Goal: Task Accomplishment & Management: Manage account settings

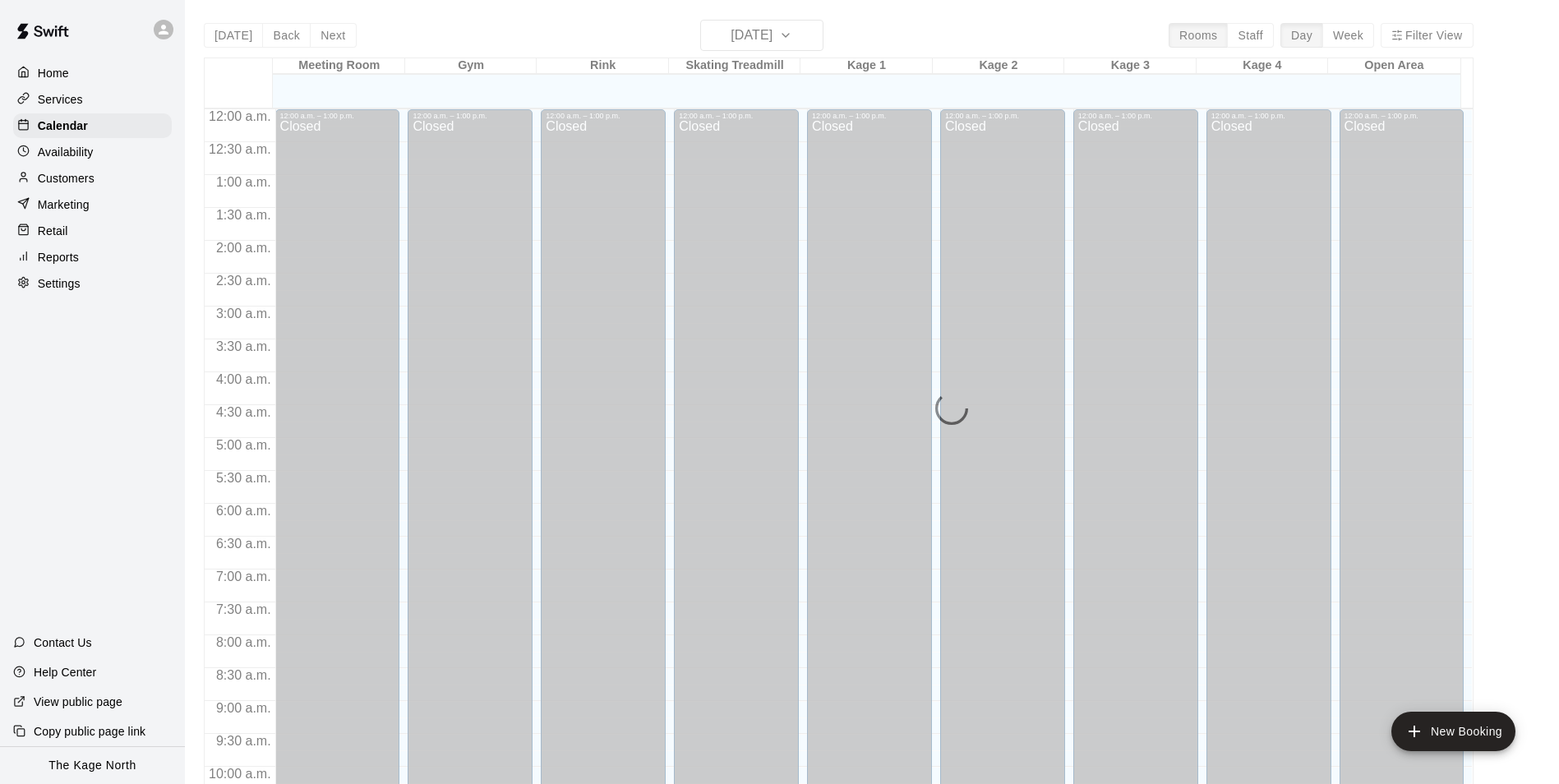
scroll to position [835, 0]
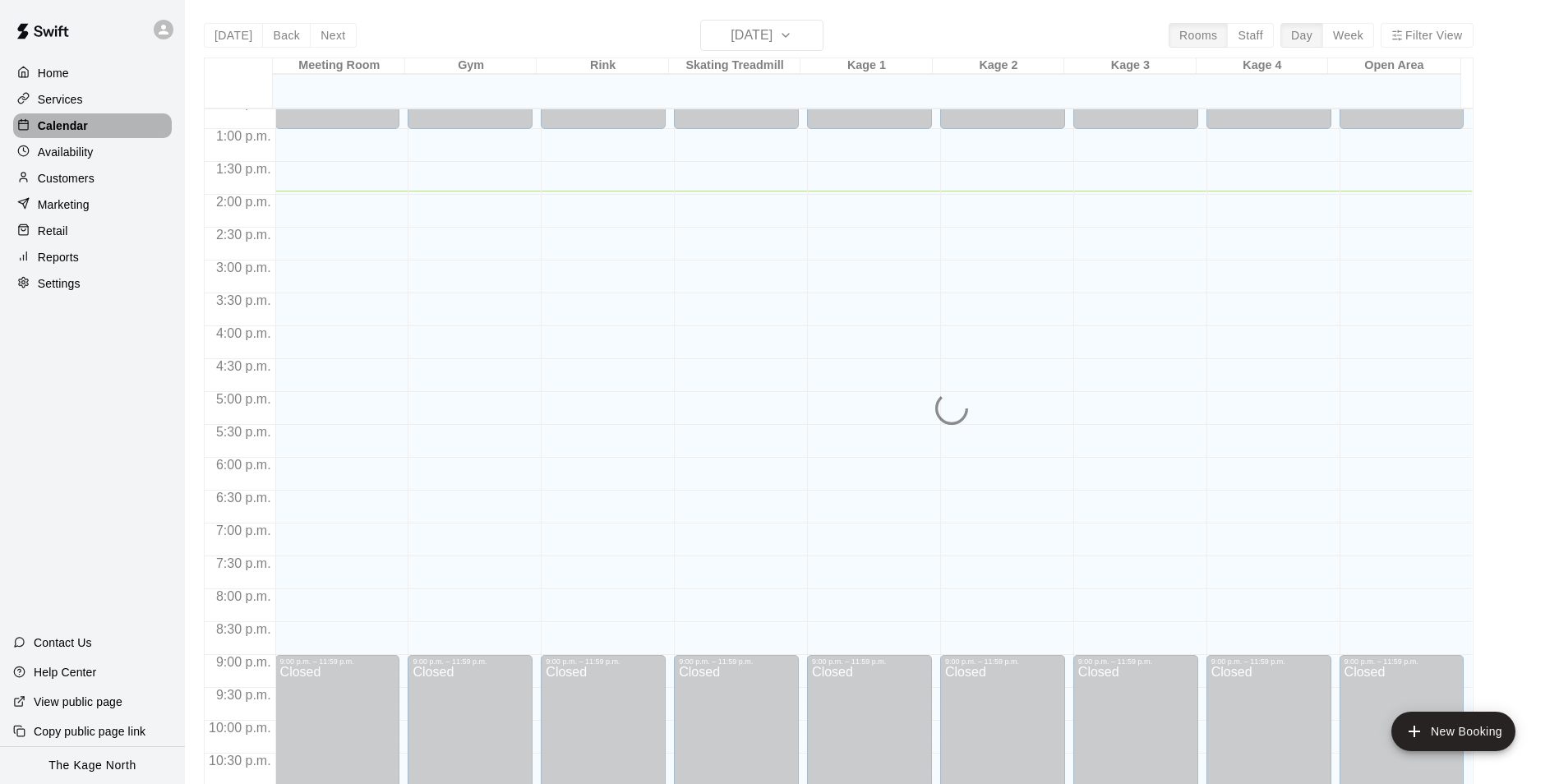
click at [69, 130] on p "Calendar" at bounding box center [63, 125] width 50 height 16
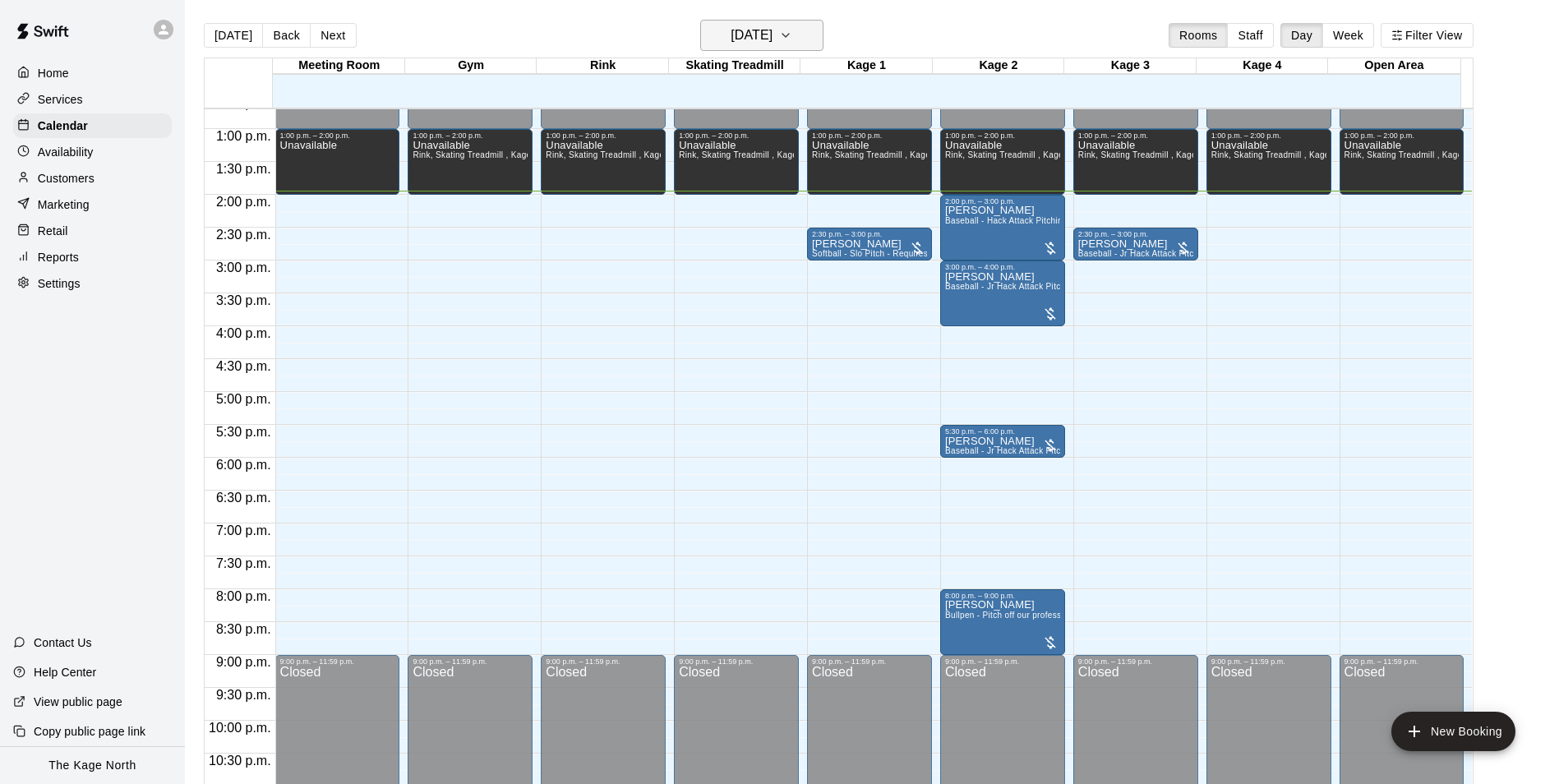
click at [772, 37] on h6 "[DATE]" at bounding box center [751, 35] width 42 height 23
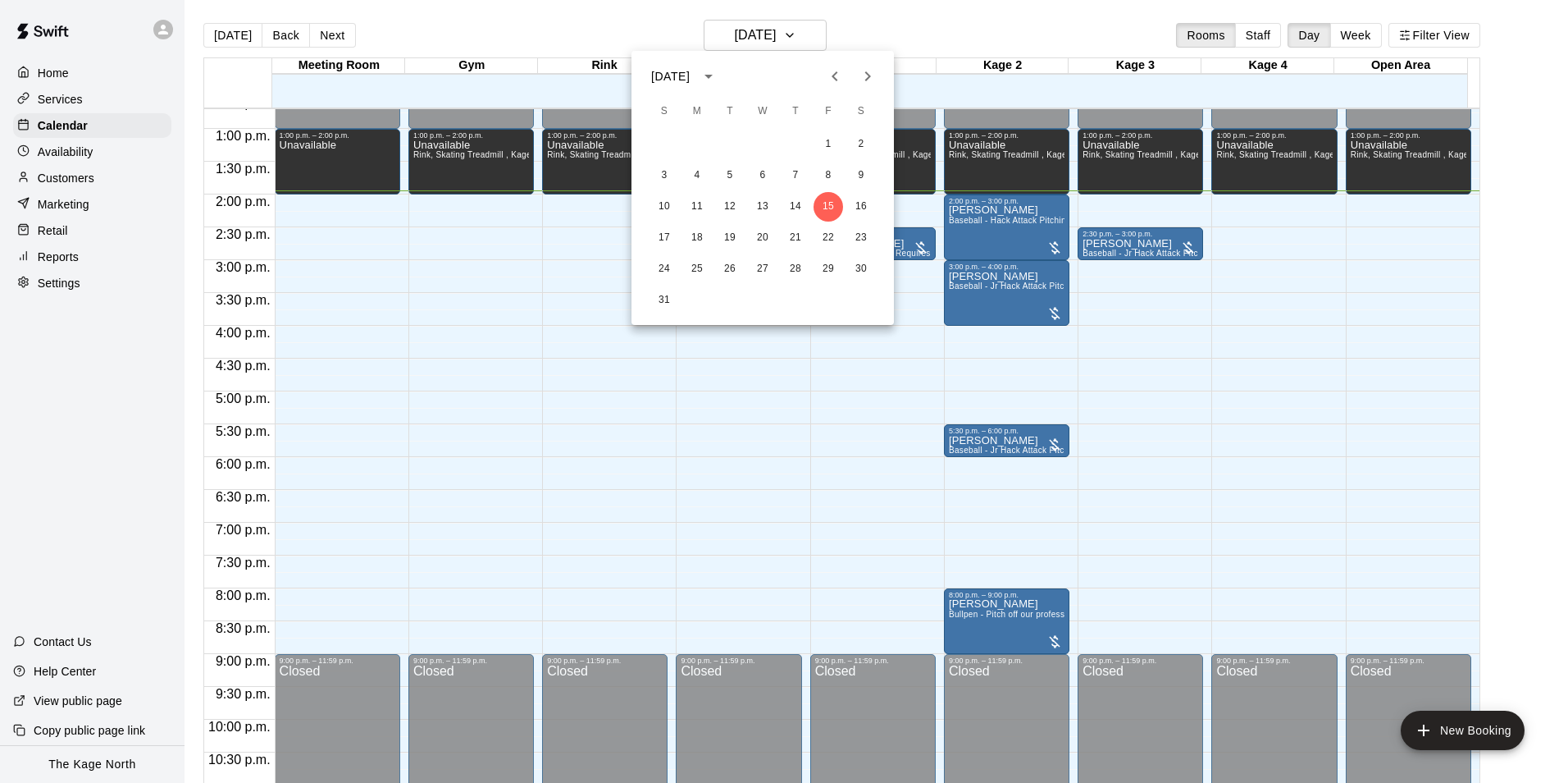
click at [916, 33] on div at bounding box center [784, 392] width 1568 height 783
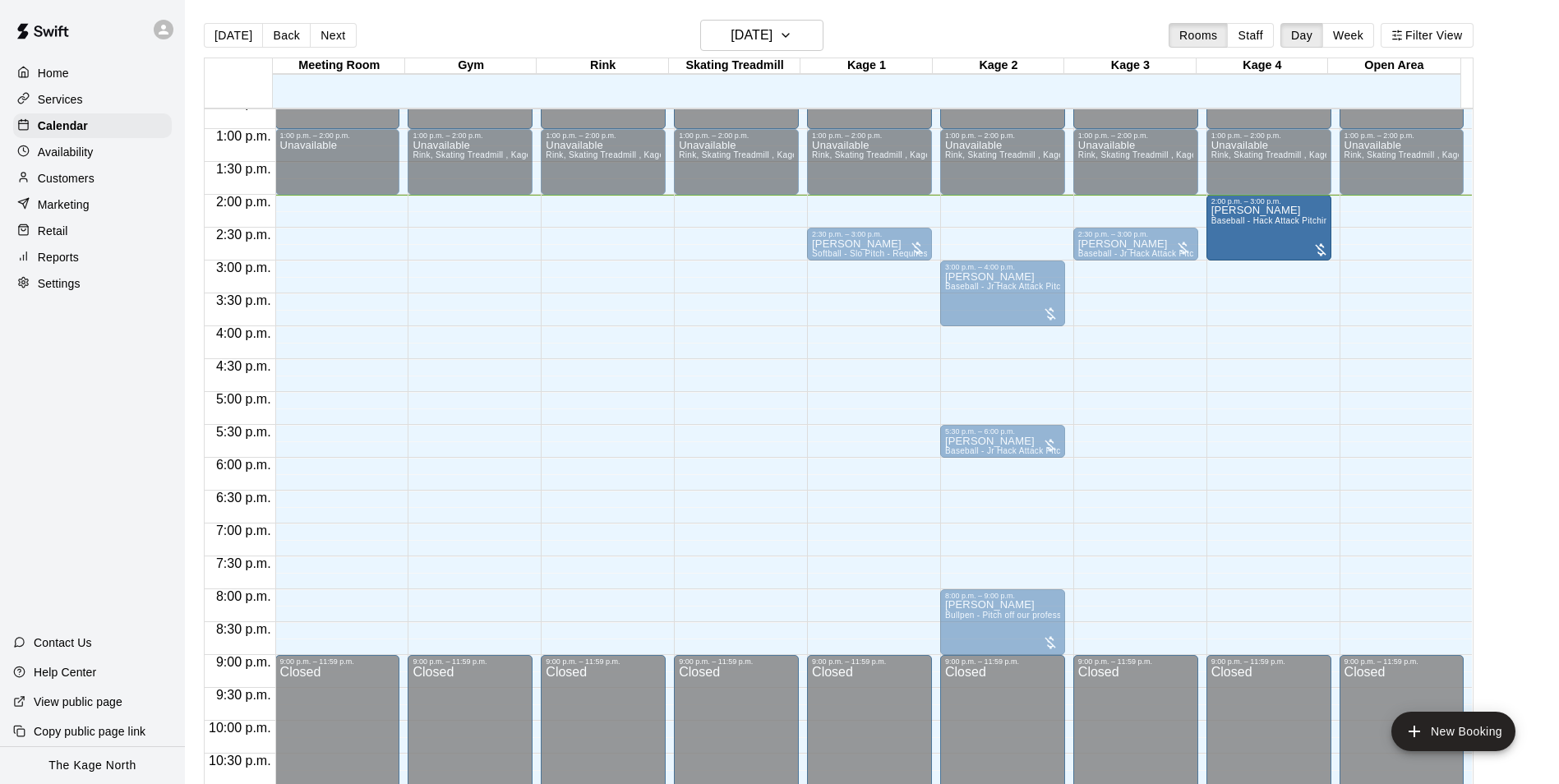
drag, startPoint x: 1000, startPoint y: 235, endPoint x: 1232, endPoint y: 238, distance: 232.0
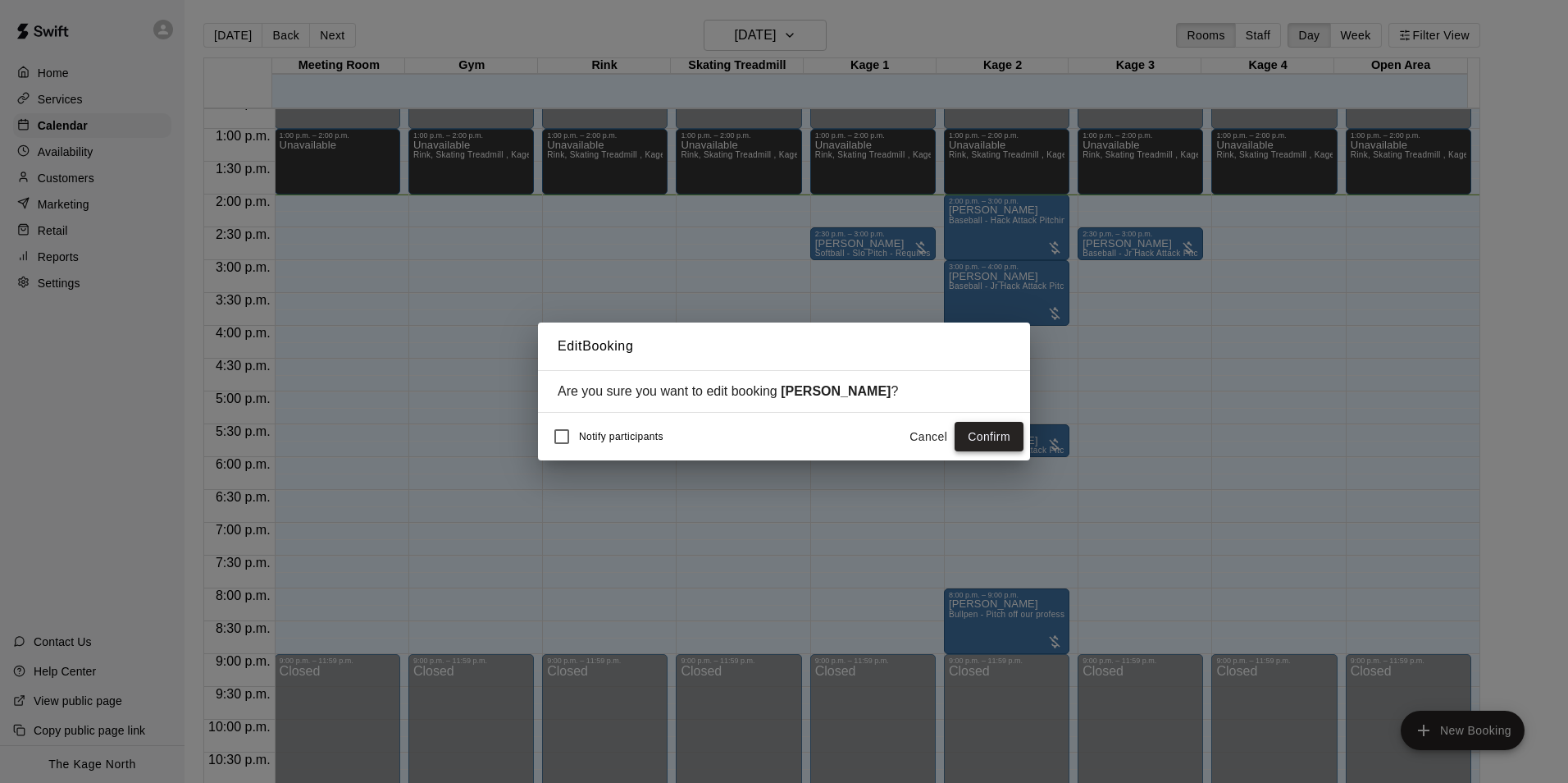
click at [983, 432] on button "Confirm" at bounding box center [989, 436] width 69 height 30
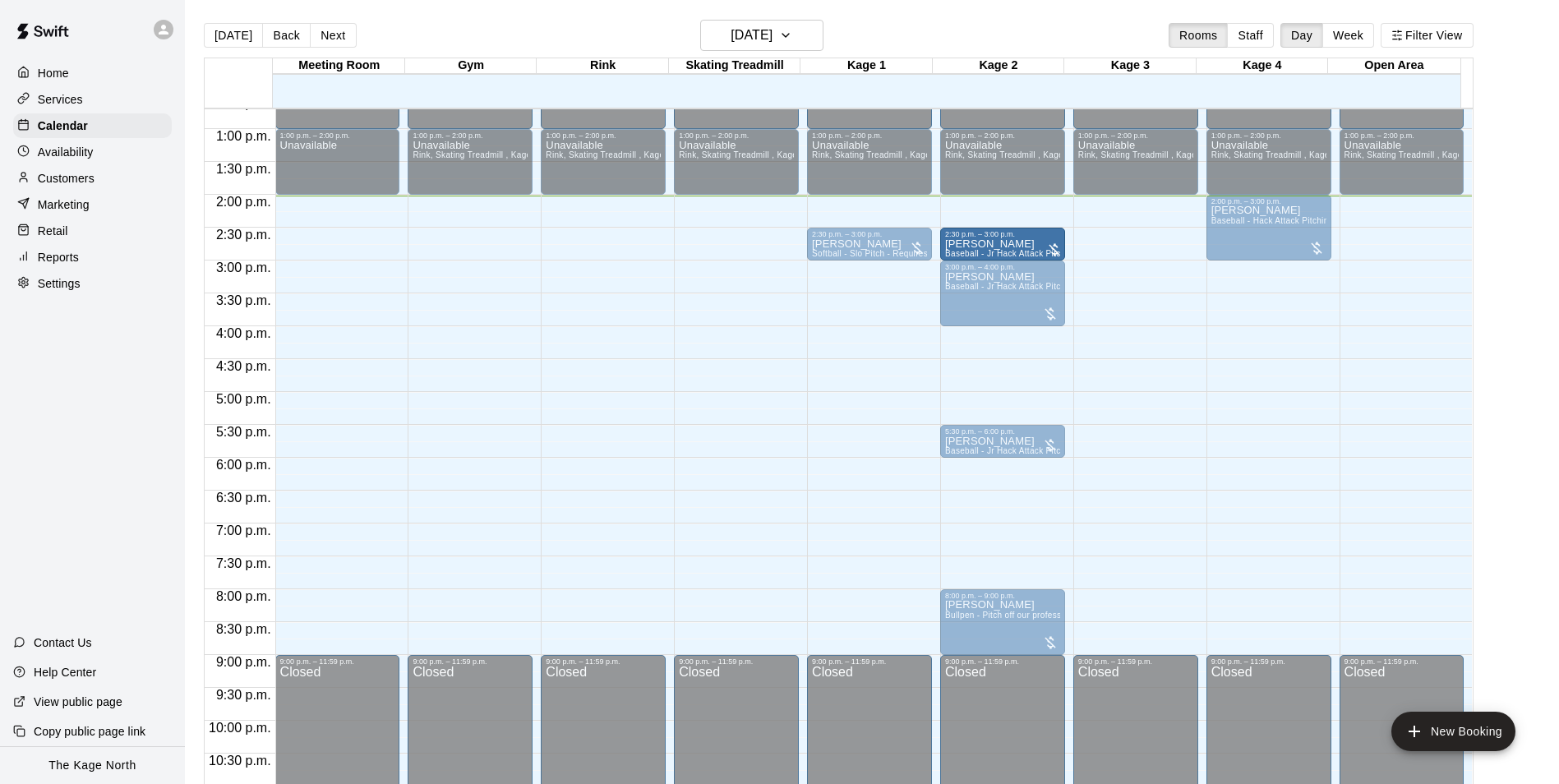
drag, startPoint x: 1137, startPoint y: 250, endPoint x: 1035, endPoint y: 259, distance: 102.4
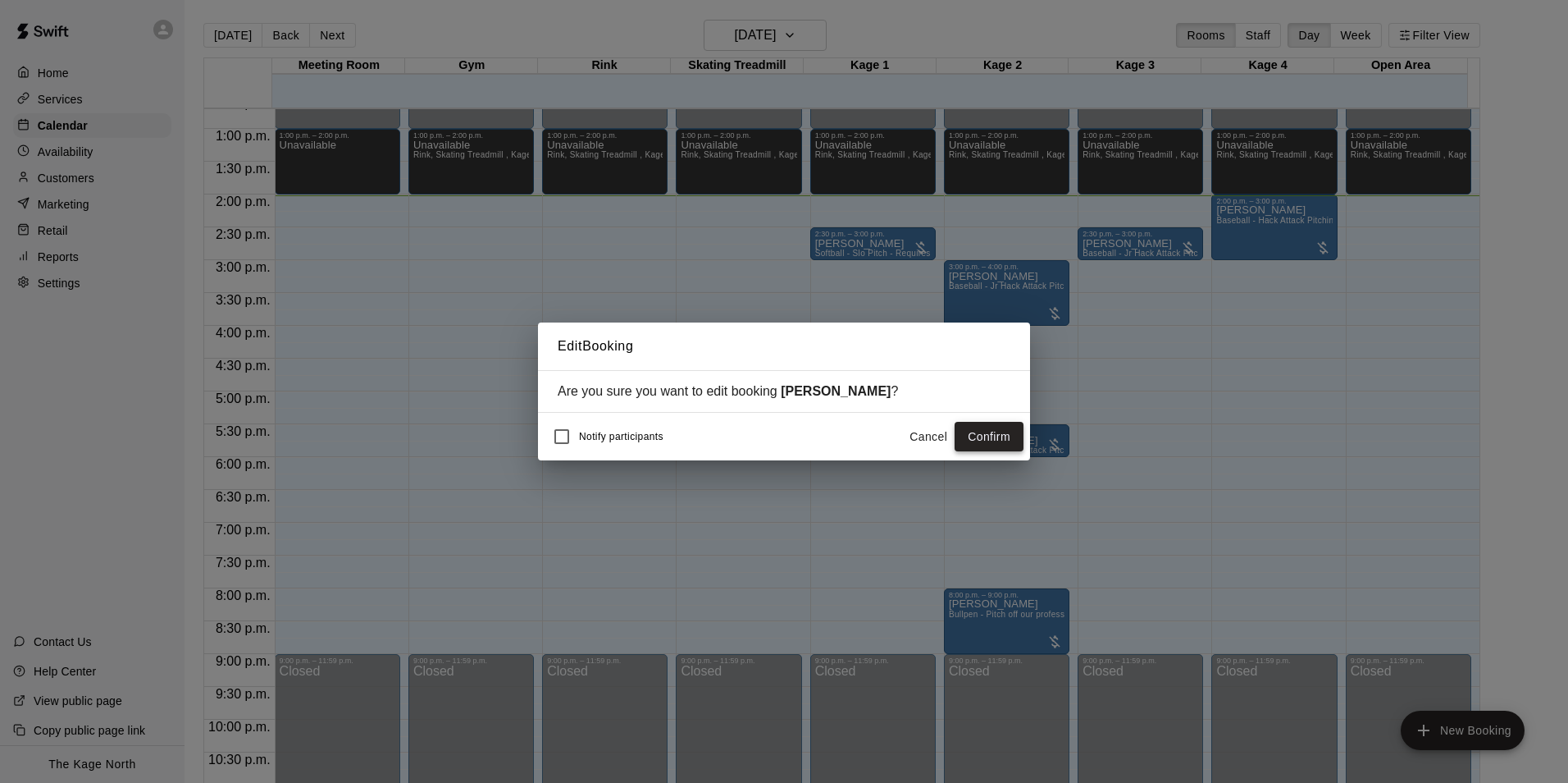
click at [985, 438] on button "Confirm" at bounding box center [989, 436] width 69 height 30
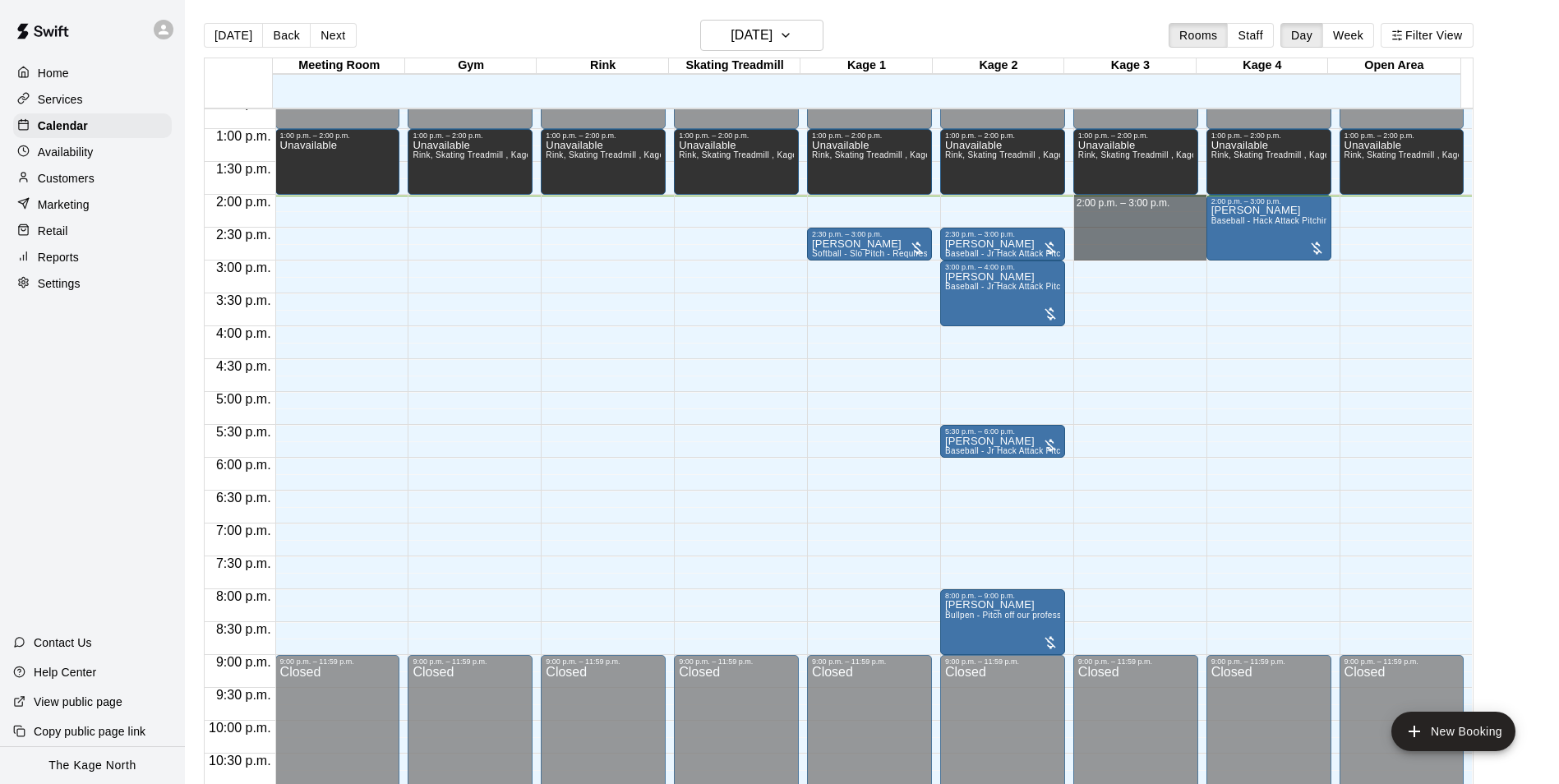
drag, startPoint x: 1141, startPoint y: 205, endPoint x: 1140, endPoint y: 251, distance: 46.0
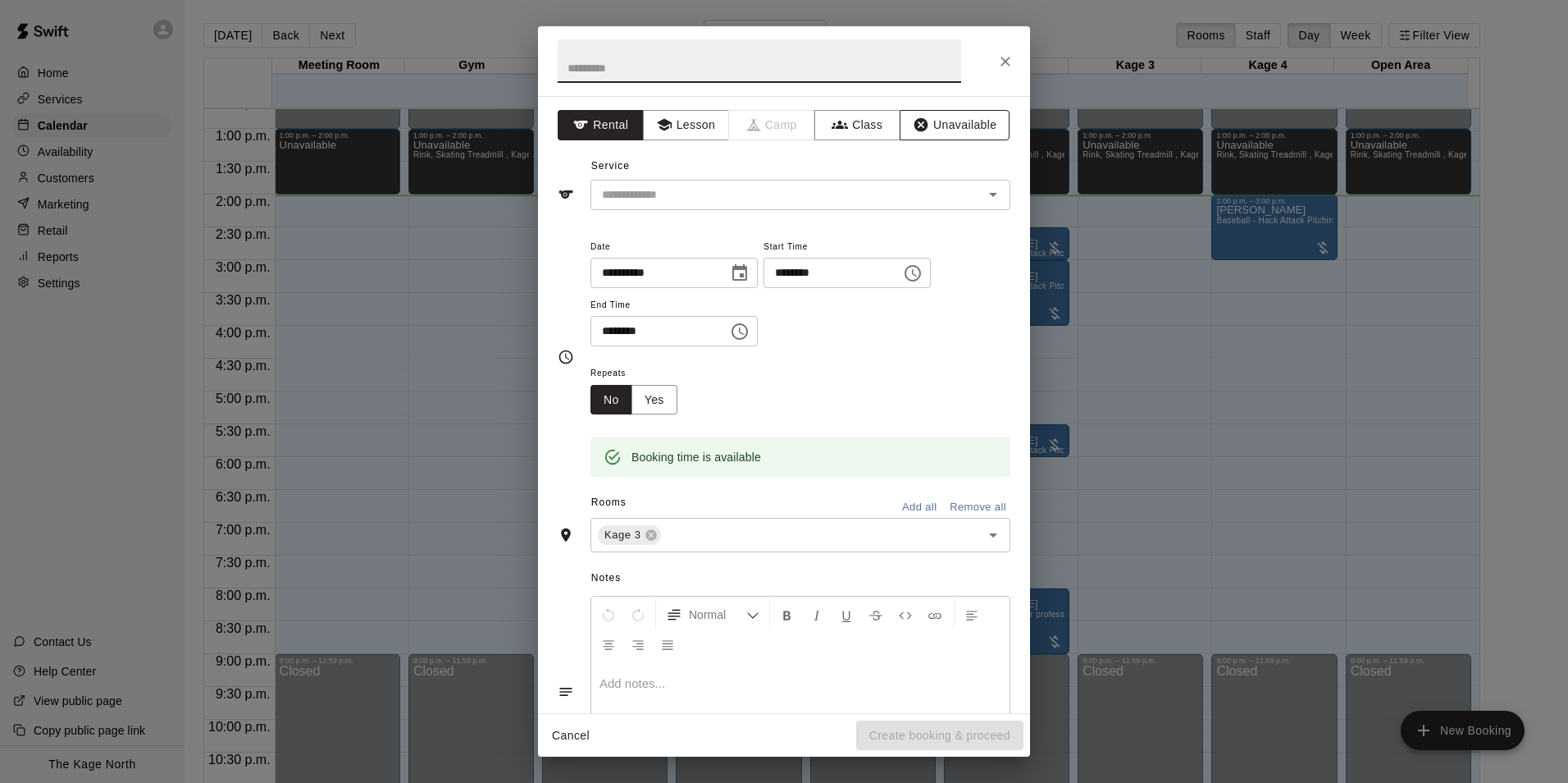
click at [931, 126] on button "Unavailable" at bounding box center [955, 124] width 110 height 30
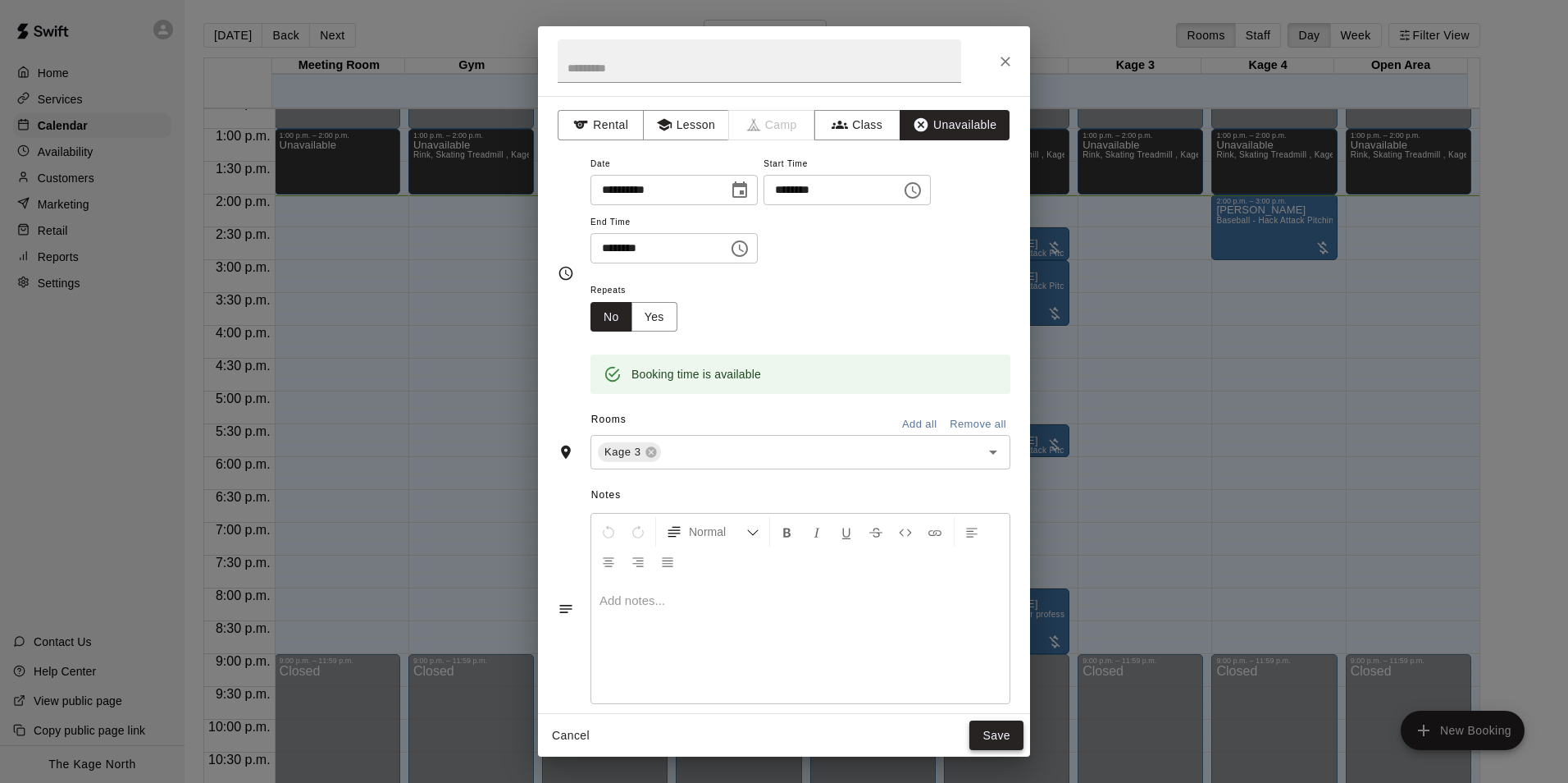
click at [1011, 732] on button "Save" at bounding box center [996, 735] width 54 height 30
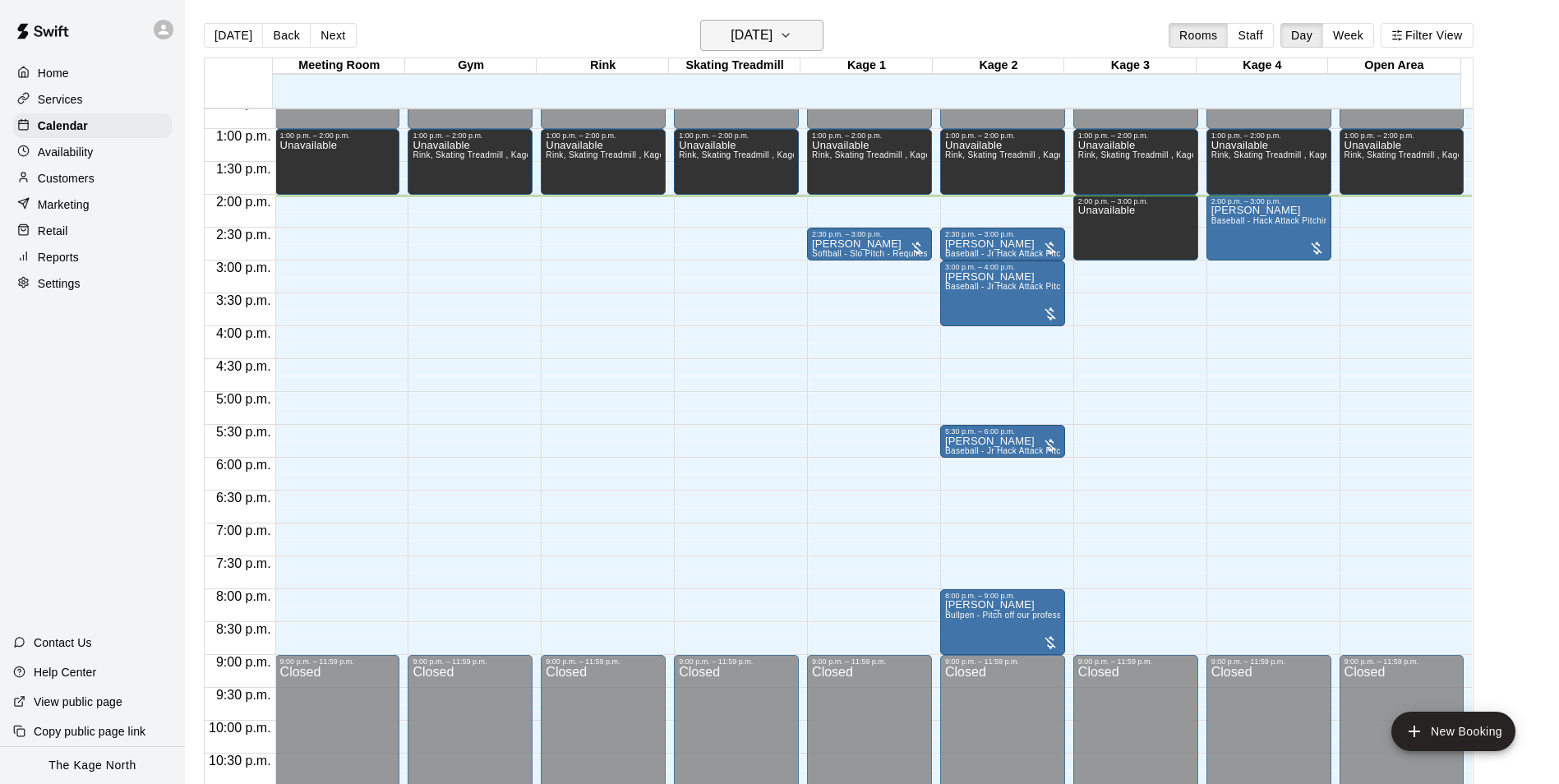
click at [772, 37] on h6 "[DATE]" at bounding box center [751, 35] width 42 height 23
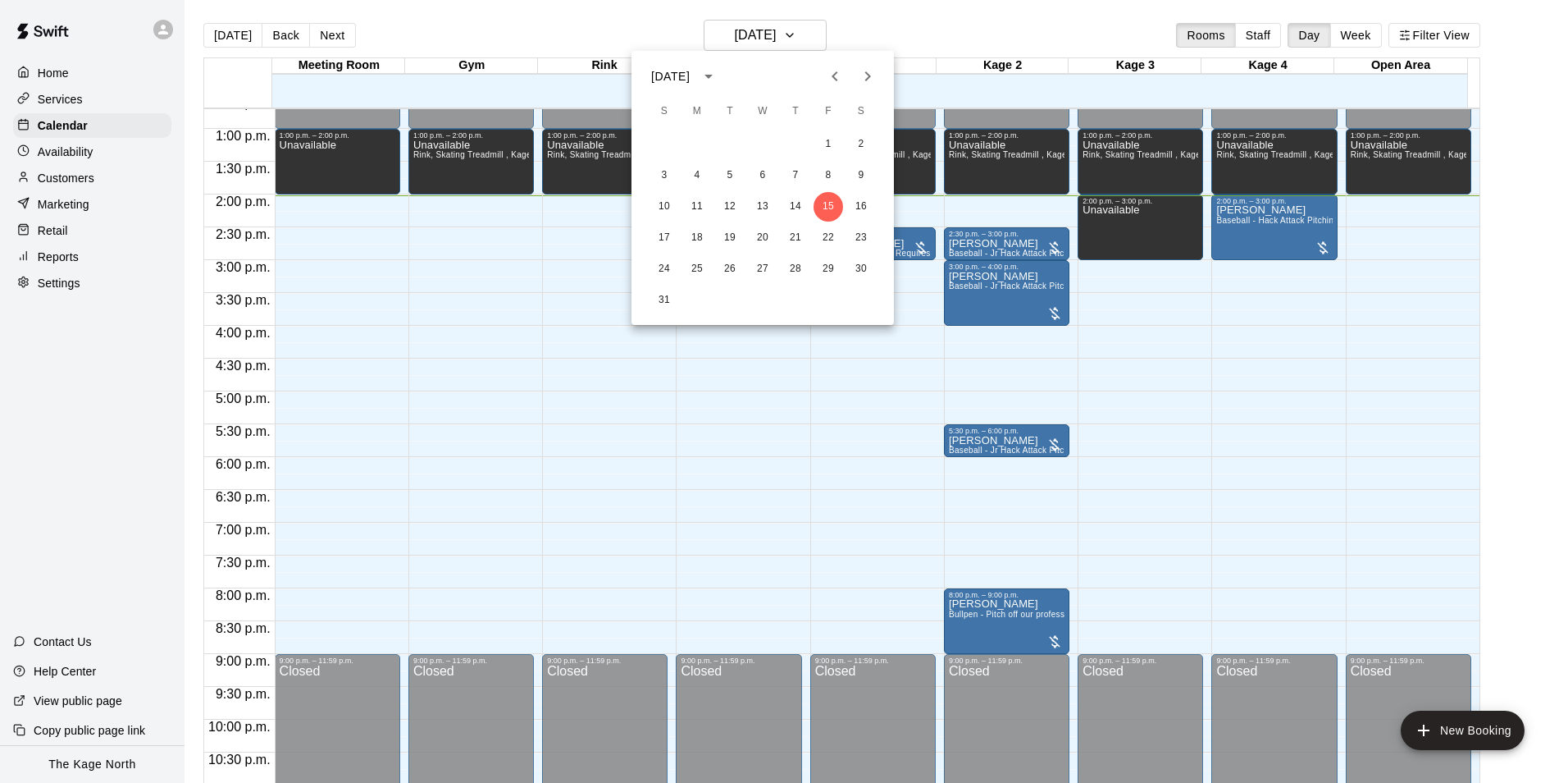
click at [876, 31] on div at bounding box center [784, 392] width 1568 height 783
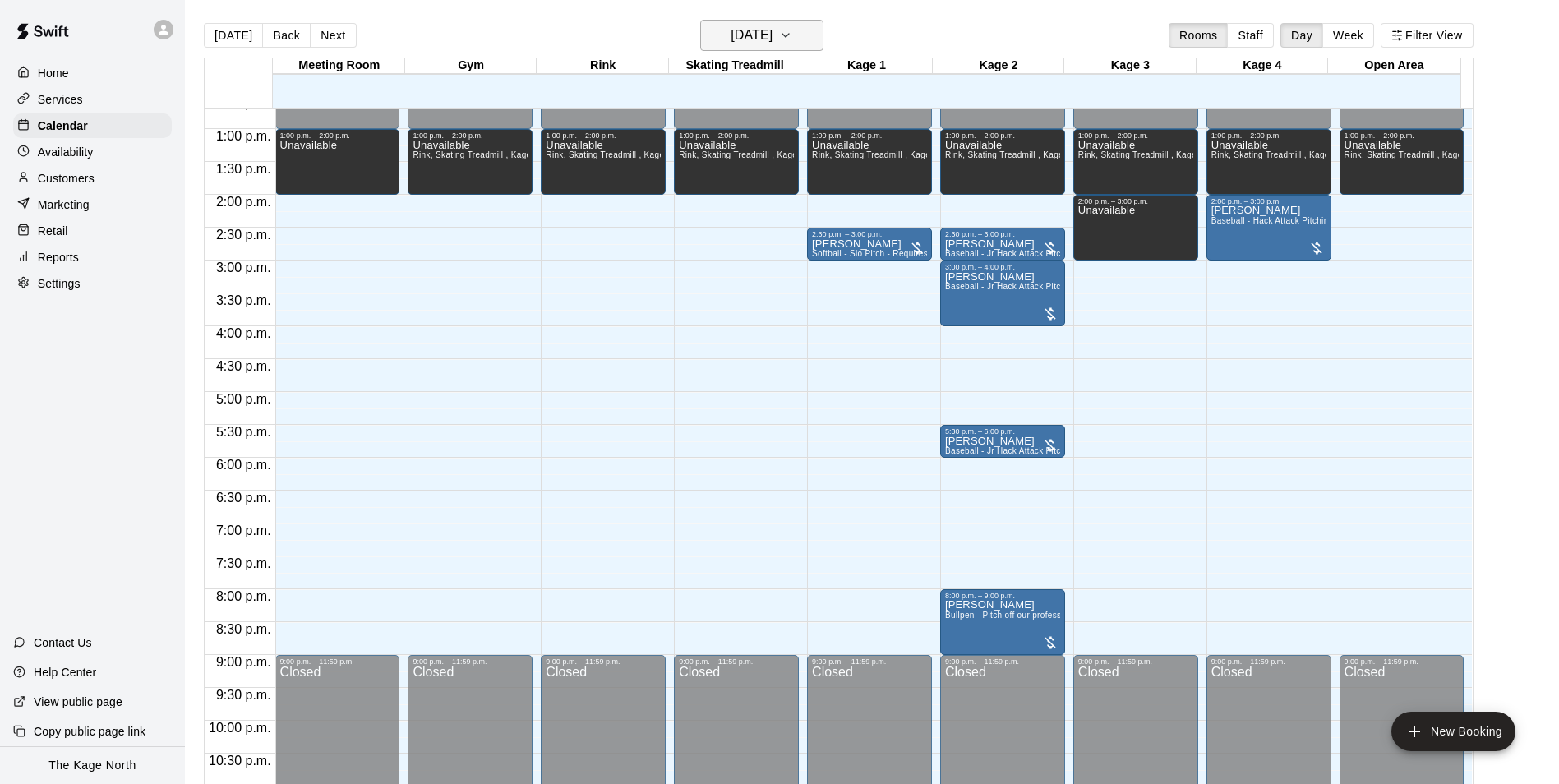
click at [772, 38] on h6 "[DATE]" at bounding box center [751, 35] width 42 height 23
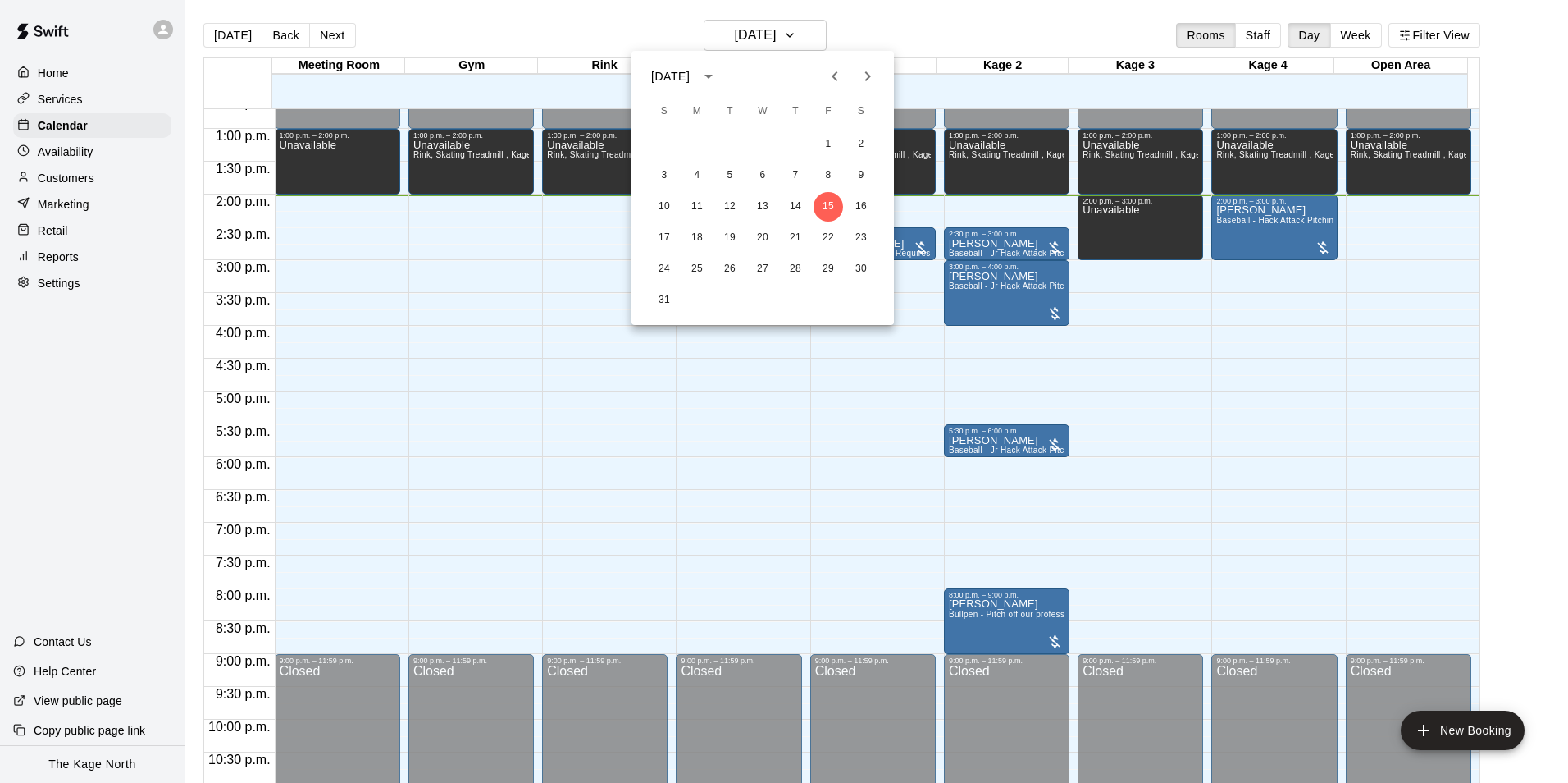
click at [891, 24] on div at bounding box center [784, 392] width 1568 height 783
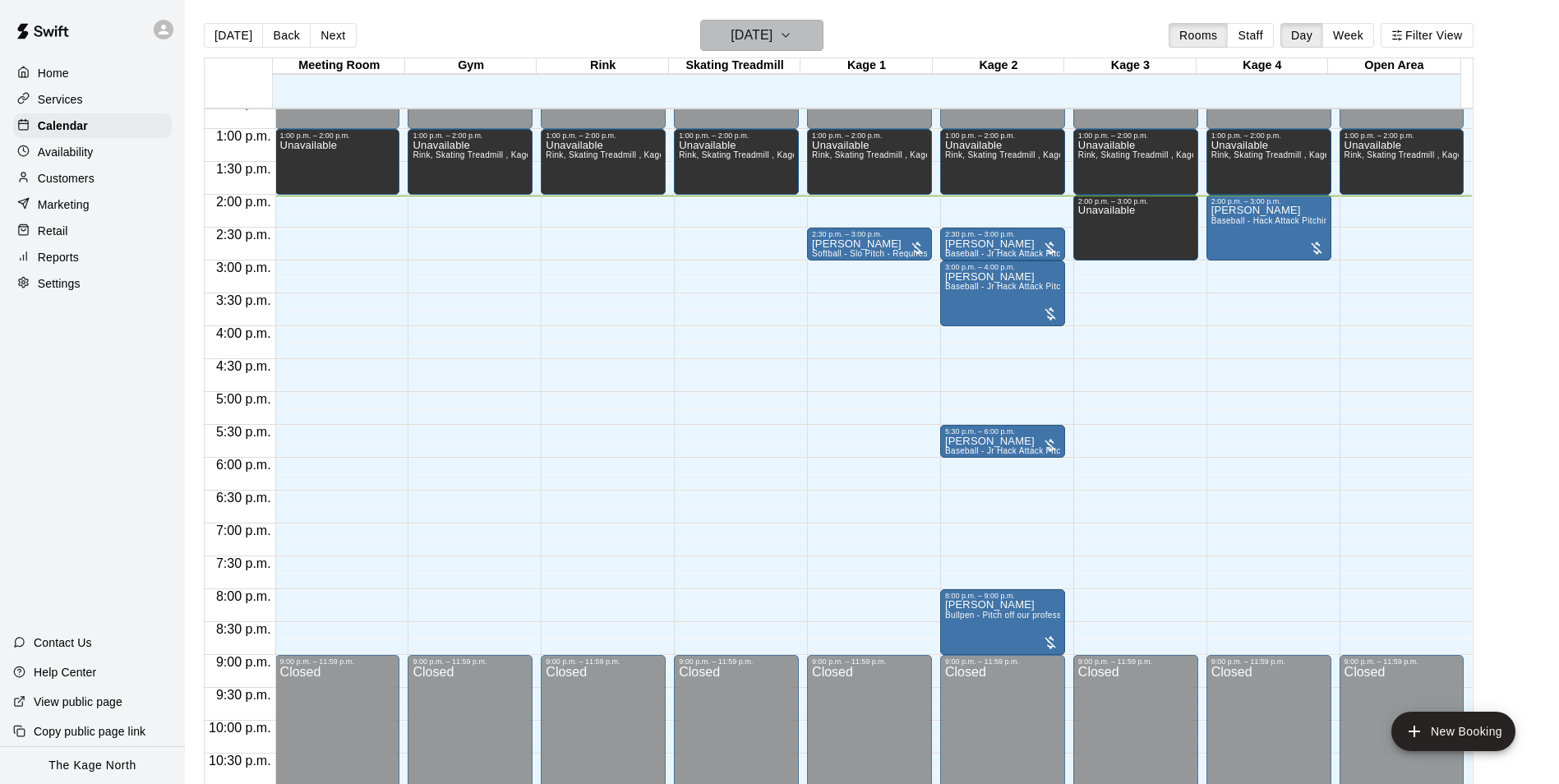
click at [759, 41] on h6 "[DATE]" at bounding box center [751, 35] width 42 height 23
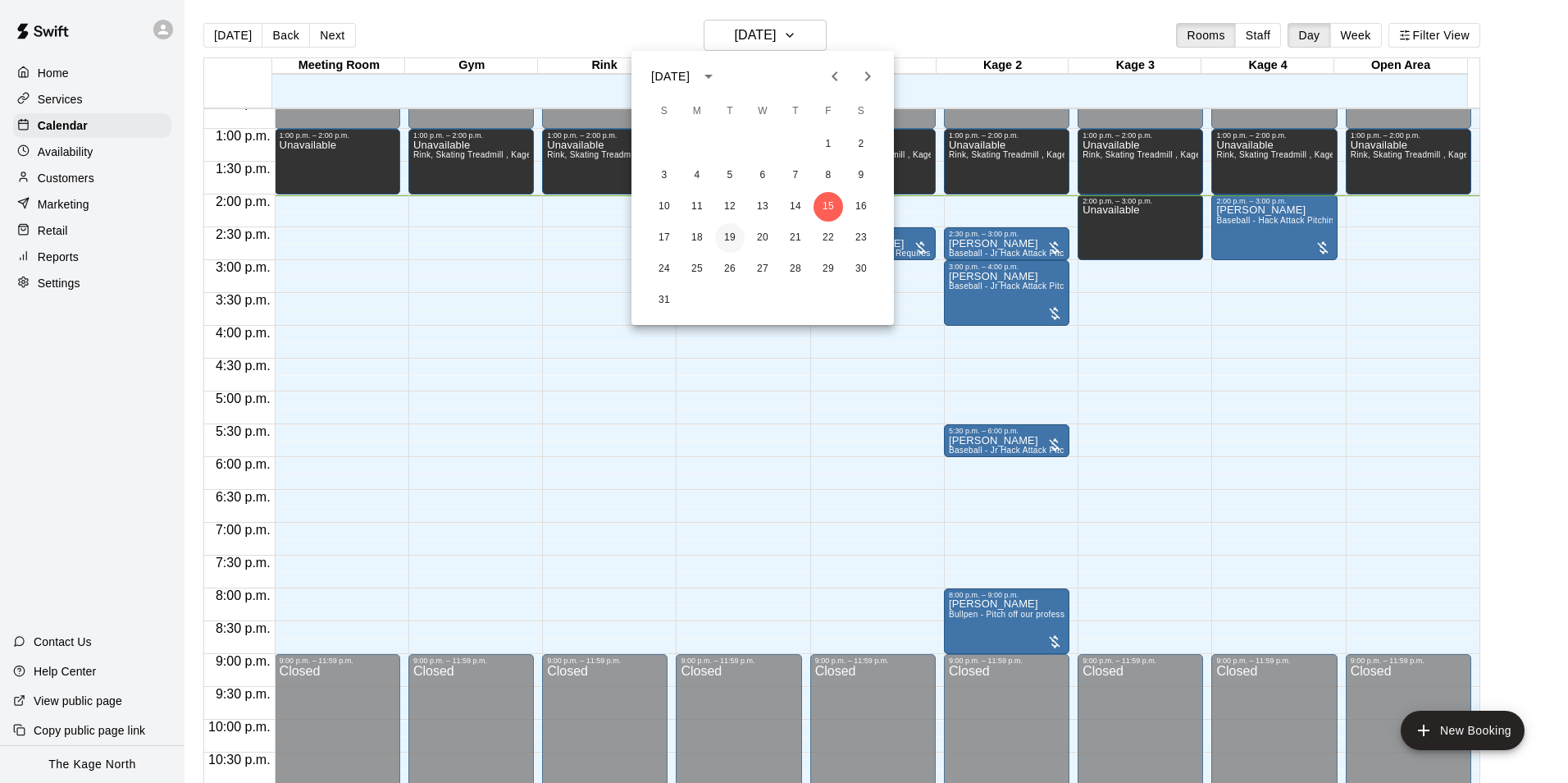
click at [734, 238] on button "19" at bounding box center [730, 238] width 29 height 29
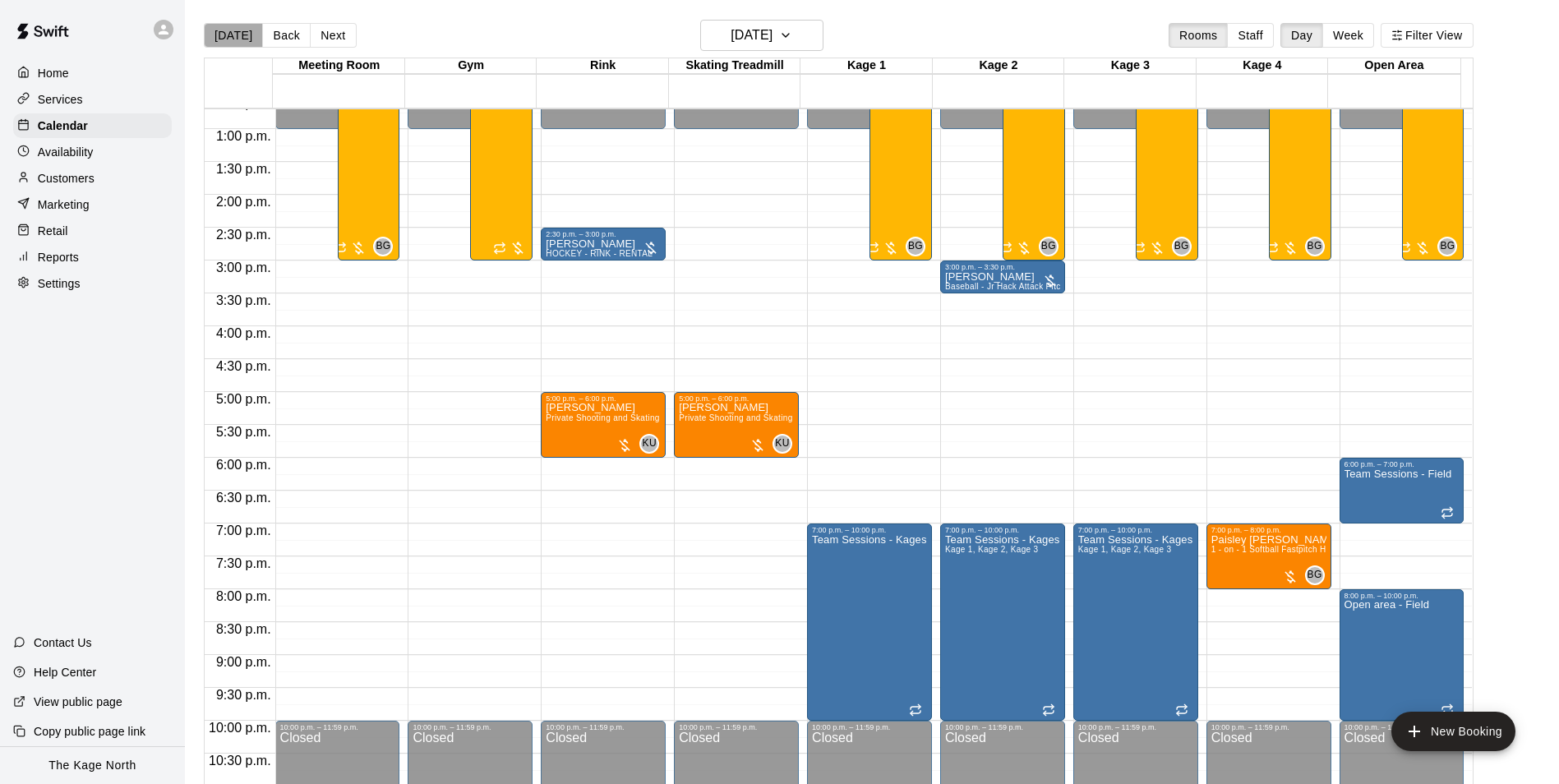
click at [238, 42] on button "[DATE]" at bounding box center [233, 35] width 59 height 25
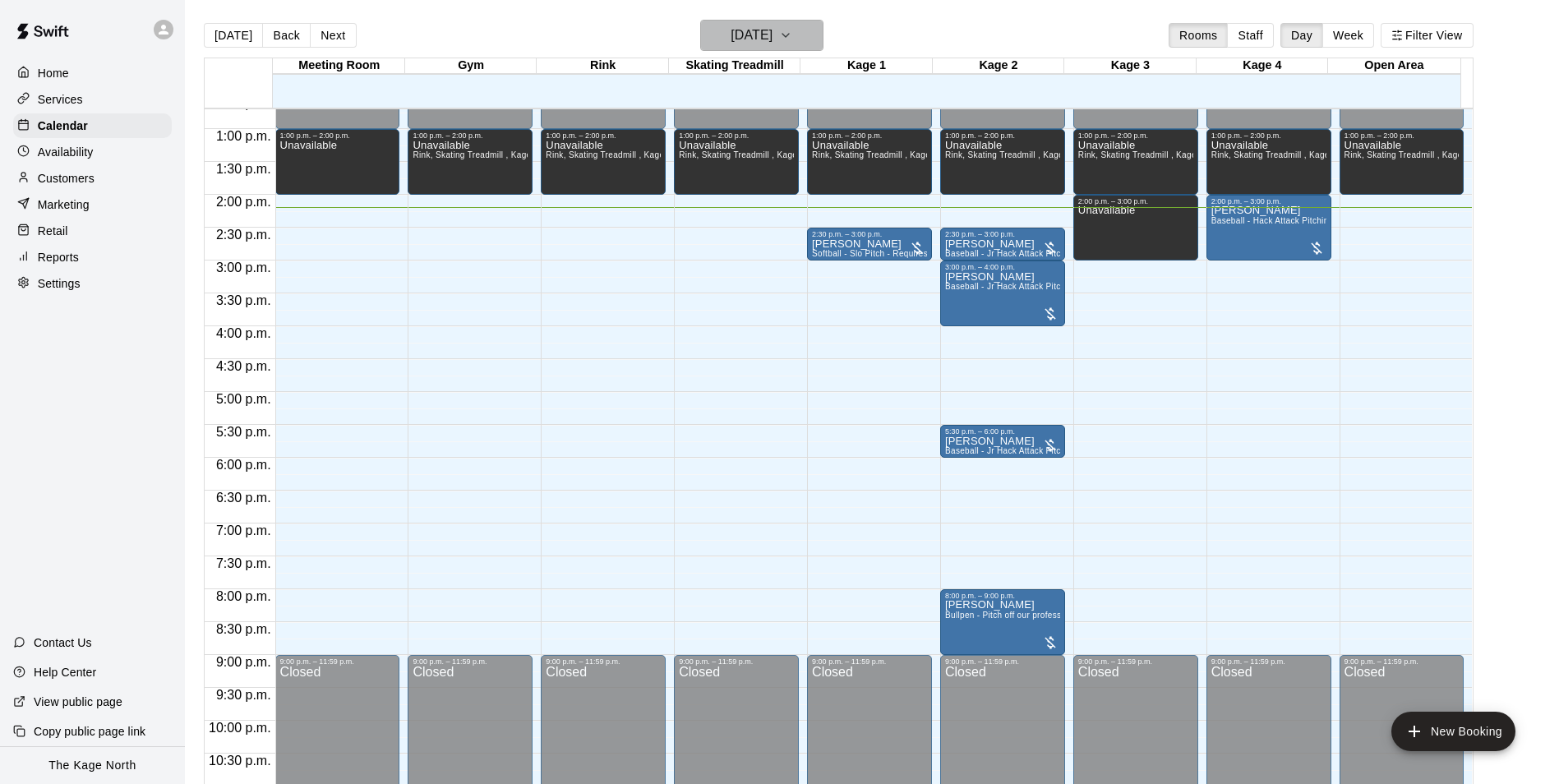
click at [772, 41] on h6 "[DATE]" at bounding box center [751, 35] width 42 height 23
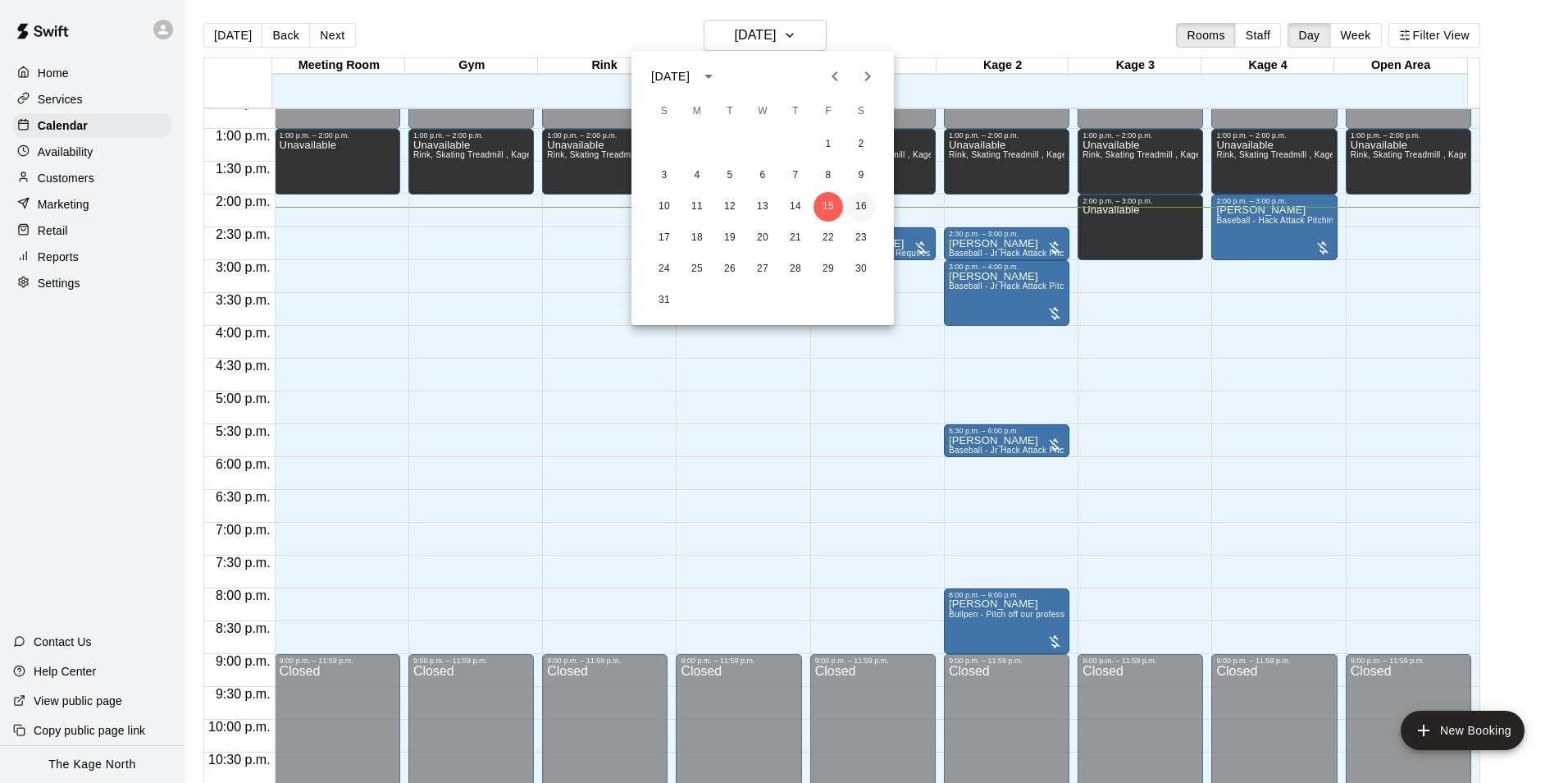
click at [870, 200] on button "16" at bounding box center [861, 206] width 29 height 29
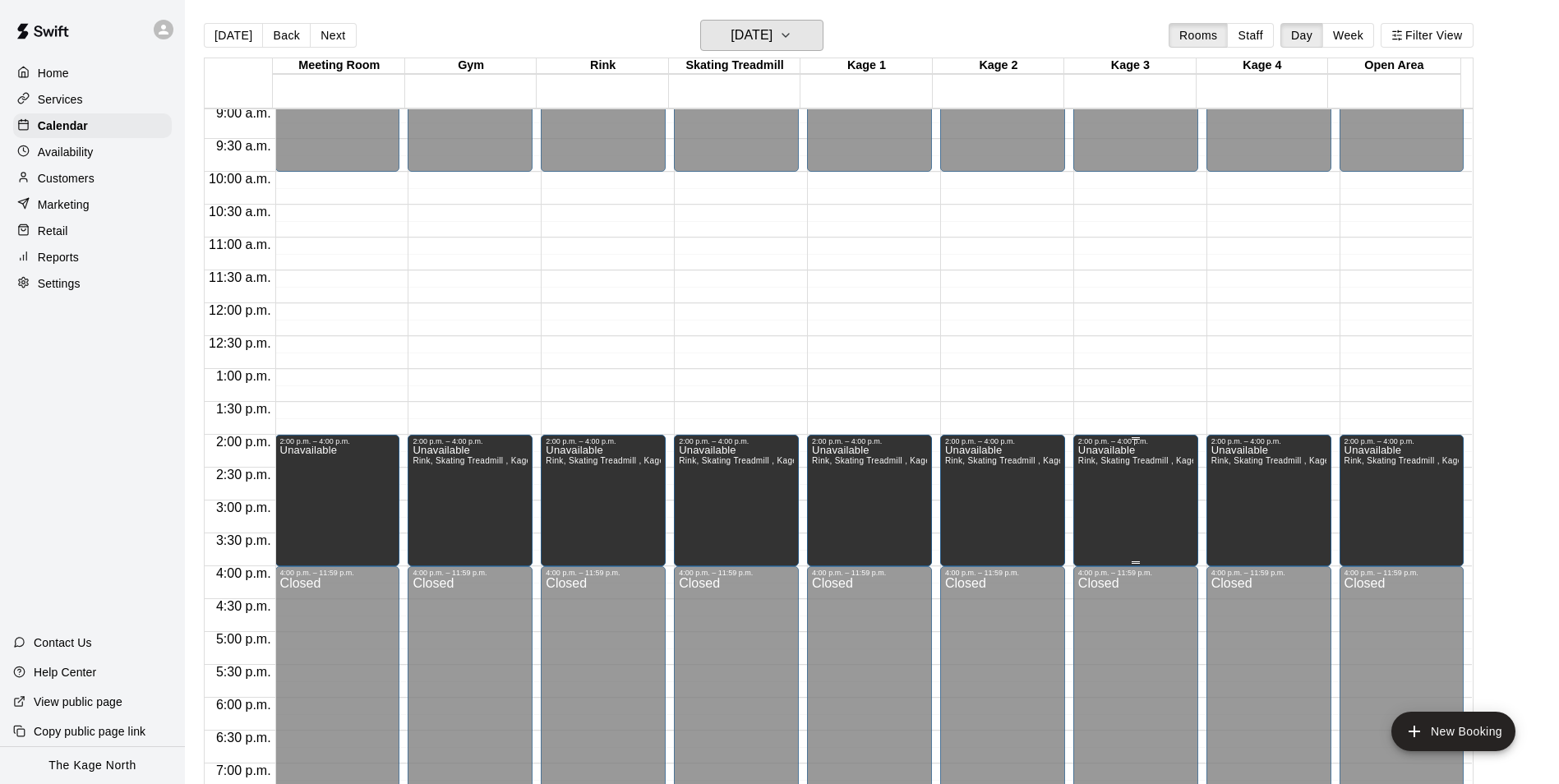
scroll to position [588, 0]
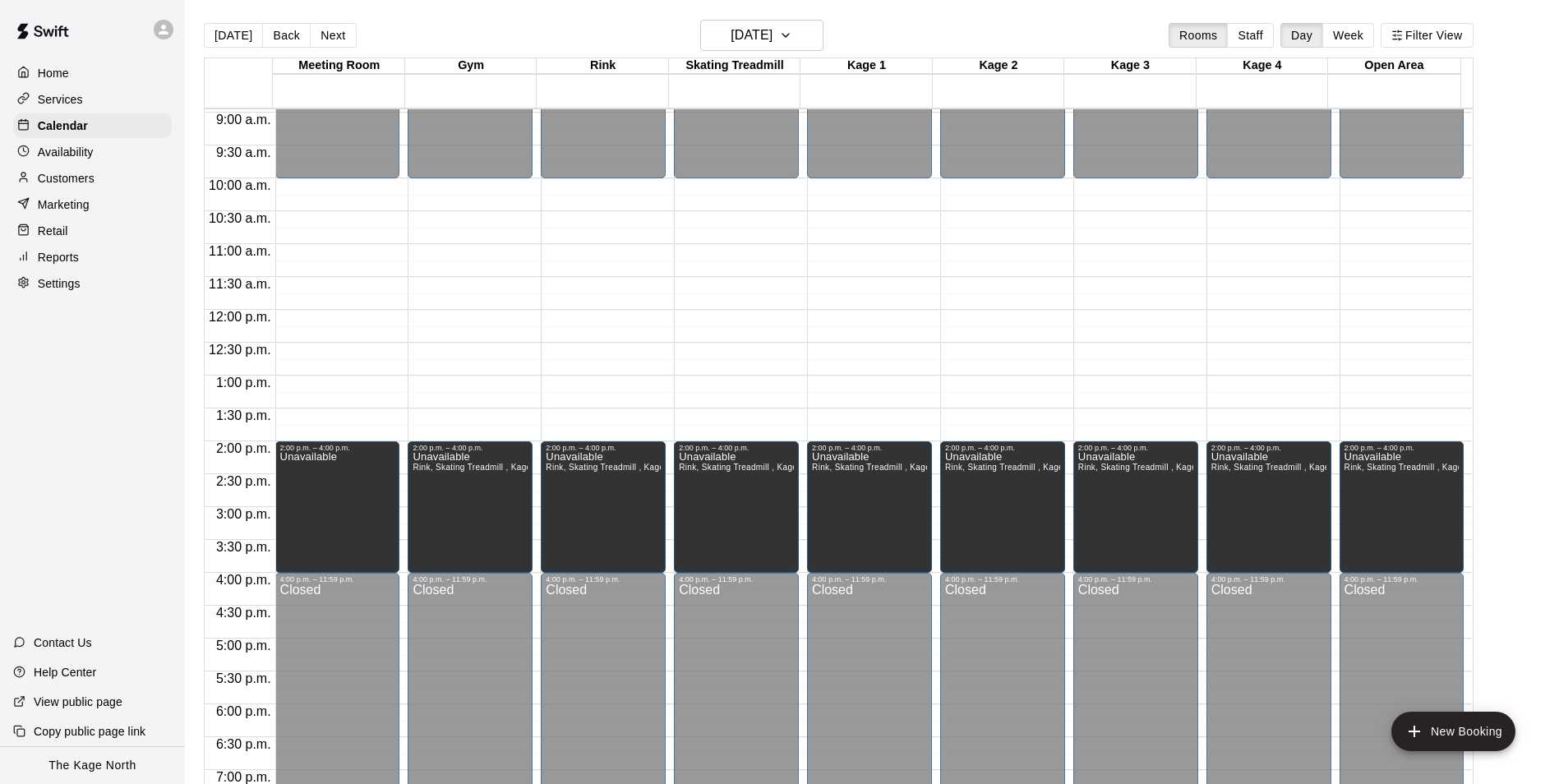
click at [79, 190] on div "Customers" at bounding box center [92, 178] width 159 height 25
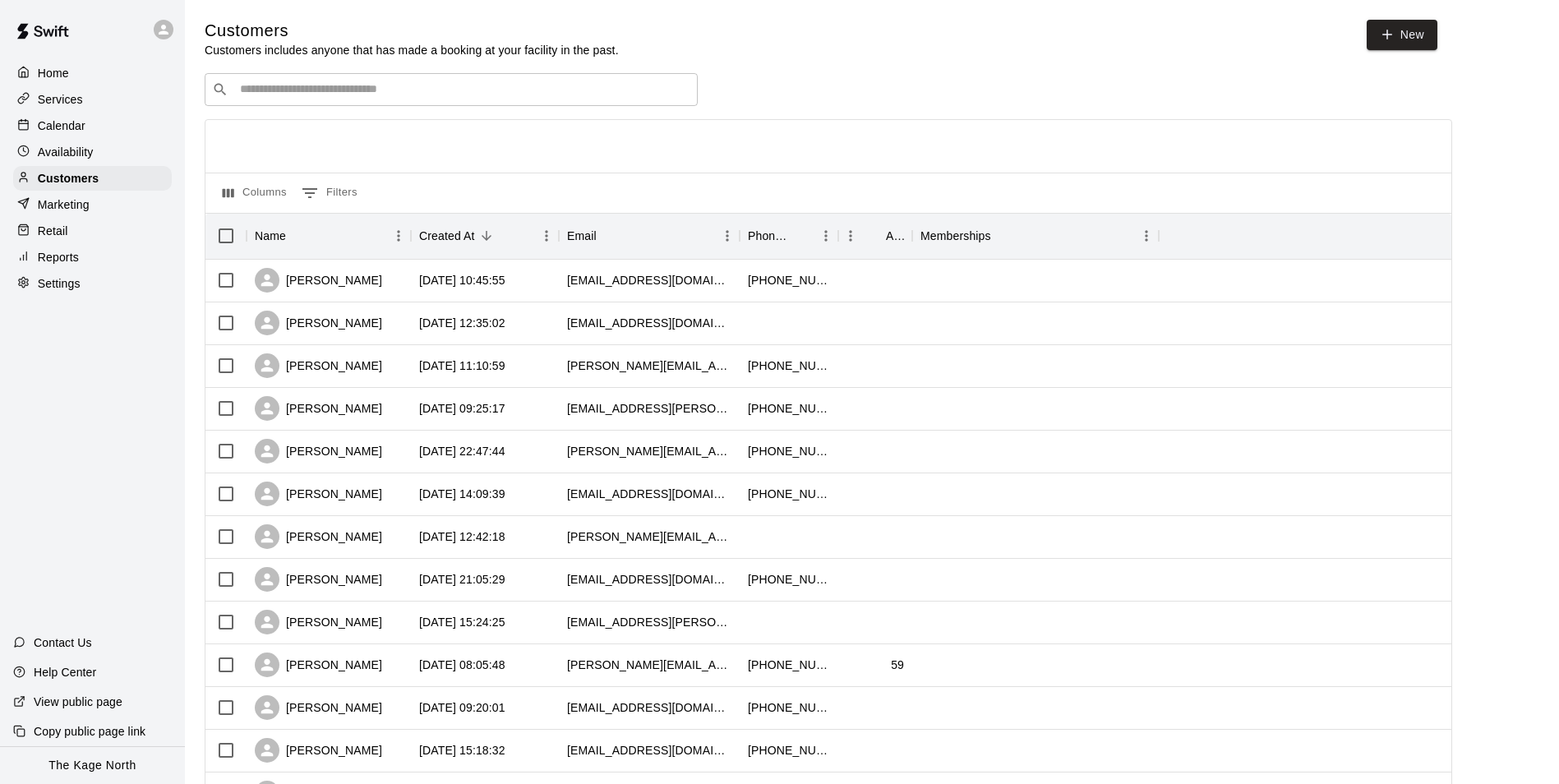
click at [92, 126] on div "Calendar" at bounding box center [92, 125] width 159 height 25
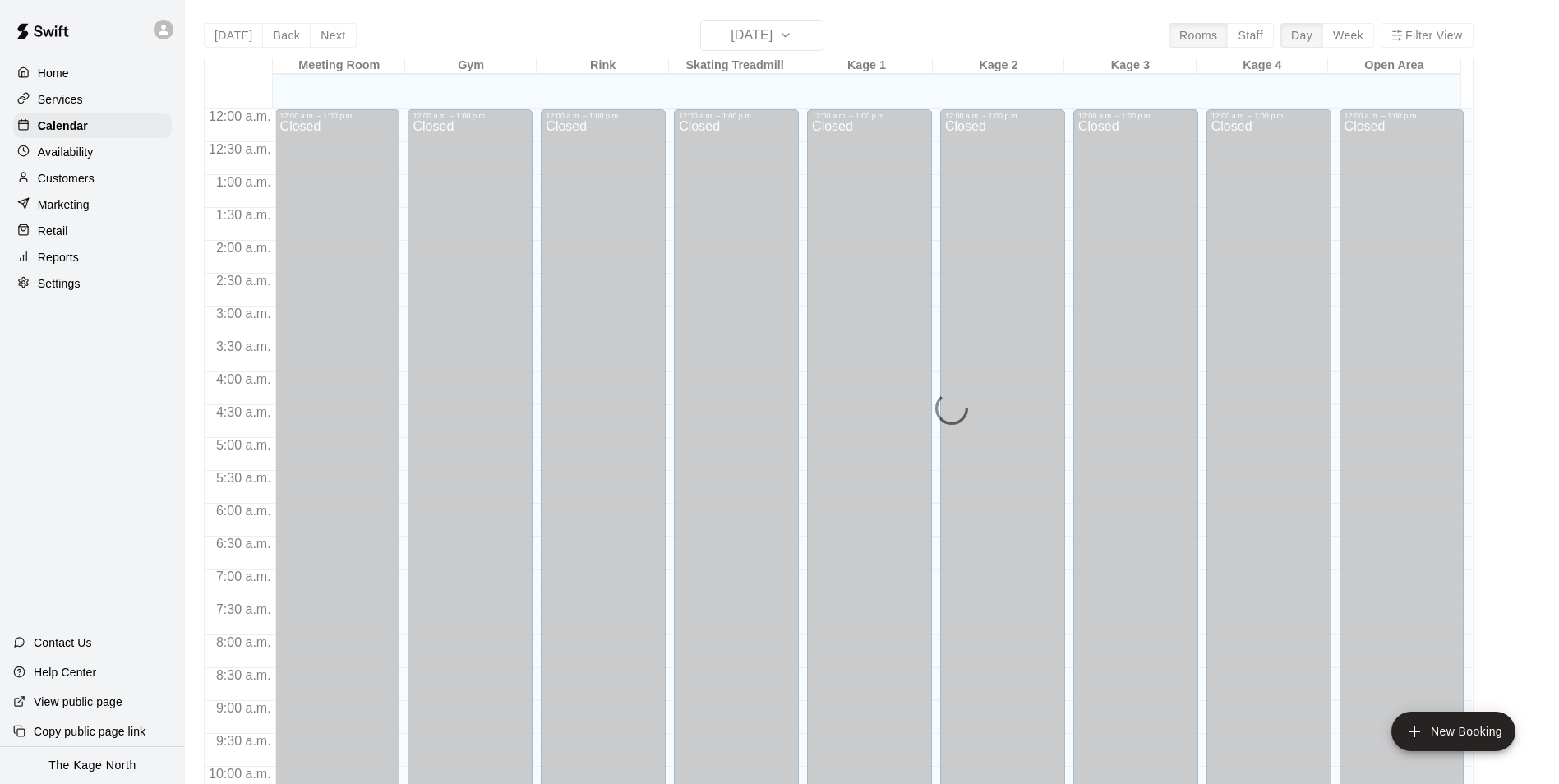
scroll to position [835, 0]
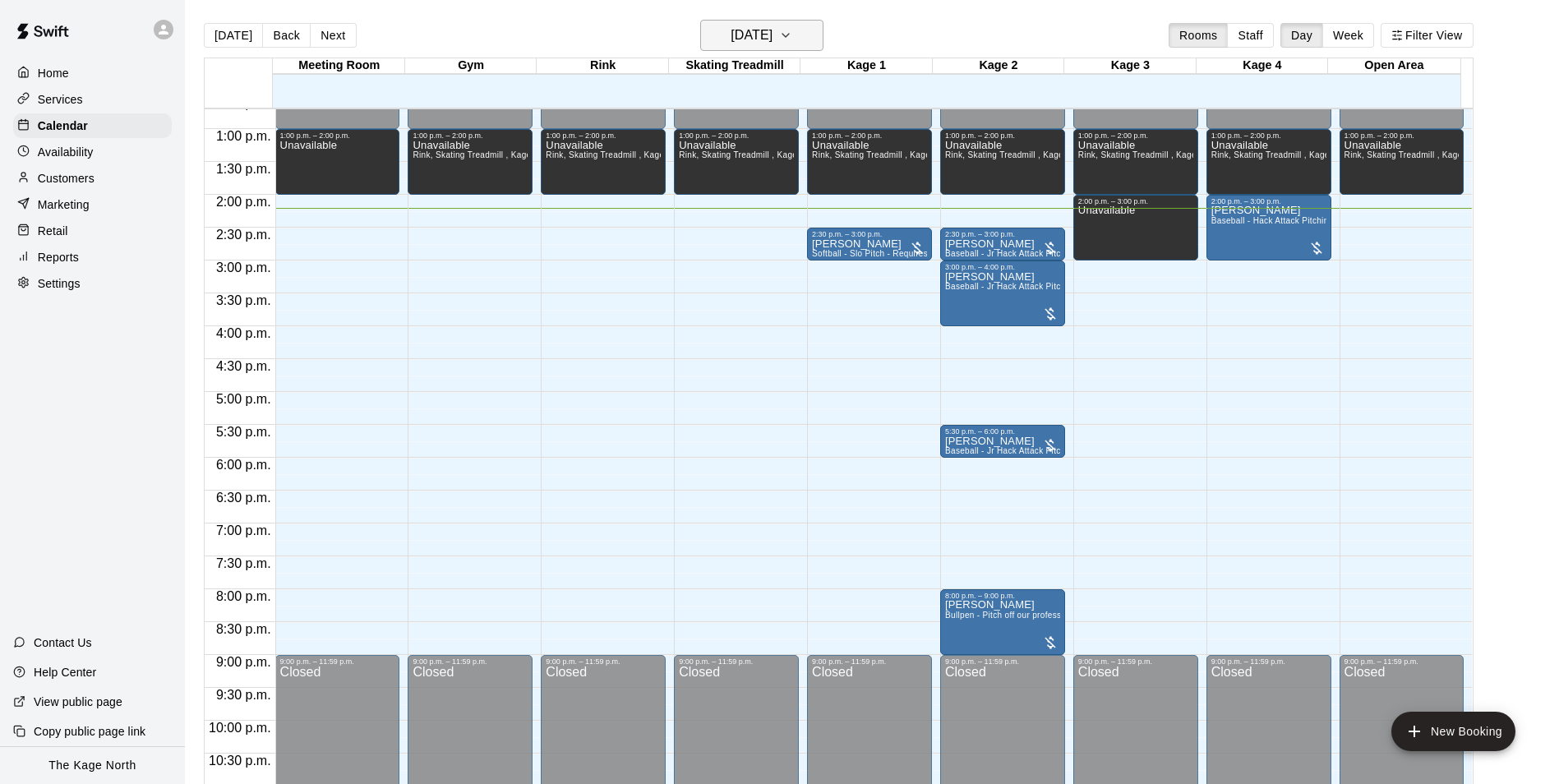
click at [772, 31] on h6 "[DATE]" at bounding box center [751, 35] width 42 height 23
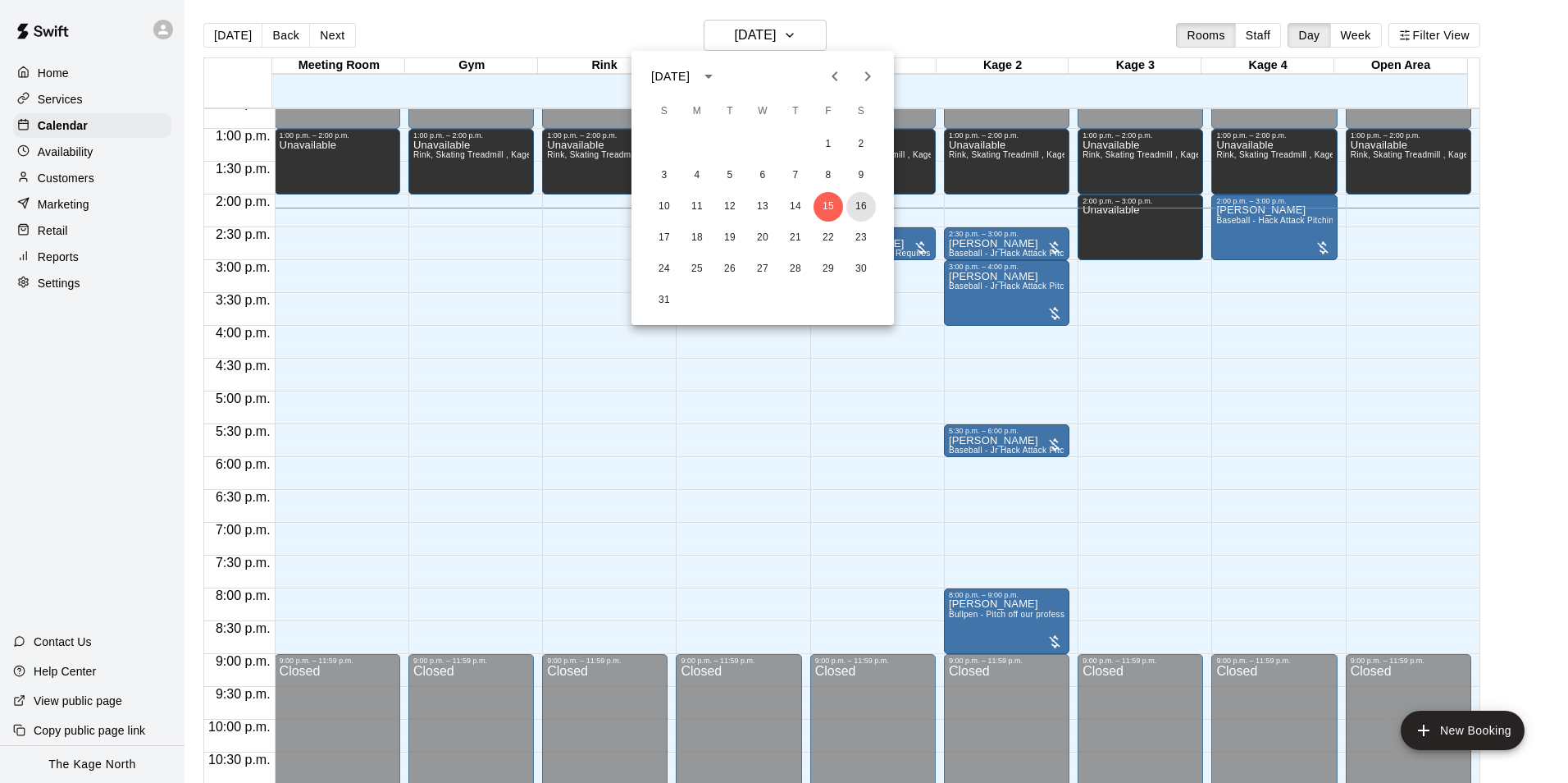
click at [862, 204] on button "16" at bounding box center [861, 206] width 29 height 29
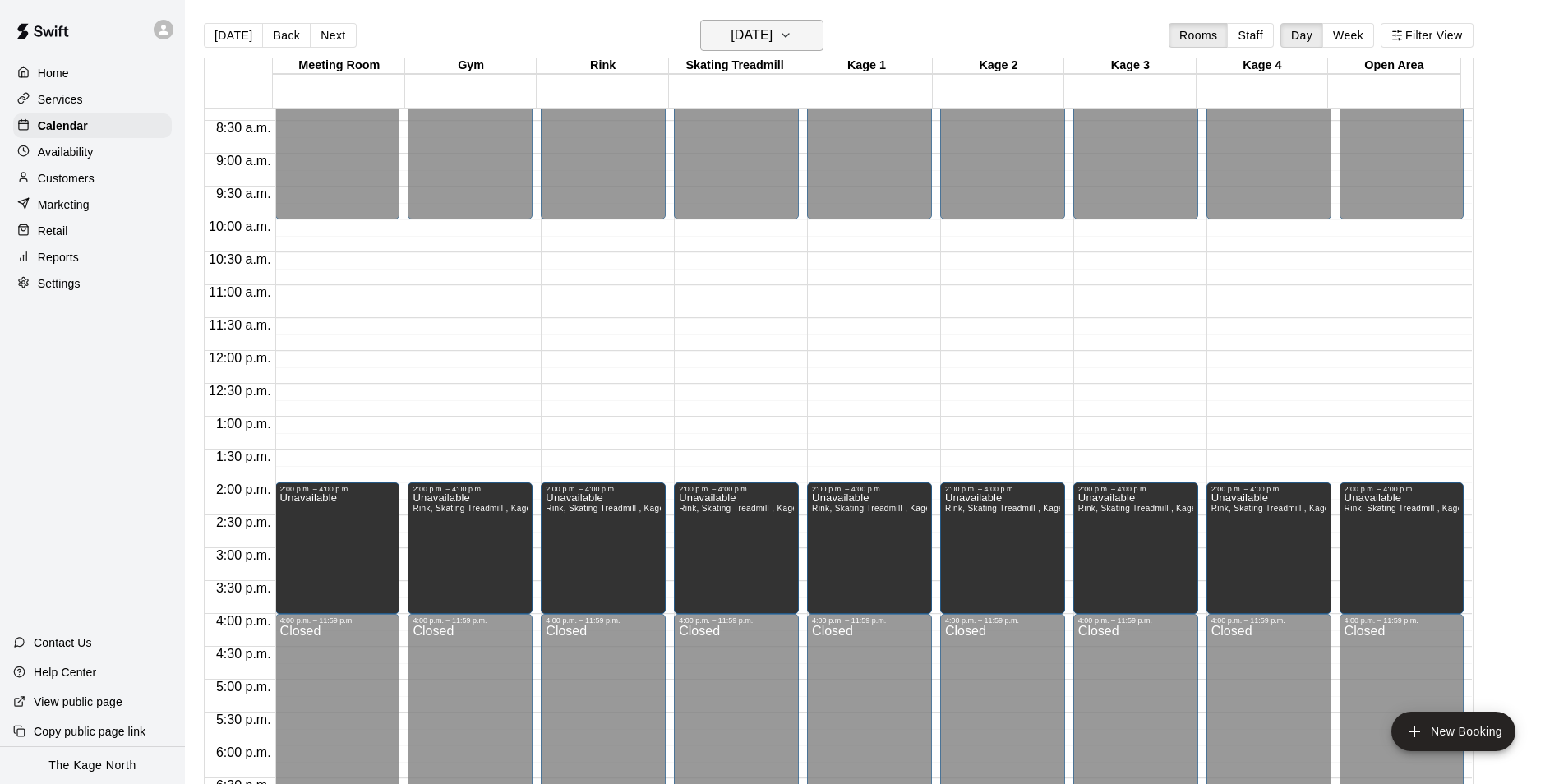
scroll to position [506, 0]
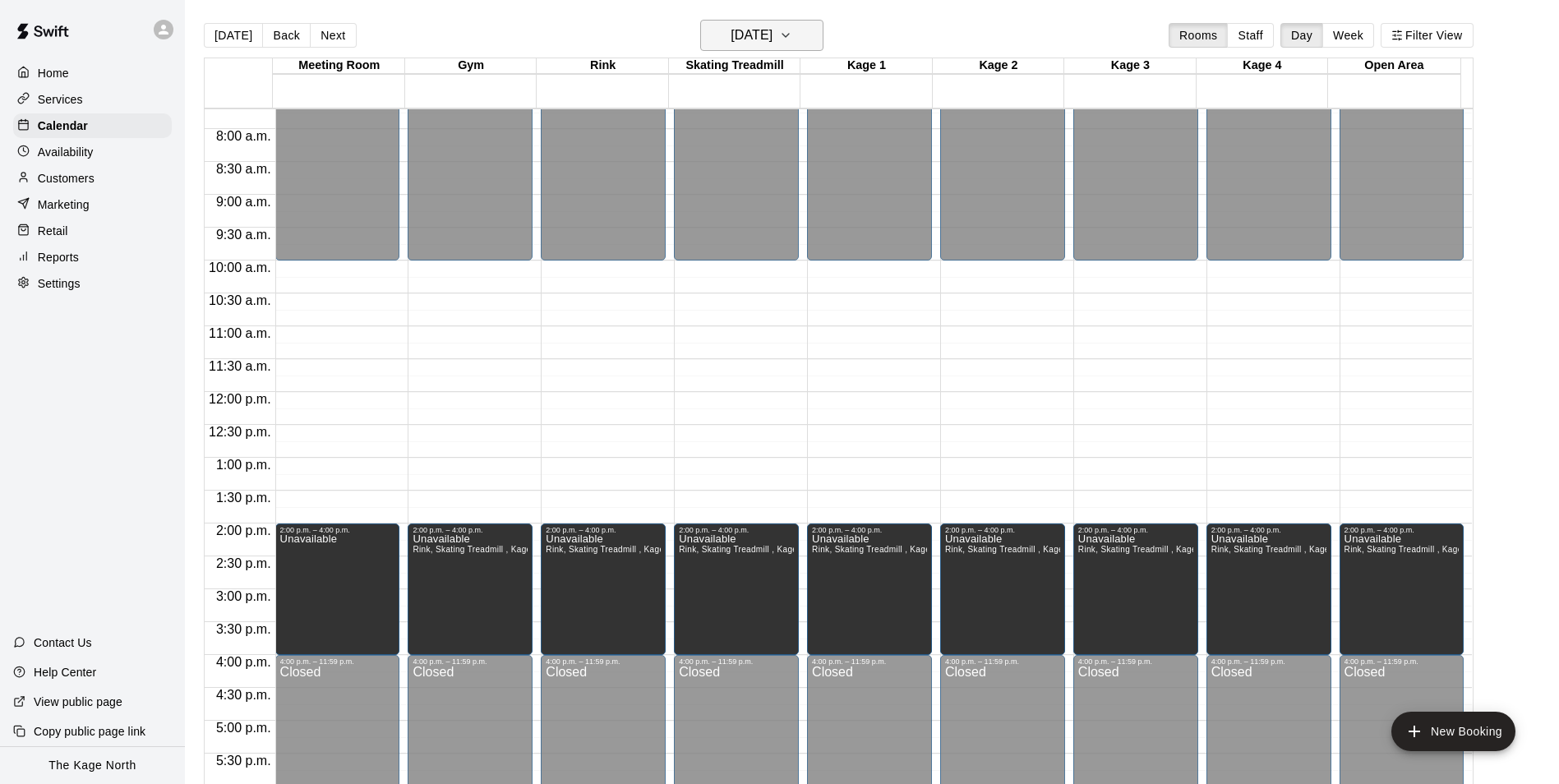
click at [792, 32] on icon "button" at bounding box center [785, 35] width 13 height 20
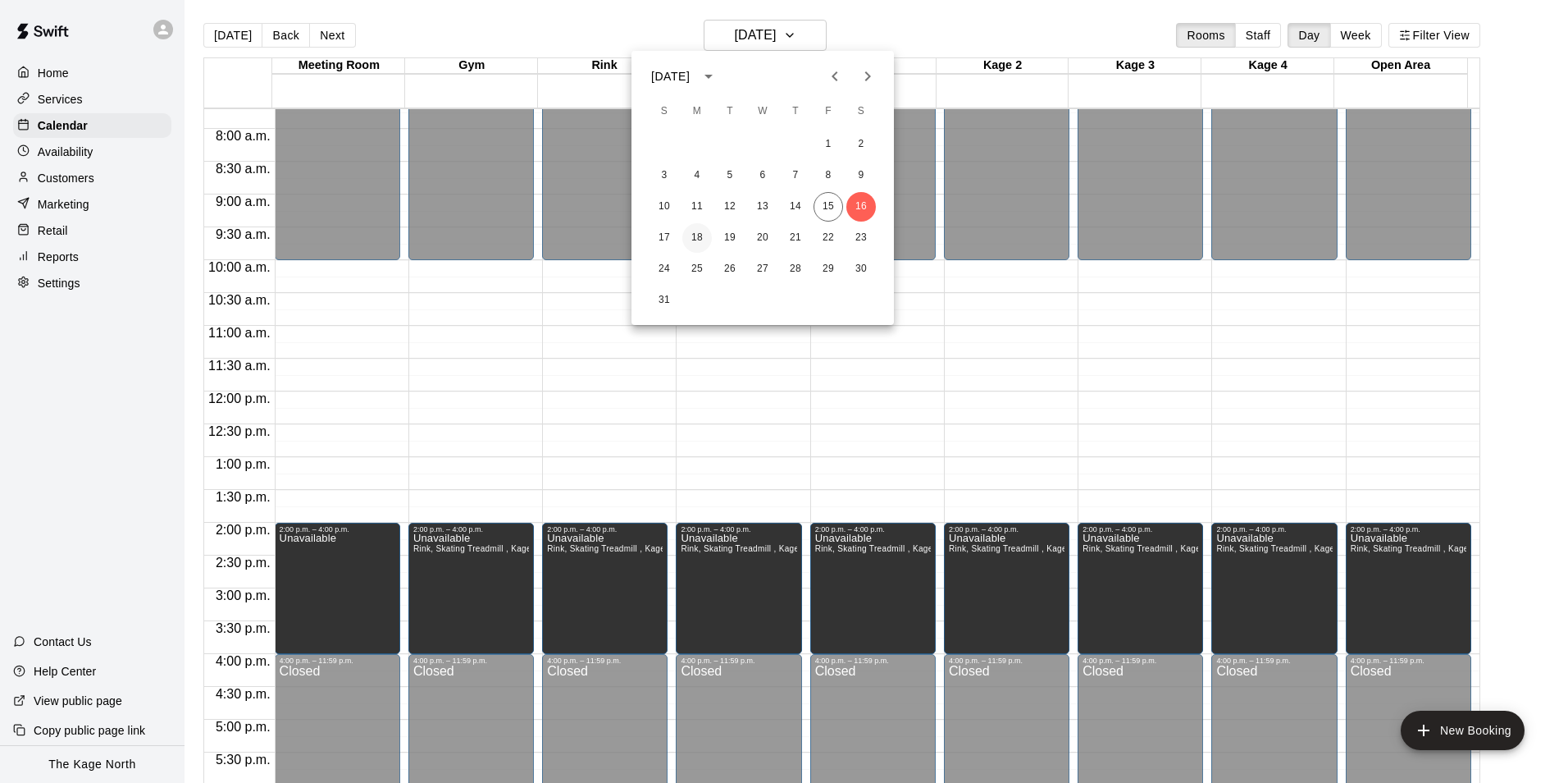
click at [698, 230] on button "18" at bounding box center [697, 238] width 29 height 29
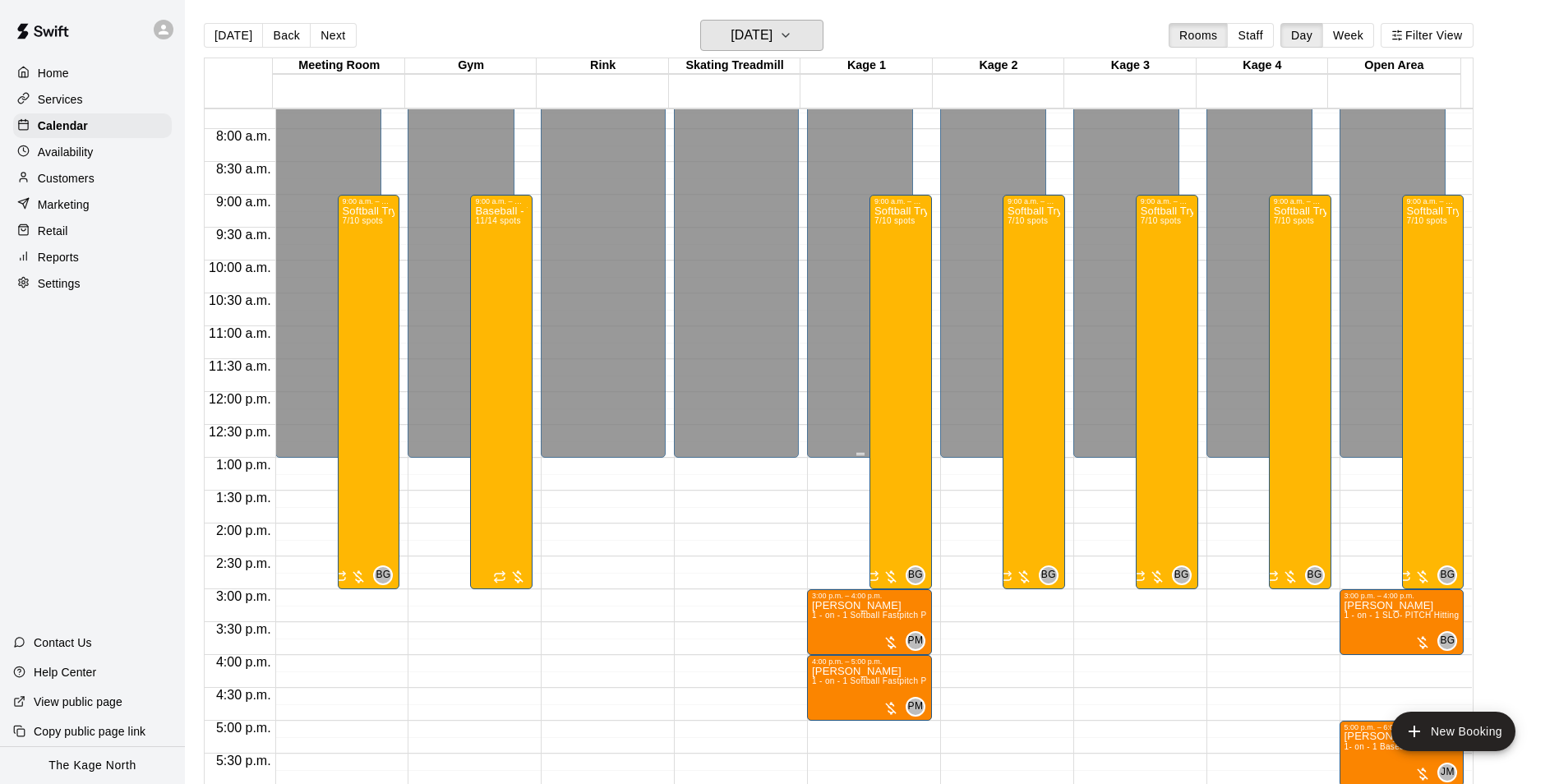
scroll to position [752, 0]
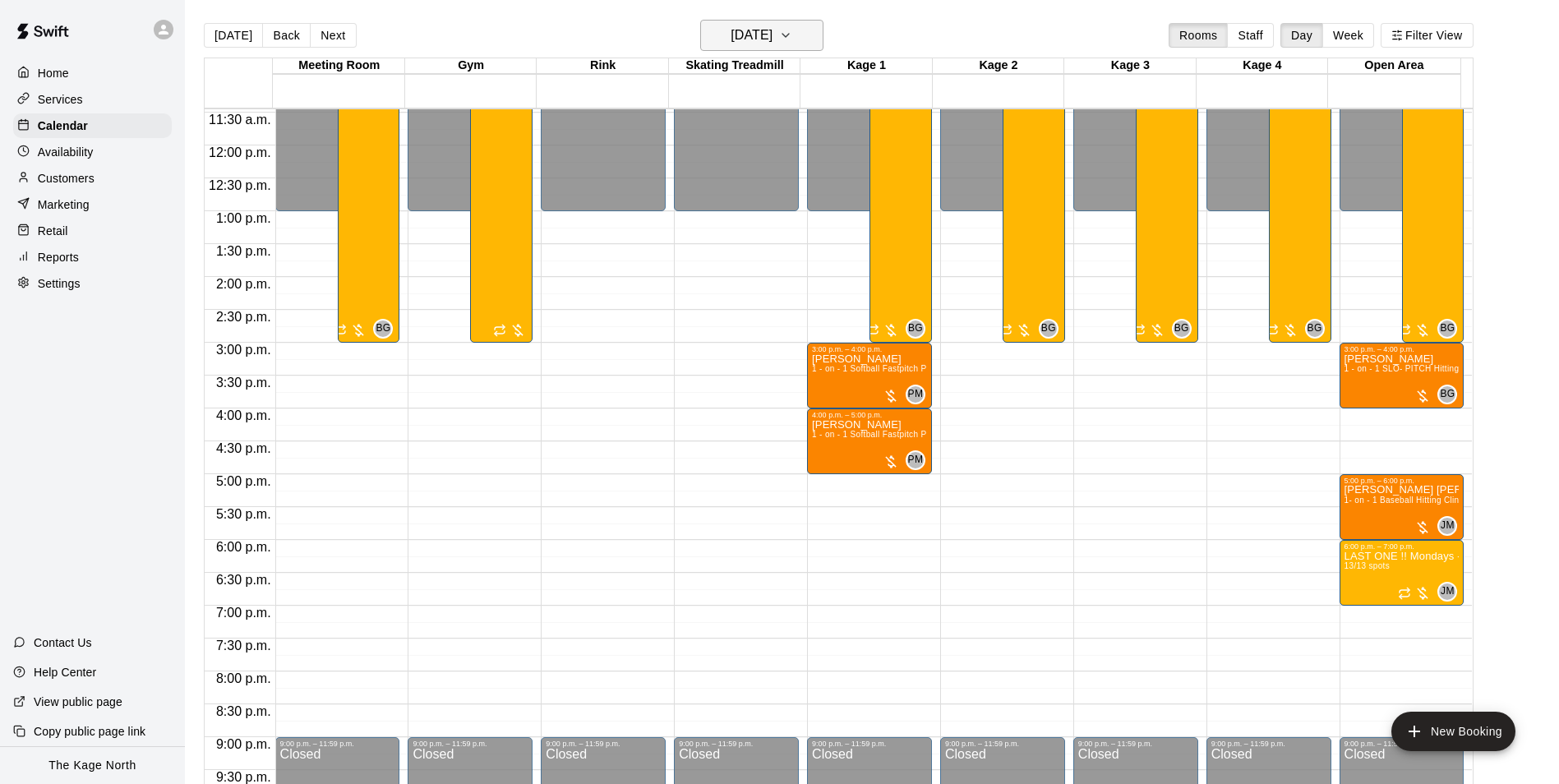
click at [803, 36] on button "[DATE]" at bounding box center [762, 35] width 124 height 31
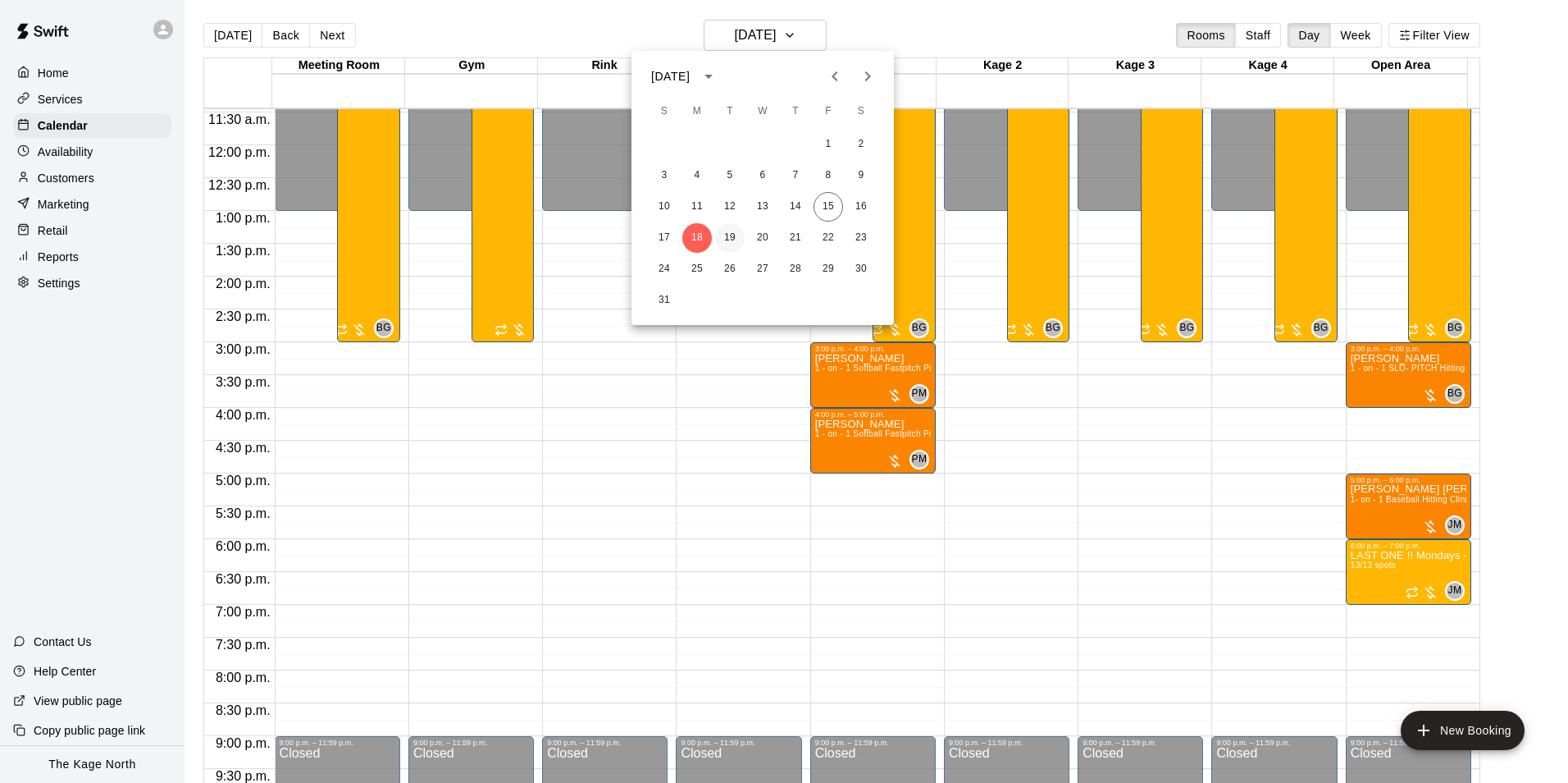
click at [729, 235] on button "19" at bounding box center [730, 238] width 29 height 29
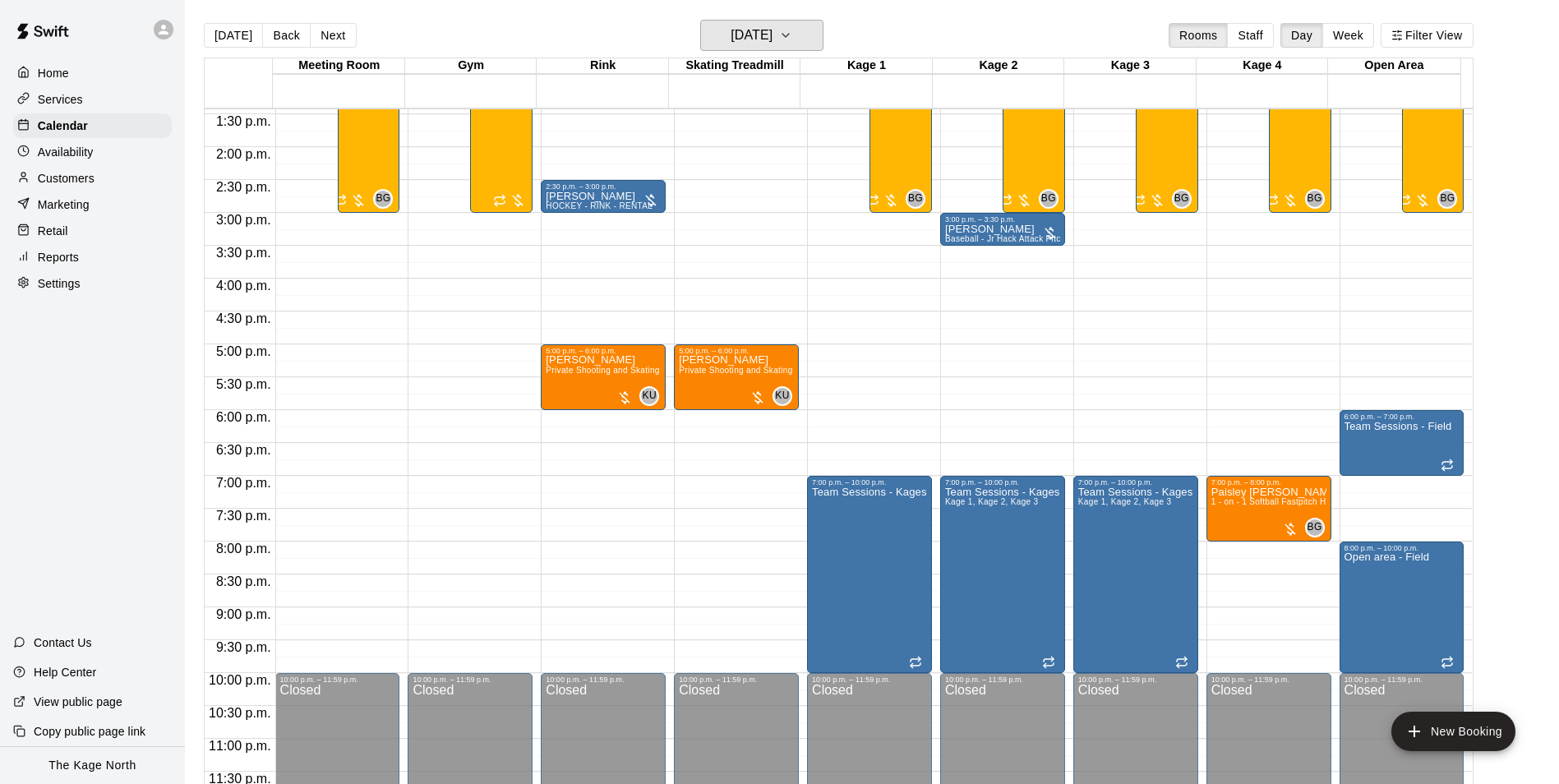
scroll to position [885, 0]
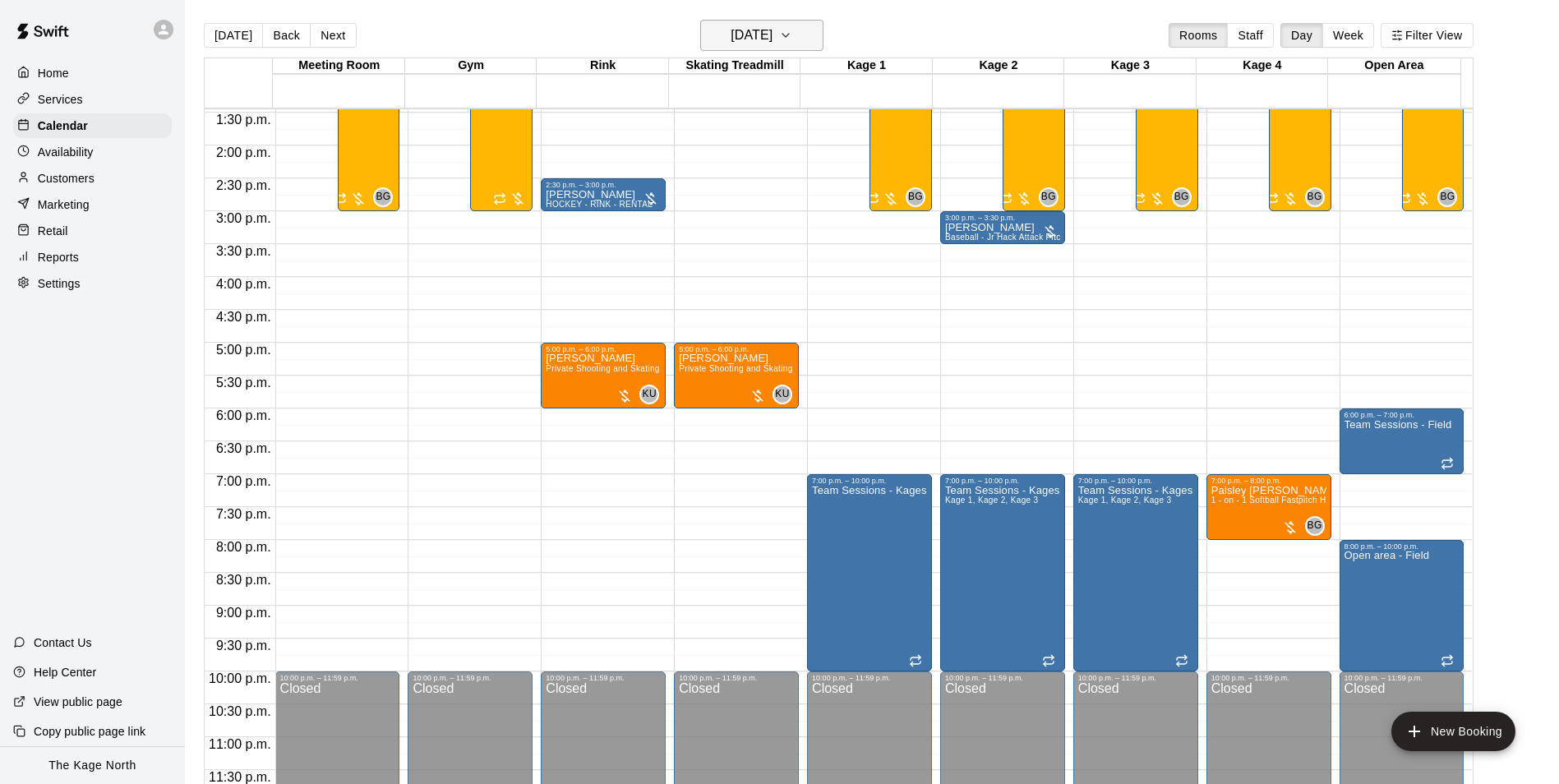
click at [807, 27] on button "[DATE]" at bounding box center [762, 35] width 124 height 31
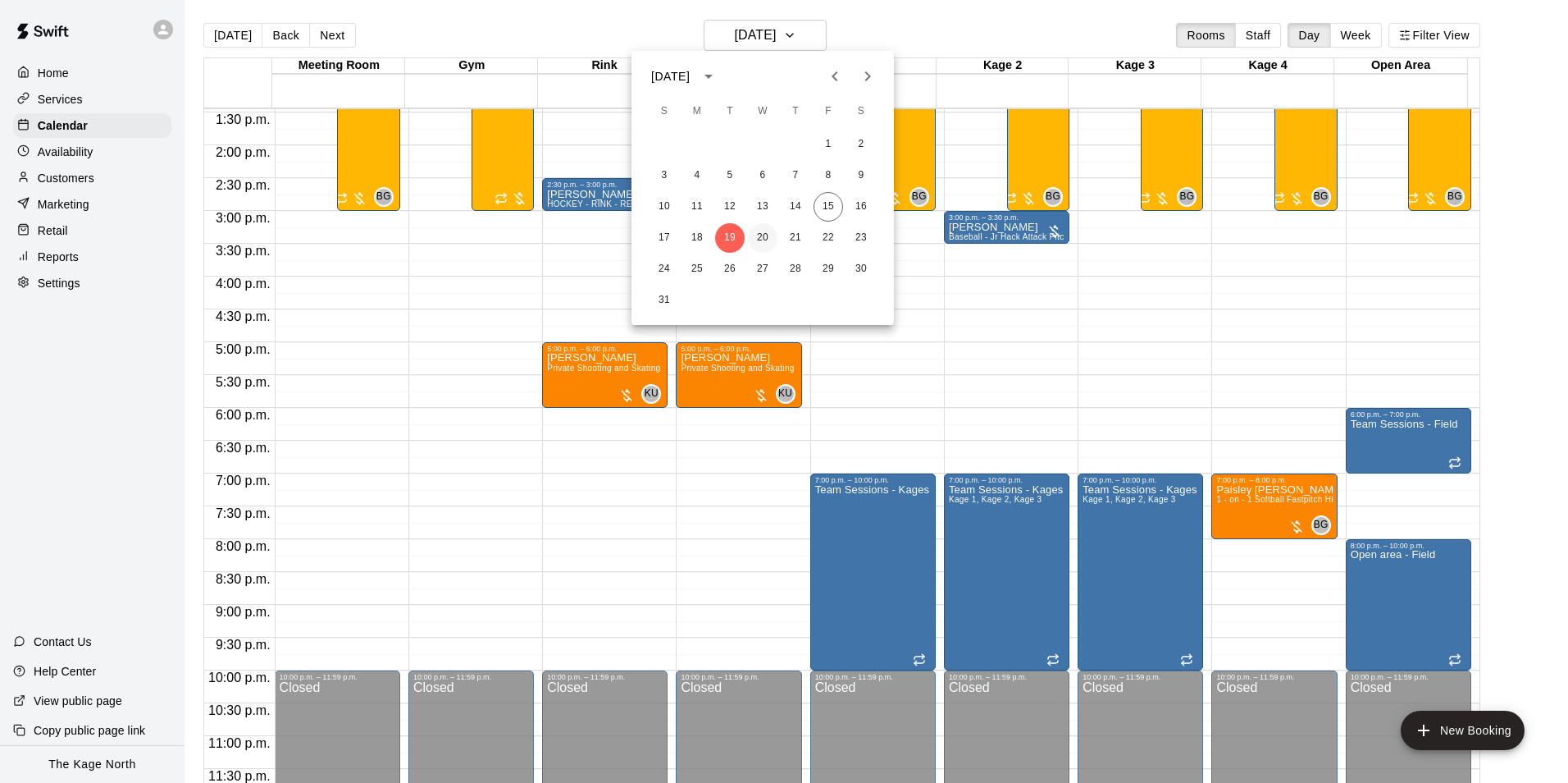
click at [762, 236] on button "20" at bounding box center [762, 238] width 29 height 29
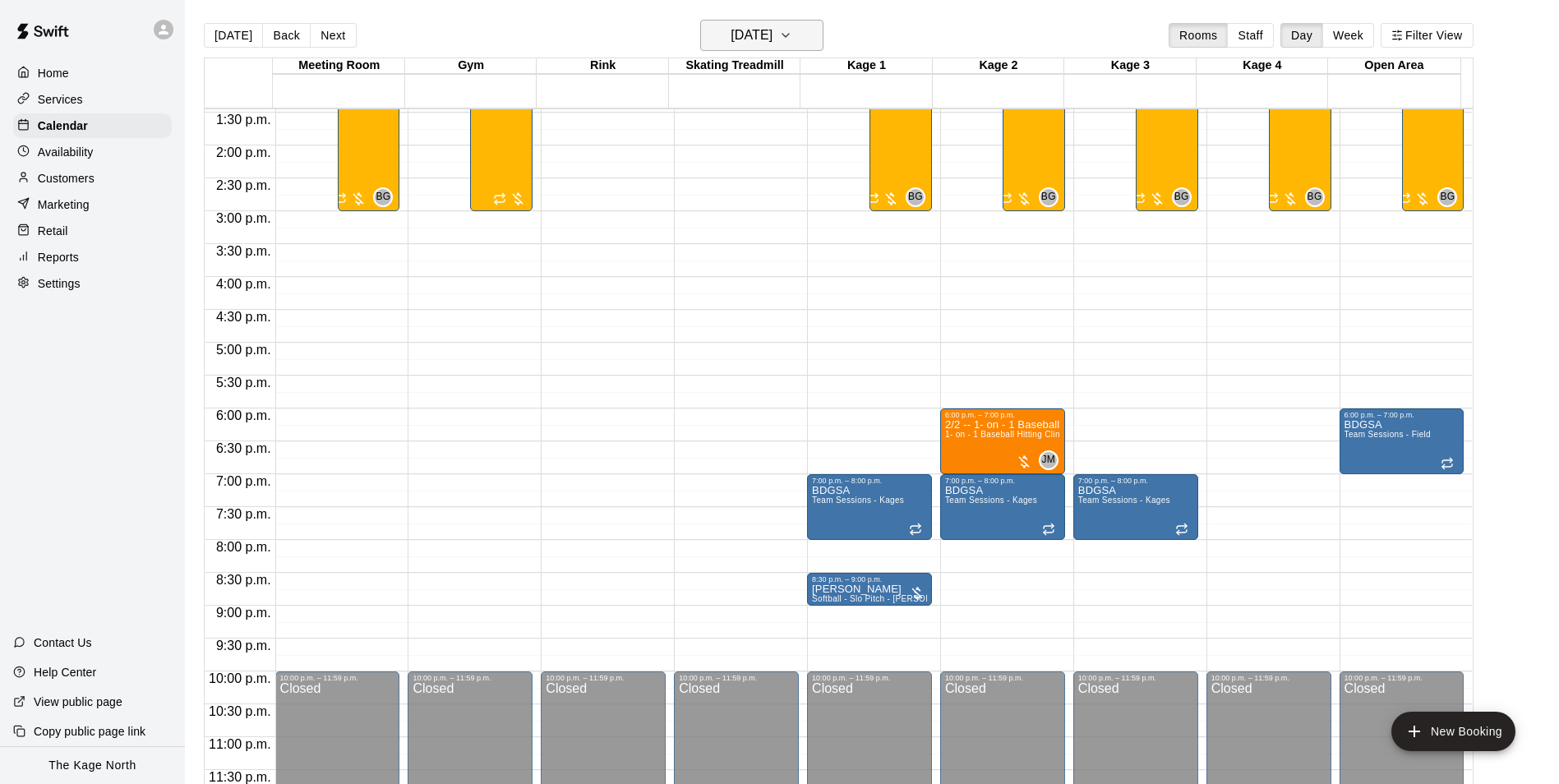
click at [772, 33] on h6 "[DATE]" at bounding box center [751, 35] width 42 height 23
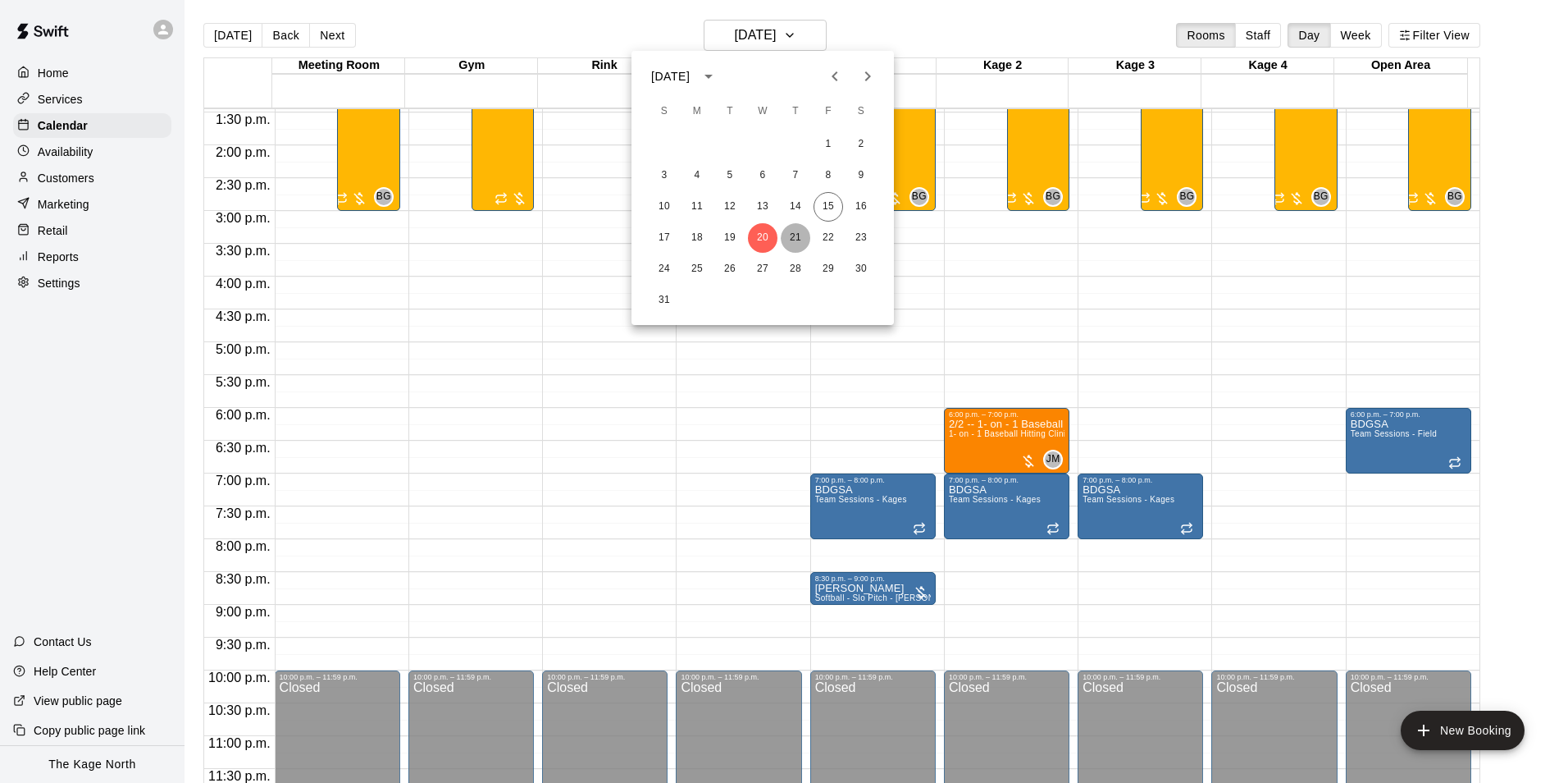
click at [798, 238] on button "21" at bounding box center [796, 238] width 29 height 29
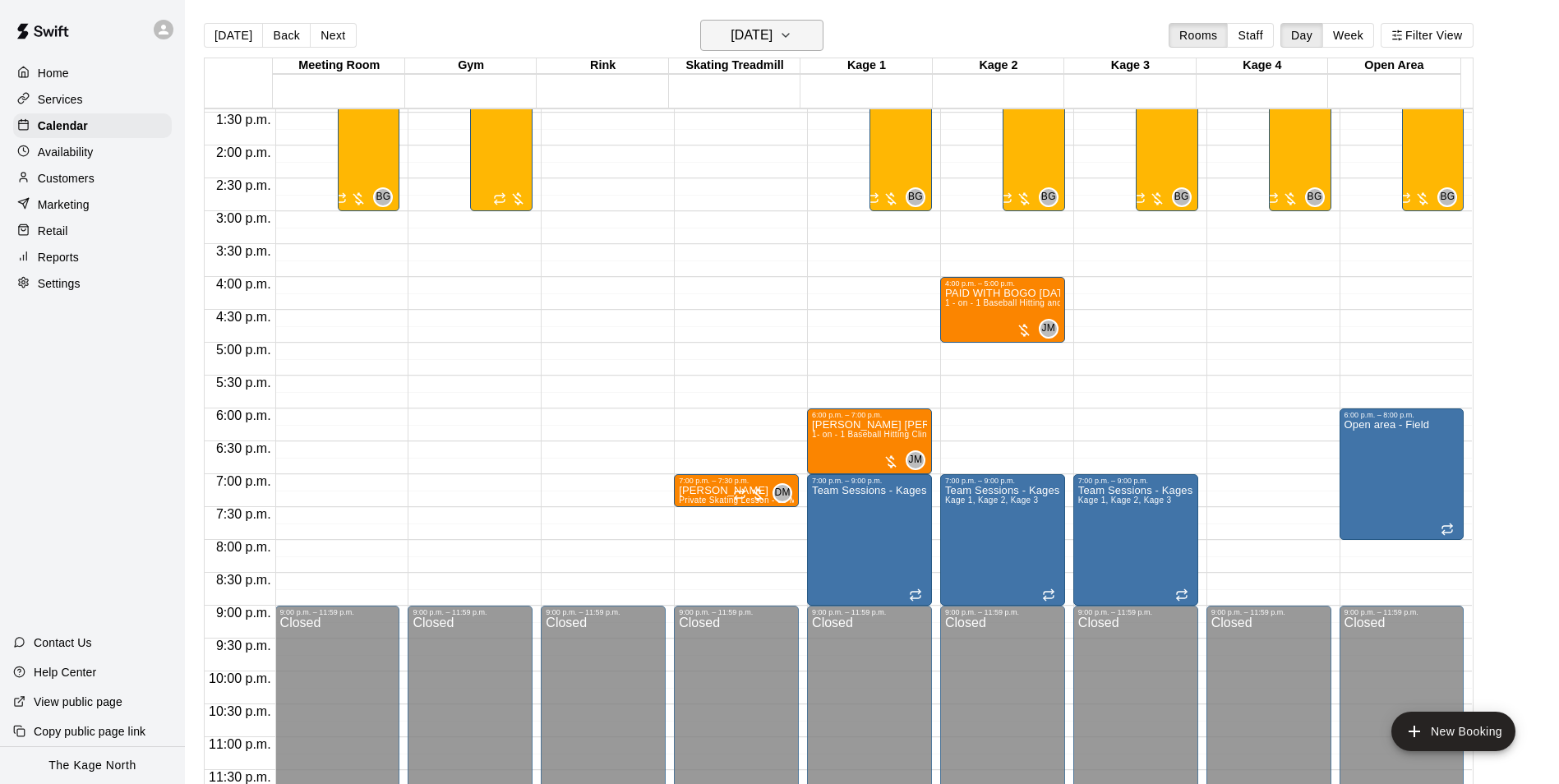
click at [772, 29] on h6 "[DATE]" at bounding box center [751, 35] width 42 height 23
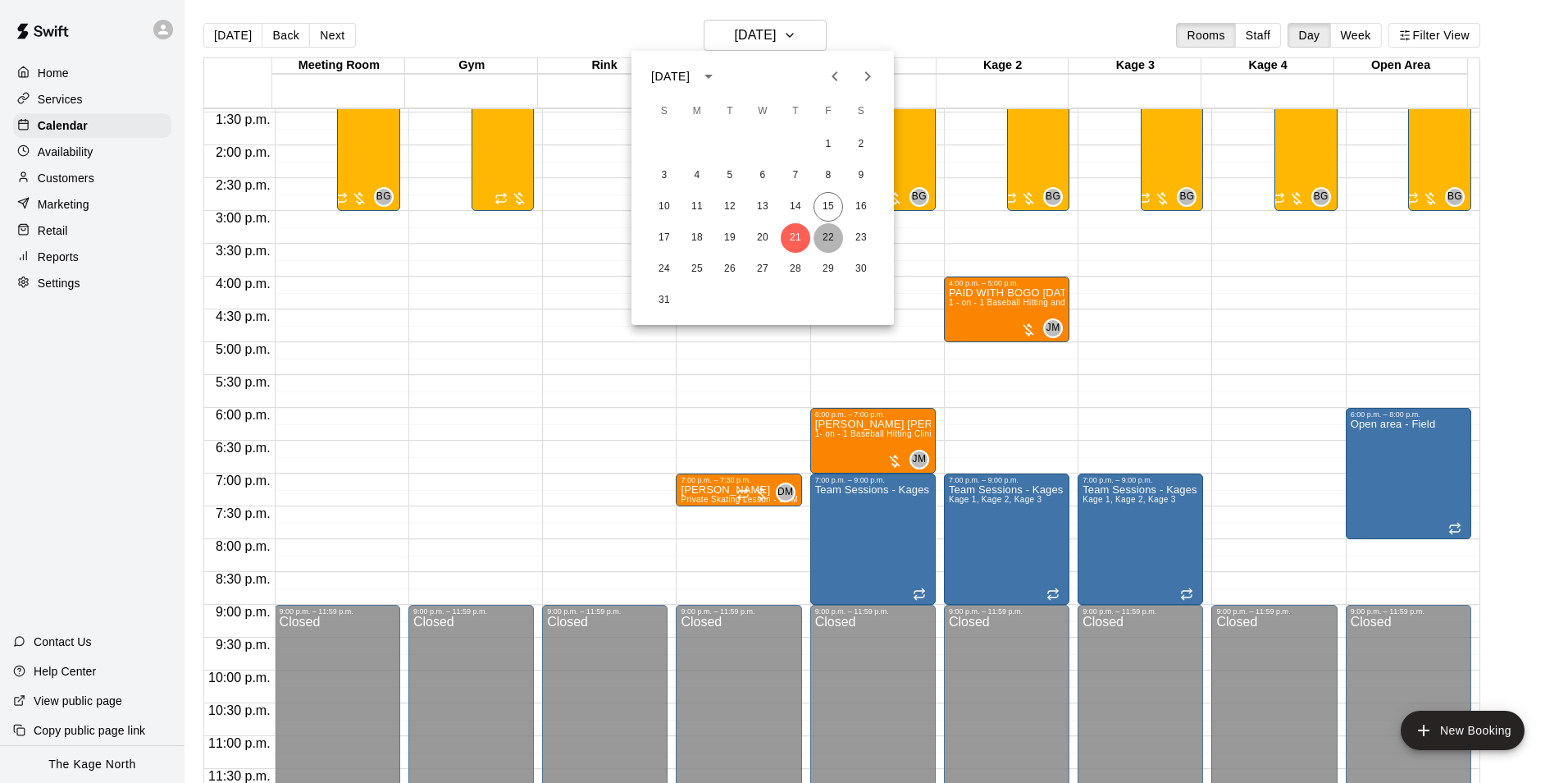
click at [823, 236] on button "22" at bounding box center [828, 238] width 29 height 29
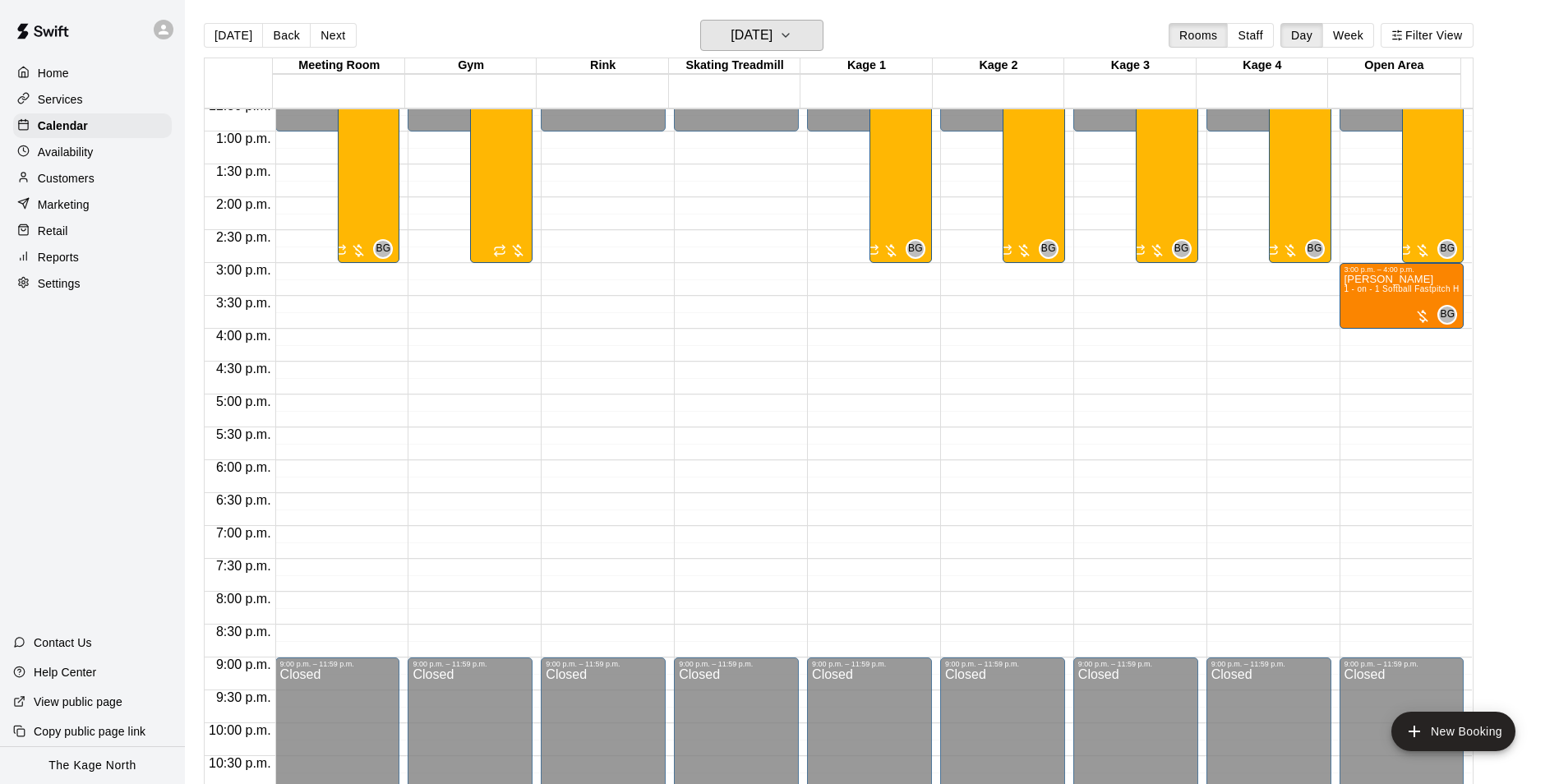
scroll to position [804, 0]
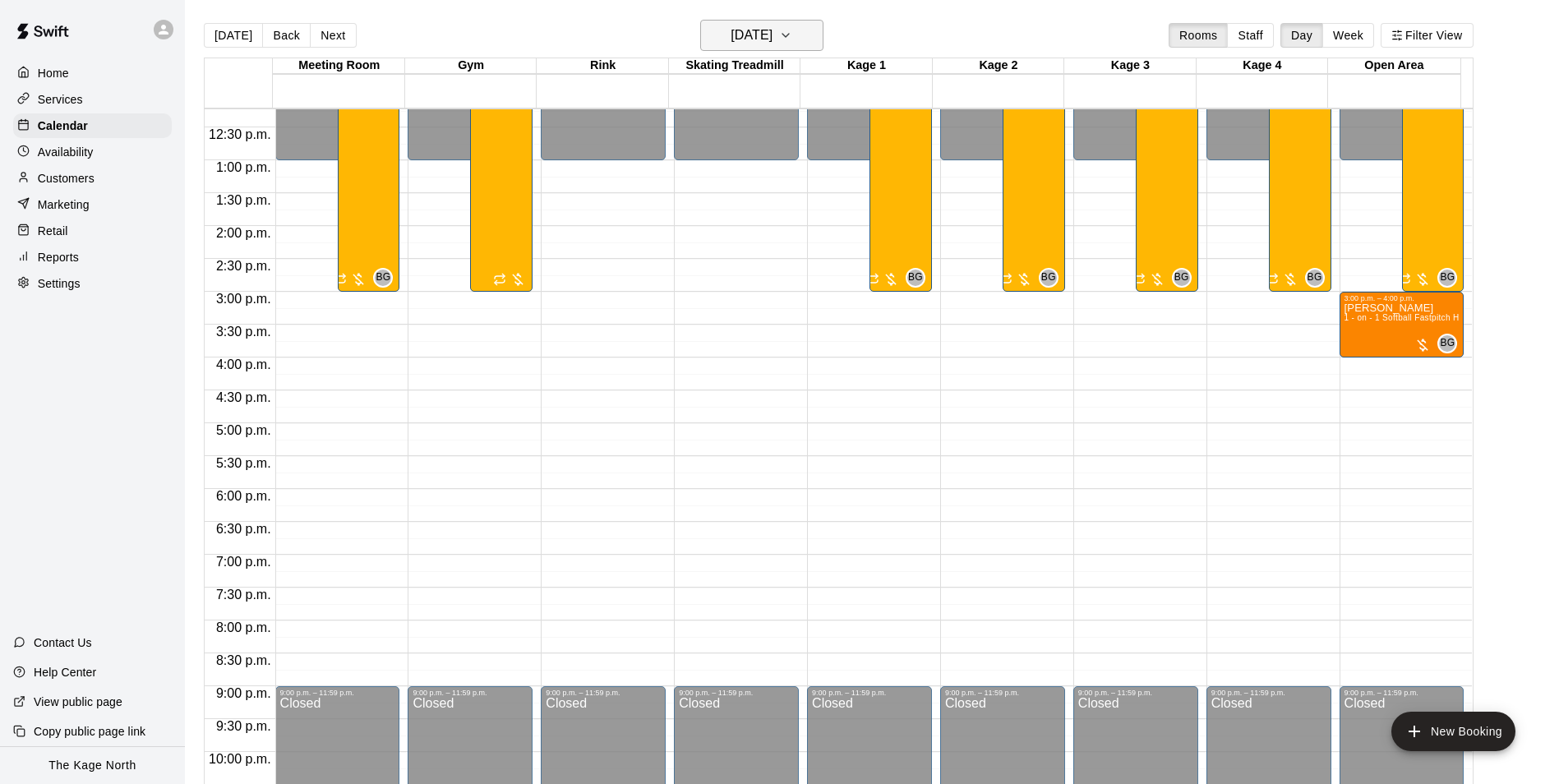
click at [792, 41] on icon "button" at bounding box center [785, 35] width 13 height 20
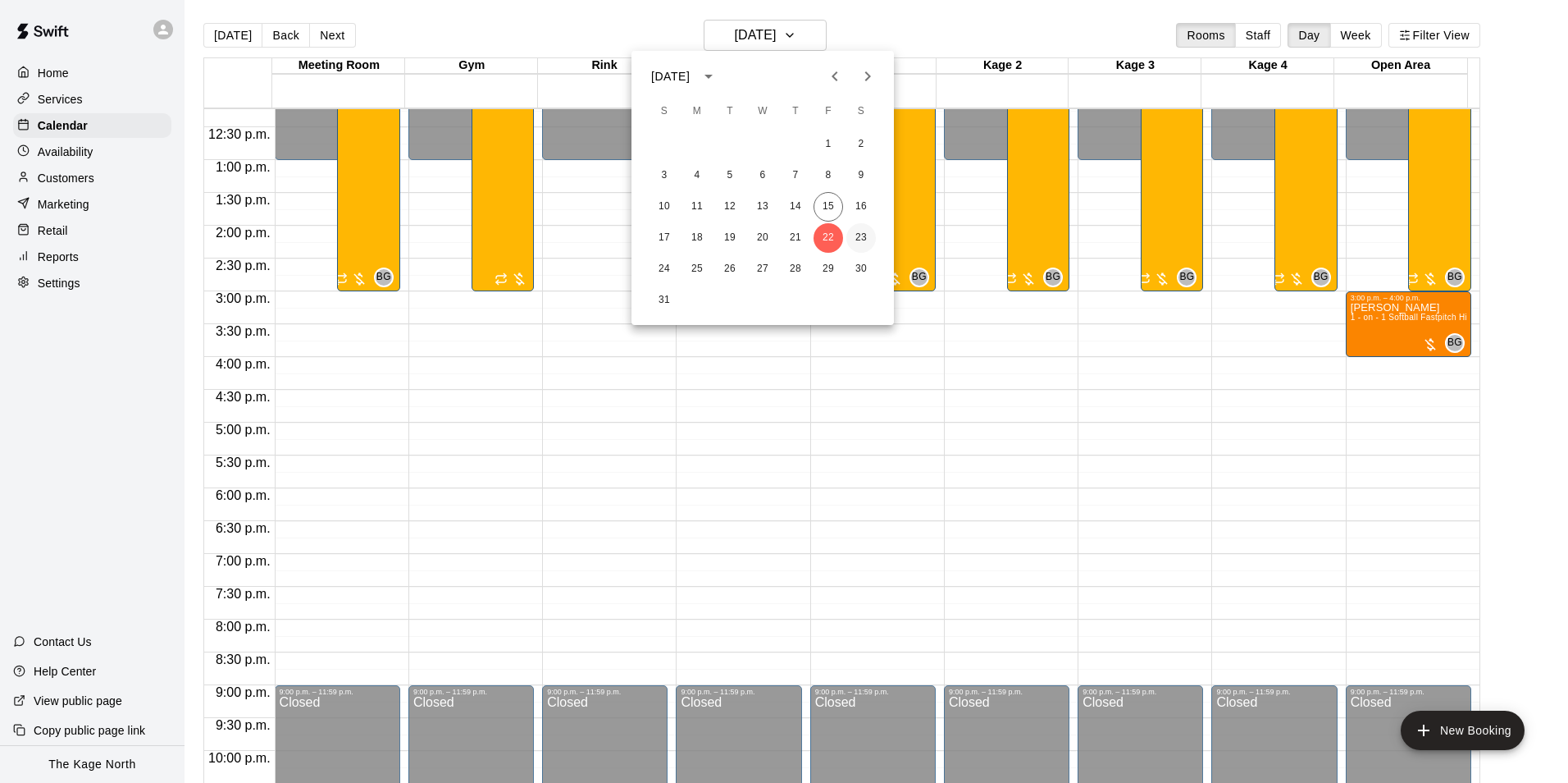
click at [853, 239] on button "23" at bounding box center [861, 238] width 29 height 29
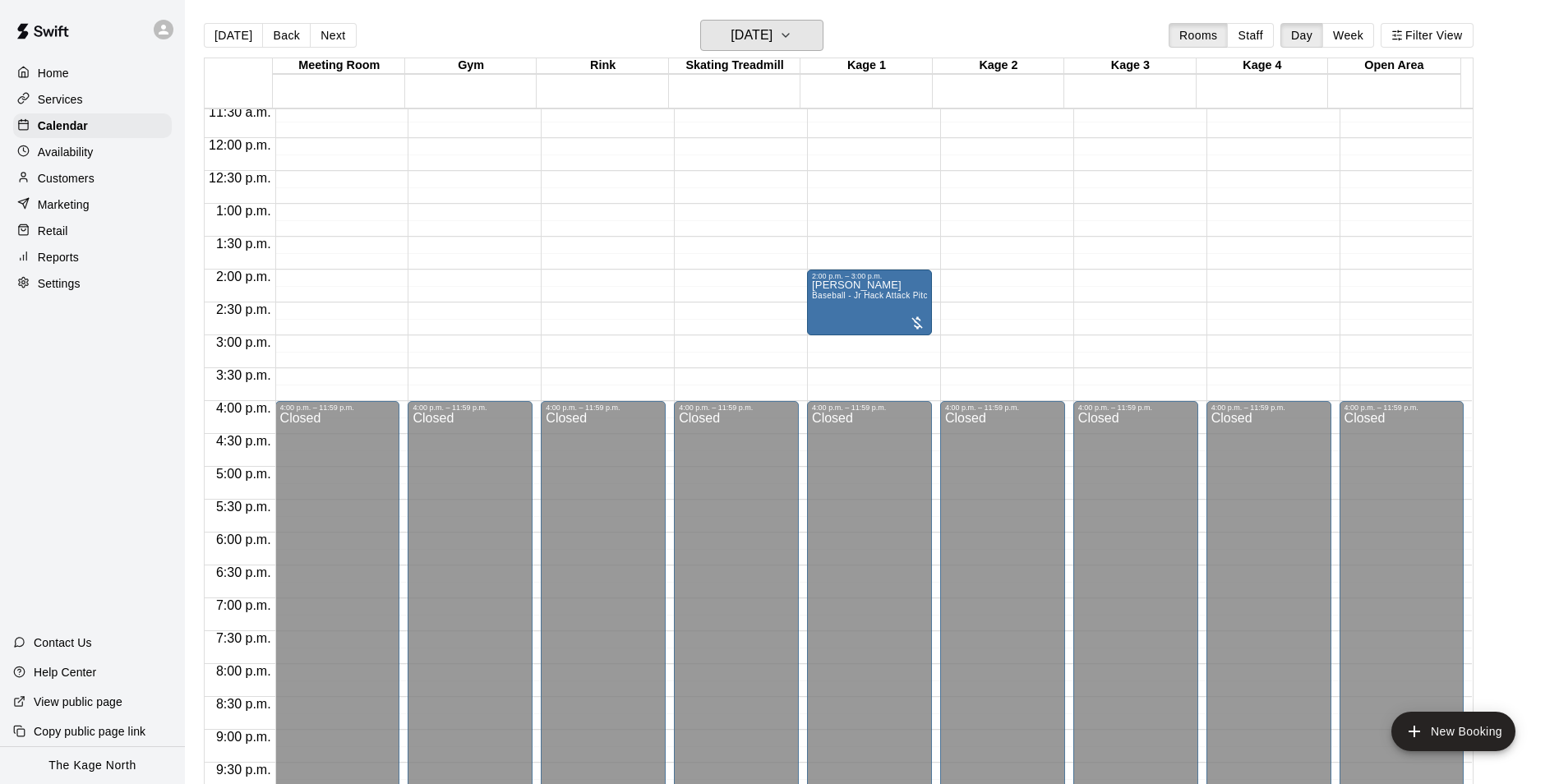
scroll to position [557, 0]
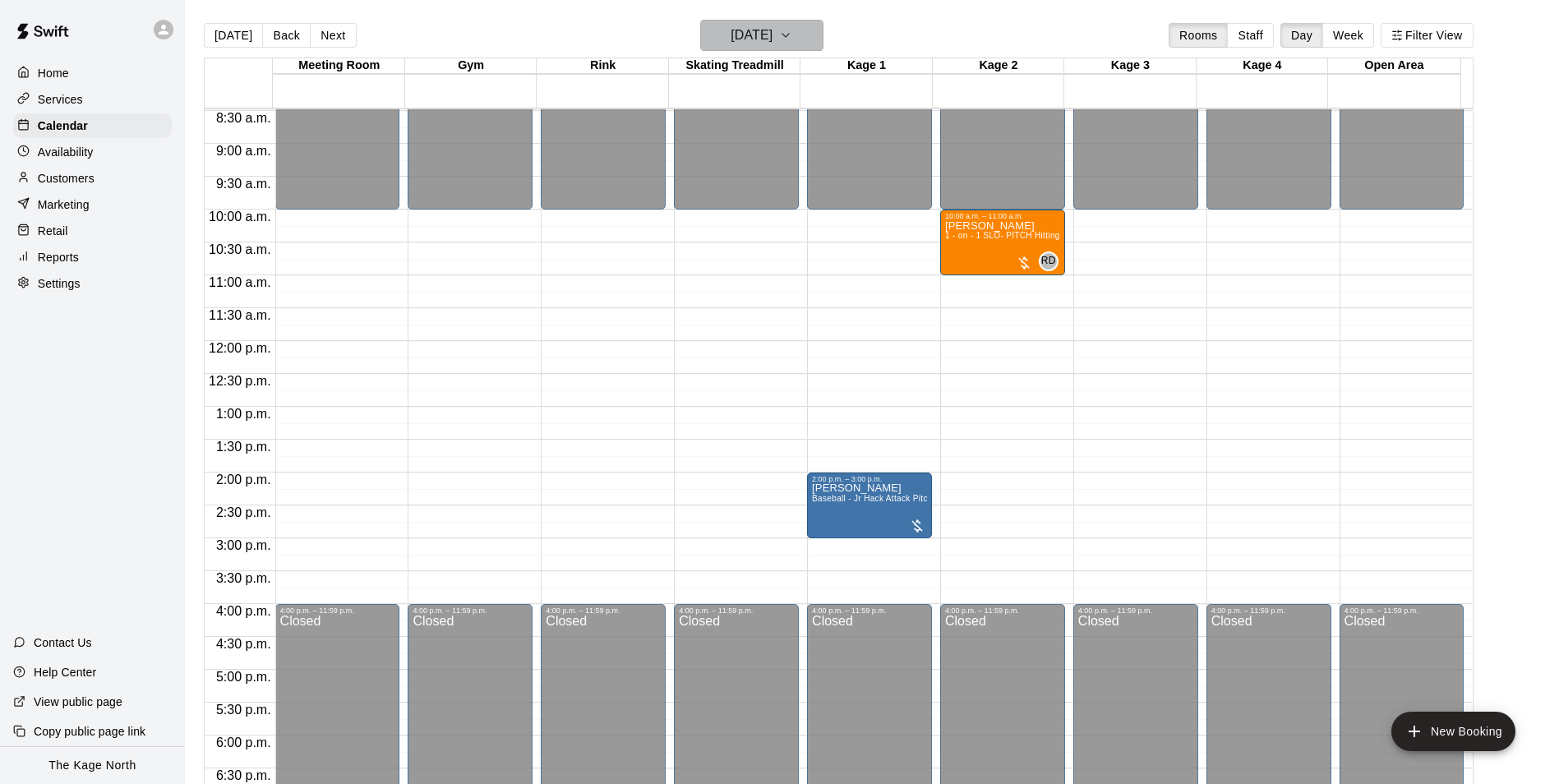
click at [772, 35] on h6 "[DATE]" at bounding box center [751, 35] width 42 height 23
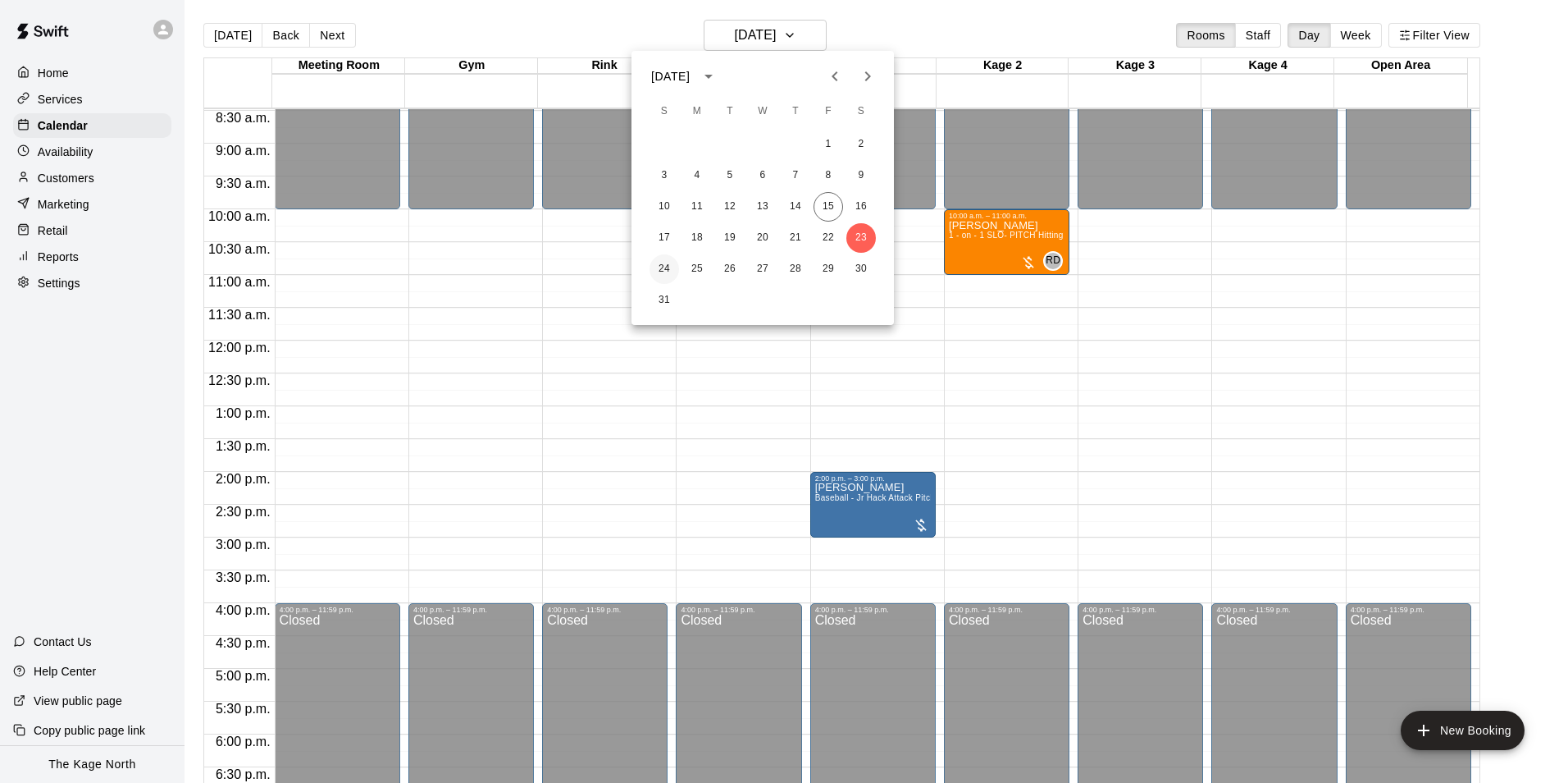
click at [670, 264] on button "24" at bounding box center [665, 269] width 29 height 29
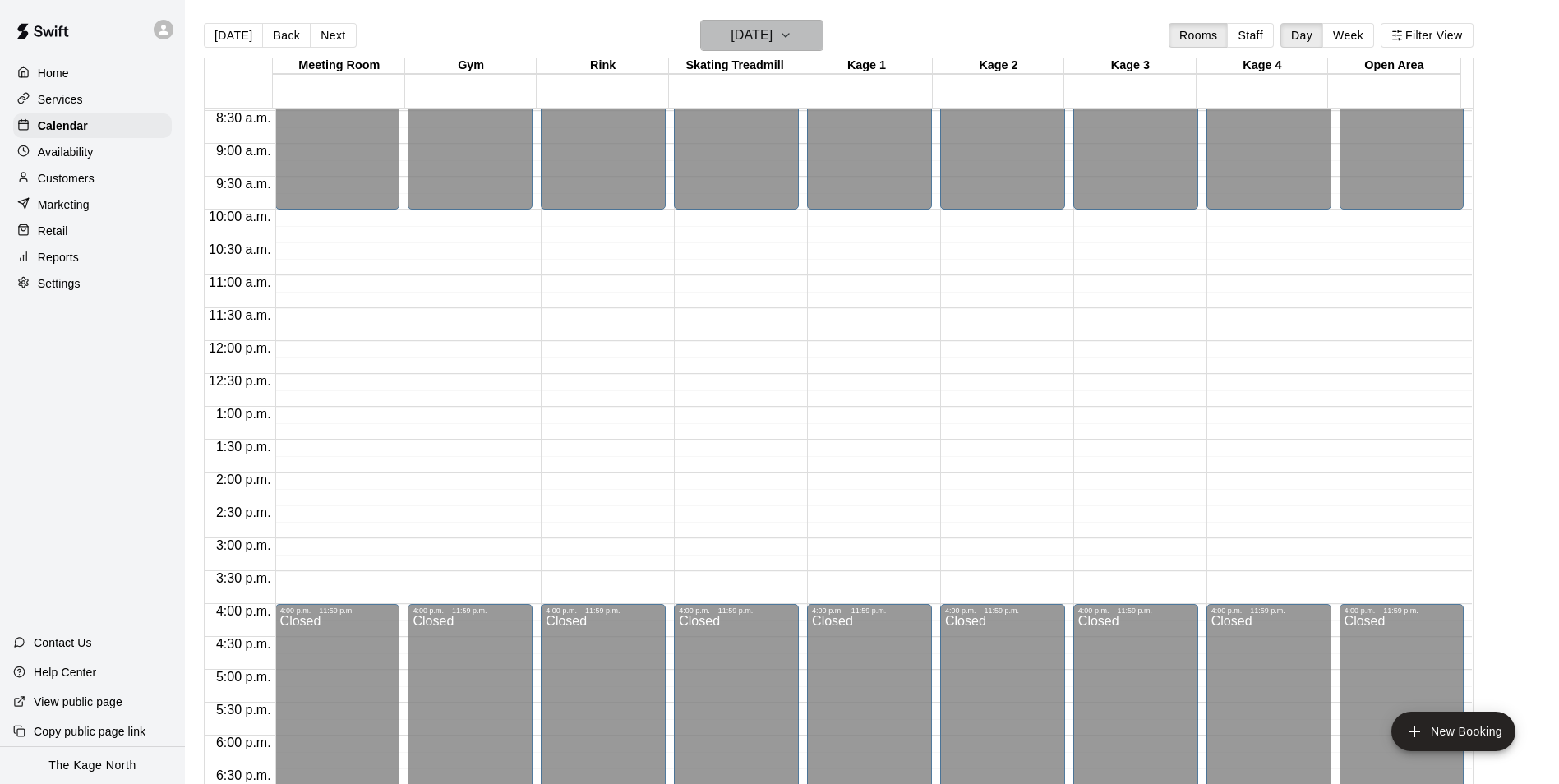
click at [772, 33] on h6 "[DATE]" at bounding box center [751, 35] width 42 height 23
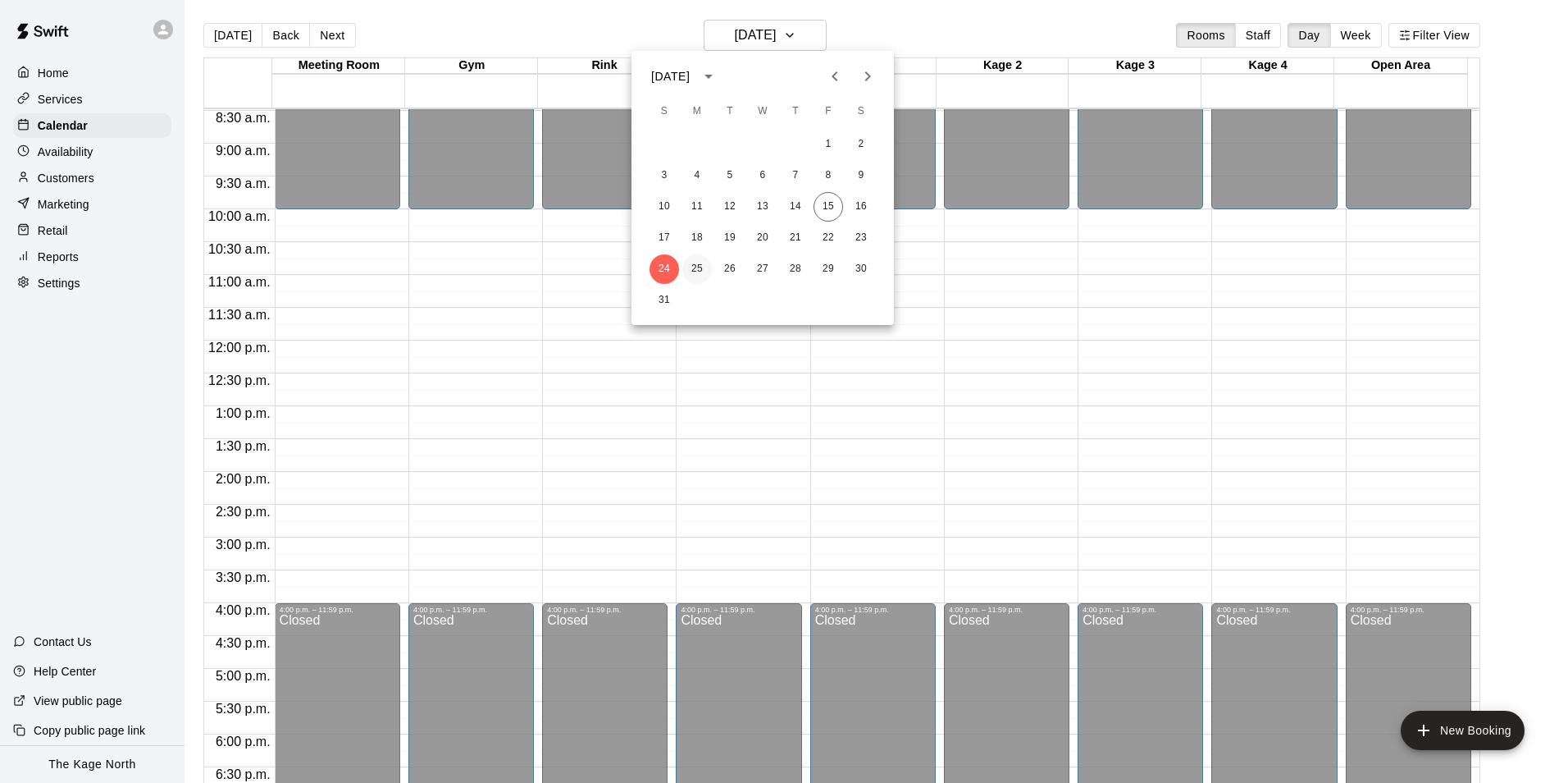
click at [701, 271] on button "25" at bounding box center [697, 269] width 29 height 29
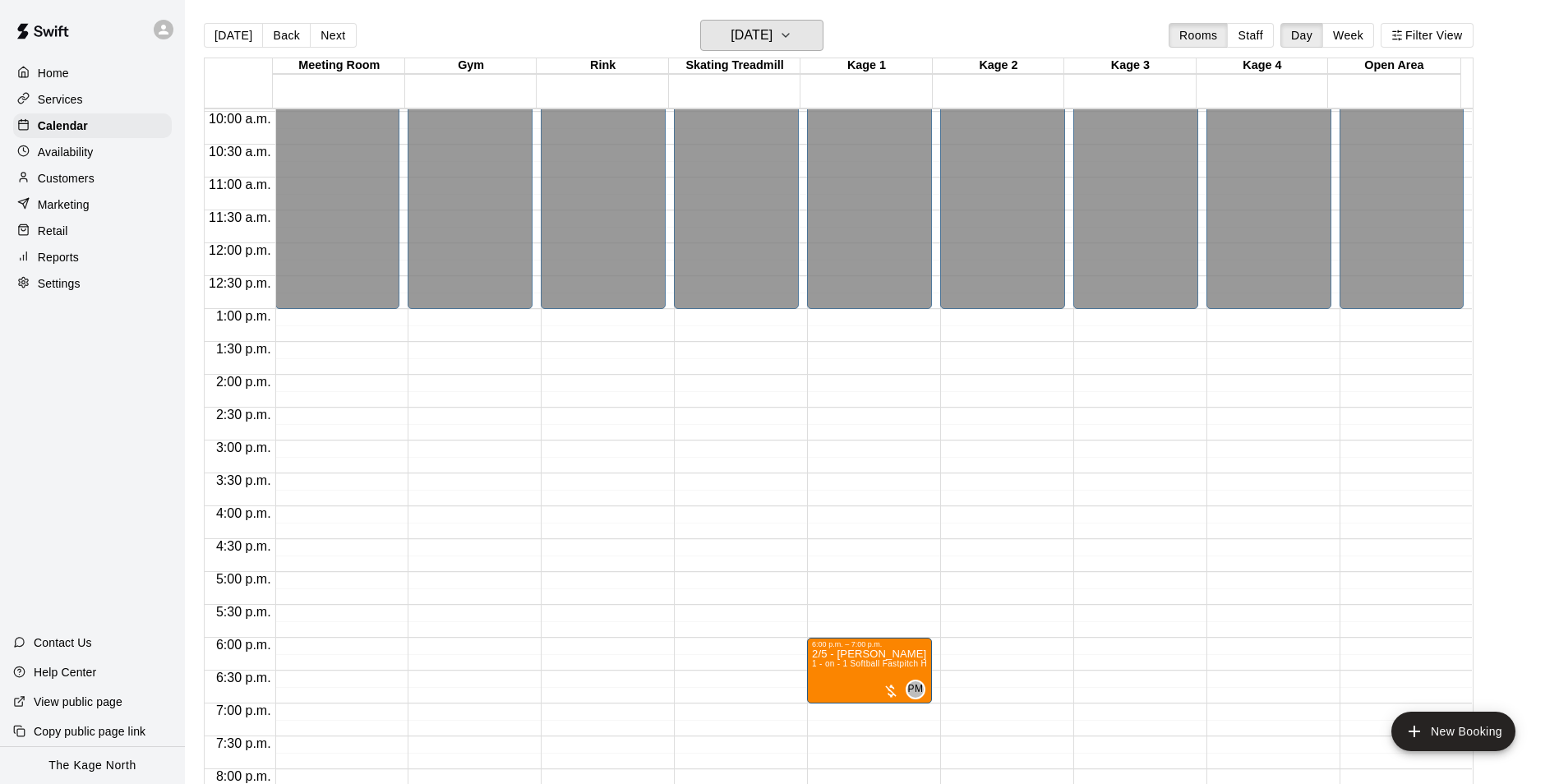
scroll to position [804, 0]
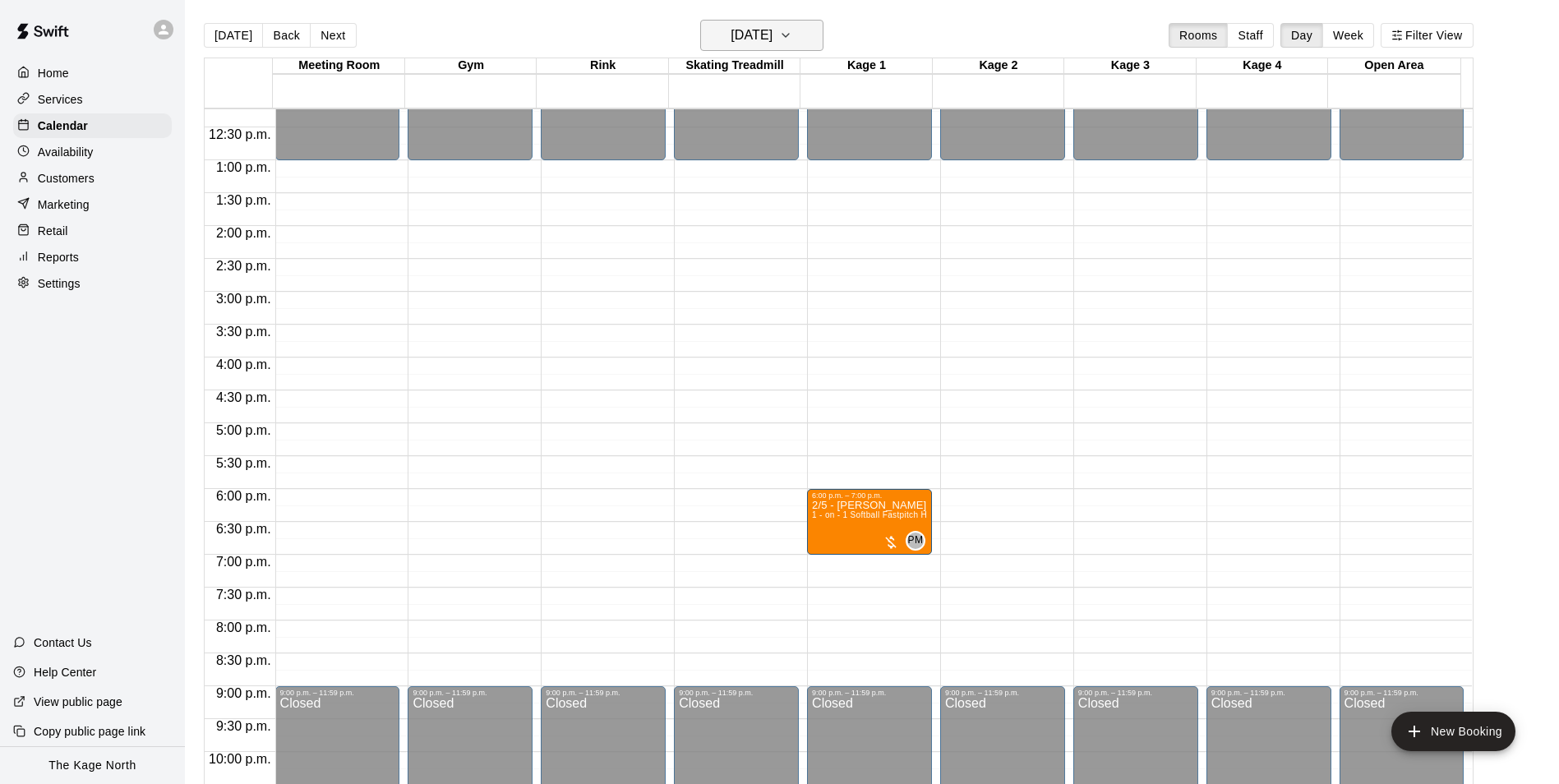
click at [772, 42] on h6 "[DATE]" at bounding box center [751, 35] width 42 height 23
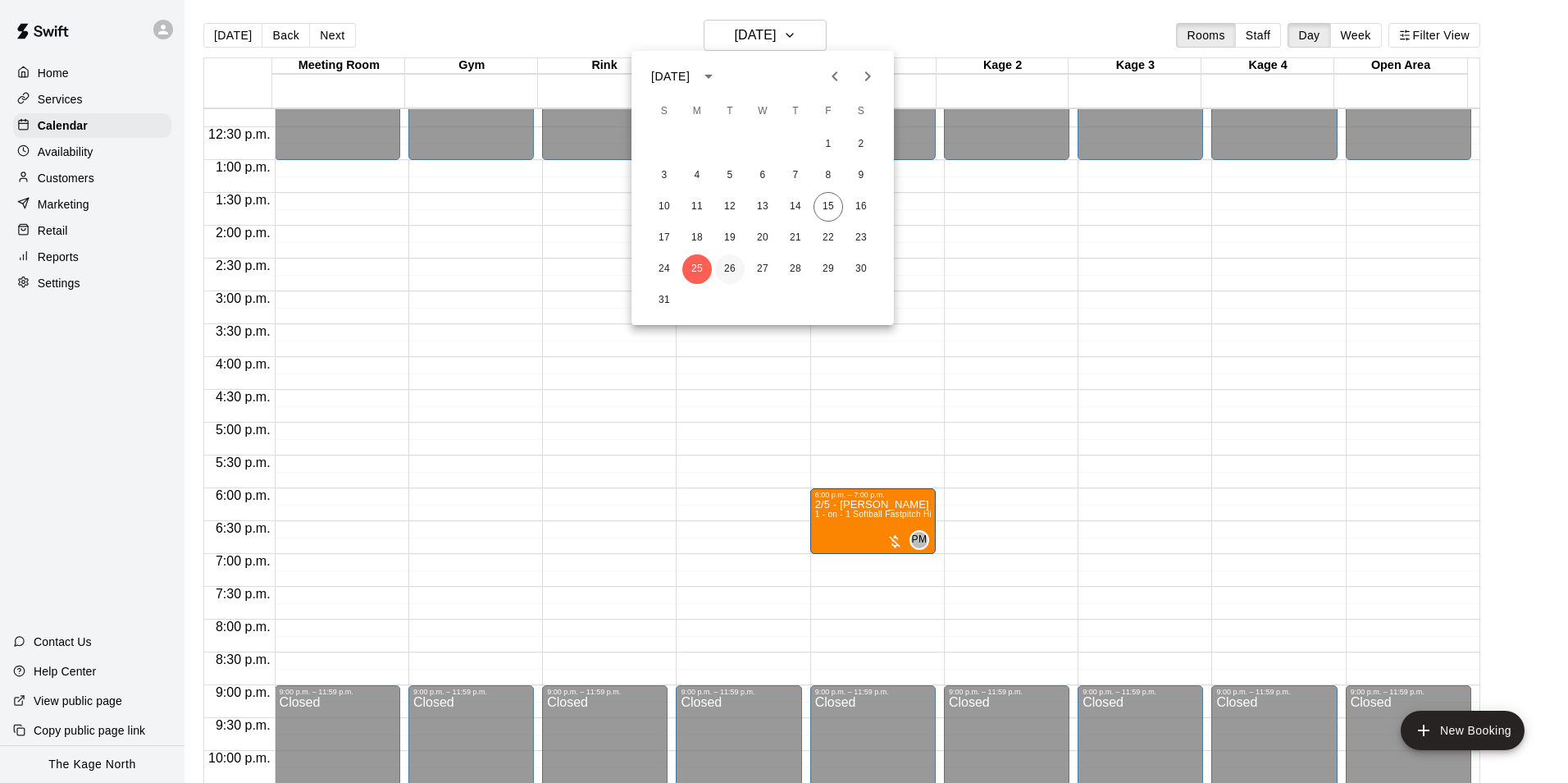
click at [729, 265] on button "26" at bounding box center [730, 269] width 29 height 29
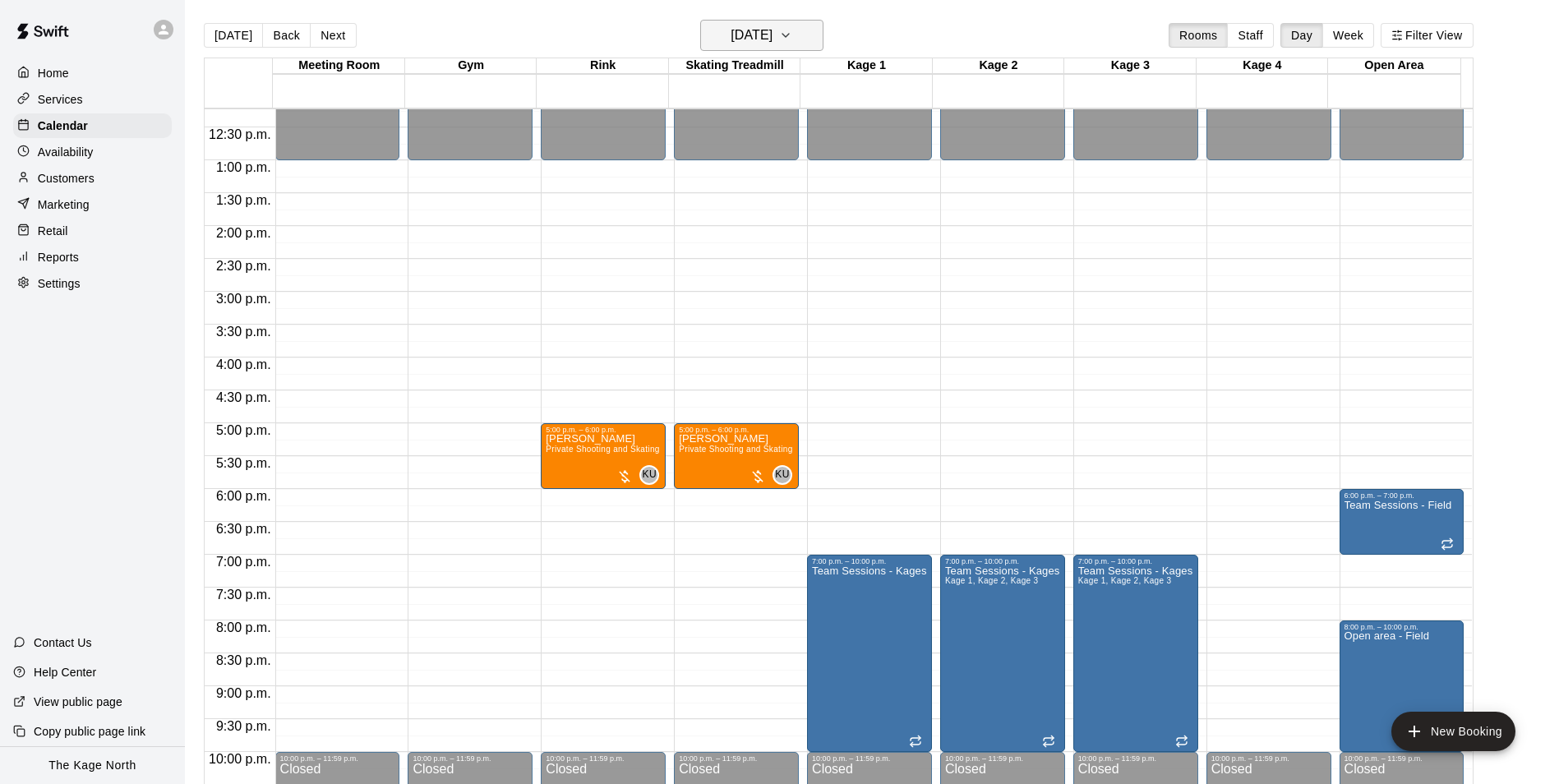
click at [807, 33] on button "[DATE]" at bounding box center [762, 35] width 124 height 31
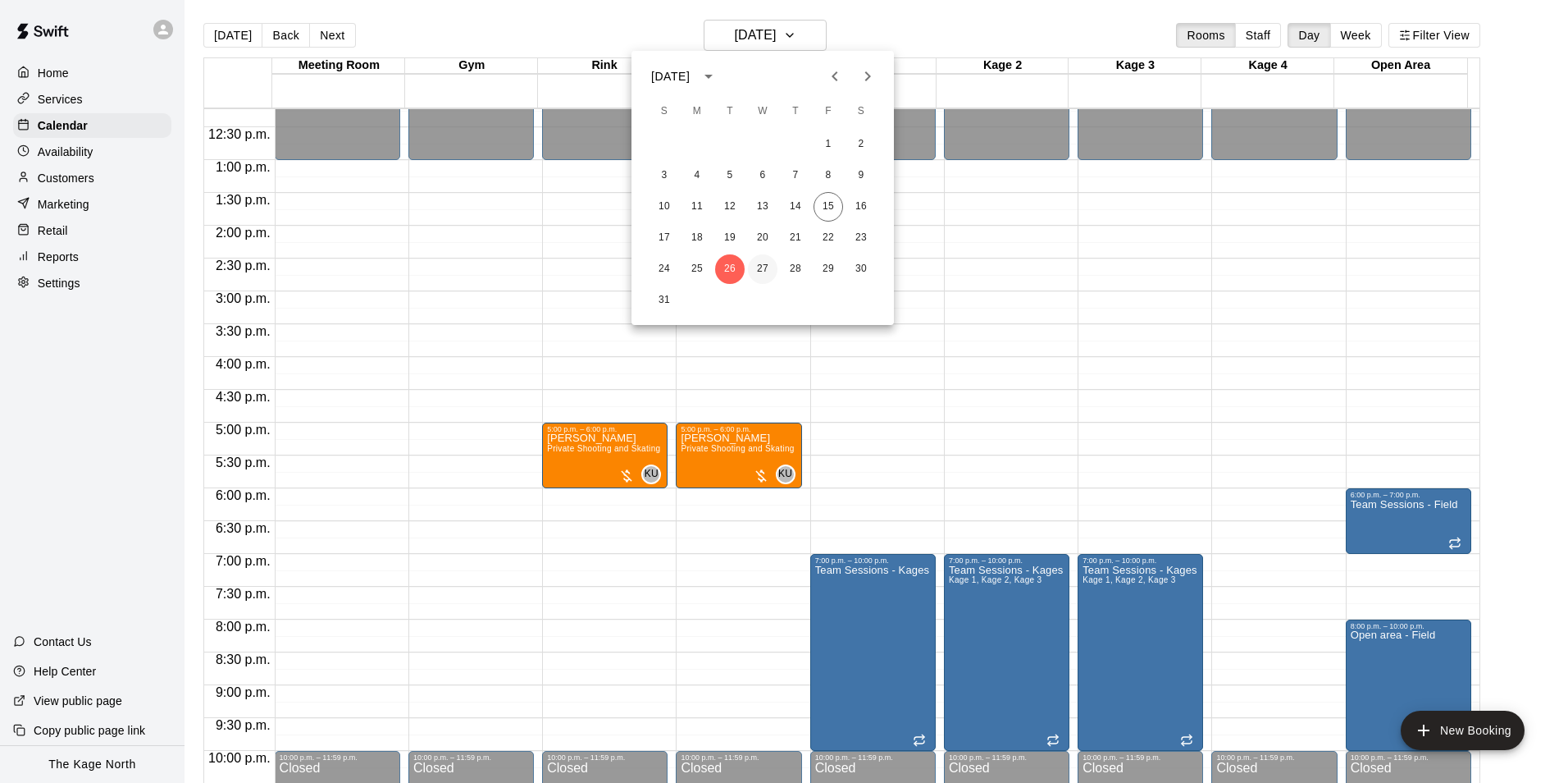
click at [767, 268] on button "27" at bounding box center [762, 269] width 29 height 29
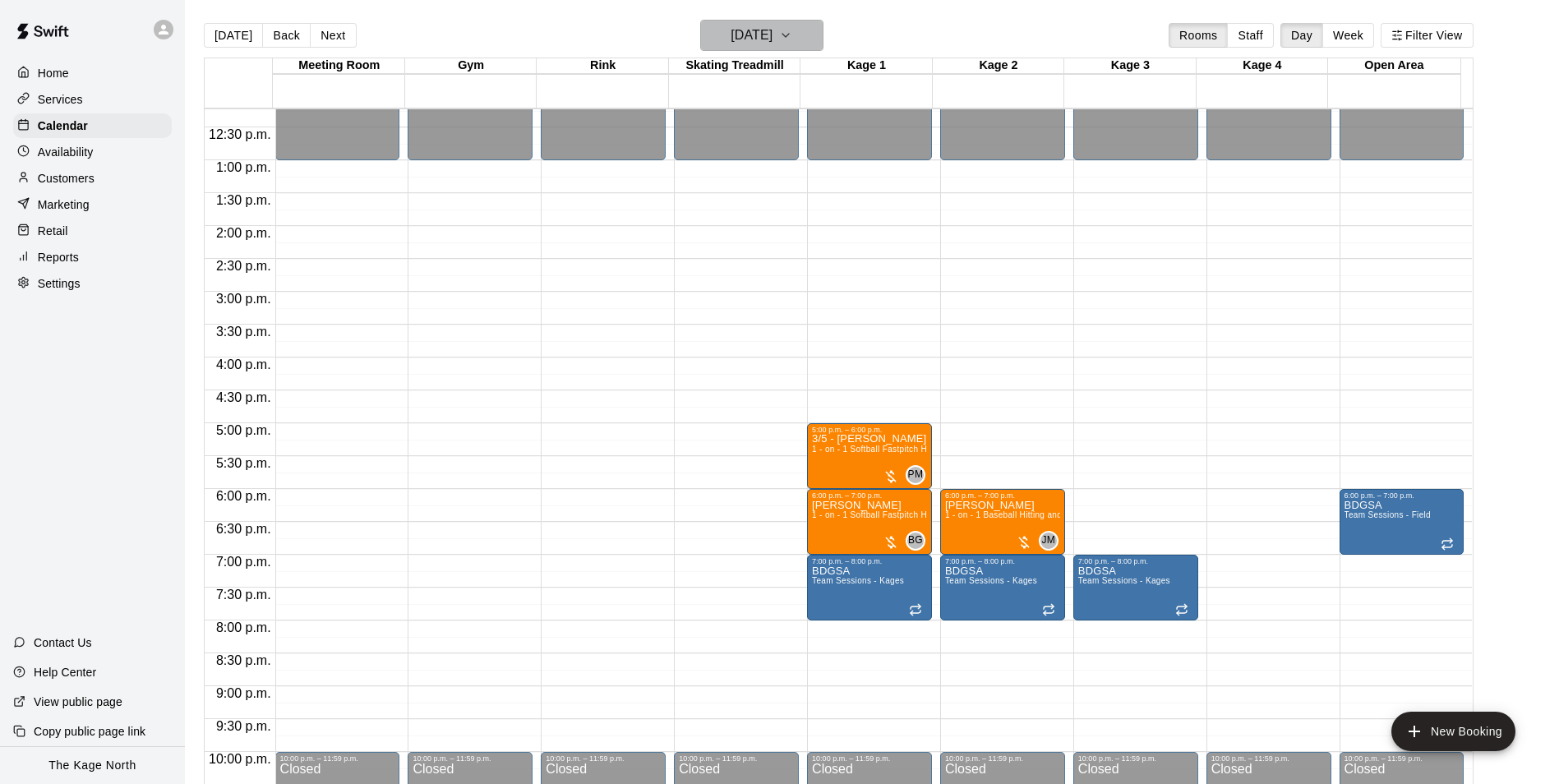
click at [772, 32] on h6 "[DATE]" at bounding box center [751, 35] width 42 height 23
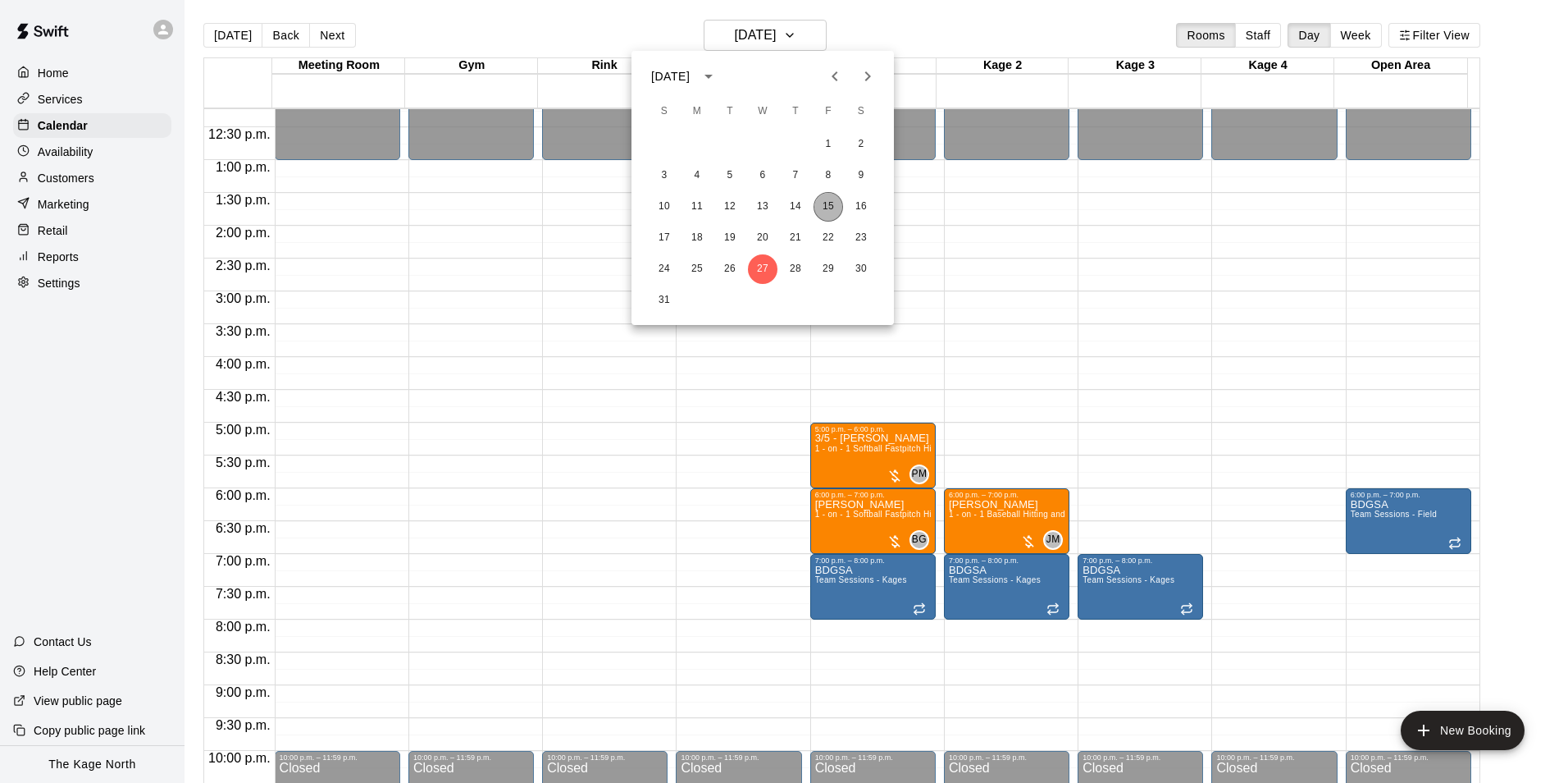
click at [832, 209] on button "15" at bounding box center [828, 206] width 29 height 29
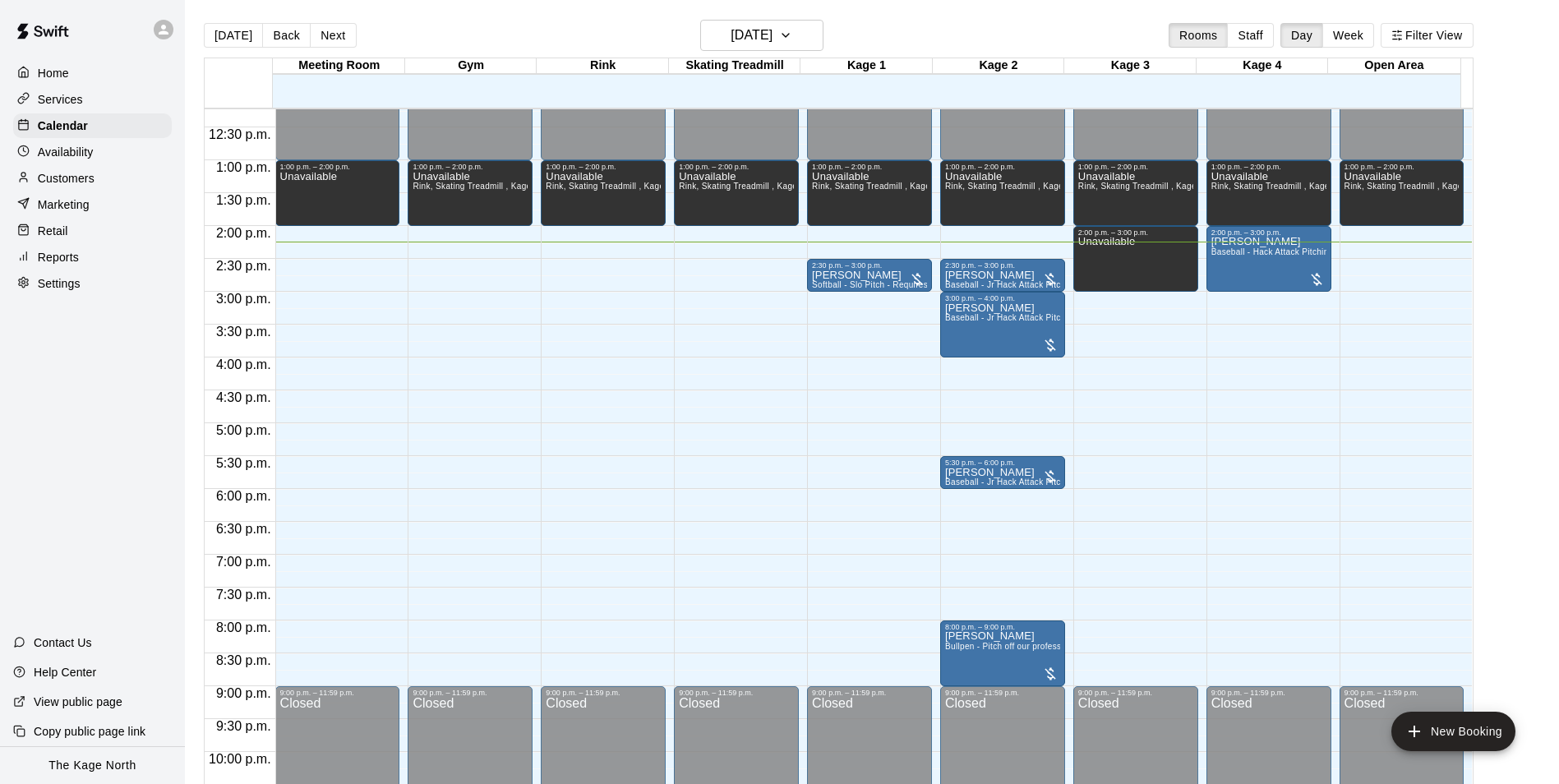
drag, startPoint x: 269, startPoint y: 193, endPoint x: 359, endPoint y: 58, distance: 162.2
click at [412, 37] on div "[DATE] Back [DATE][DATE] Rooms Staff Day Week Filter View" at bounding box center [839, 39] width 1270 height 38
click at [65, 154] on p "Availability" at bounding box center [65, 152] width 56 height 16
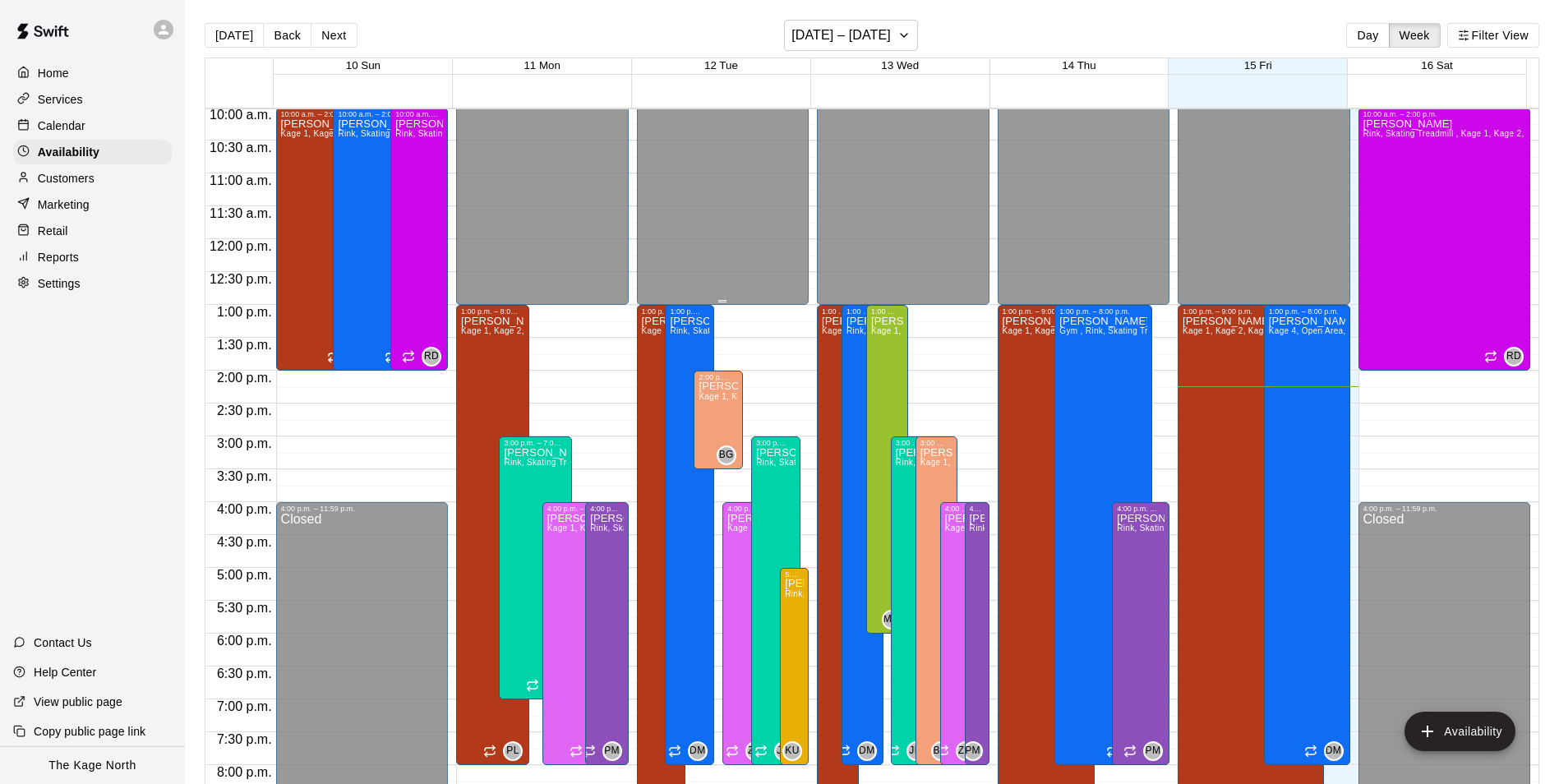
scroll to position [638, 0]
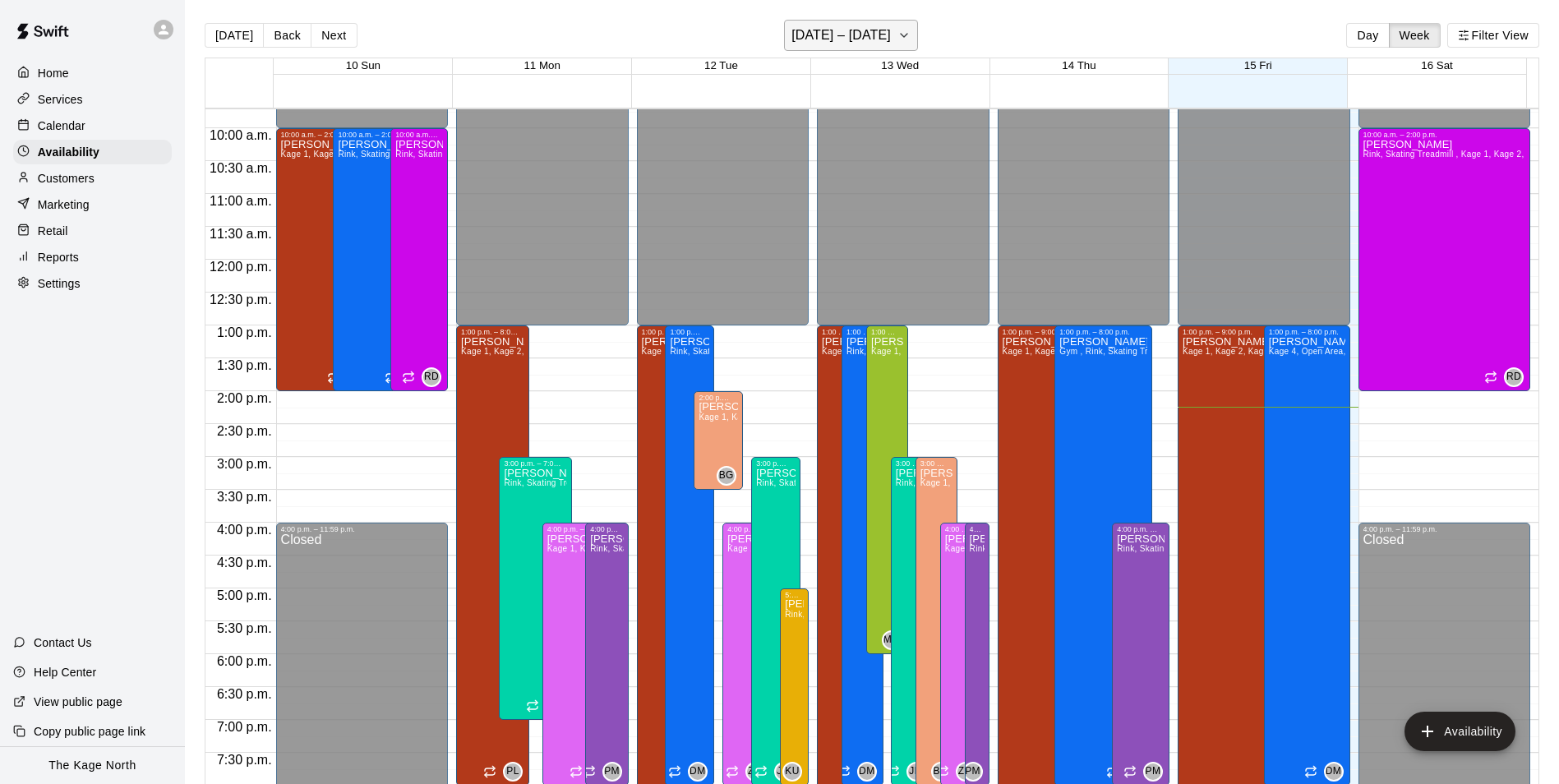
click at [868, 41] on h6 "[DATE] – [DATE]" at bounding box center [841, 35] width 100 height 23
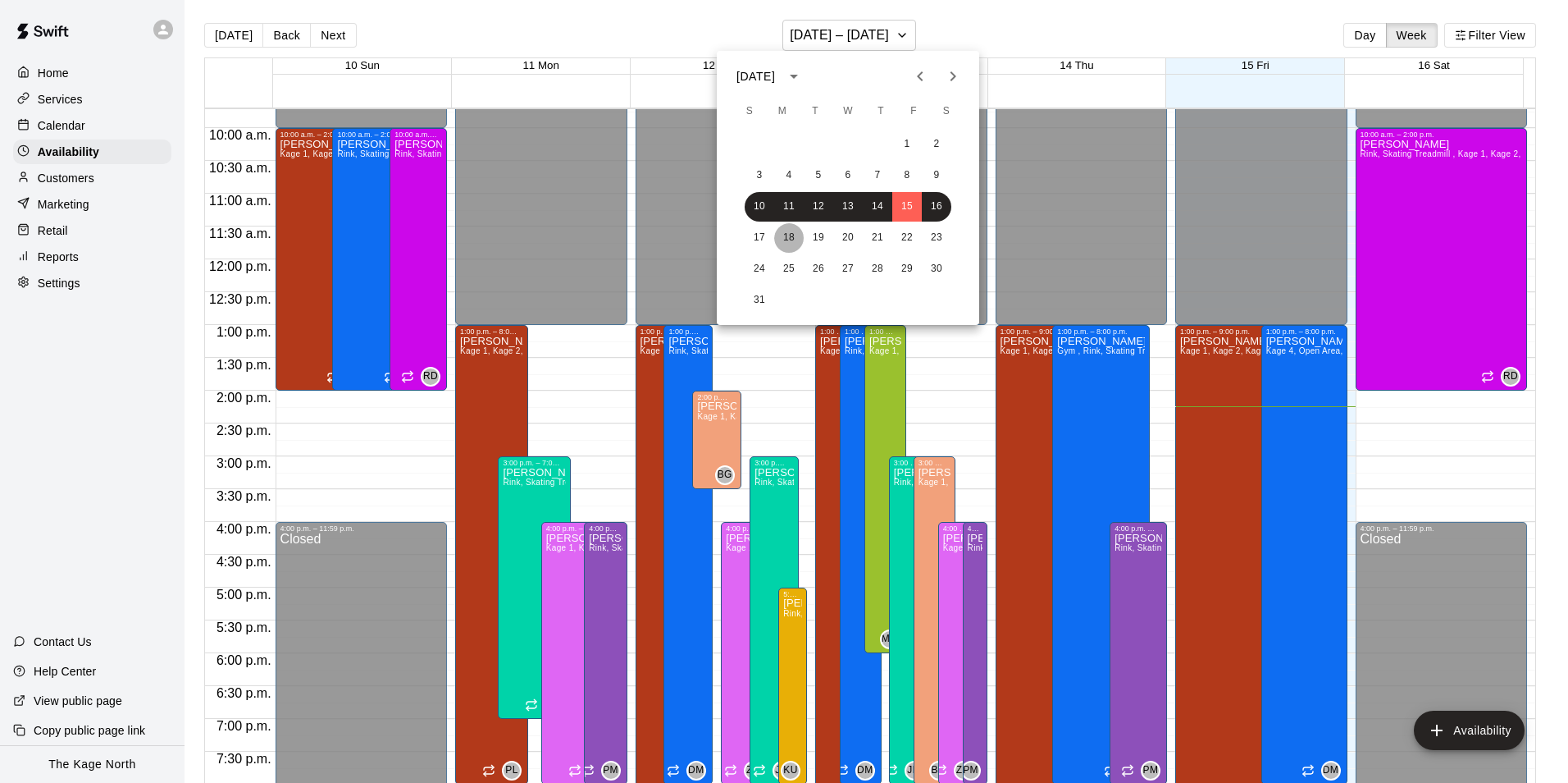
click at [794, 235] on button "18" at bounding box center [789, 238] width 29 height 29
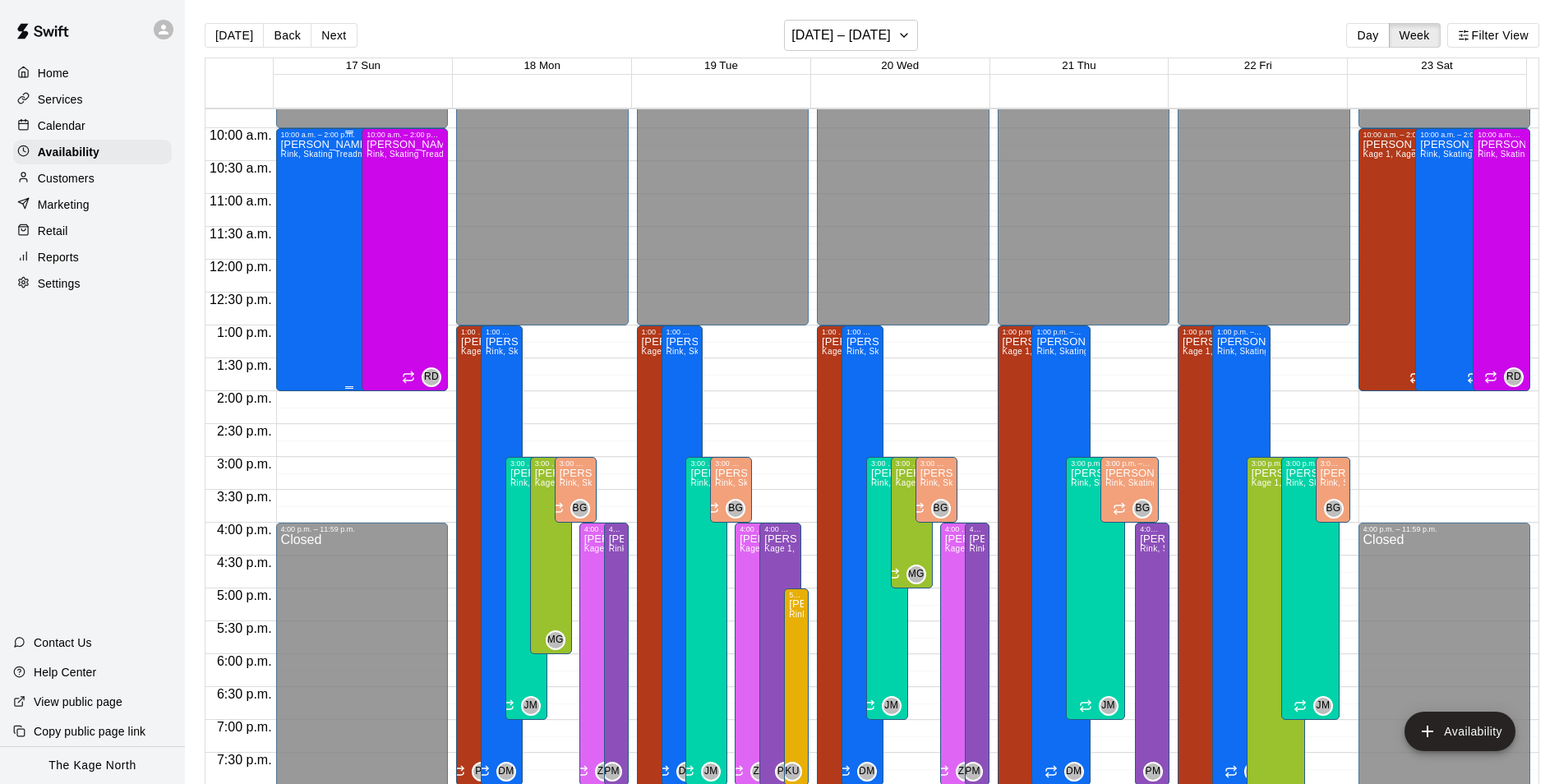
click at [305, 203] on div "[PERSON_NAME], Skating Treadmill , Kage 1, Kage 2, Kage 3, Kage 4, Open Area, […" at bounding box center [349, 531] width 136 height 784
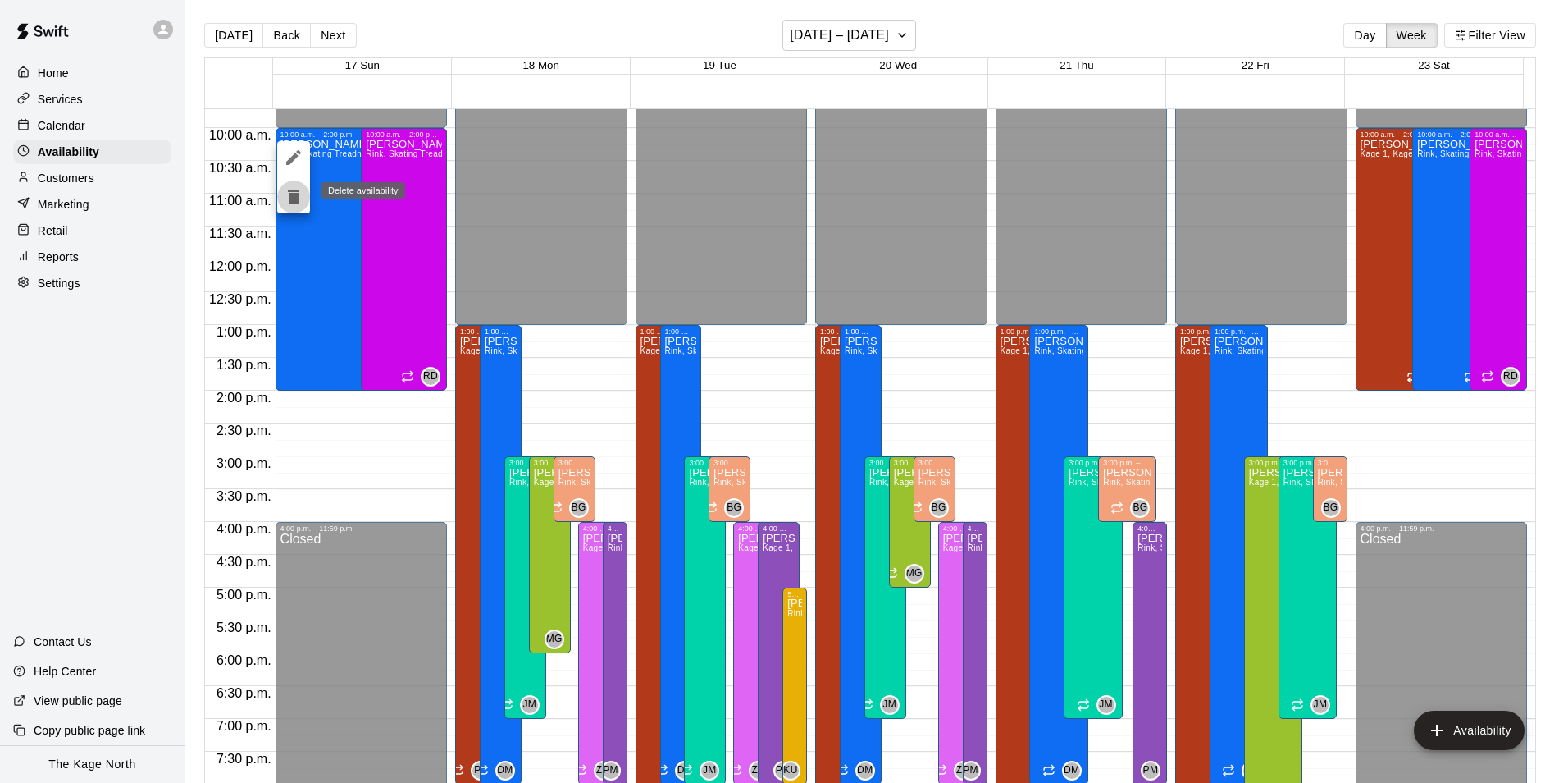
click at [295, 204] on icon "delete" at bounding box center [293, 196] width 11 height 15
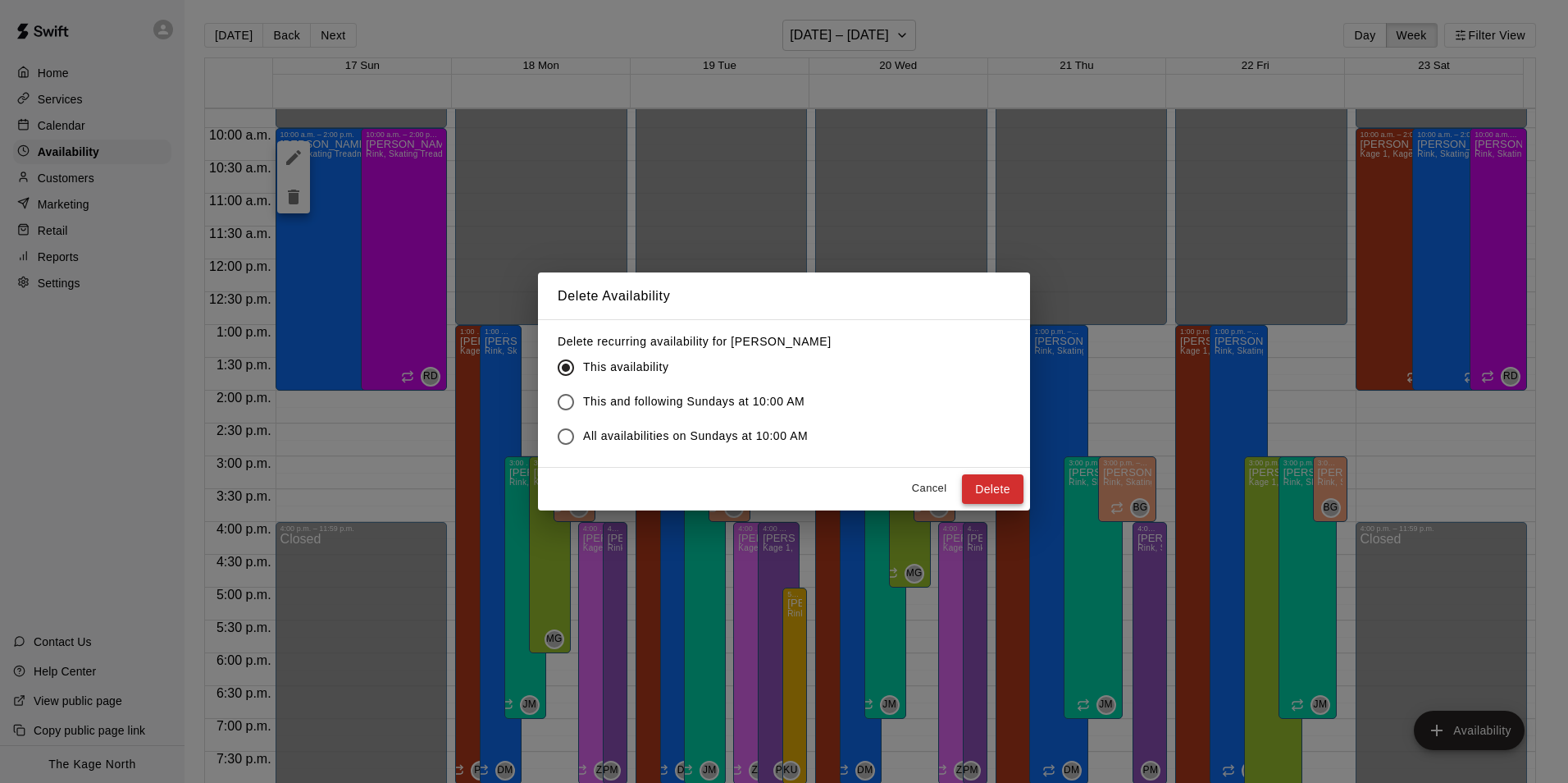
click at [1011, 488] on button "Delete" at bounding box center [993, 489] width 62 height 30
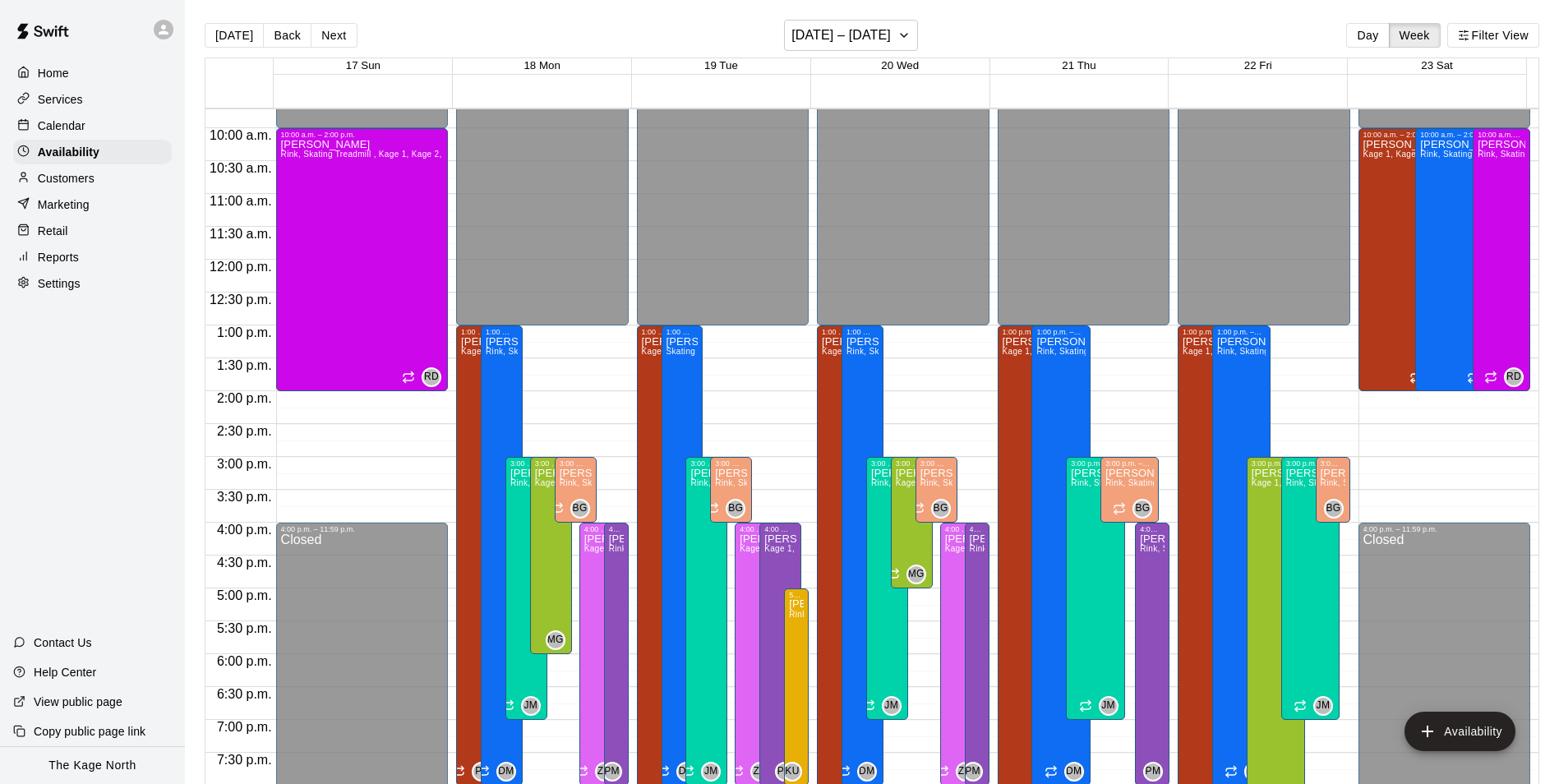
click at [68, 123] on p "Calendar" at bounding box center [62, 125] width 48 height 16
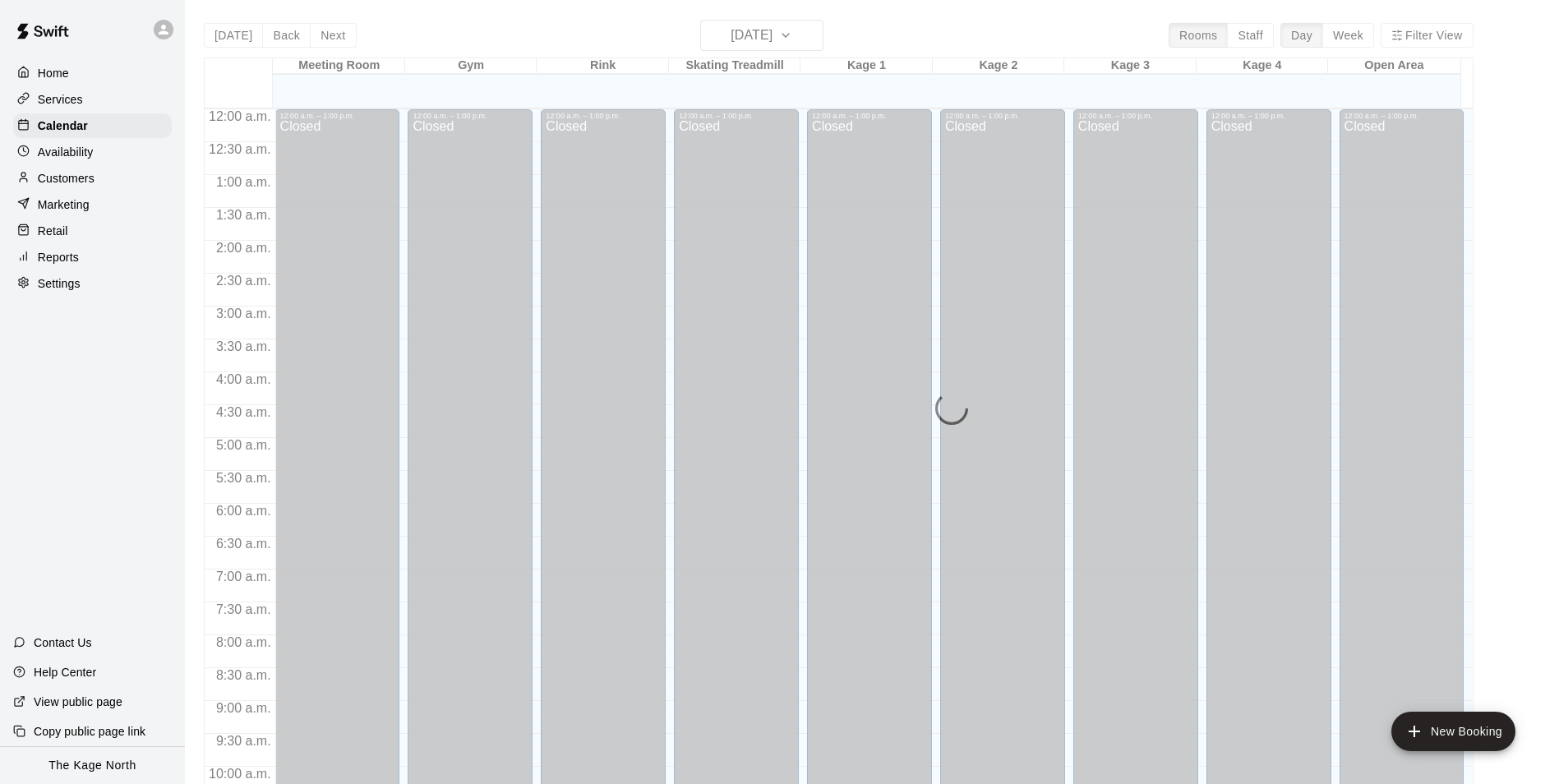
scroll to position [835, 0]
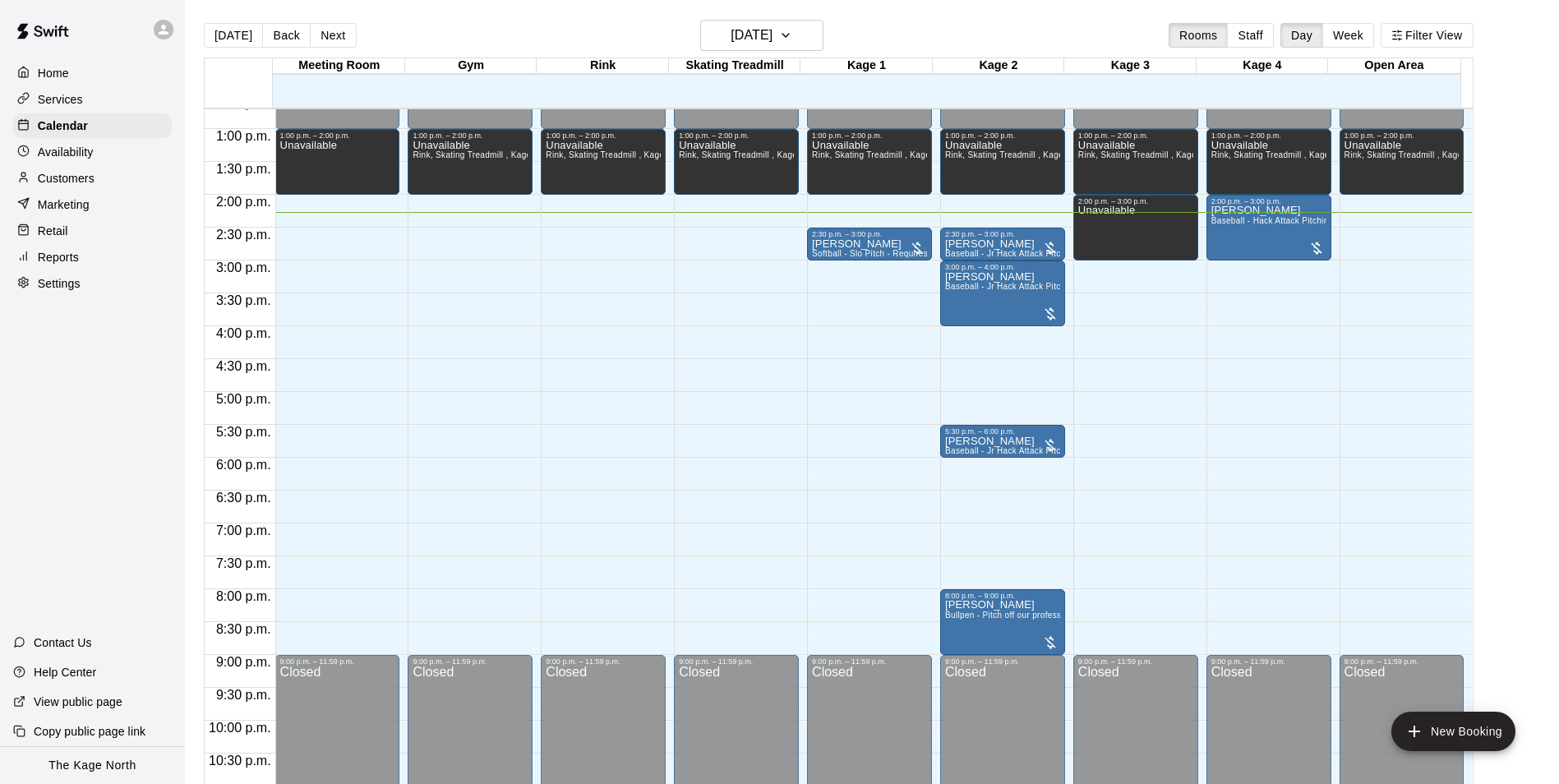
drag, startPoint x: 68, startPoint y: 182, endPoint x: 88, endPoint y: 183, distance: 20.0
click at [68, 182] on p "Customers" at bounding box center [66, 178] width 57 height 16
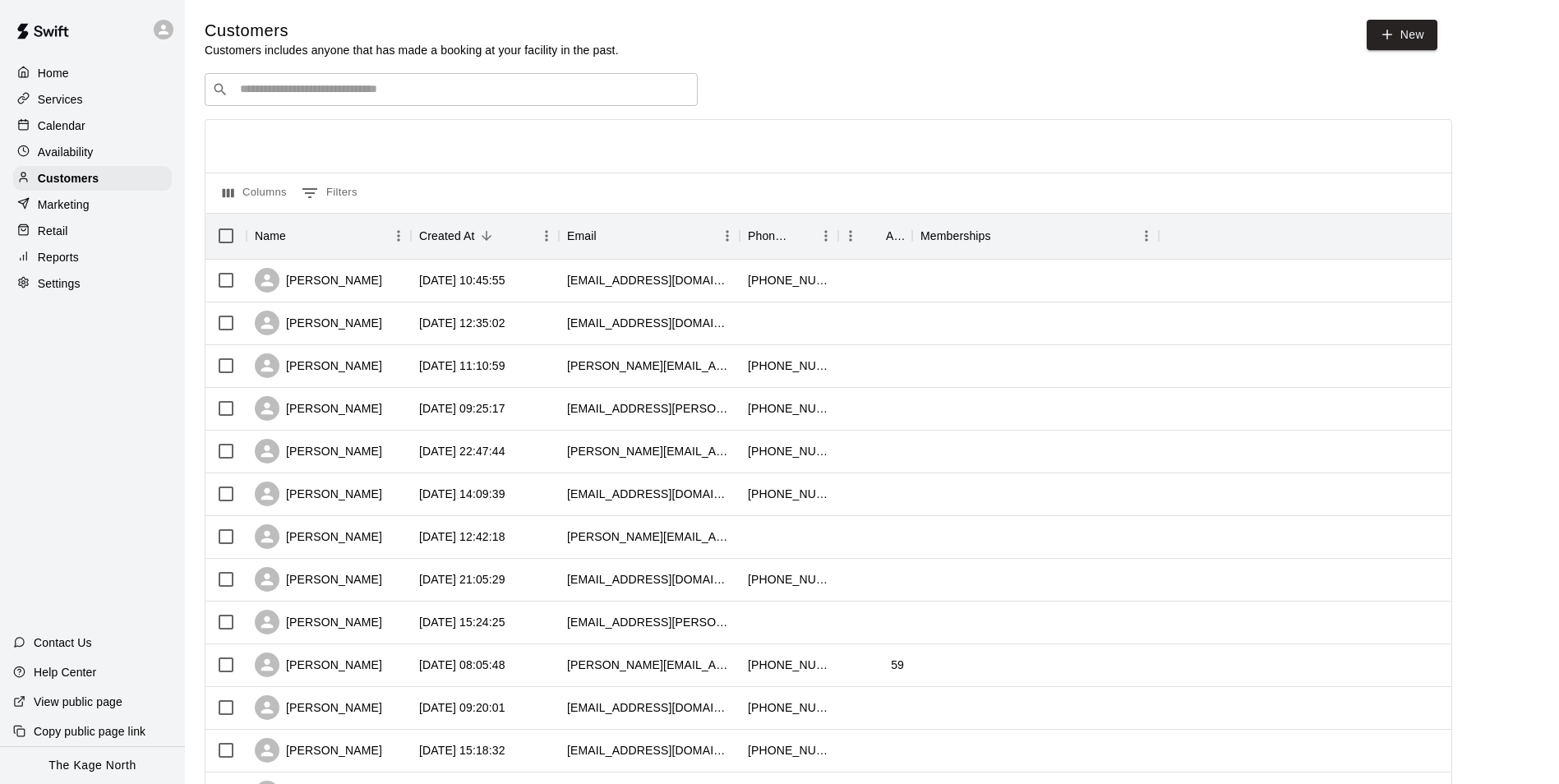
click at [68, 126] on p "Calendar" at bounding box center [62, 125] width 48 height 16
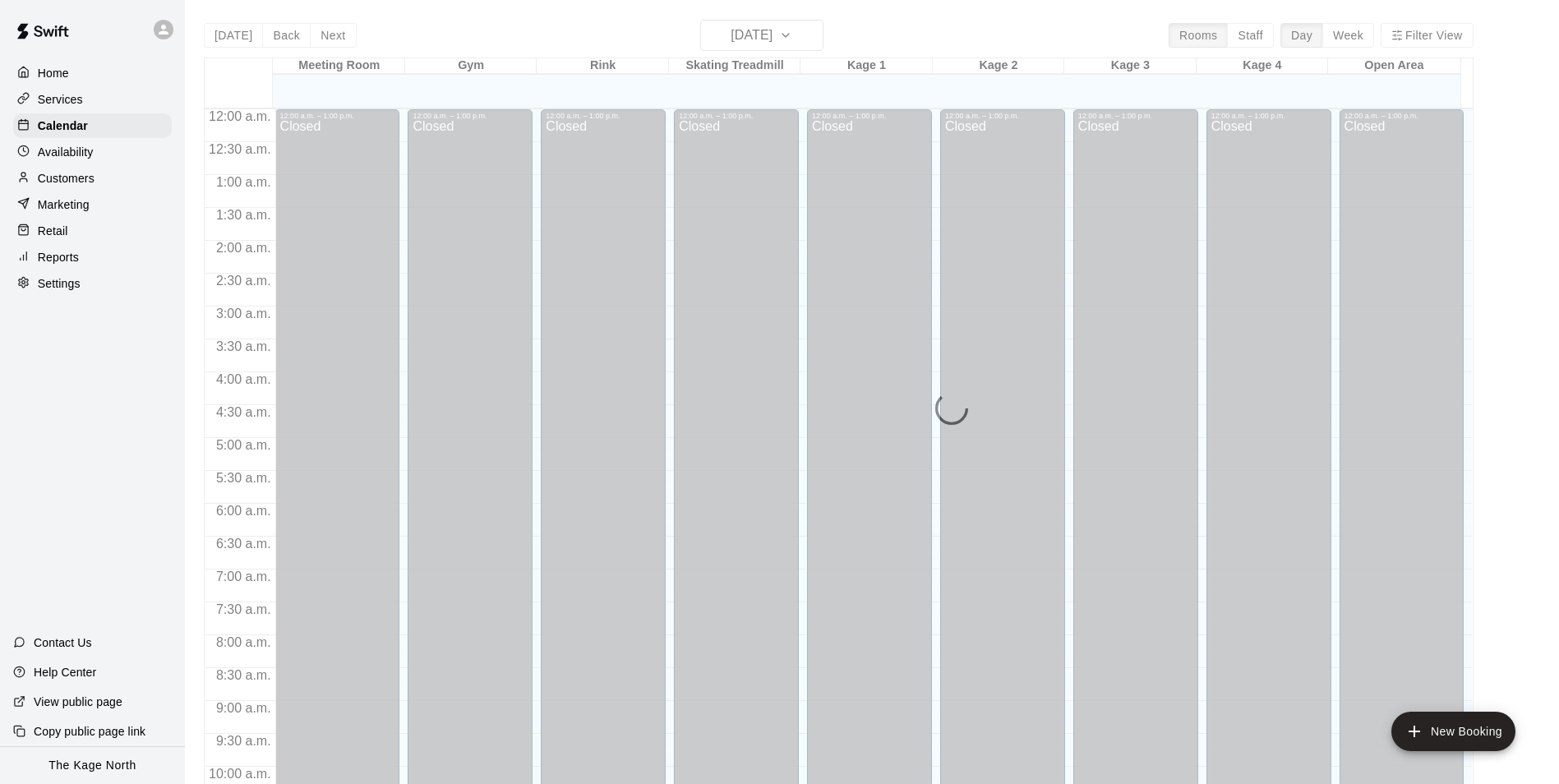
scroll to position [835, 0]
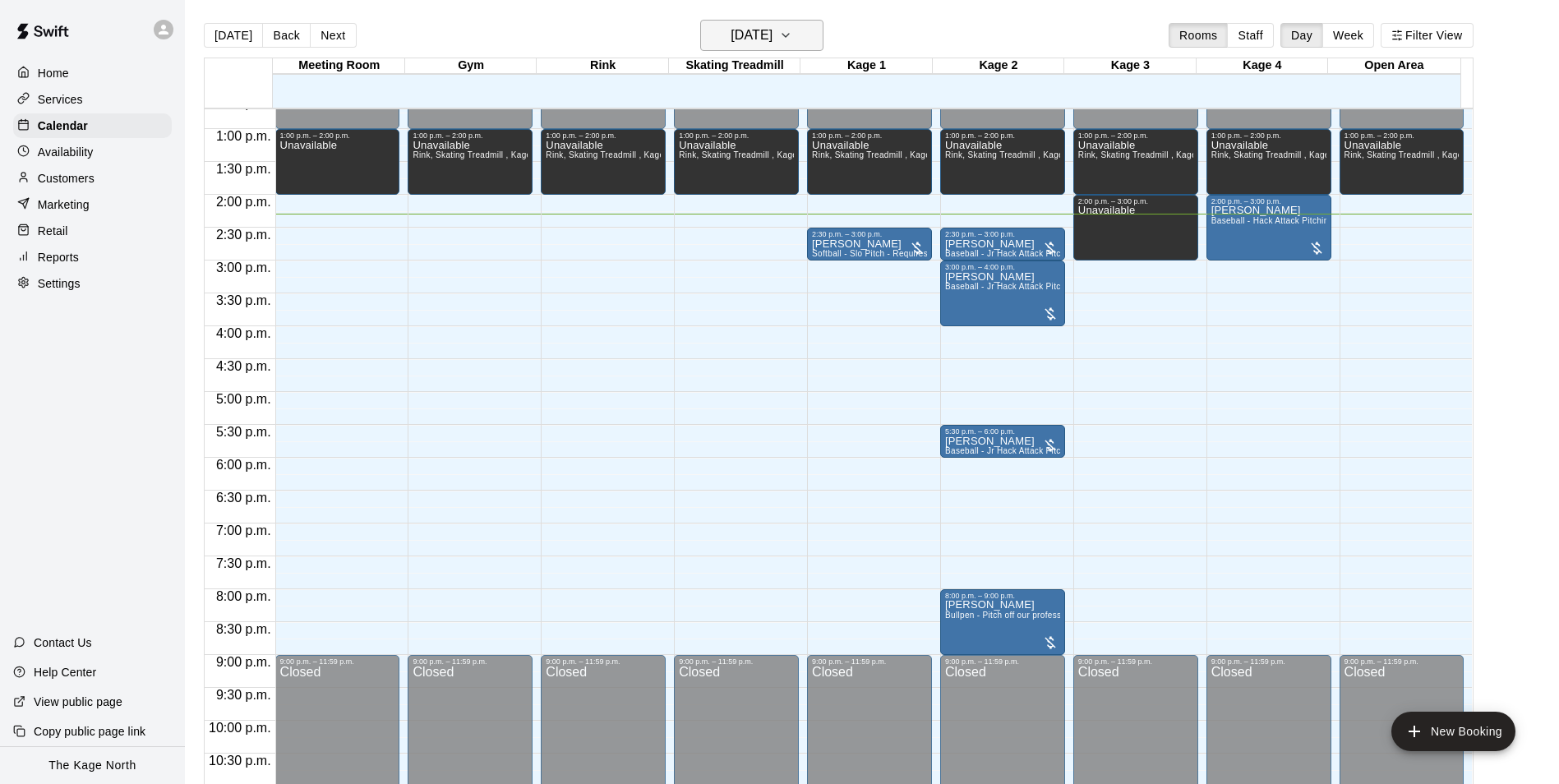
click at [772, 38] on h6 "[DATE]" at bounding box center [751, 35] width 42 height 23
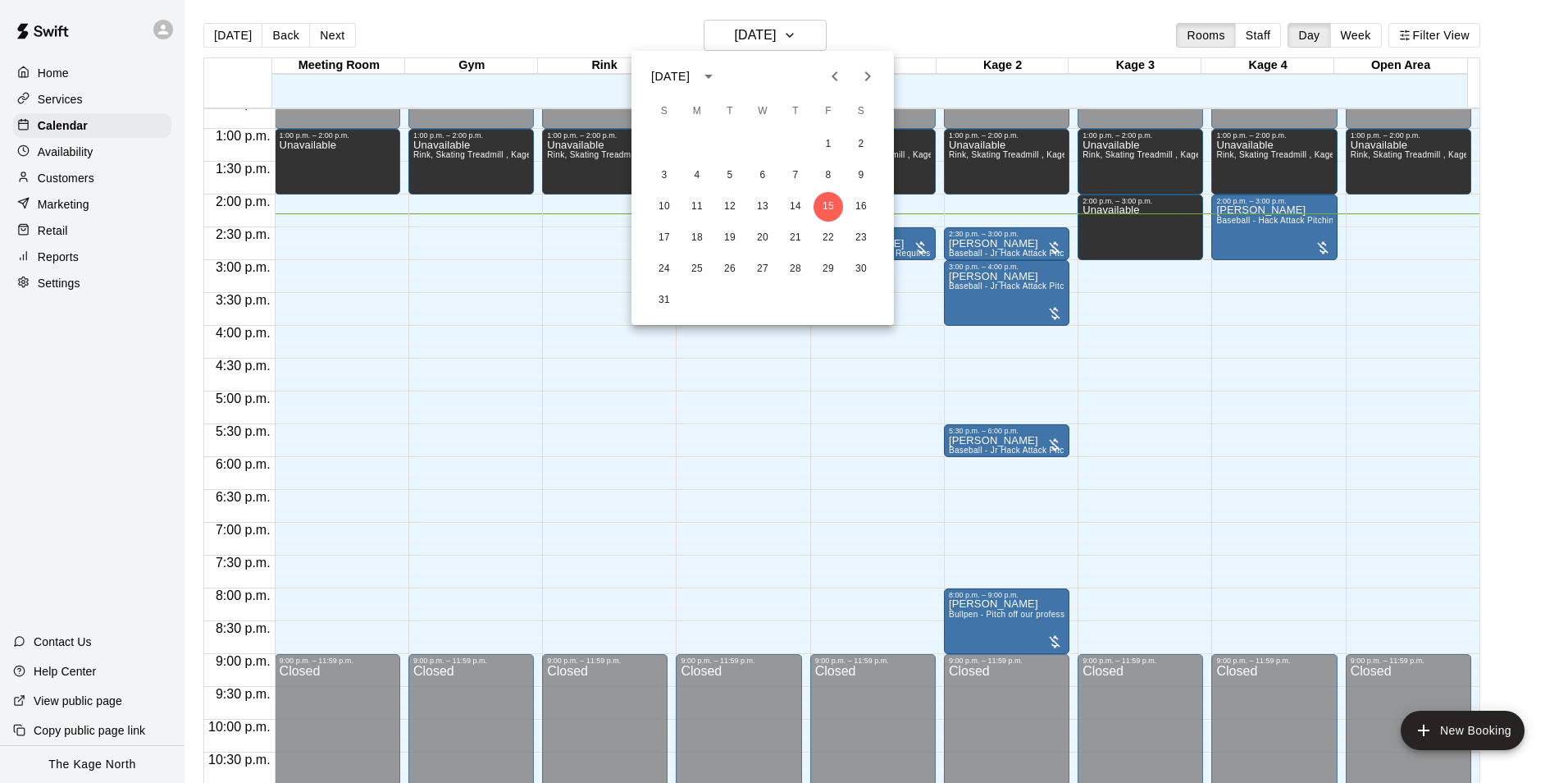
click at [920, 23] on div at bounding box center [784, 392] width 1568 height 783
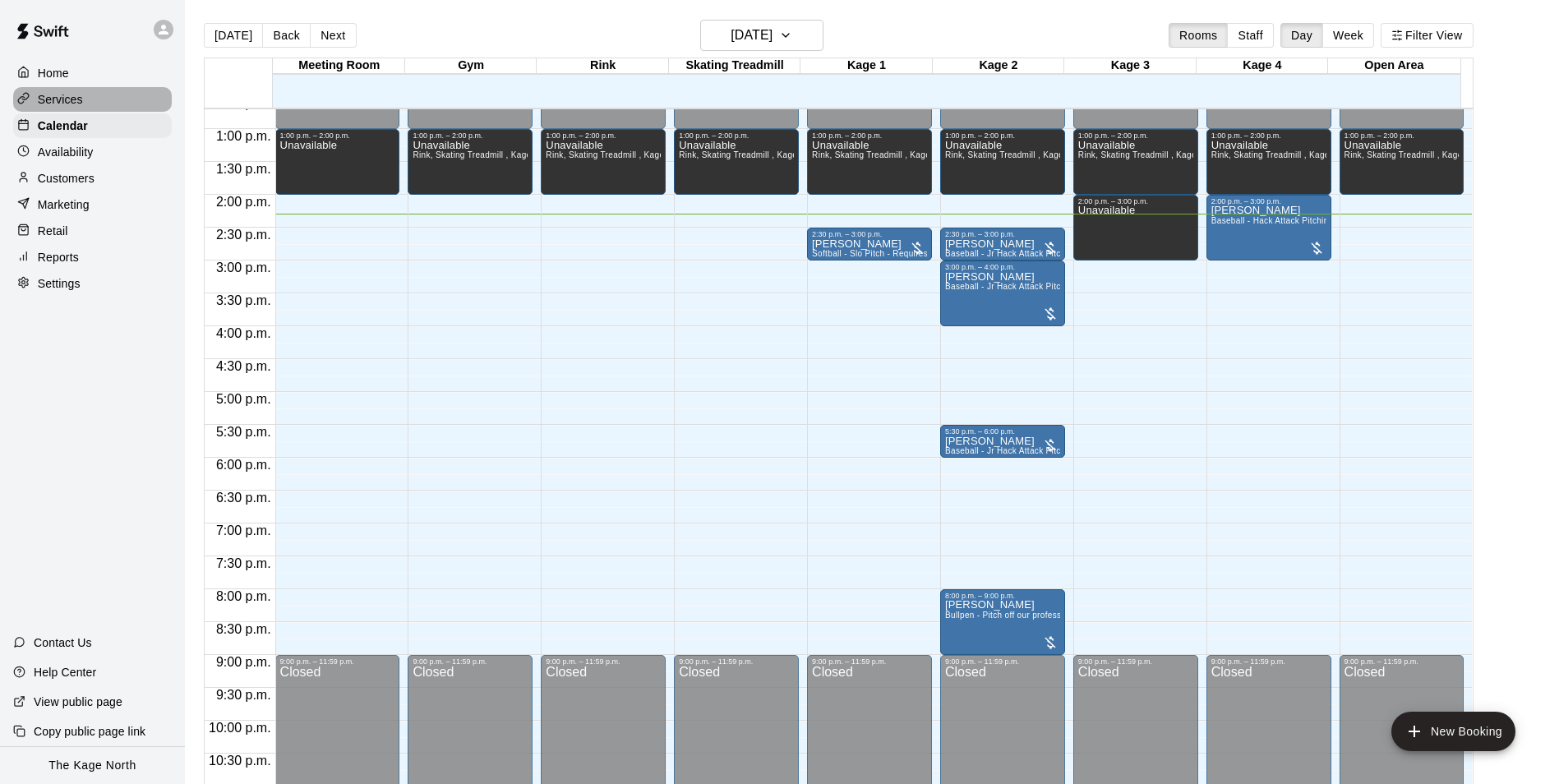
click at [71, 100] on p "Services" at bounding box center [60, 99] width 45 height 16
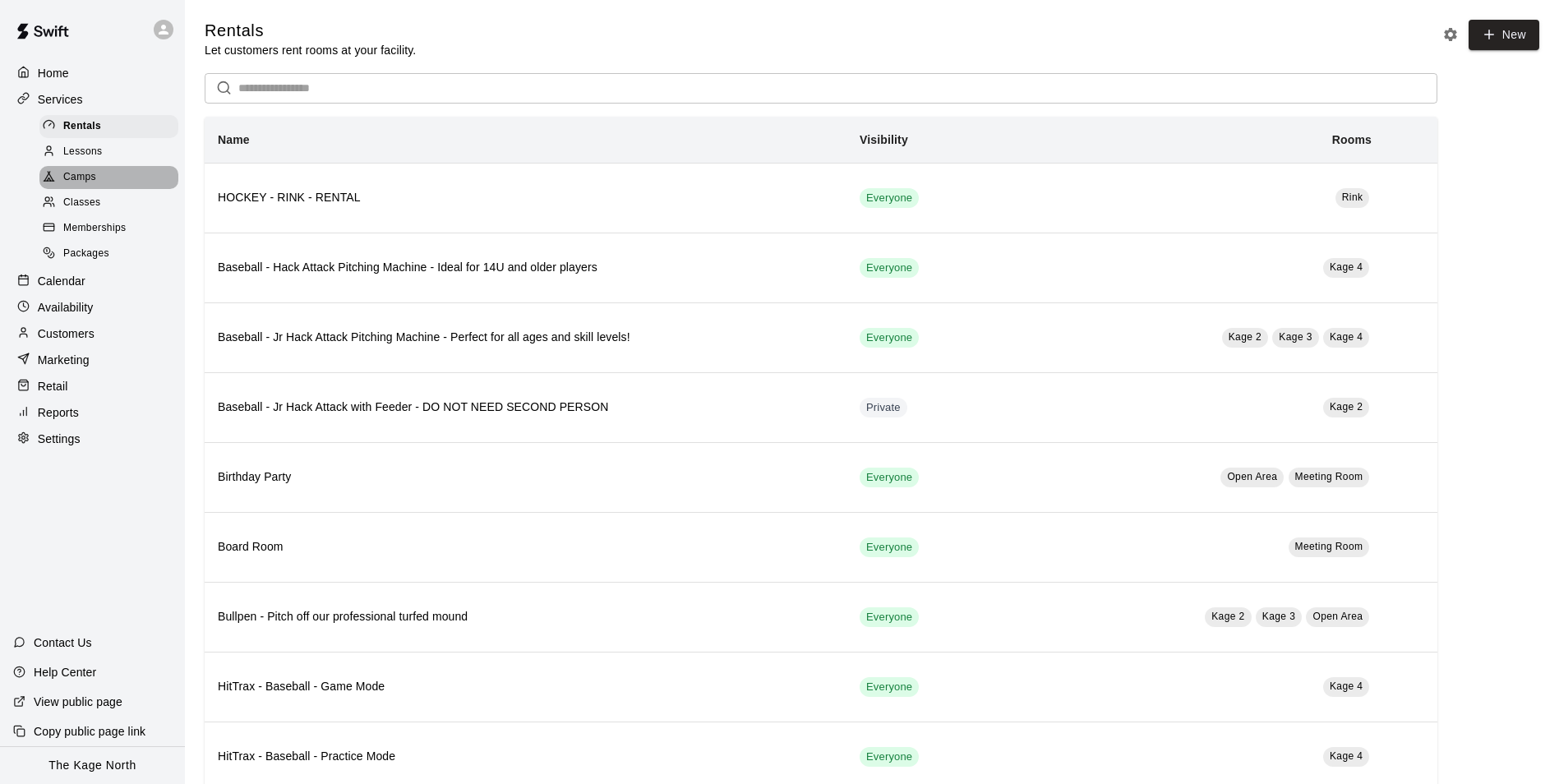
click at [98, 181] on div "Camps" at bounding box center [109, 177] width 139 height 23
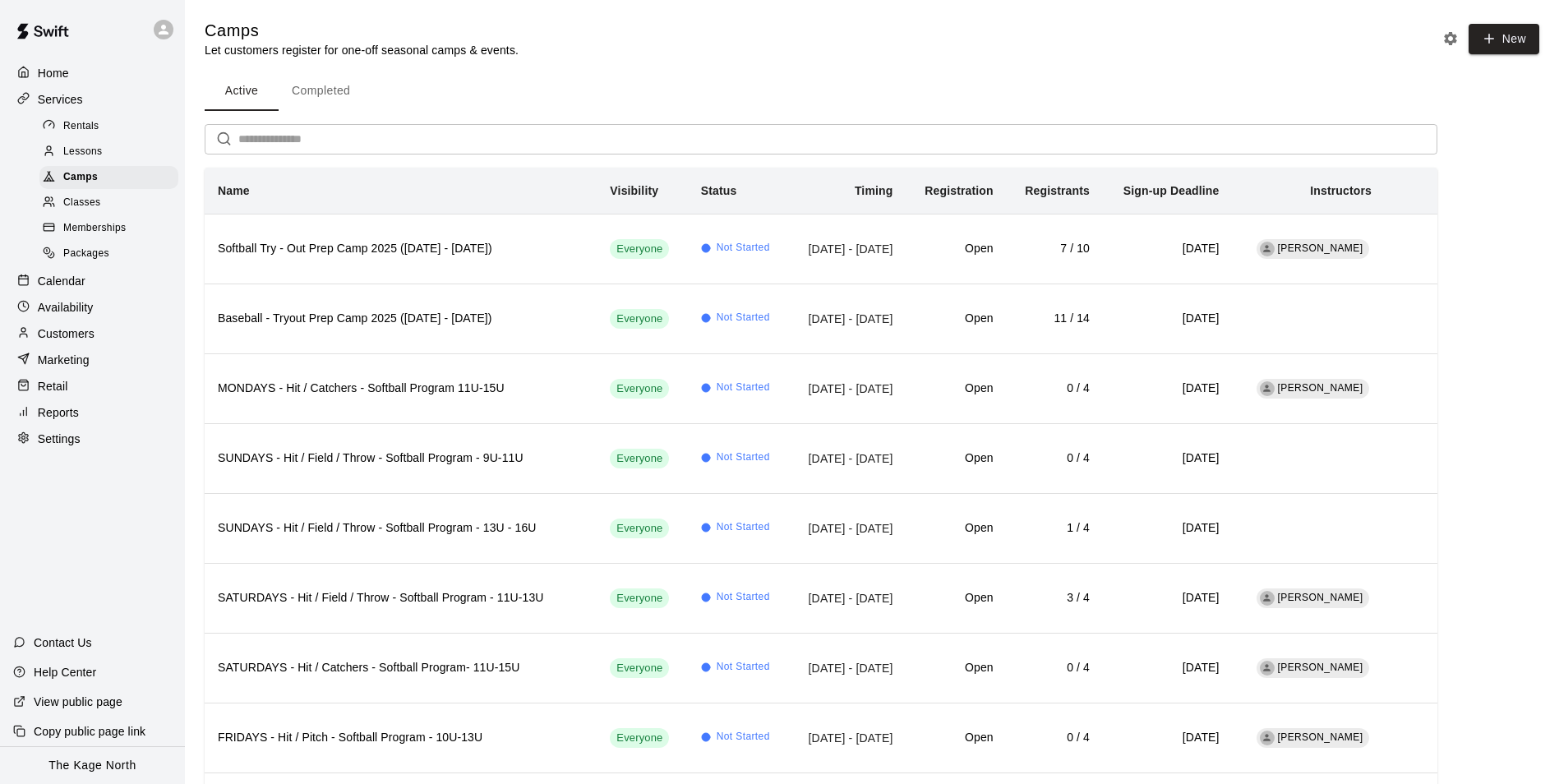
click at [63, 69] on p "Home" at bounding box center [53, 73] width 31 height 16
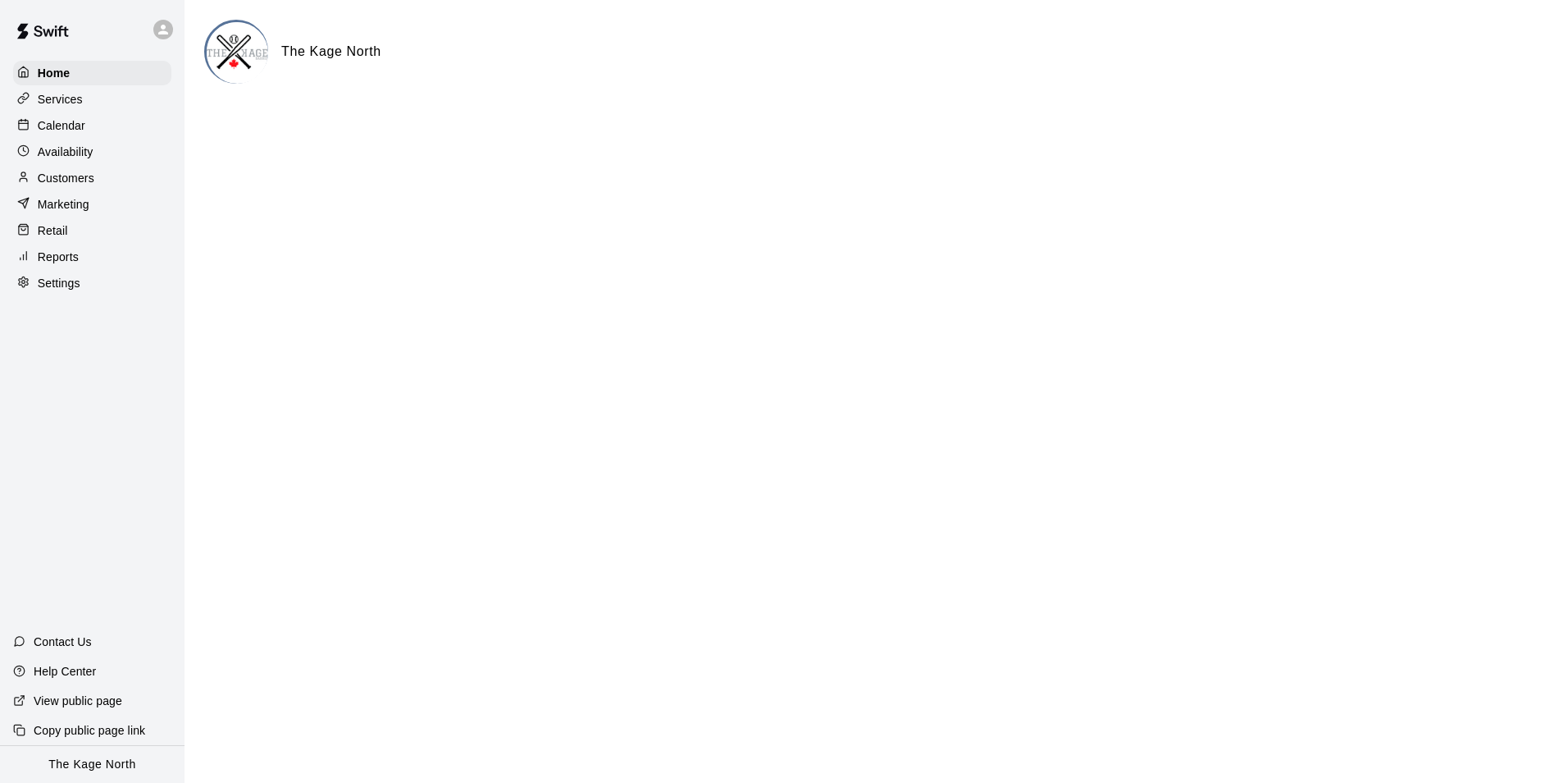
click at [67, 116] on div "Calendar" at bounding box center [92, 125] width 158 height 25
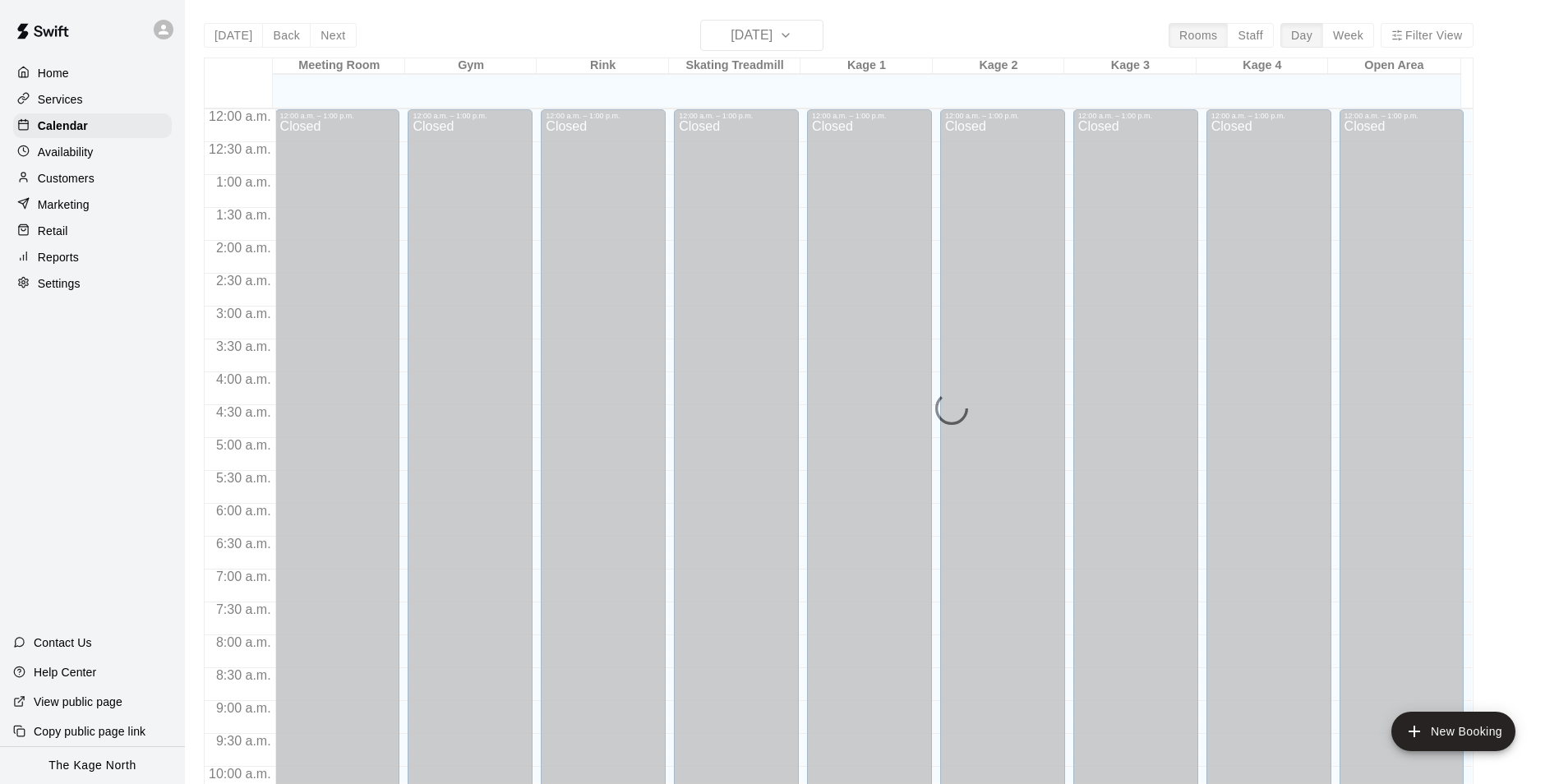
scroll to position [835, 0]
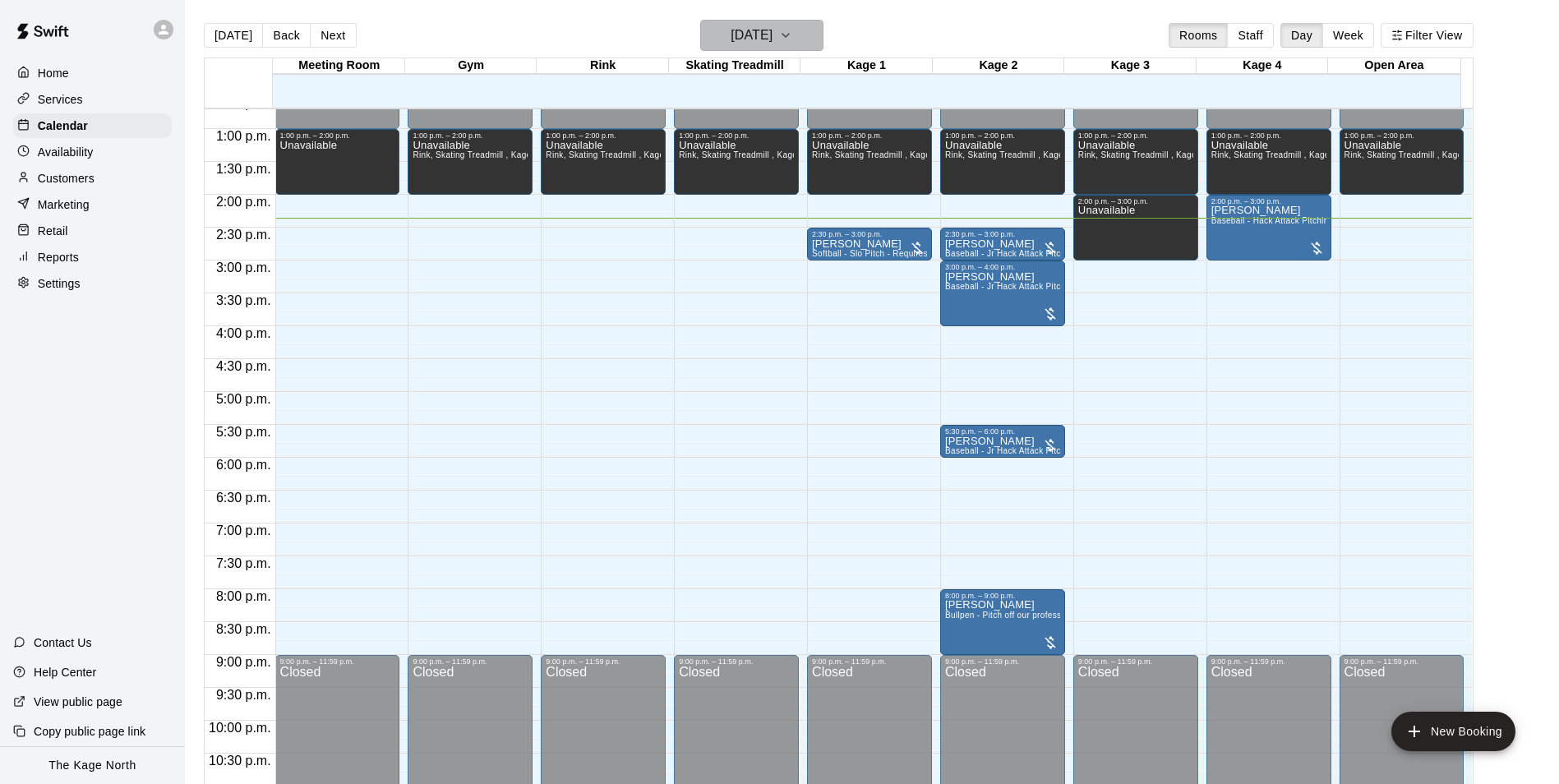
click at [772, 41] on h6 "[DATE]" at bounding box center [751, 35] width 42 height 23
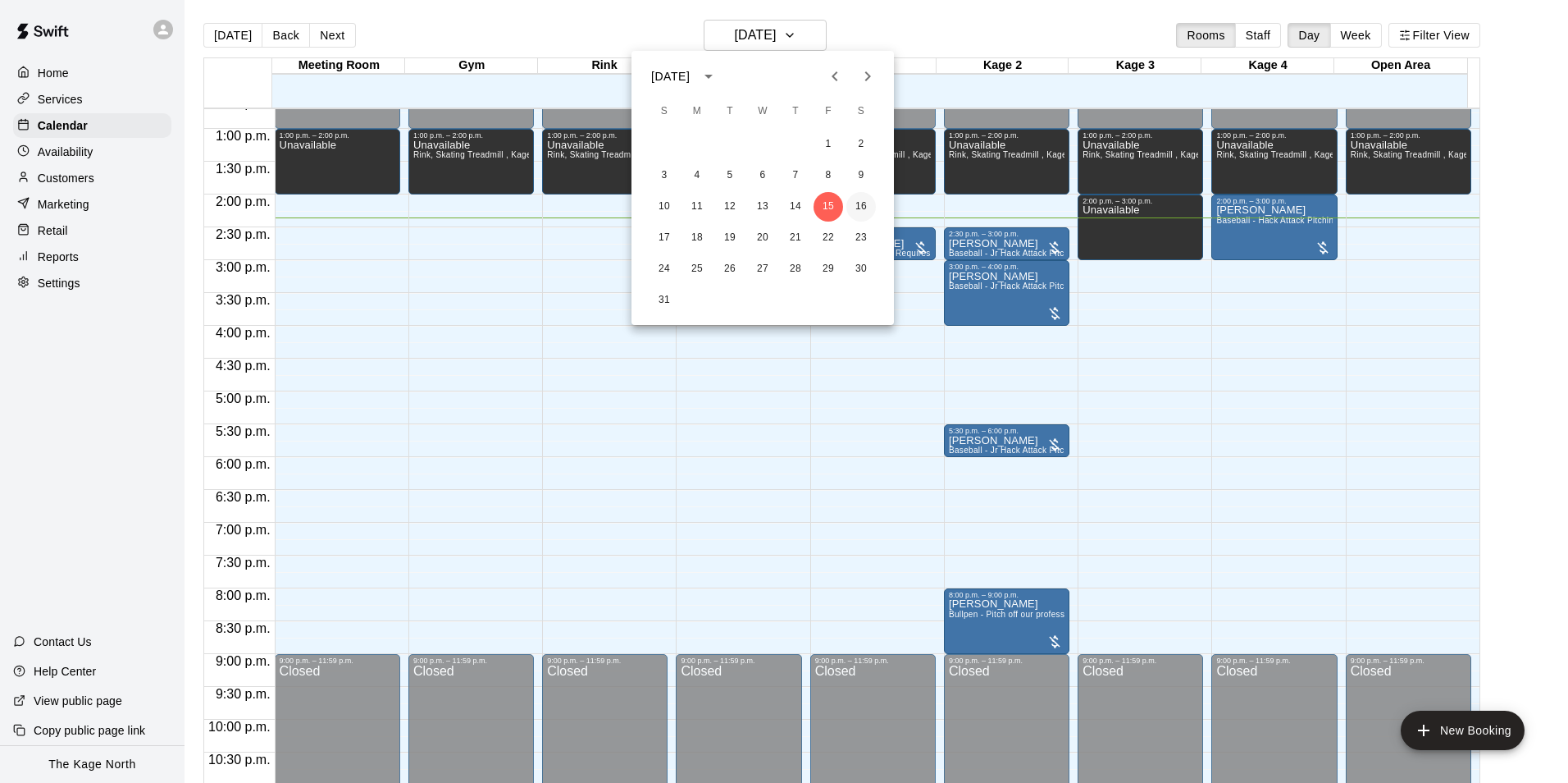
click at [854, 204] on button "16" at bounding box center [861, 206] width 29 height 29
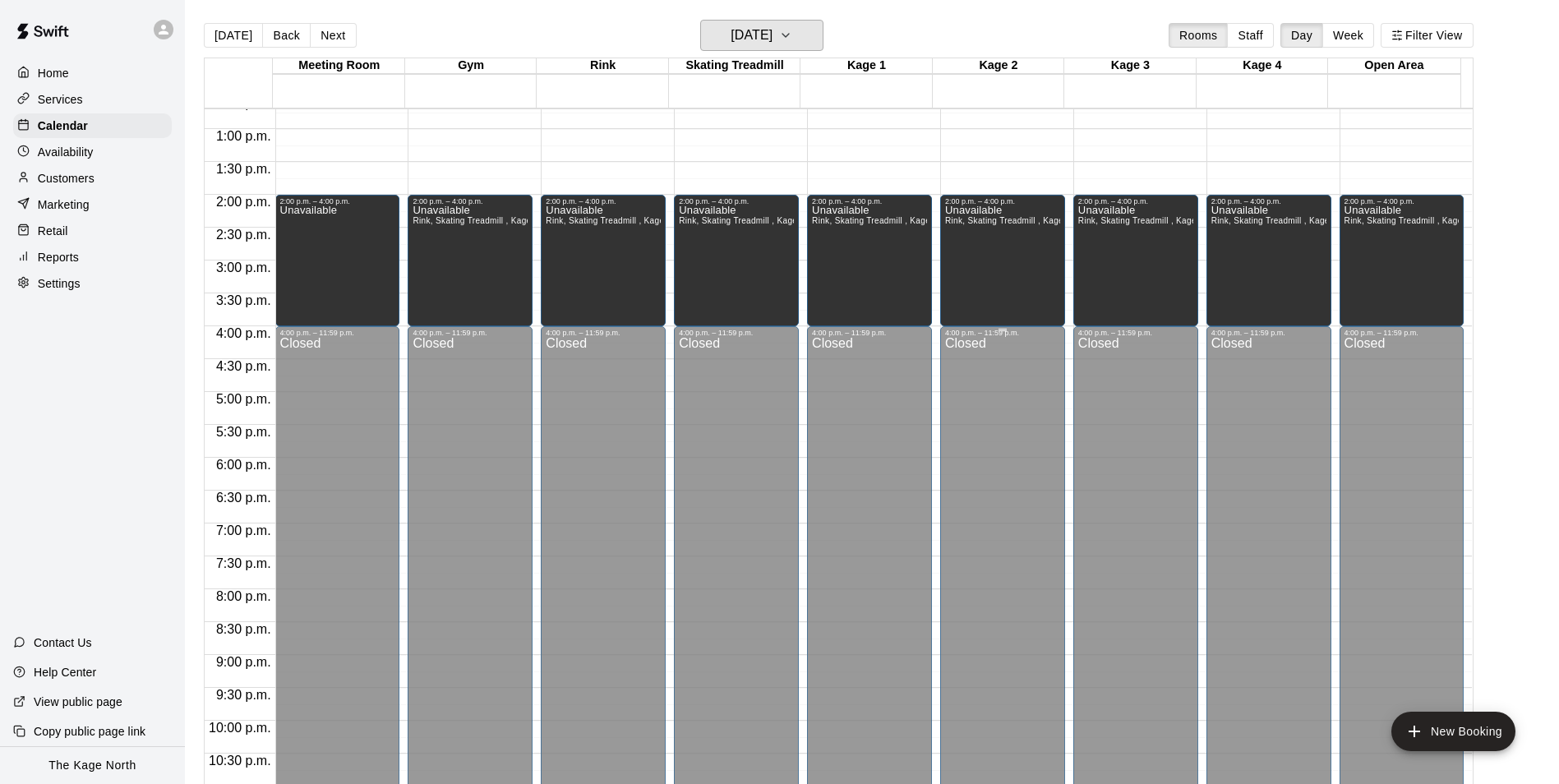
scroll to position [506, 0]
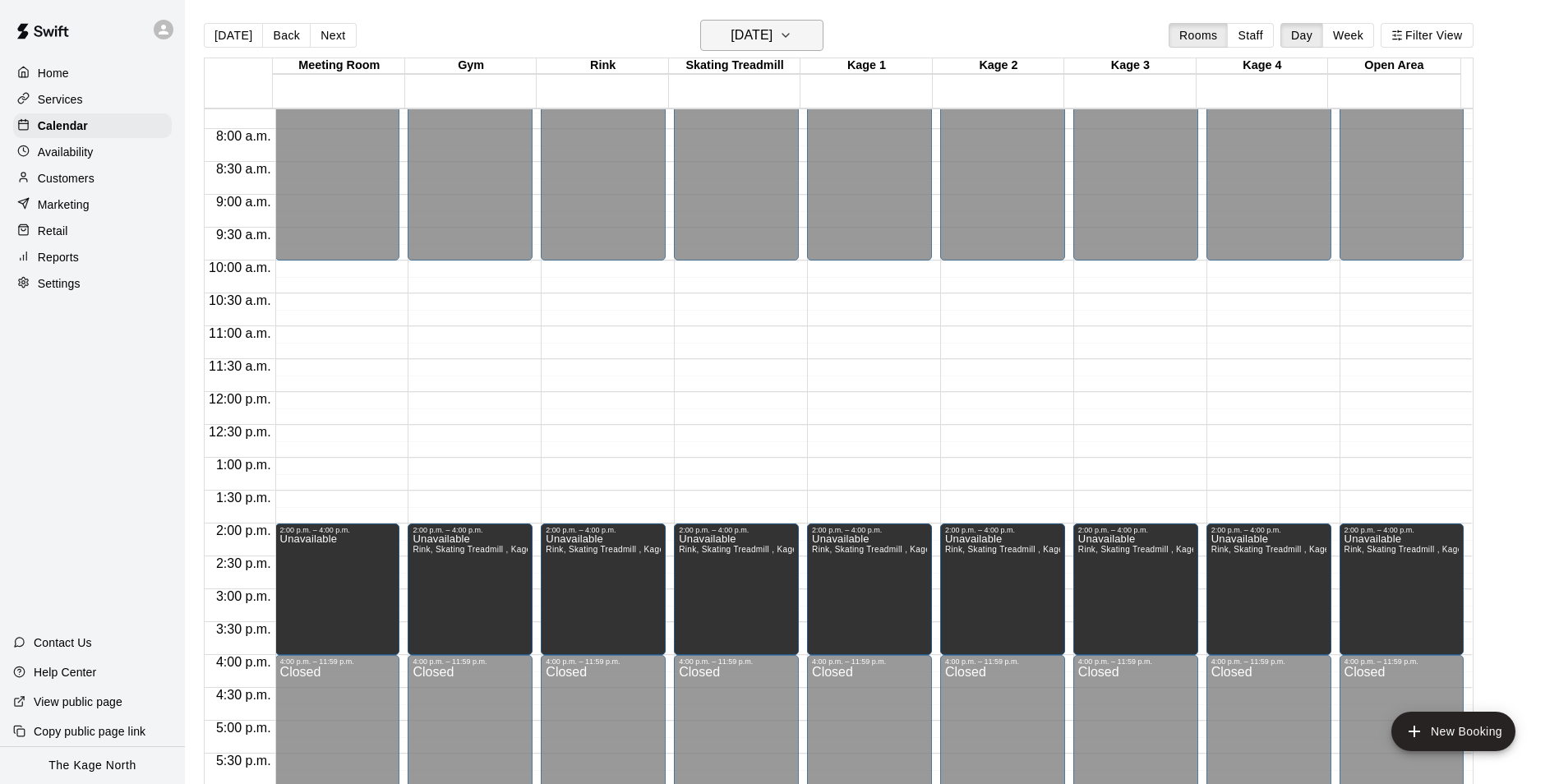
click at [772, 36] on h6 "[DATE]" at bounding box center [751, 35] width 42 height 23
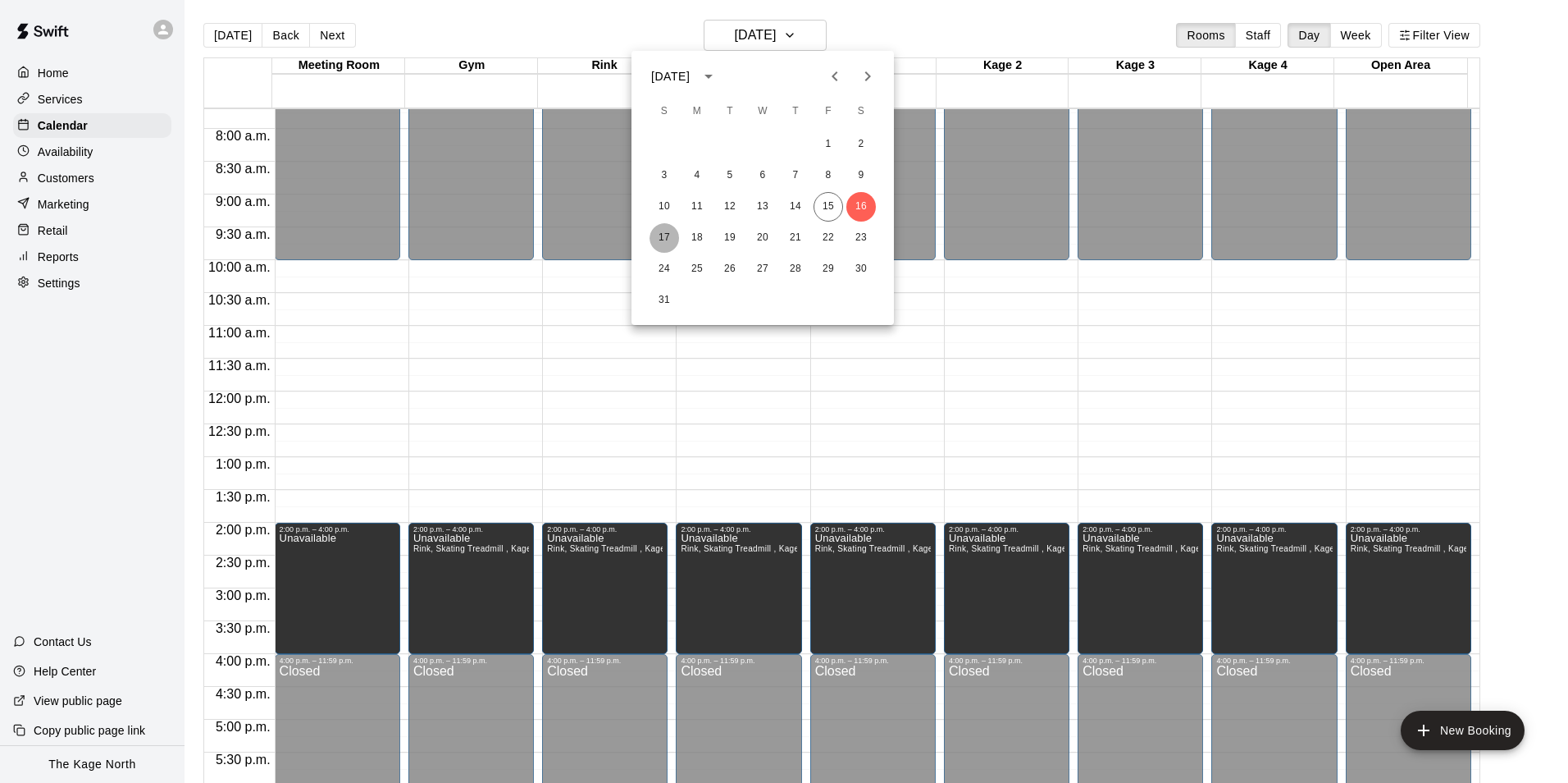
click at [663, 238] on button "17" at bounding box center [665, 238] width 29 height 29
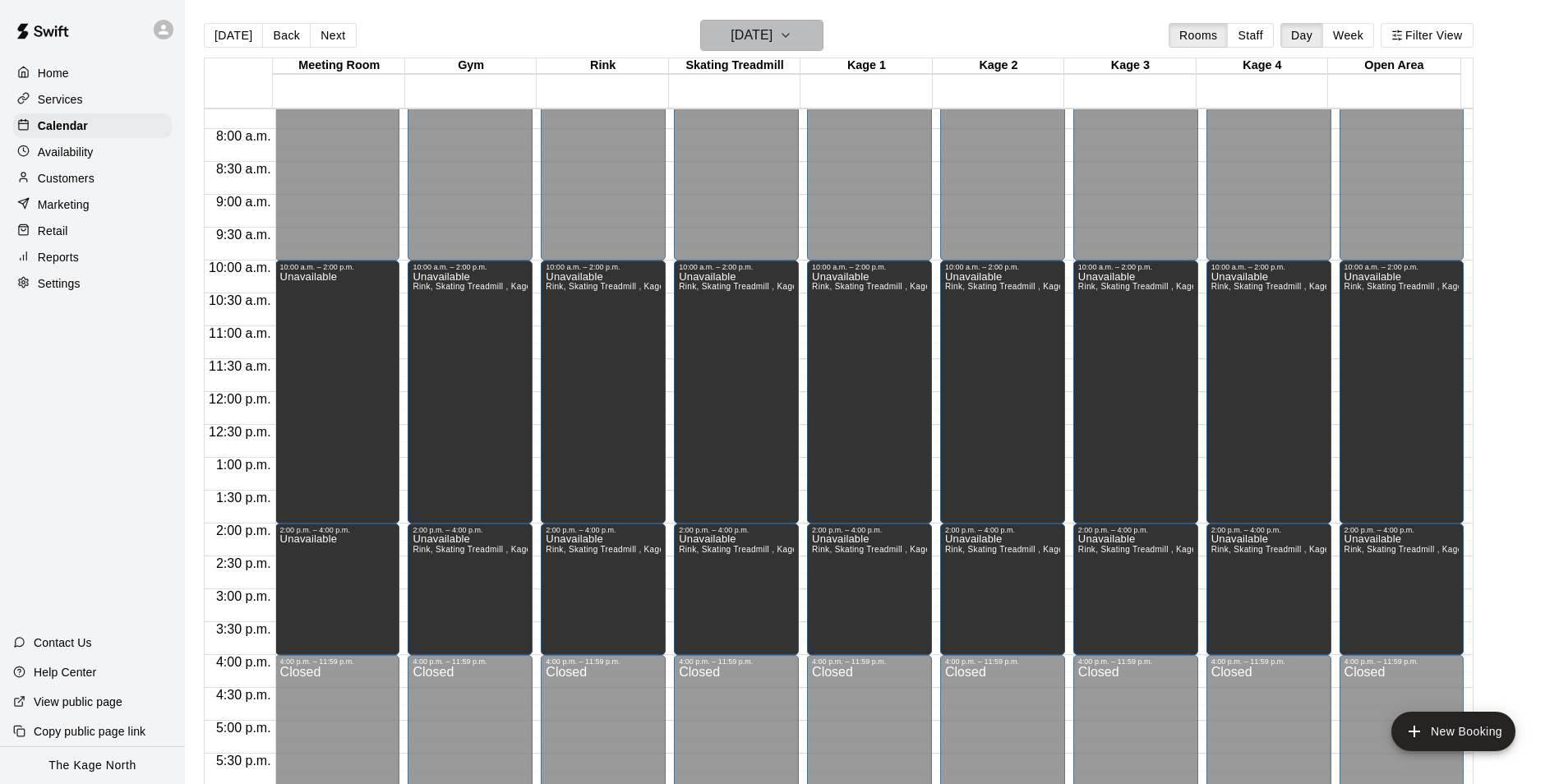
click at [800, 40] on button "[DATE]" at bounding box center [762, 35] width 124 height 31
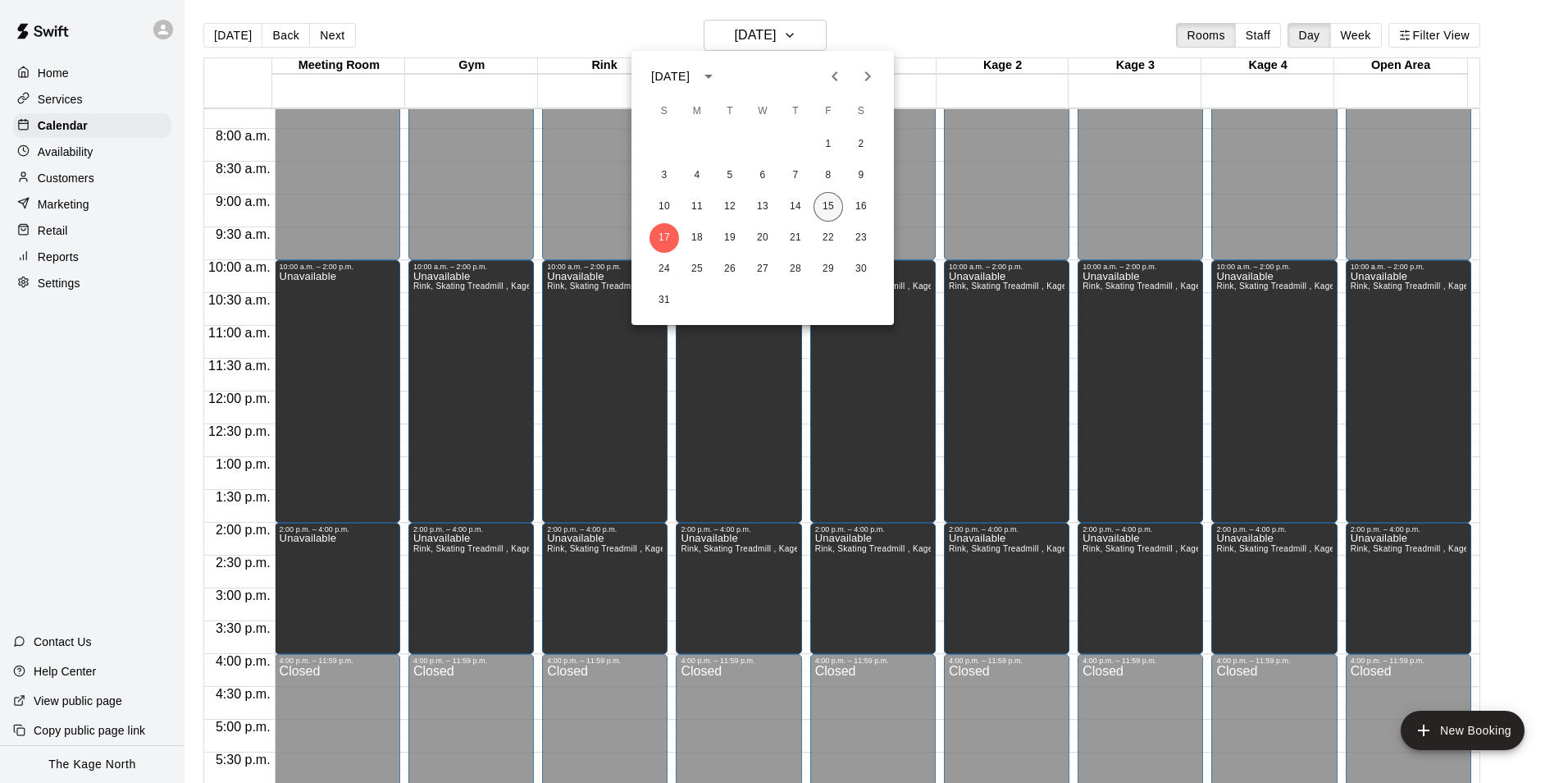
click at [832, 206] on button "15" at bounding box center [828, 206] width 29 height 29
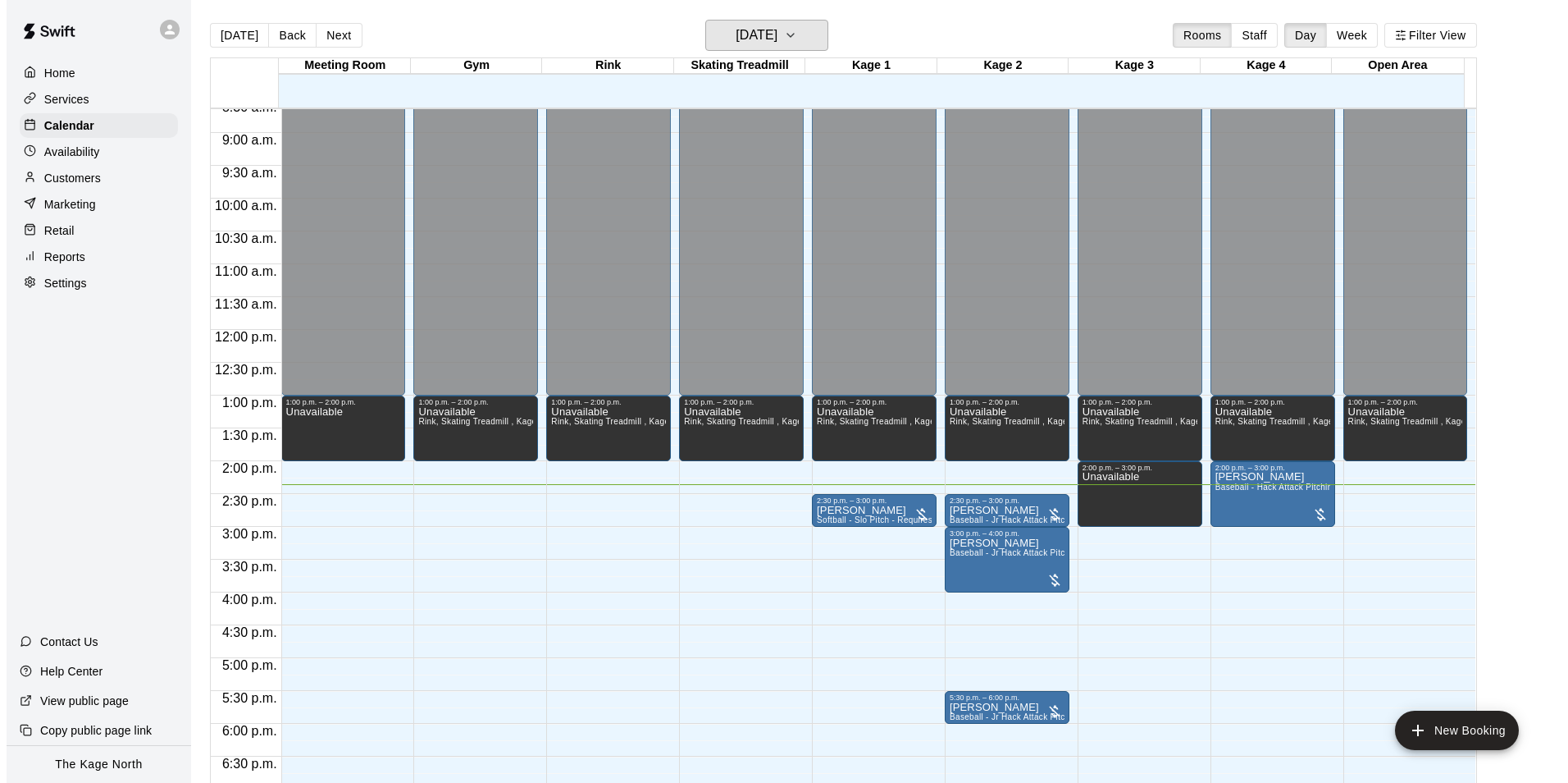
scroll to position [670, 0]
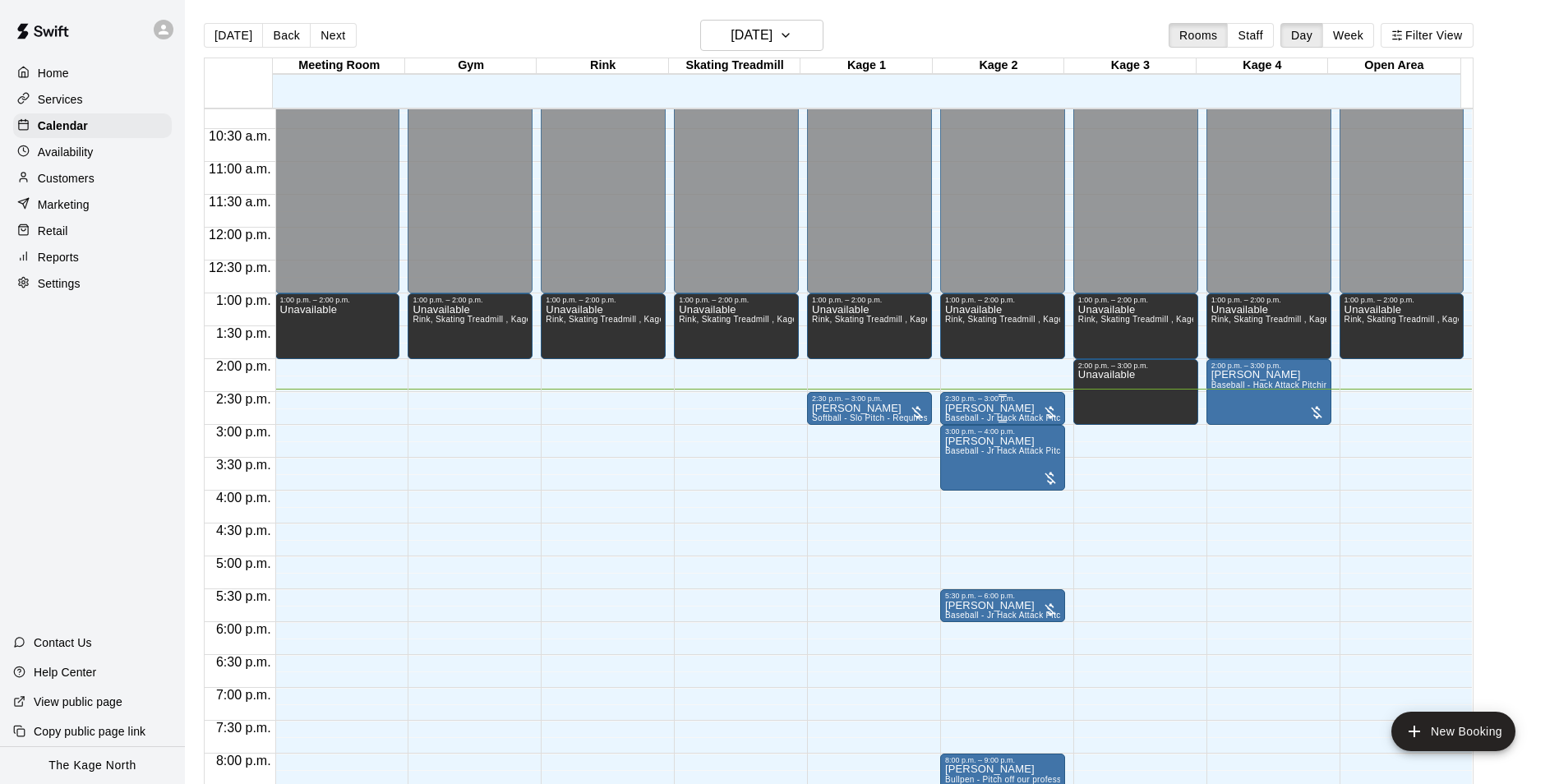
click at [988, 415] on div "[PERSON_NAME] Baseball - Jr Hack Attack Pitching Machine - Perfect for all ages…" at bounding box center [1002, 794] width 115 height 784
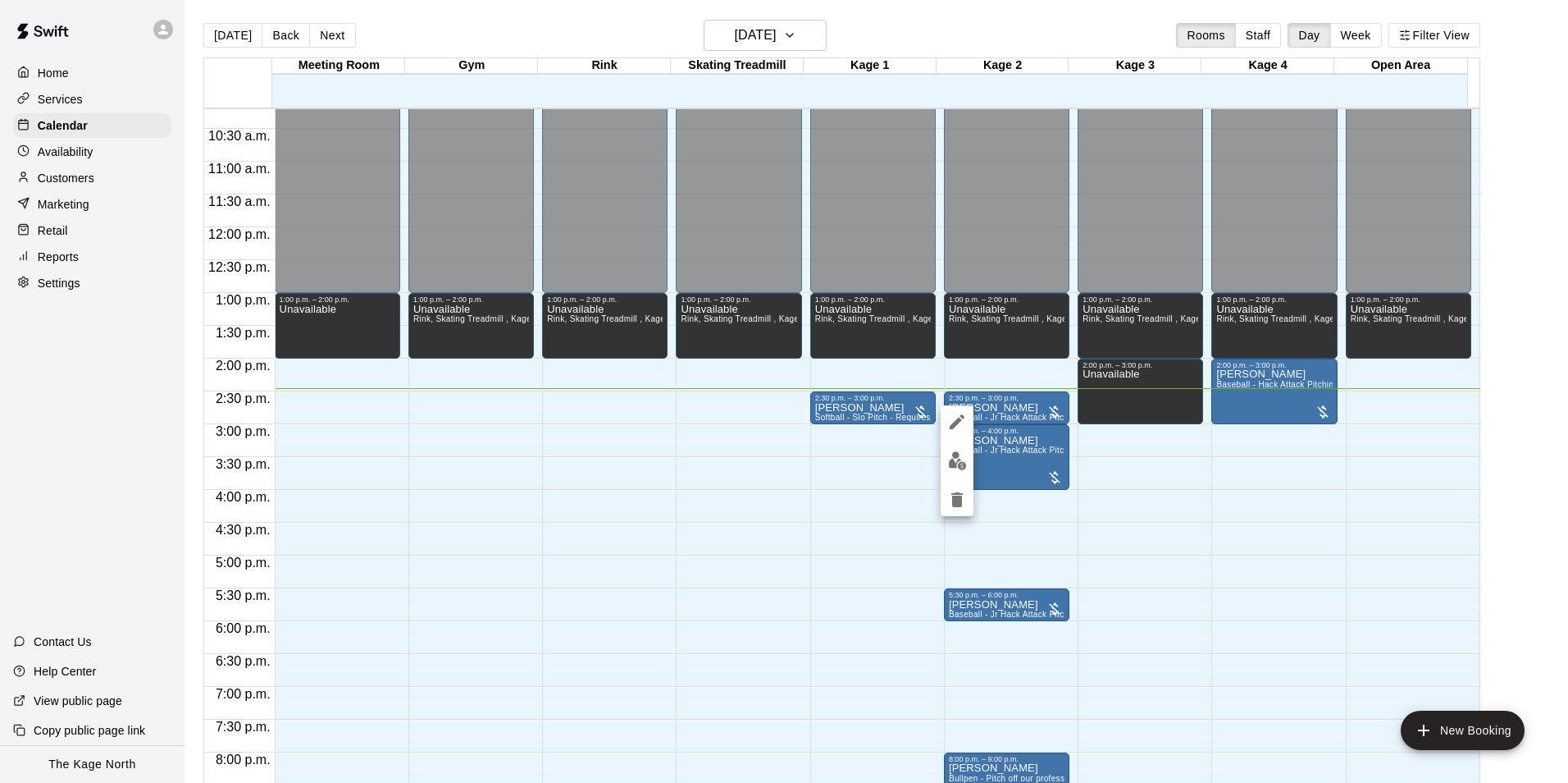
click at [953, 417] on icon "edit" at bounding box center [957, 421] width 20 height 20
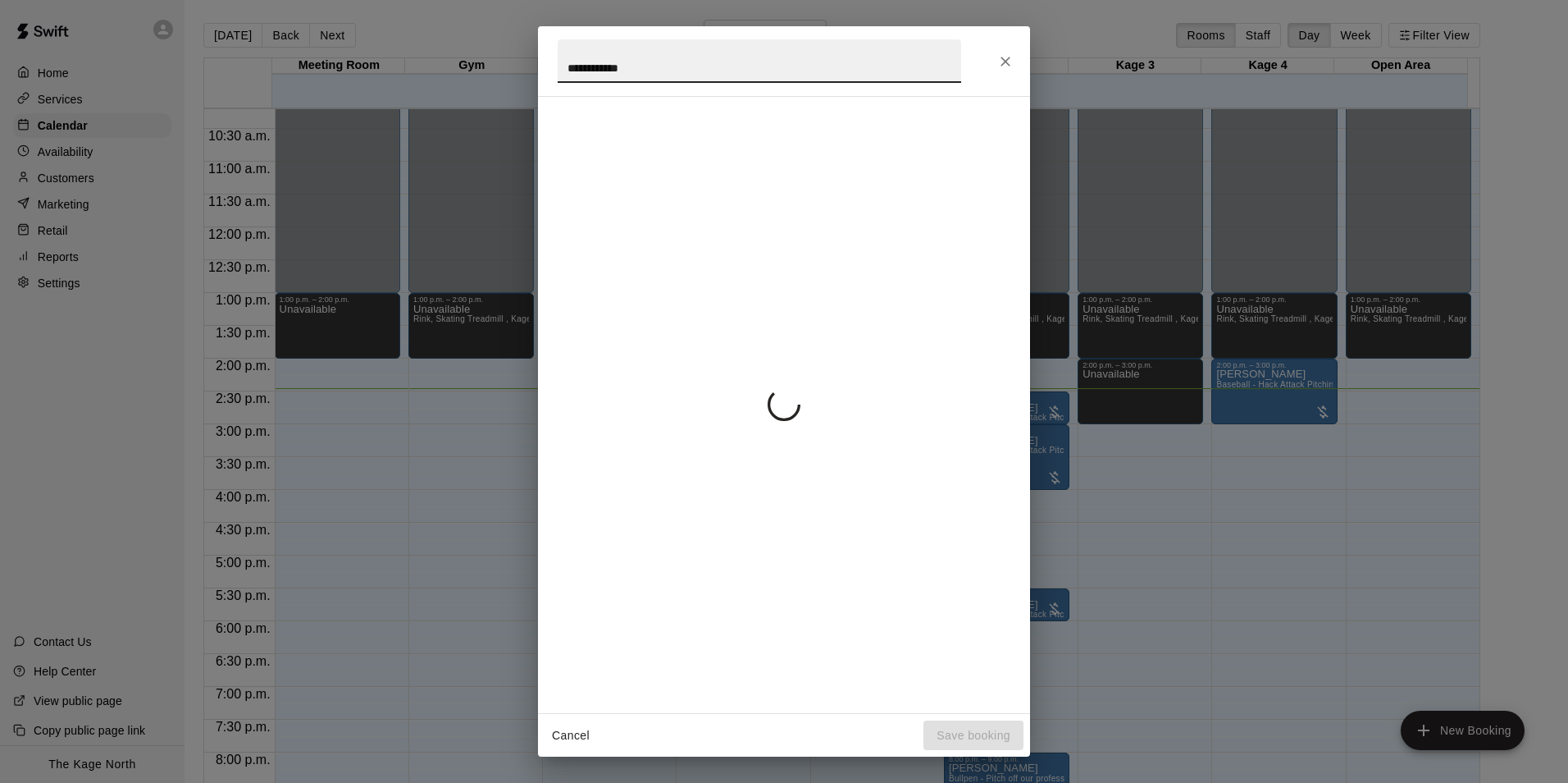
click at [566, 63] on input "**********" at bounding box center [759, 61] width 403 height 44
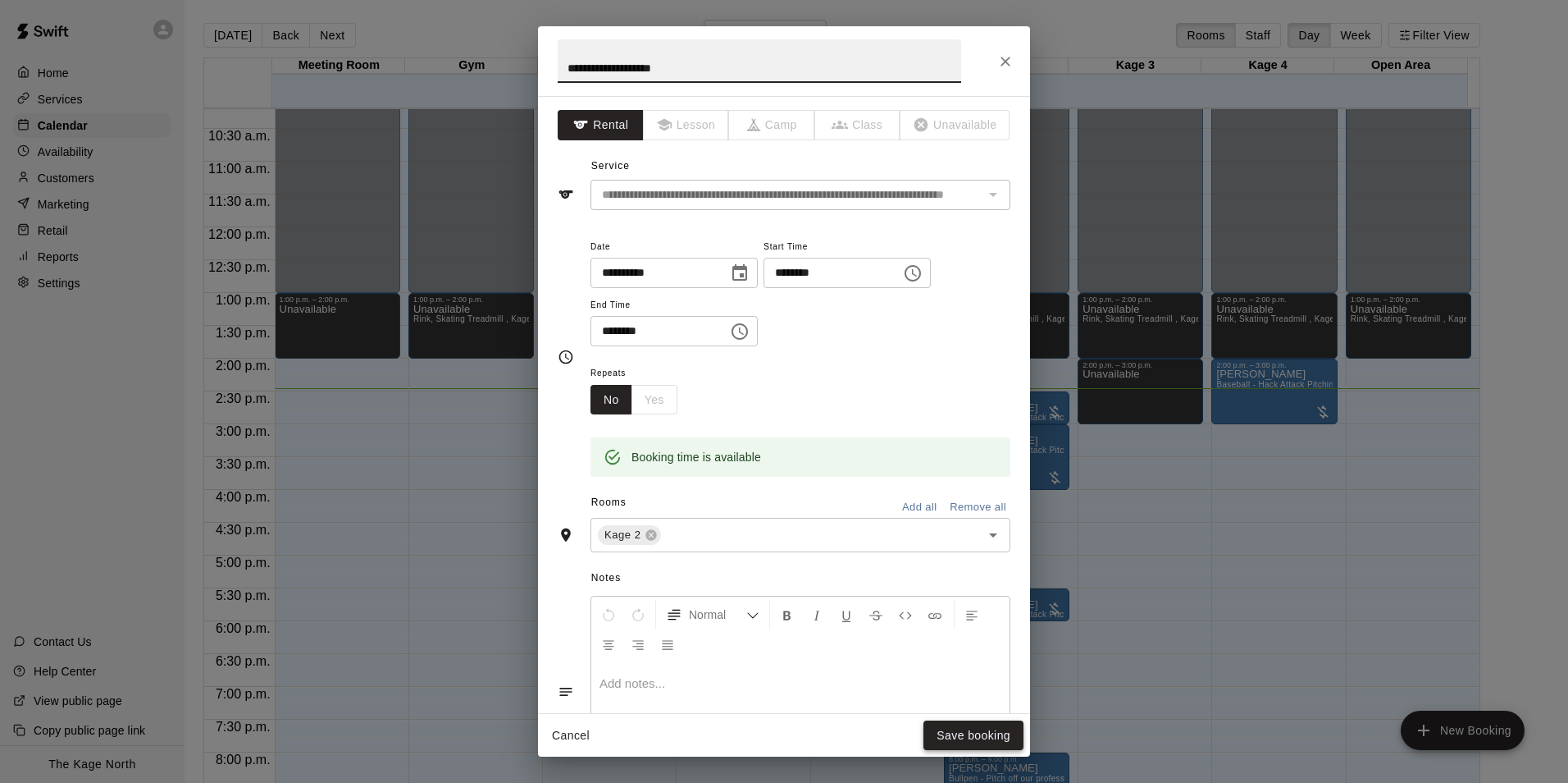
type input "**********"
click at [991, 744] on button "Save booking" at bounding box center [973, 735] width 100 height 30
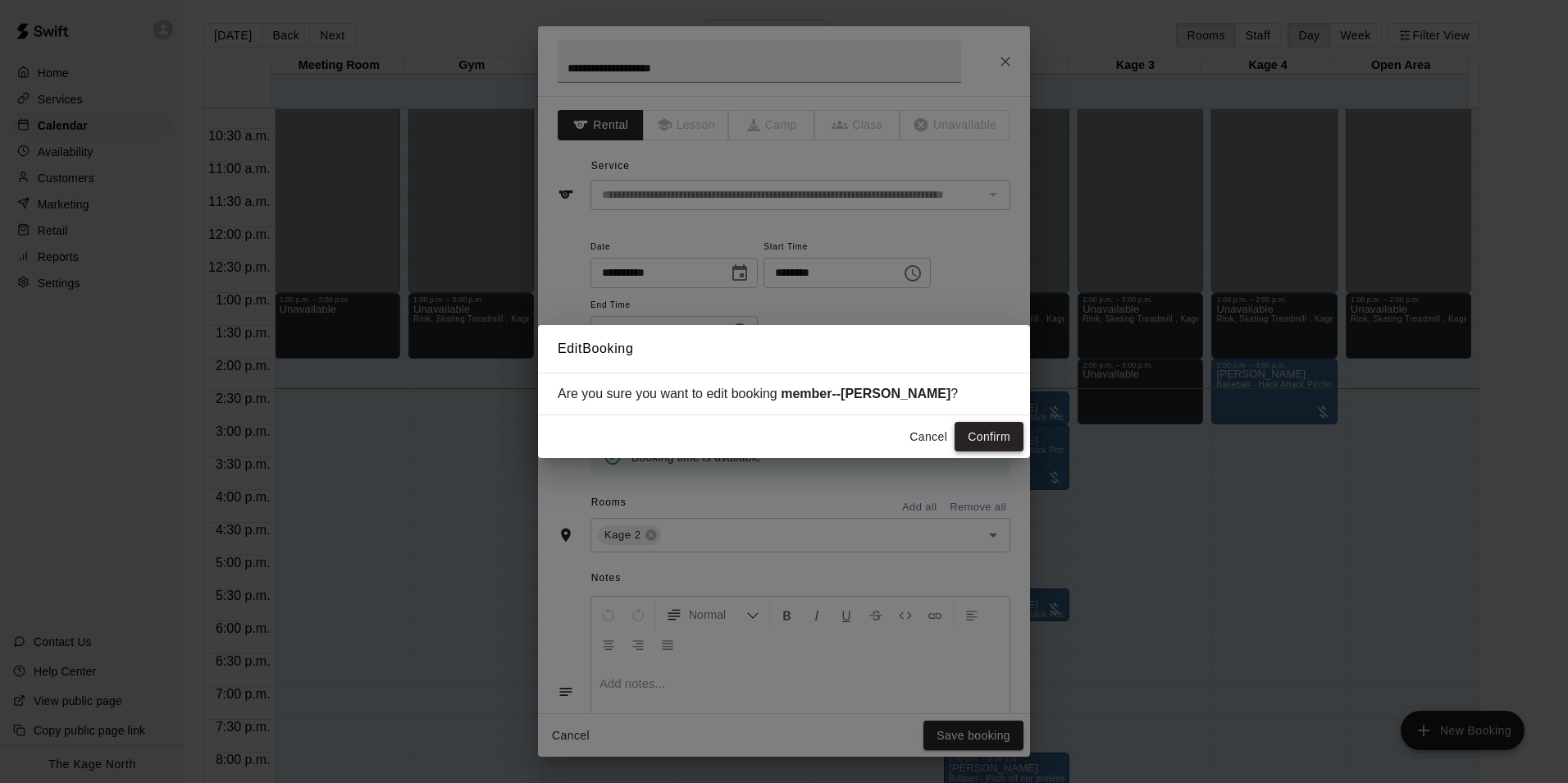
click at [1003, 437] on button "Confirm" at bounding box center [989, 436] width 69 height 30
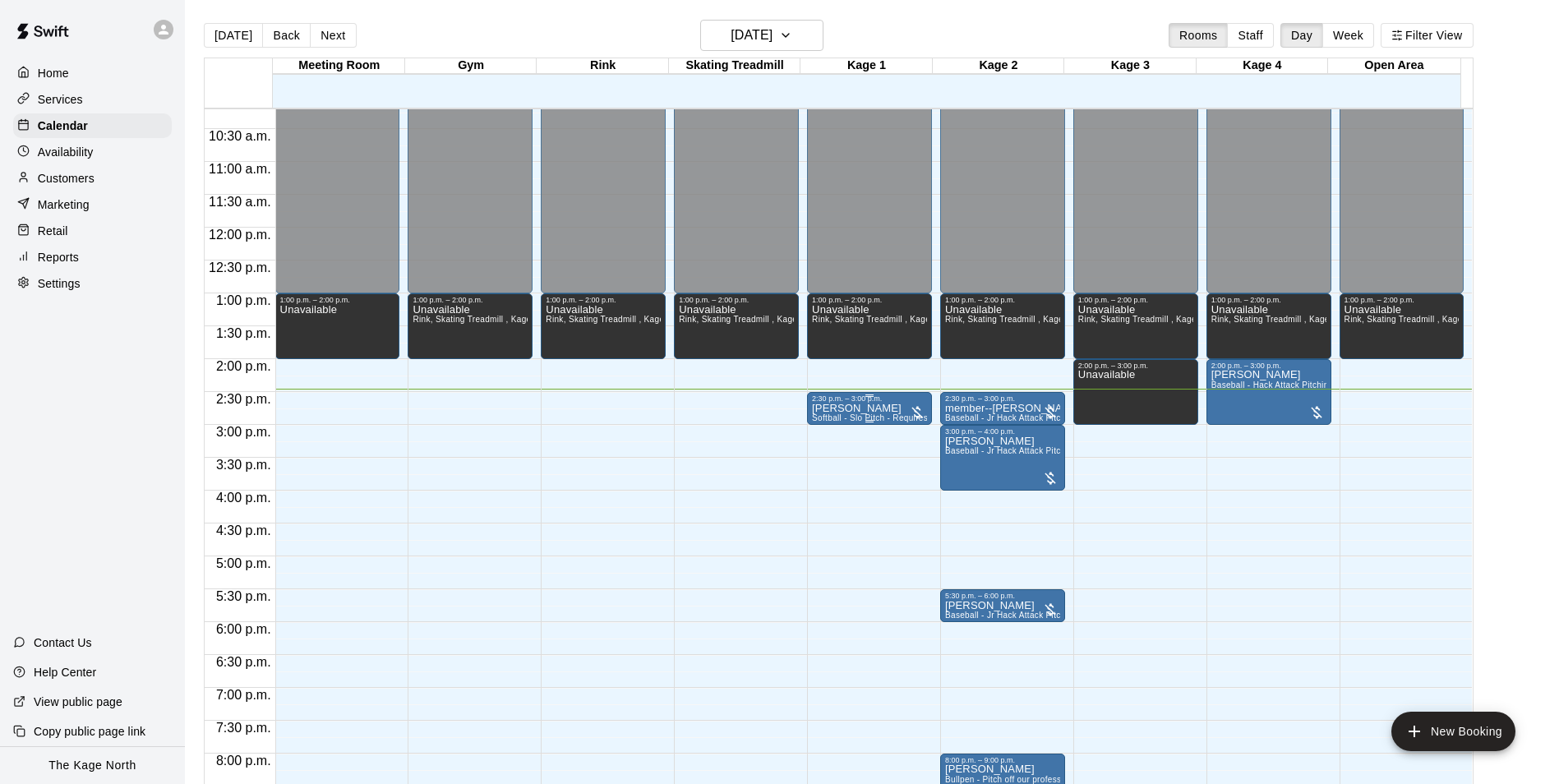
click at [867, 401] on div "2:30 p.m. – 3:00 p.m." at bounding box center [869, 399] width 115 height 9
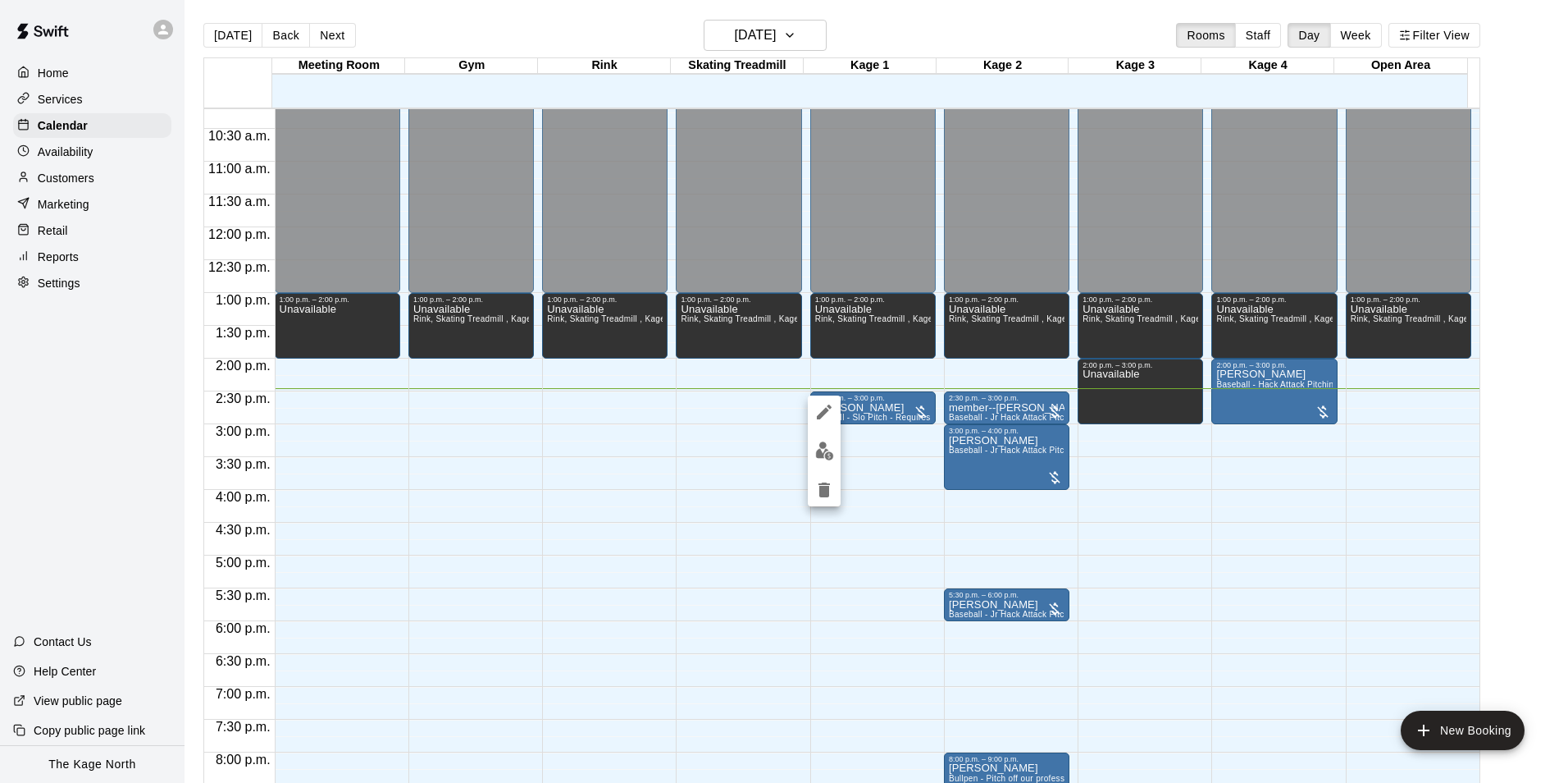
click at [826, 408] on icon "edit" at bounding box center [824, 411] width 15 height 15
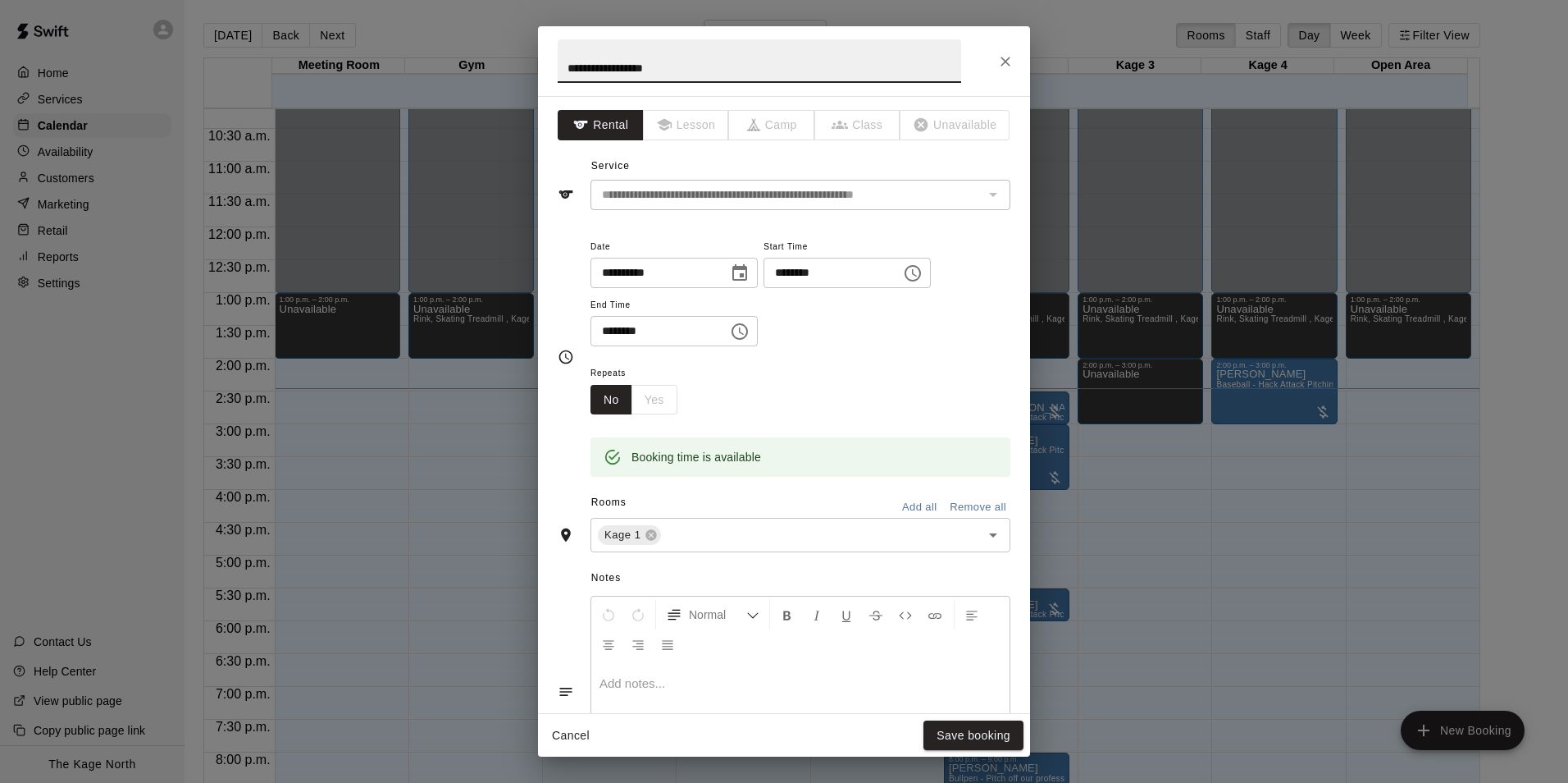
click at [570, 67] on input "**********" at bounding box center [759, 61] width 403 height 44
type input "**********"
click at [988, 726] on button "Save booking" at bounding box center [973, 735] width 100 height 30
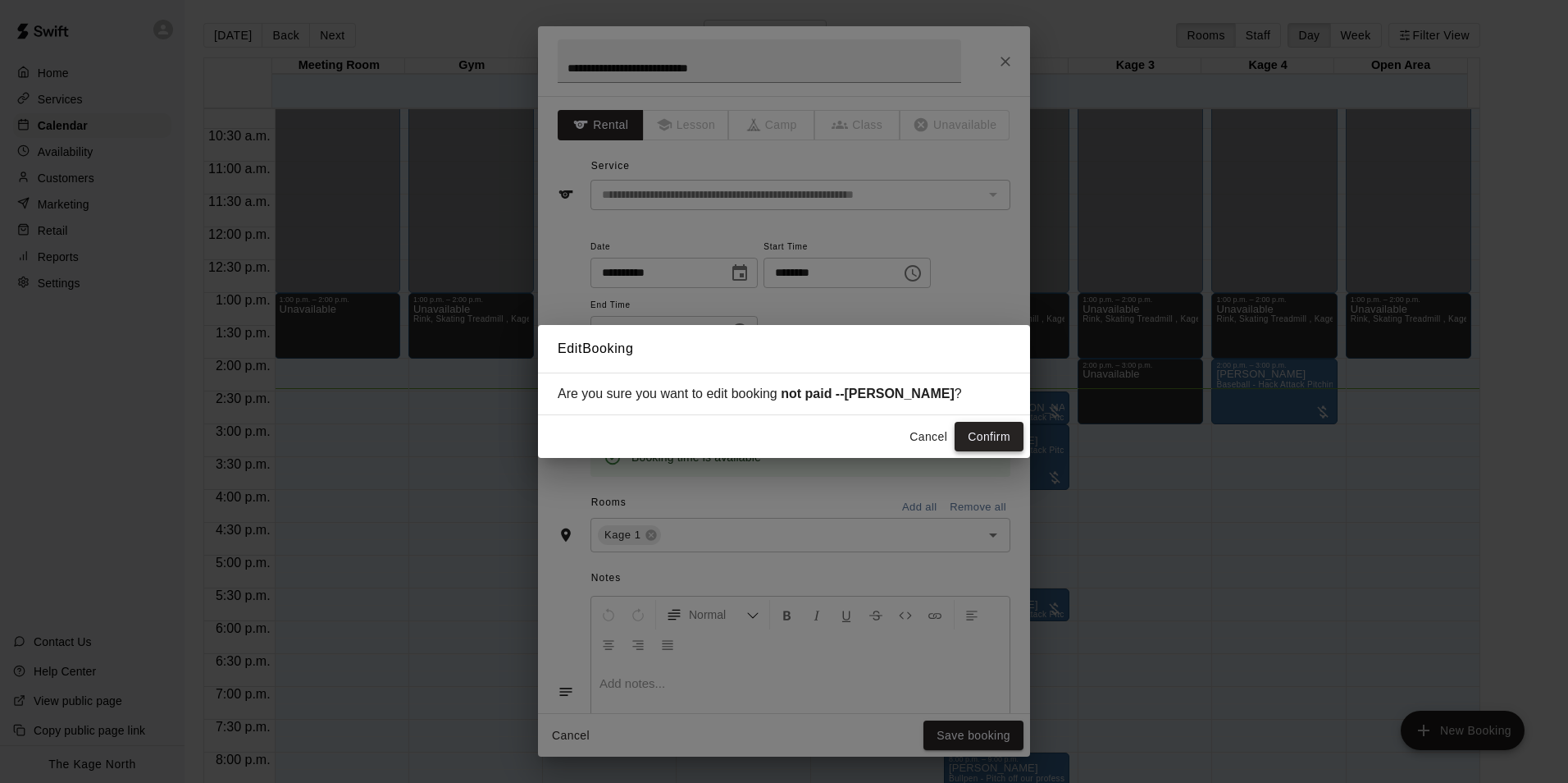
click at [988, 434] on button "Confirm" at bounding box center [989, 436] width 69 height 30
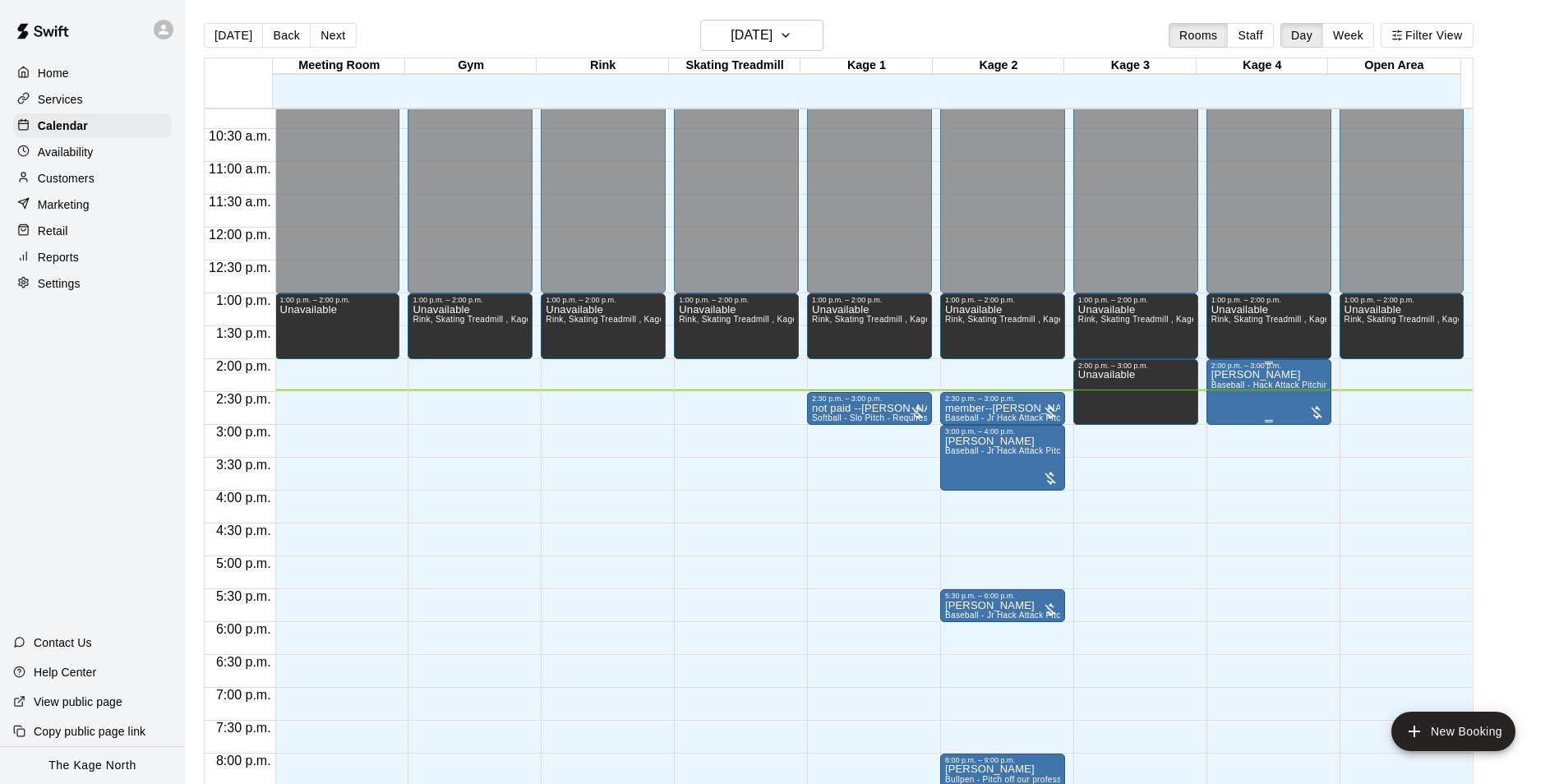
click at [1279, 379] on div "[PERSON_NAME] Baseball - Hack Attack Pitching Machine - Ideal for 14U and older…" at bounding box center [1269, 762] width 115 height 784
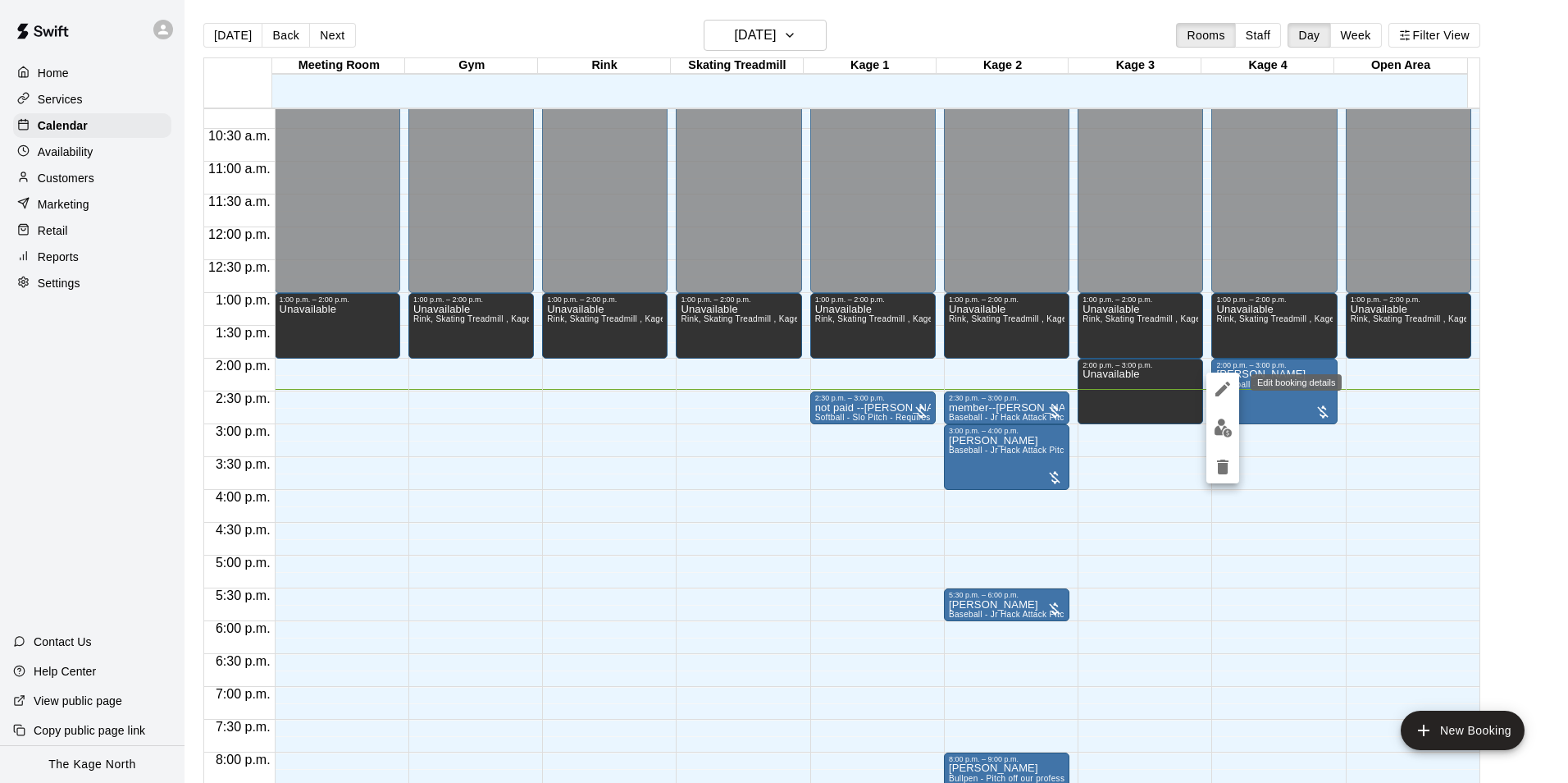
click at [1225, 390] on icon "edit" at bounding box center [1222, 388] width 20 height 20
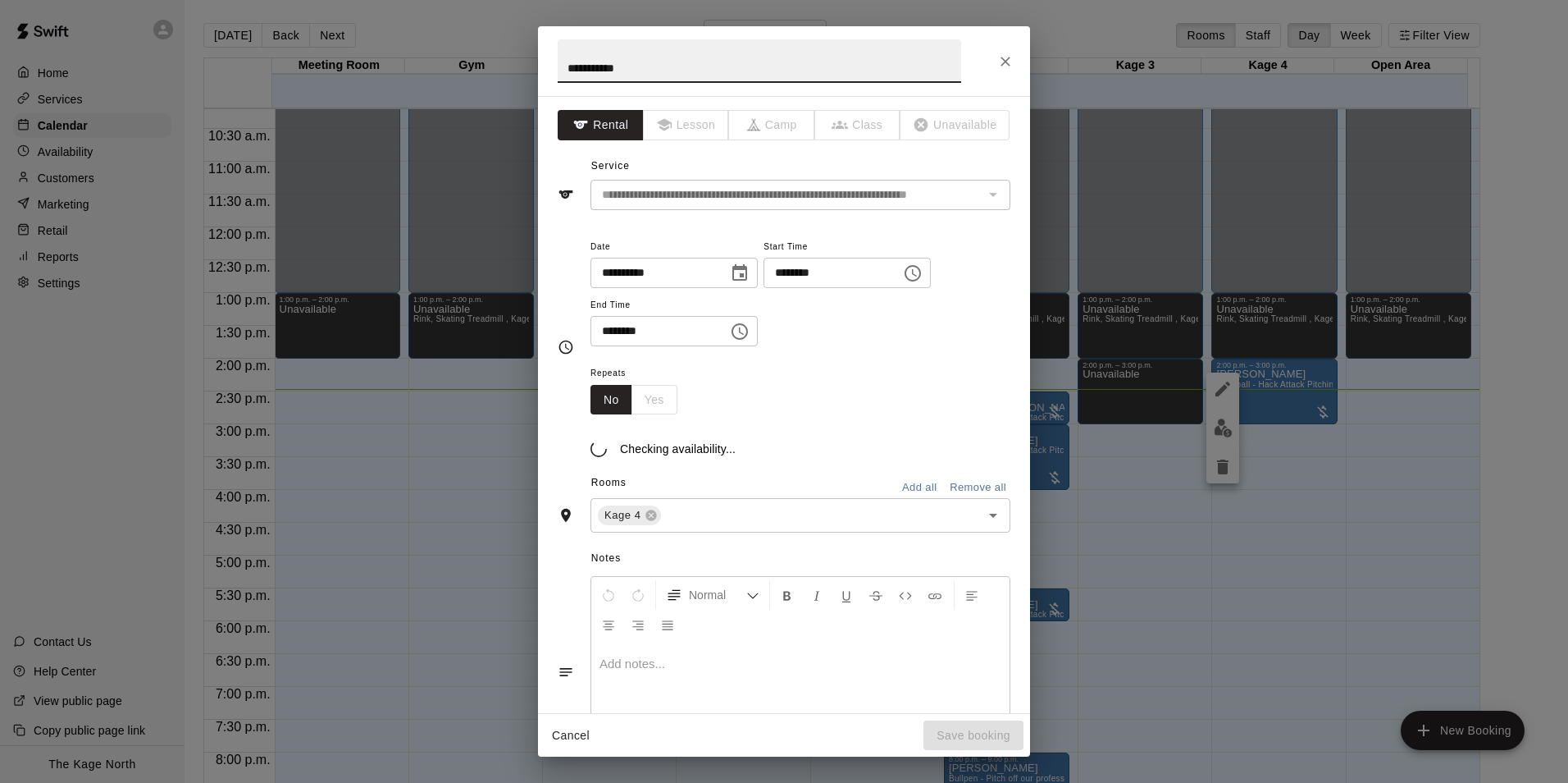
click at [570, 72] on input "**********" at bounding box center [759, 61] width 403 height 44
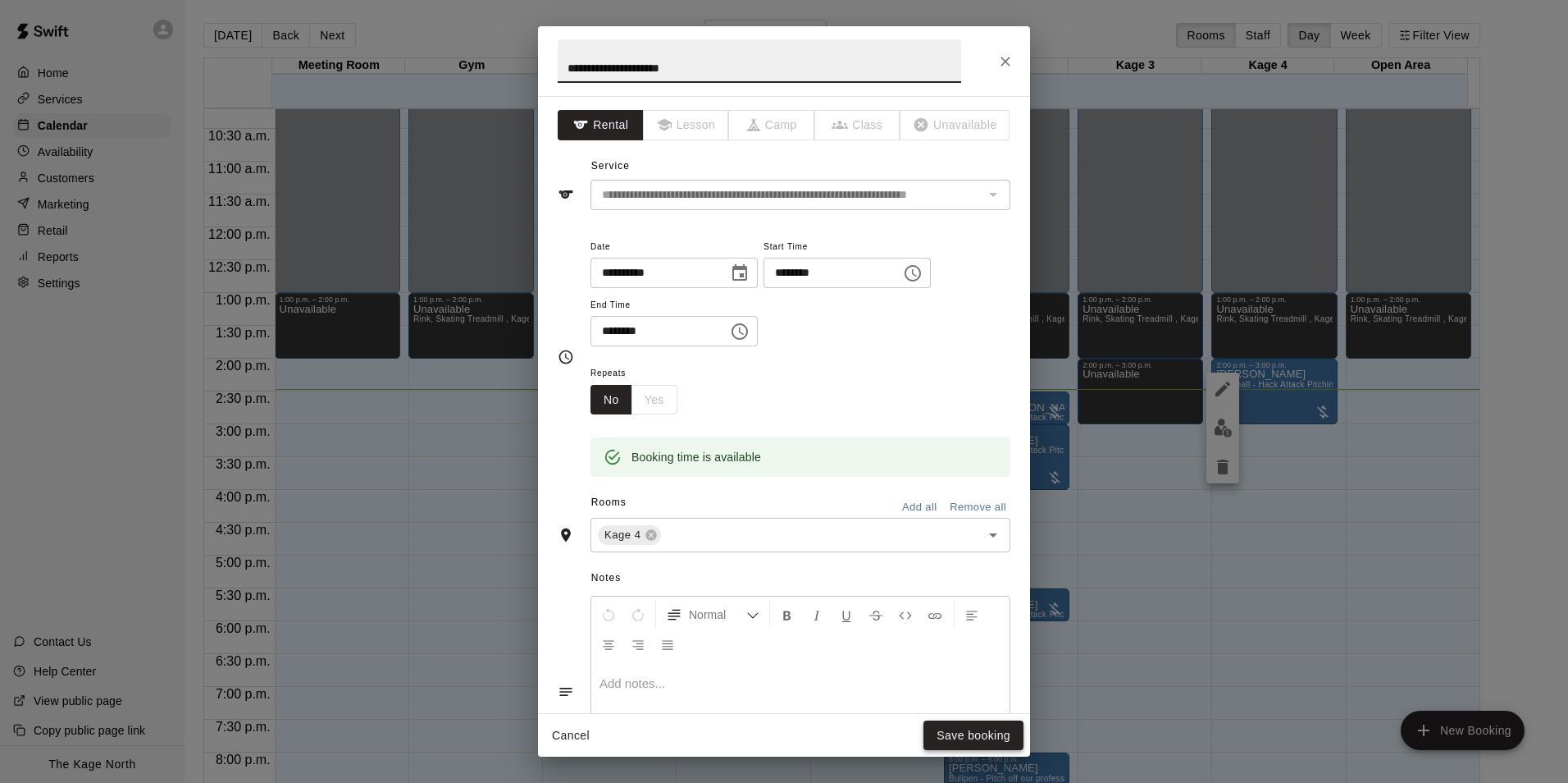
type input "**********"
click at [955, 742] on button "Save booking" at bounding box center [973, 735] width 100 height 30
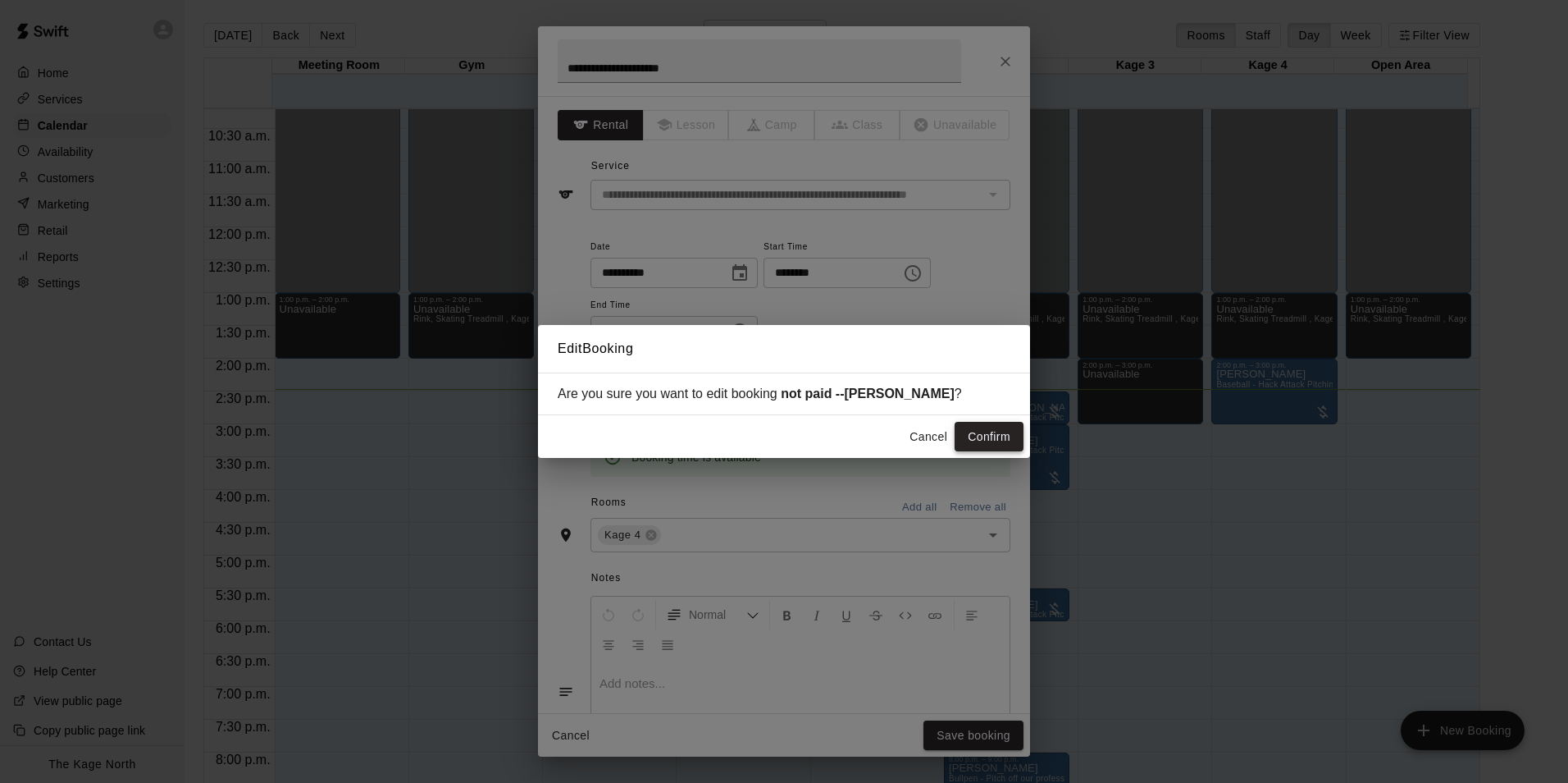
click at [986, 437] on button "Confirm" at bounding box center [989, 436] width 69 height 30
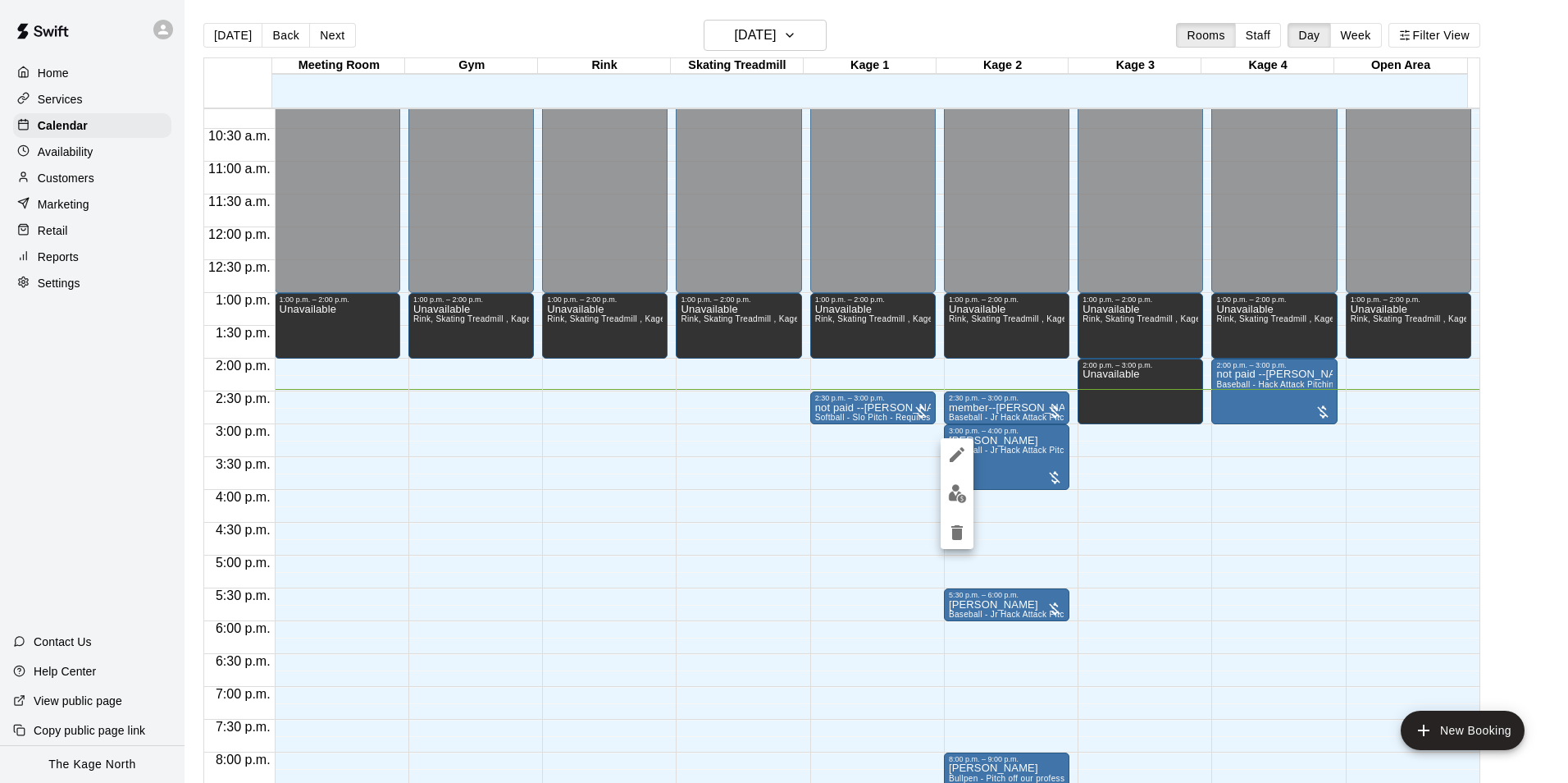
click at [943, 453] on button "edit" at bounding box center [957, 454] width 33 height 33
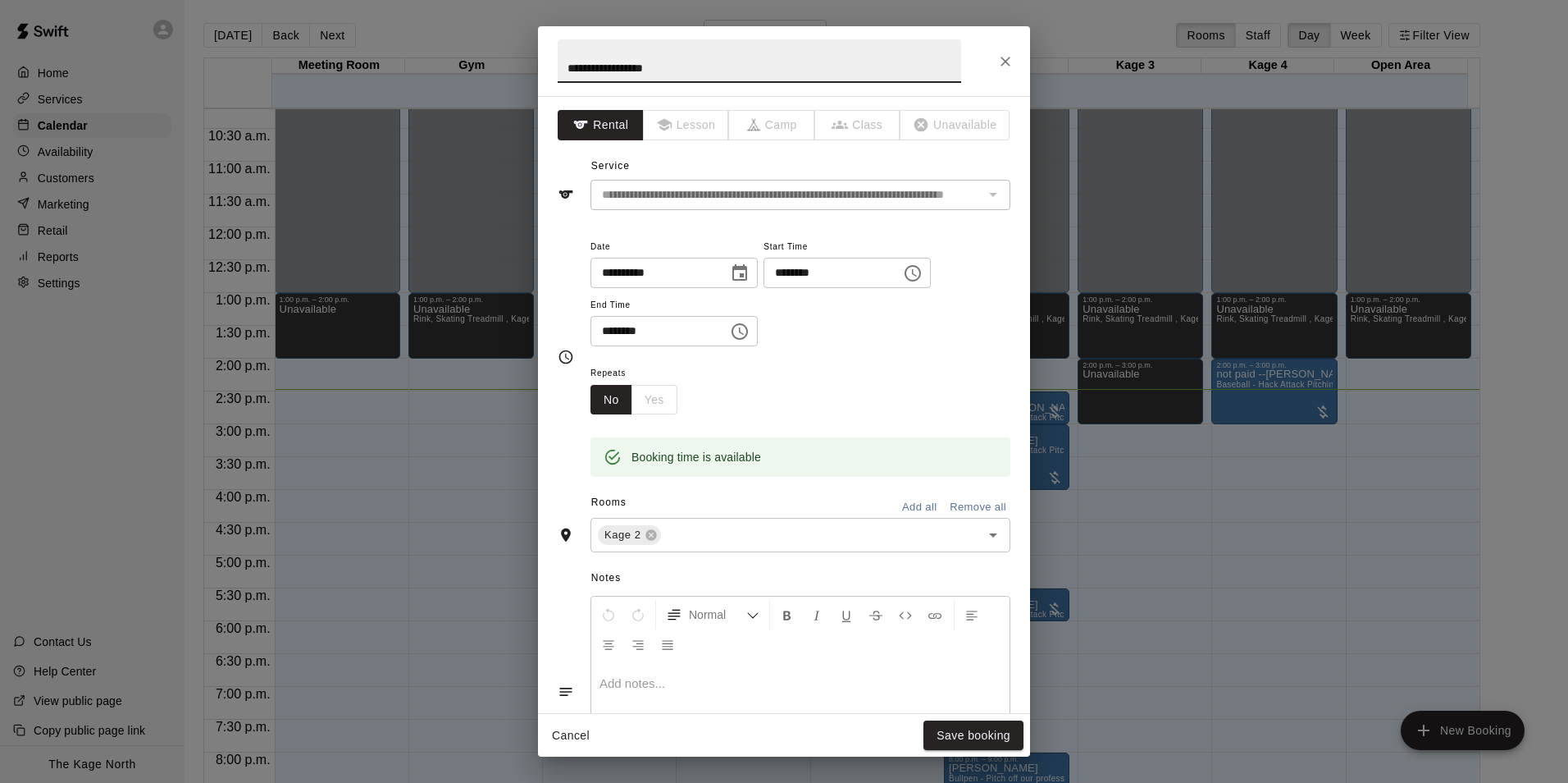
click at [565, 68] on input "**********" at bounding box center [759, 61] width 403 height 44
type input "**********"
click at [983, 735] on button "Save booking" at bounding box center [973, 735] width 100 height 30
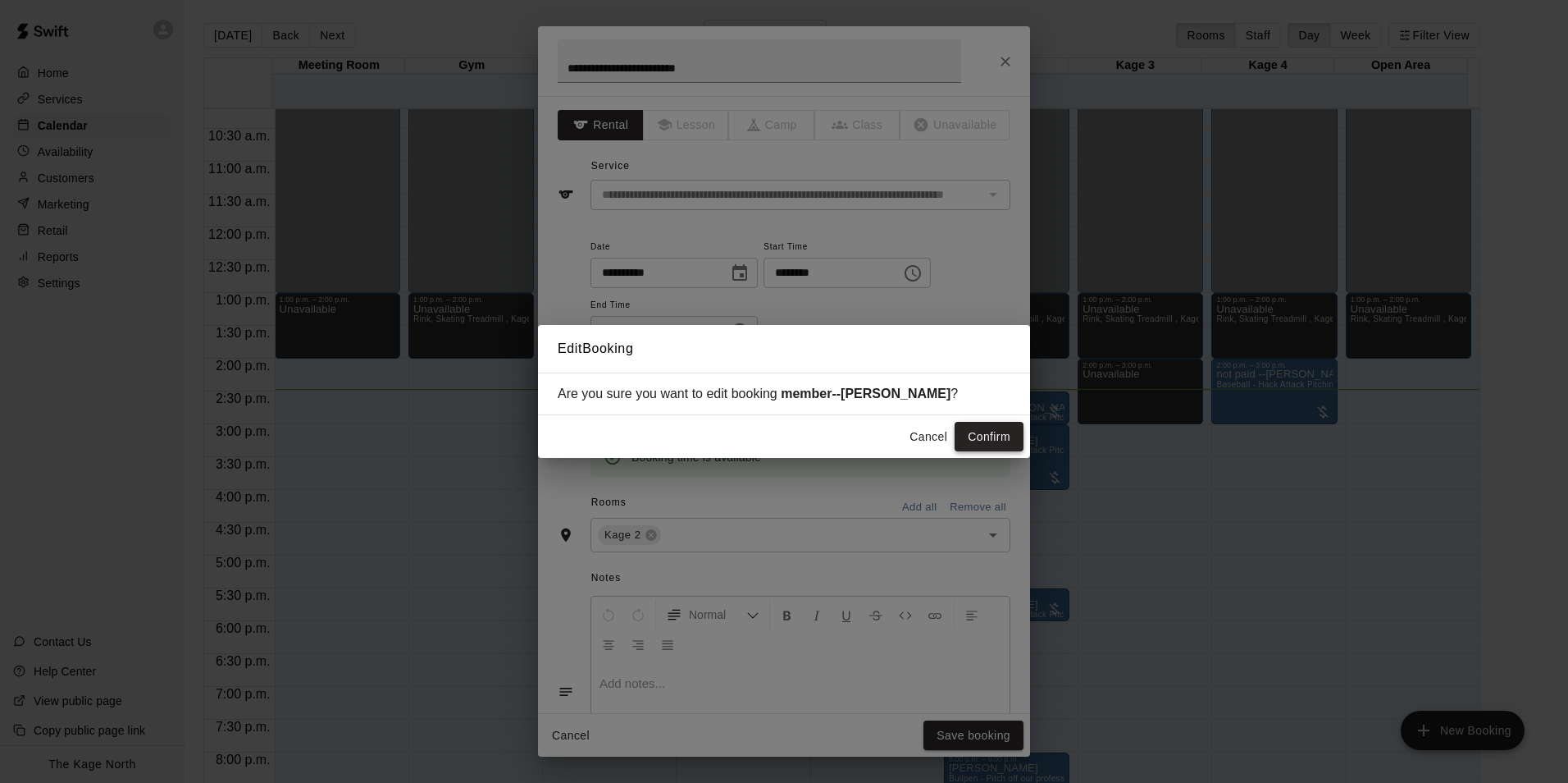
click at [970, 433] on button "Confirm" at bounding box center [989, 436] width 69 height 30
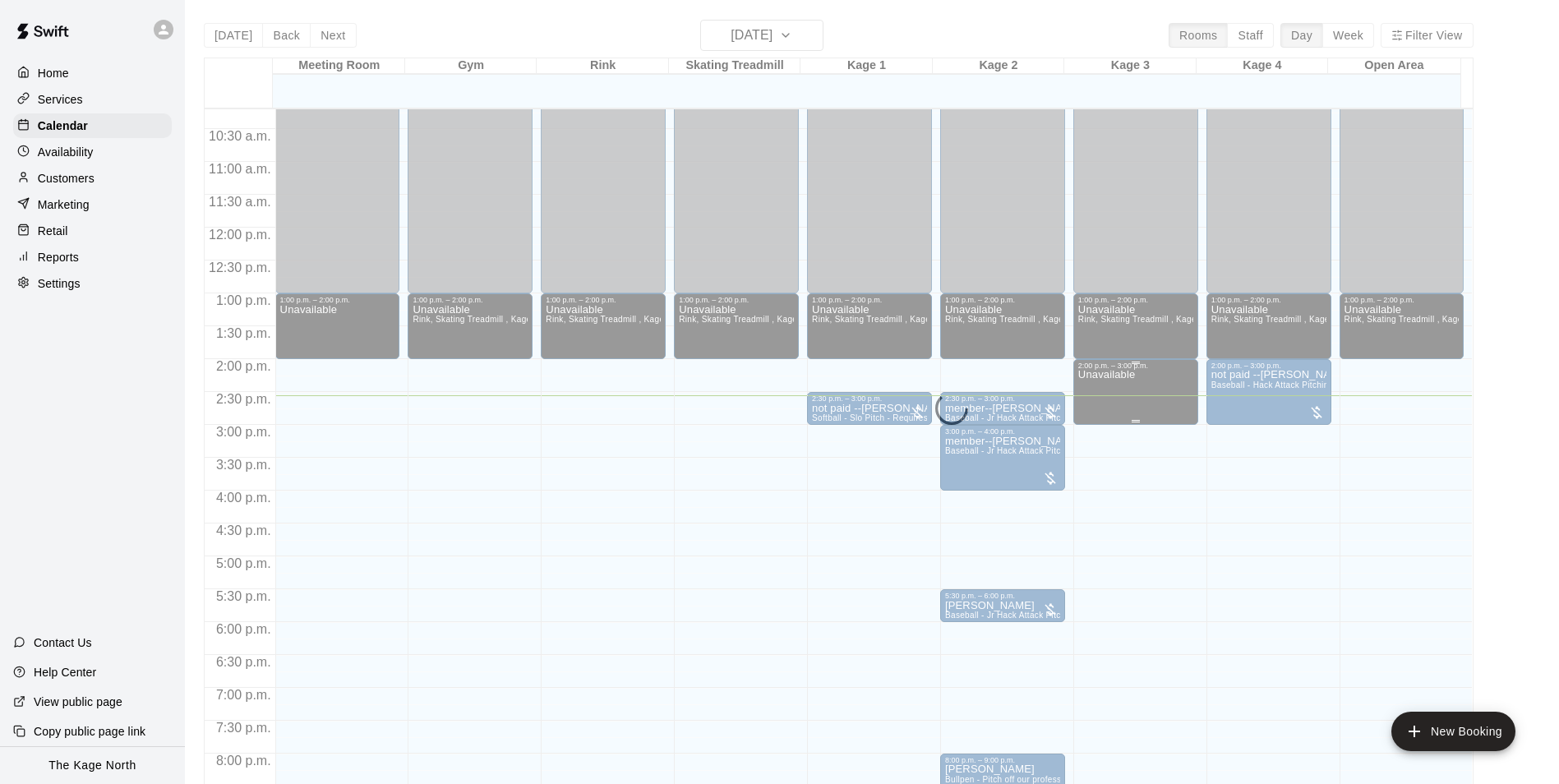
click at [1139, 399] on div "Unavailable" at bounding box center [1136, 762] width 115 height 784
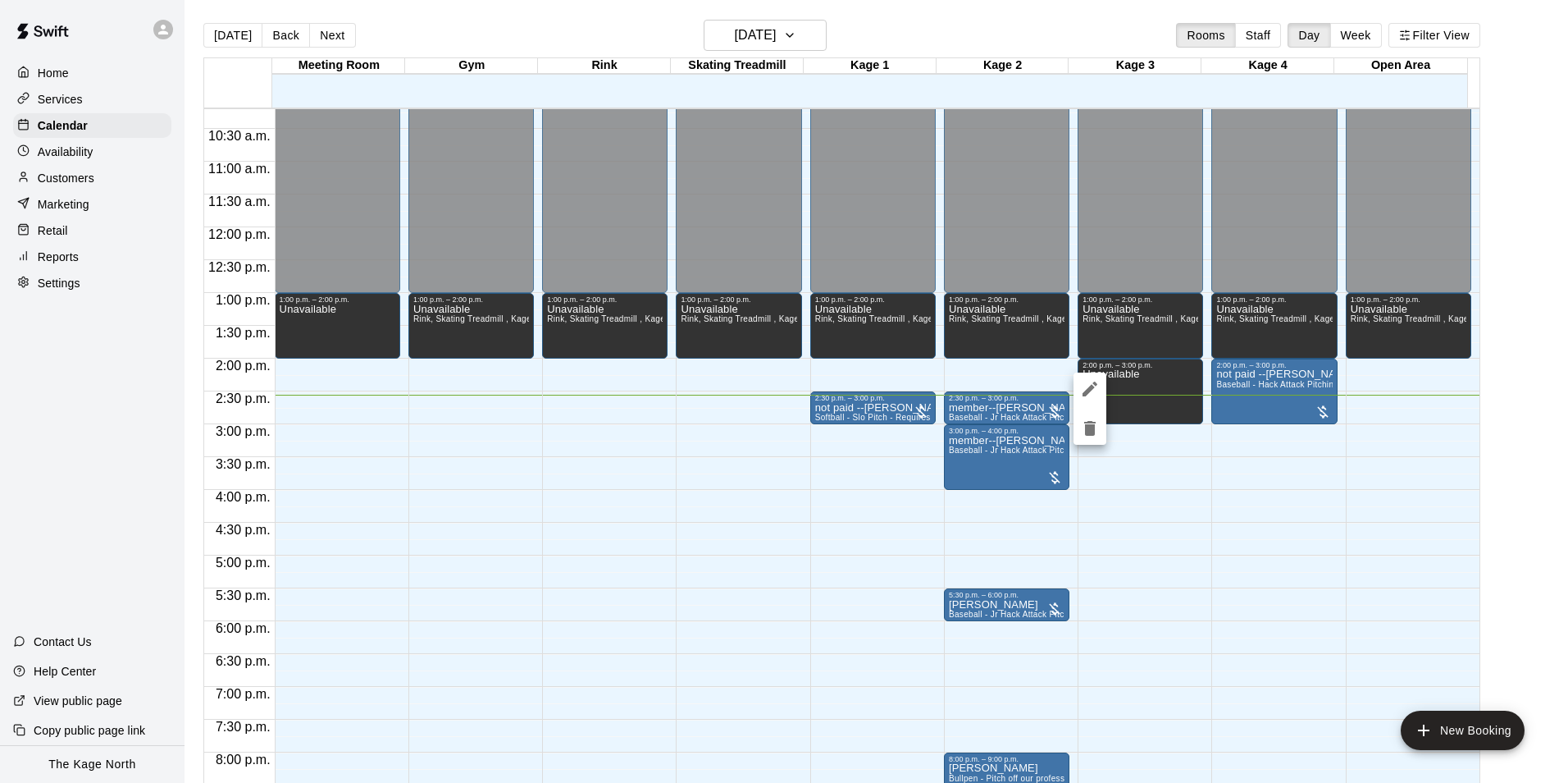
click at [1017, 31] on div at bounding box center [784, 392] width 1568 height 783
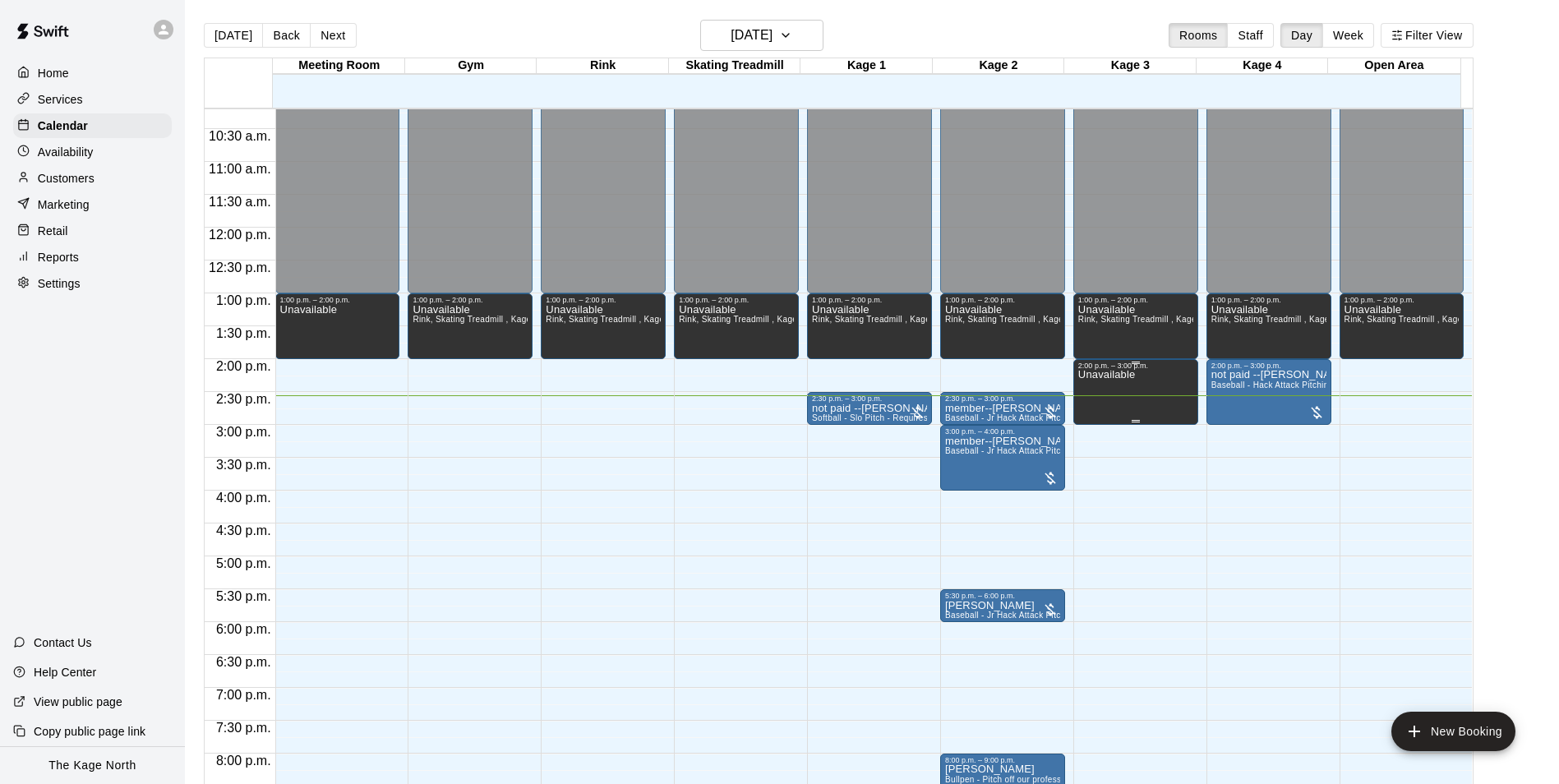
click at [1133, 385] on div "Unavailable" at bounding box center [1136, 762] width 115 height 784
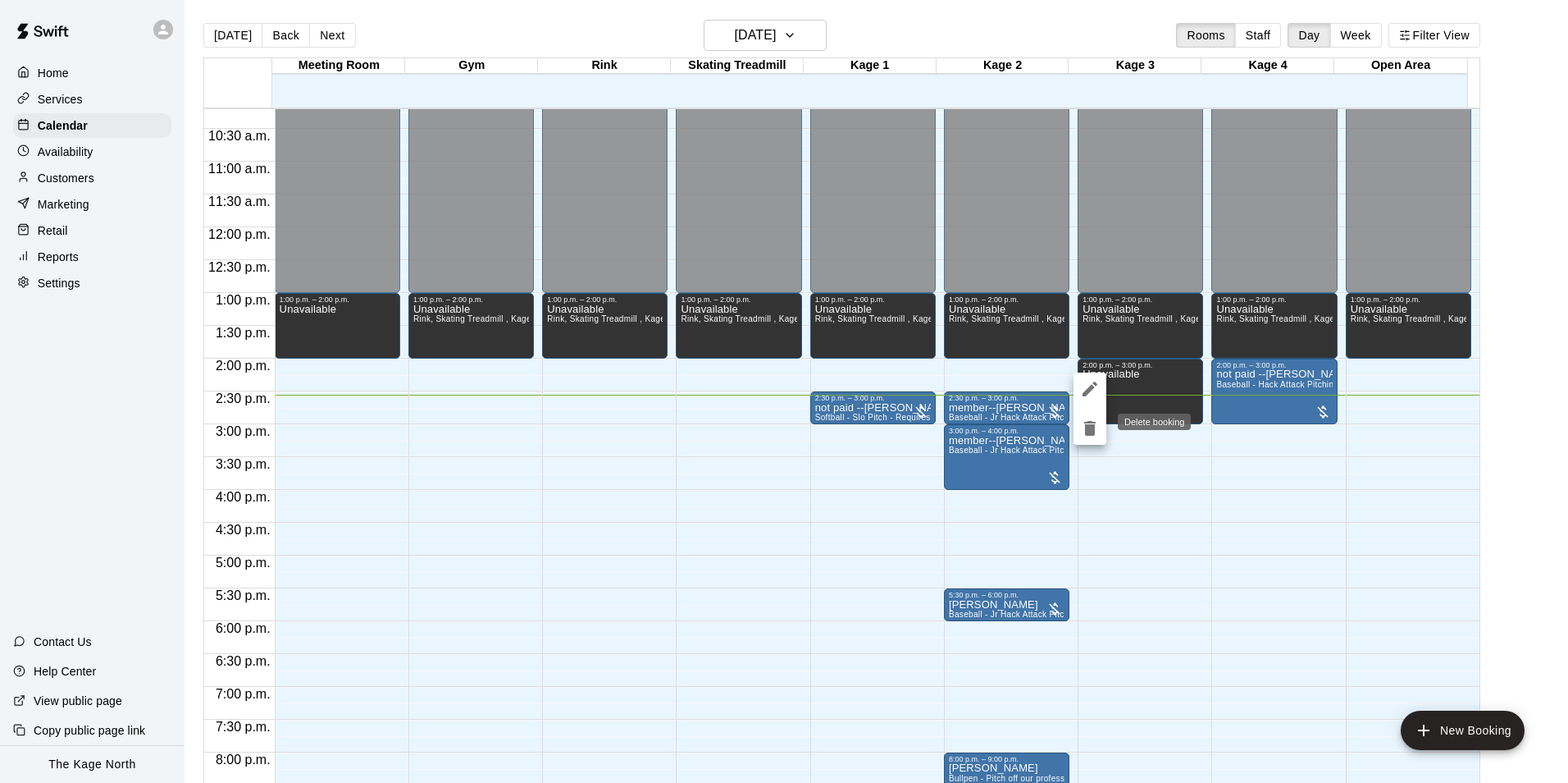
click at [1085, 433] on icon "delete" at bounding box center [1089, 427] width 11 height 15
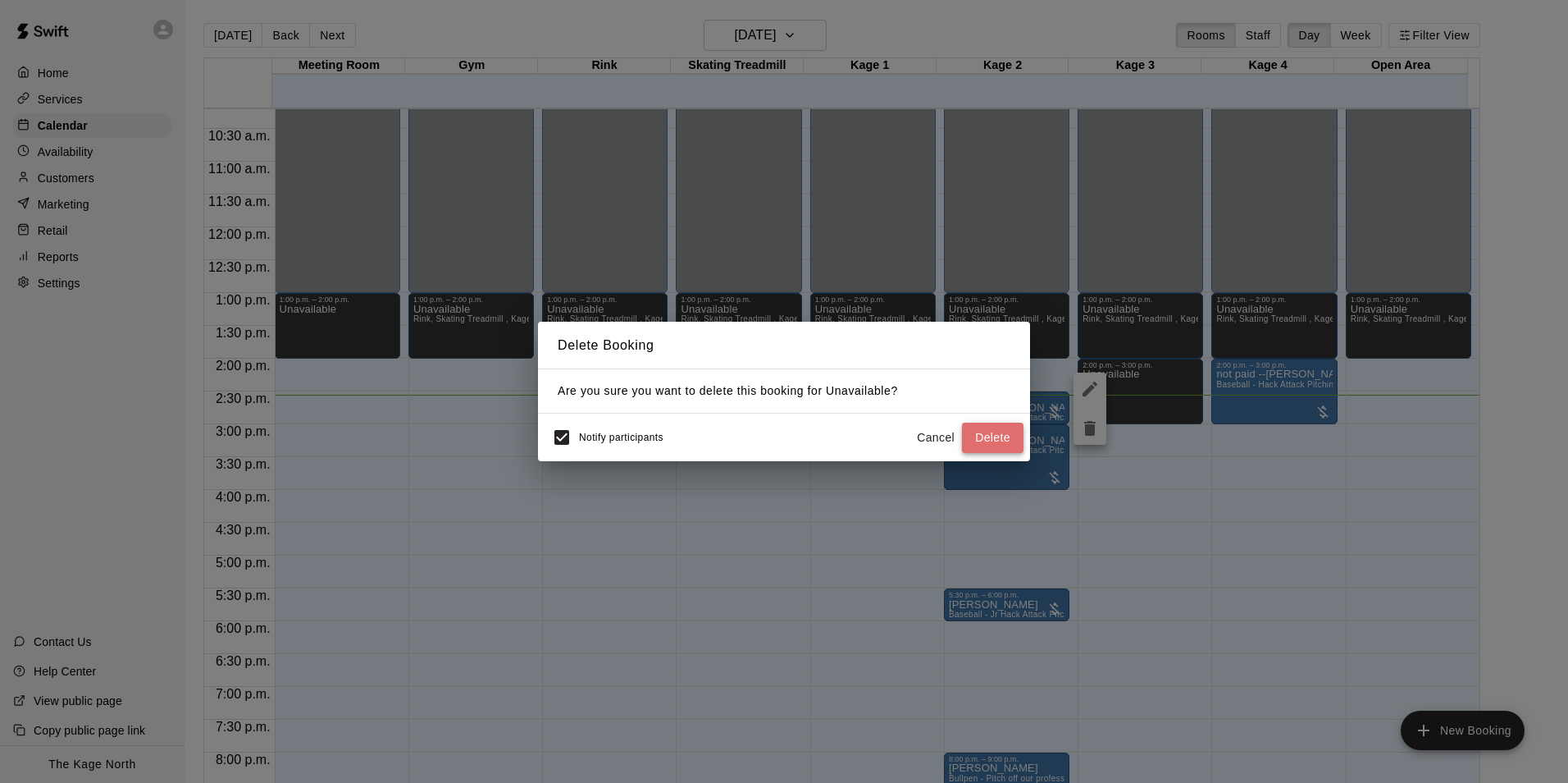
click at [996, 439] on button "Delete" at bounding box center [993, 437] width 62 height 30
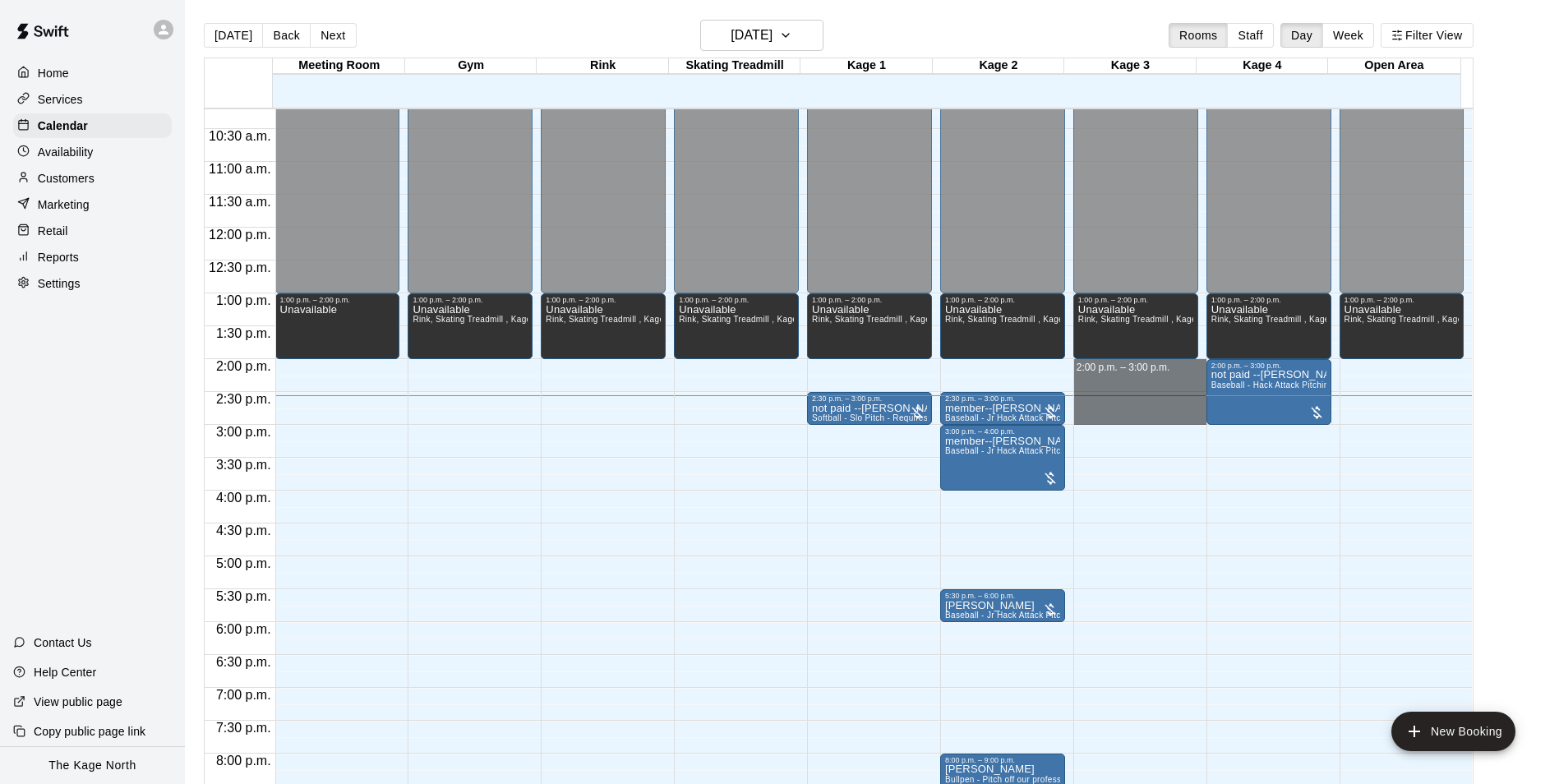
drag, startPoint x: 1150, startPoint y: 369, endPoint x: 1157, endPoint y: 419, distance: 50.5
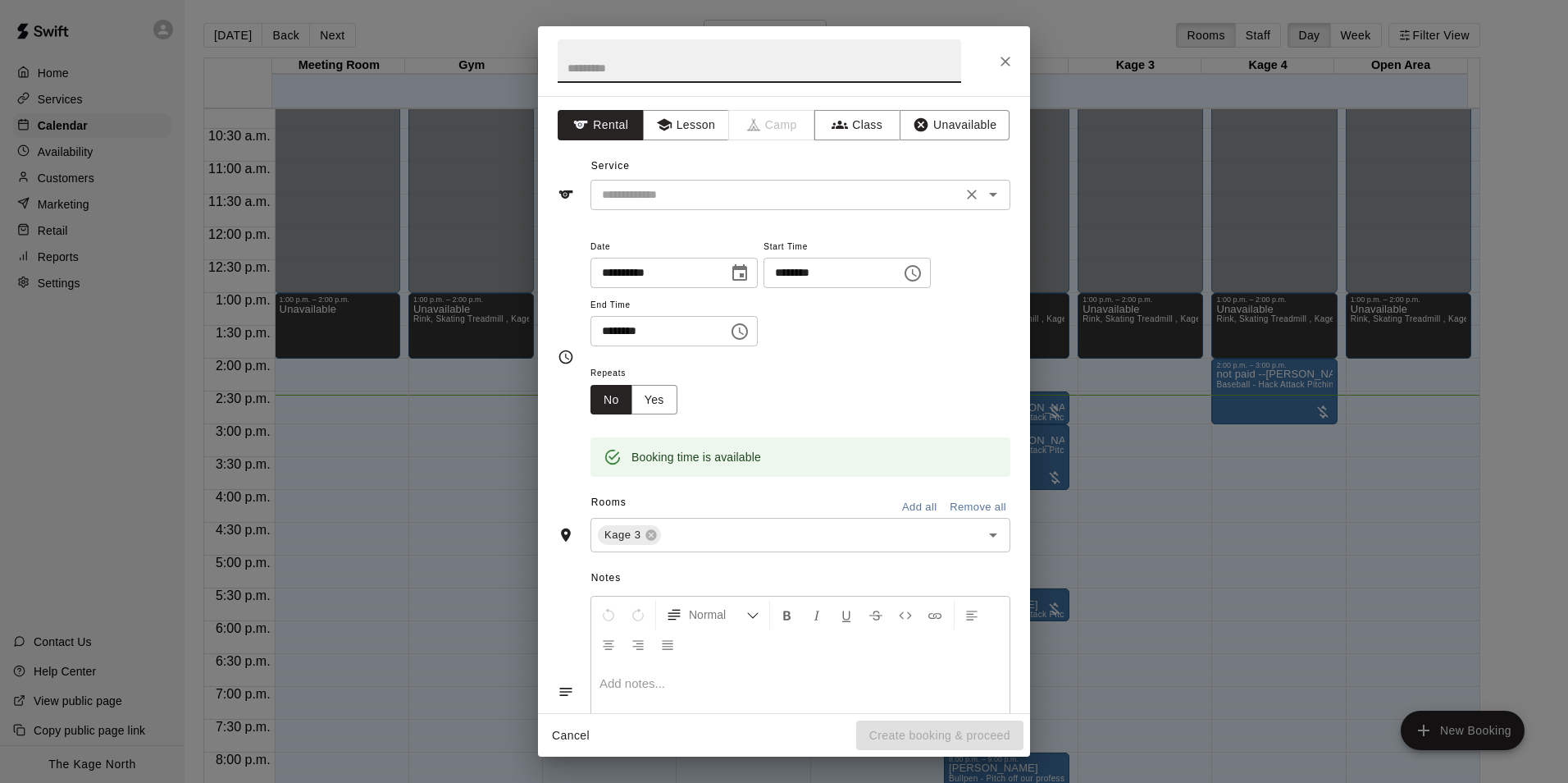
click at [983, 199] on icon "Open" at bounding box center [993, 194] width 20 height 20
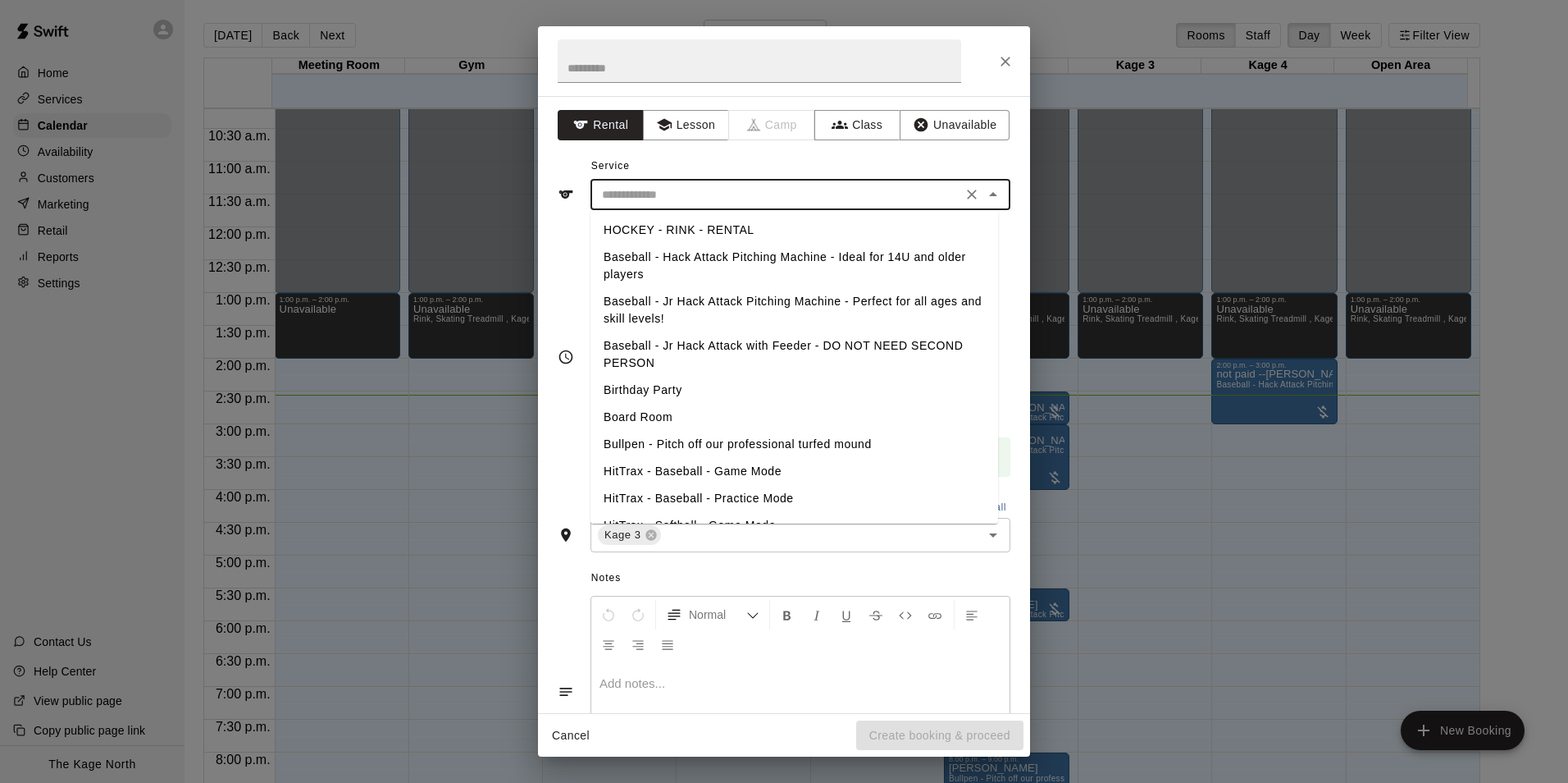
click at [728, 302] on li "Baseball - Jr Hack Attack Pitching Machine - Perfect for all ages and skill lev…" at bounding box center [795, 310] width 408 height 45
type input "**********"
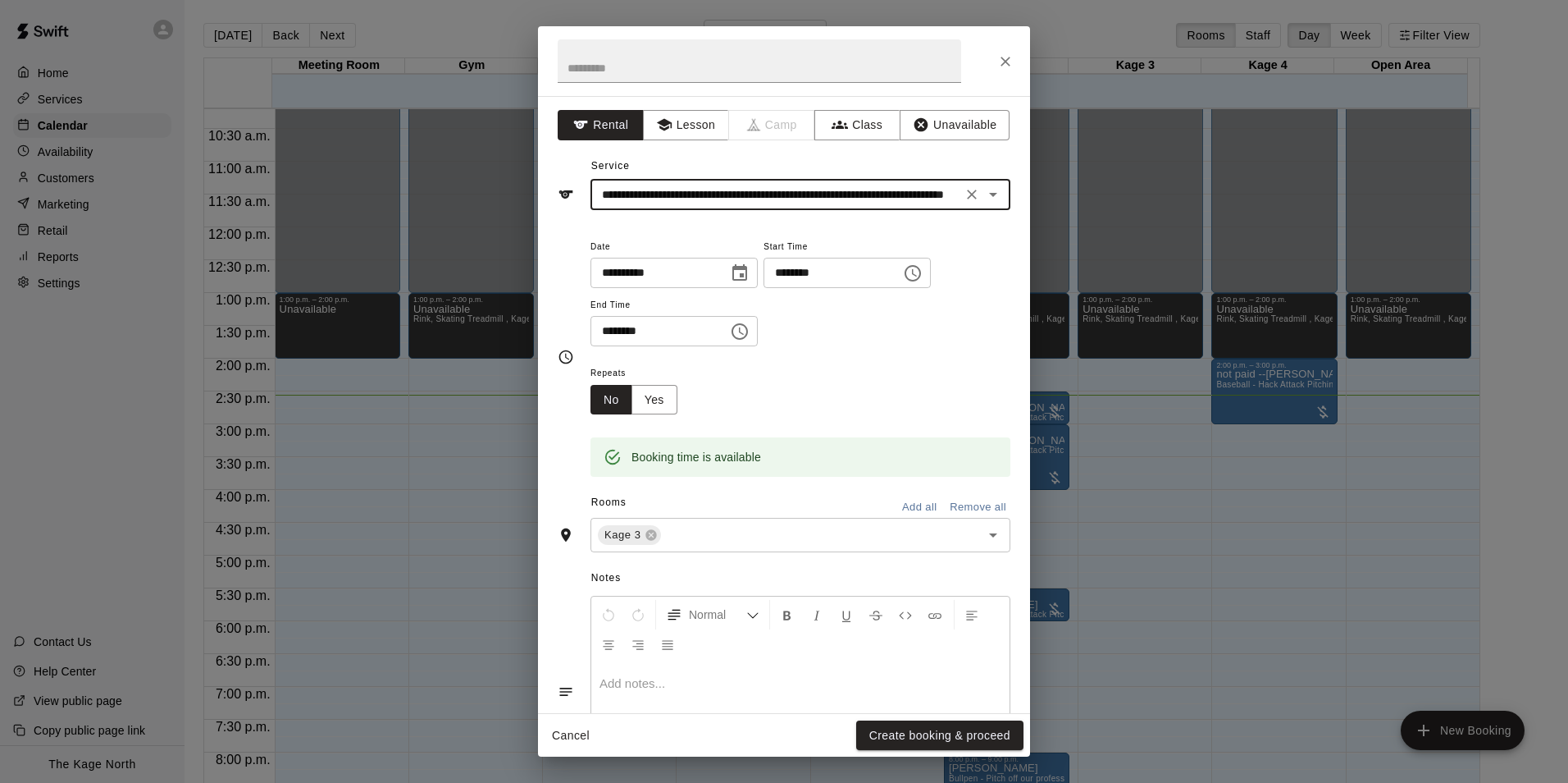
click at [955, 738] on button "Create booking & proceed" at bounding box center [939, 735] width 167 height 30
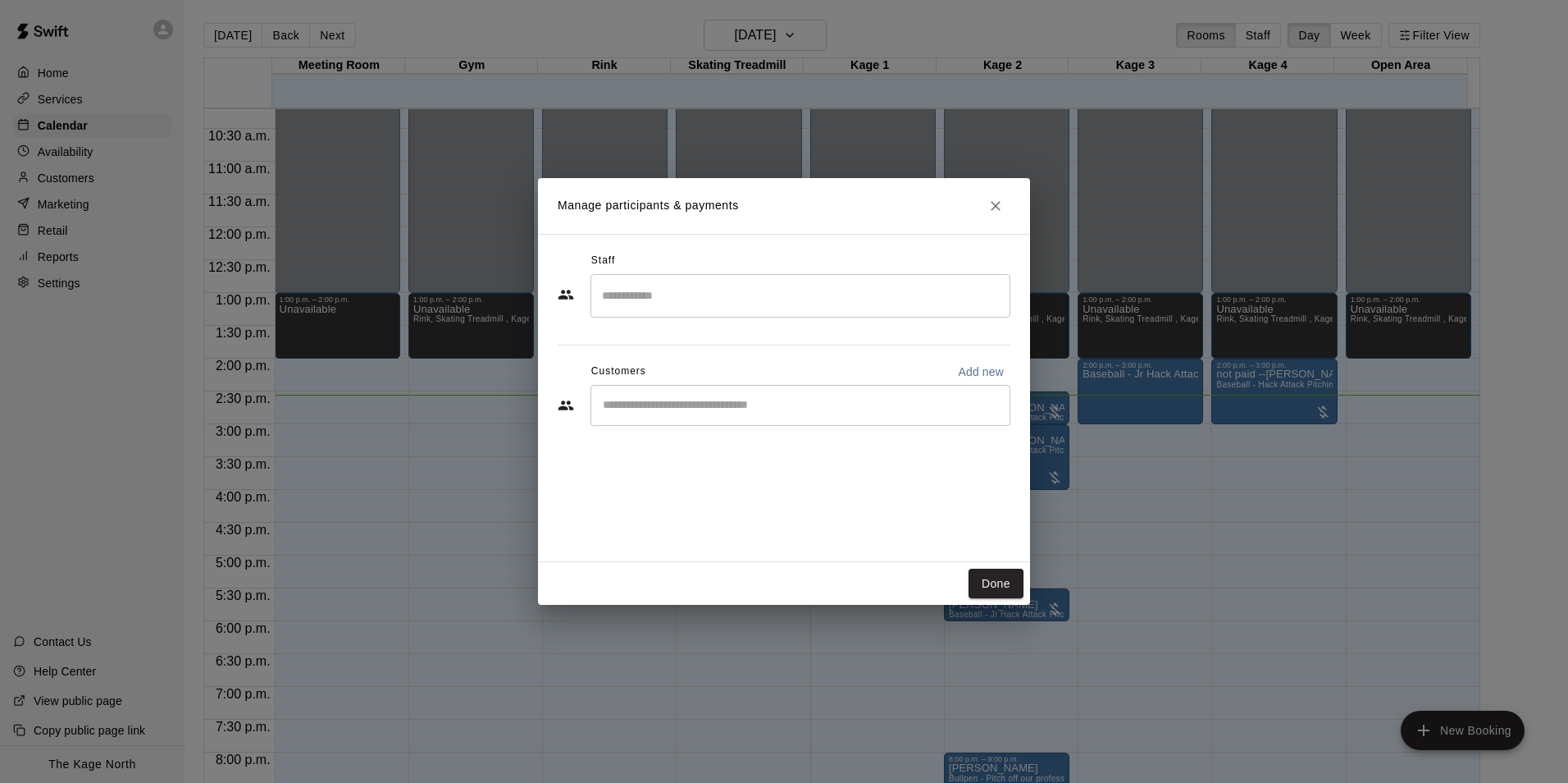
click at [973, 368] on p "Add new" at bounding box center [981, 371] width 46 height 16
select select "**"
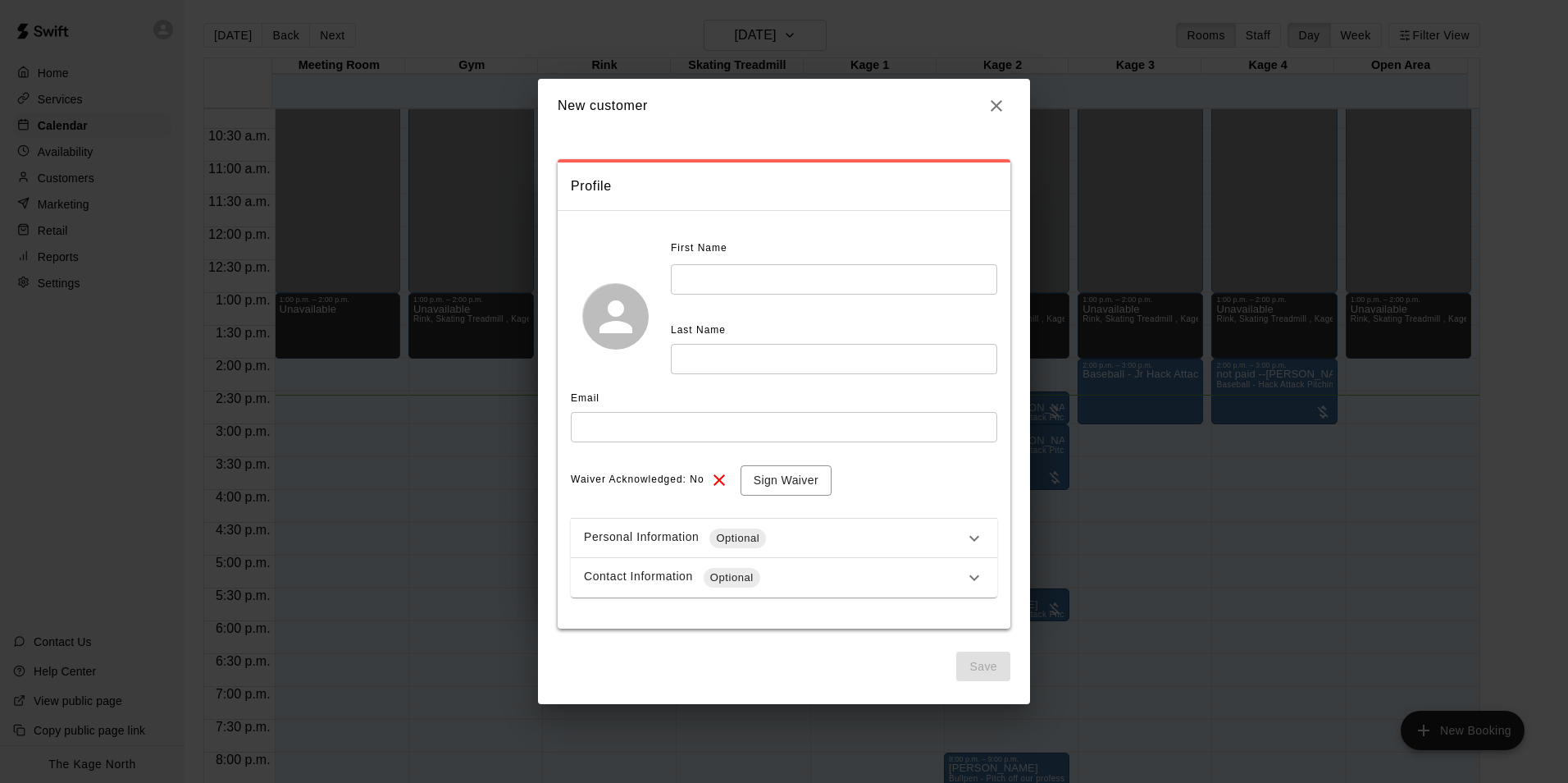
click at [743, 278] on input "text" at bounding box center [833, 278] width 326 height 30
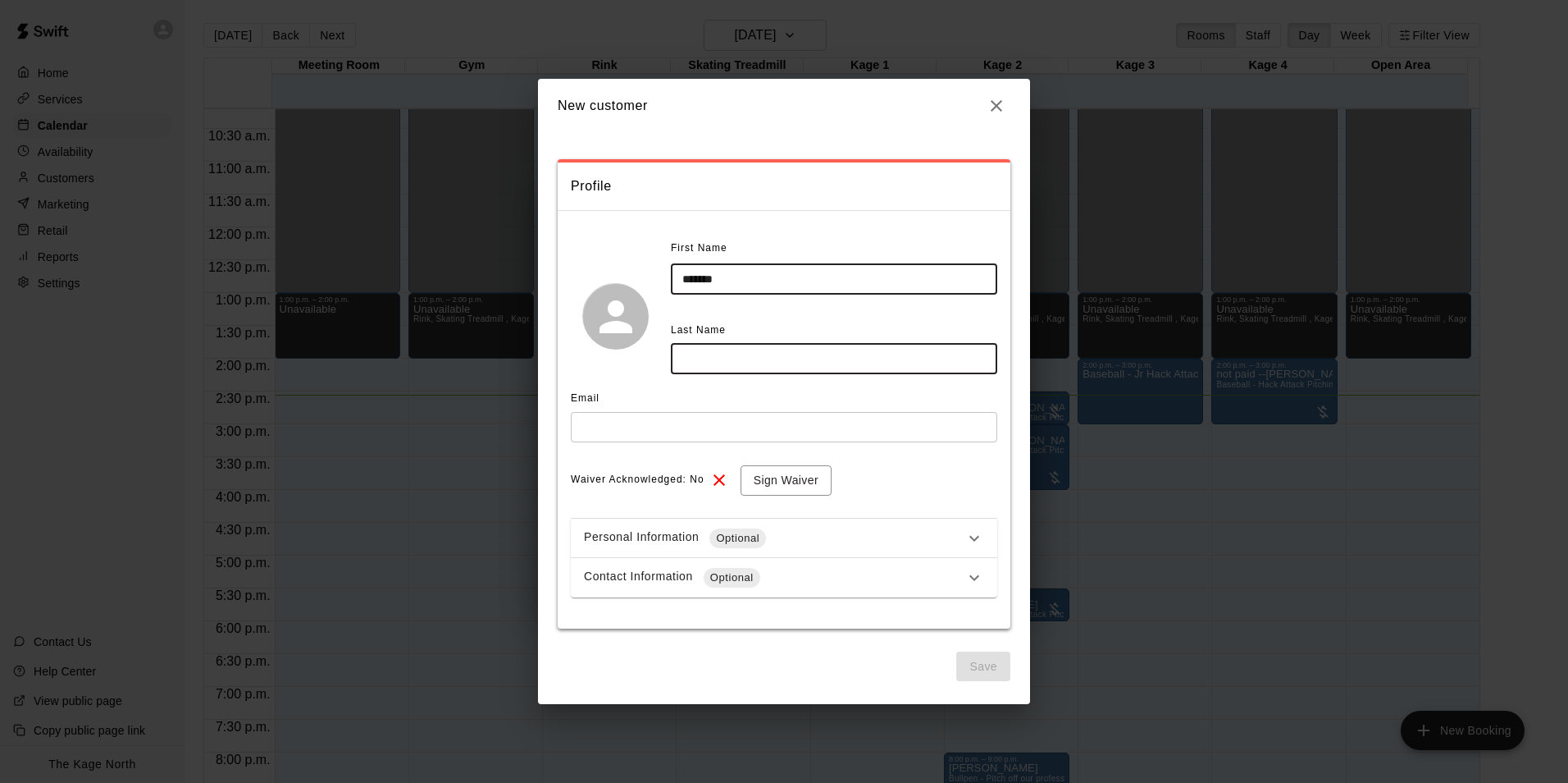
click at [708, 279] on input "******" at bounding box center [833, 278] width 326 height 30
type input "******"
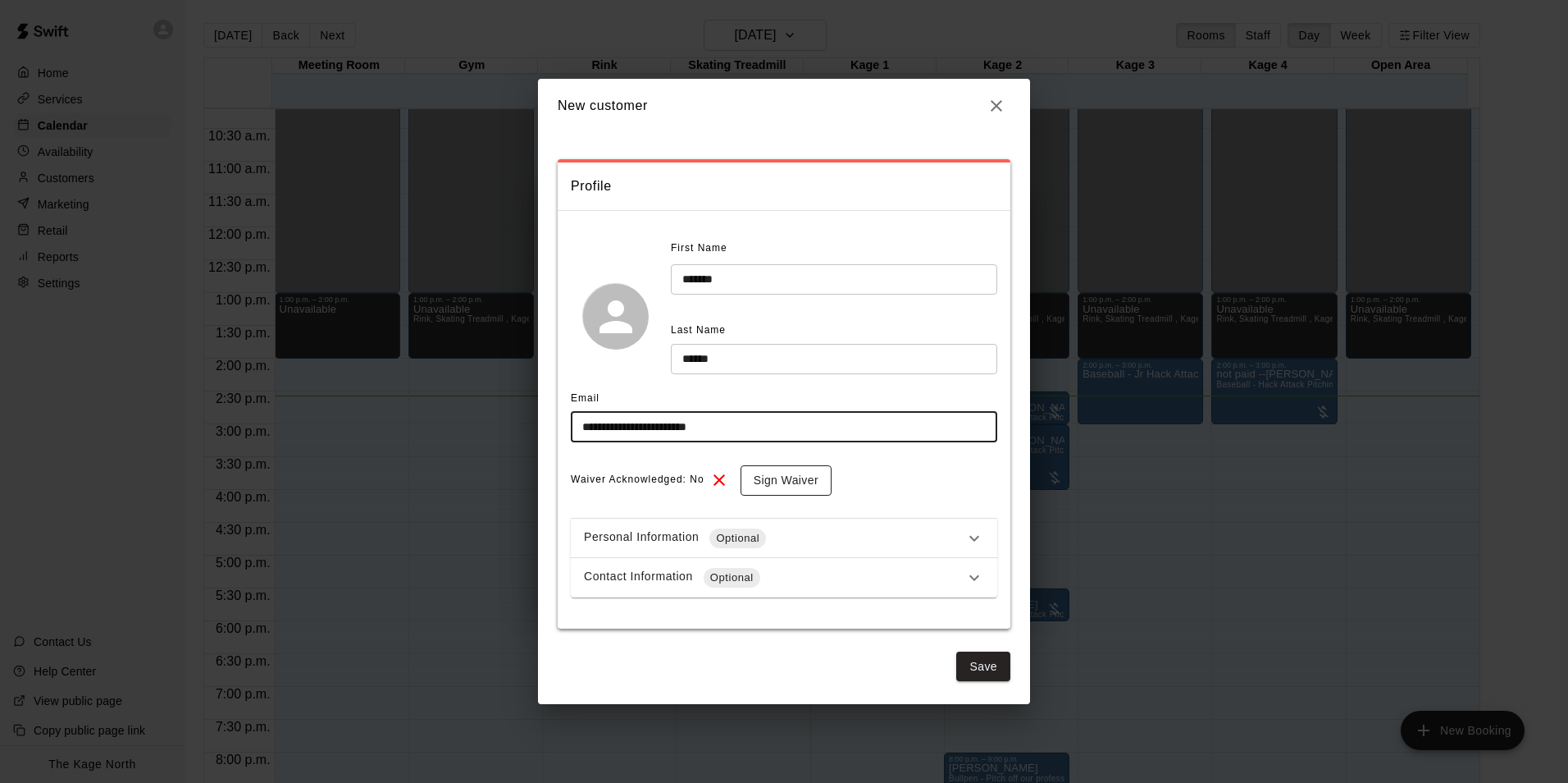
type input "**********"
click at [790, 477] on button "Sign Waiver" at bounding box center [786, 480] width 91 height 30
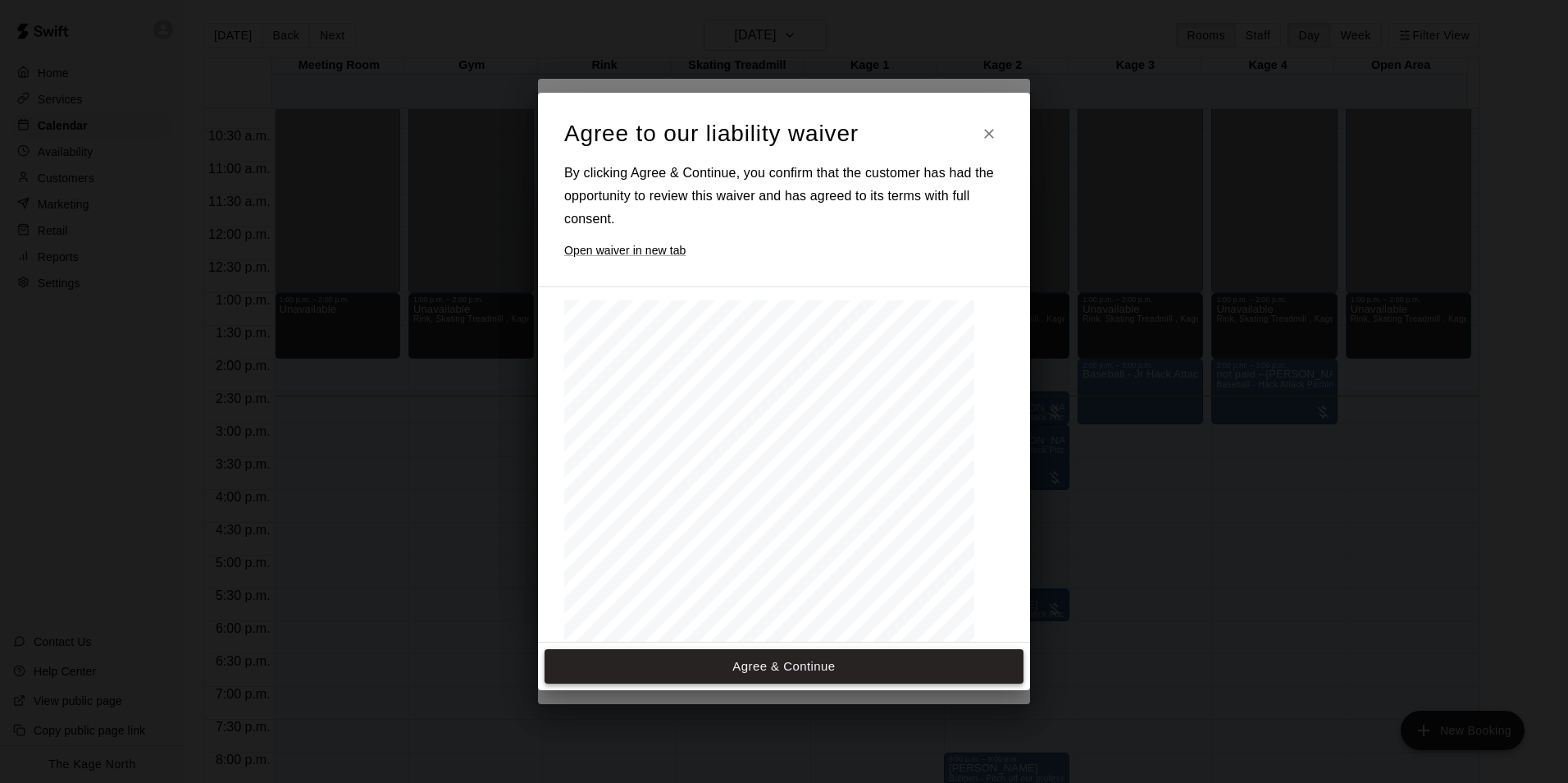
drag, startPoint x: 825, startPoint y: 666, endPoint x: 838, endPoint y: 660, distance: 14.3
click at [825, 666] on button "Agree & Continue" at bounding box center [784, 666] width 479 height 34
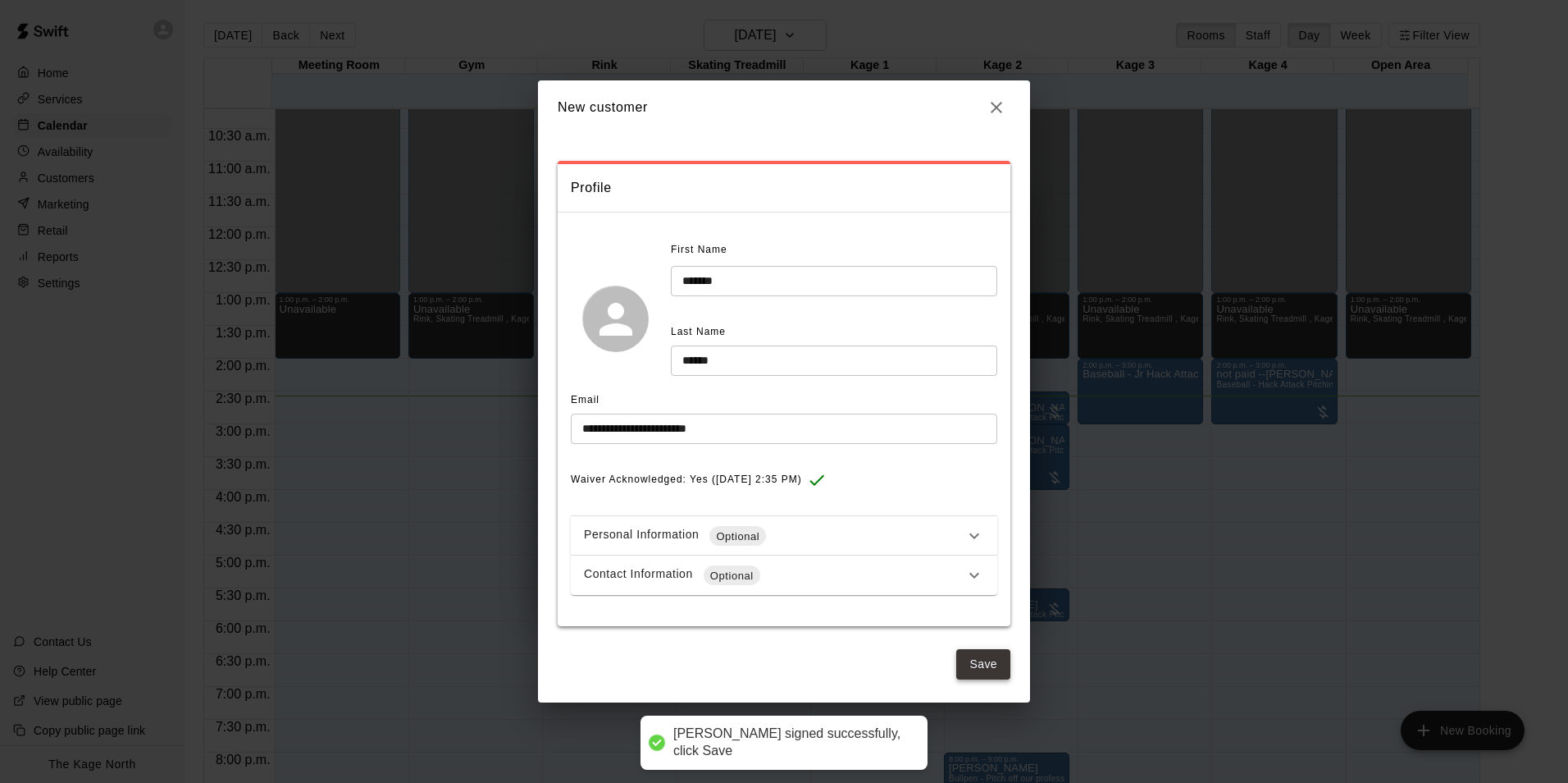
click at [980, 668] on button "Save" at bounding box center [983, 664] width 54 height 30
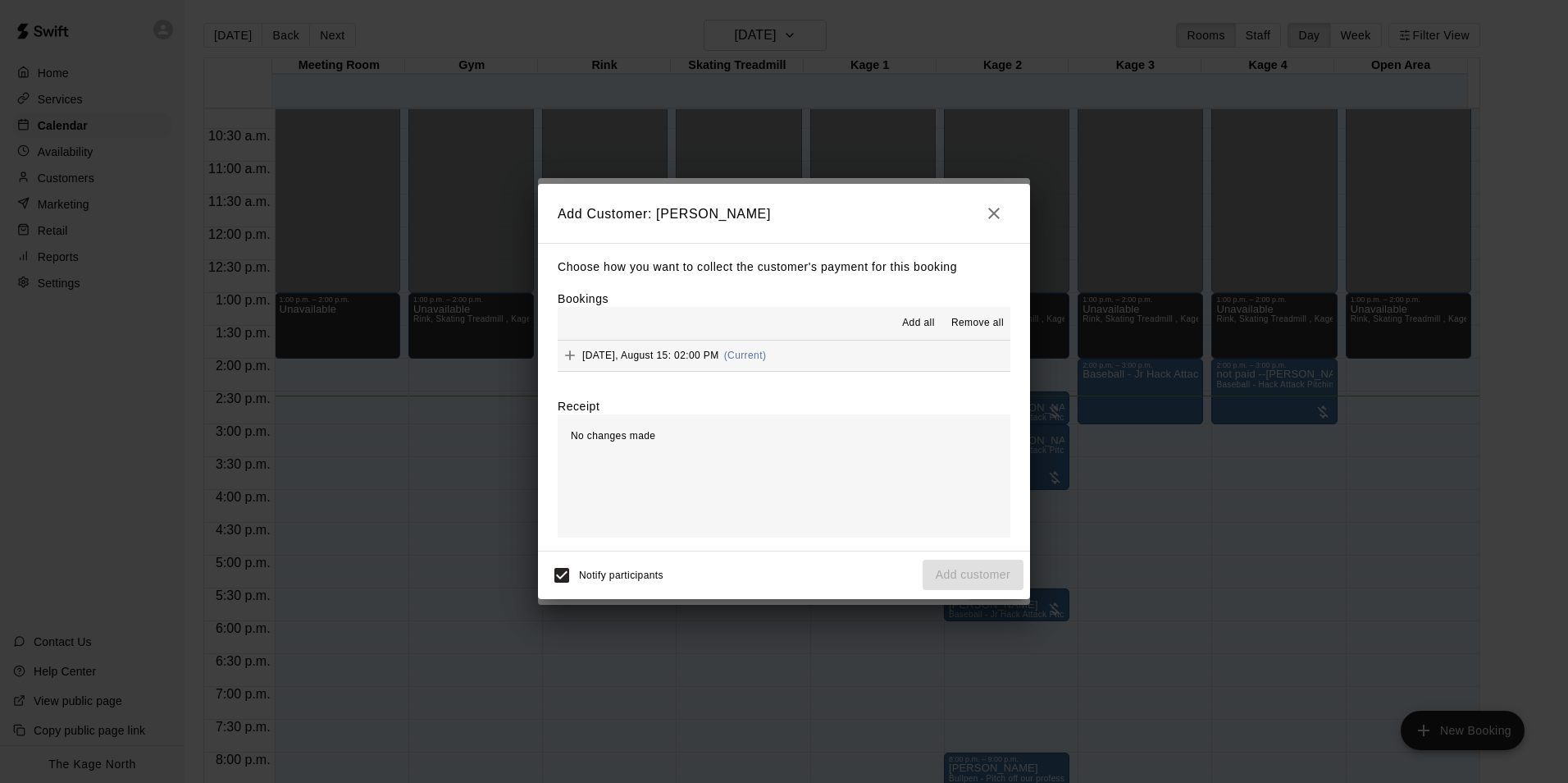
click at [927, 323] on span "Add all" at bounding box center [919, 323] width 33 height 16
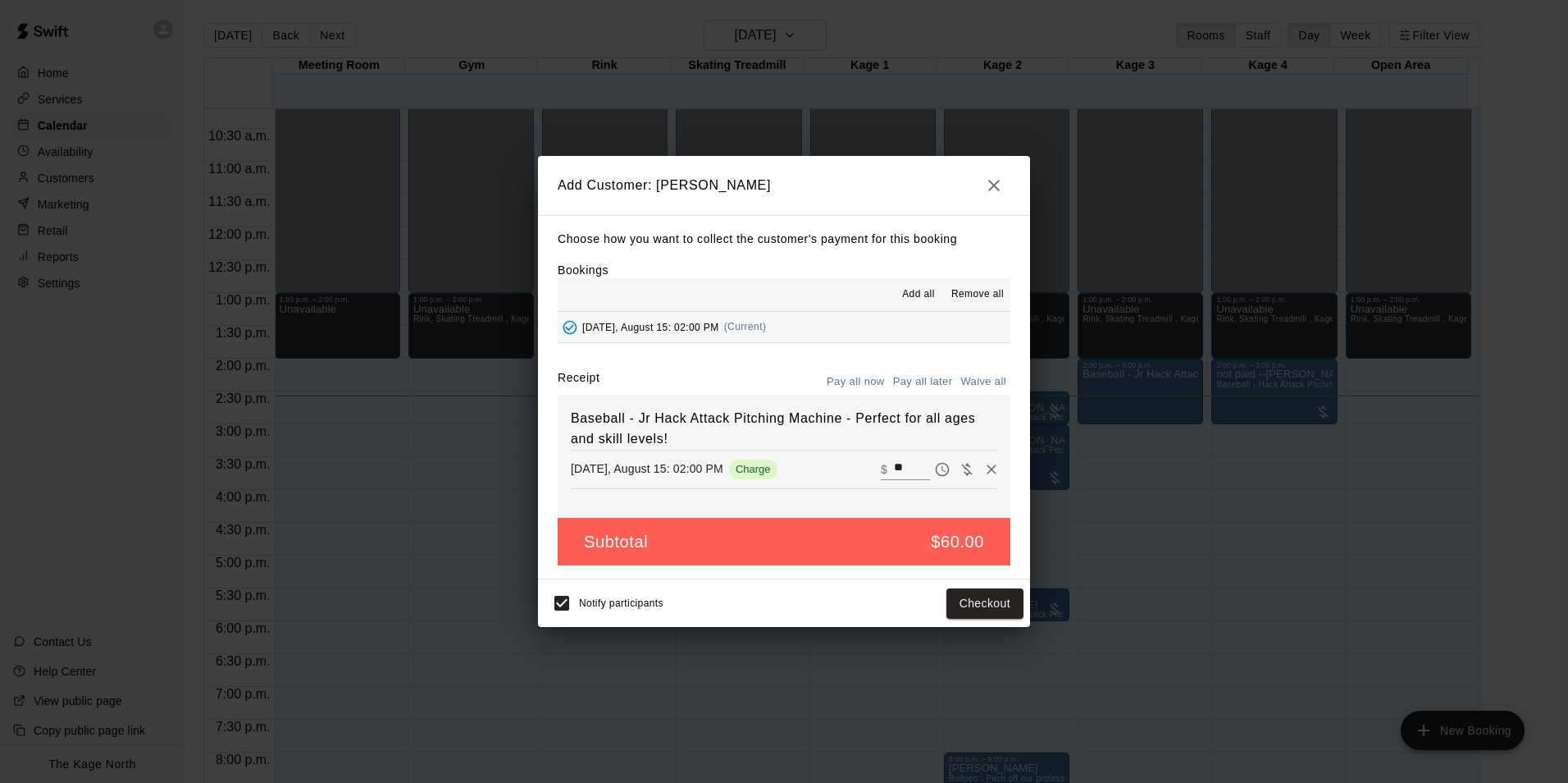
click at [930, 376] on button "Pay all later" at bounding box center [922, 382] width 68 height 26
click at [978, 599] on button "Add customer" at bounding box center [973, 603] width 101 height 30
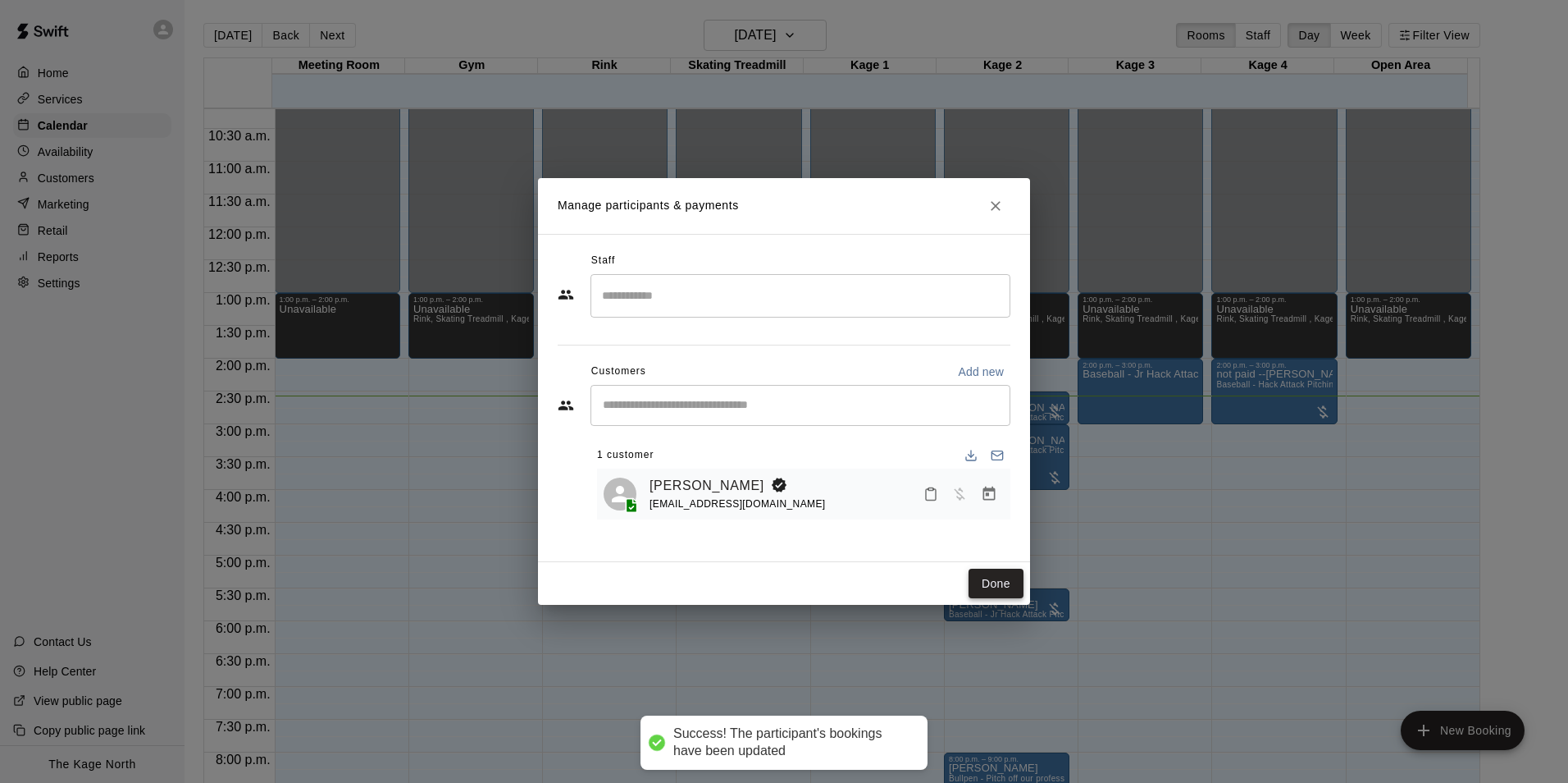
click at [994, 577] on button "Done" at bounding box center [996, 583] width 55 height 30
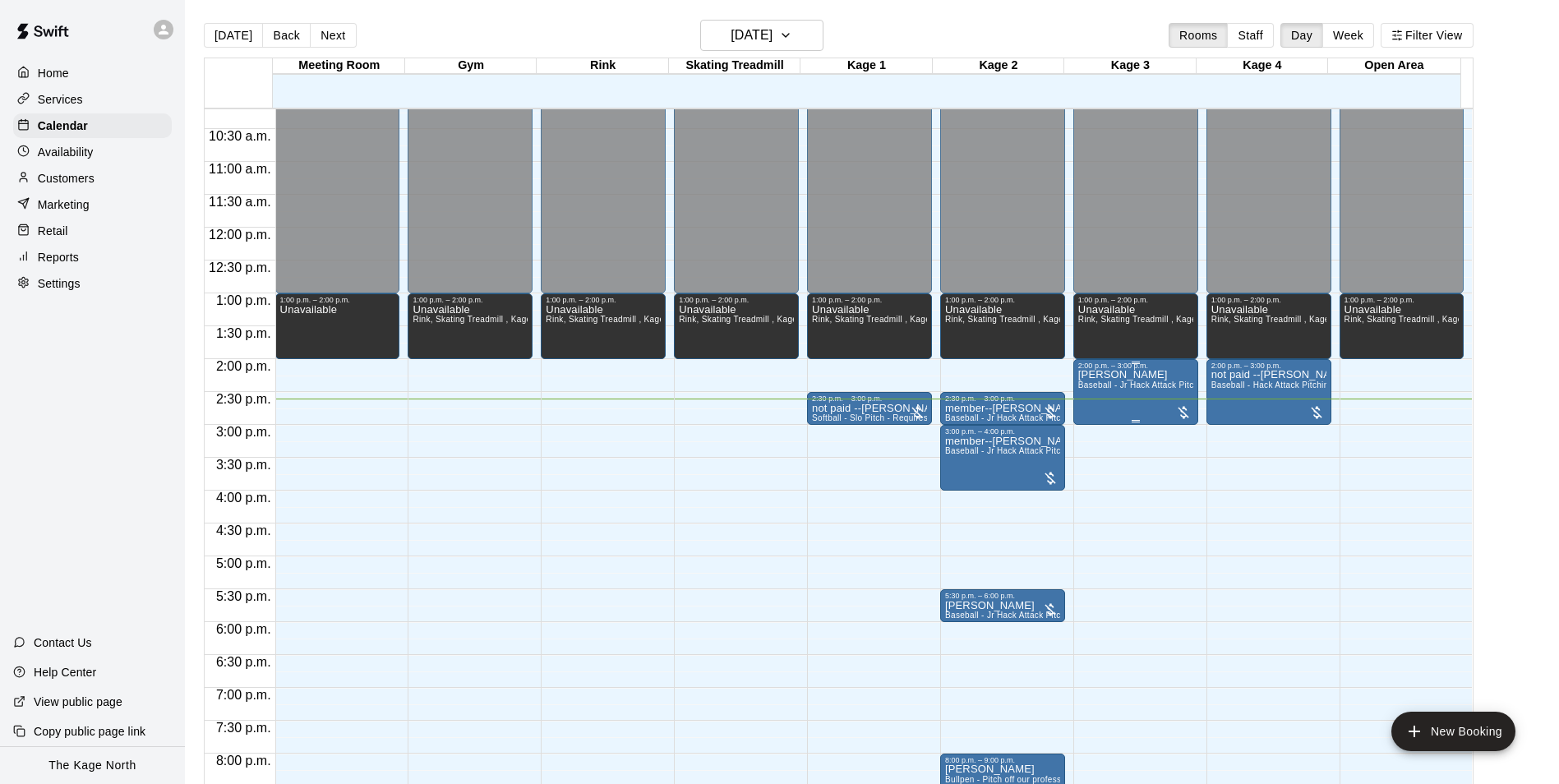
click at [1127, 375] on p "[PERSON_NAME]" at bounding box center [1136, 375] width 115 height 0
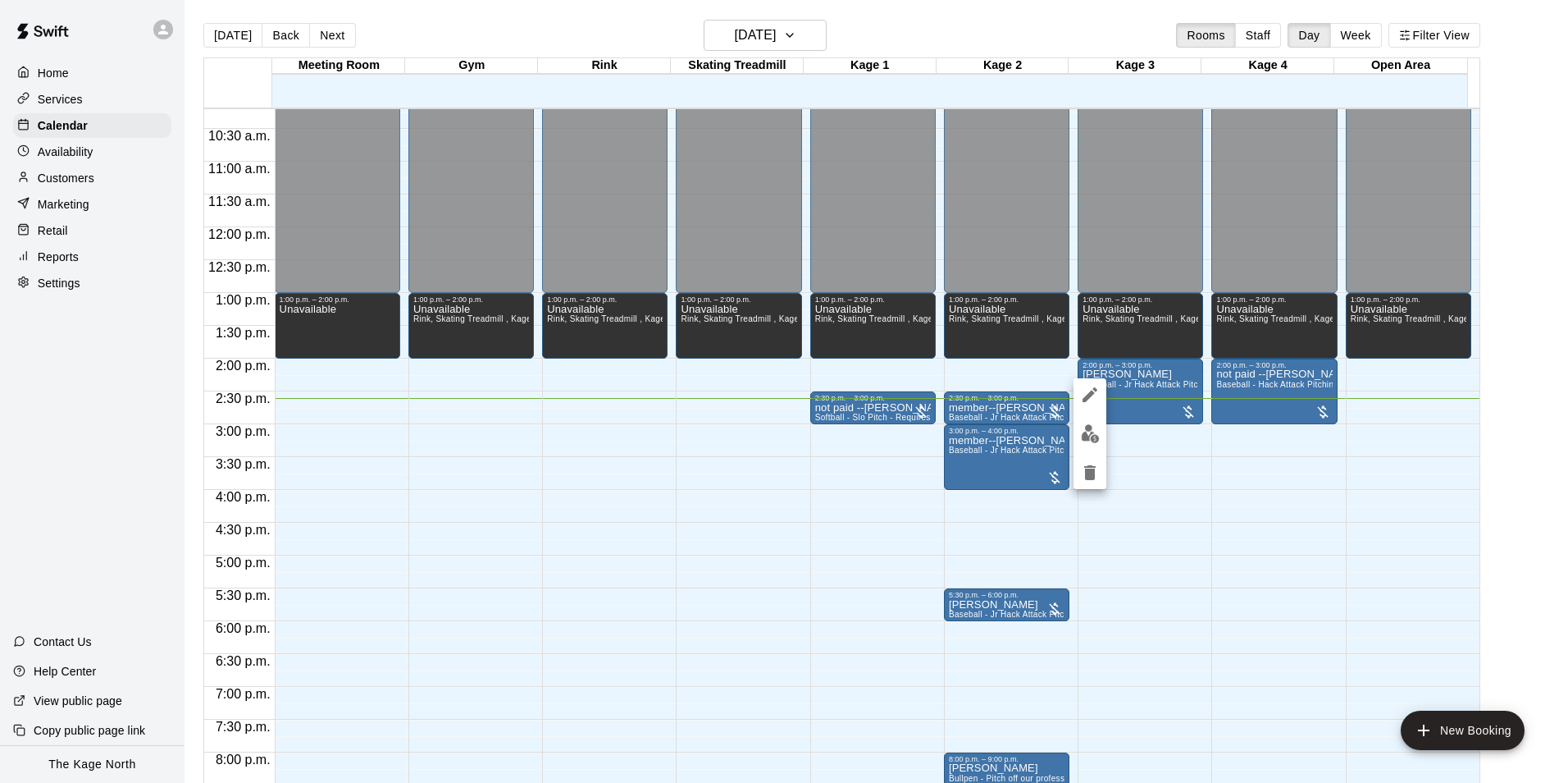
click at [1091, 391] on icon "edit" at bounding box center [1089, 394] width 20 height 20
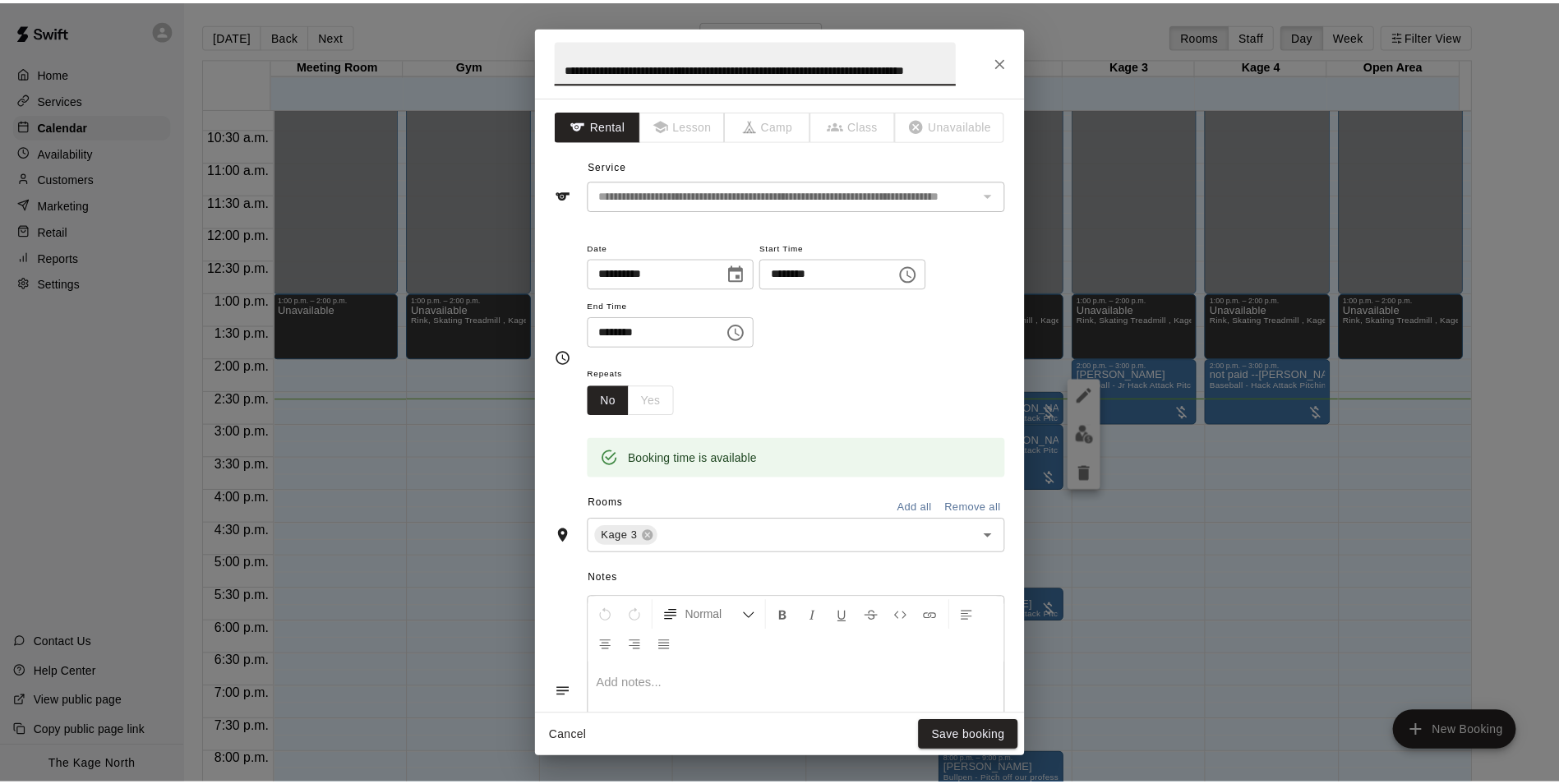
scroll to position [0, 0]
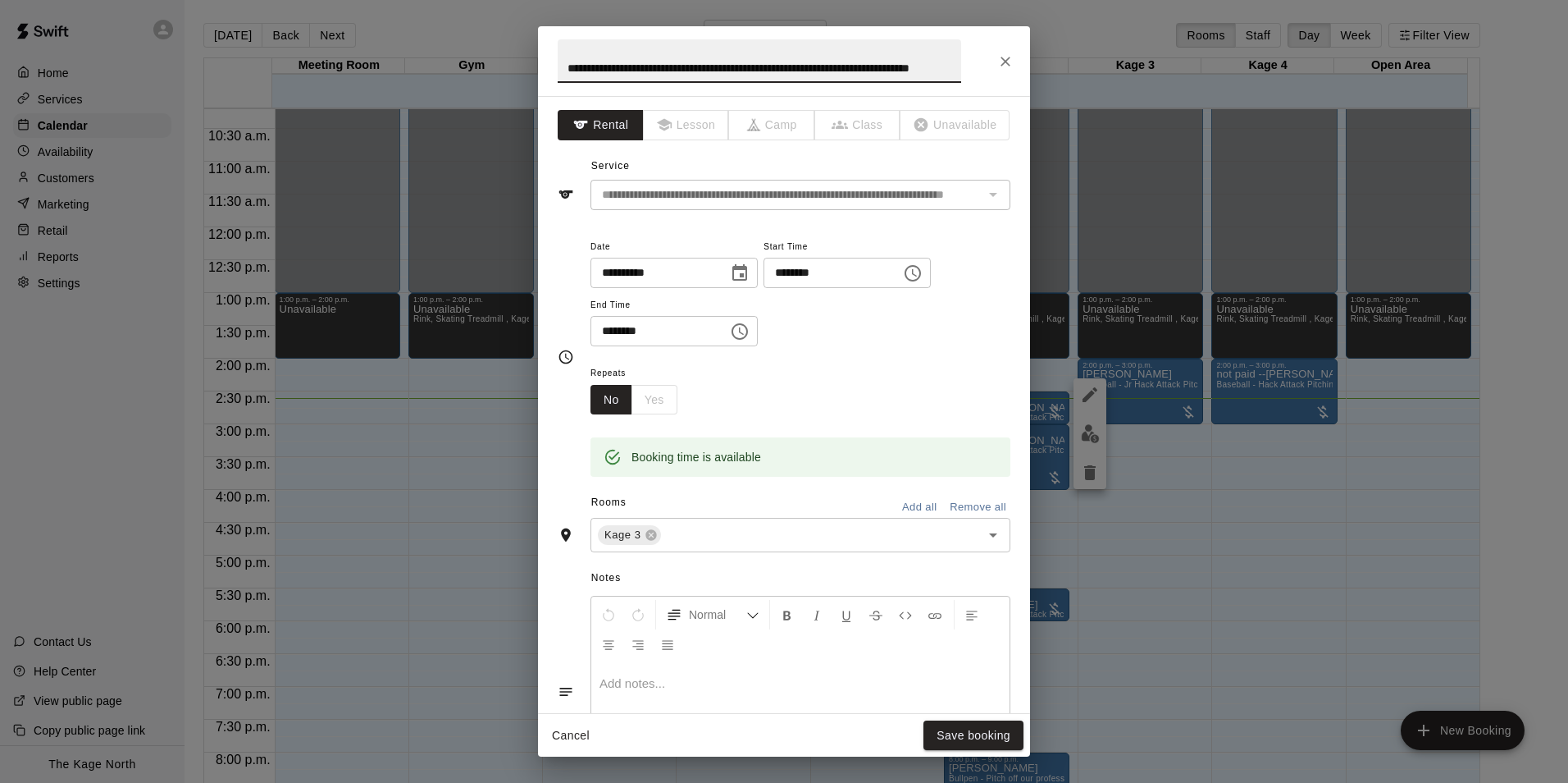
drag, startPoint x: 960, startPoint y: 69, endPoint x: 442, endPoint y: 51, distance: 518.3
click at [442, 51] on div "**********" at bounding box center [784, 392] width 1568 height 783
type input "****"
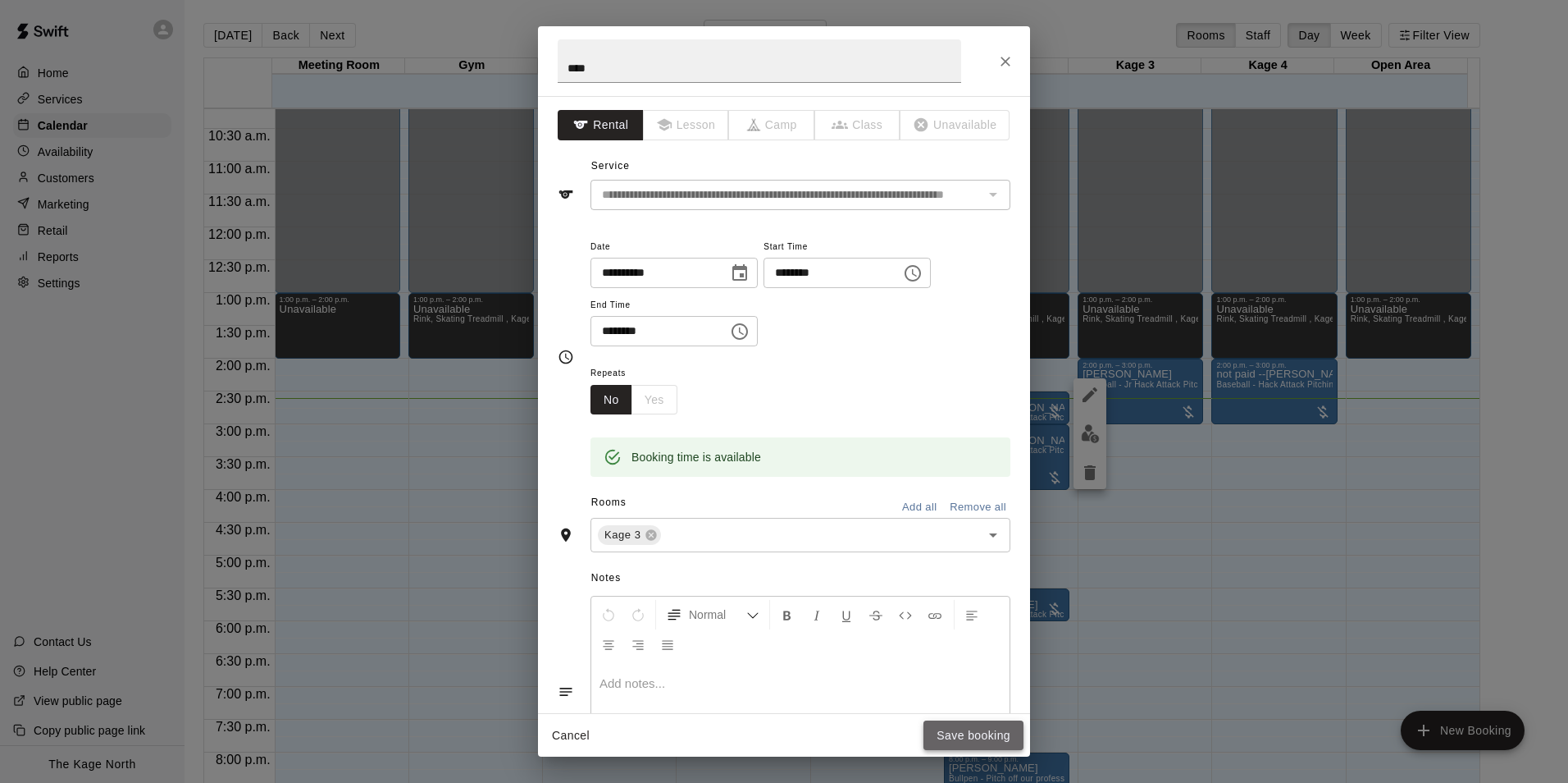
click at [951, 737] on button "Save booking" at bounding box center [973, 735] width 100 height 30
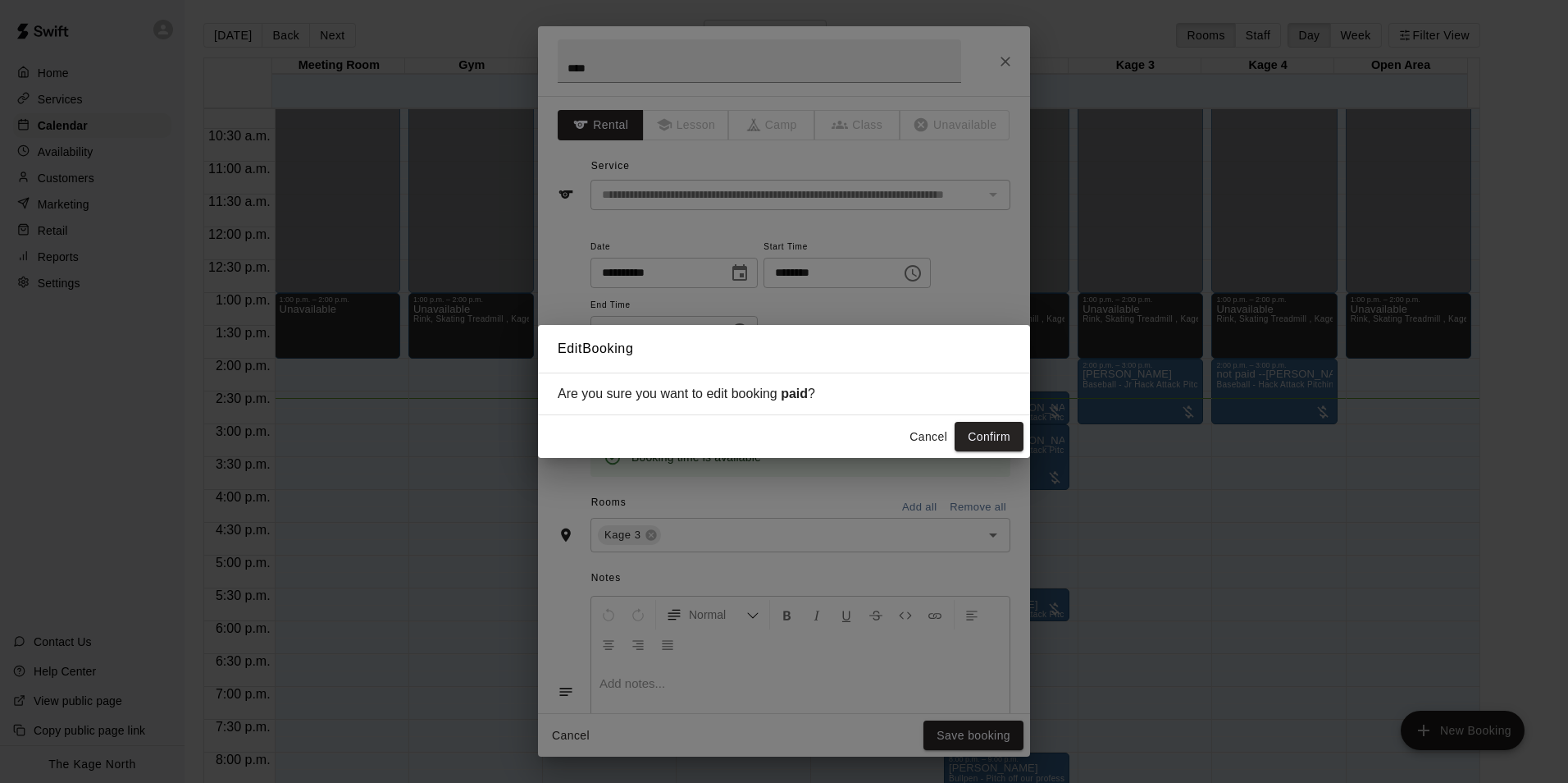
click at [1007, 435] on button "Confirm" at bounding box center [989, 436] width 69 height 30
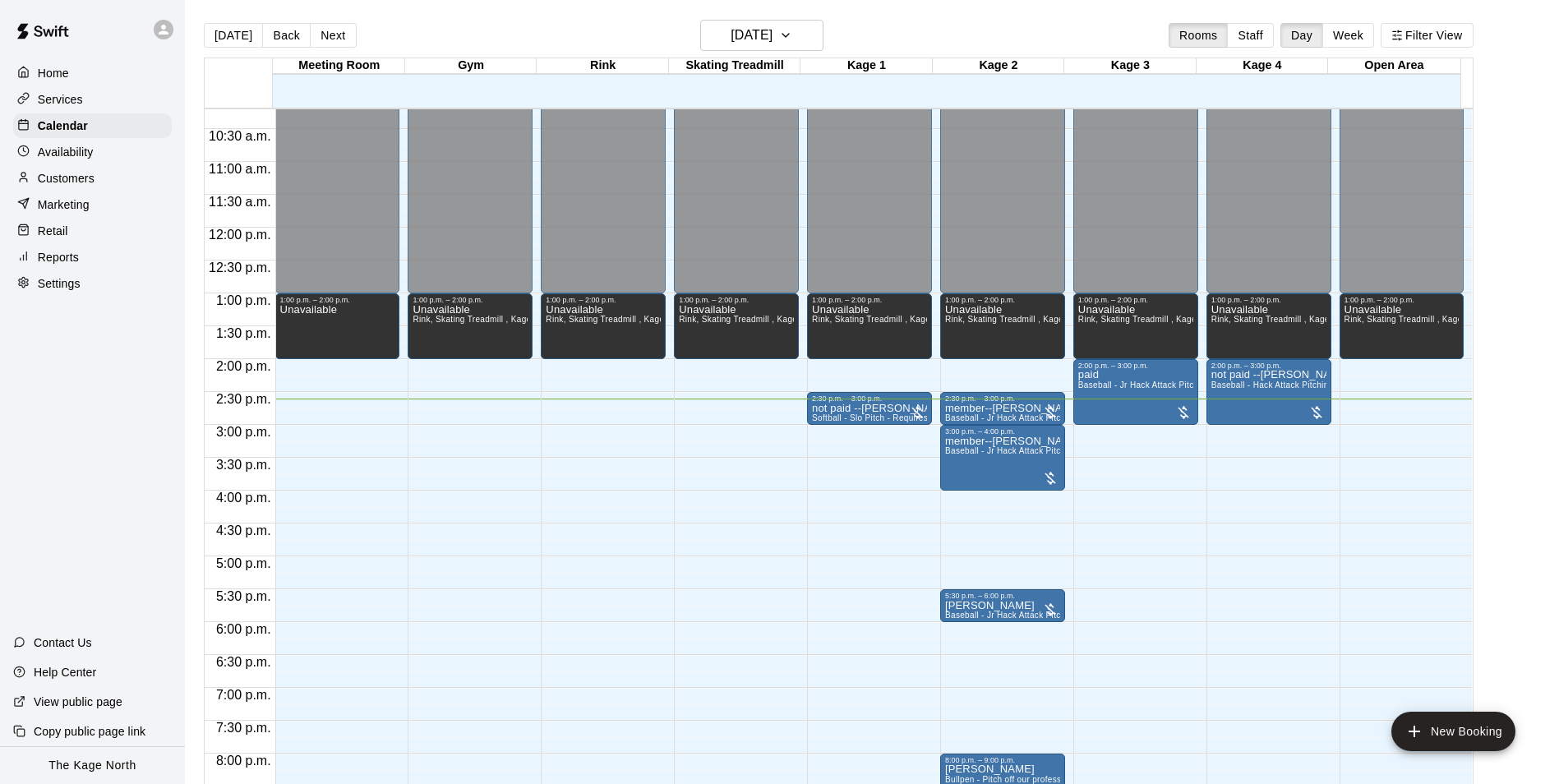
click at [927, 30] on div "[DATE] Back [DATE][DATE] Rooms Staff Day Week Filter View" at bounding box center [839, 39] width 1270 height 38
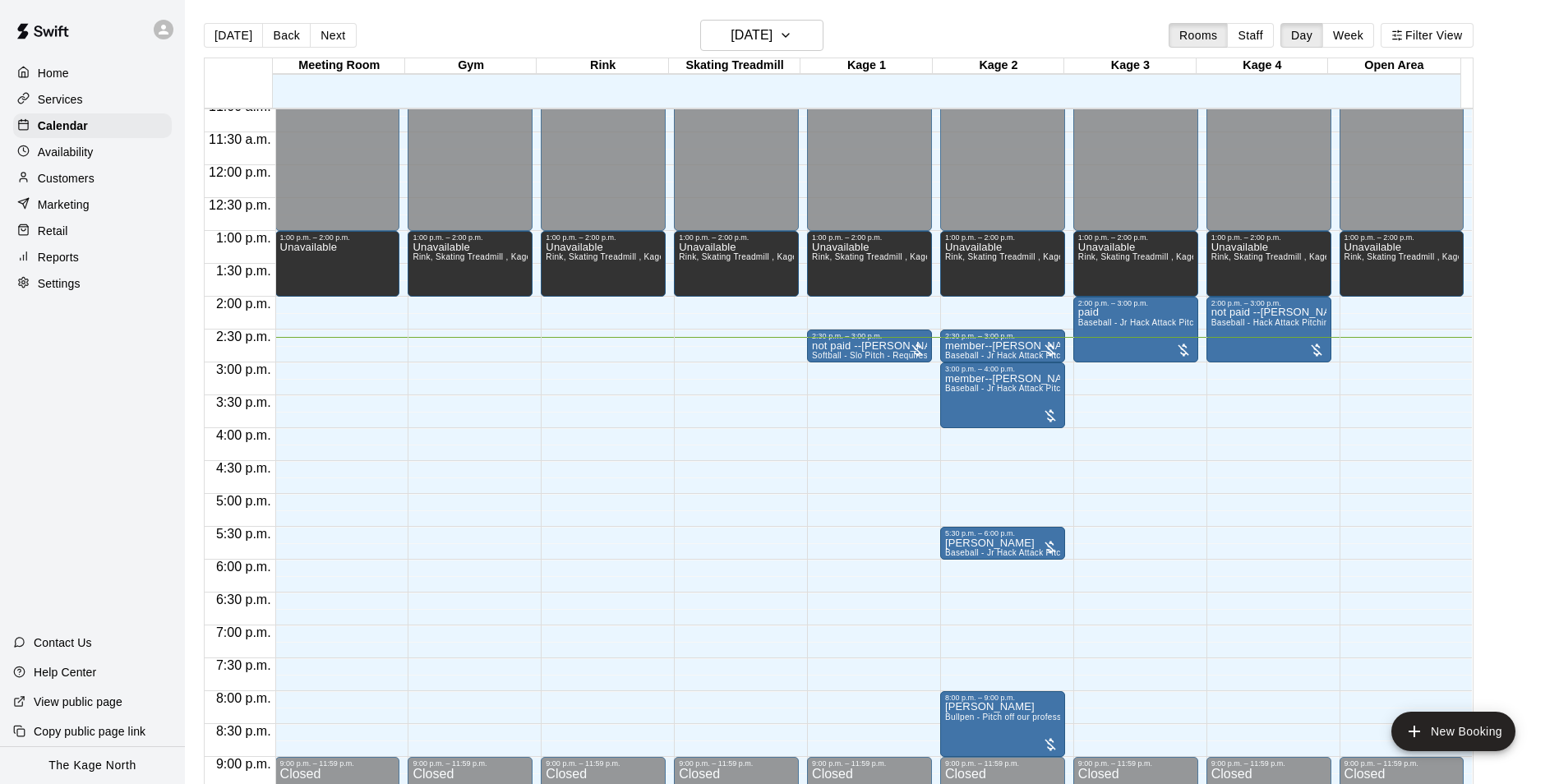
scroll to position [835, 0]
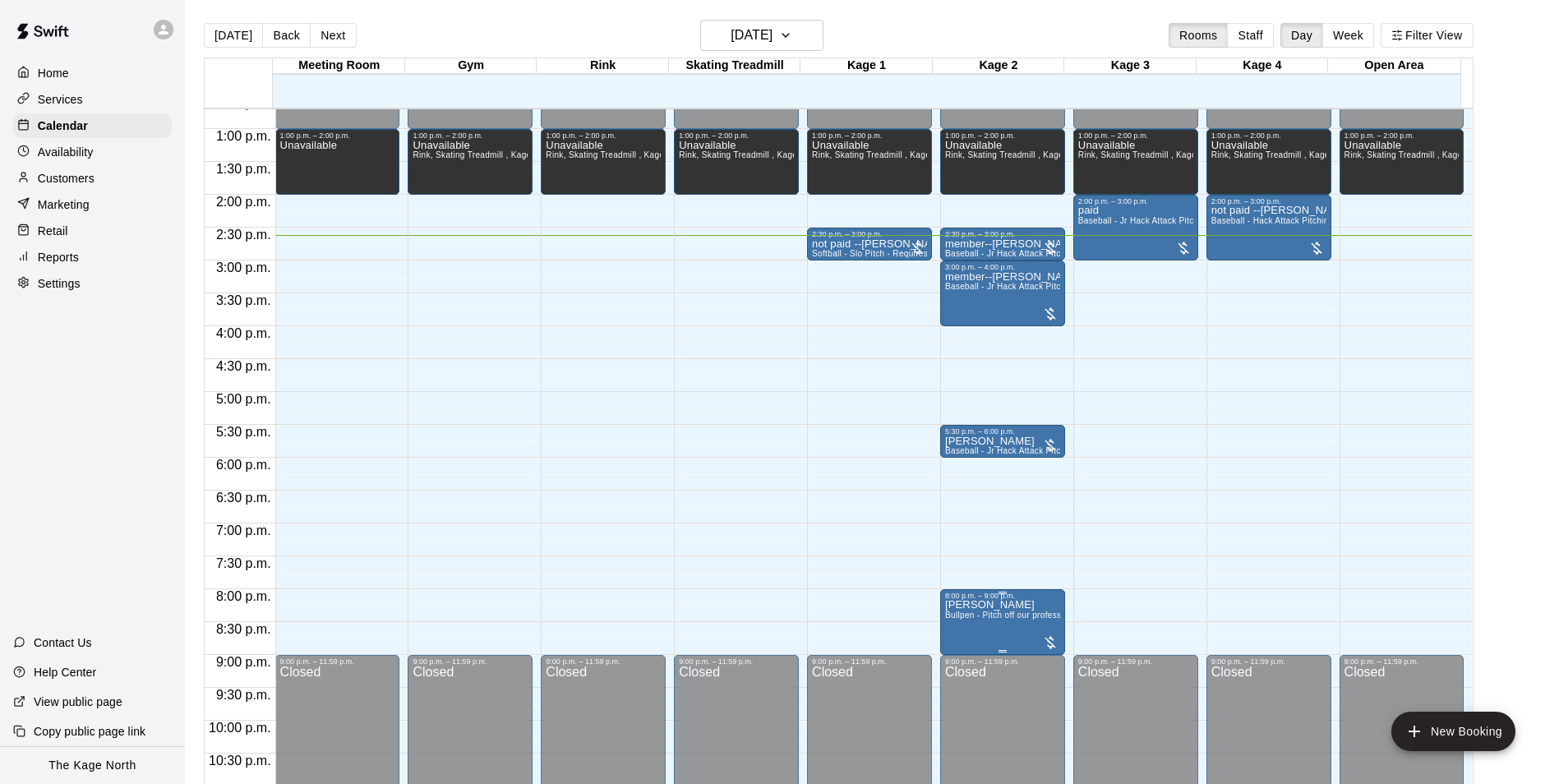
click at [996, 613] on span "Bullpen - Pitch off our professional turfed mound" at bounding box center [1039, 615] width 189 height 9
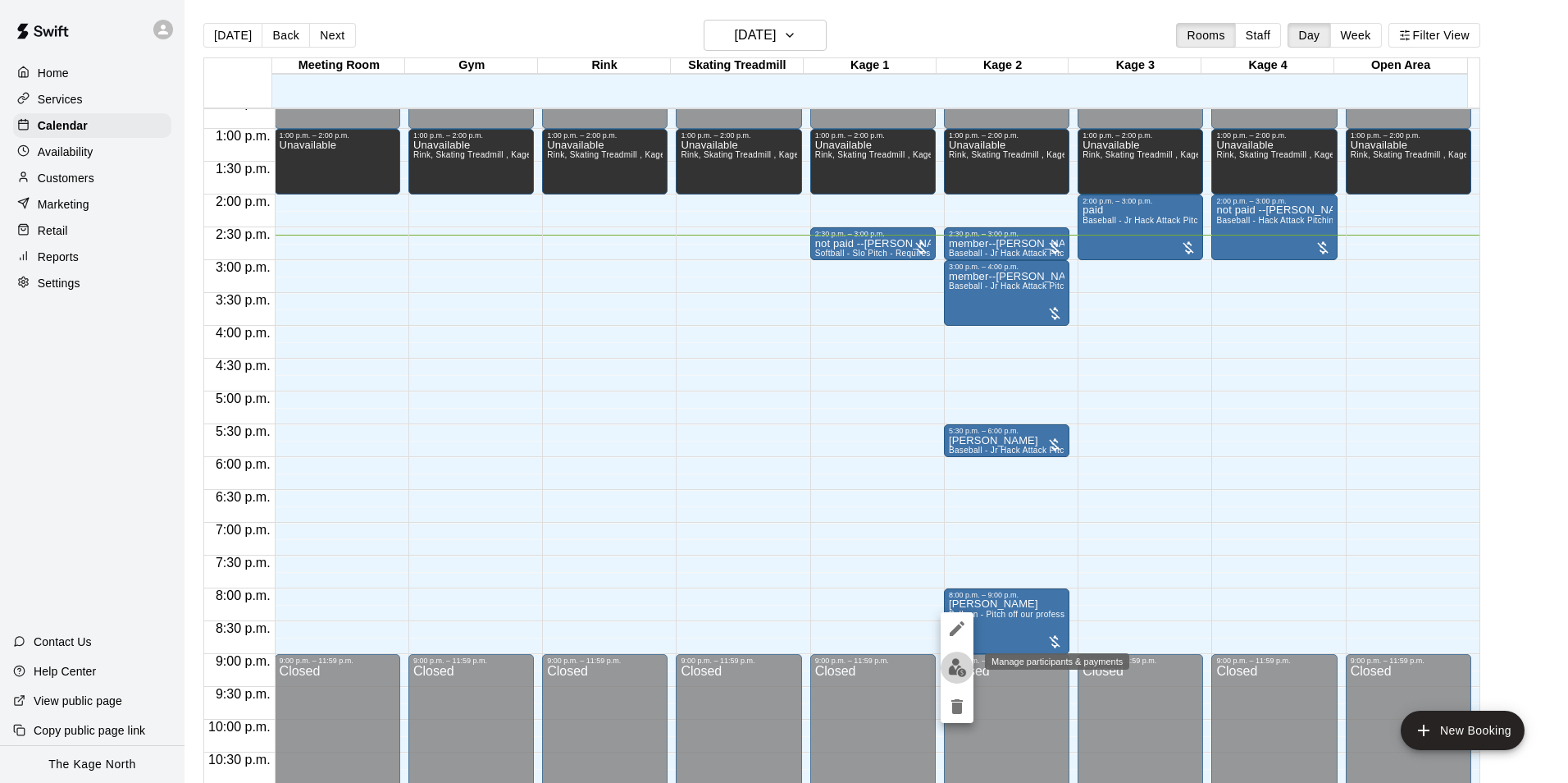
click at [961, 676] on img "edit" at bounding box center [957, 667] width 19 height 19
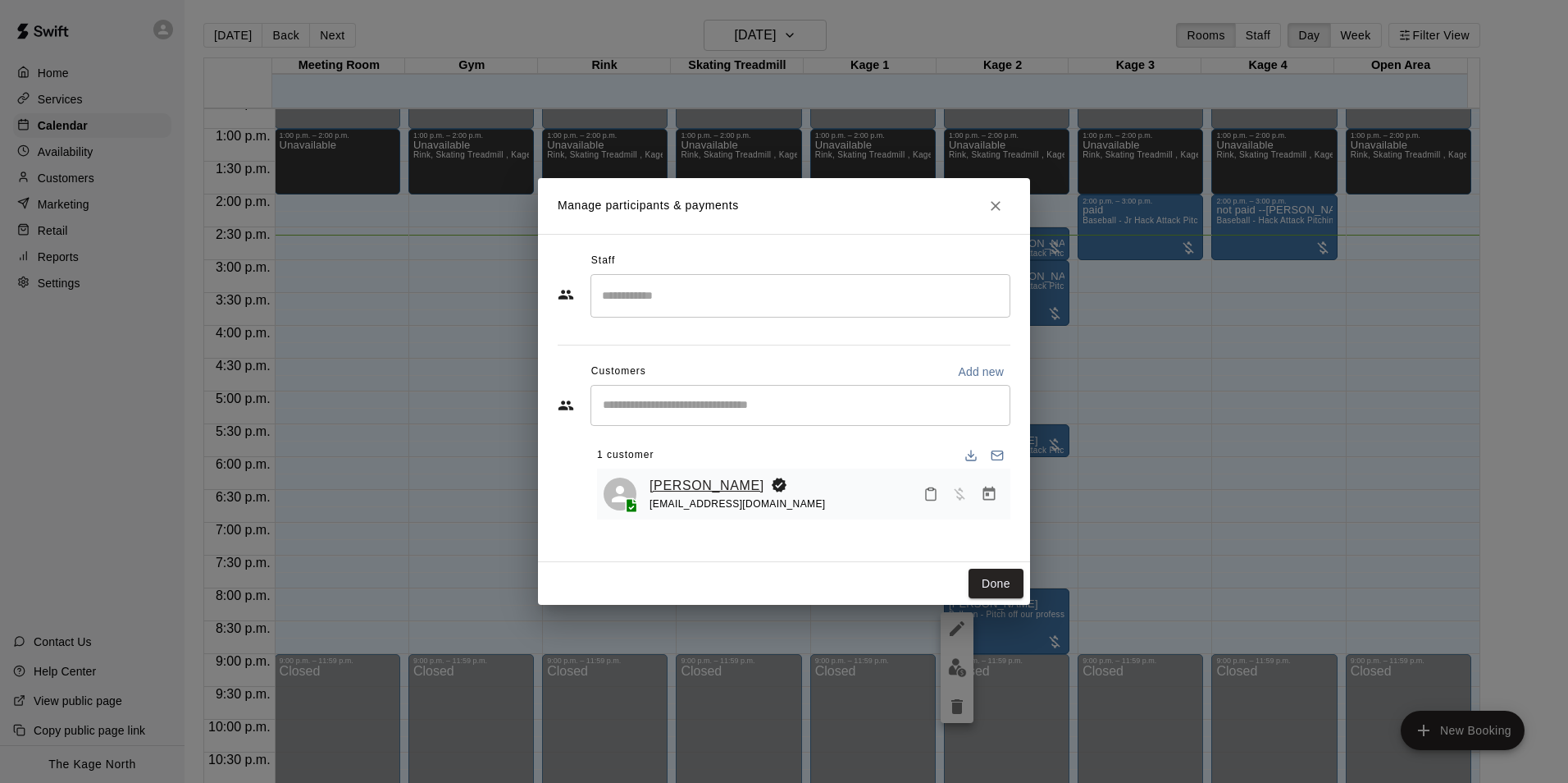
click at [703, 481] on link "[PERSON_NAME]" at bounding box center [707, 486] width 115 height 21
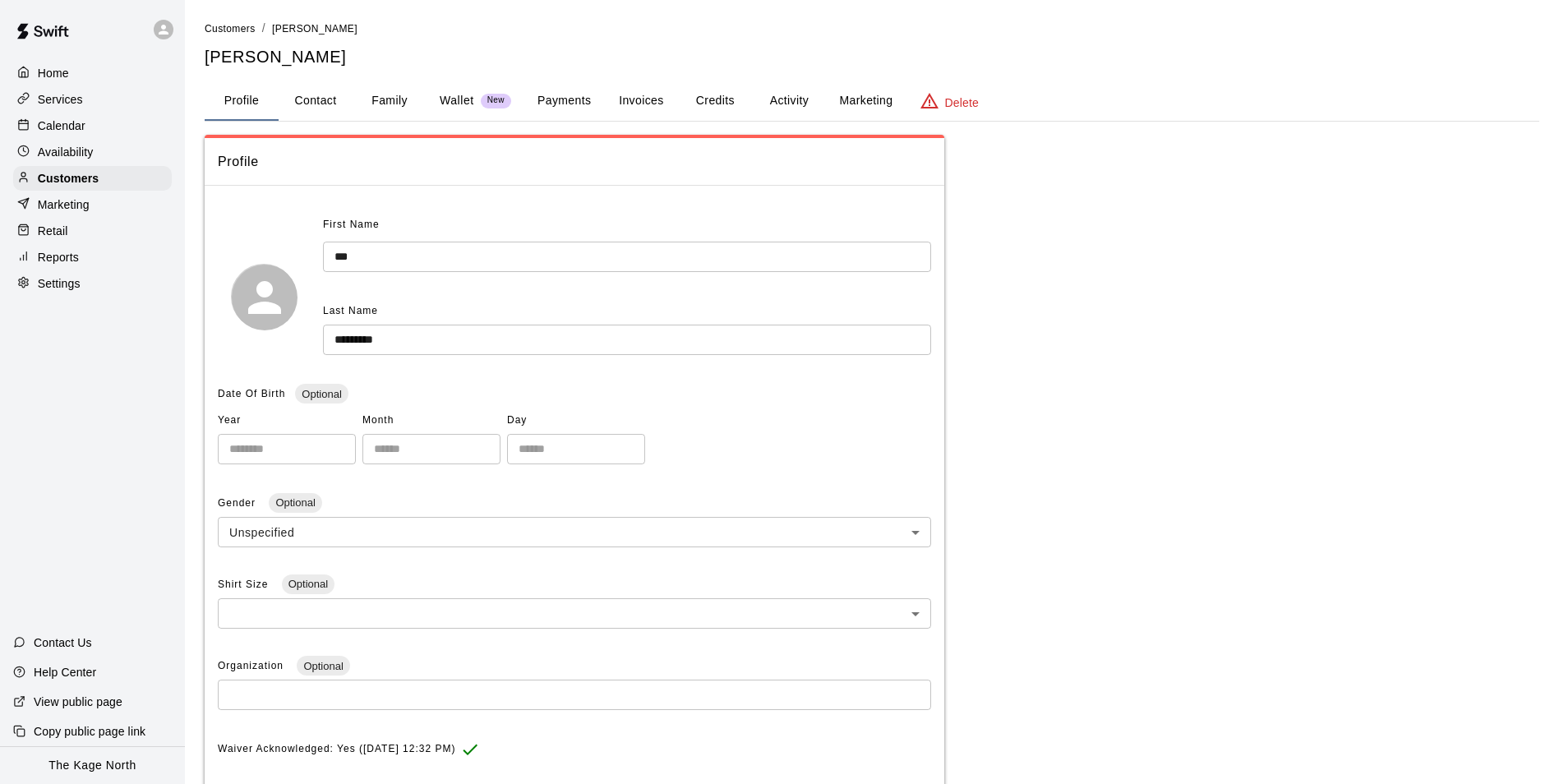
click at [795, 102] on button "Activity" at bounding box center [789, 101] width 74 height 39
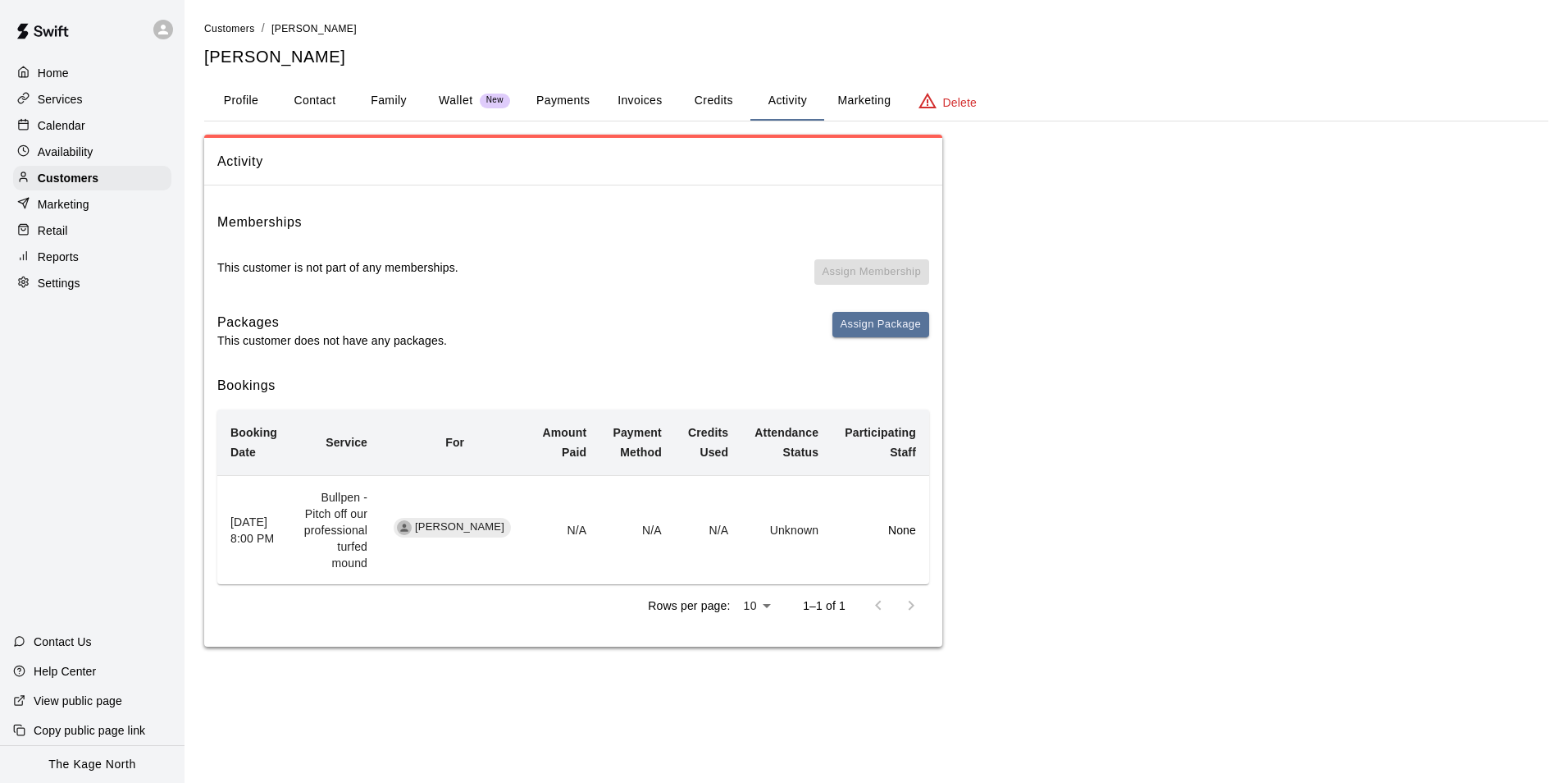
click at [94, 130] on div "Calendar" at bounding box center [92, 125] width 158 height 25
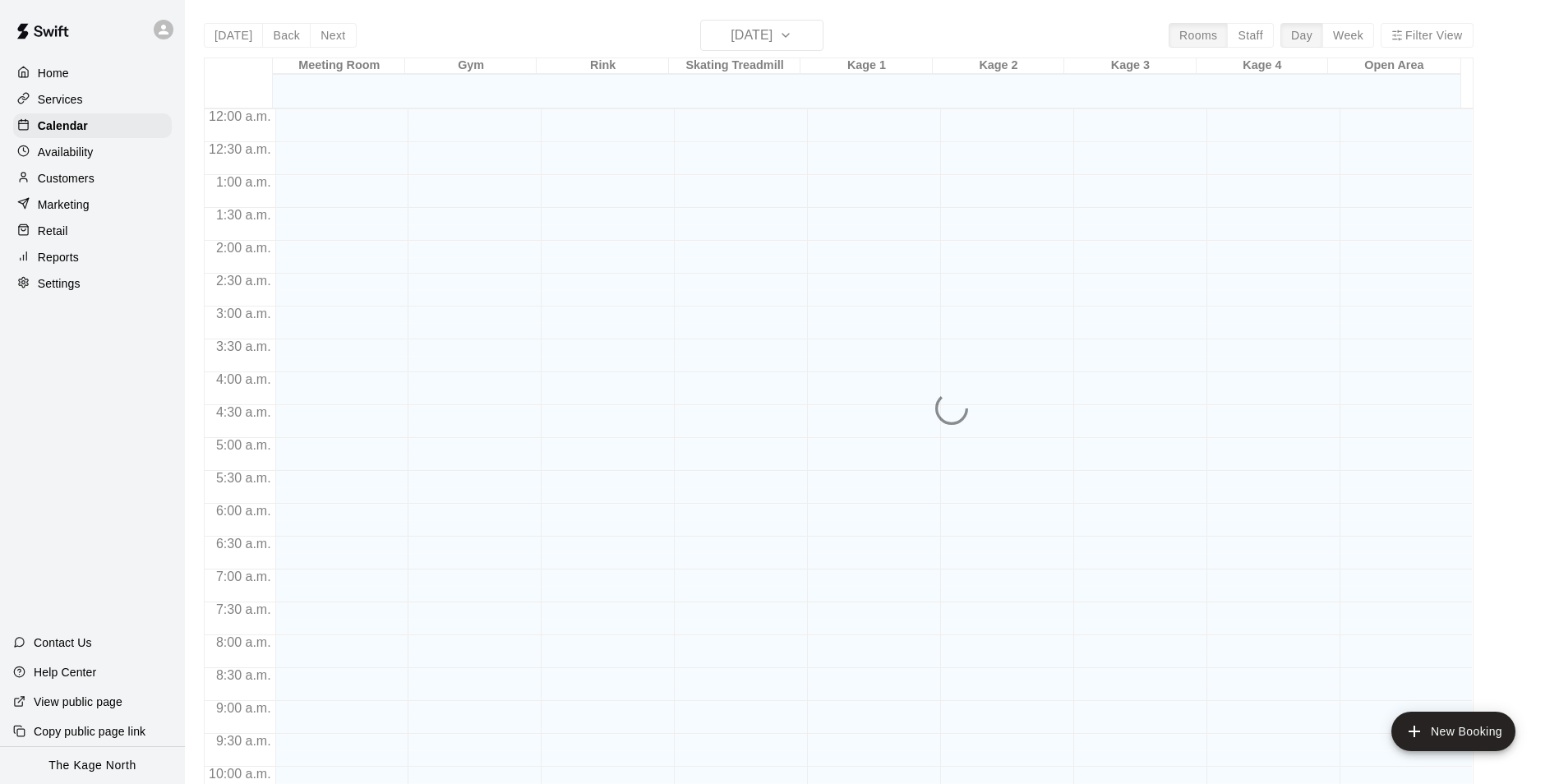
scroll to position [835, 0]
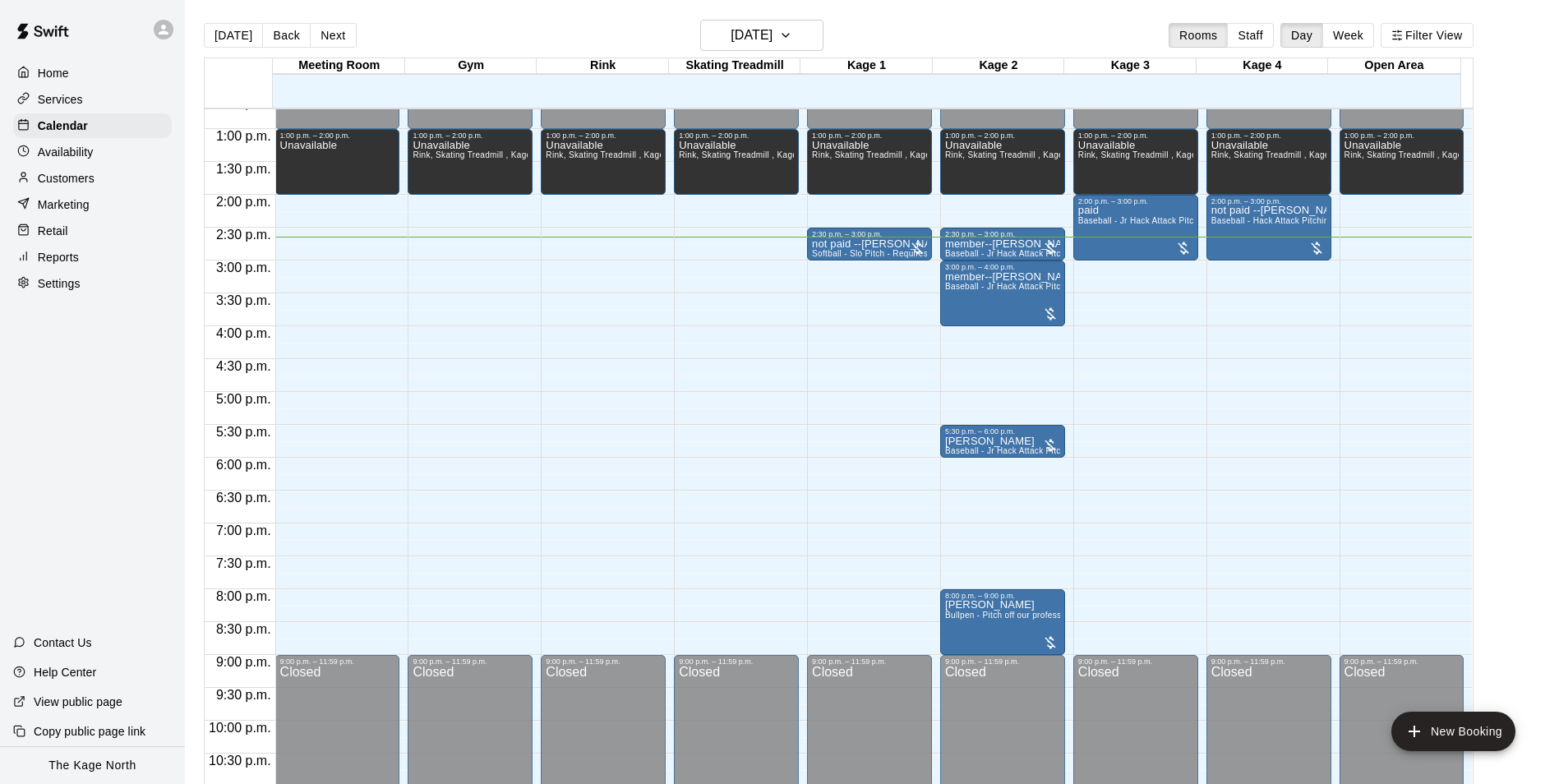
click at [166, 29] on icon at bounding box center [163, 29] width 15 height 15
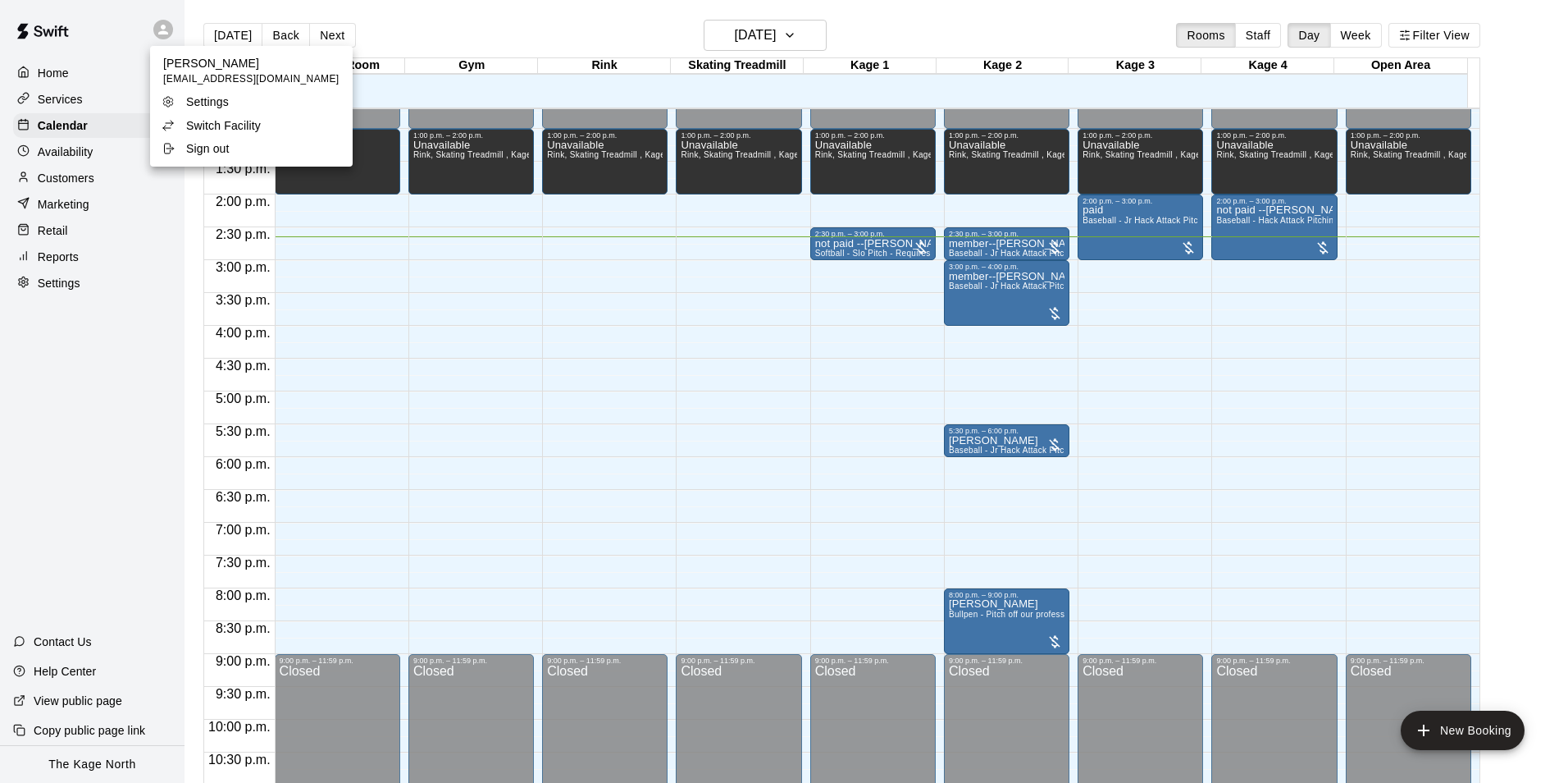
click at [451, 34] on div at bounding box center [784, 392] width 1568 height 783
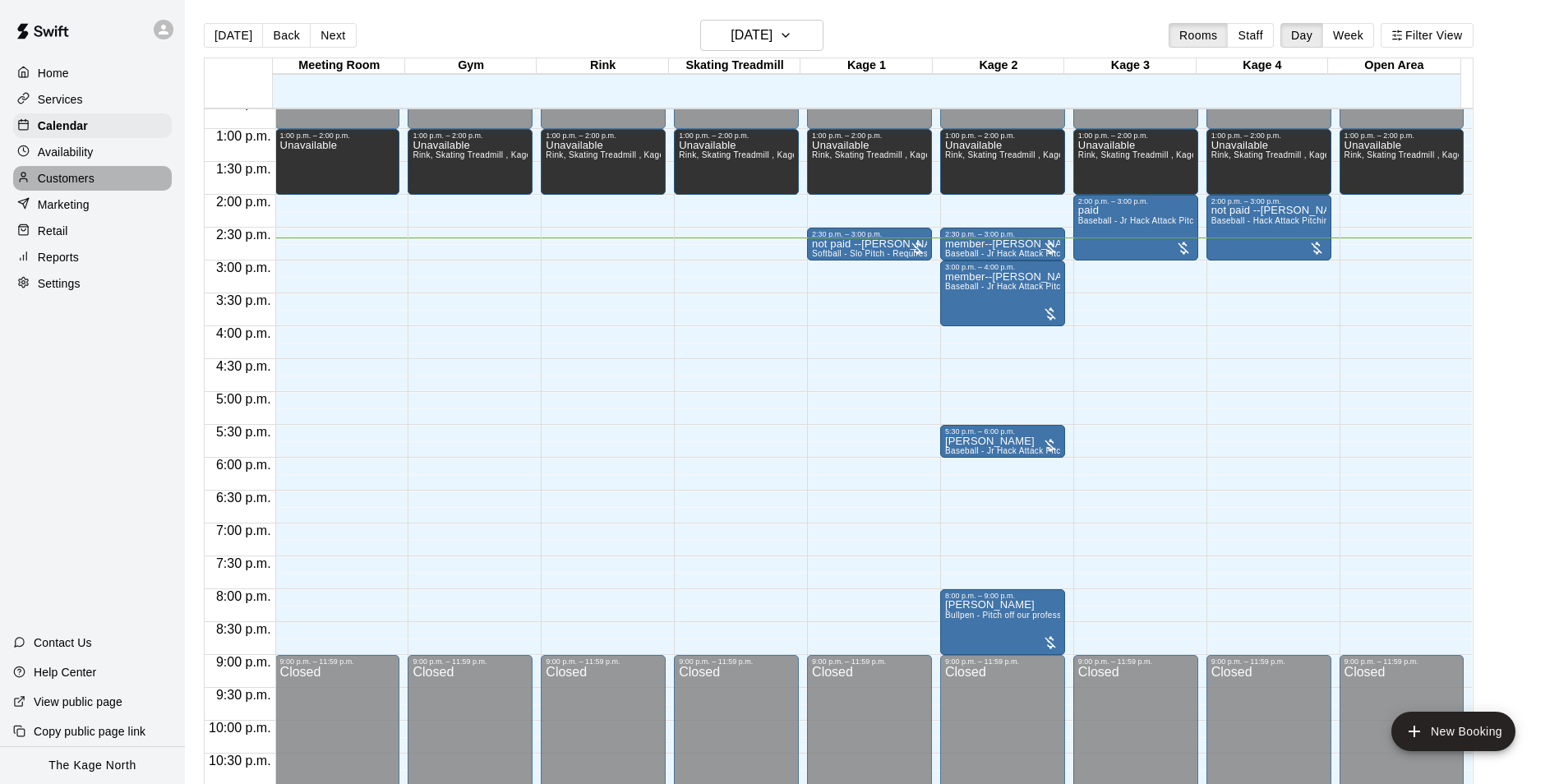
click at [61, 184] on p "Customers" at bounding box center [66, 178] width 57 height 16
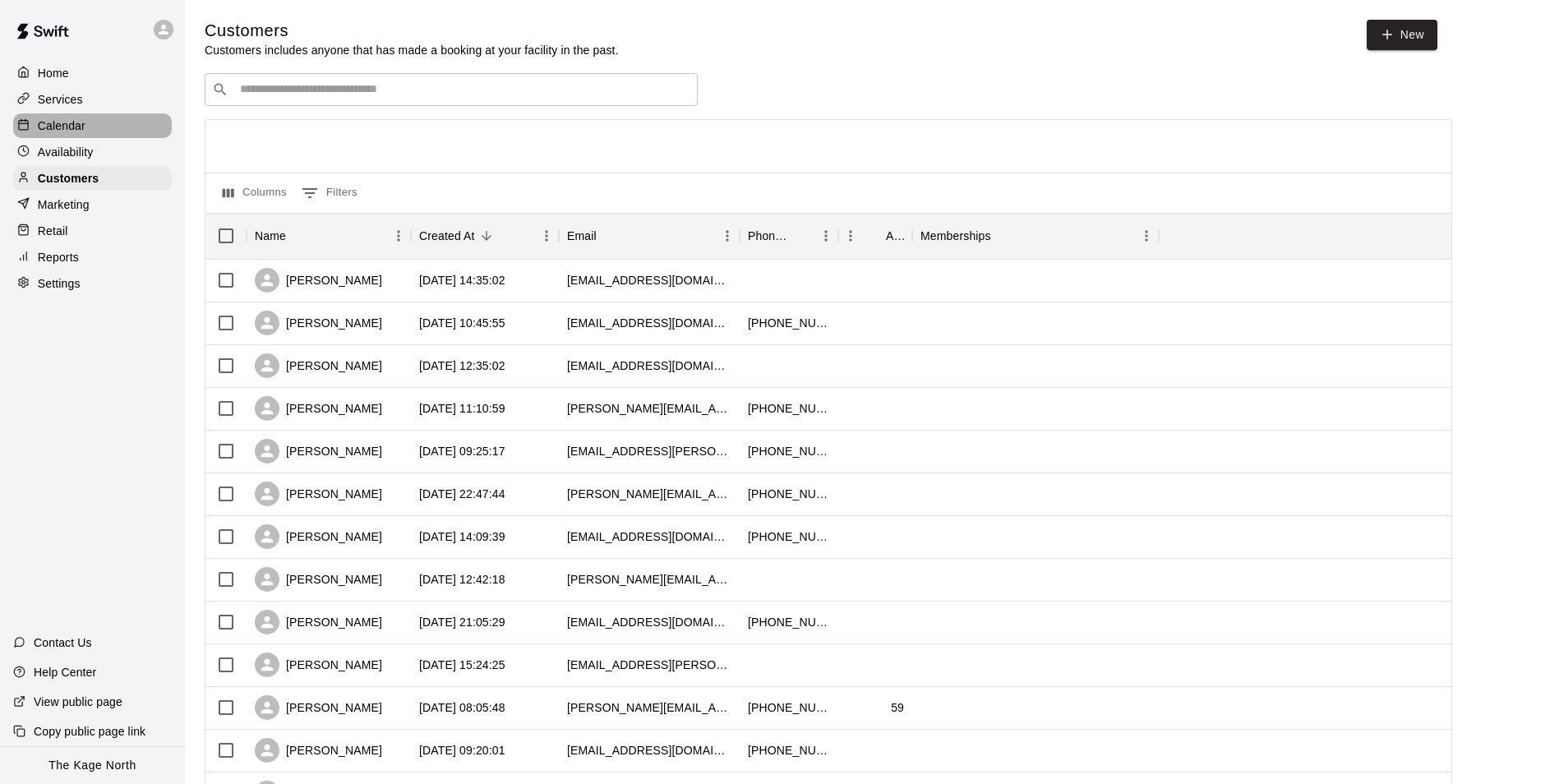
click at [91, 117] on div "Calendar" at bounding box center [92, 125] width 159 height 25
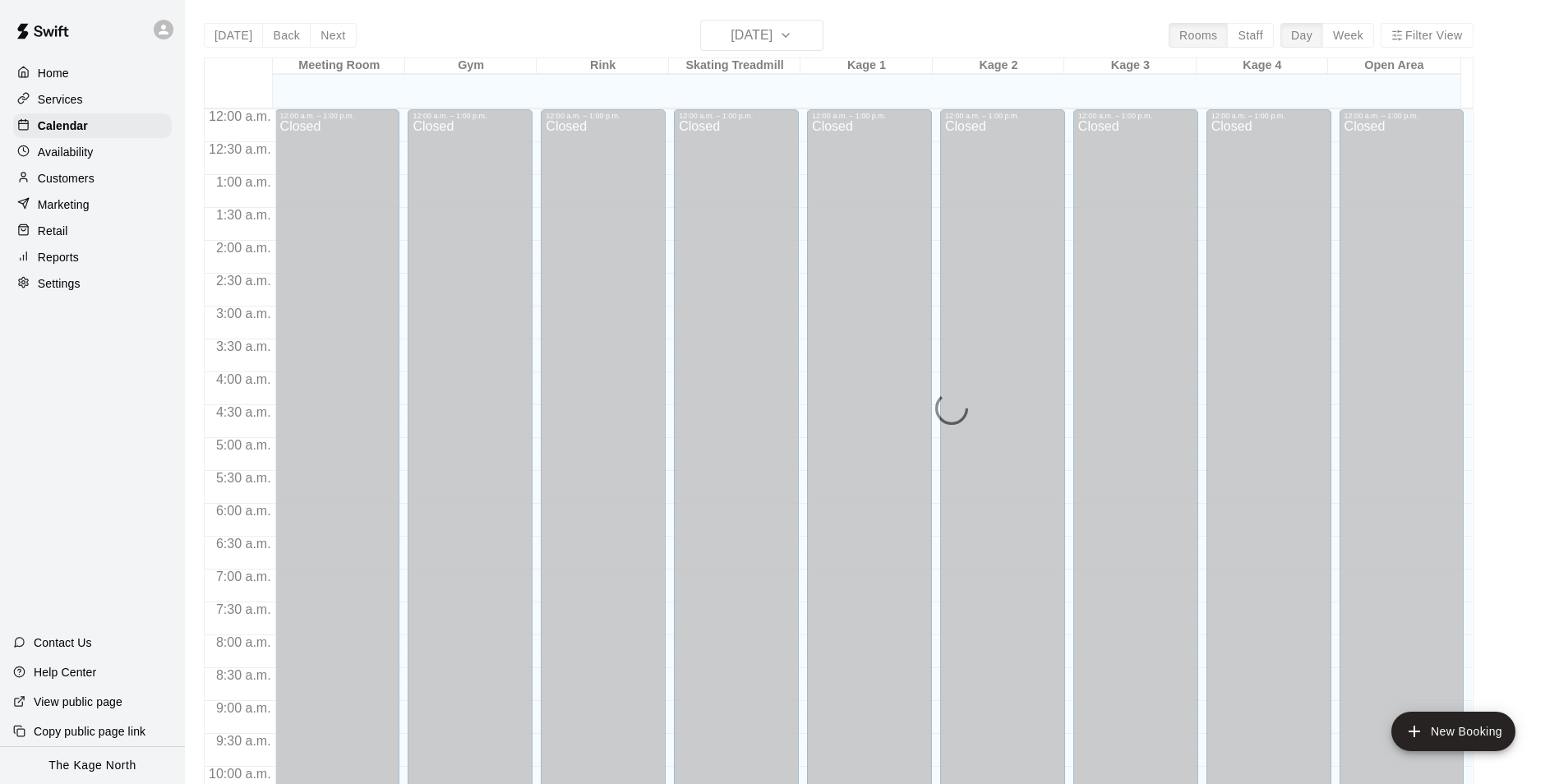
scroll to position [835, 0]
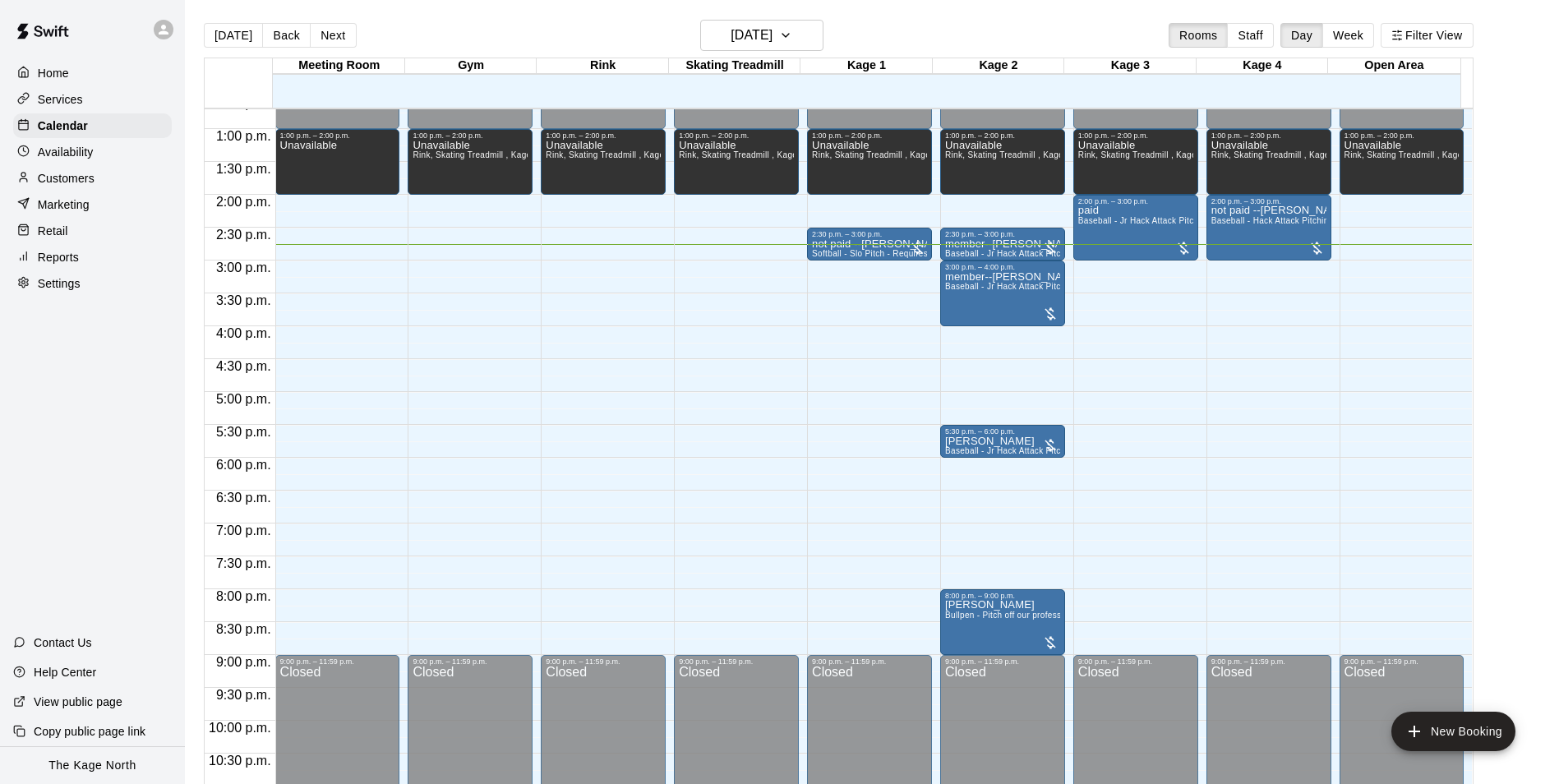
click at [74, 184] on p "Customers" at bounding box center [66, 178] width 57 height 16
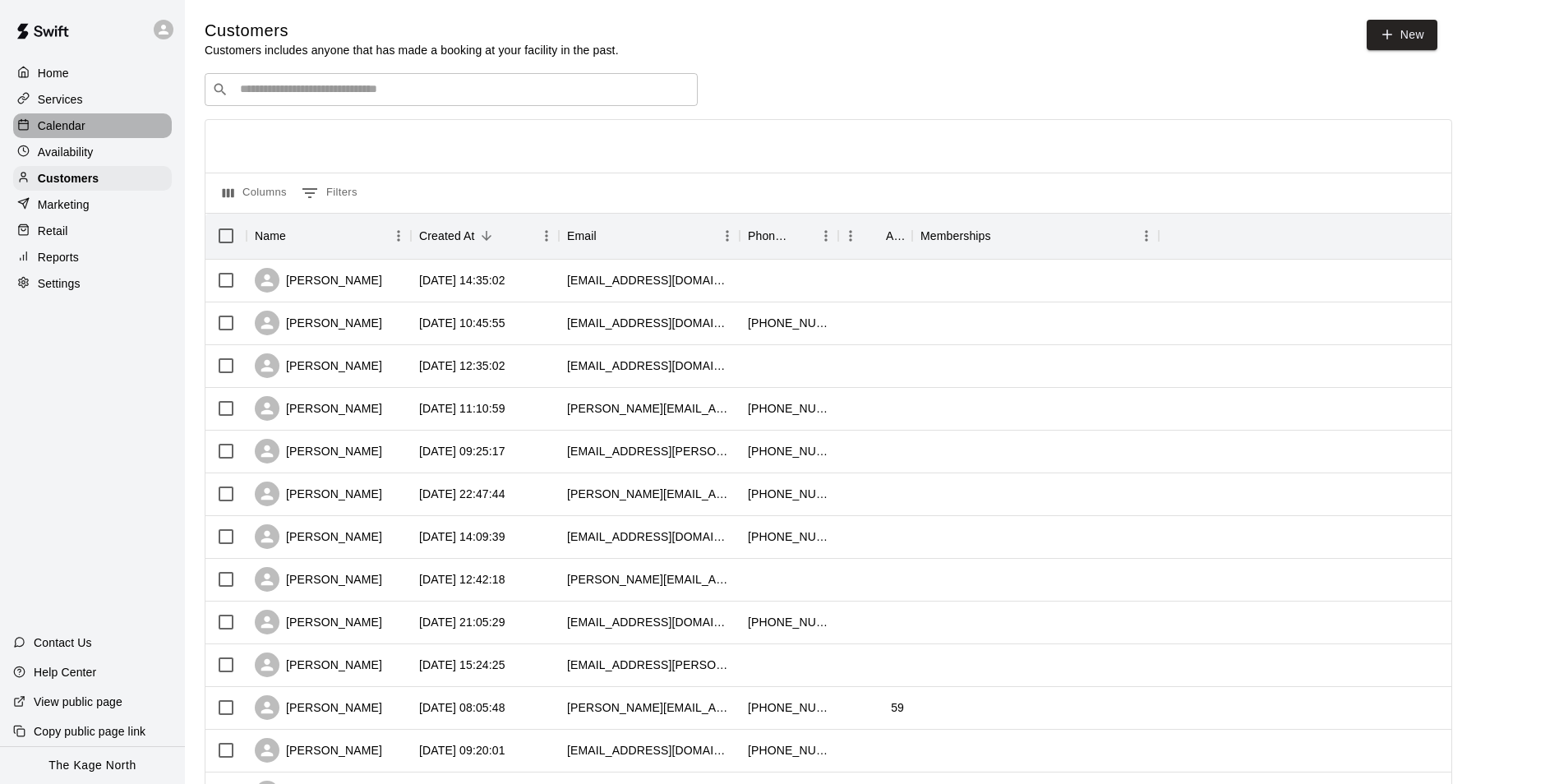
click at [94, 125] on div "Calendar" at bounding box center [92, 125] width 159 height 25
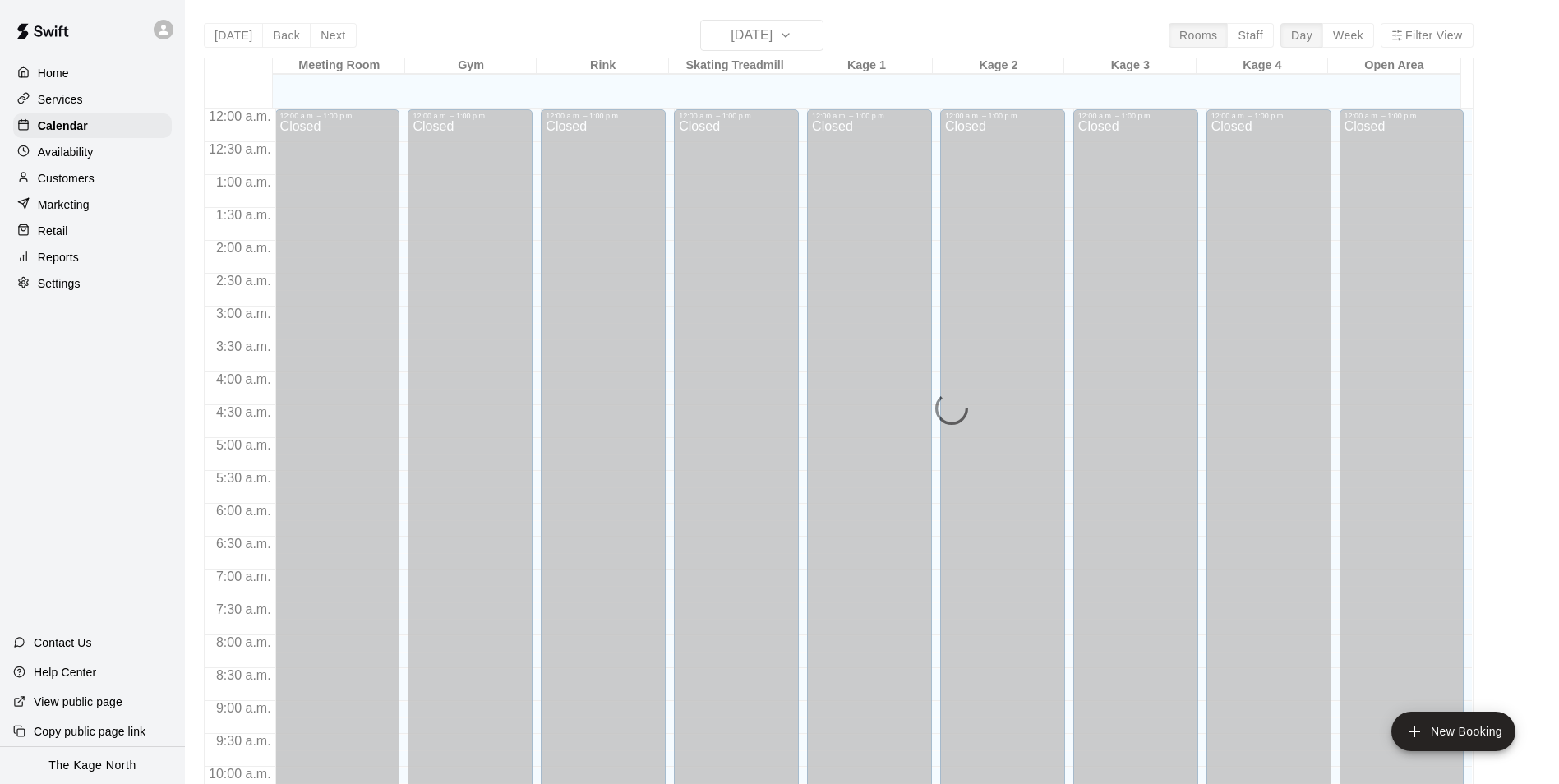
scroll to position [835, 0]
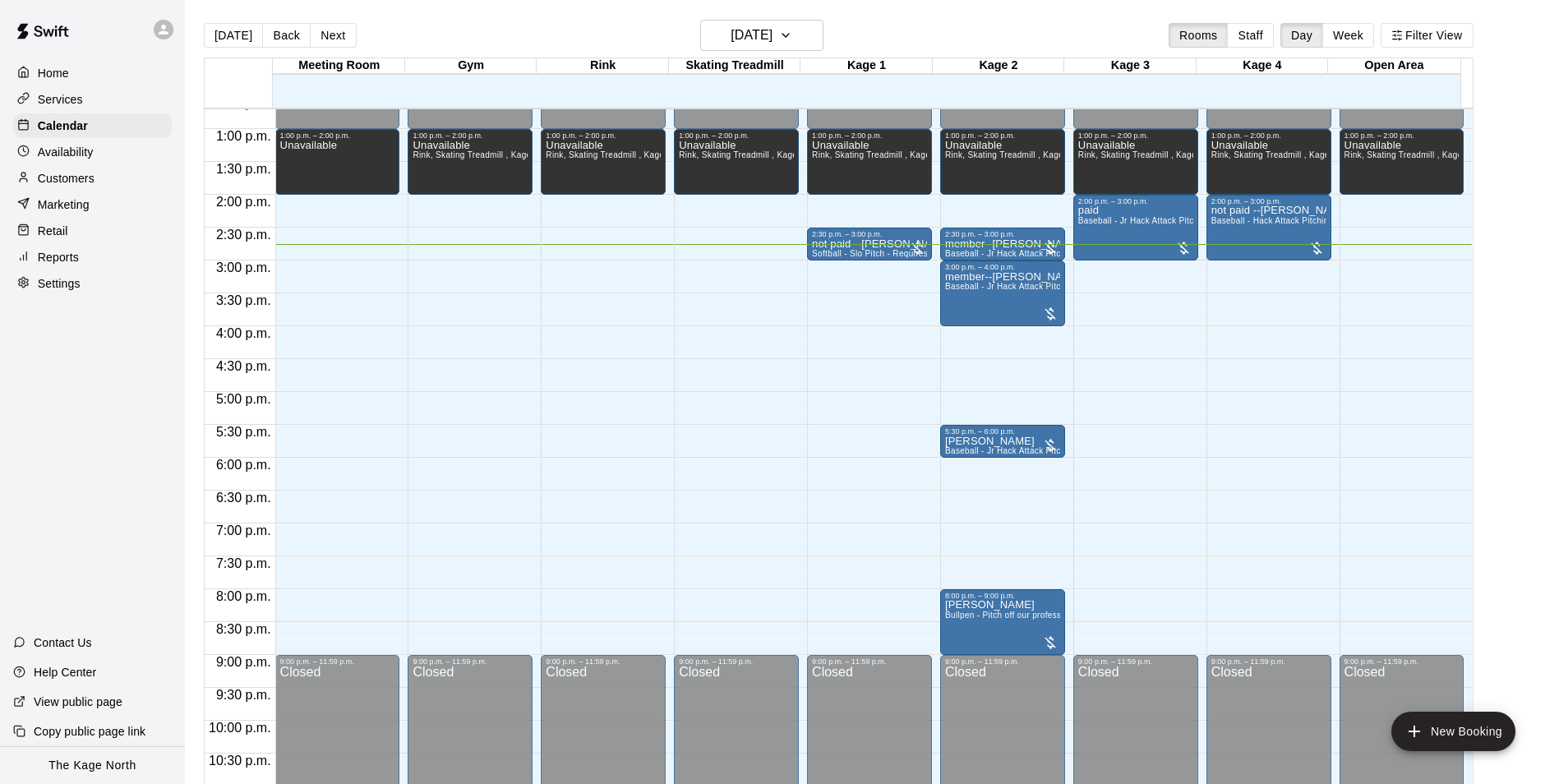
click at [160, 33] on icon at bounding box center [163, 29] width 9 height 9
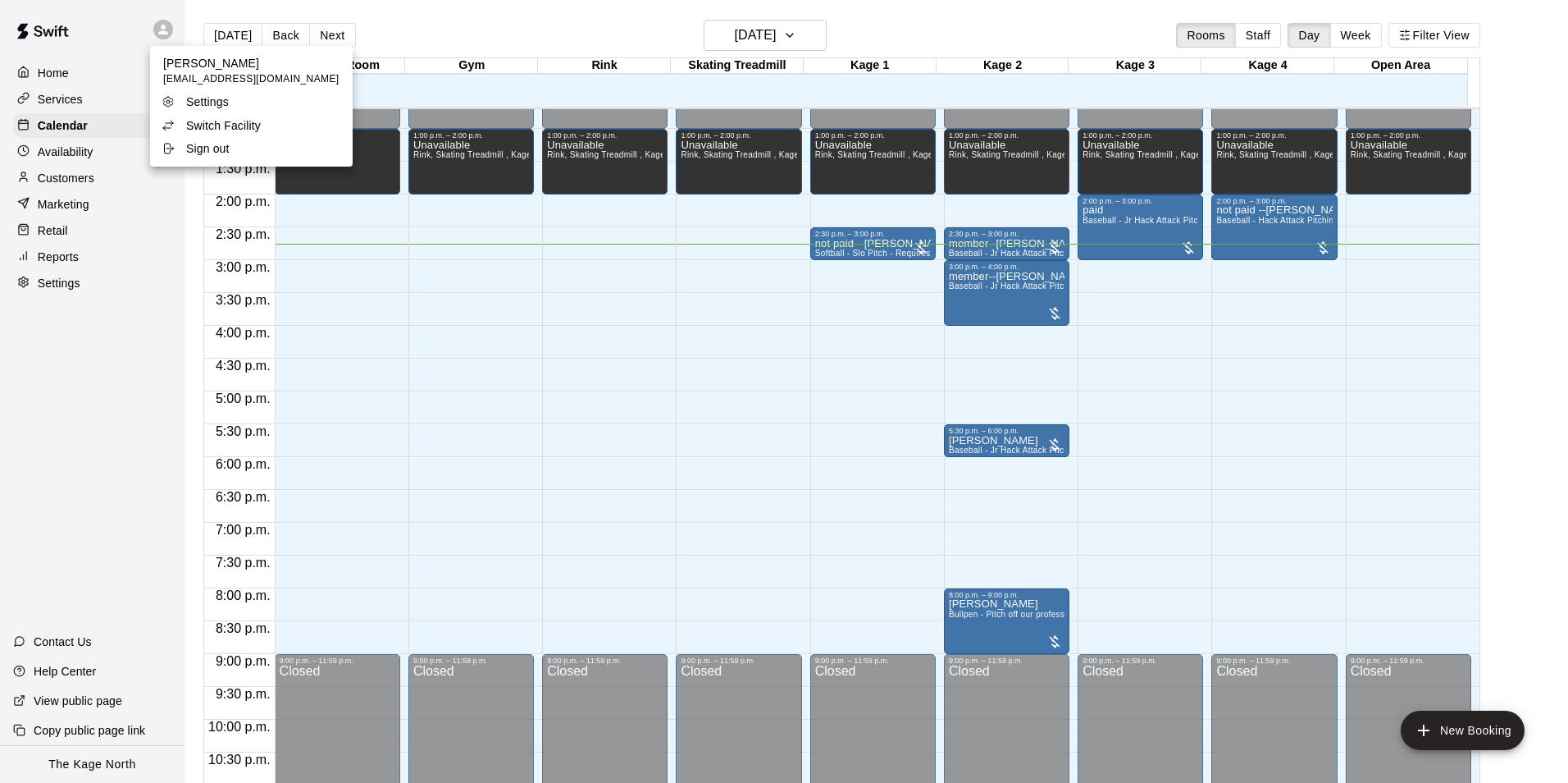
click at [259, 120] on p "Switch Facility" at bounding box center [223, 125] width 75 height 16
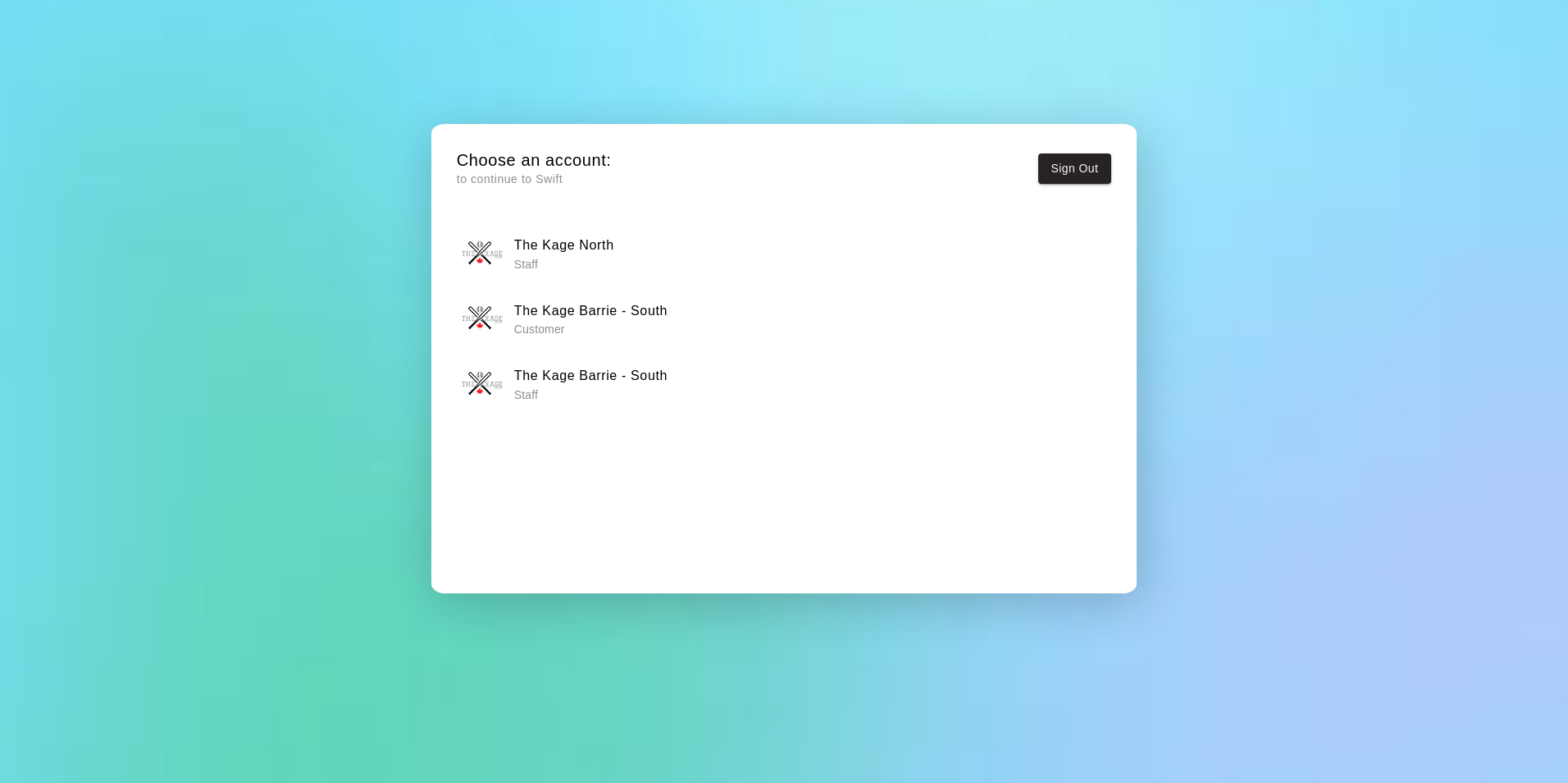
click at [650, 373] on h6 "The Kage Barrie - South" at bounding box center [591, 375] width 153 height 21
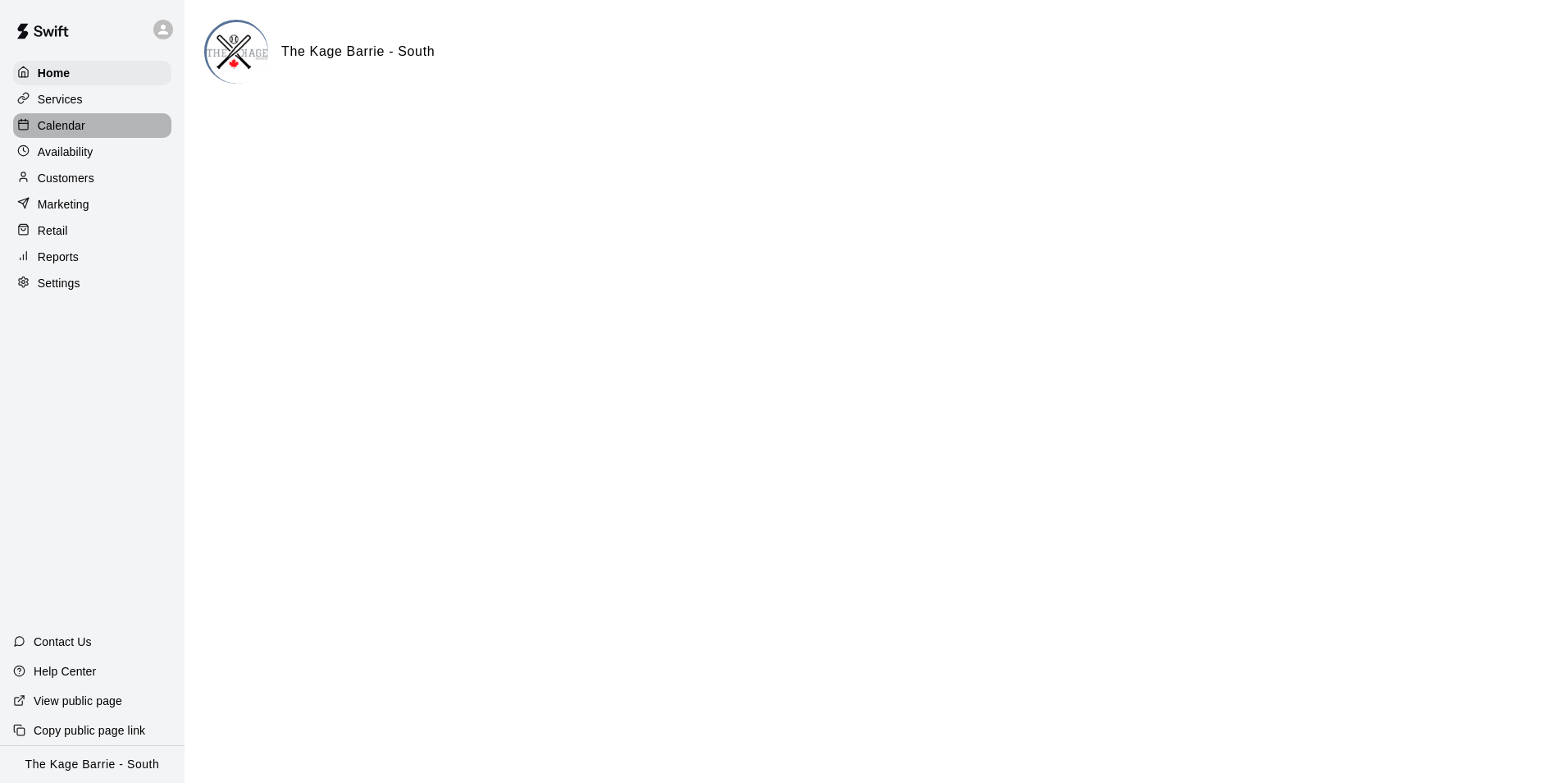
click at [71, 126] on p "Calendar" at bounding box center [62, 125] width 48 height 16
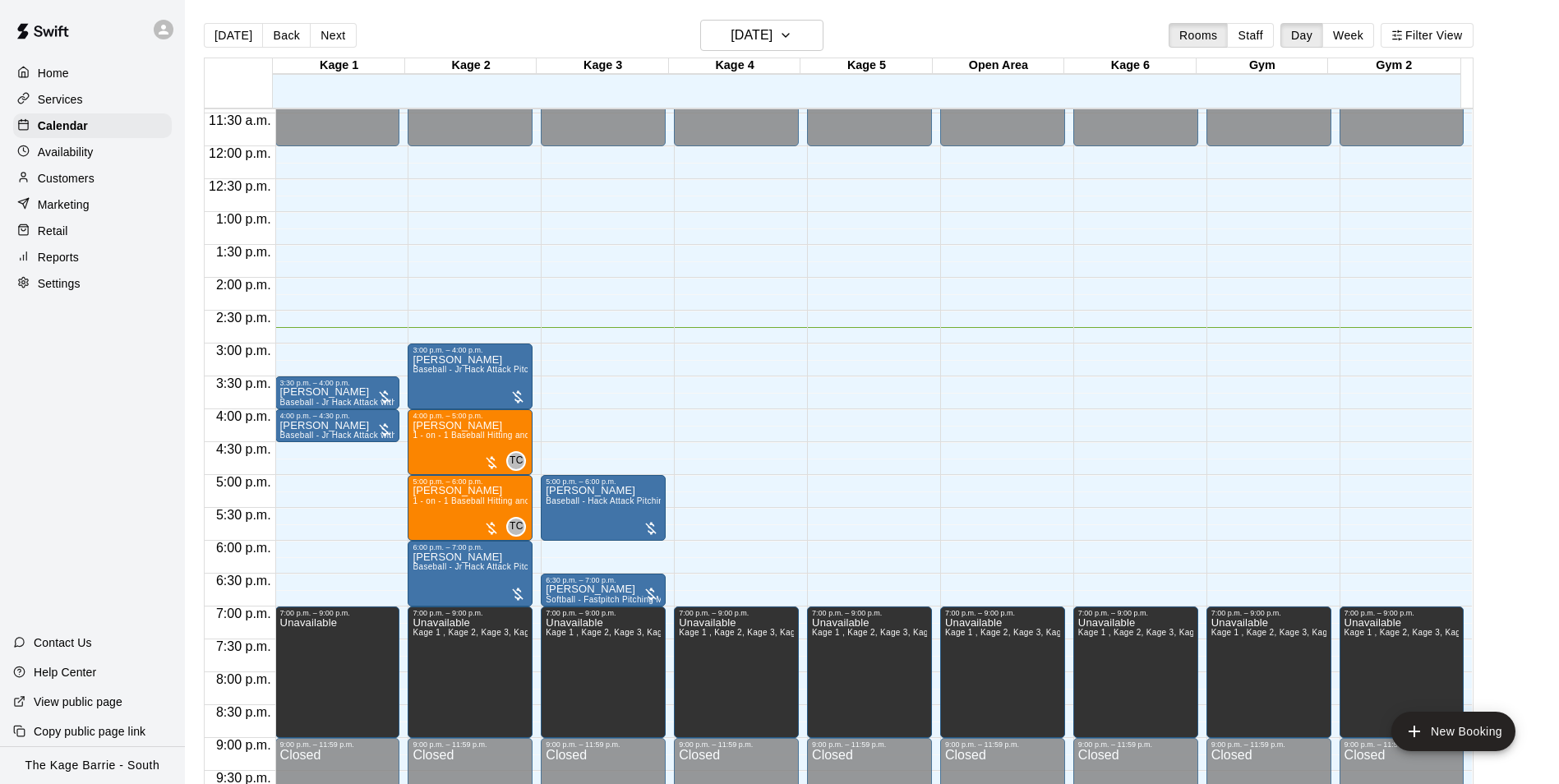
scroll to position [752, 0]
click at [792, 30] on icon "button" at bounding box center [785, 35] width 13 height 20
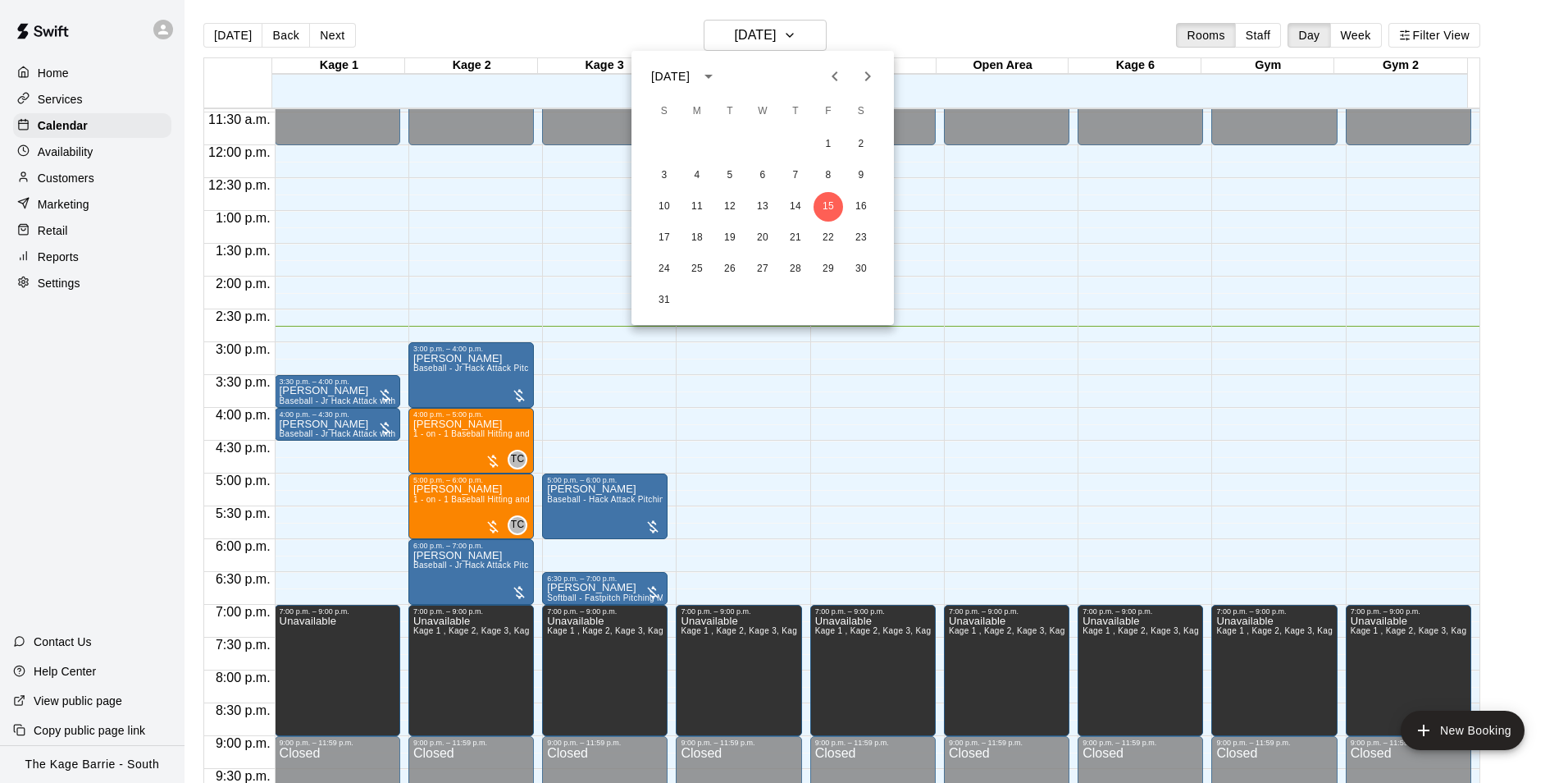
click at [905, 21] on div at bounding box center [784, 392] width 1568 height 783
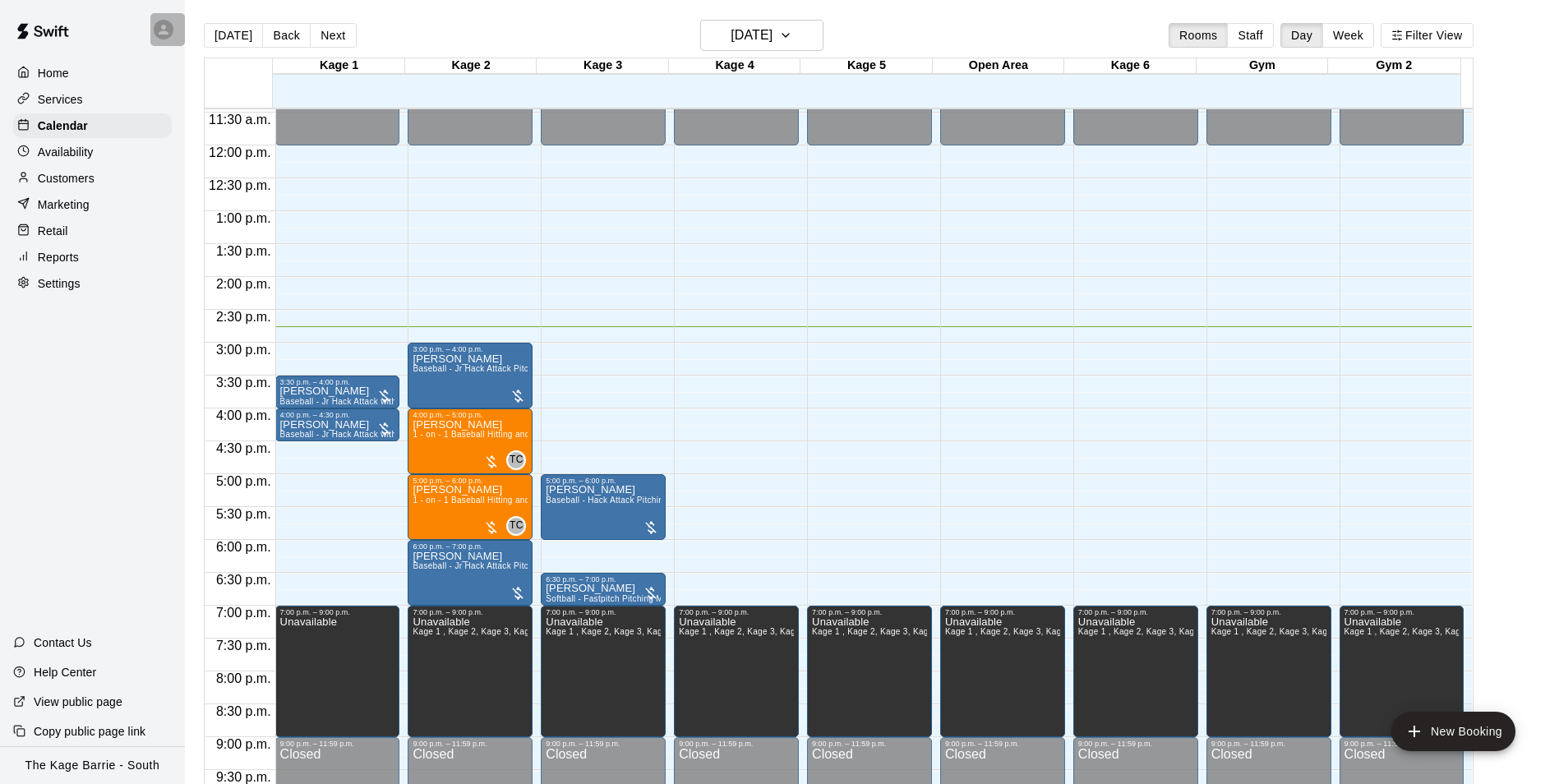
click at [156, 27] on icon at bounding box center [163, 29] width 15 height 15
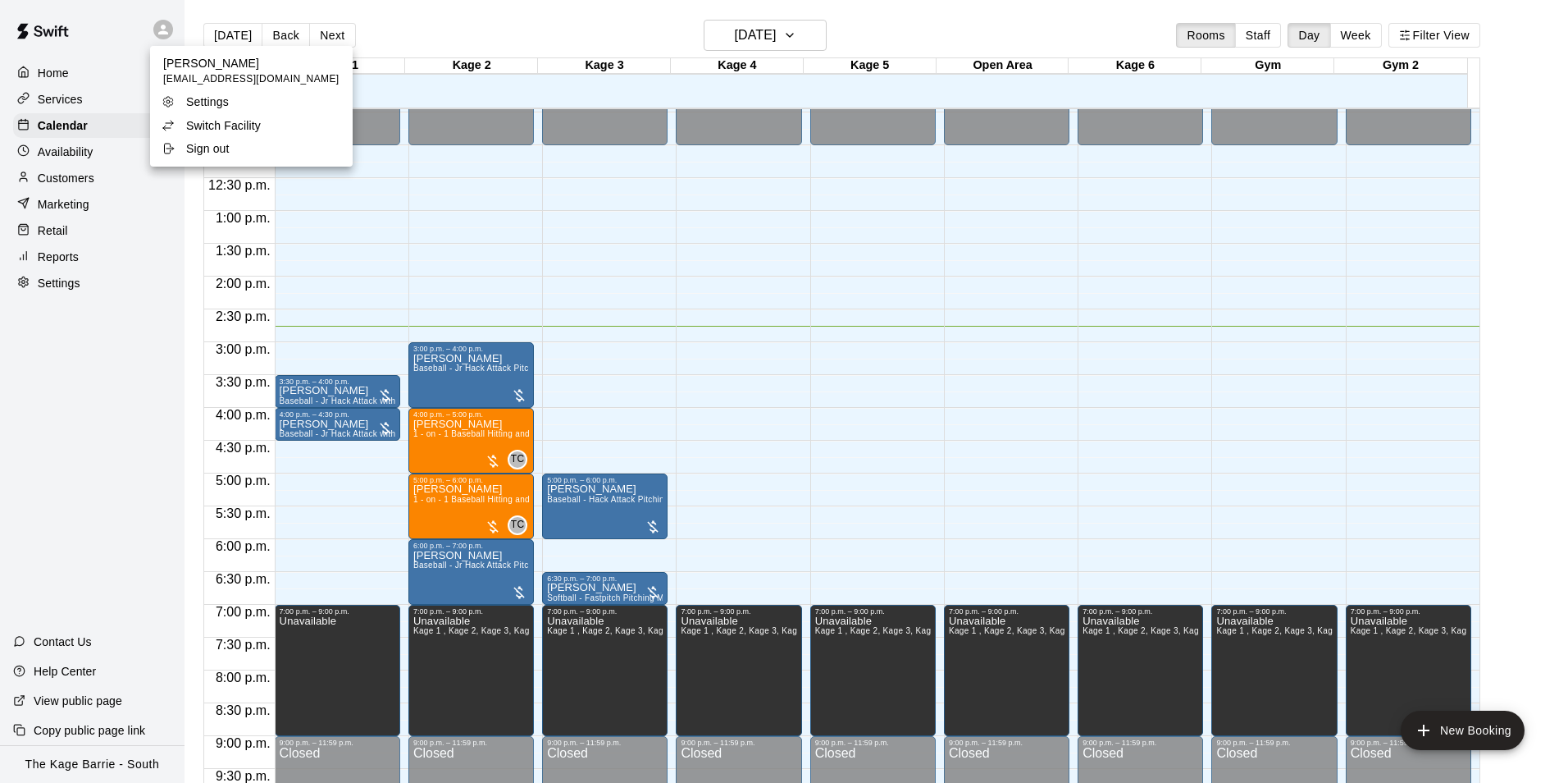
click at [277, 123] on li "Switch Facility" at bounding box center [251, 125] width 203 height 23
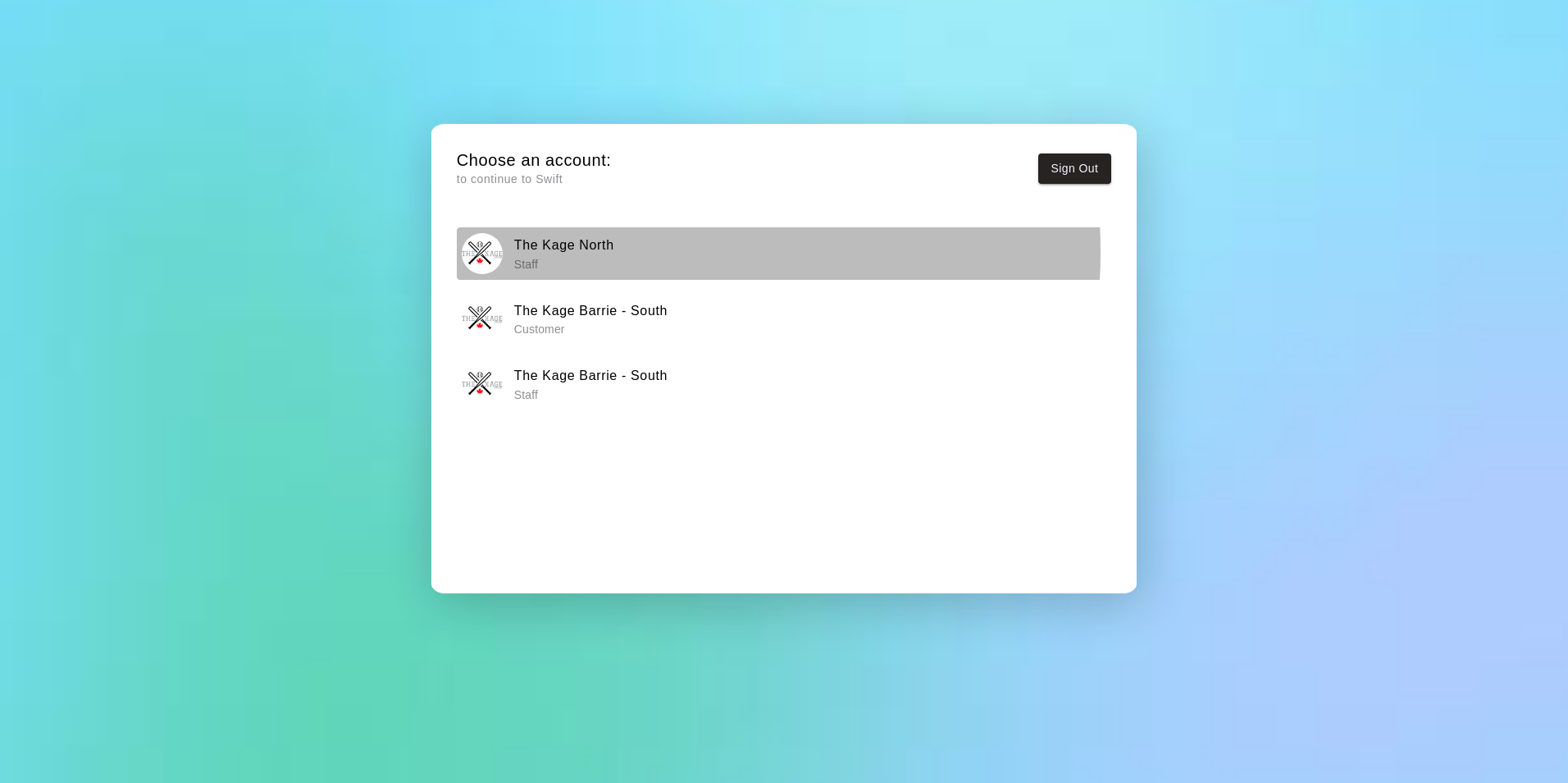
click at [573, 251] on h6 "The Kage North" at bounding box center [564, 245] width 100 height 21
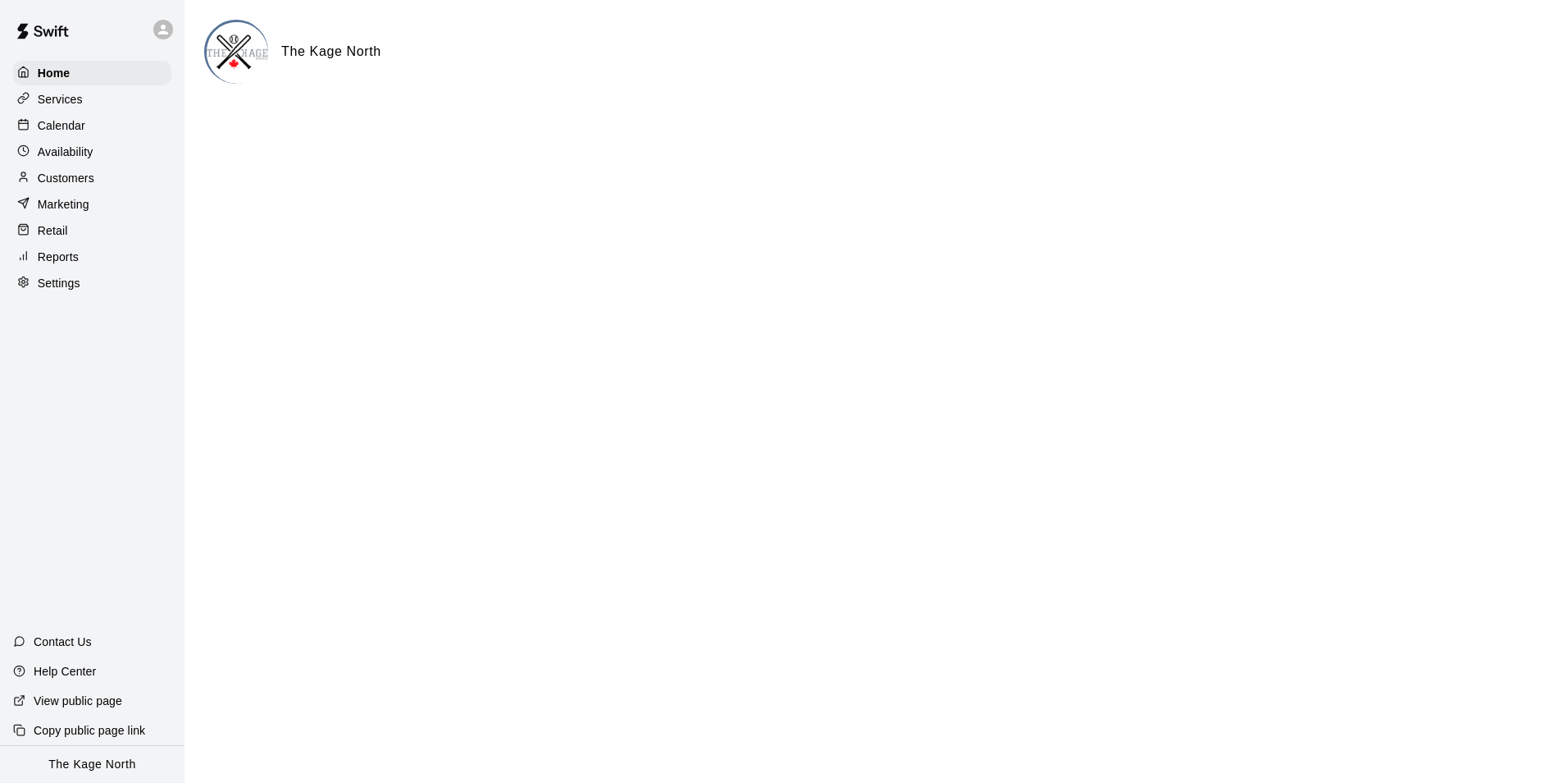
click at [90, 124] on div "Calendar" at bounding box center [92, 125] width 158 height 25
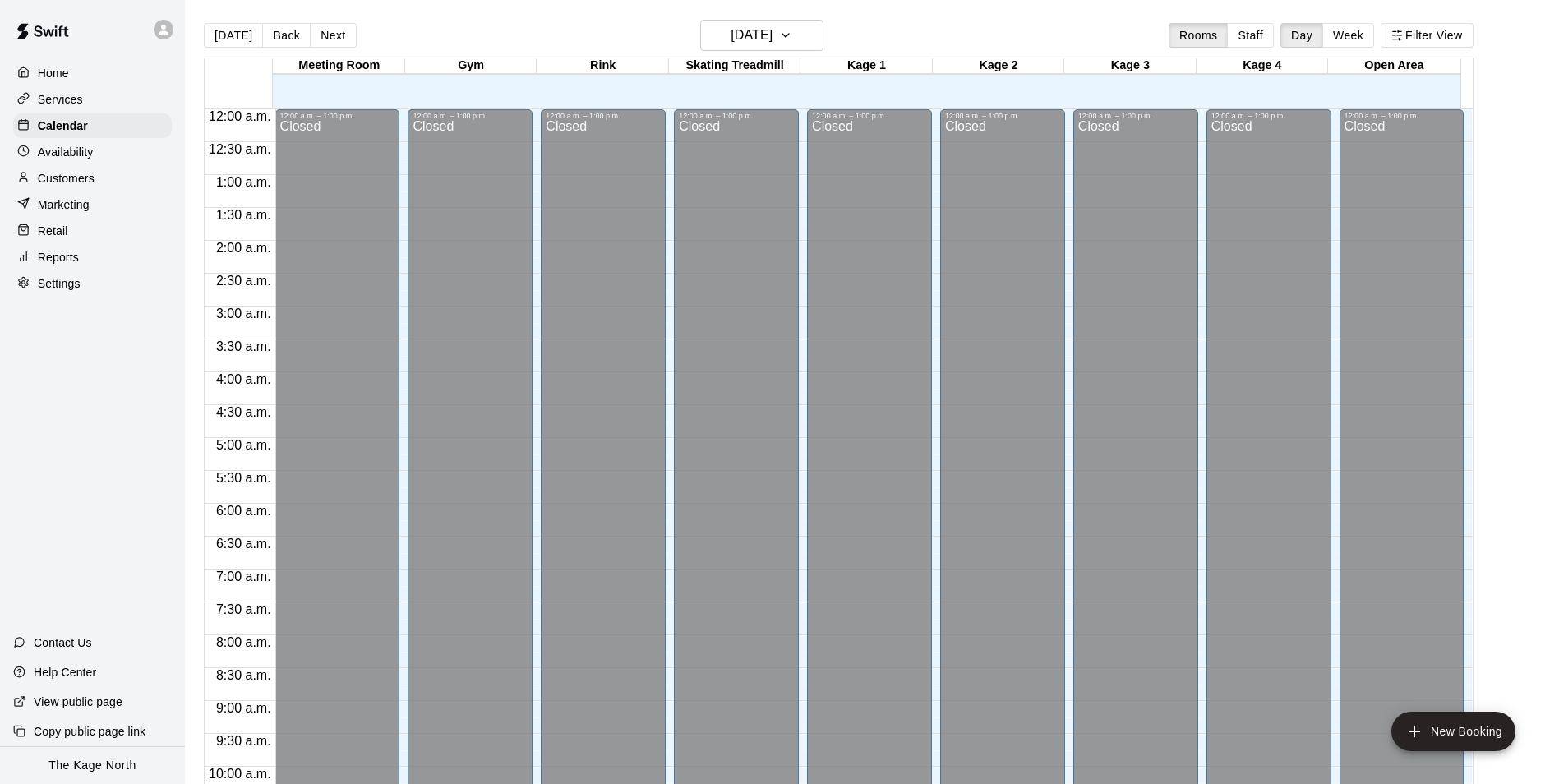
scroll to position [835, 0]
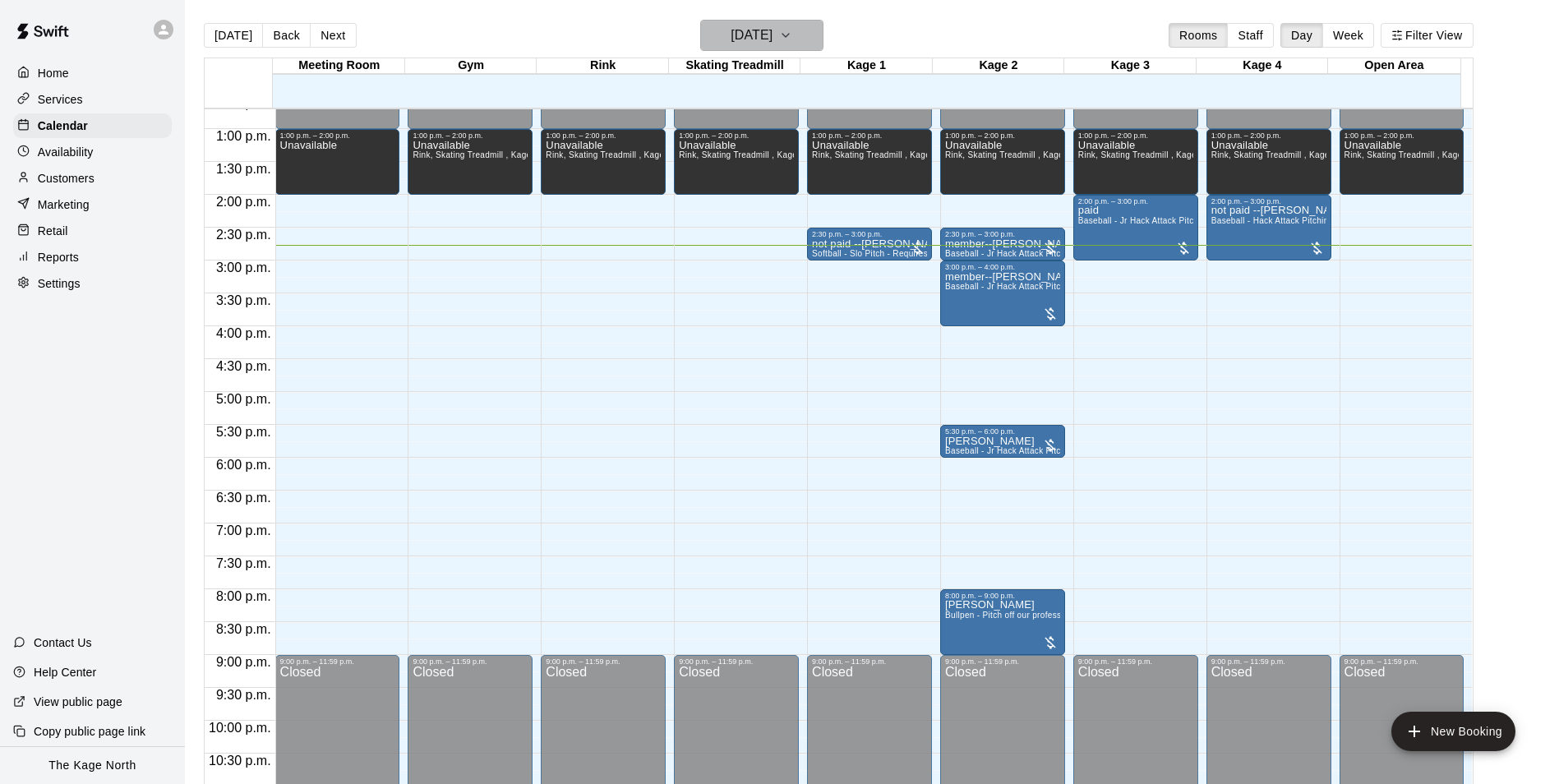
click at [792, 33] on icon "button" at bounding box center [785, 35] width 13 height 20
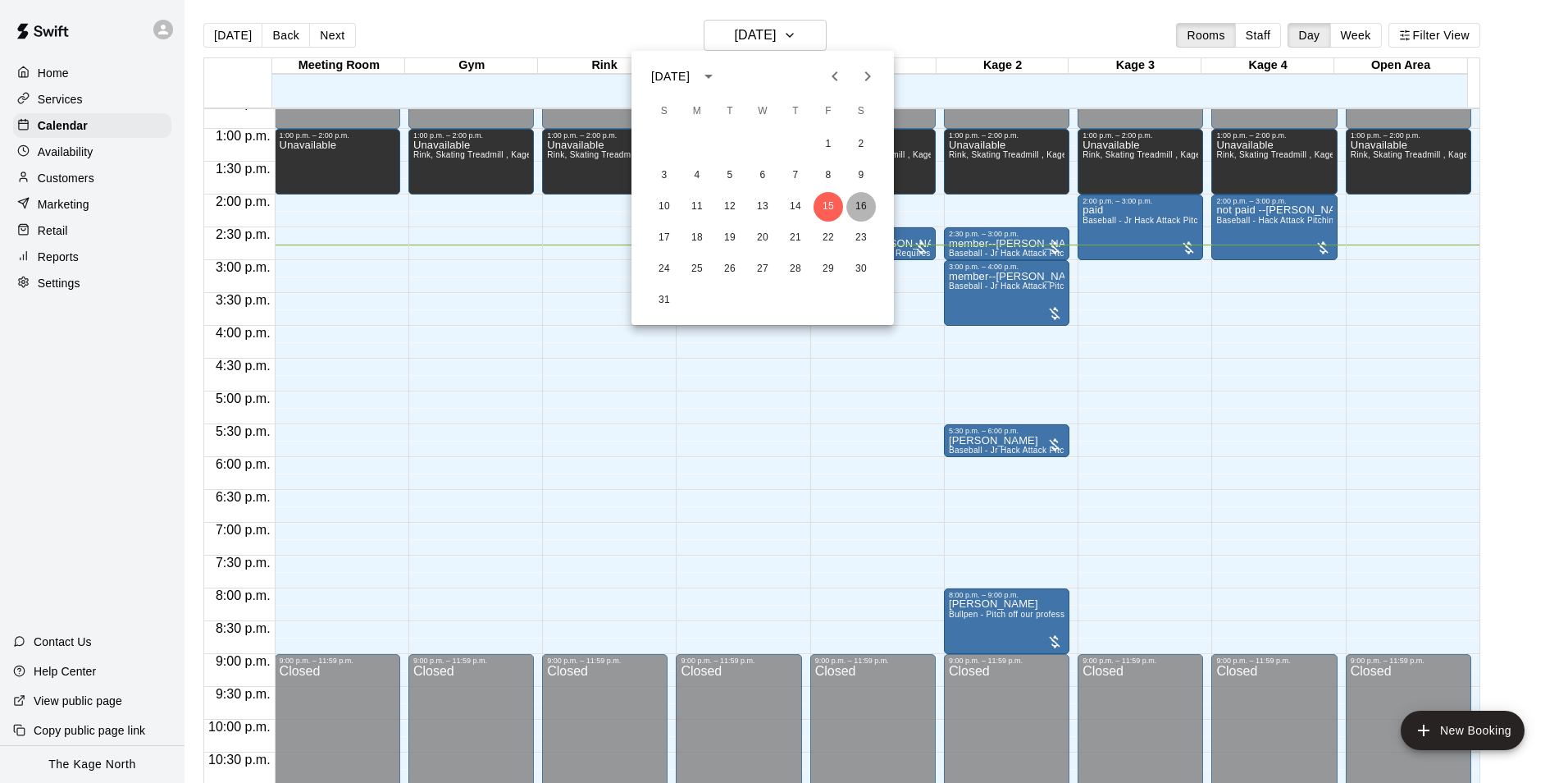
click at [866, 206] on button "16" at bounding box center [861, 206] width 29 height 29
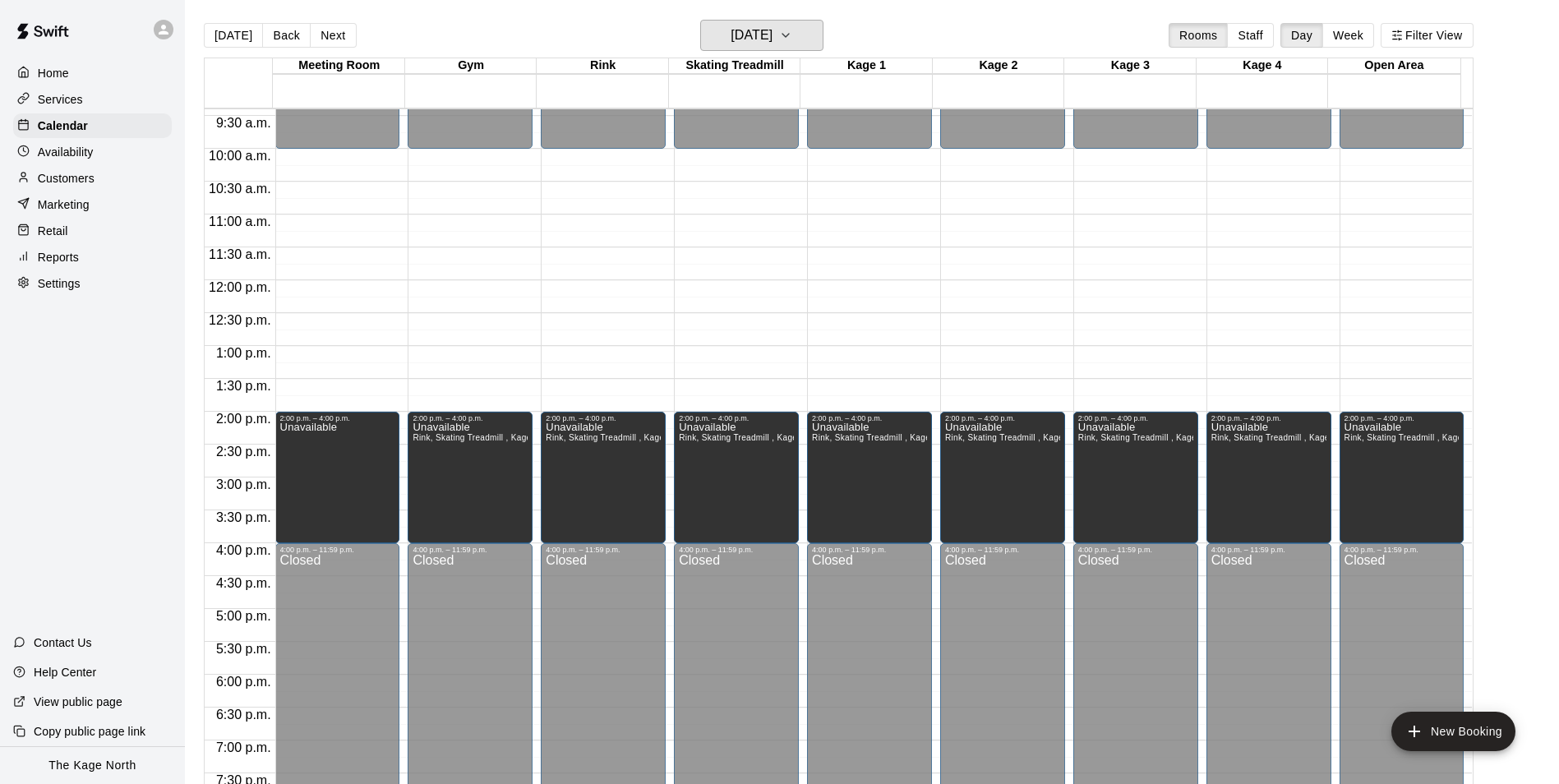
scroll to position [588, 0]
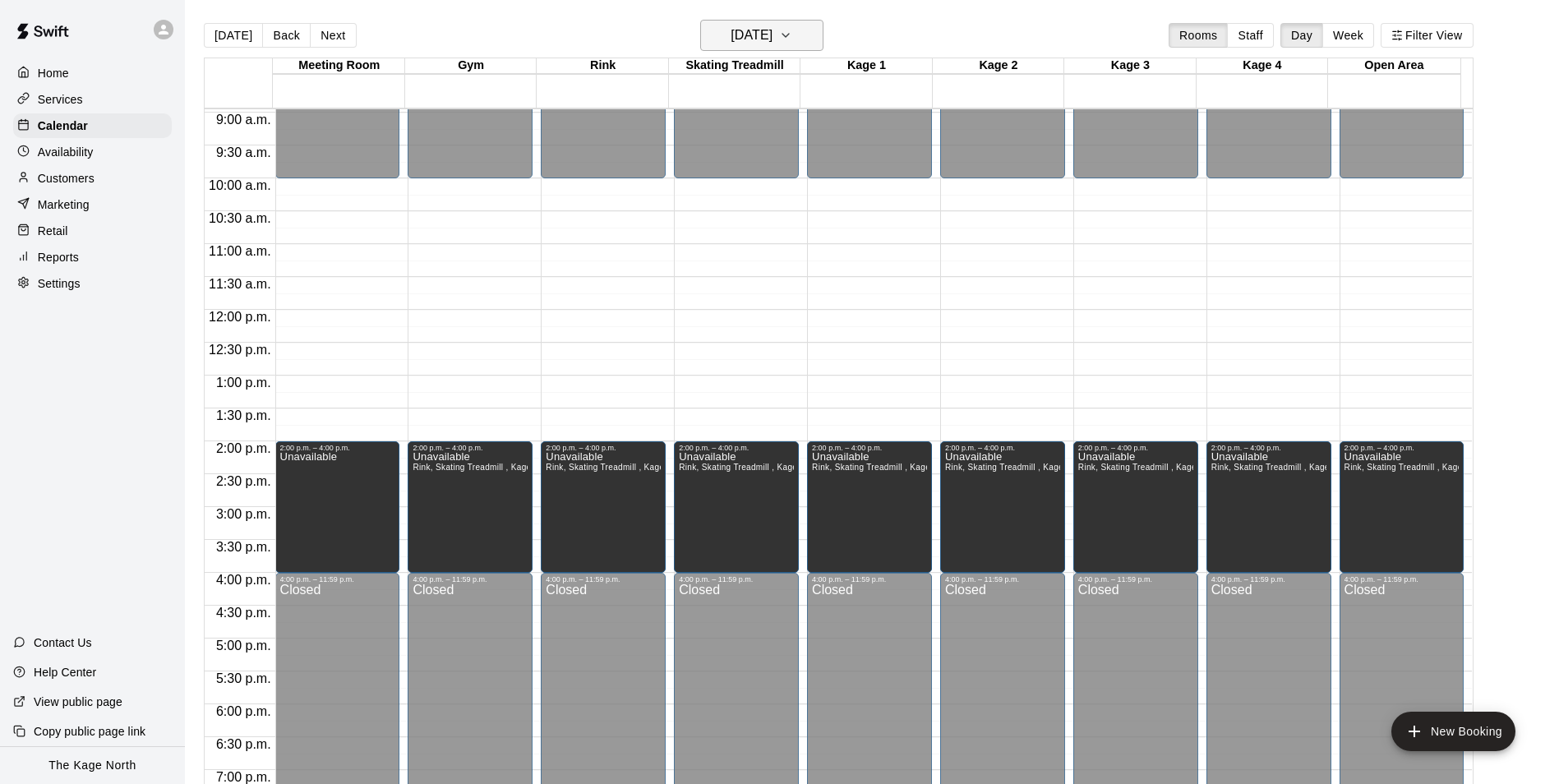
click at [772, 35] on h6 "[DATE]" at bounding box center [751, 35] width 42 height 23
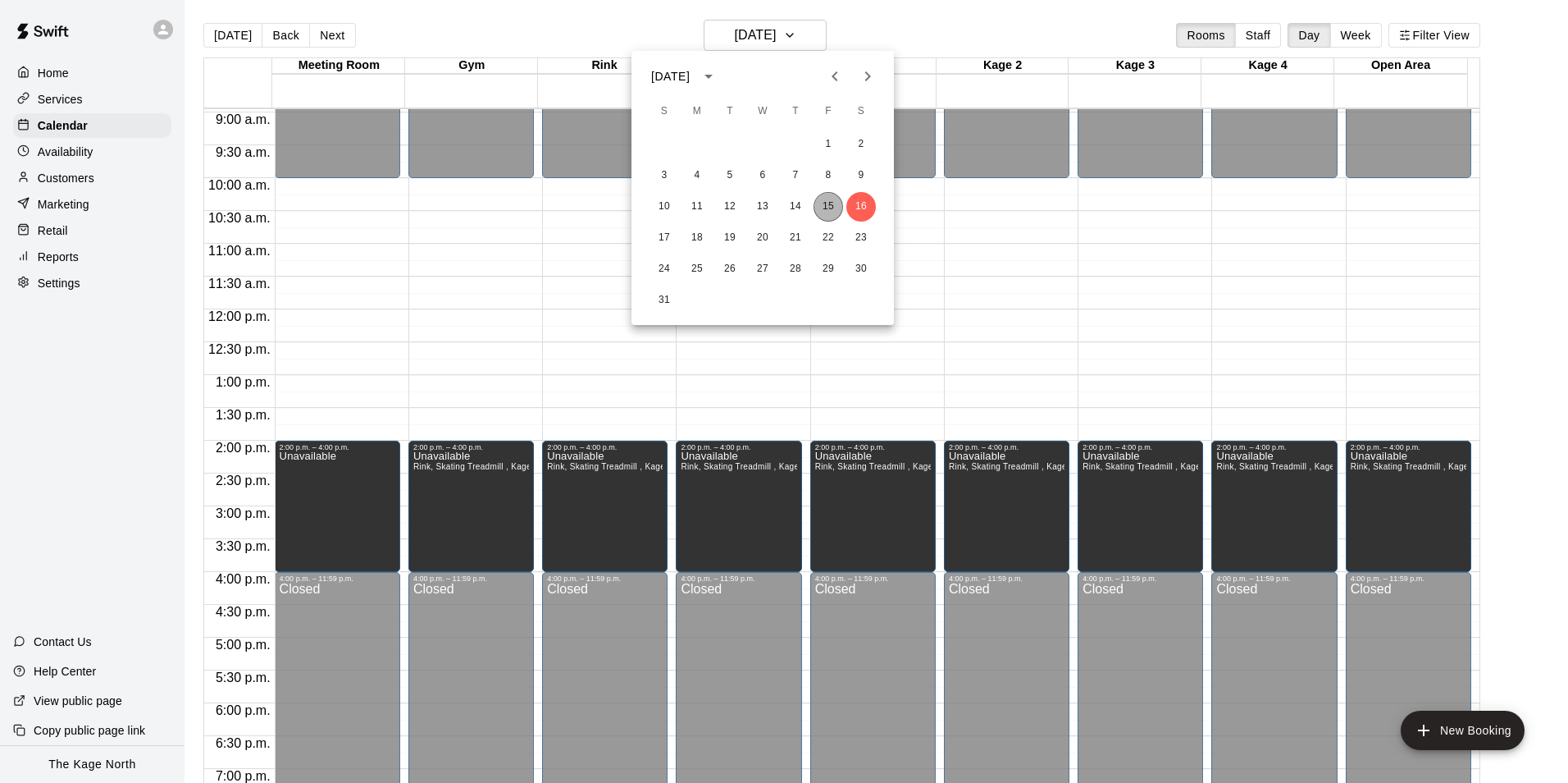
click at [827, 201] on button "15" at bounding box center [828, 206] width 29 height 29
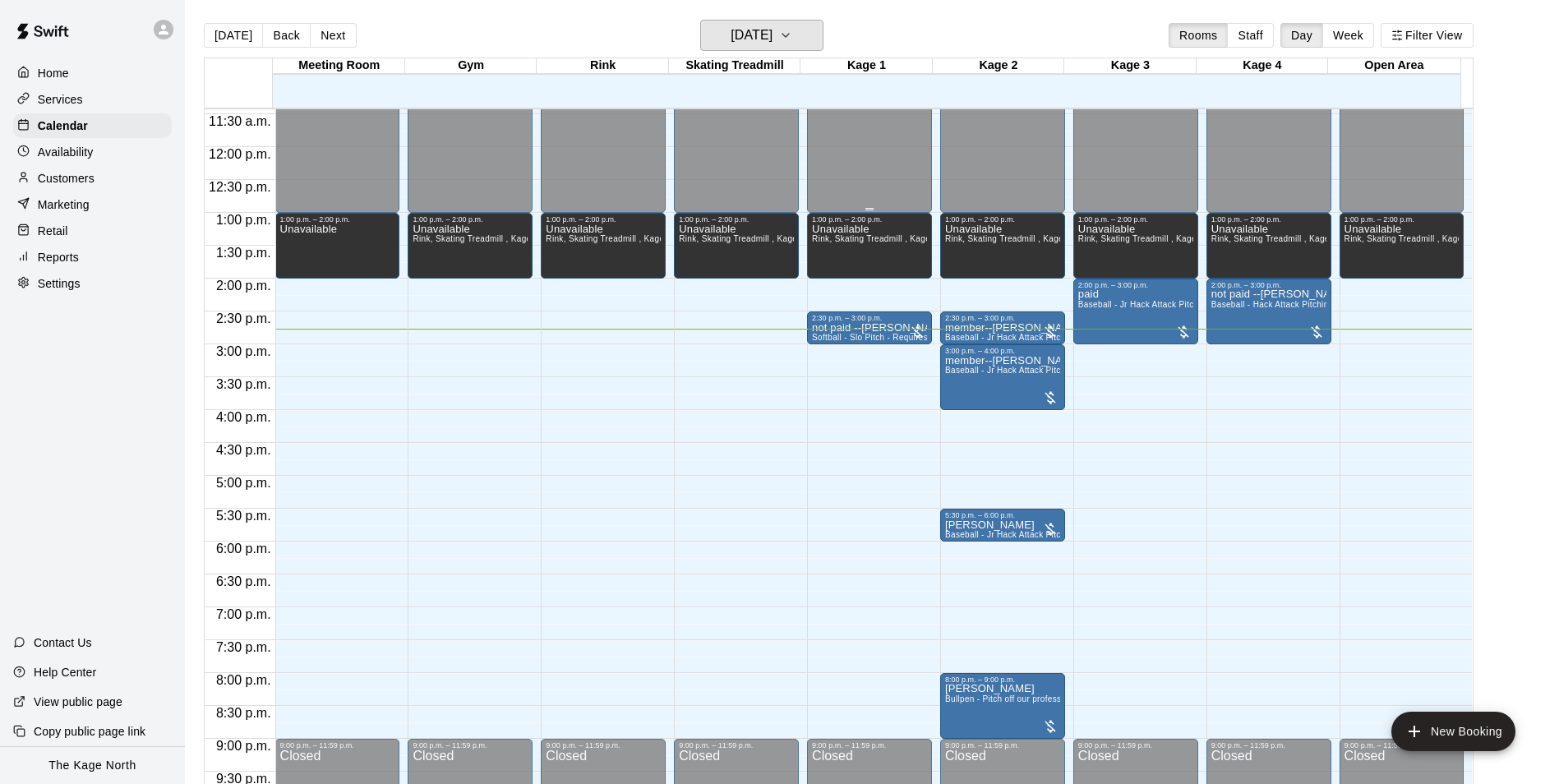
scroll to position [752, 0]
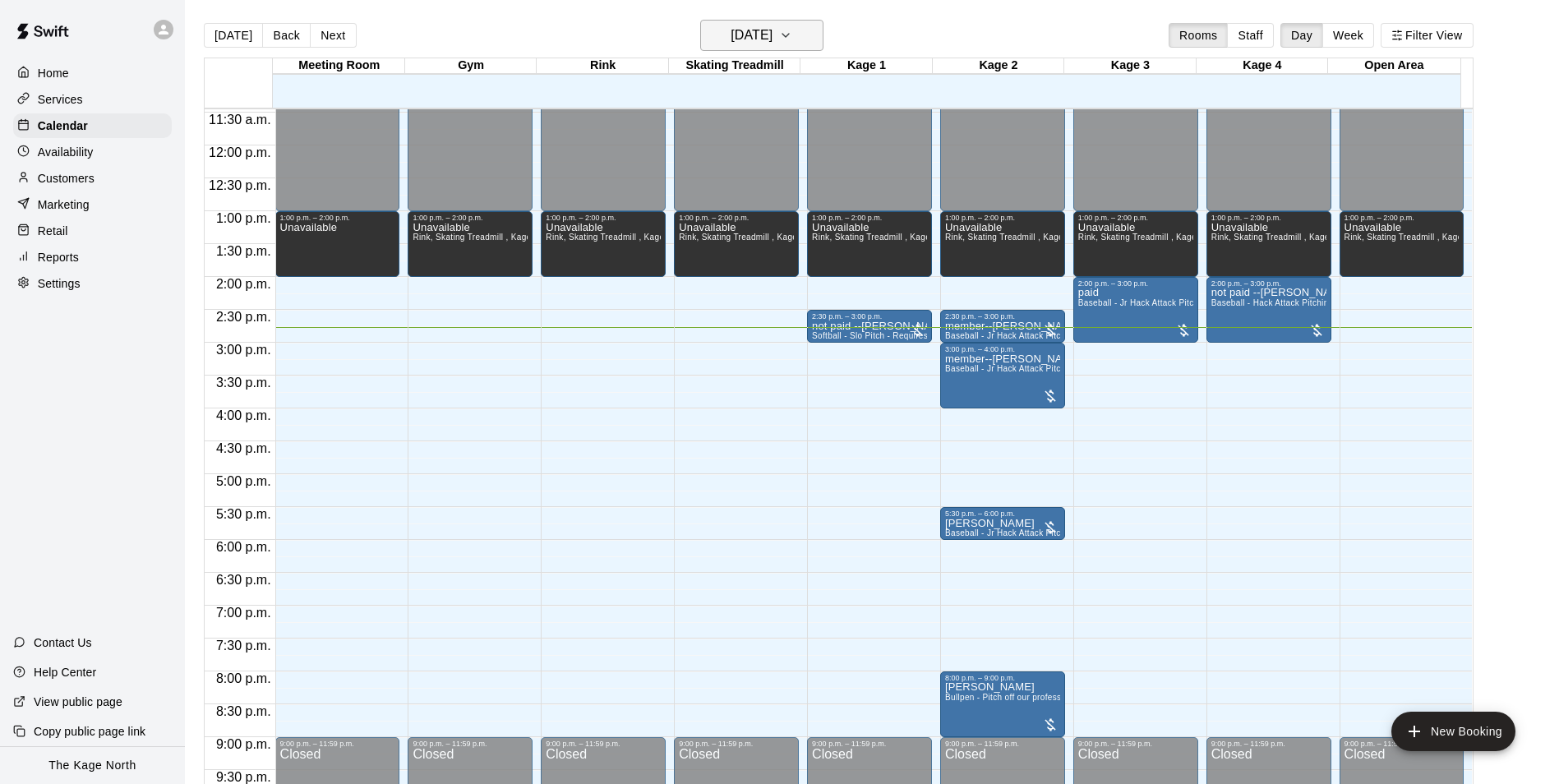
click at [772, 42] on h6 "[DATE]" at bounding box center [751, 35] width 42 height 23
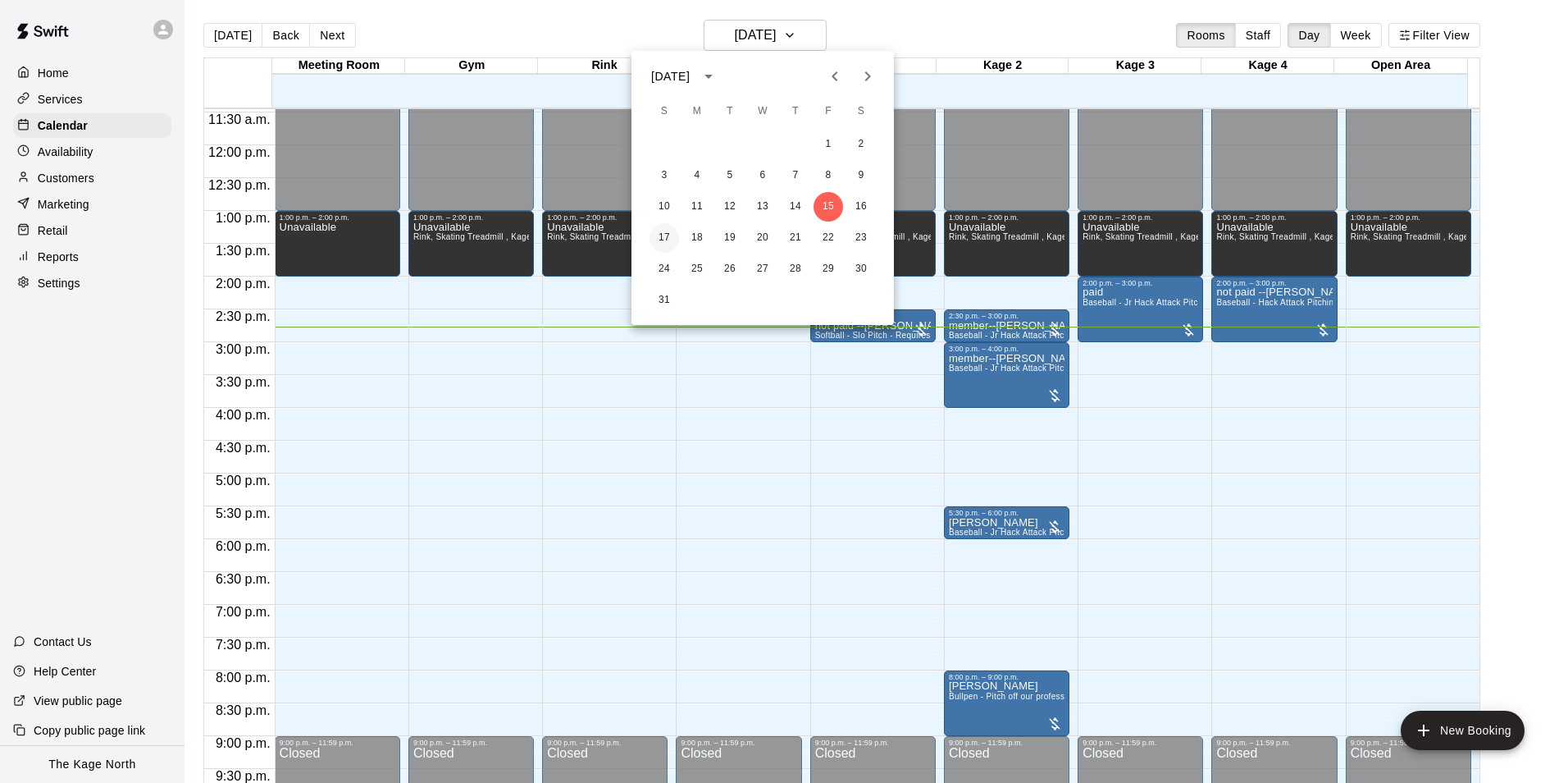
click at [666, 233] on button "17" at bounding box center [665, 238] width 29 height 29
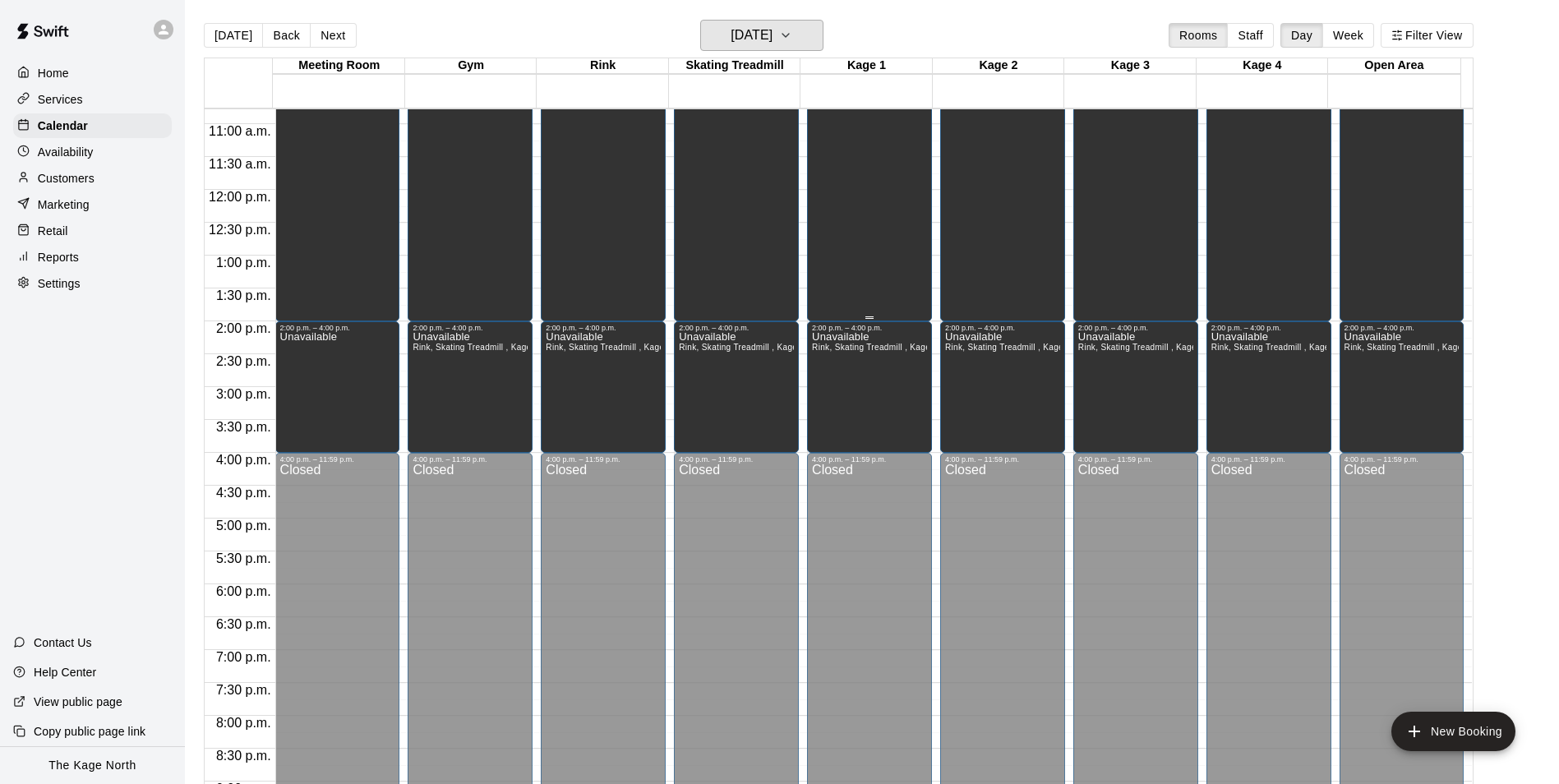
scroll to position [671, 0]
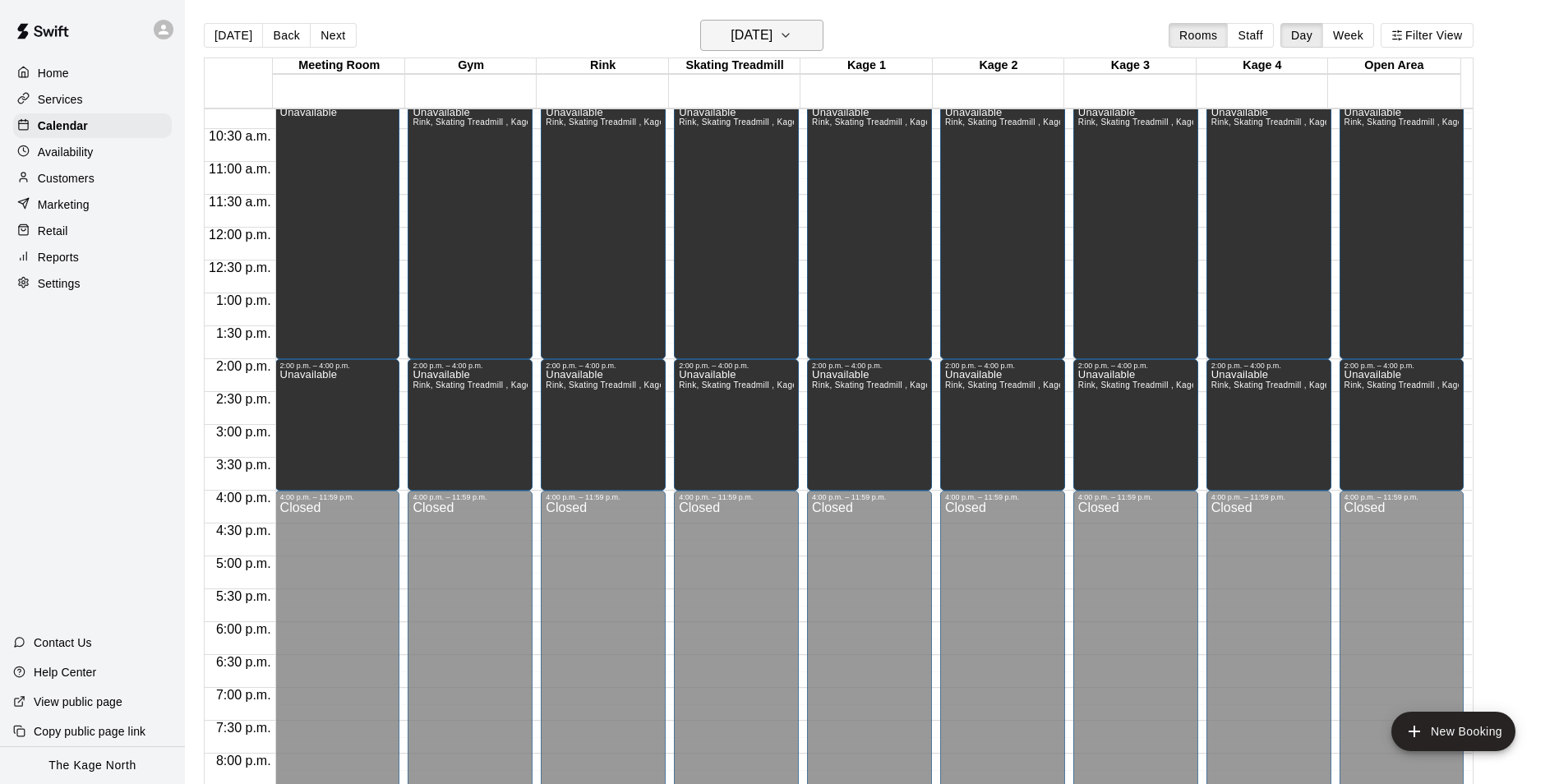
click at [745, 38] on h6 "[DATE]" at bounding box center [751, 35] width 42 height 23
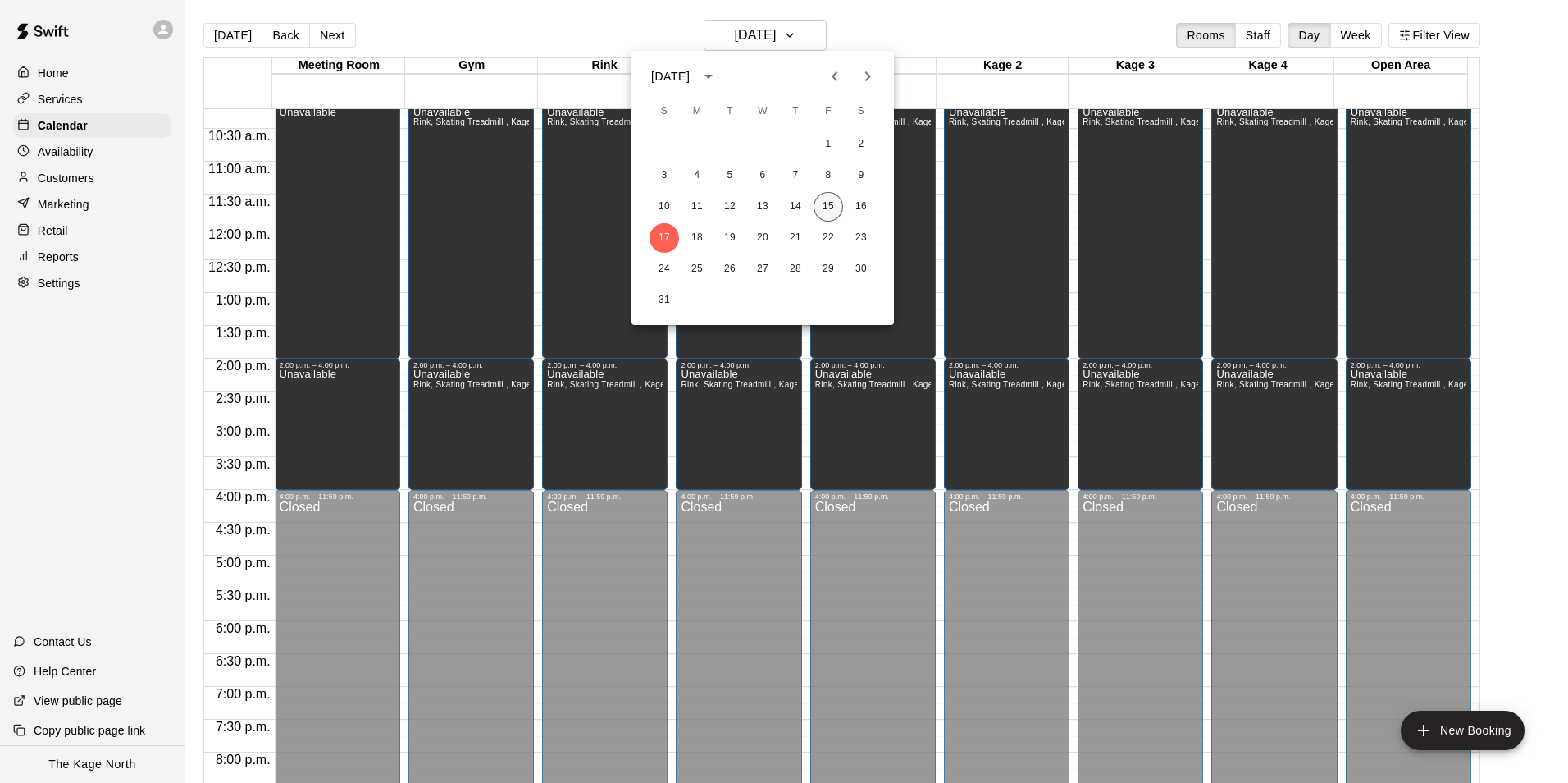
click at [830, 207] on button "15" at bounding box center [828, 206] width 29 height 29
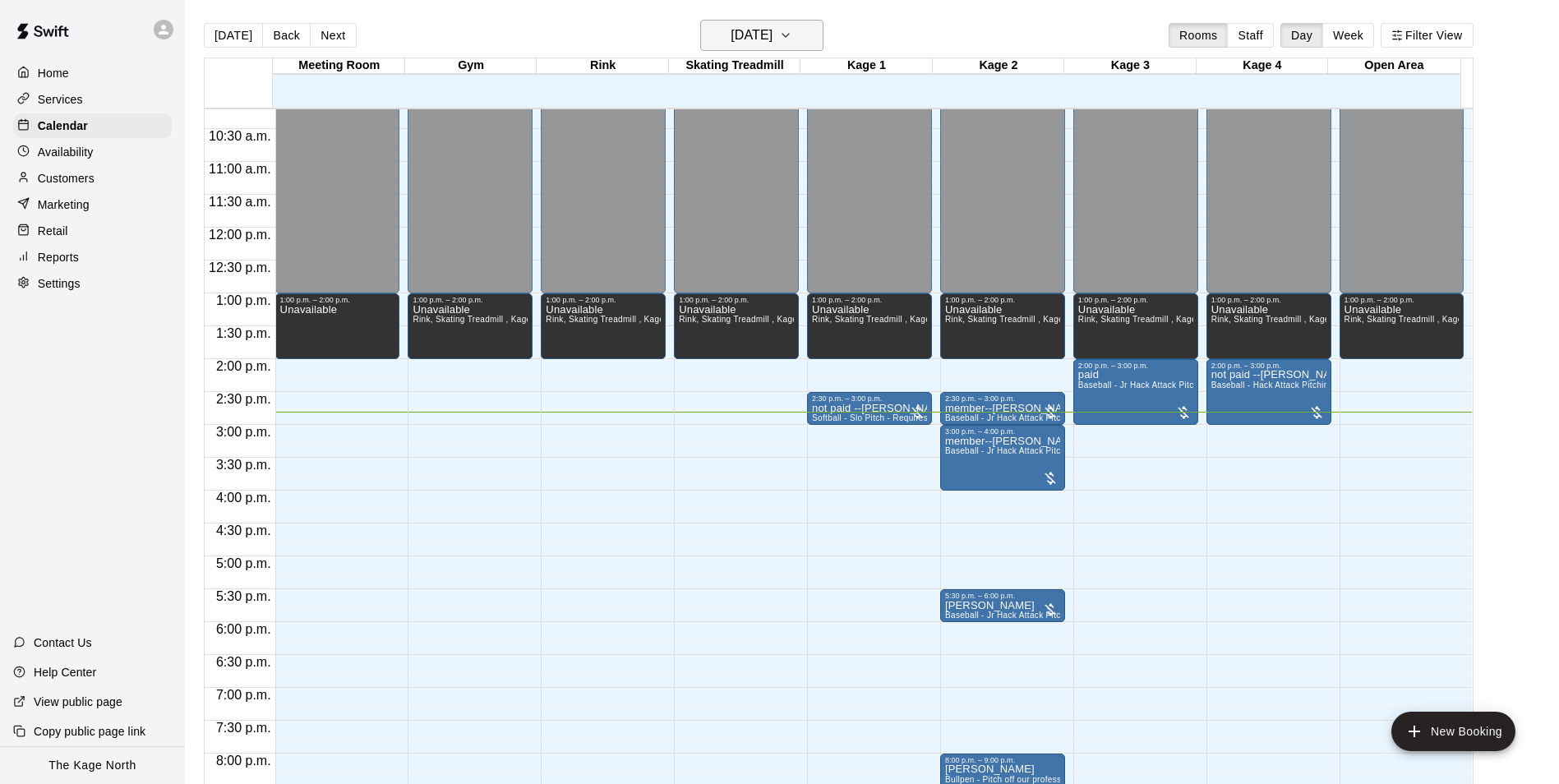
click at [763, 28] on h6 "[DATE]" at bounding box center [751, 35] width 42 height 23
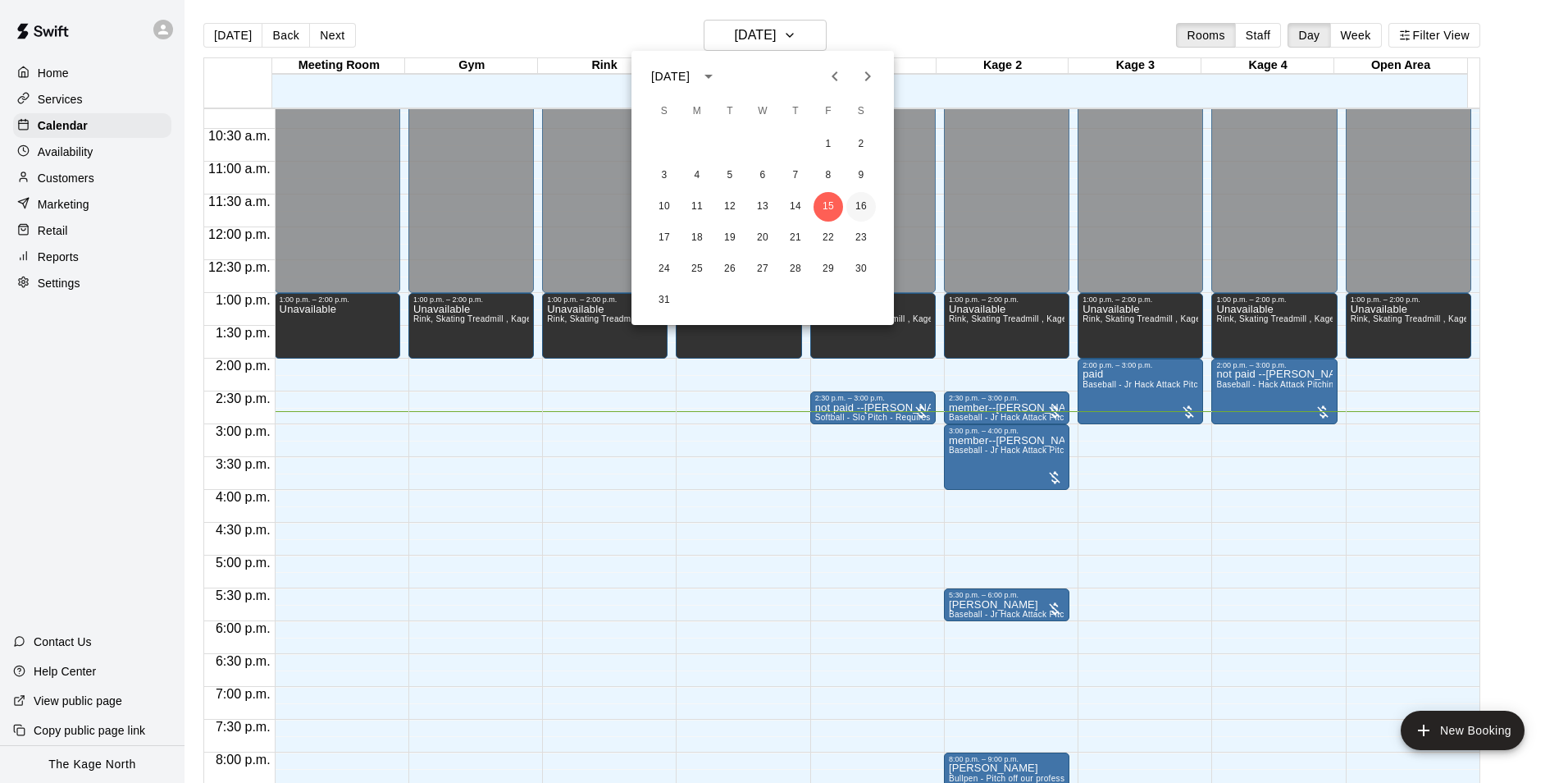
click at [862, 204] on button "16" at bounding box center [861, 206] width 29 height 29
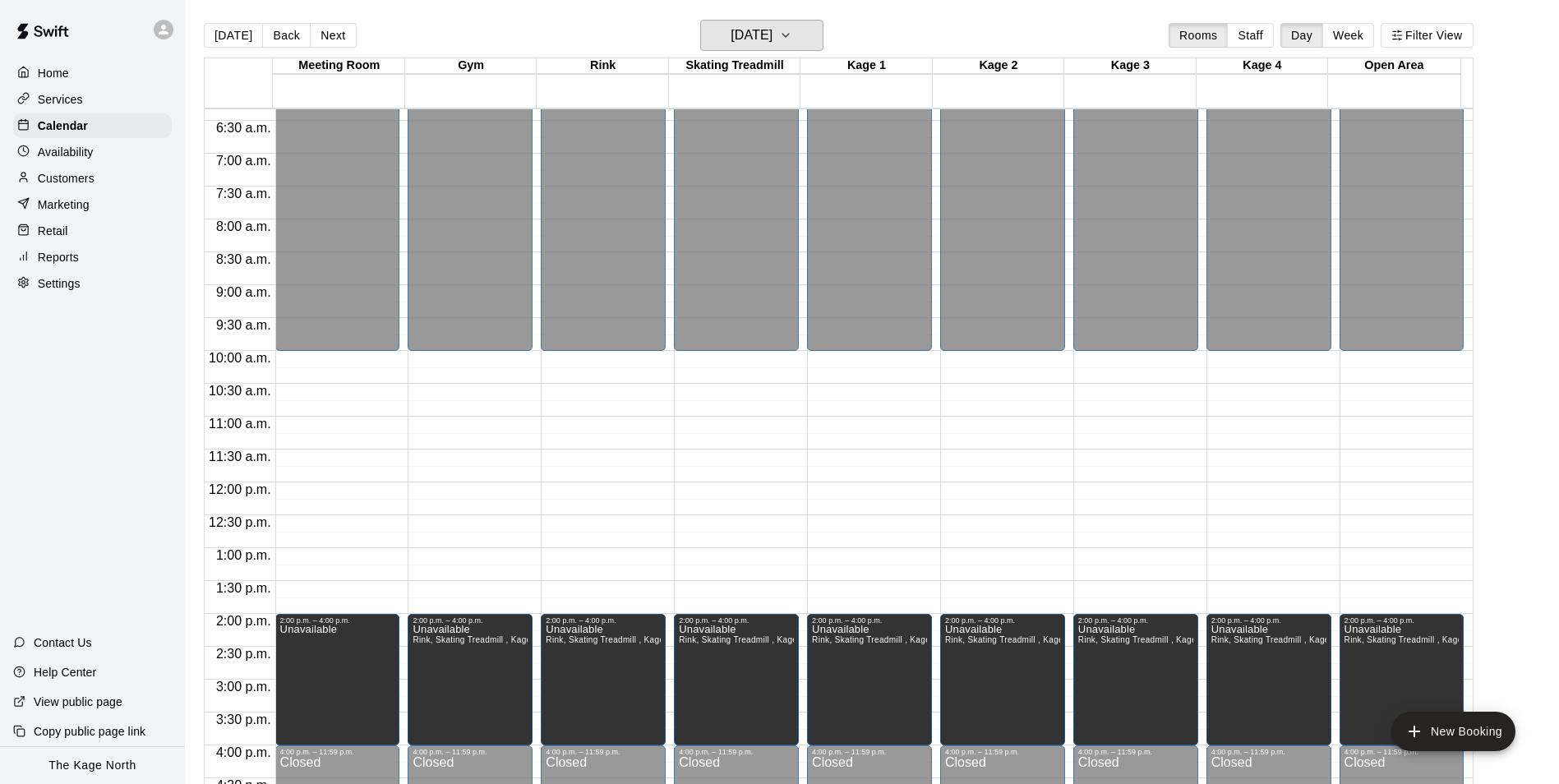
scroll to position [506, 0]
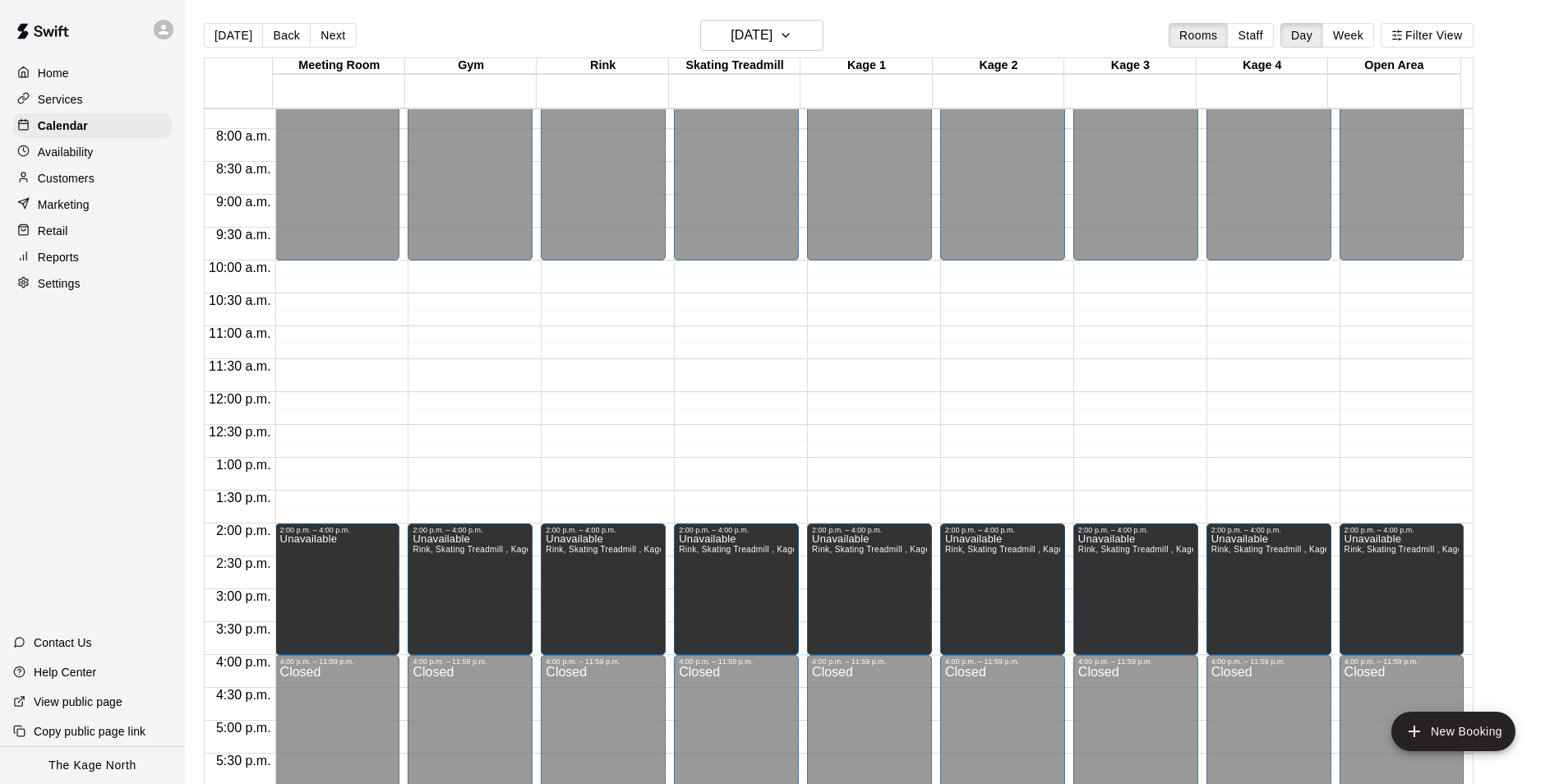
click at [97, 178] on div "Customers" at bounding box center [92, 178] width 159 height 25
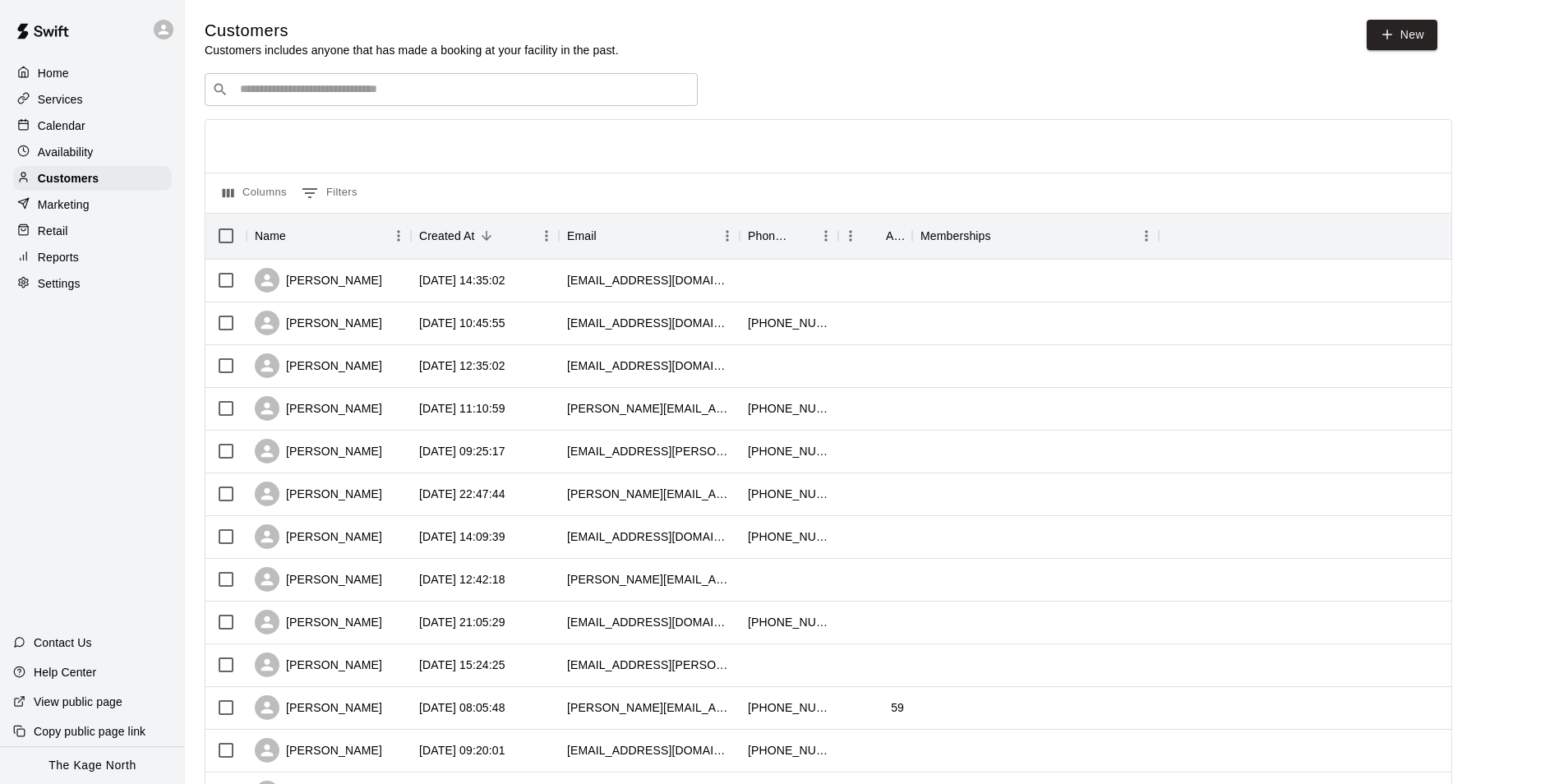
click at [54, 120] on p "Calendar" at bounding box center [62, 125] width 48 height 16
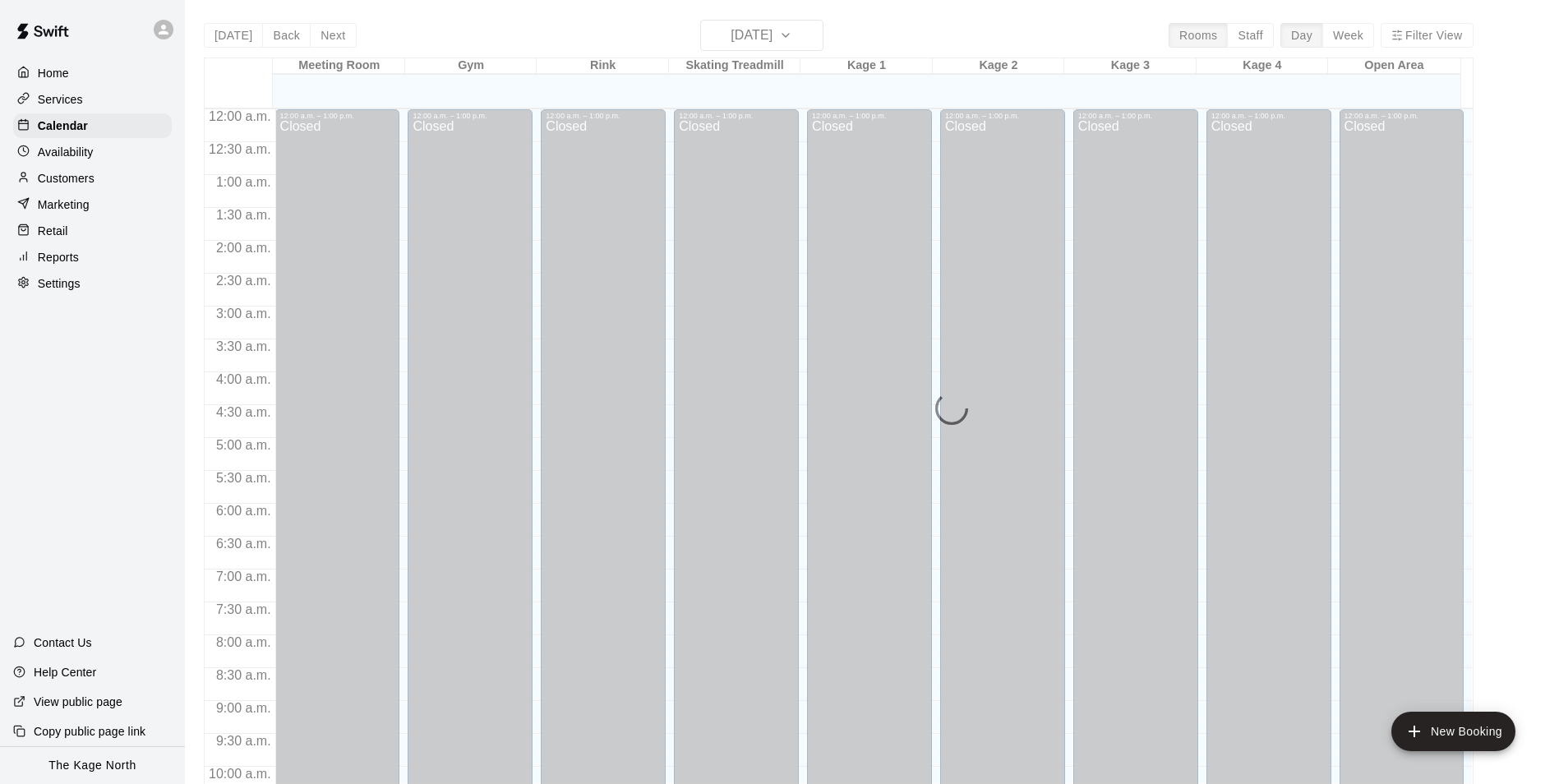
scroll to position [835, 0]
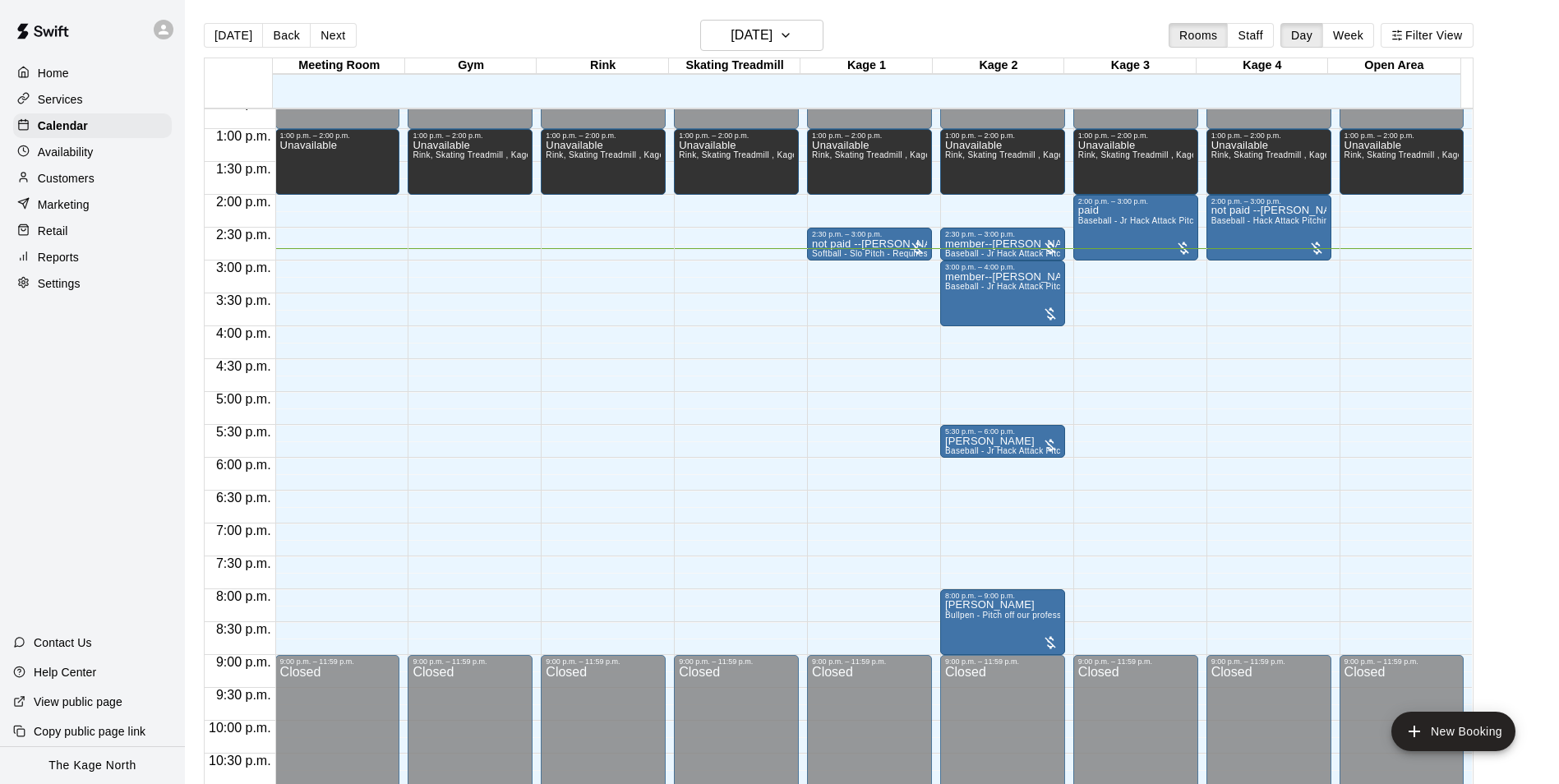
drag, startPoint x: 573, startPoint y: 45, endPoint x: 670, endPoint y: 62, distance: 98.5
click at [573, 45] on div "[DATE] Back [DATE][DATE] Rooms Staff Day Week Filter View" at bounding box center [839, 39] width 1270 height 38
click at [792, 31] on icon "button" at bounding box center [785, 35] width 13 height 20
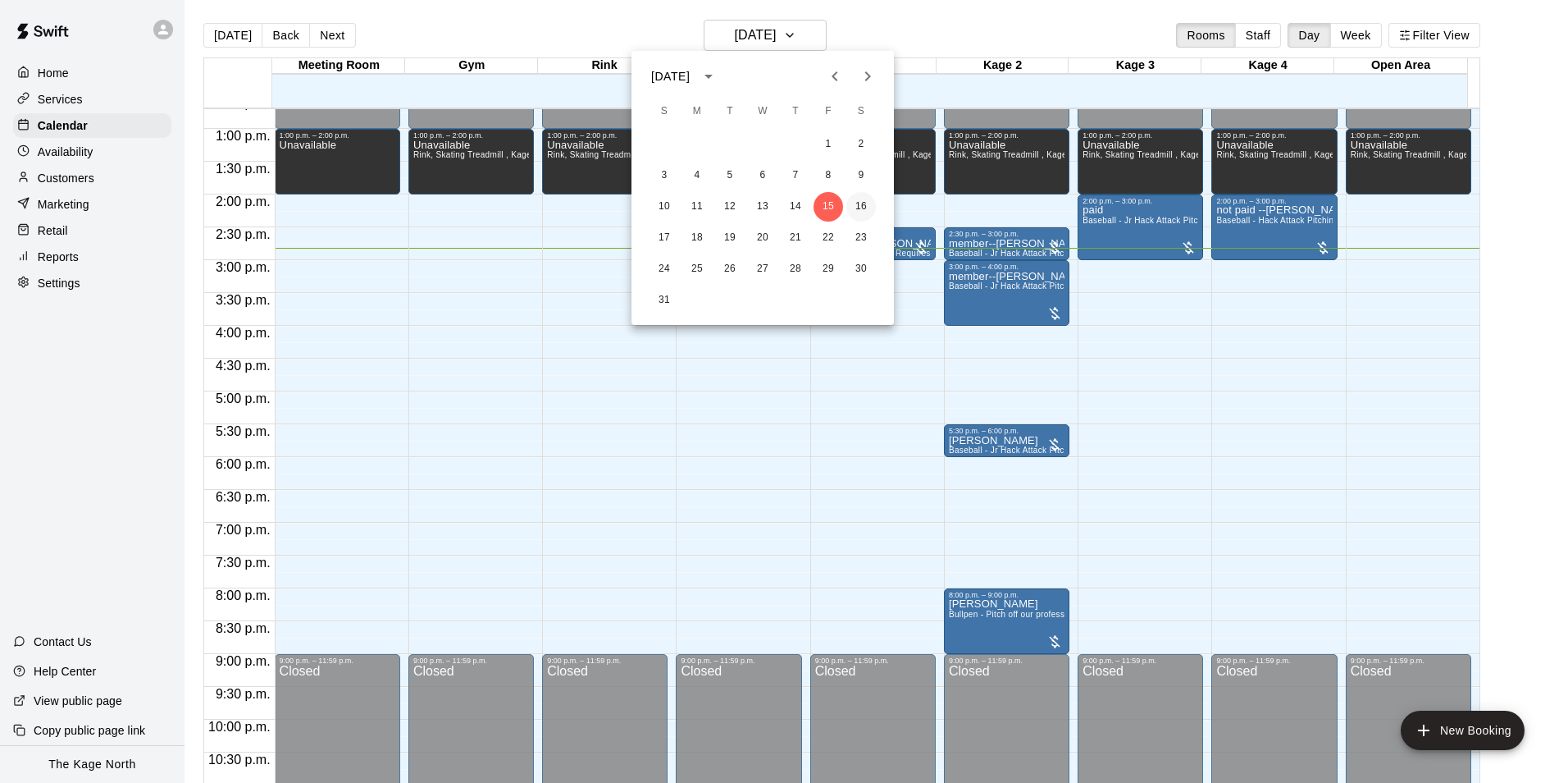
click at [868, 211] on button "16" at bounding box center [861, 206] width 29 height 29
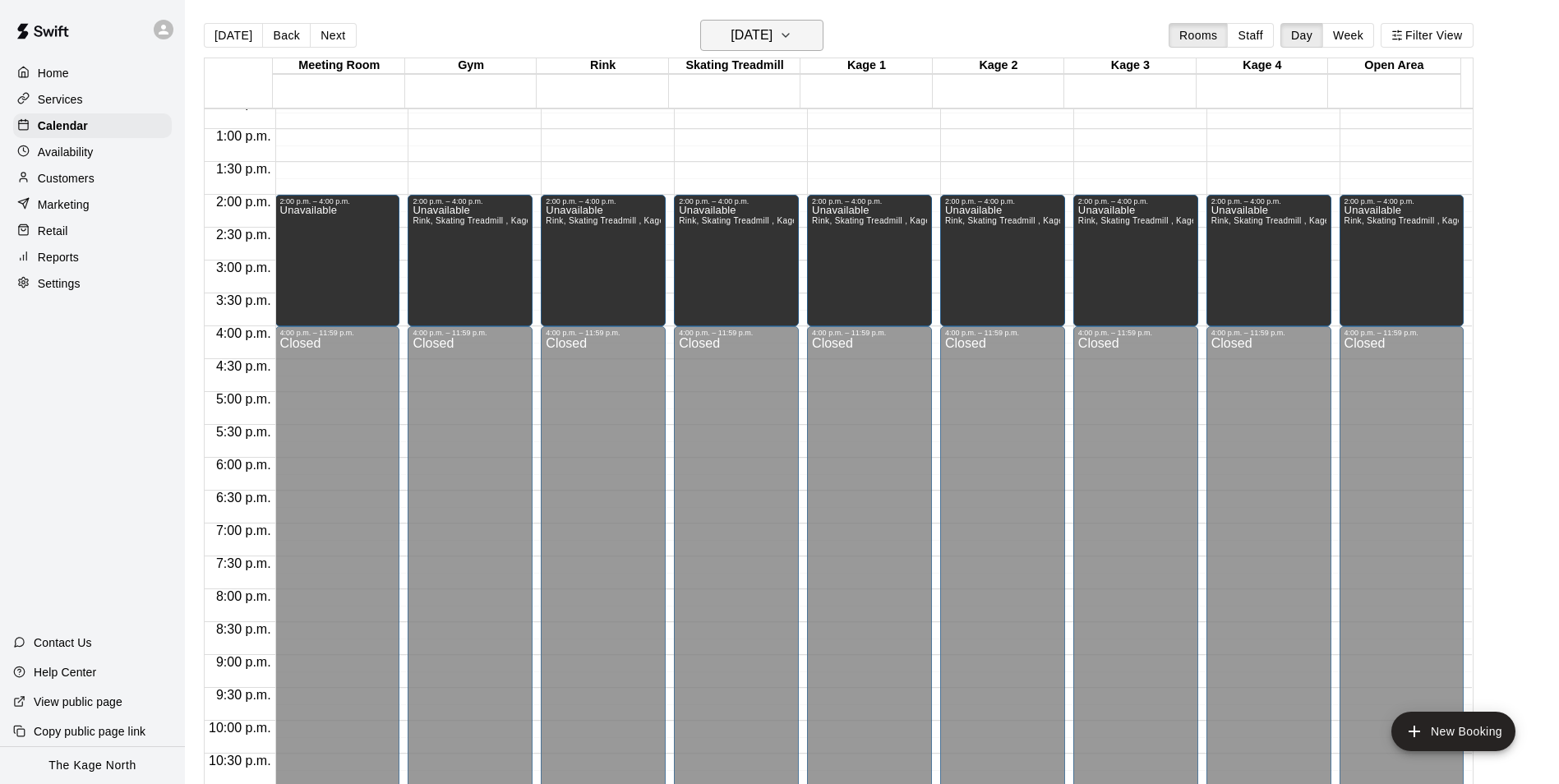
click at [772, 34] on h6 "[DATE]" at bounding box center [751, 35] width 42 height 23
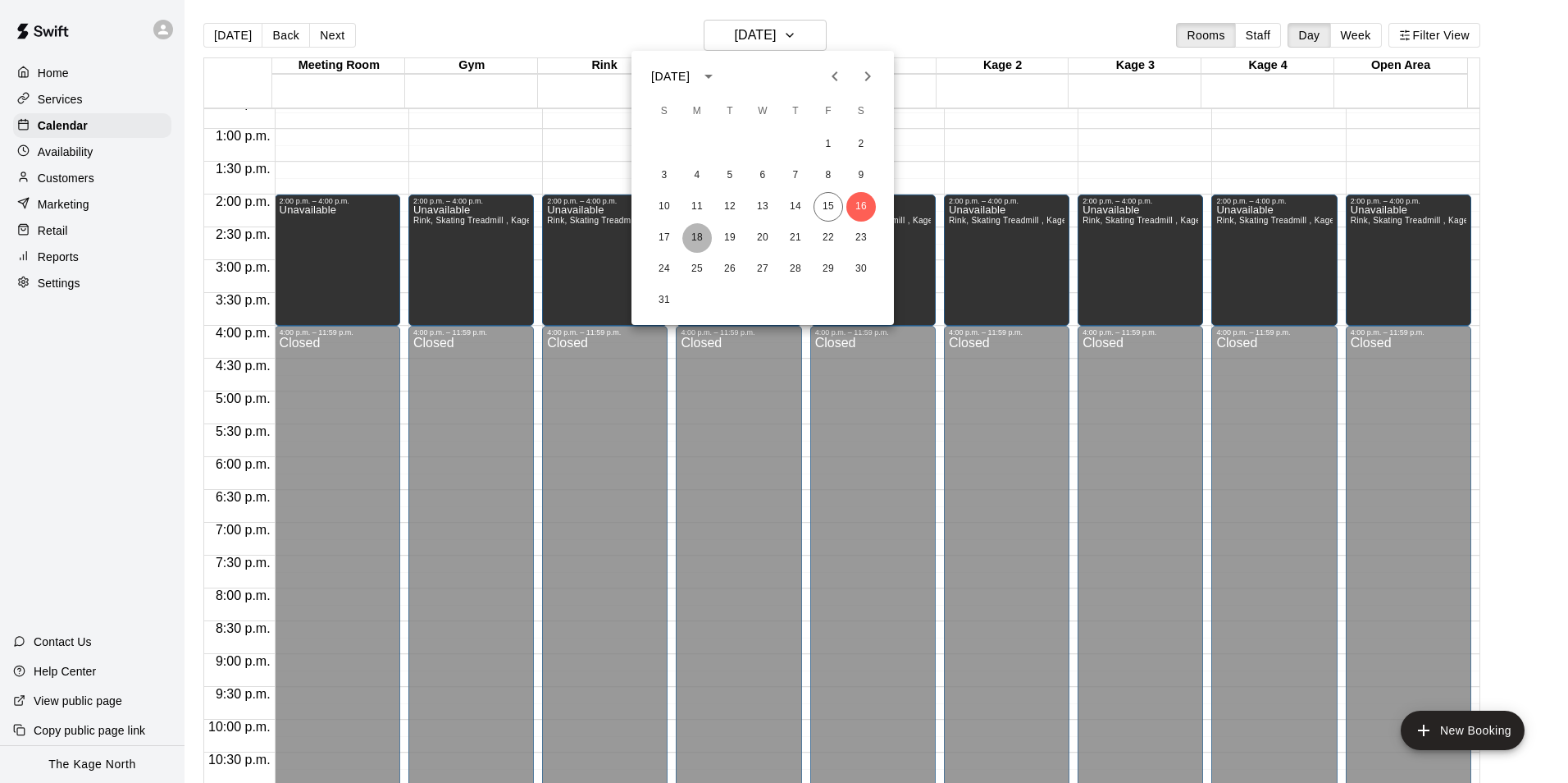
click at [702, 232] on button "18" at bounding box center [697, 238] width 29 height 29
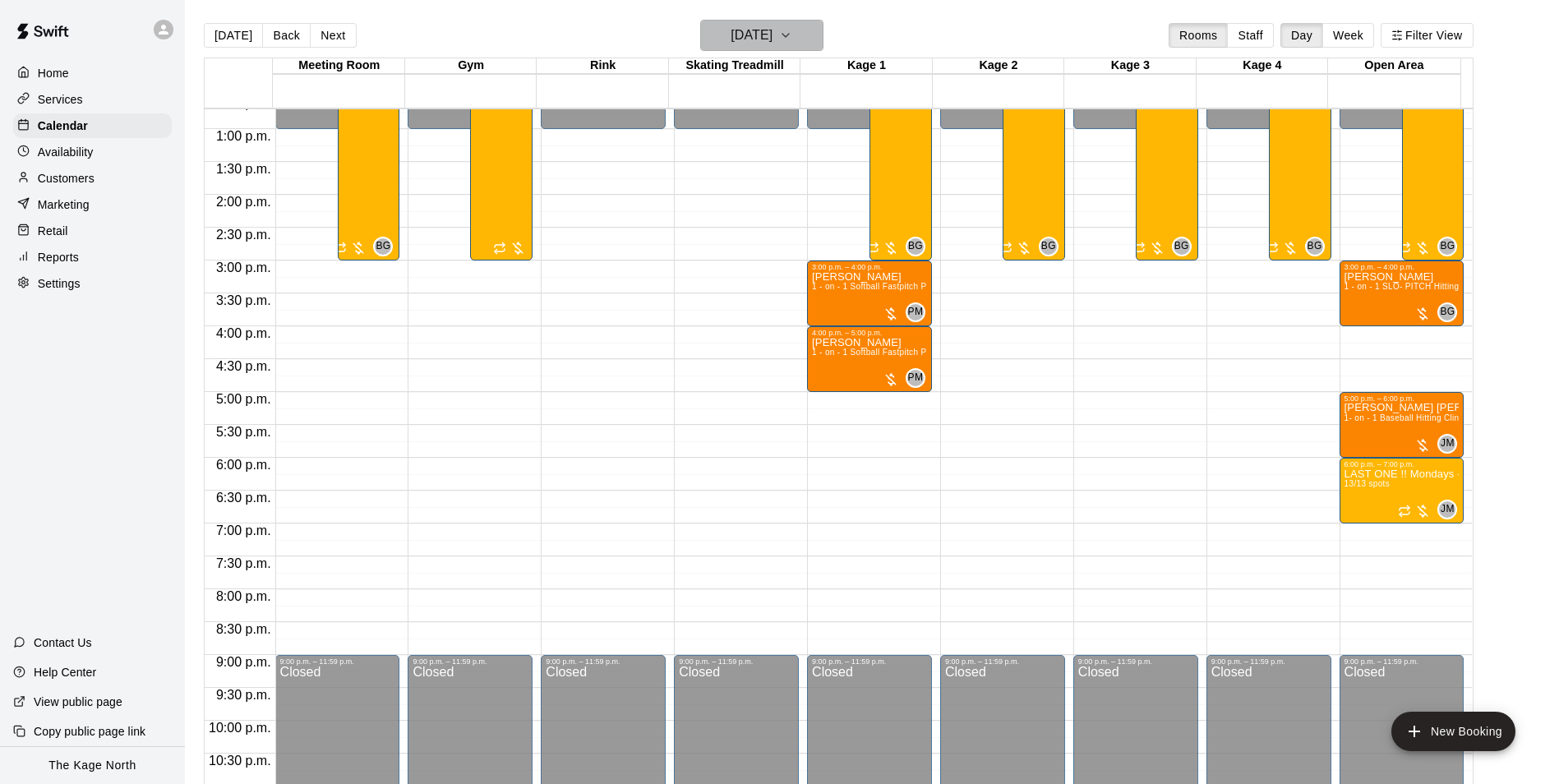
click at [772, 37] on h6 "[DATE]" at bounding box center [751, 35] width 42 height 23
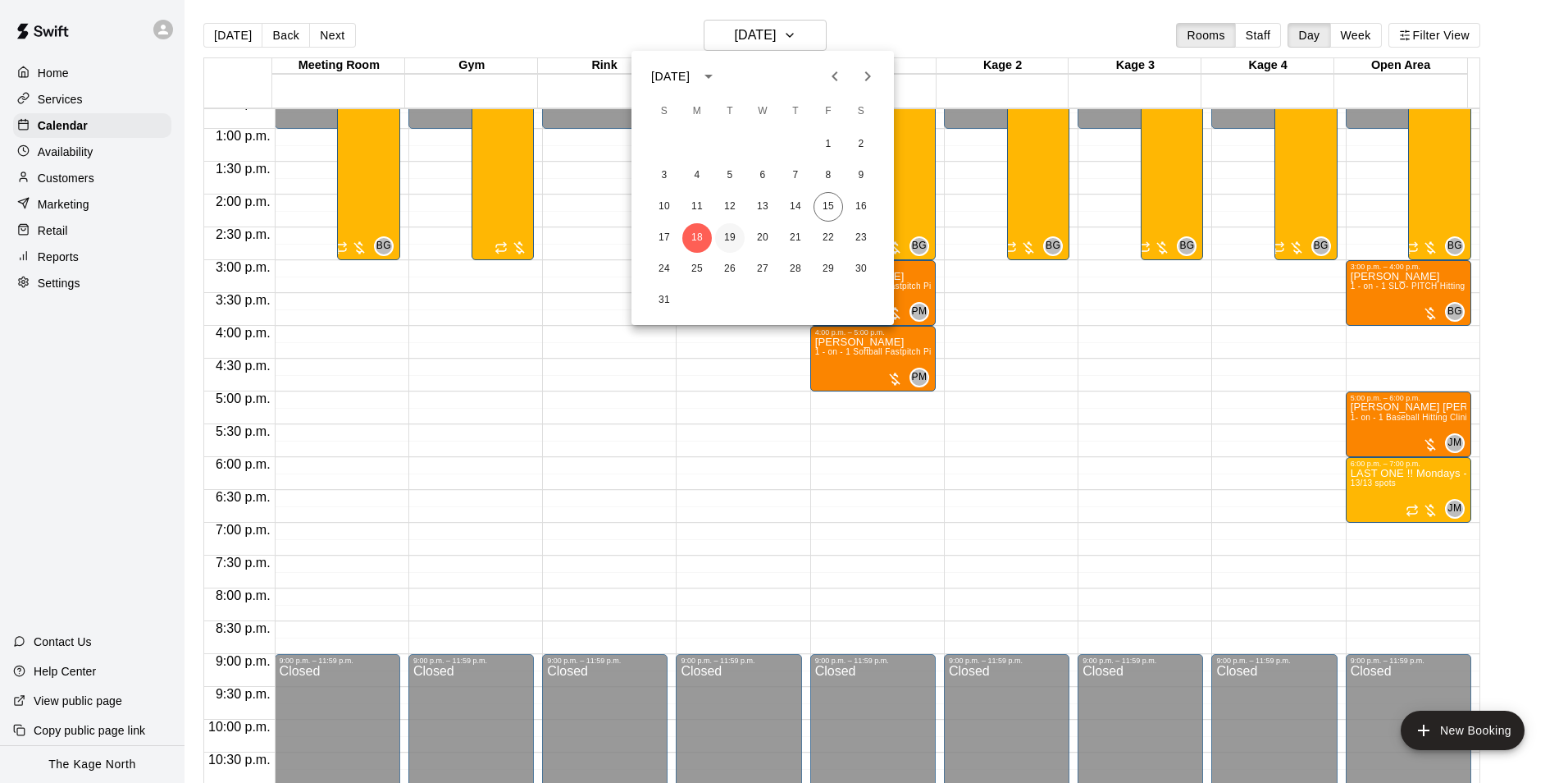
click at [728, 238] on button "19" at bounding box center [730, 238] width 29 height 29
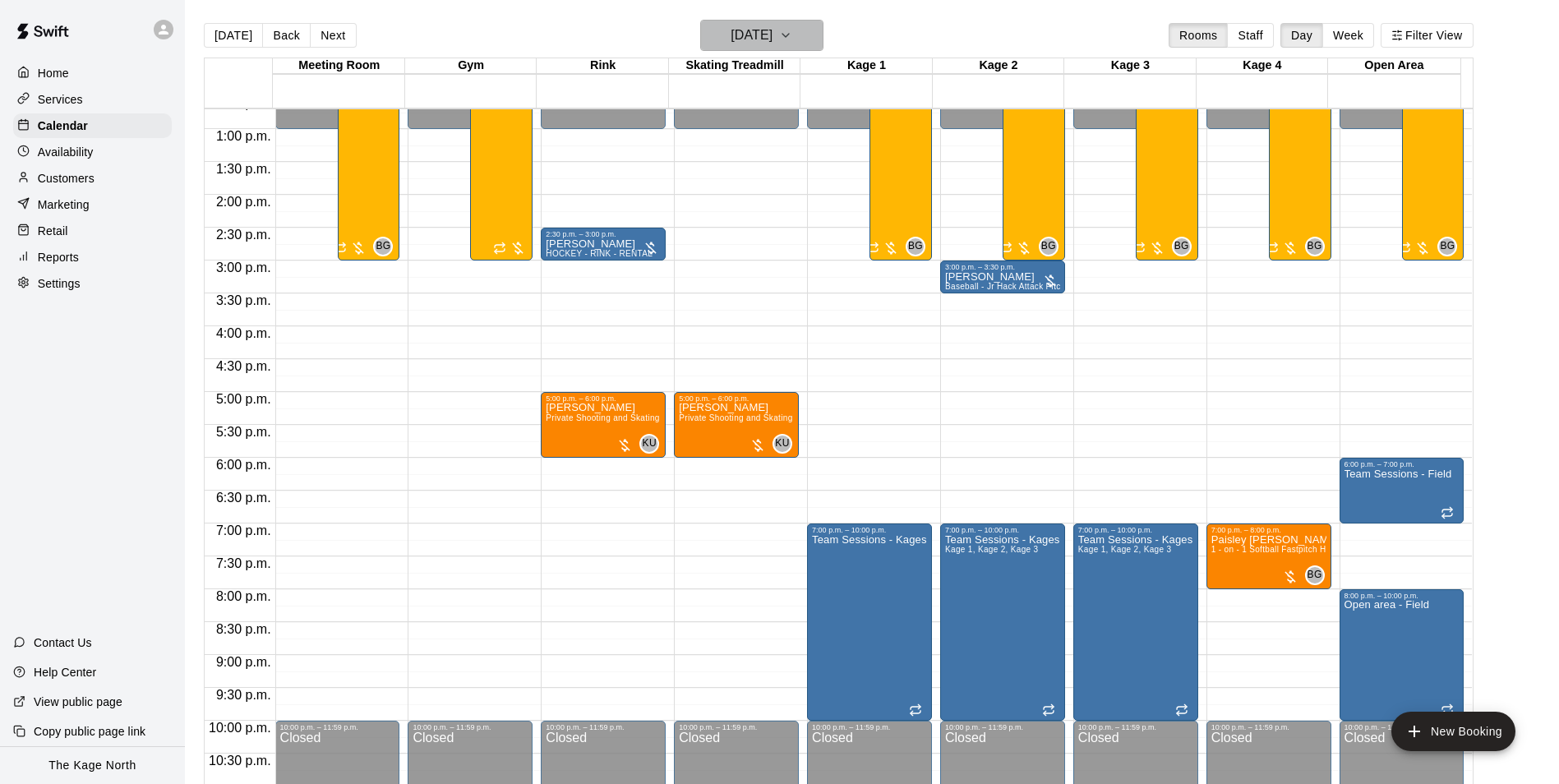
click at [804, 36] on button "[DATE]" at bounding box center [762, 35] width 124 height 31
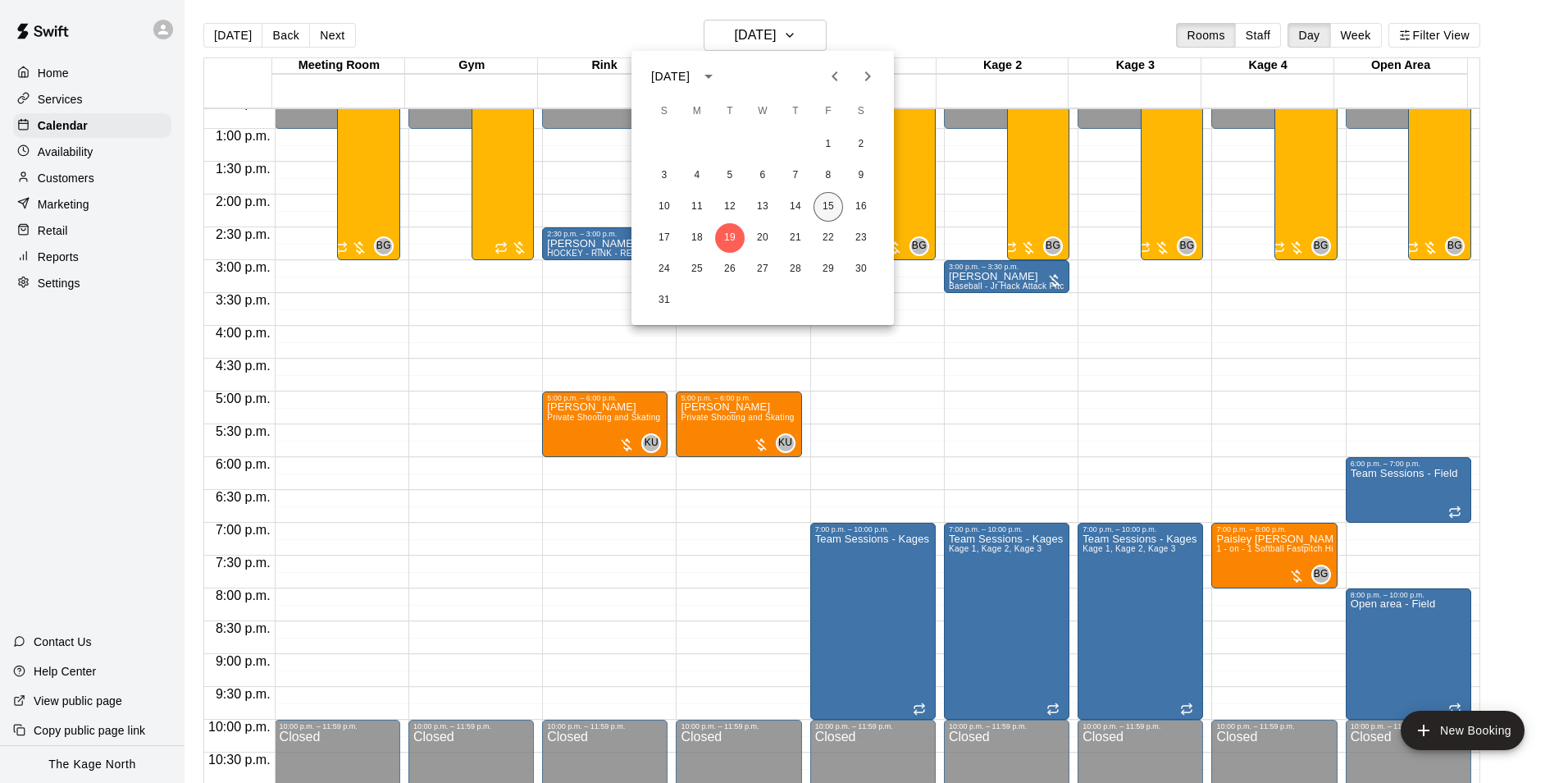
click at [826, 204] on button "15" at bounding box center [828, 206] width 29 height 29
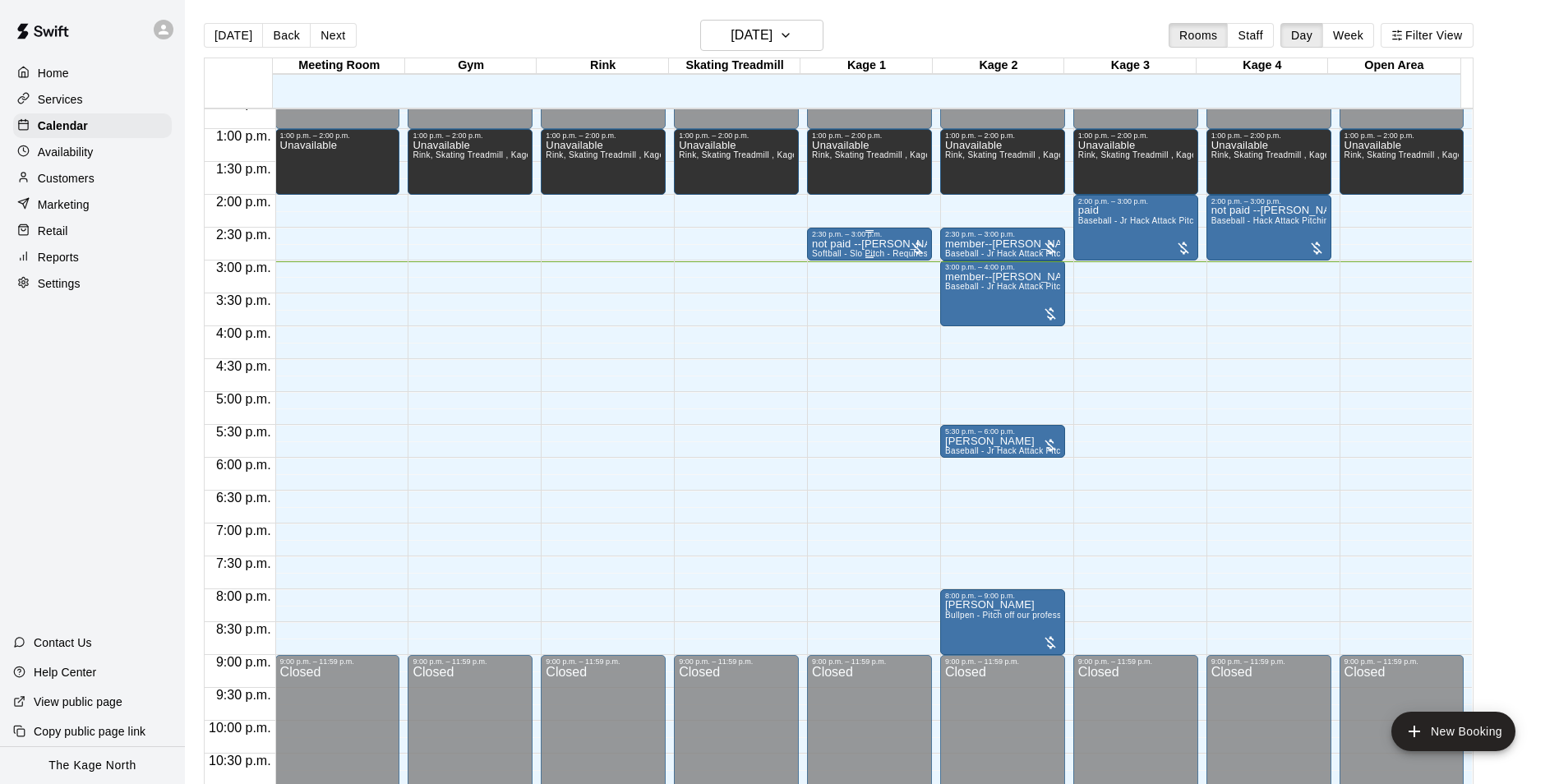
click at [883, 250] on div "not paid --[PERSON_NAME] Softball - Slo Pitch - Requires second person to feed …" at bounding box center [869, 630] width 115 height 784
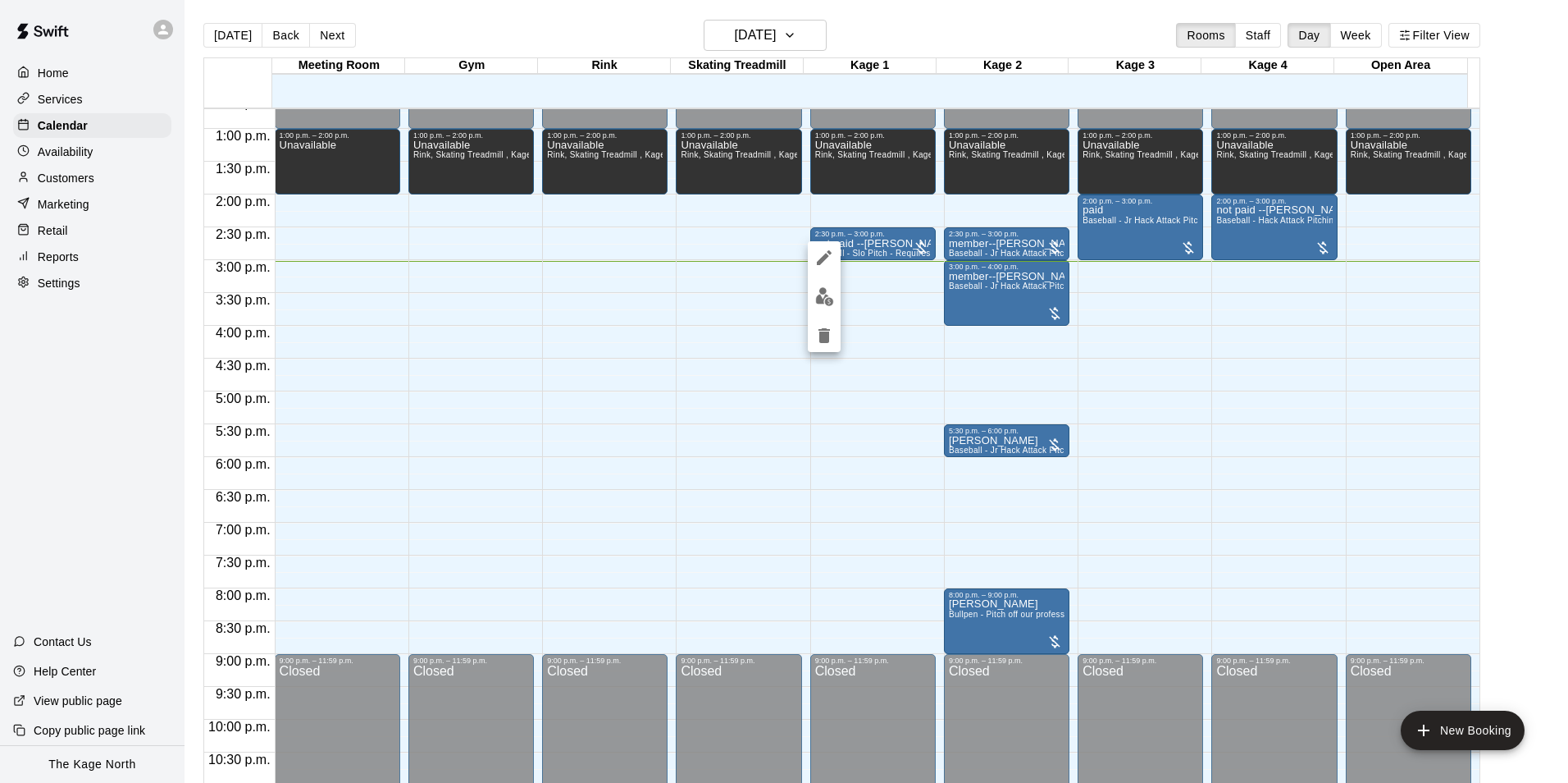
click at [823, 254] on icon "edit" at bounding box center [824, 257] width 20 height 20
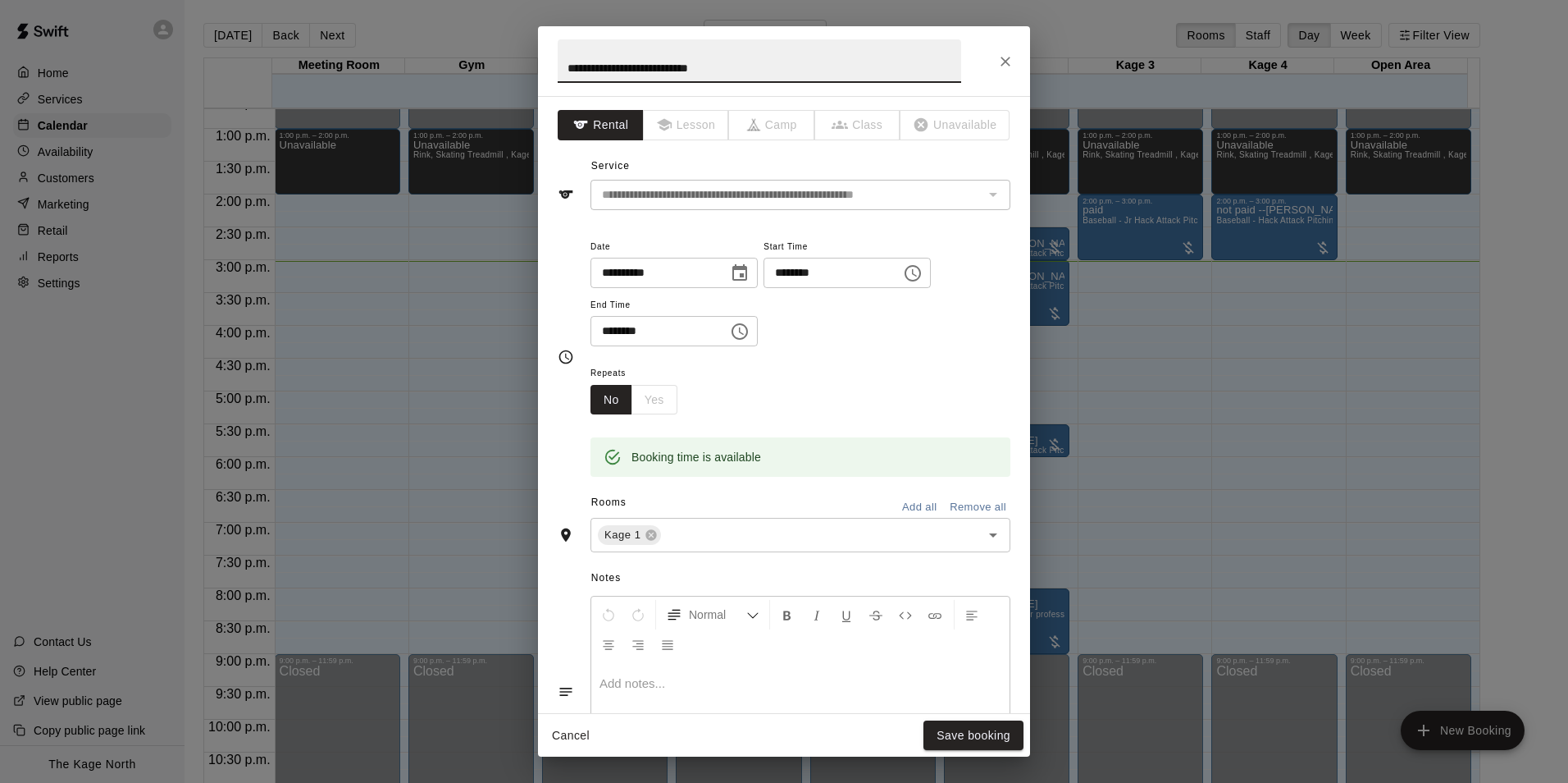
drag, startPoint x: 587, startPoint y: 69, endPoint x: 563, endPoint y: 66, distance: 24.2
click at [563, 66] on input "**********" at bounding box center [759, 61] width 403 height 44
type input "**********"
click at [982, 738] on button "Save booking" at bounding box center [973, 735] width 100 height 30
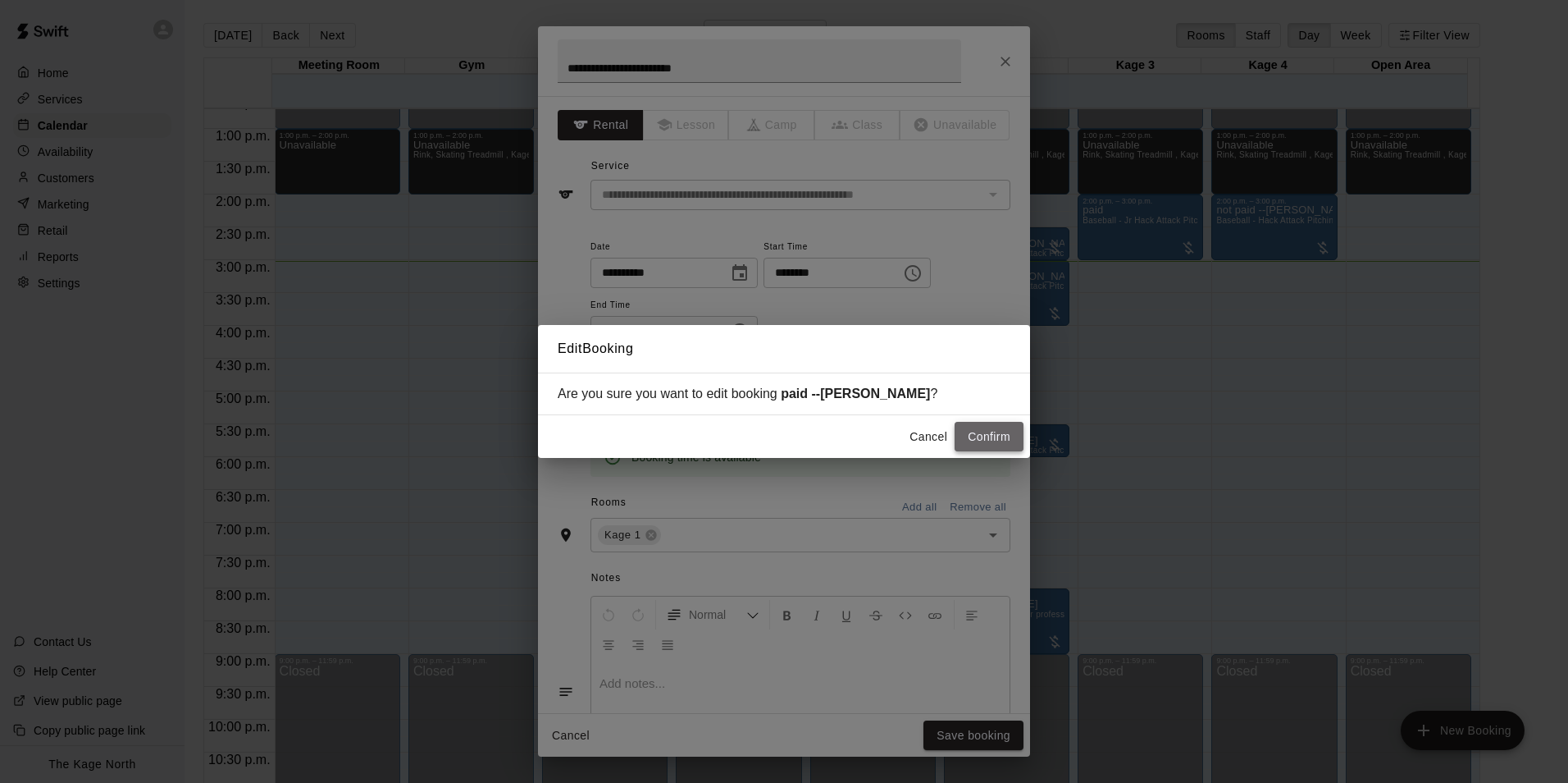
click at [980, 432] on button "Confirm" at bounding box center [989, 436] width 69 height 30
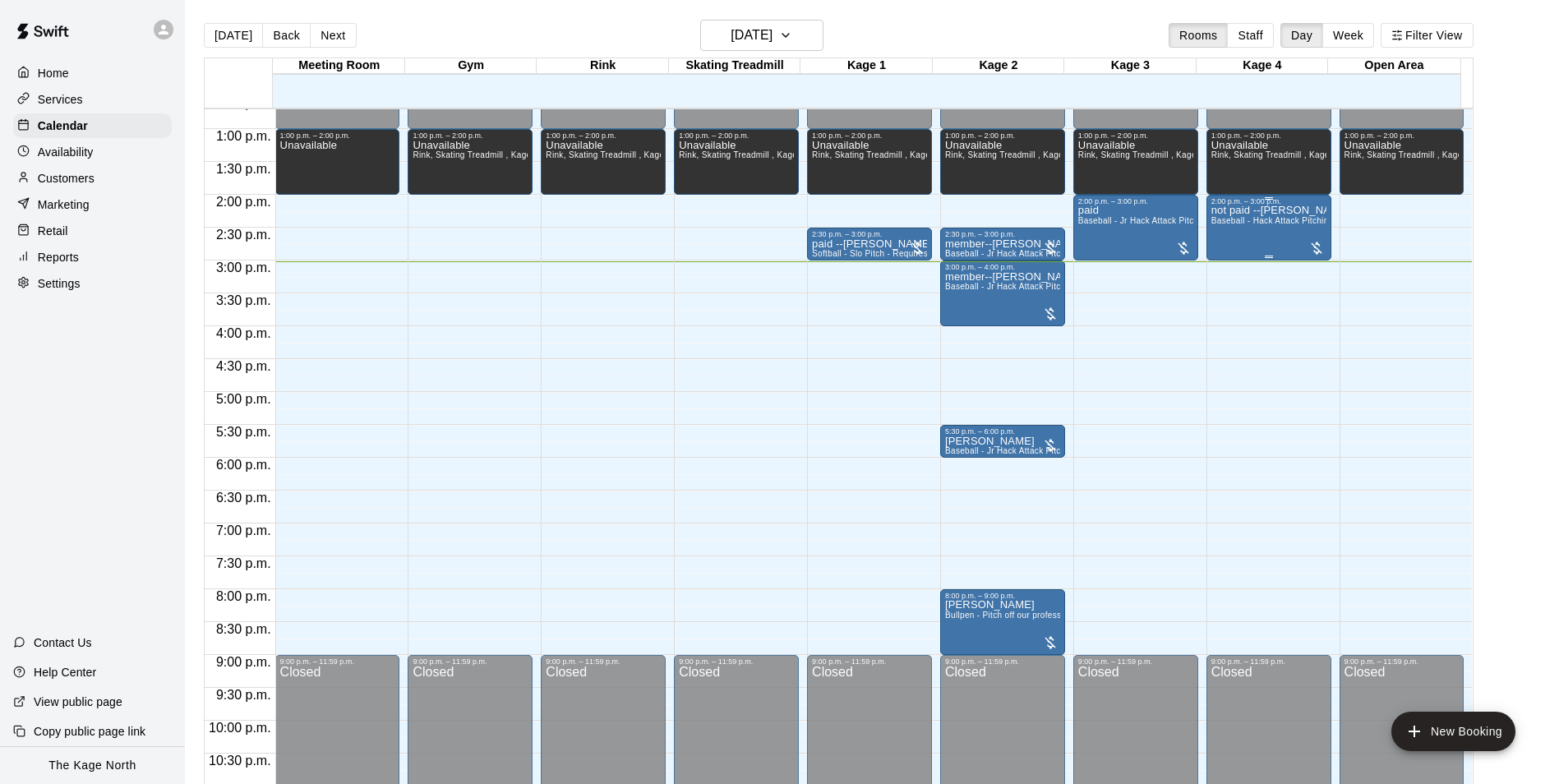
click at [1254, 231] on div "not paid --[PERSON_NAME] Baseball - Hack Attack Pitching Machine - Ideal for 14…" at bounding box center [1269, 597] width 115 height 784
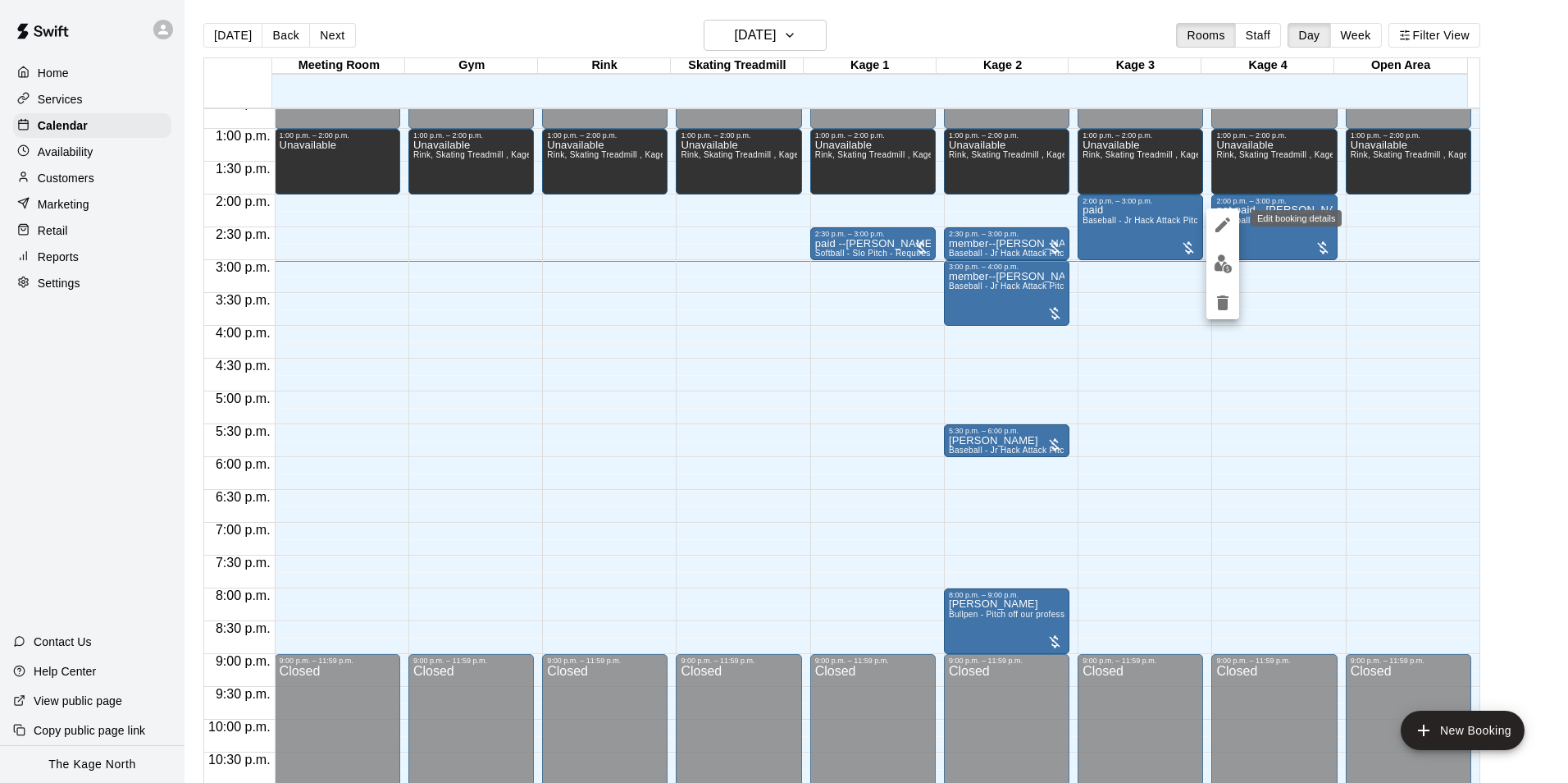
click at [1232, 233] on icon "edit" at bounding box center [1222, 224] width 20 height 20
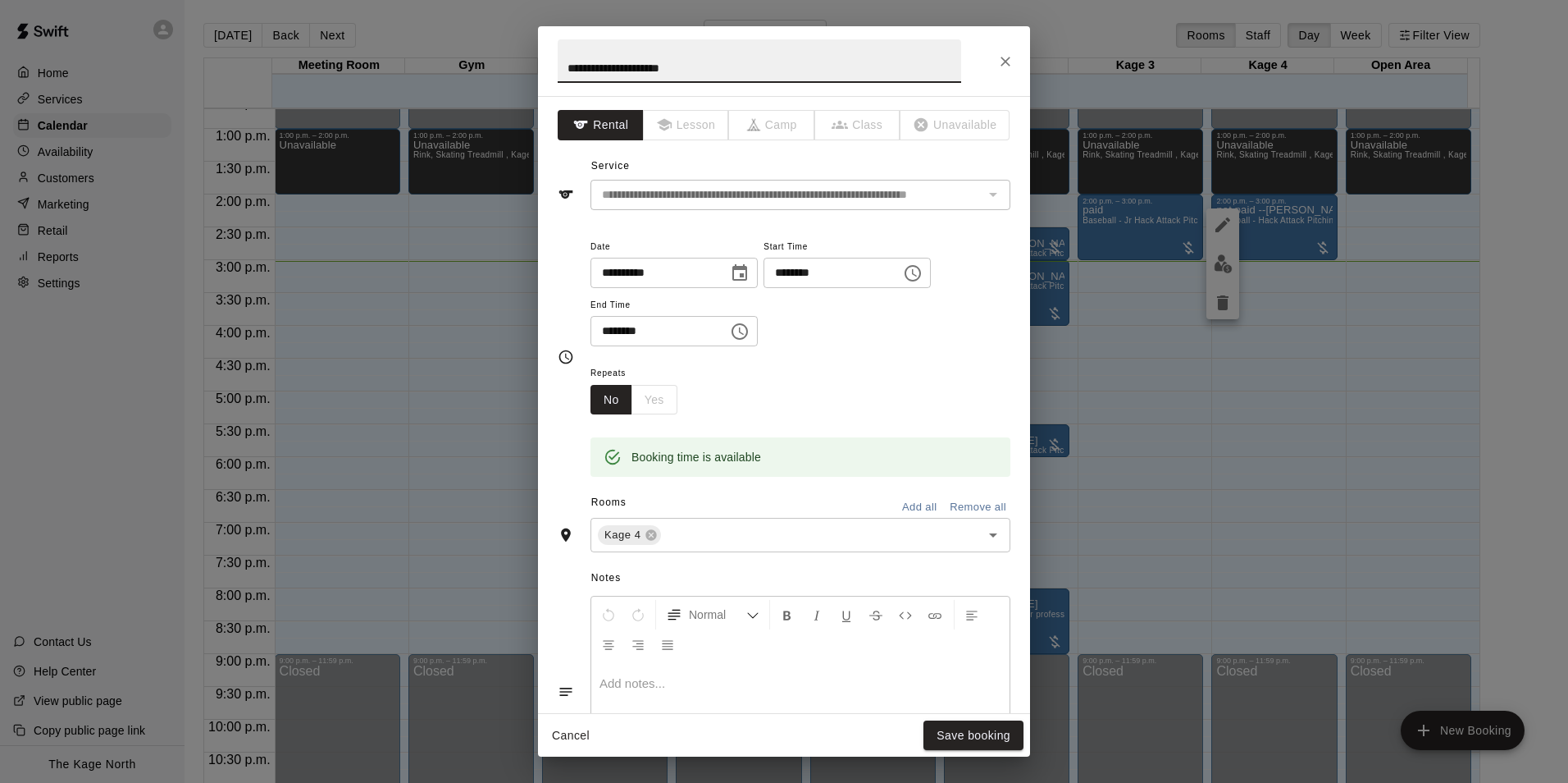
drag, startPoint x: 586, startPoint y: 65, endPoint x: 546, endPoint y: 67, distance: 40.0
click at [546, 67] on h2 "**********" at bounding box center [759, 61] width 443 height 69
type input "**********"
click at [973, 736] on button "Save booking" at bounding box center [973, 735] width 100 height 30
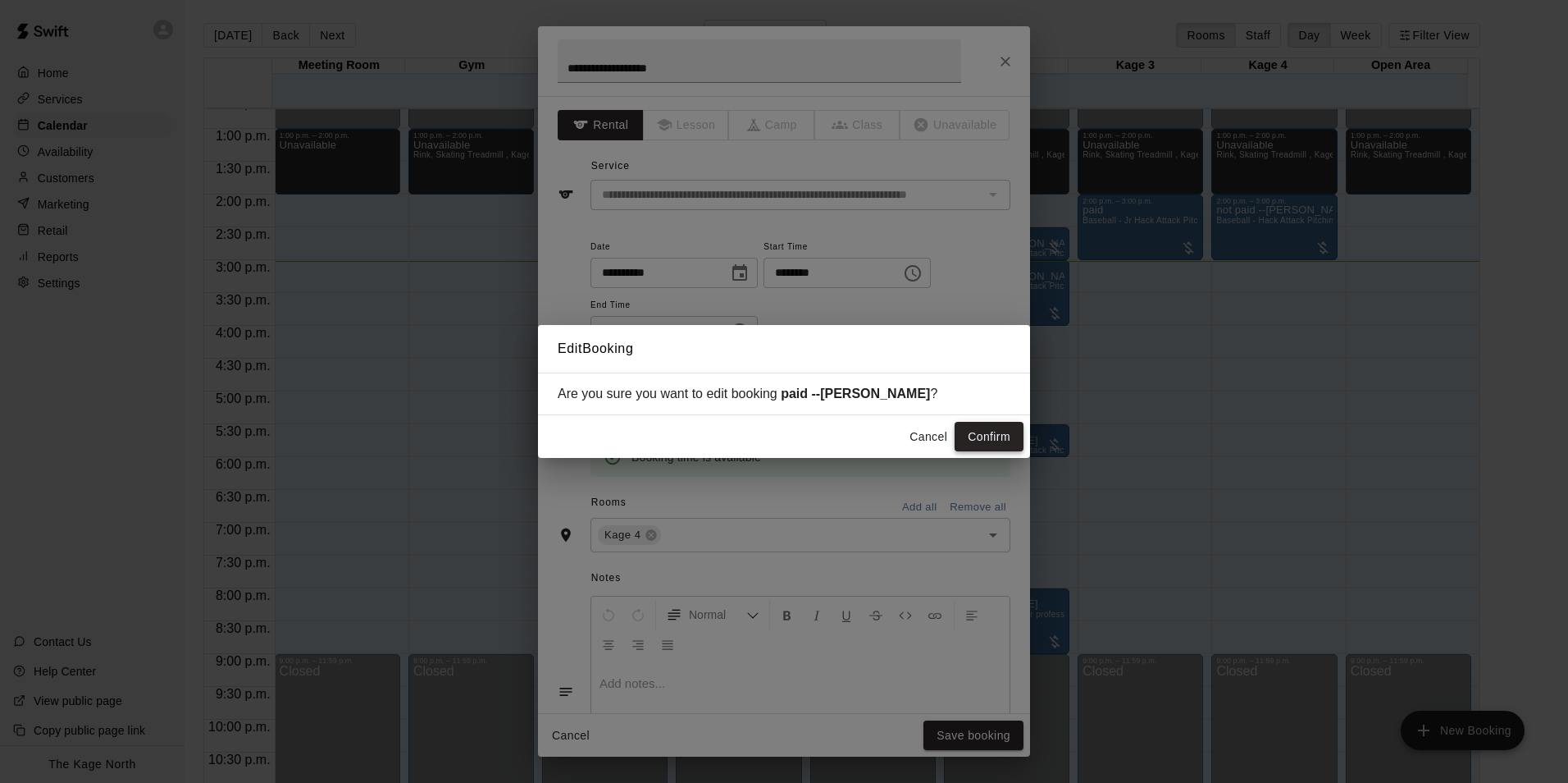
click at [980, 427] on button "Confirm" at bounding box center [989, 436] width 69 height 30
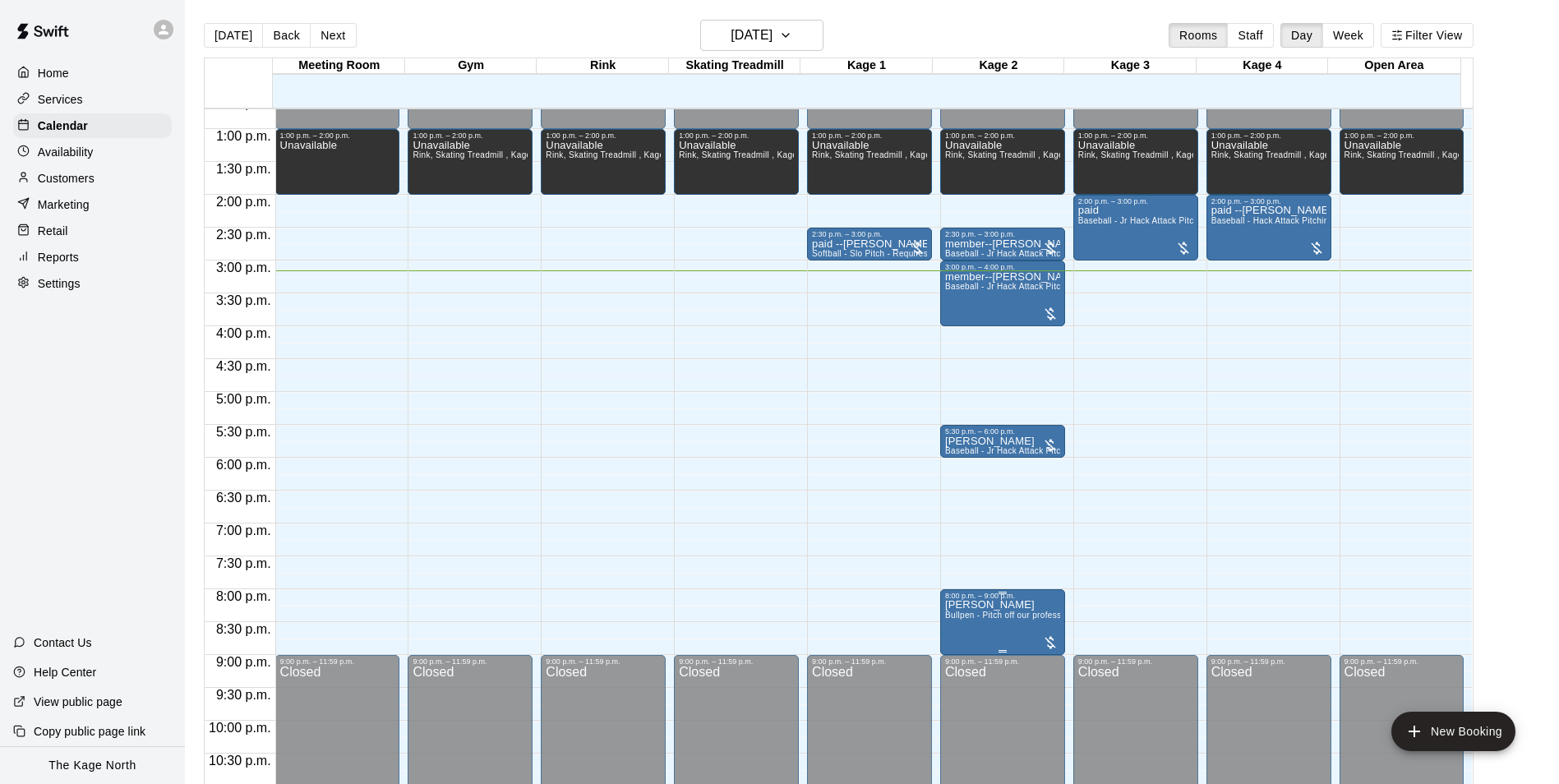
click at [1009, 605] on p "[PERSON_NAME]" at bounding box center [1002, 605] width 115 height 0
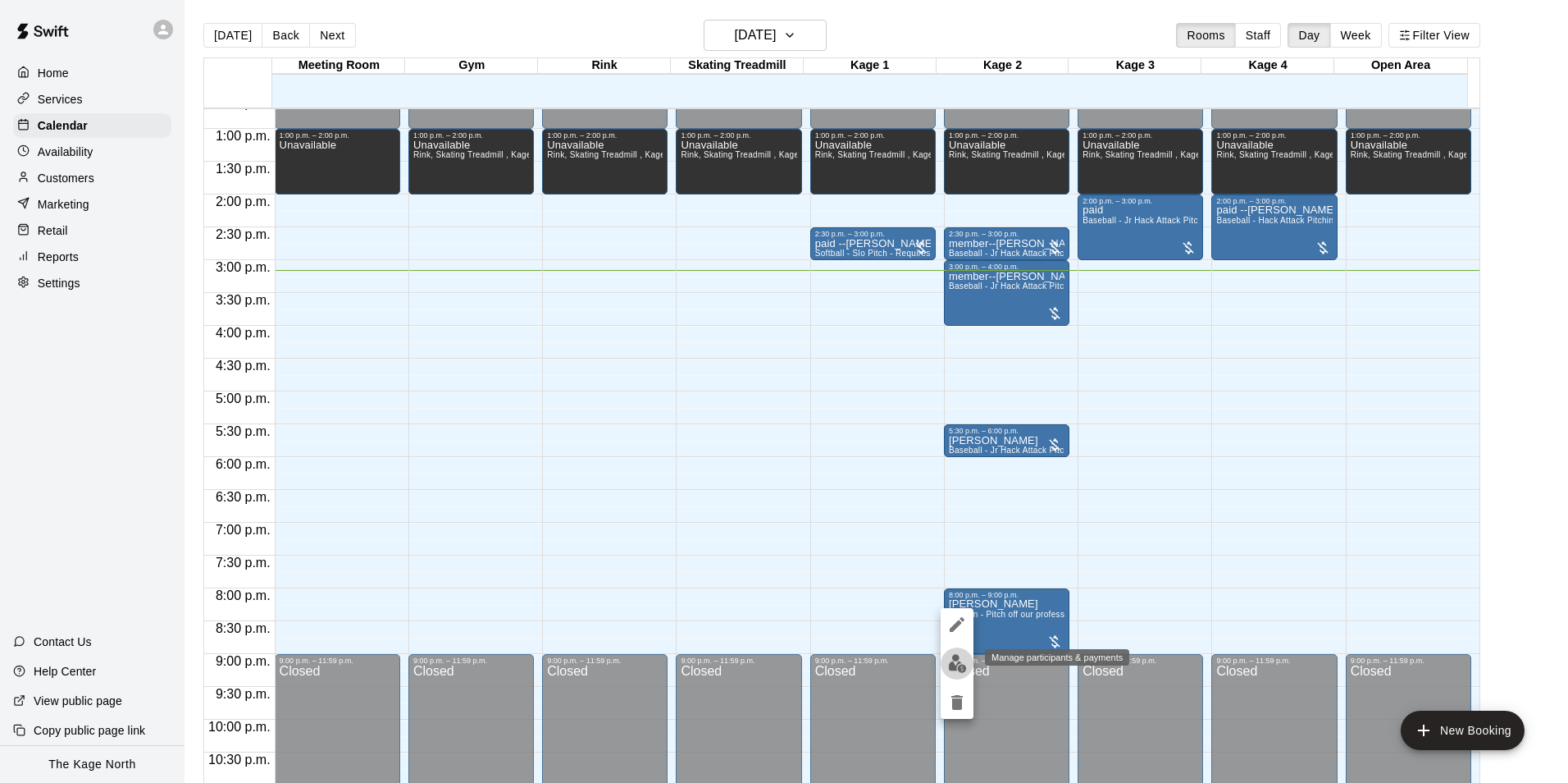
click at [957, 667] on img "edit" at bounding box center [957, 663] width 19 height 19
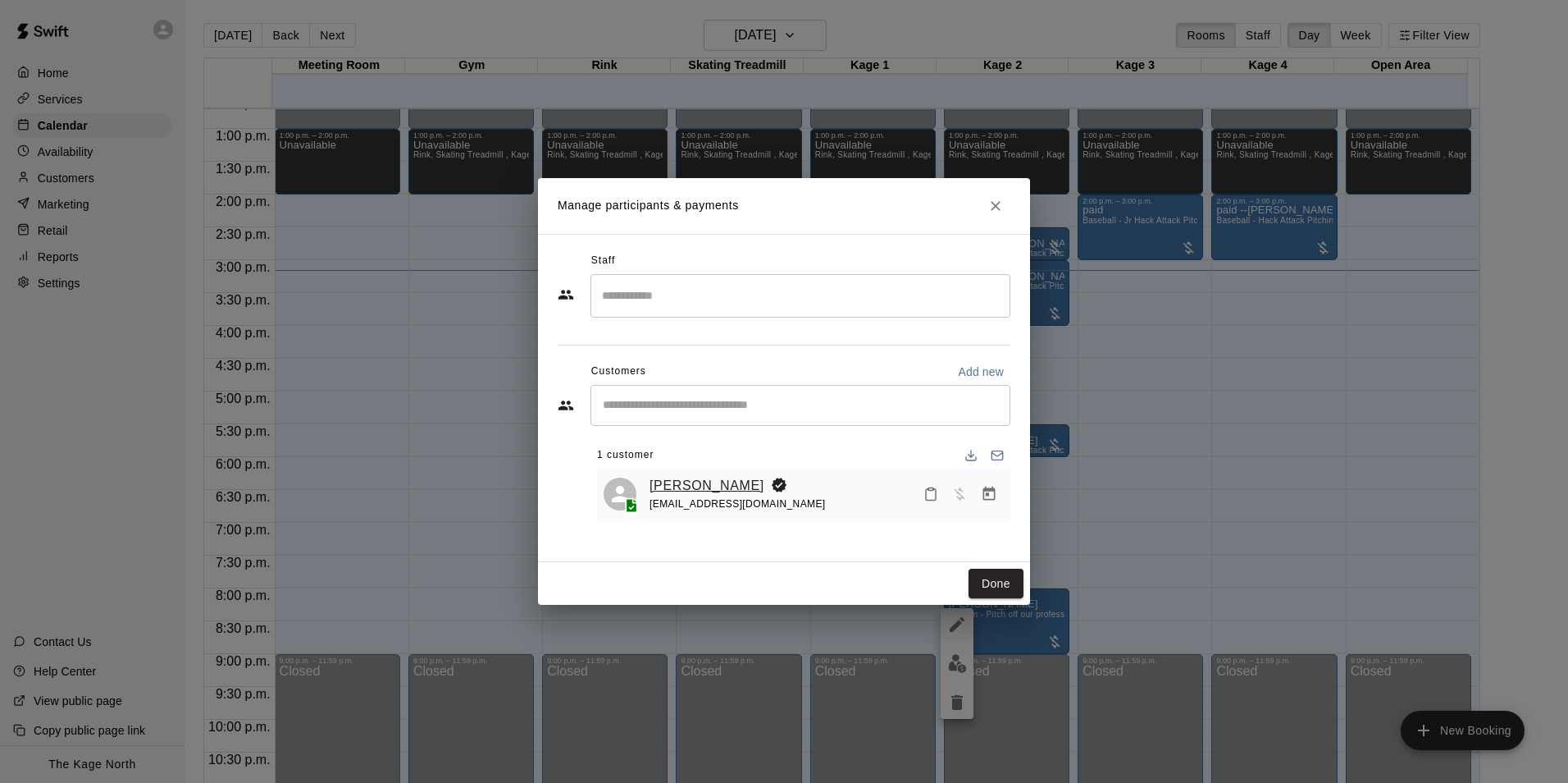
click at [718, 481] on link "[PERSON_NAME]" at bounding box center [707, 486] width 115 height 21
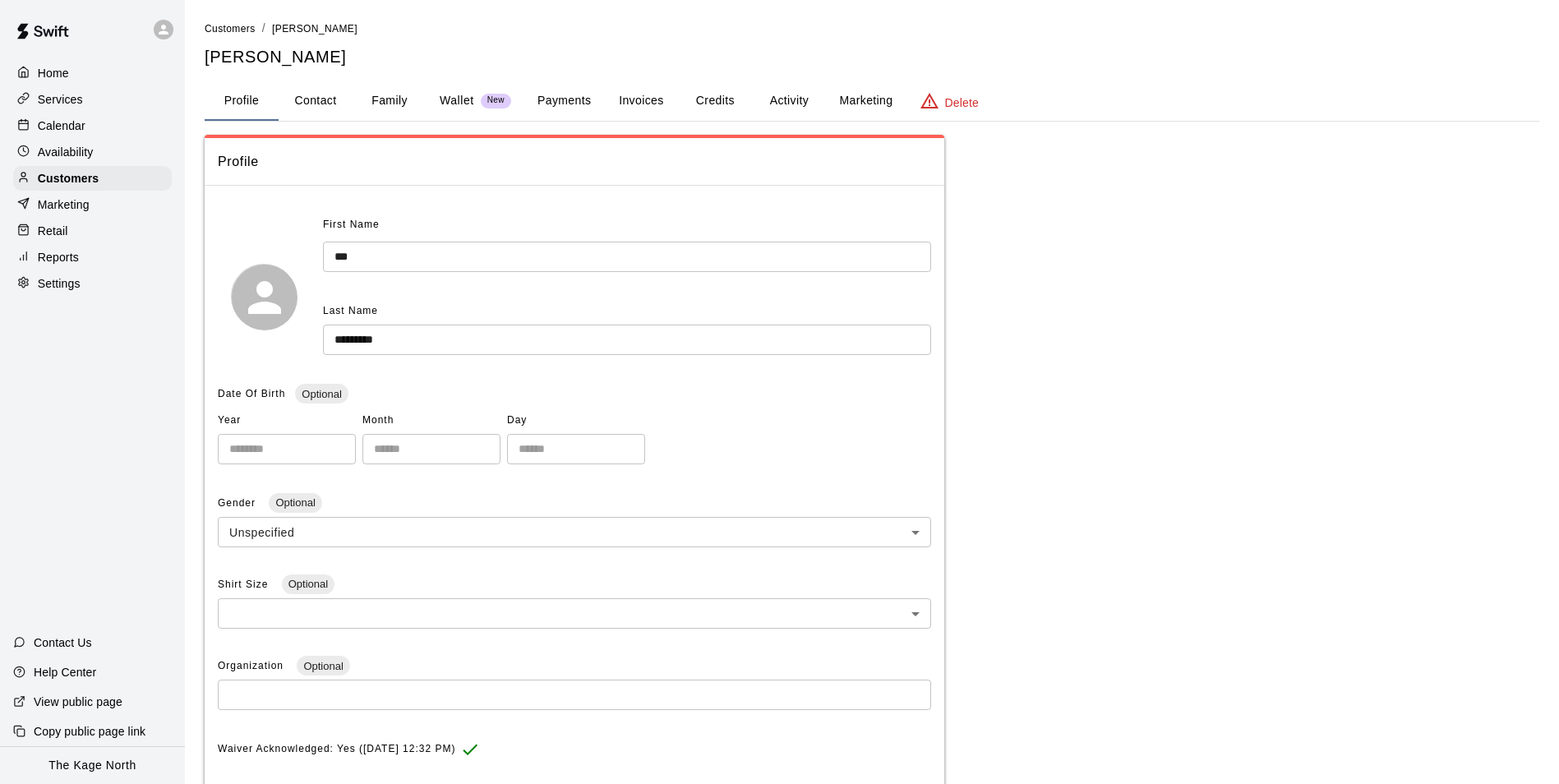
click at [306, 104] on button "Contact" at bounding box center [316, 101] width 74 height 39
select select "**"
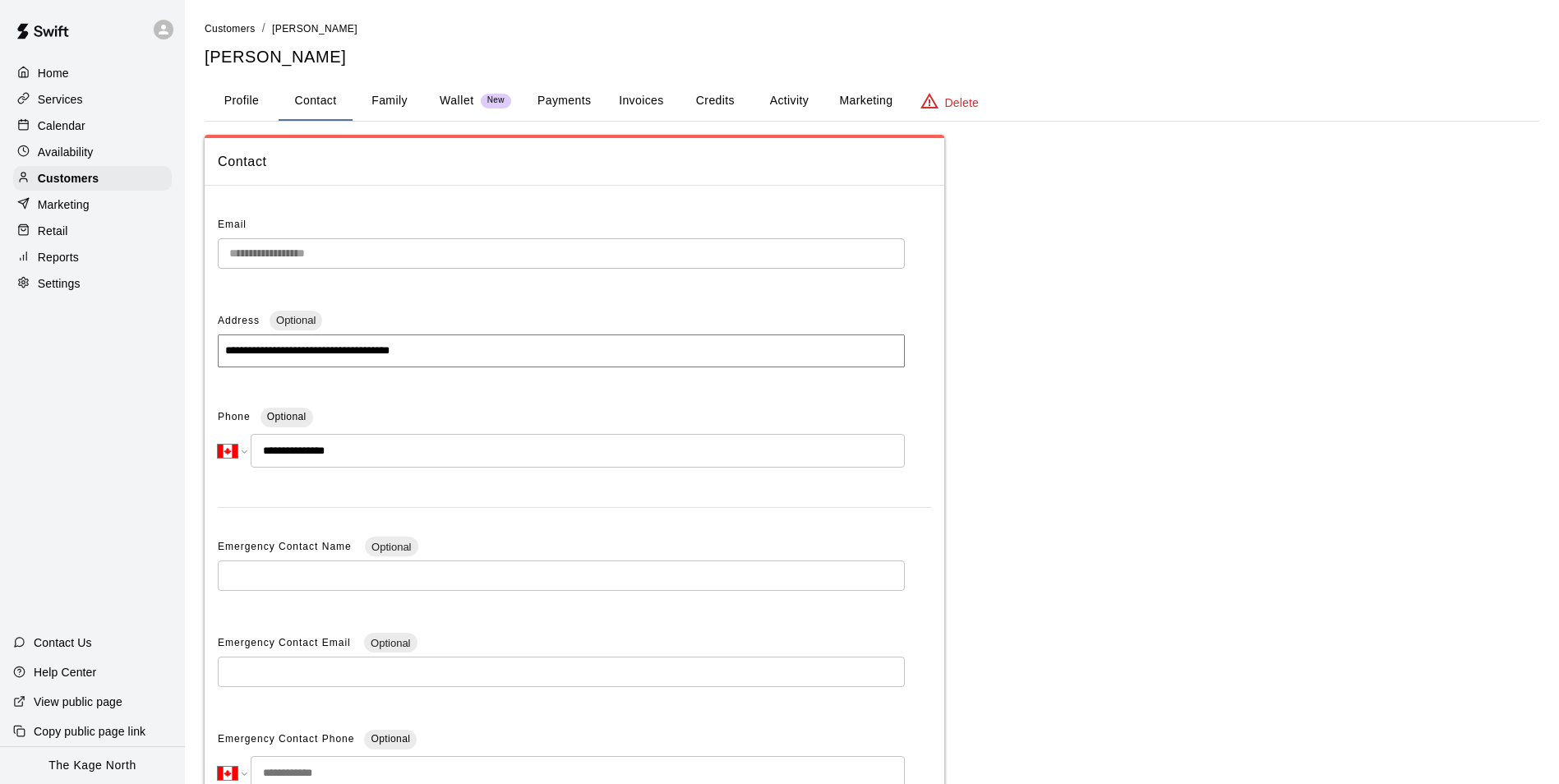
drag, startPoint x: 73, startPoint y: 129, endPoint x: 73, endPoint y: 113, distance: 16.0
click at [73, 129] on p "Calendar" at bounding box center [62, 125] width 48 height 16
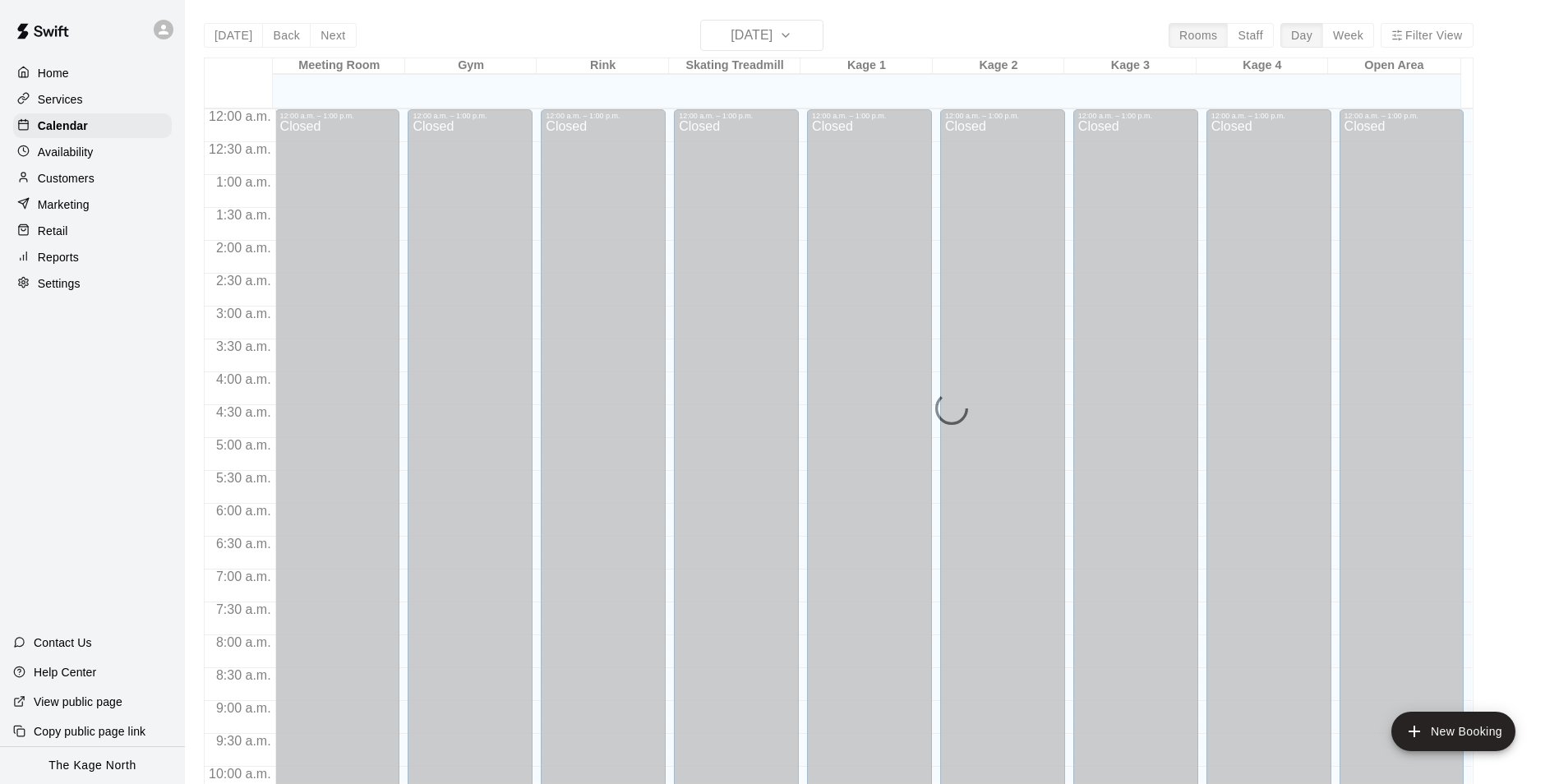
scroll to position [835, 0]
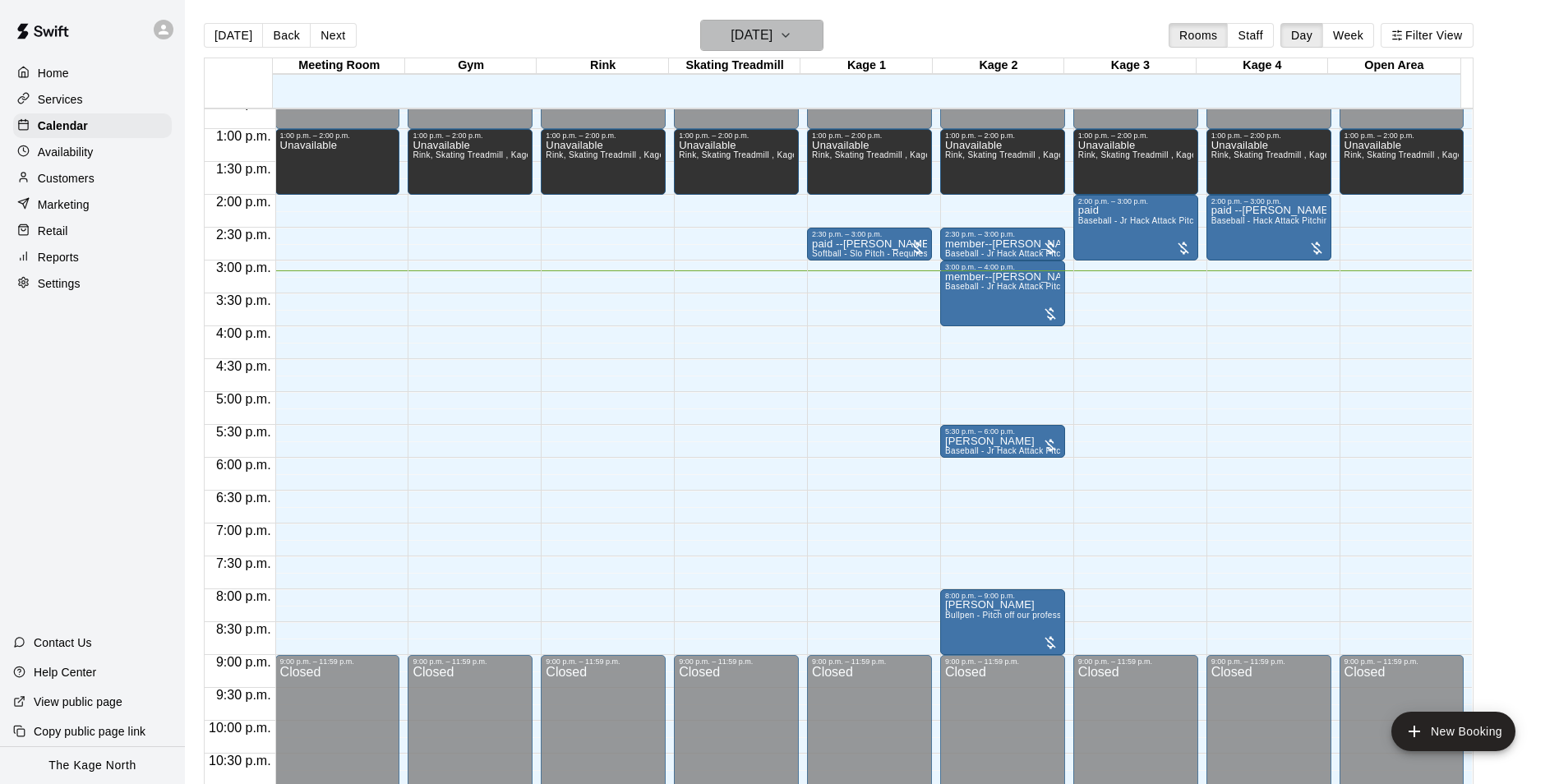
click at [792, 34] on icon "button" at bounding box center [785, 35] width 13 height 20
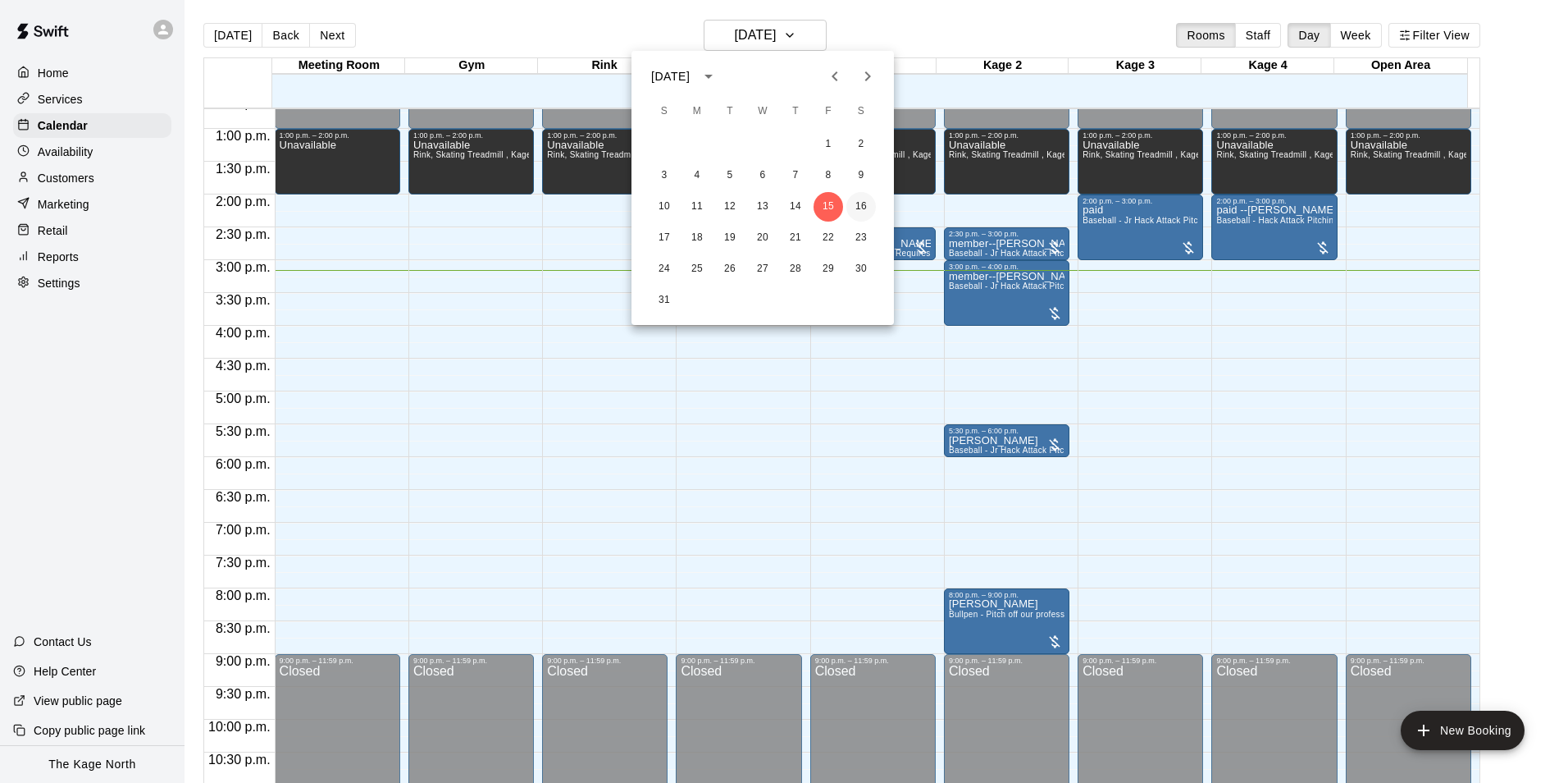
click at [859, 204] on button "16" at bounding box center [861, 206] width 29 height 29
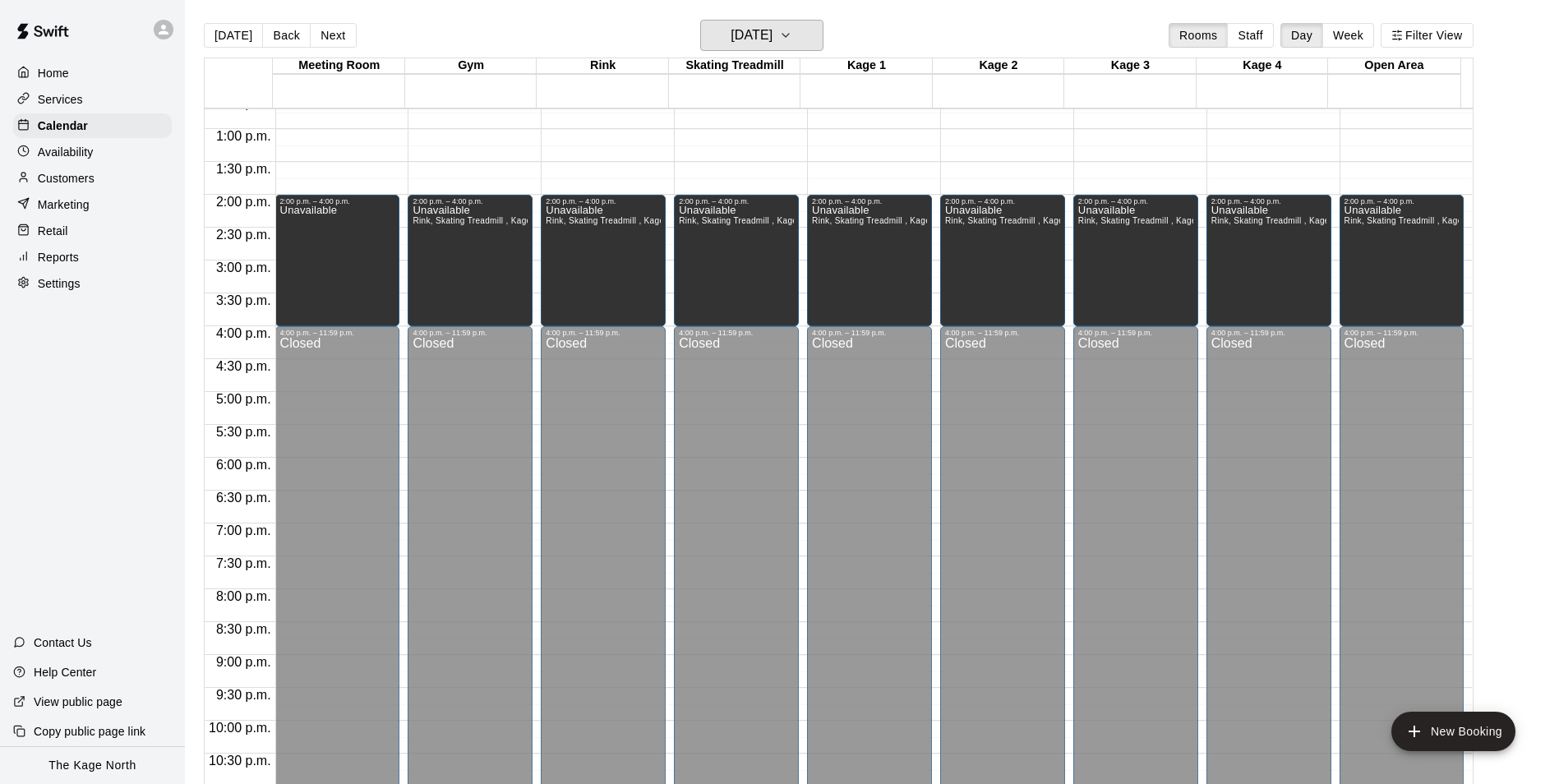
click at [772, 35] on h6 "[DATE]" at bounding box center [751, 35] width 42 height 23
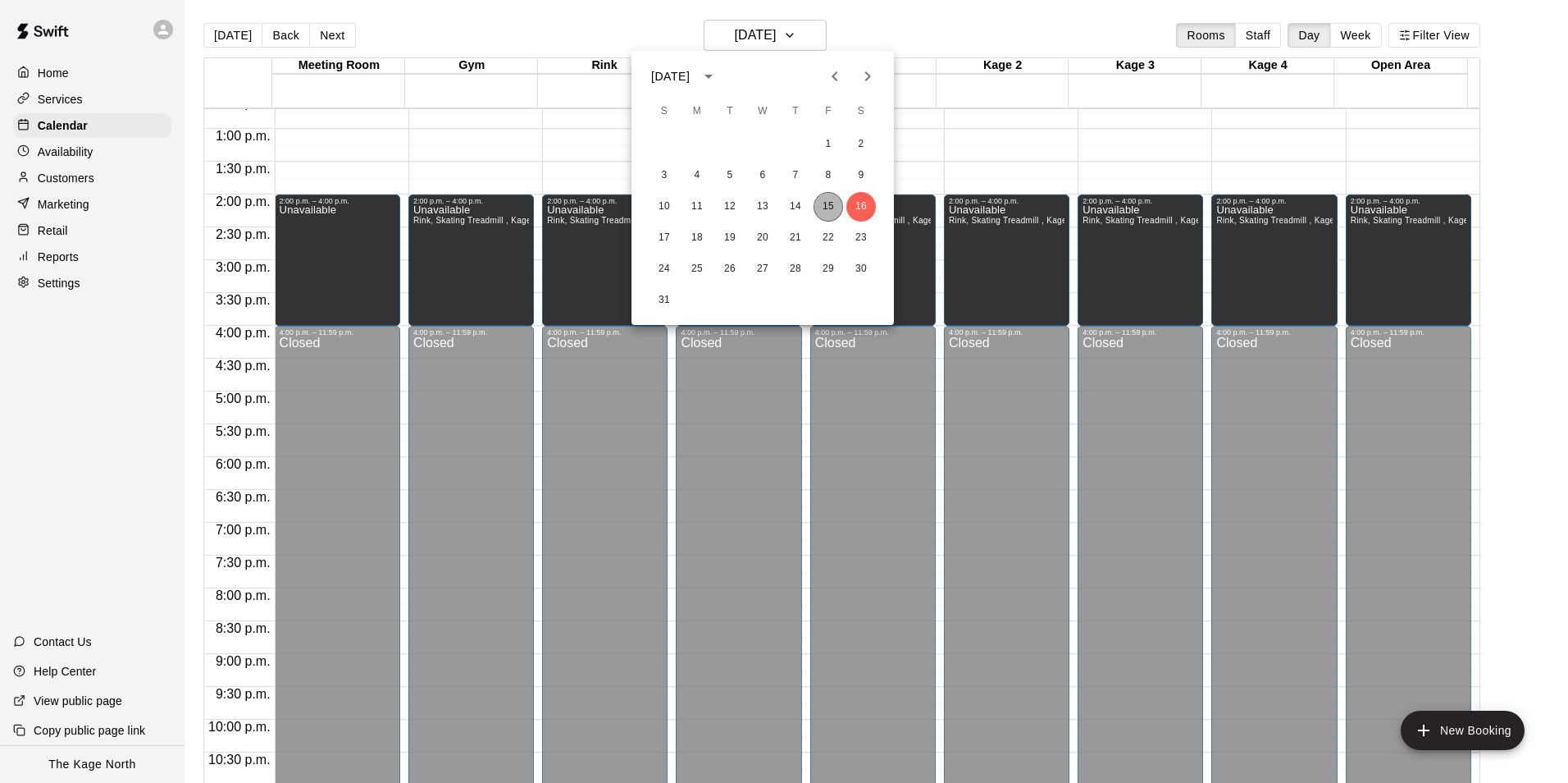
click at [830, 203] on button "15" at bounding box center [828, 206] width 29 height 29
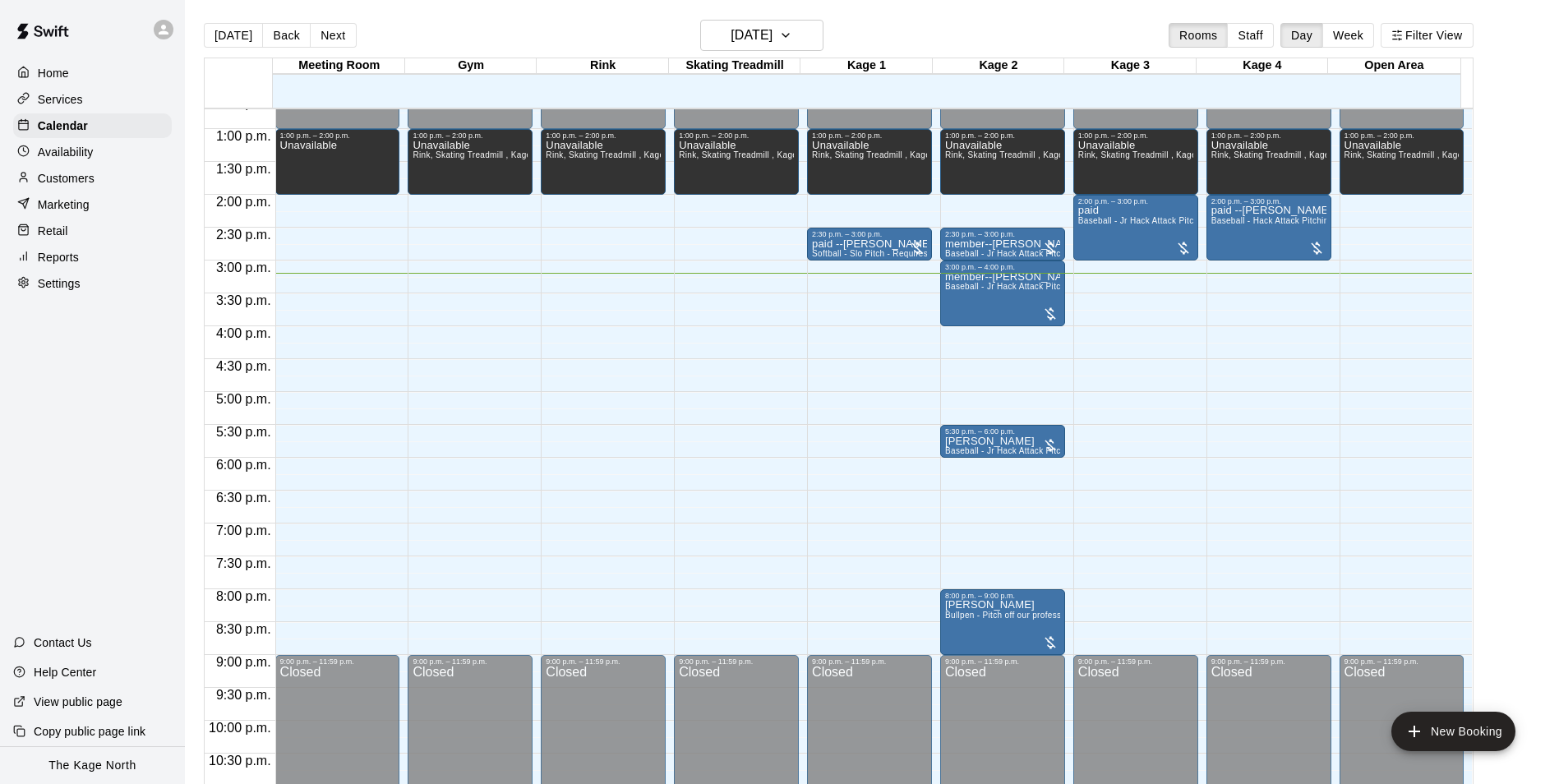
click at [96, 171] on div "Customers" at bounding box center [92, 178] width 159 height 25
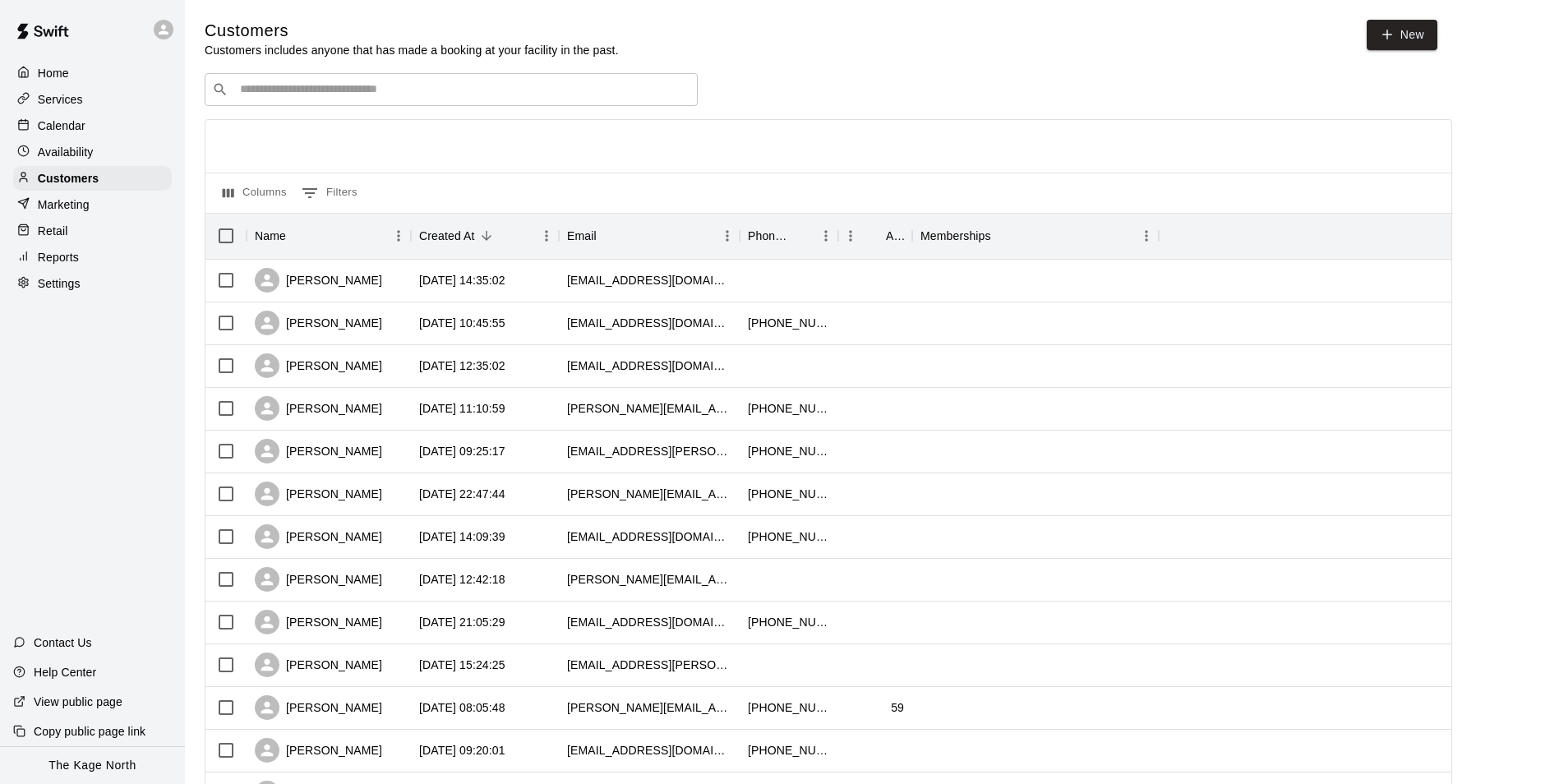
click at [97, 128] on div "Calendar" at bounding box center [92, 125] width 159 height 25
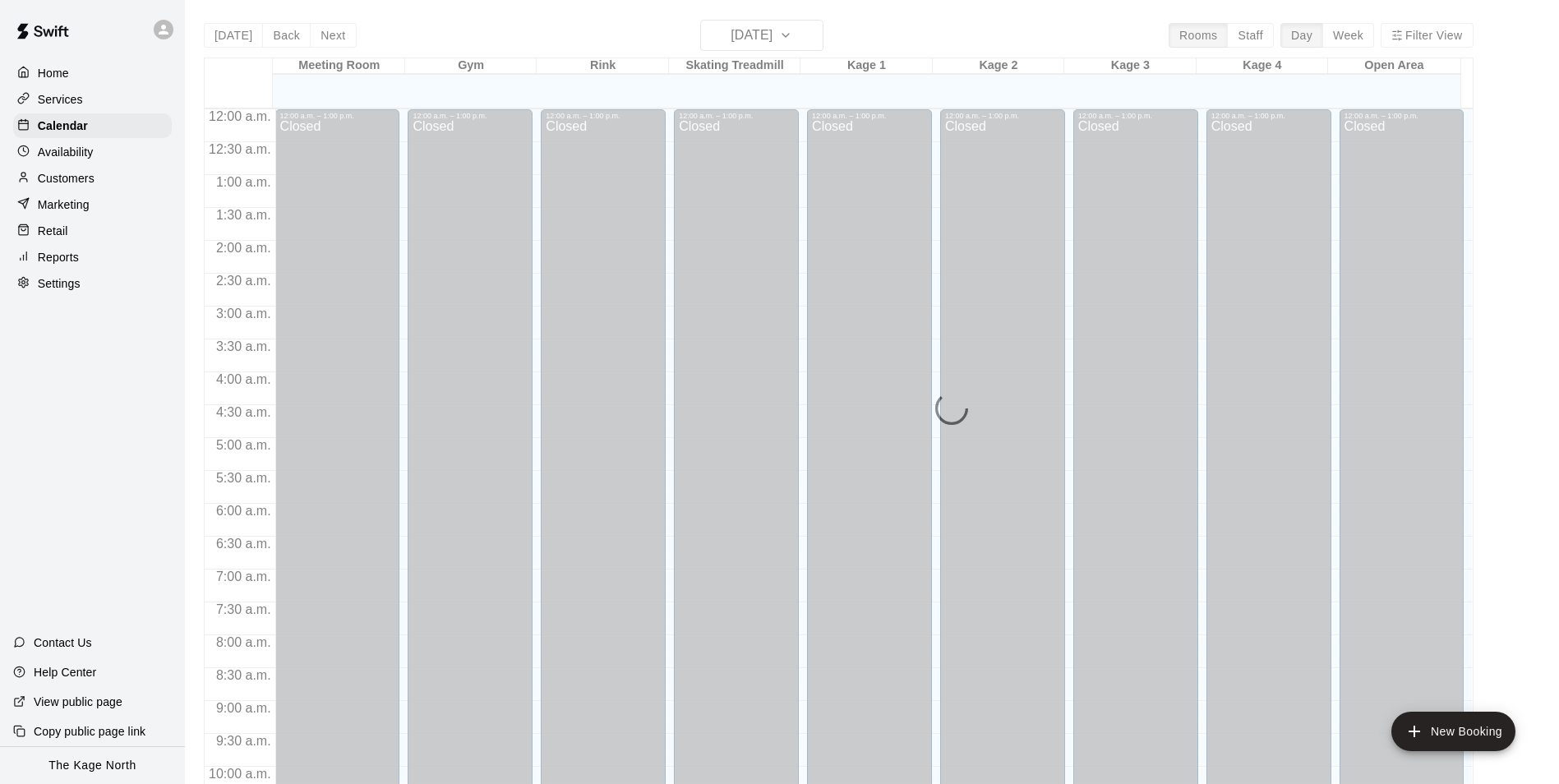
scroll to position [835, 0]
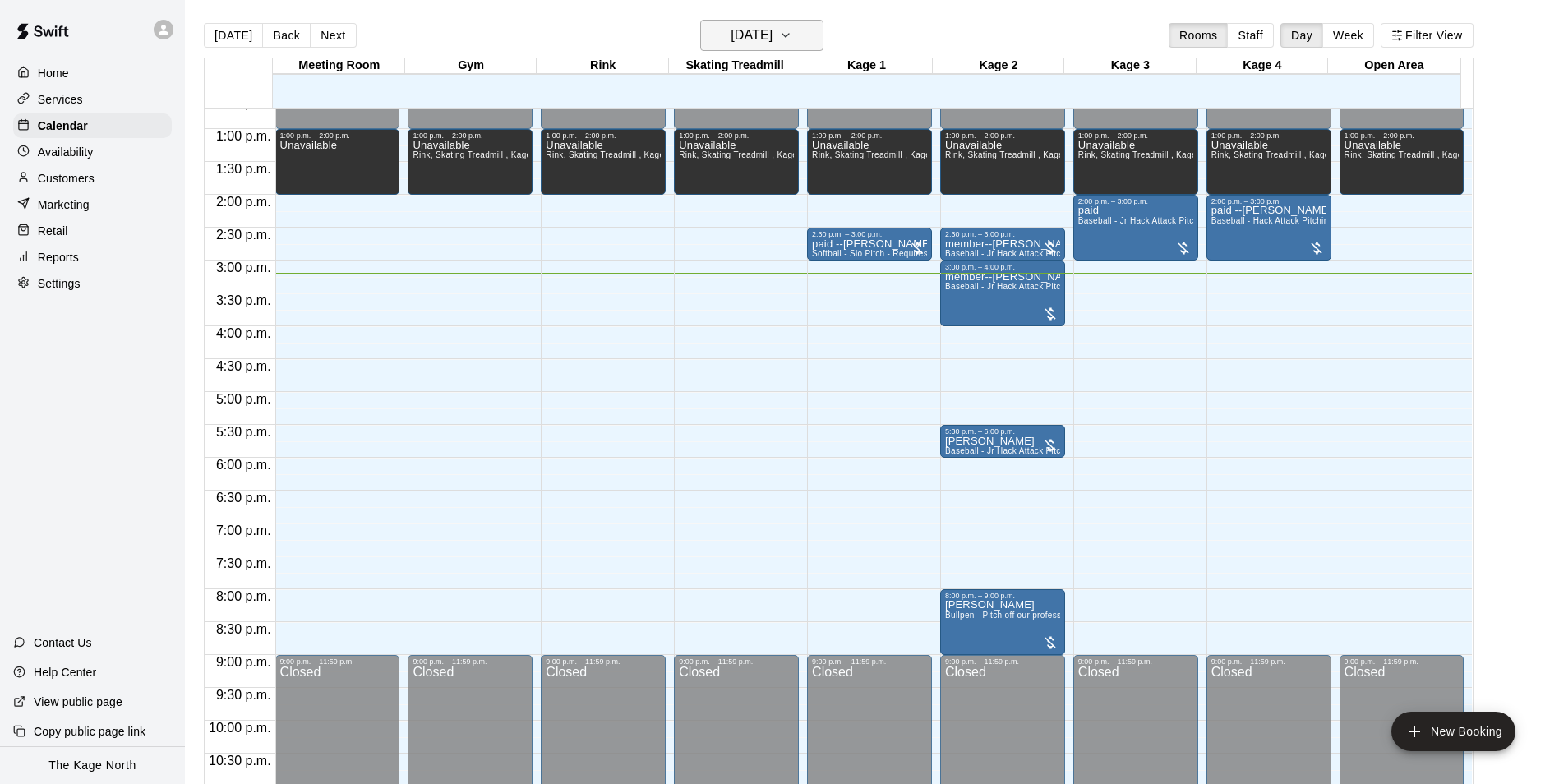
click at [770, 39] on h6 "[DATE]" at bounding box center [751, 35] width 42 height 23
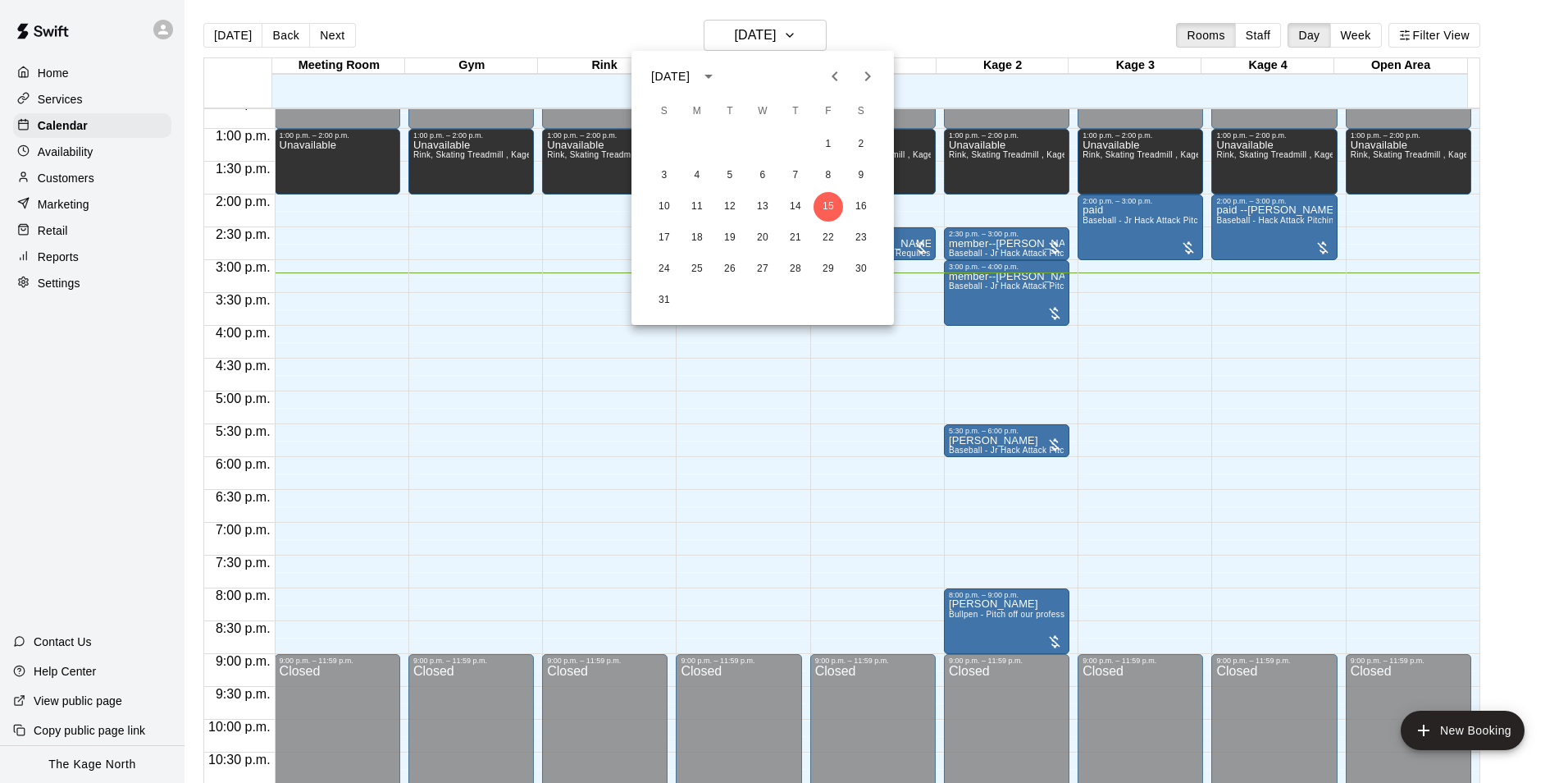
click at [927, 39] on div at bounding box center [784, 392] width 1568 height 783
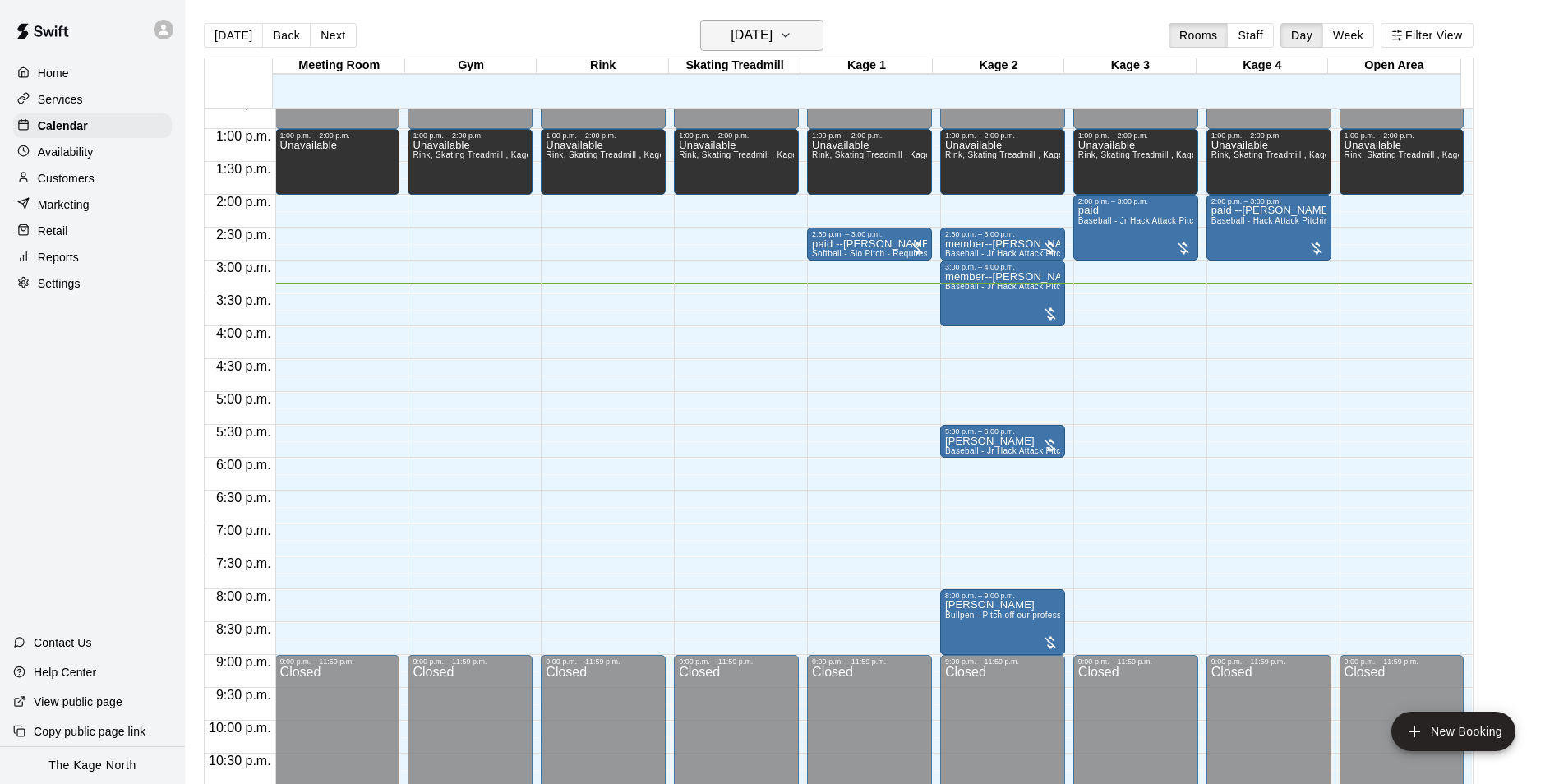
click at [772, 45] on h6 "[DATE]" at bounding box center [751, 35] width 42 height 23
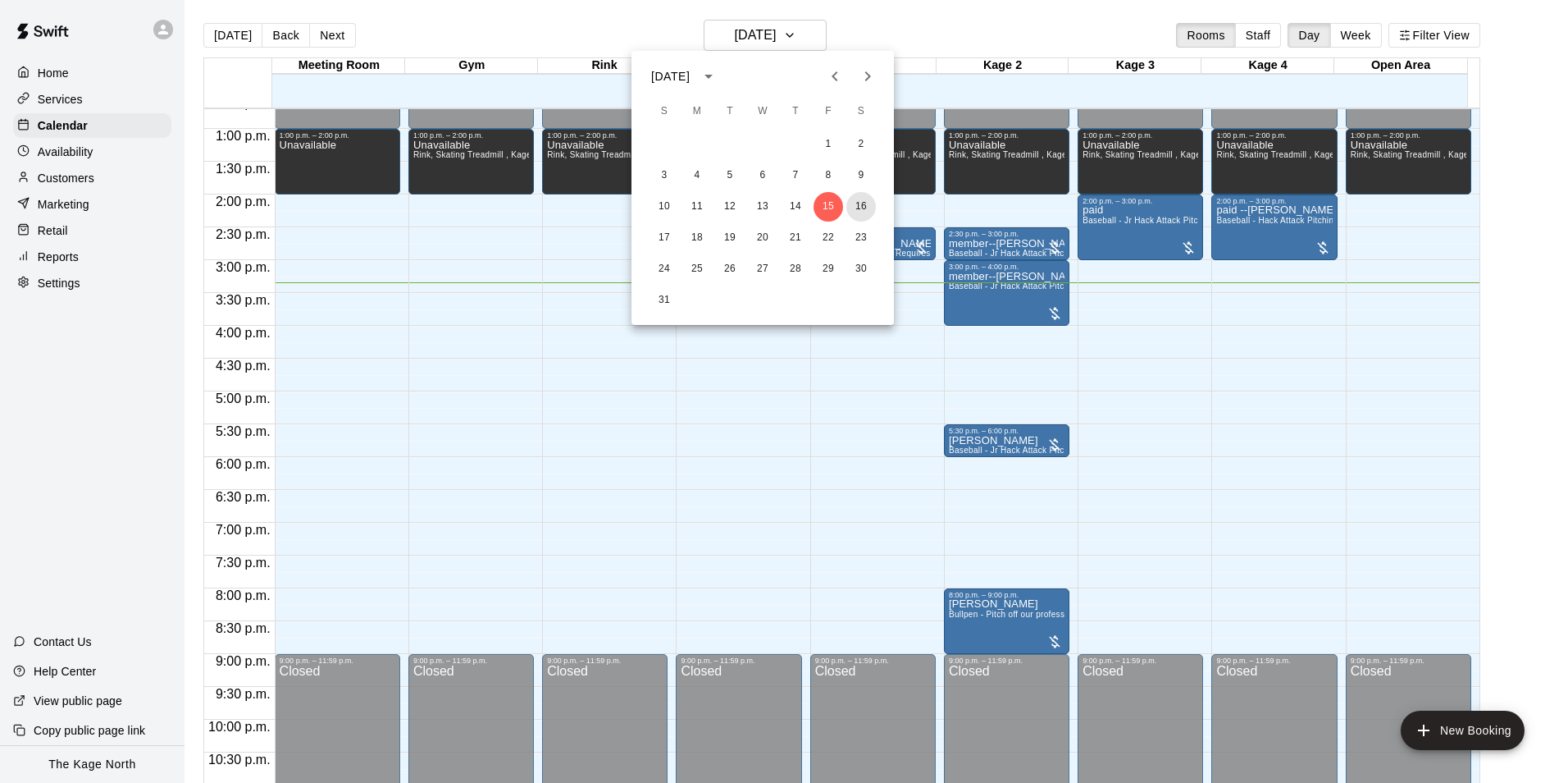
click at [856, 198] on button "16" at bounding box center [861, 206] width 29 height 29
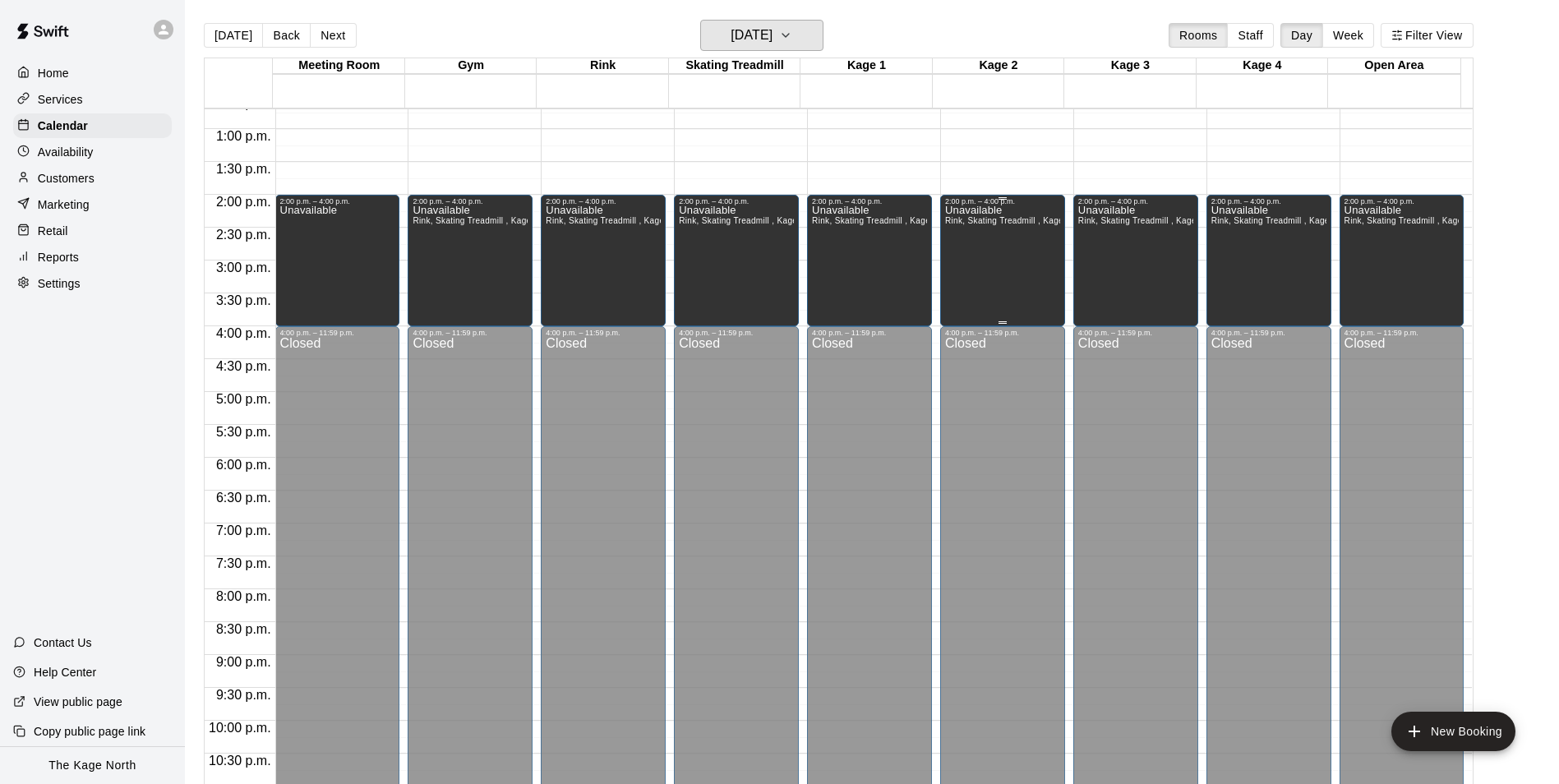
scroll to position [506, 0]
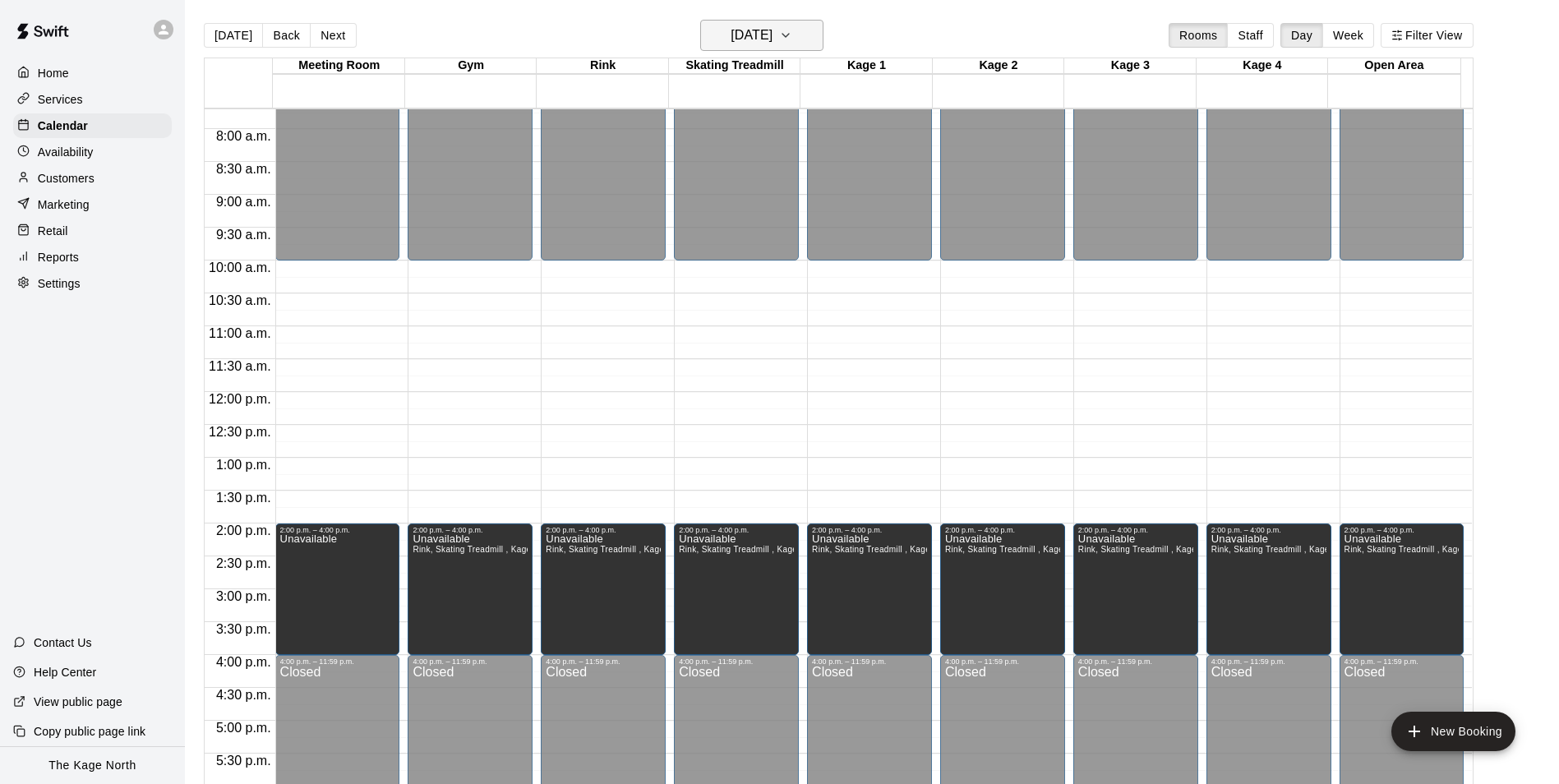
click at [772, 31] on h6 "[DATE]" at bounding box center [751, 35] width 42 height 23
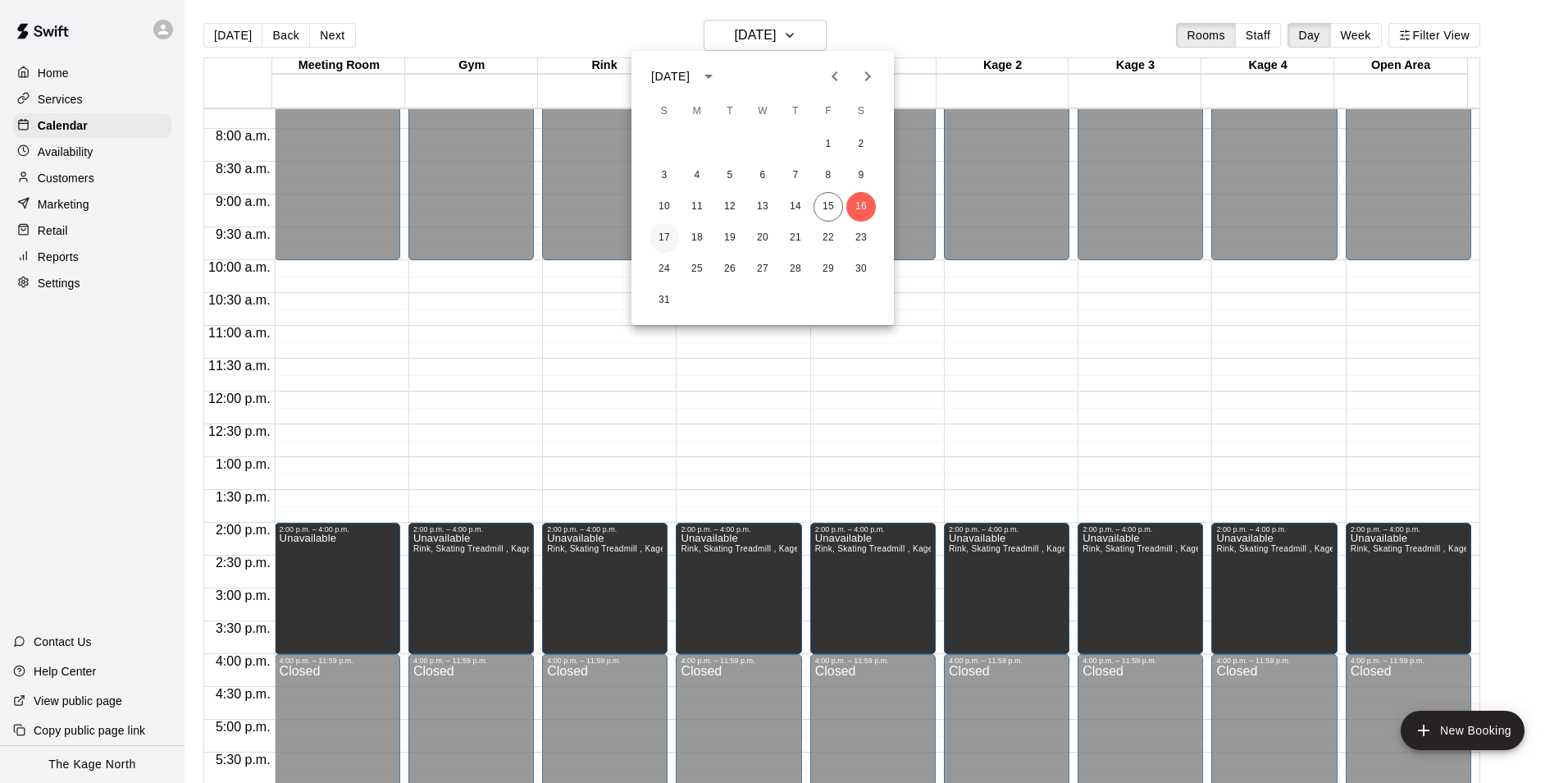
click at [677, 237] on button "17" at bounding box center [665, 238] width 29 height 29
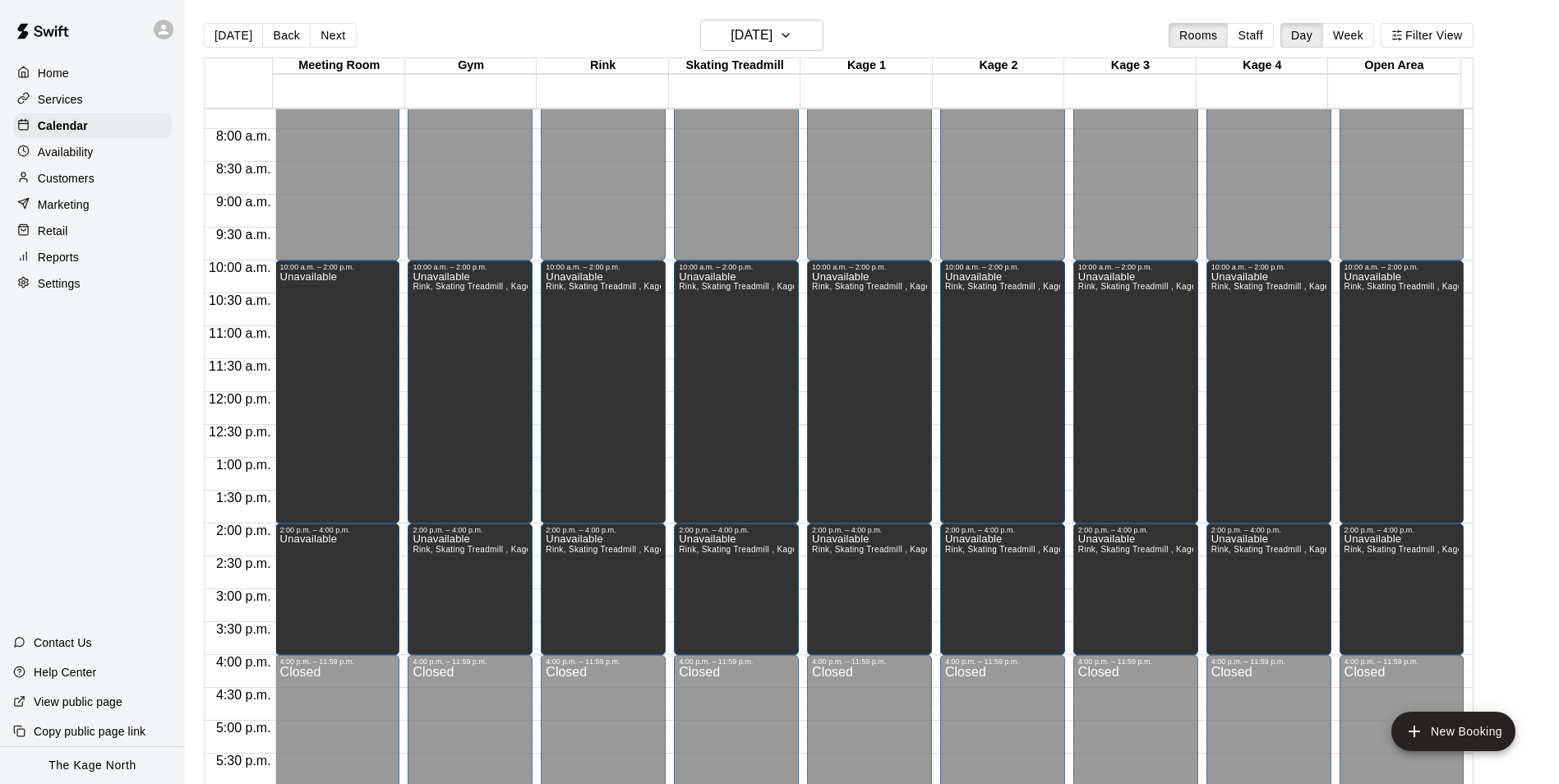
click at [60, 69] on p "Home" at bounding box center [53, 73] width 31 height 16
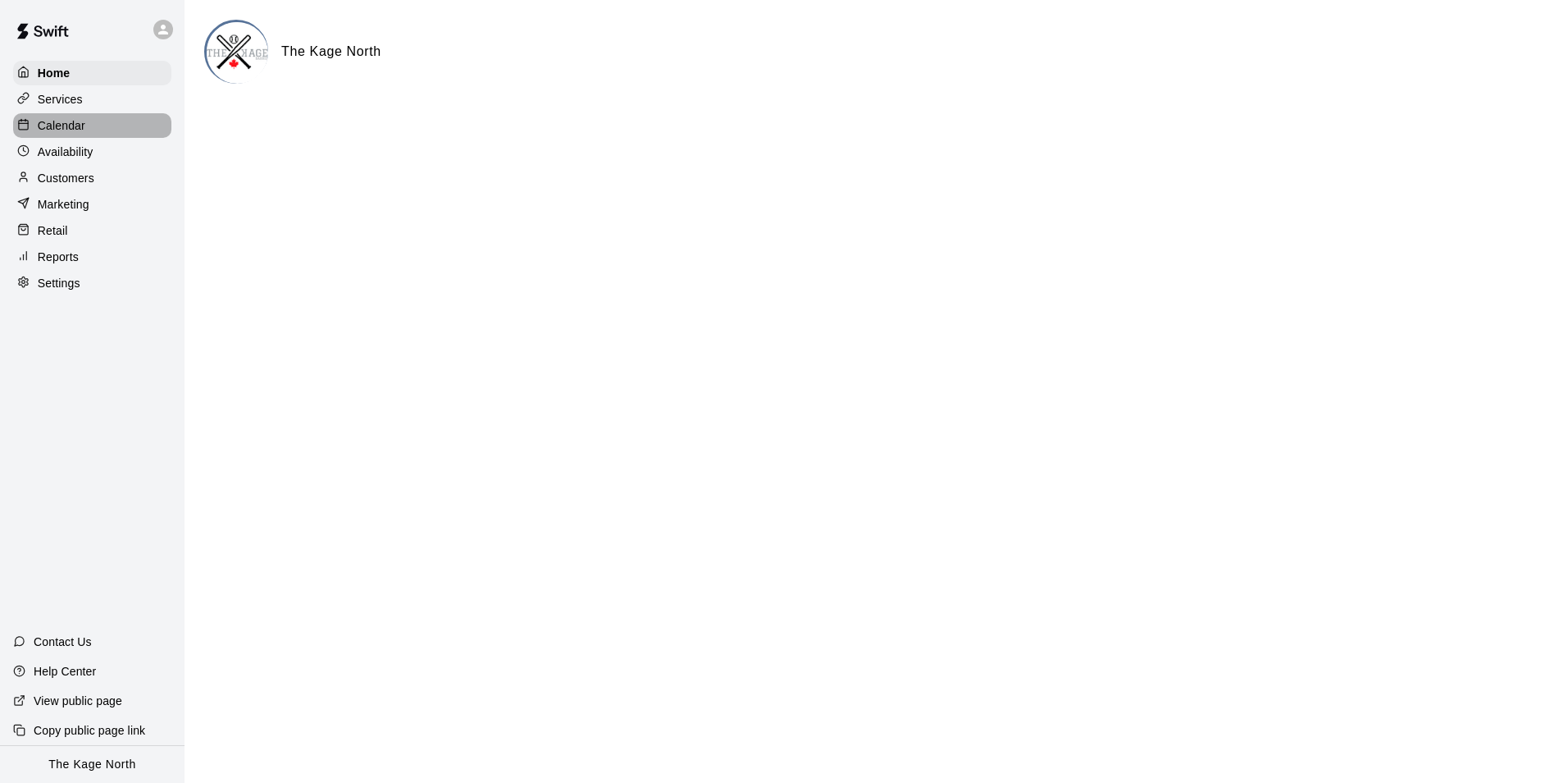
click at [76, 128] on p "Calendar" at bounding box center [62, 125] width 48 height 16
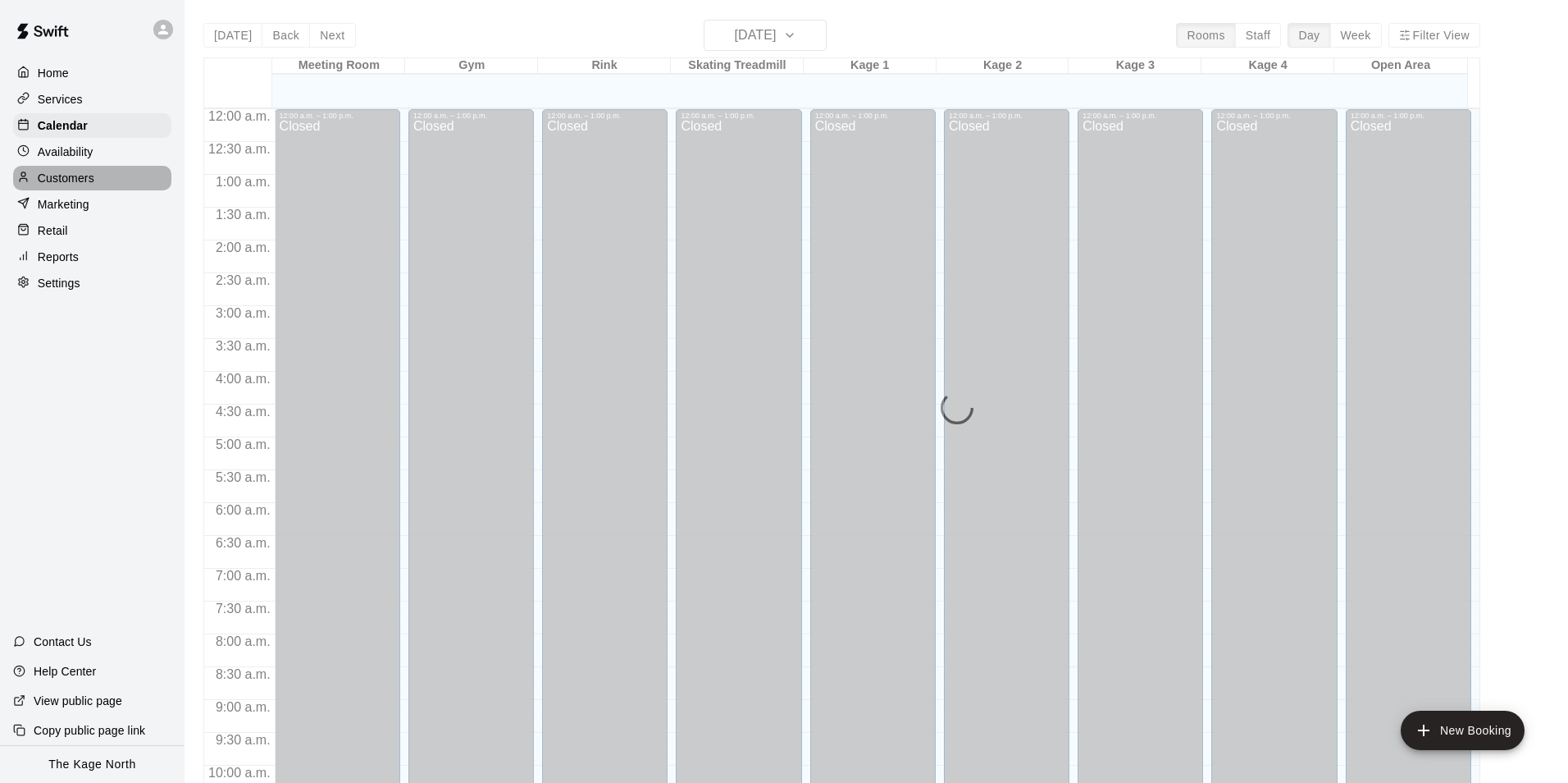
click at [80, 186] on p "Customers" at bounding box center [66, 177] width 57 height 16
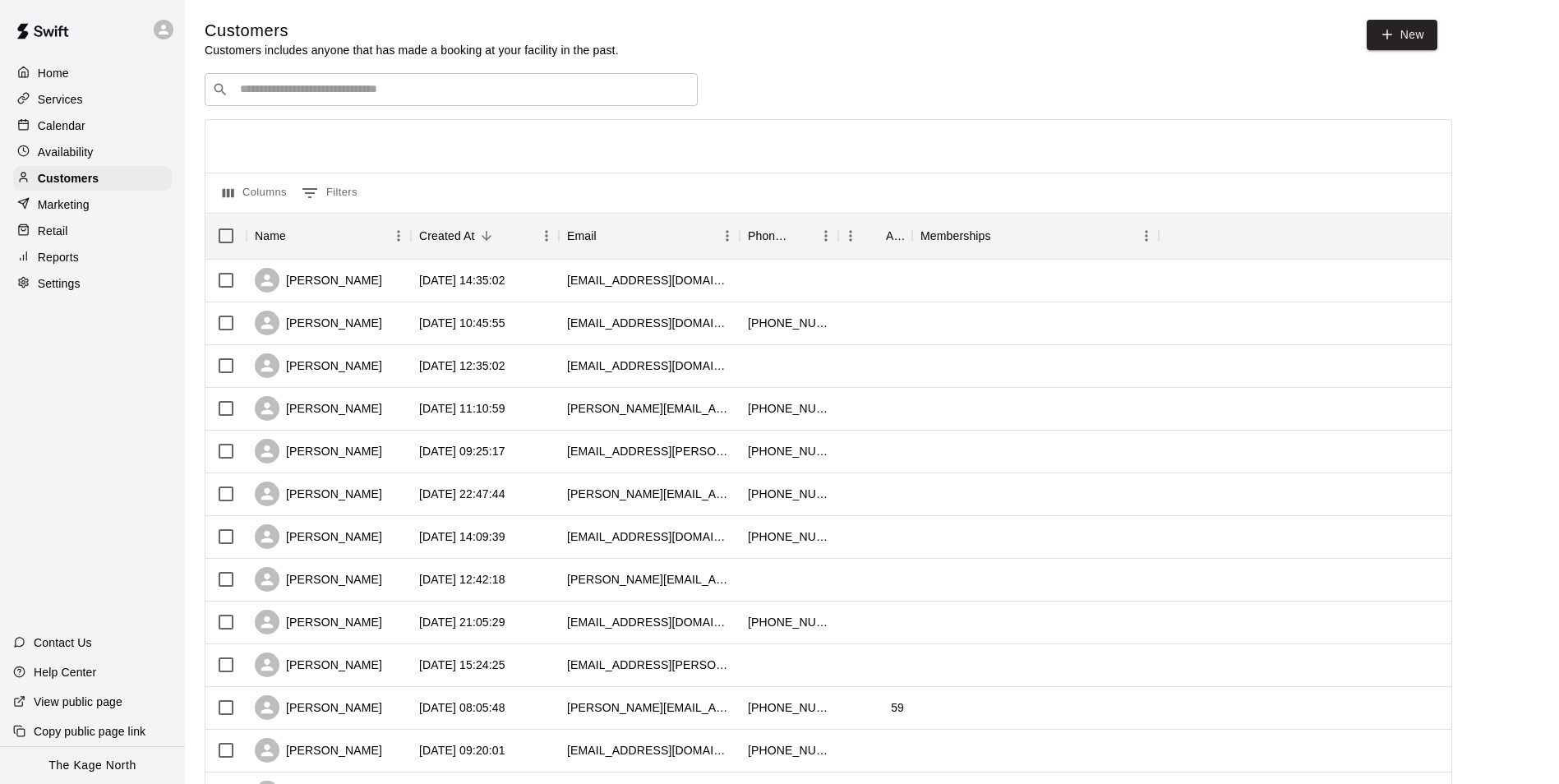
click at [77, 122] on p "Calendar" at bounding box center [62, 125] width 48 height 16
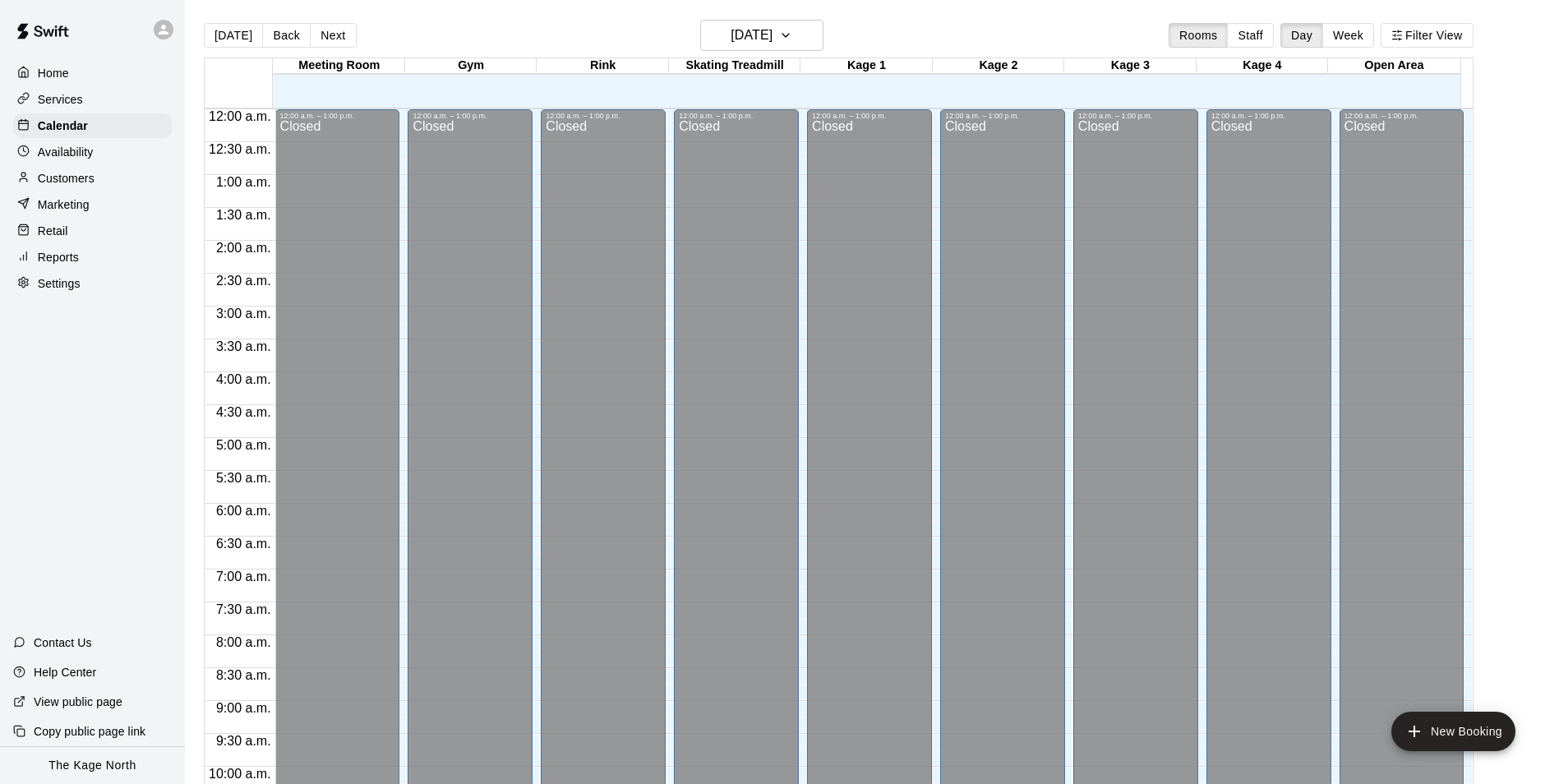
scroll to position [835, 0]
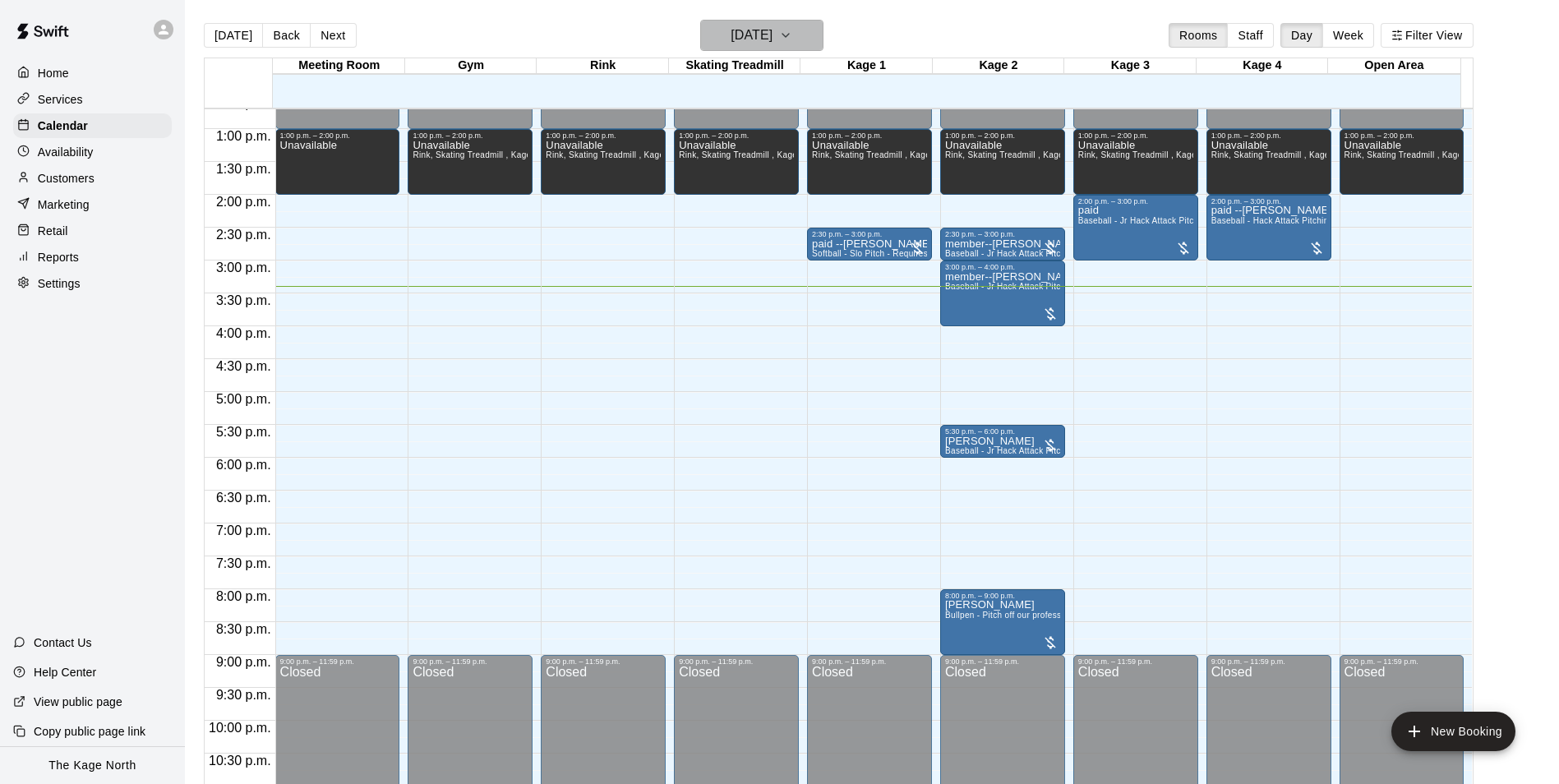
click at [792, 27] on icon "button" at bounding box center [785, 35] width 13 height 20
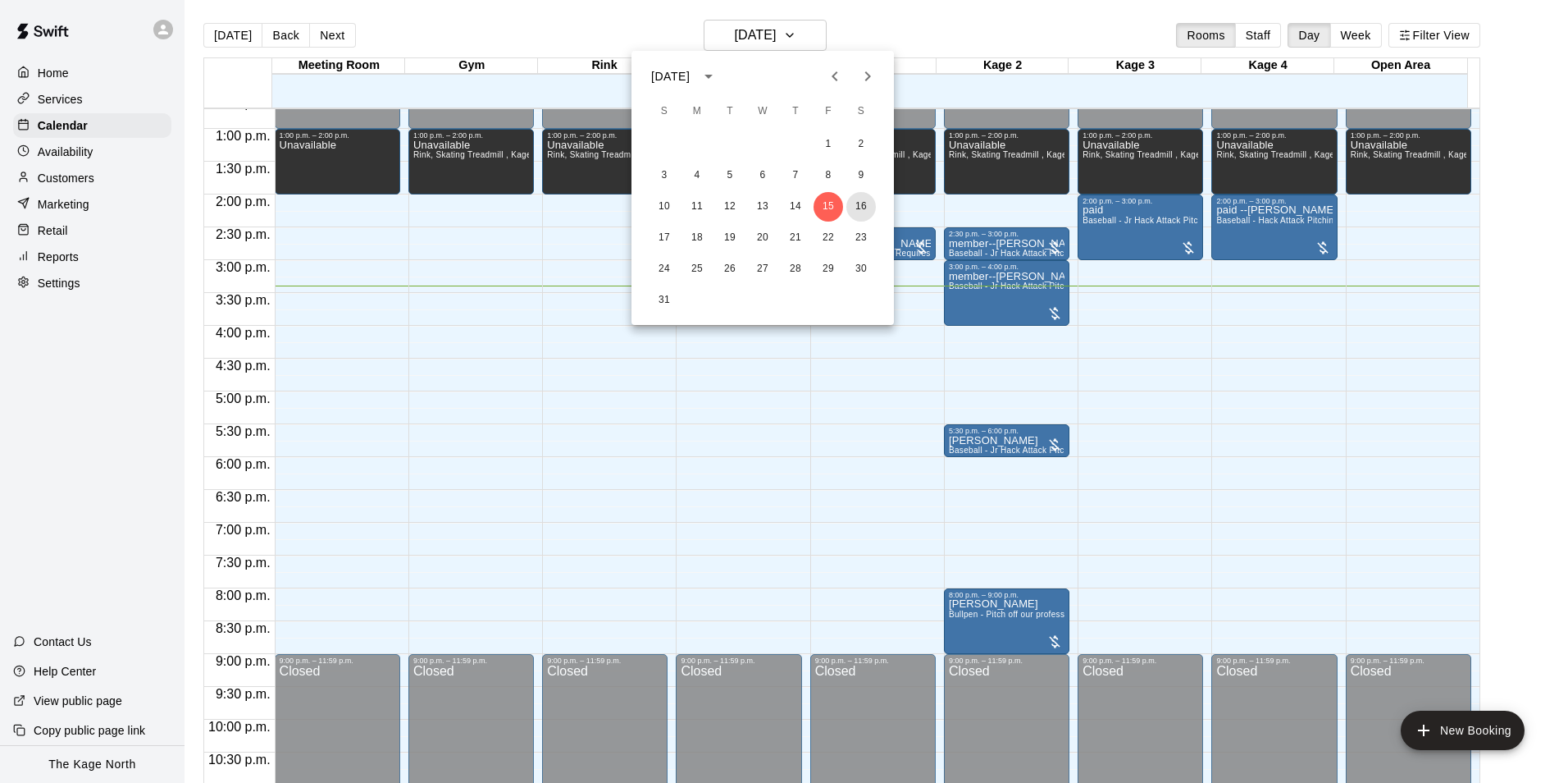
click at [857, 211] on button "16" at bounding box center [861, 206] width 29 height 29
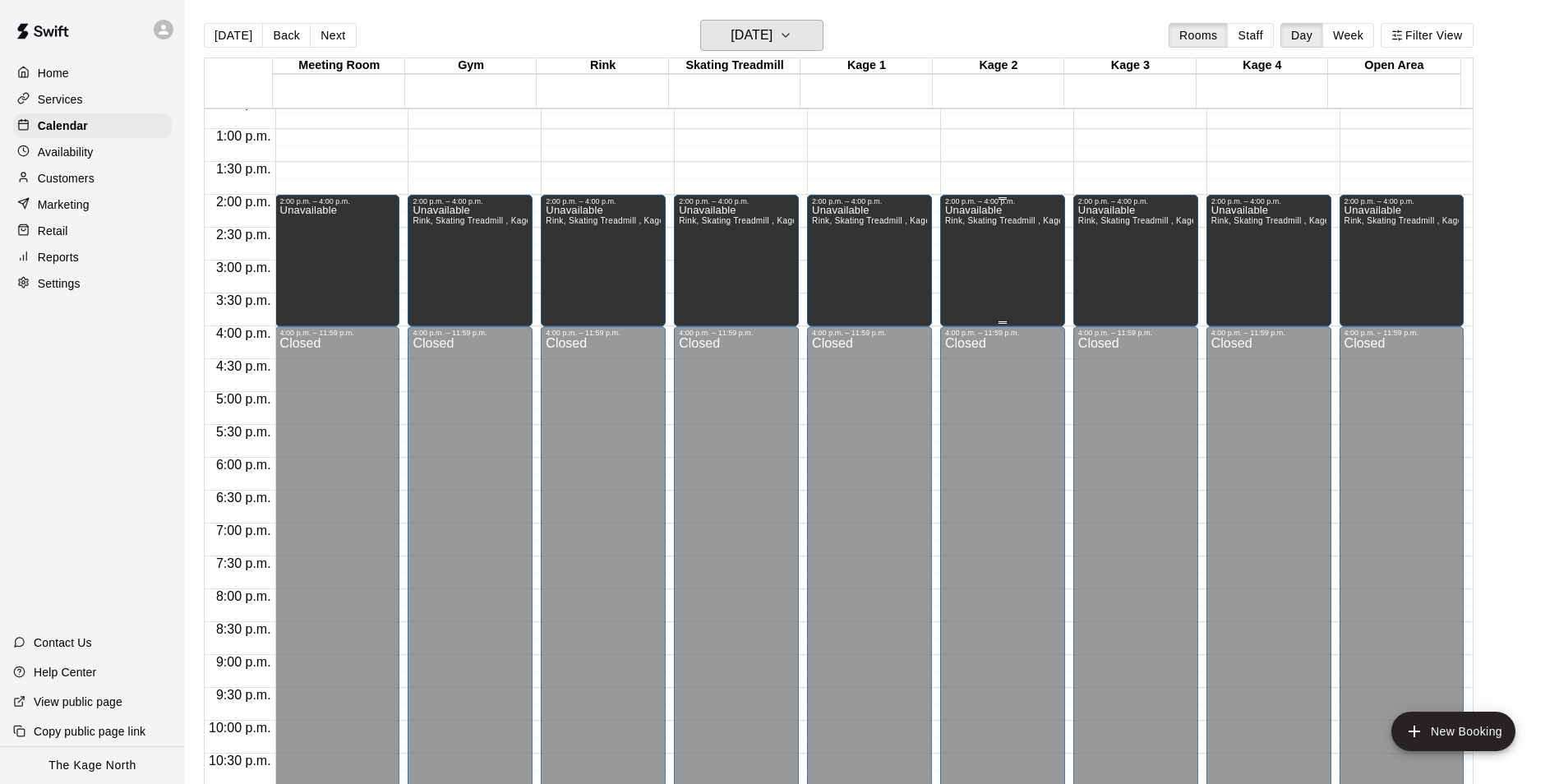
scroll to position [588, 0]
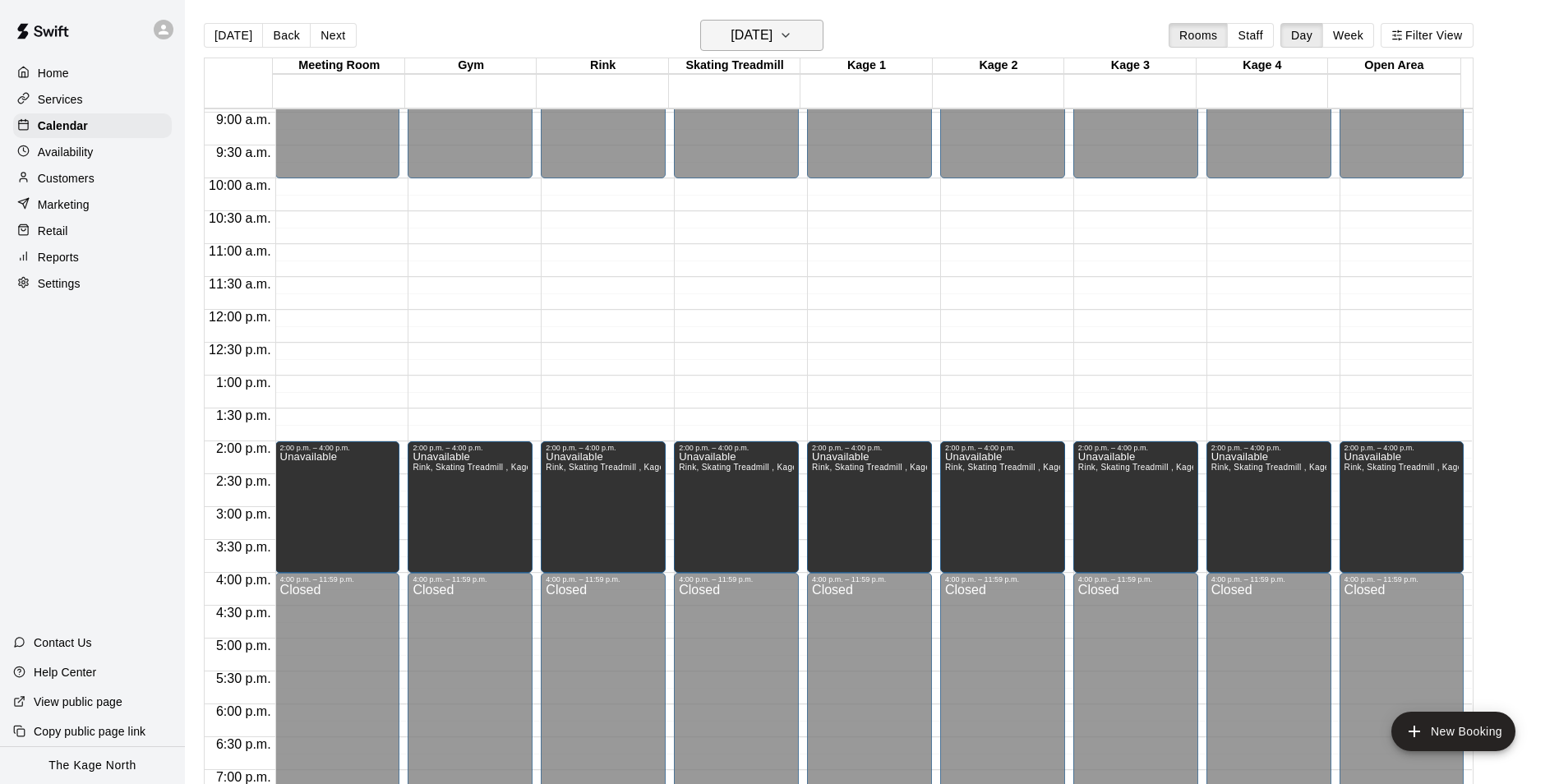
click at [764, 26] on h6 "[DATE]" at bounding box center [751, 35] width 42 height 23
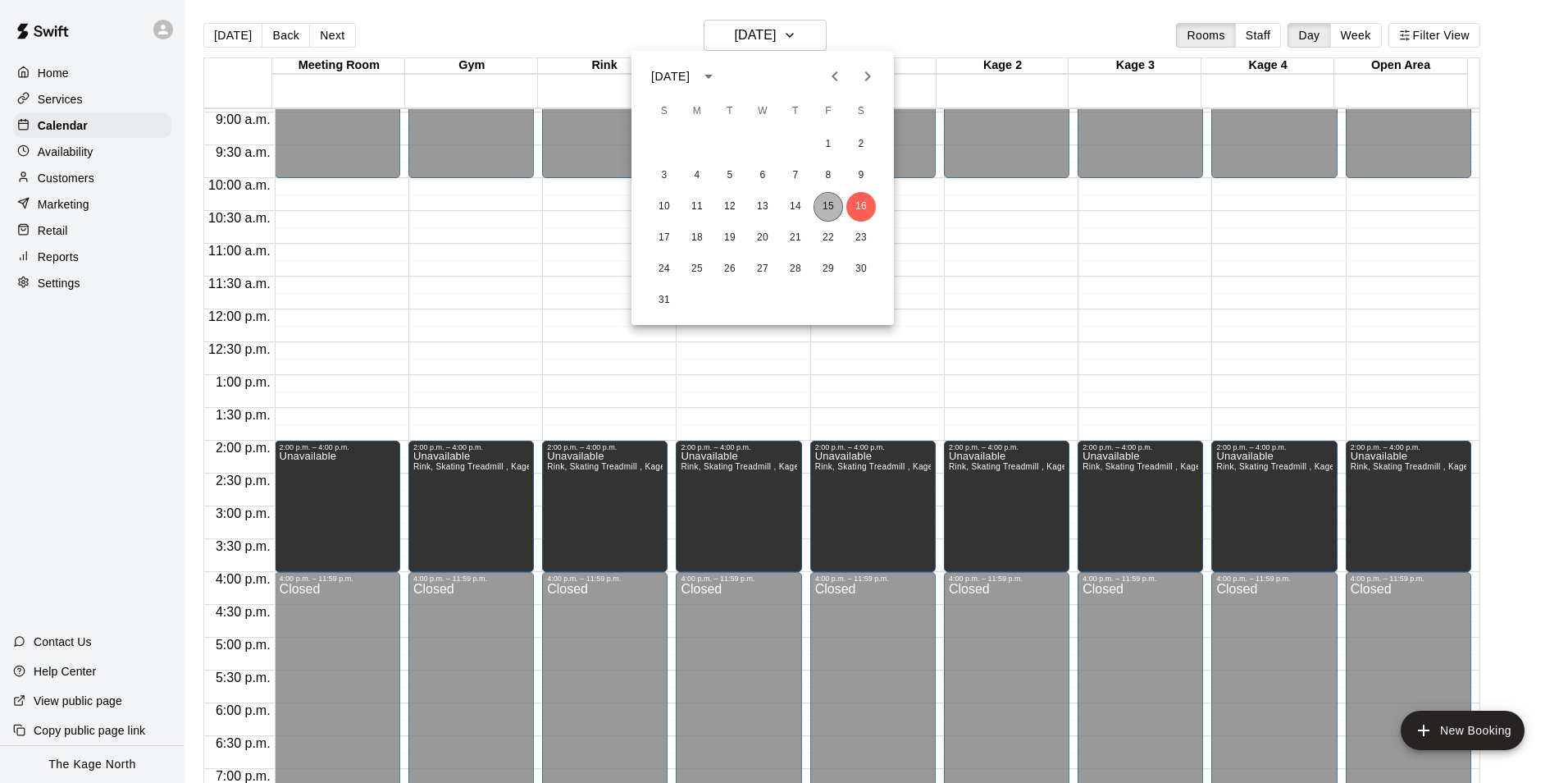
click at [825, 203] on button "15" at bounding box center [828, 206] width 29 height 29
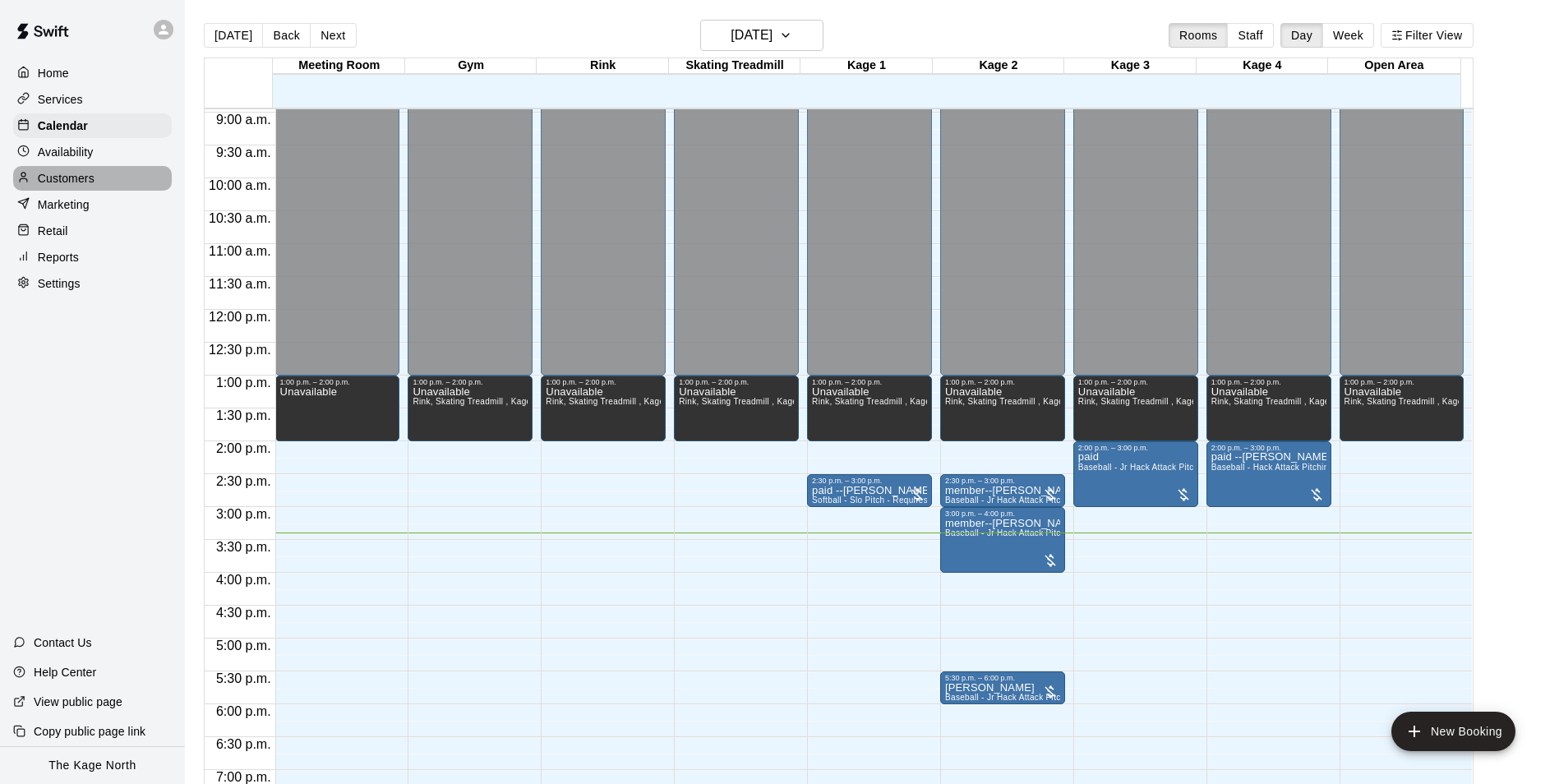
click at [87, 184] on p "Customers" at bounding box center [66, 178] width 57 height 16
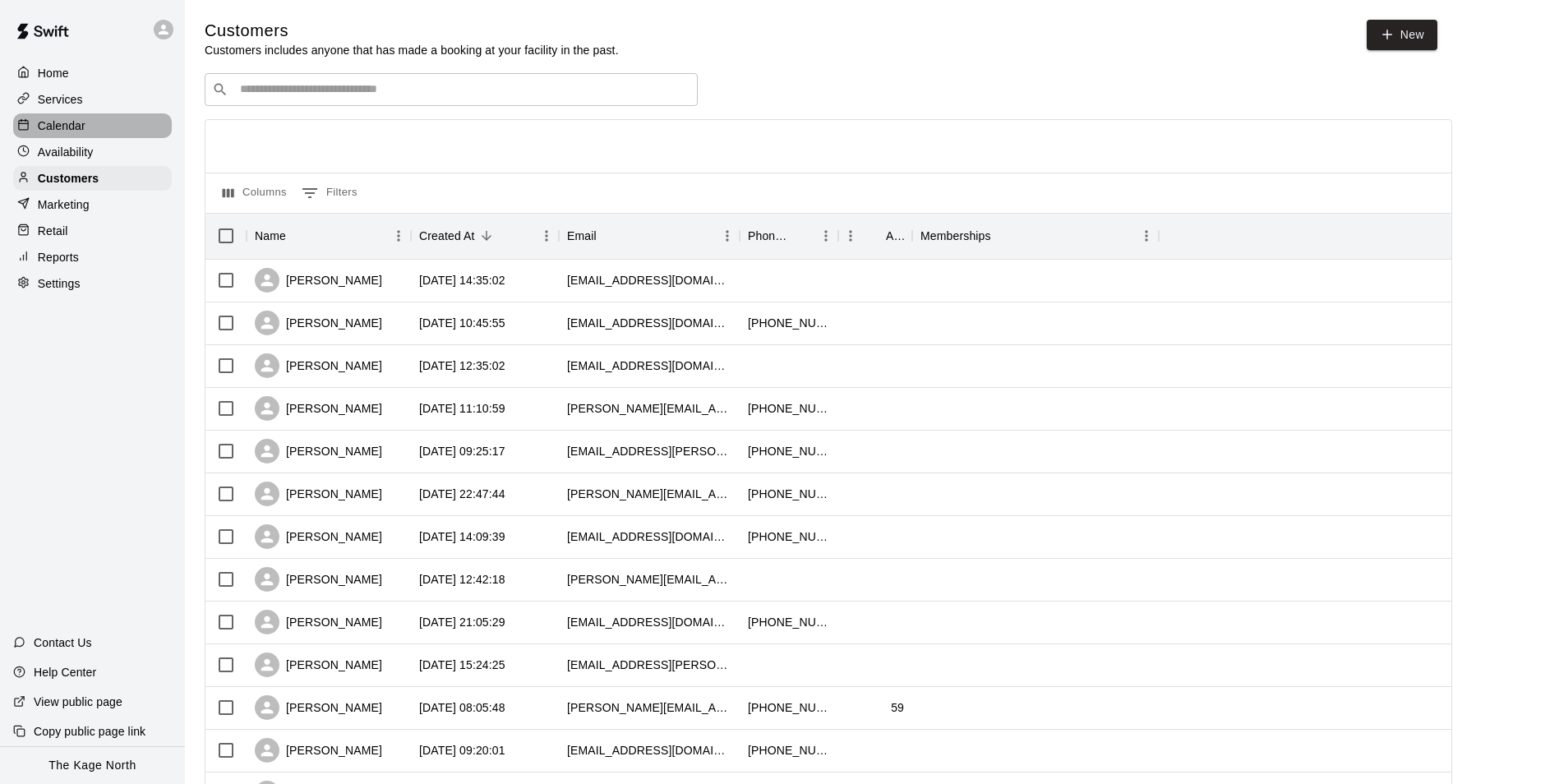
click at [45, 132] on p "Calendar" at bounding box center [62, 125] width 48 height 16
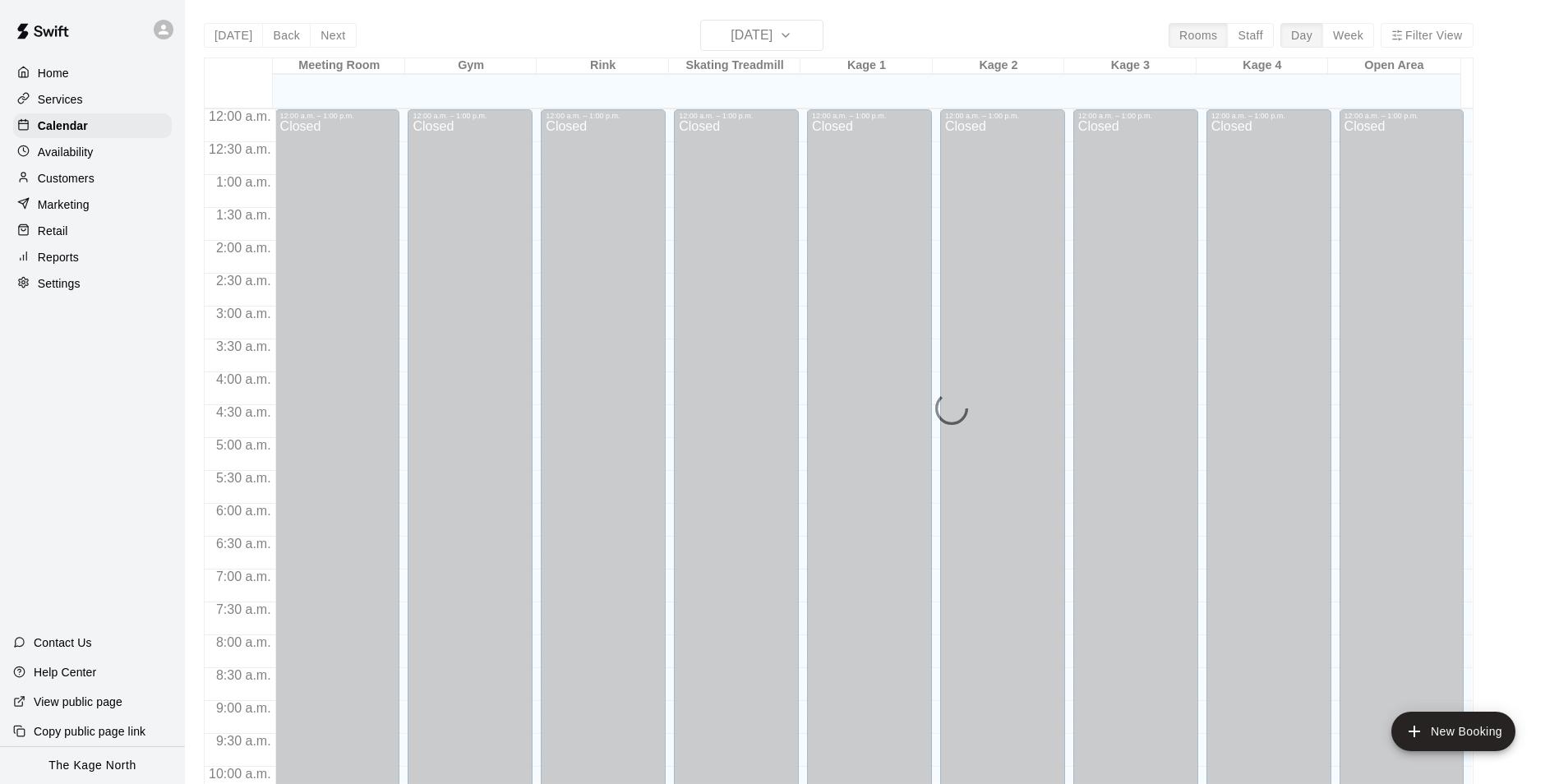
scroll to position [835, 0]
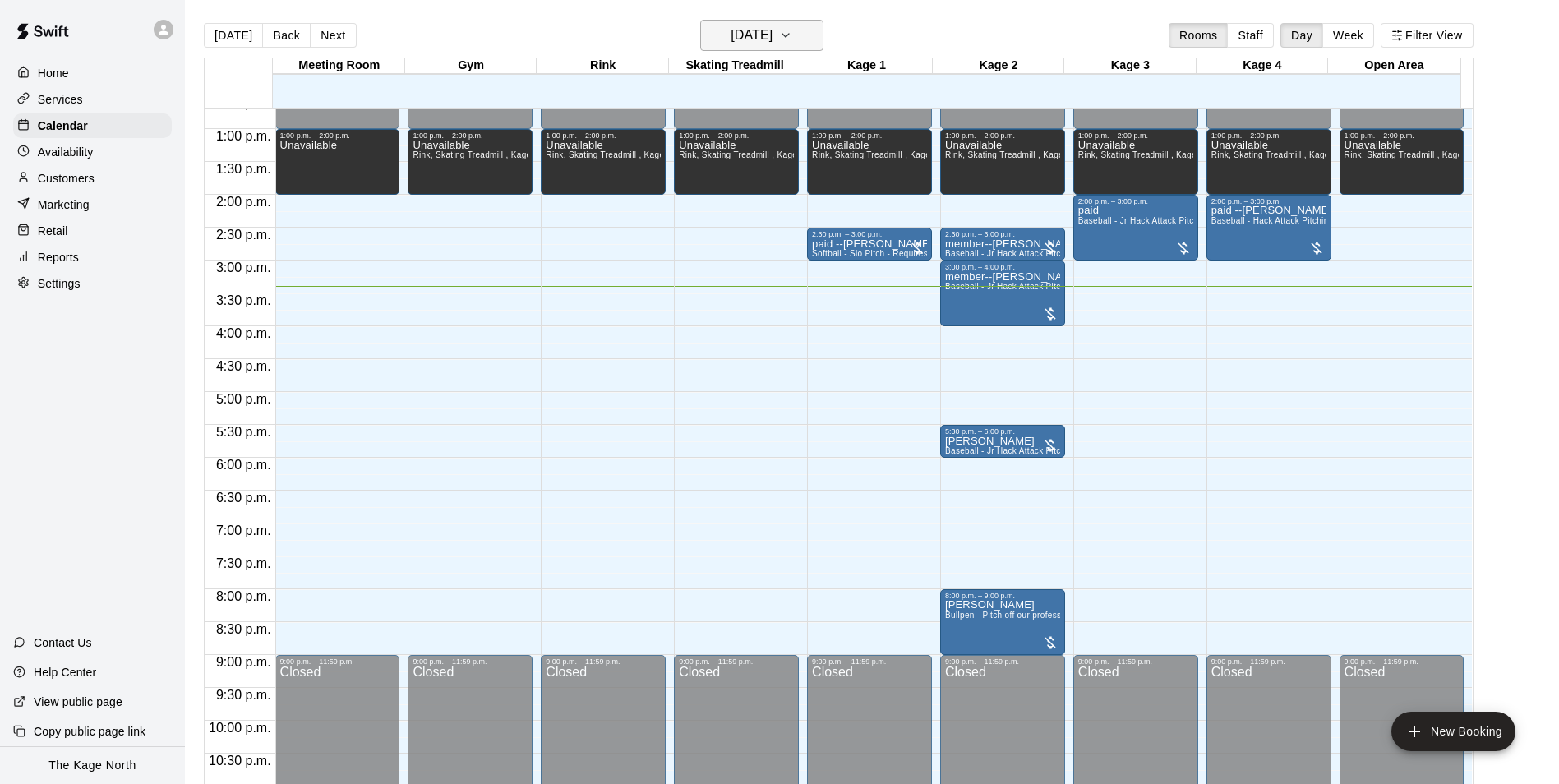
click at [772, 39] on h6 "[DATE]" at bounding box center [751, 35] width 42 height 23
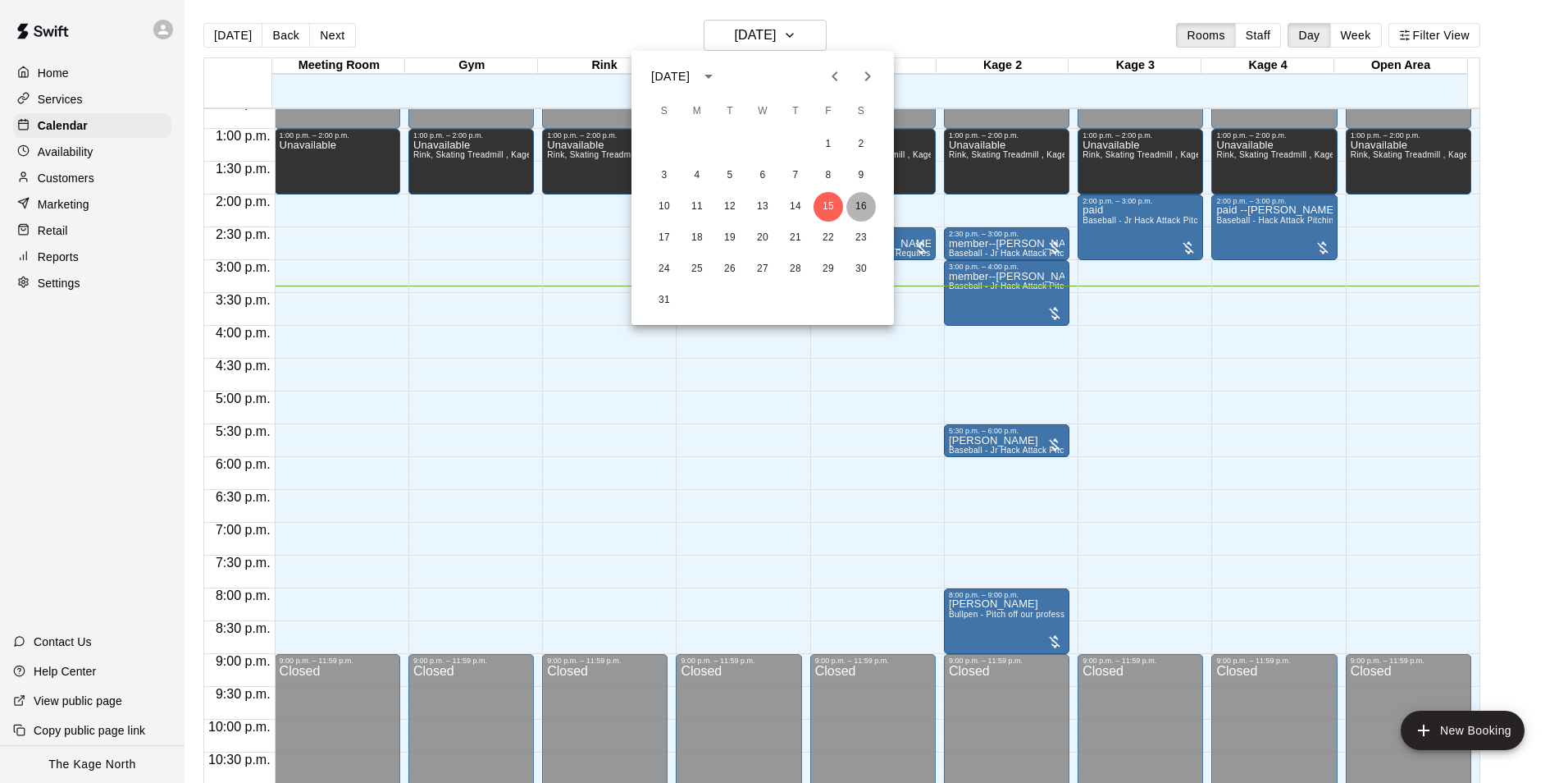
click at [856, 208] on button "16" at bounding box center [861, 206] width 29 height 29
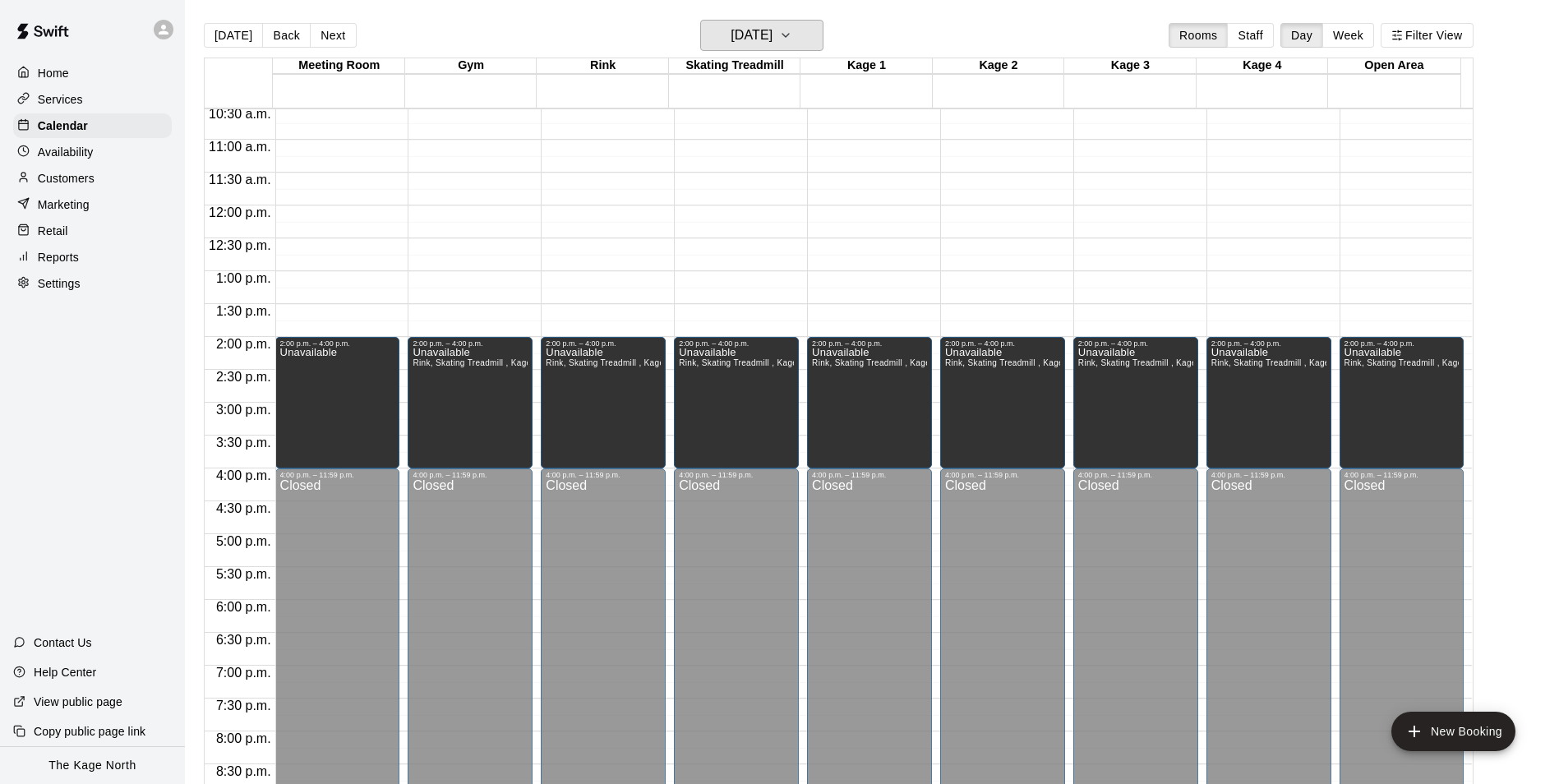
scroll to position [588, 0]
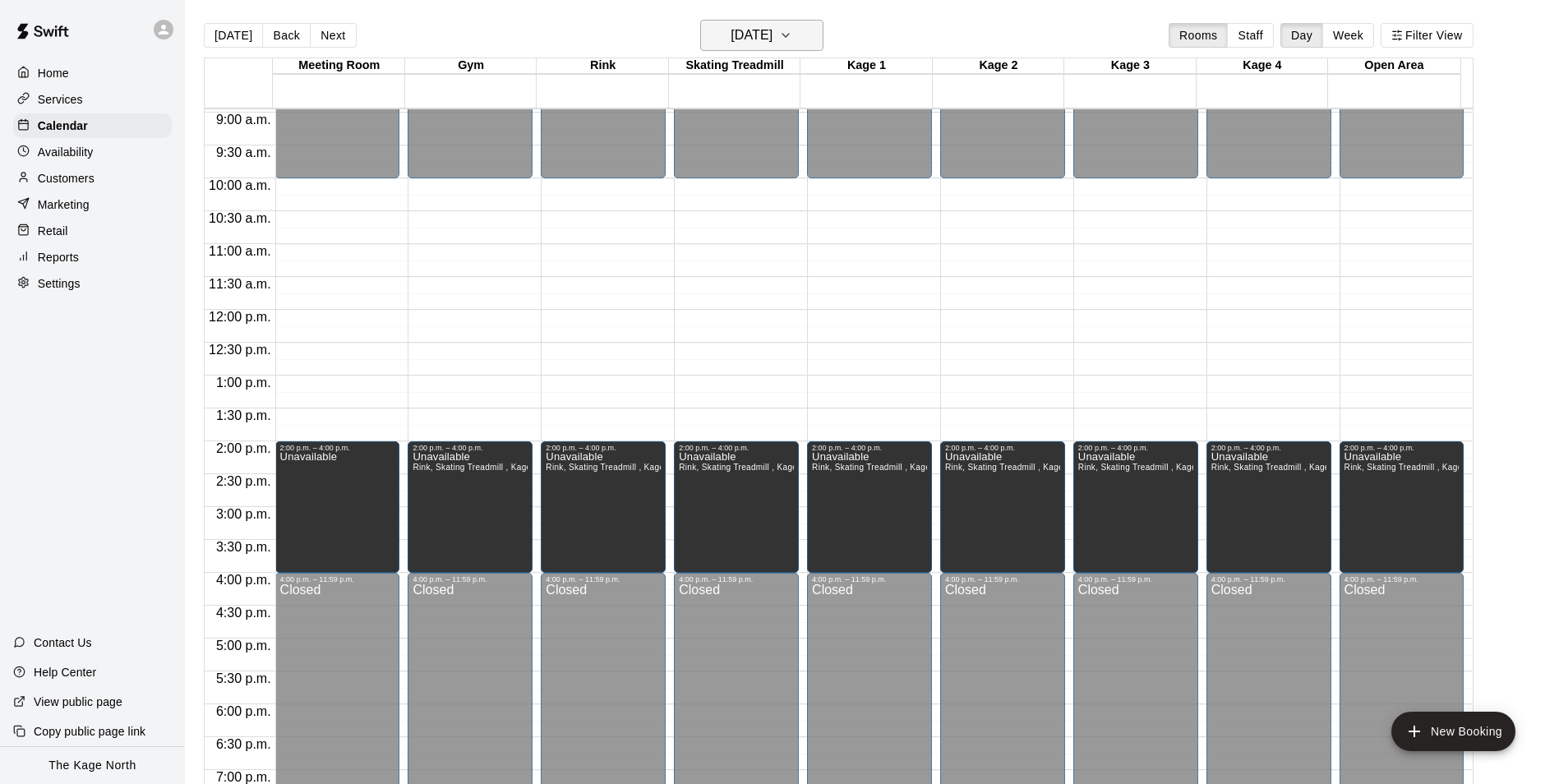
click at [772, 27] on h6 "[DATE]" at bounding box center [751, 35] width 42 height 23
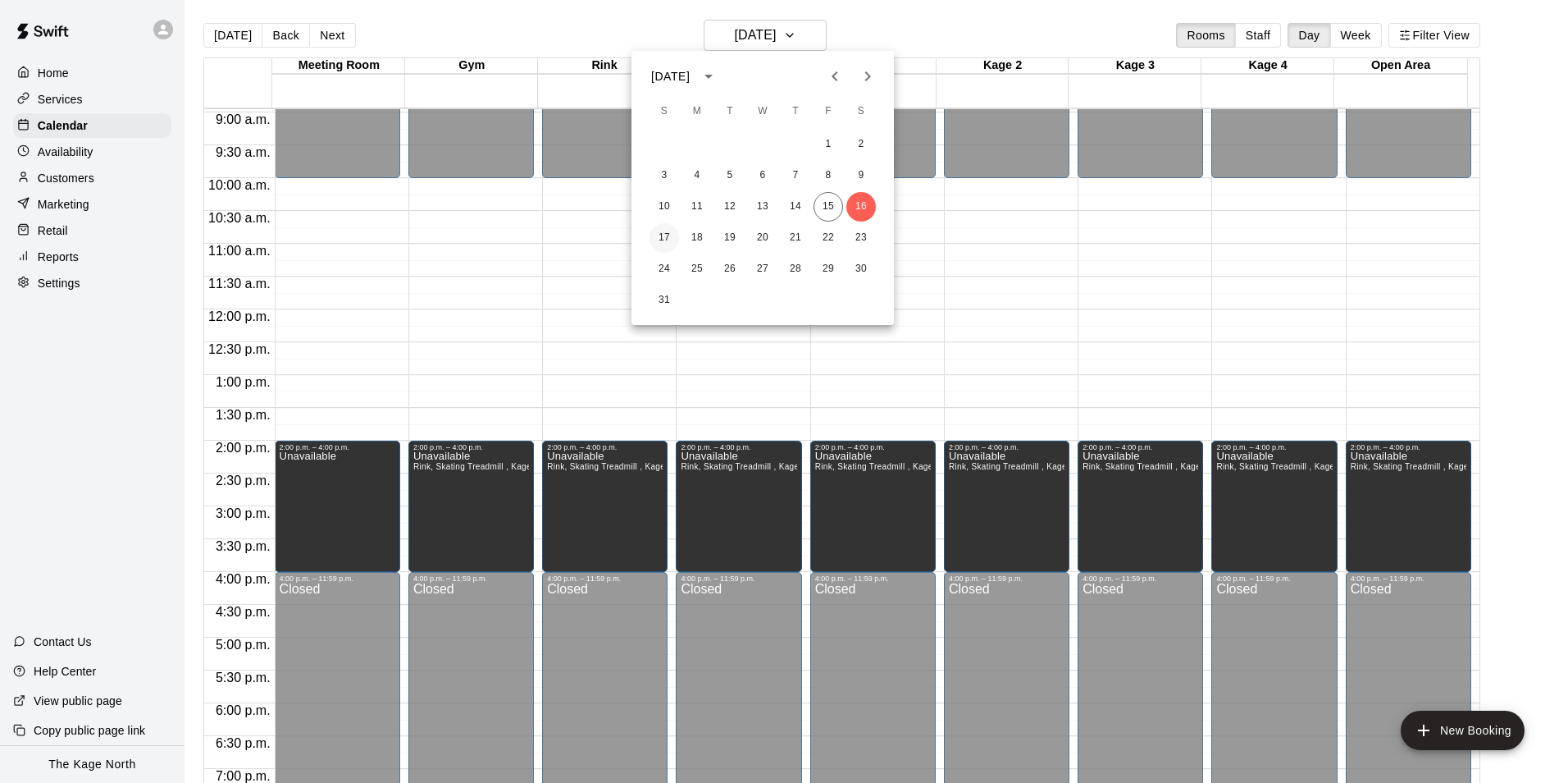
click at [664, 242] on button "17" at bounding box center [665, 238] width 29 height 29
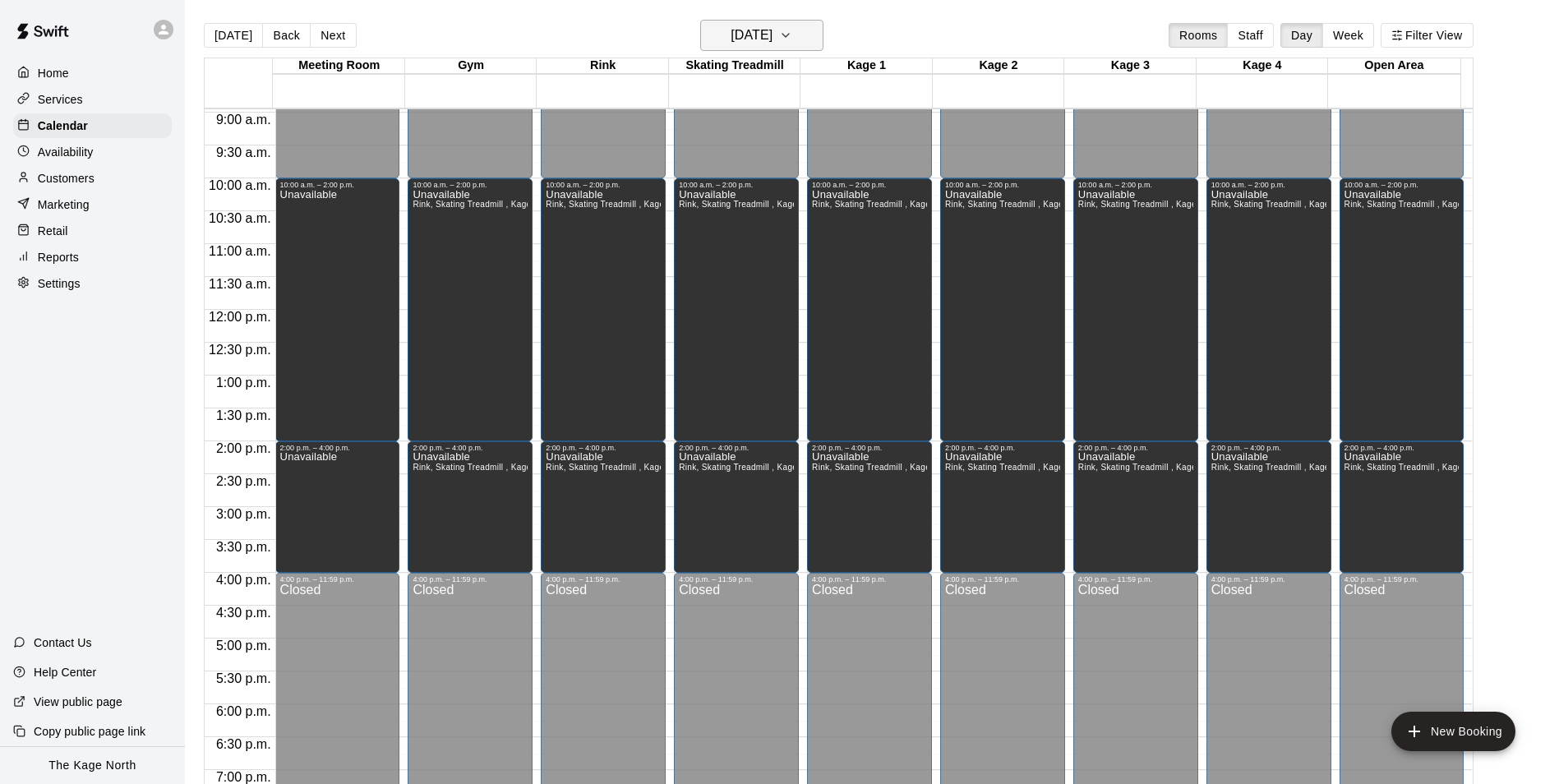
click at [772, 32] on h6 "[DATE]" at bounding box center [751, 35] width 42 height 23
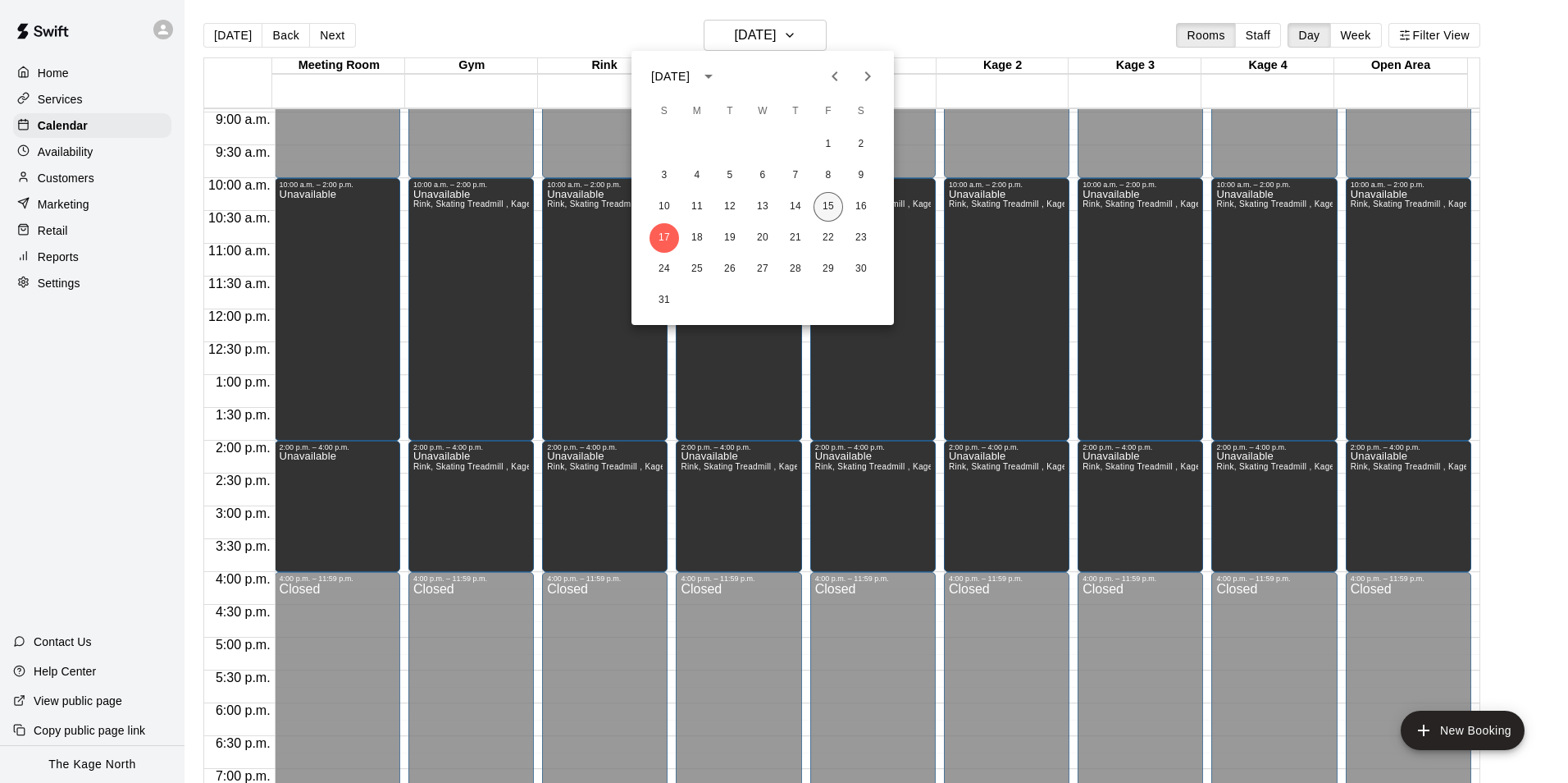
click at [832, 205] on button "15" at bounding box center [828, 206] width 29 height 29
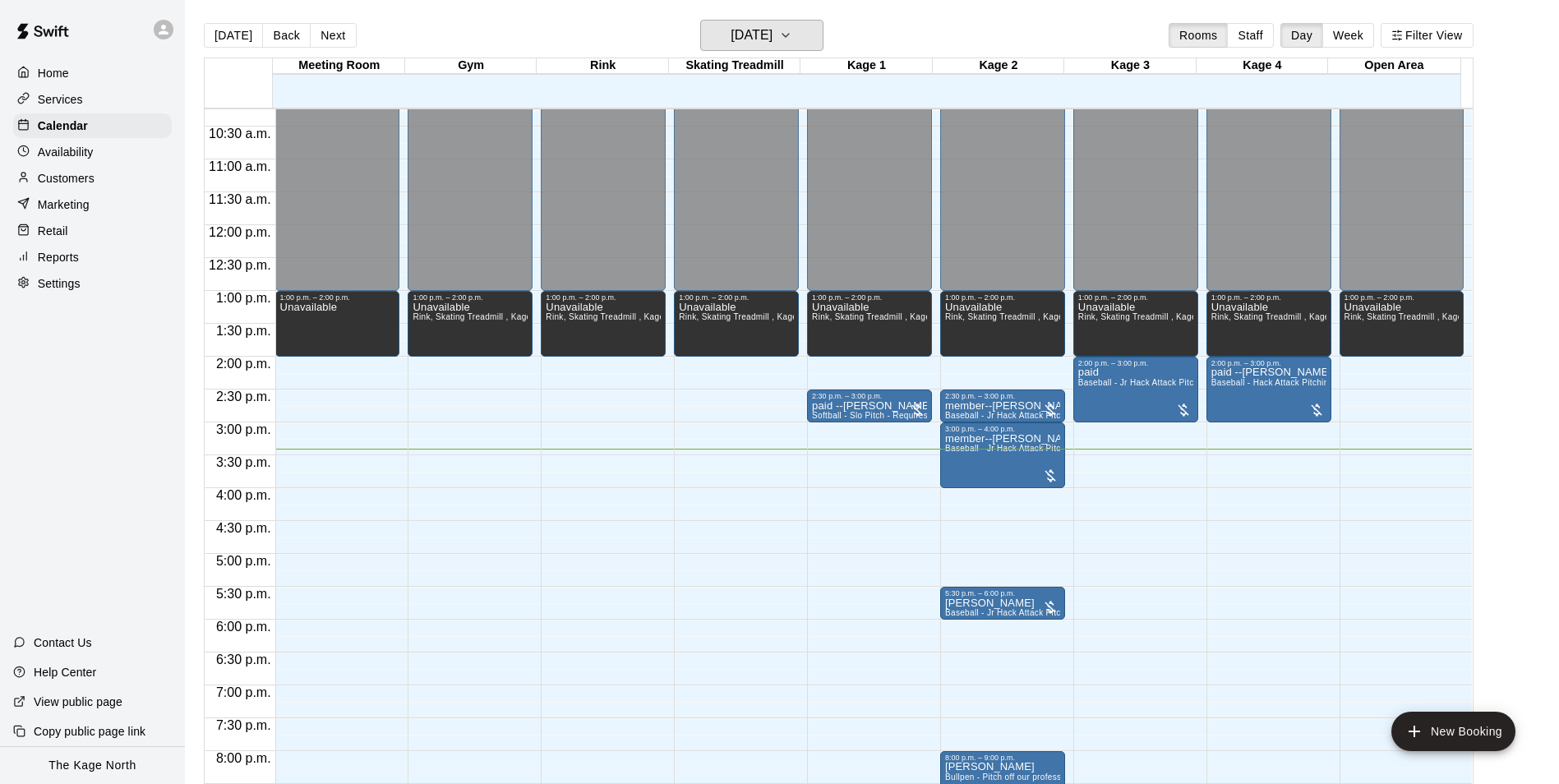
scroll to position [752, 0]
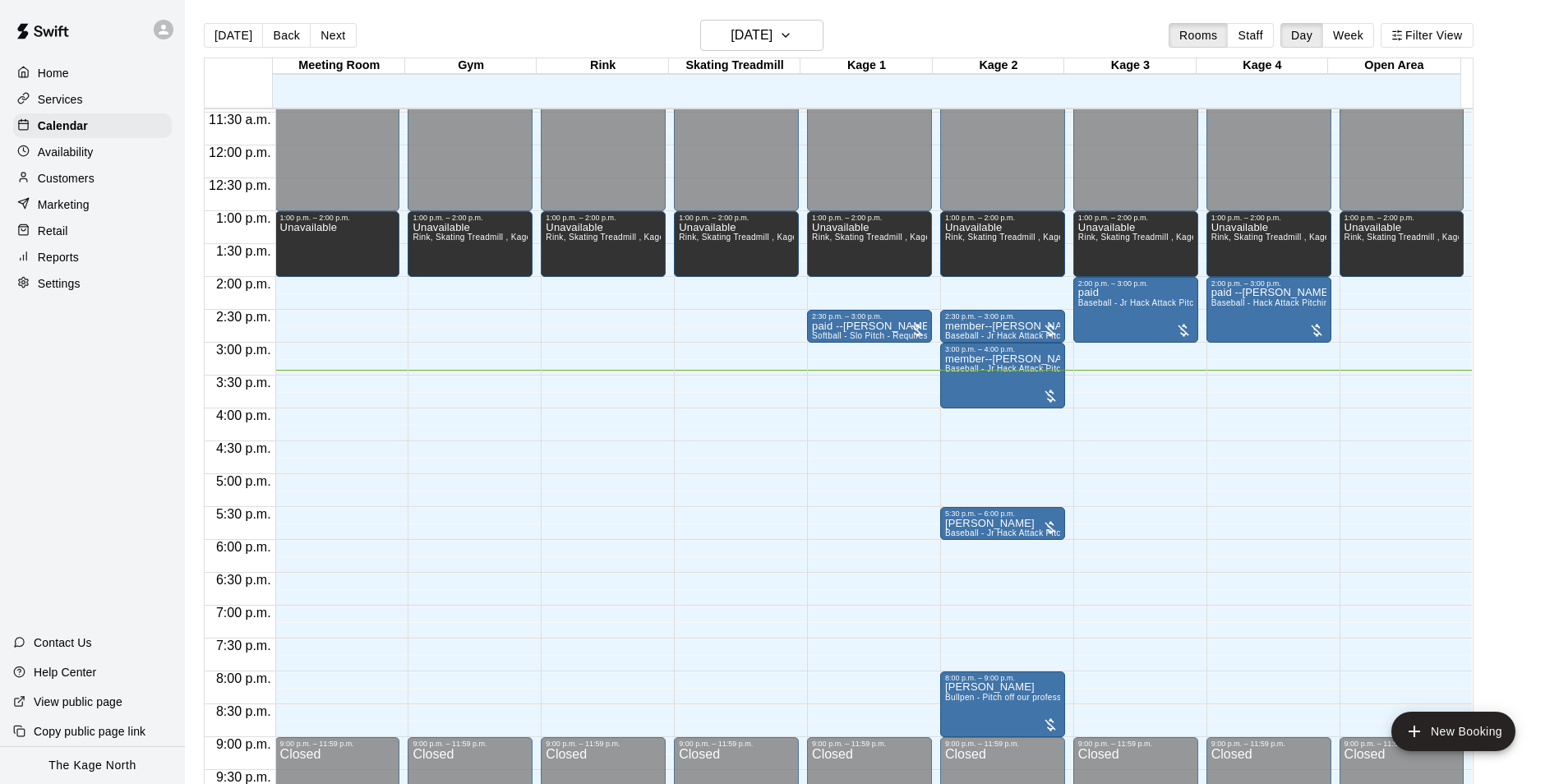
click at [95, 174] on div "Customers" at bounding box center [92, 178] width 159 height 25
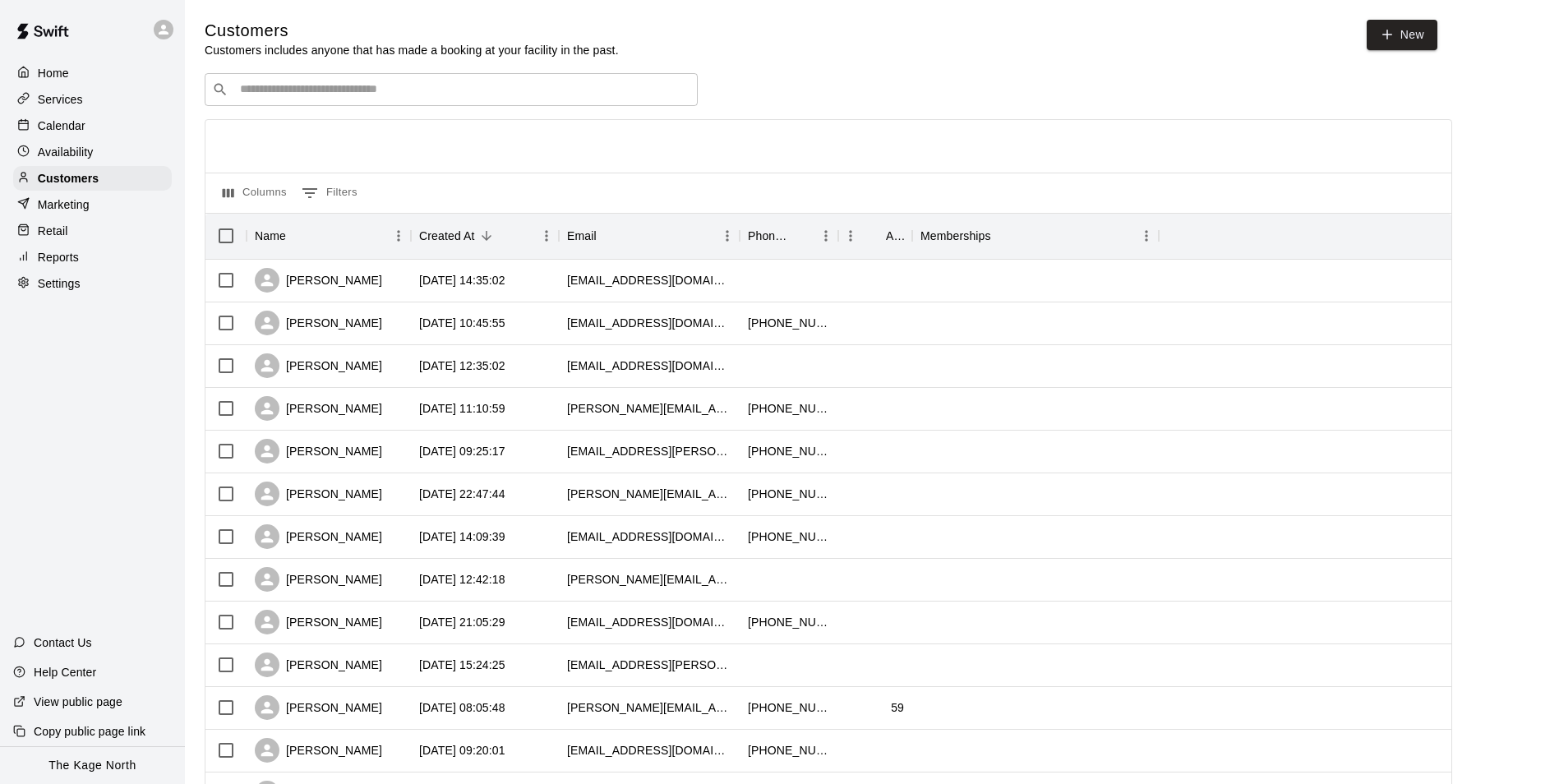
click at [69, 131] on p "Calendar" at bounding box center [62, 125] width 48 height 16
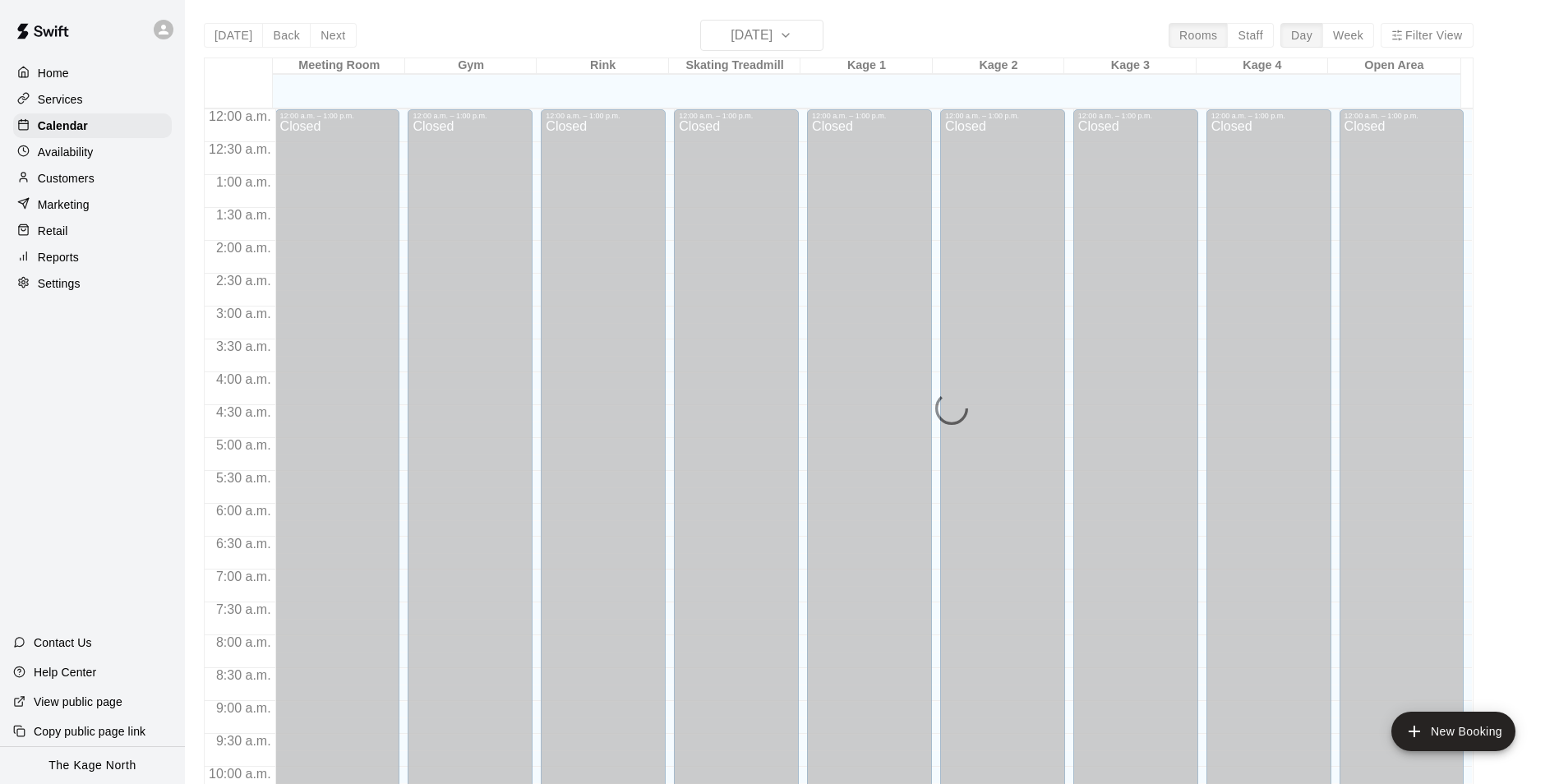
scroll to position [835, 0]
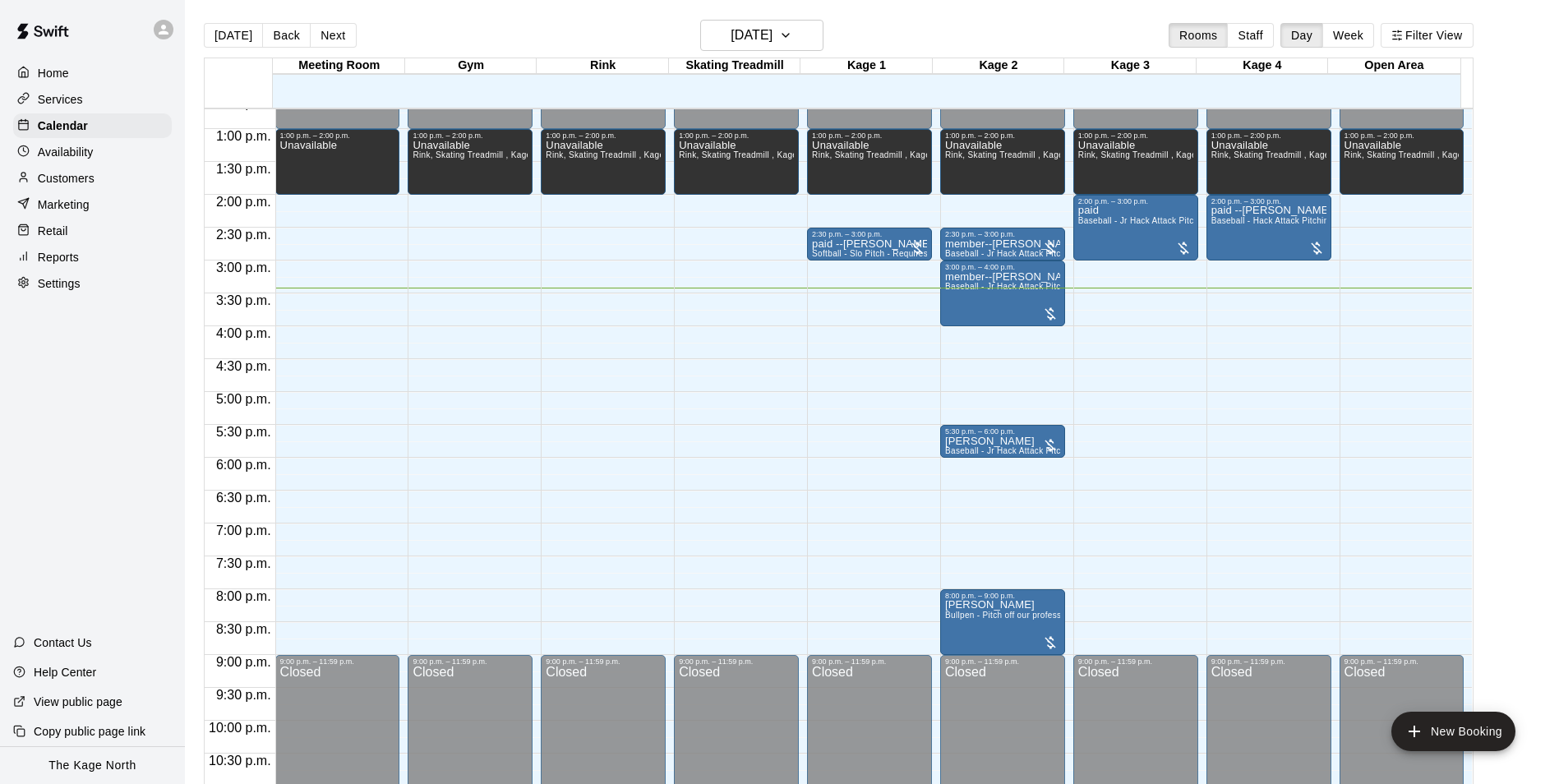
click at [106, 178] on div "Customers" at bounding box center [92, 178] width 159 height 25
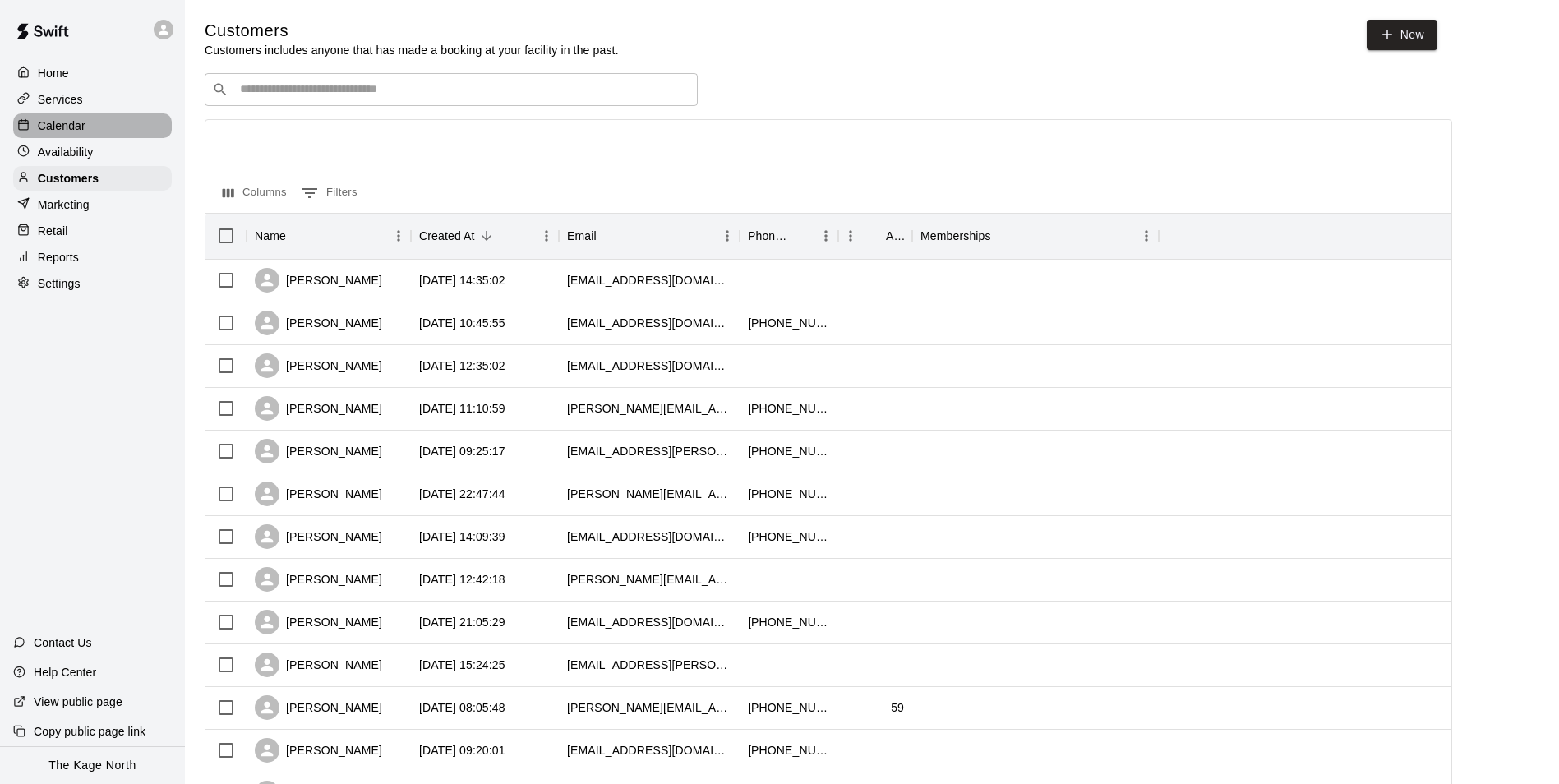
click at [92, 124] on div "Calendar" at bounding box center [92, 125] width 159 height 25
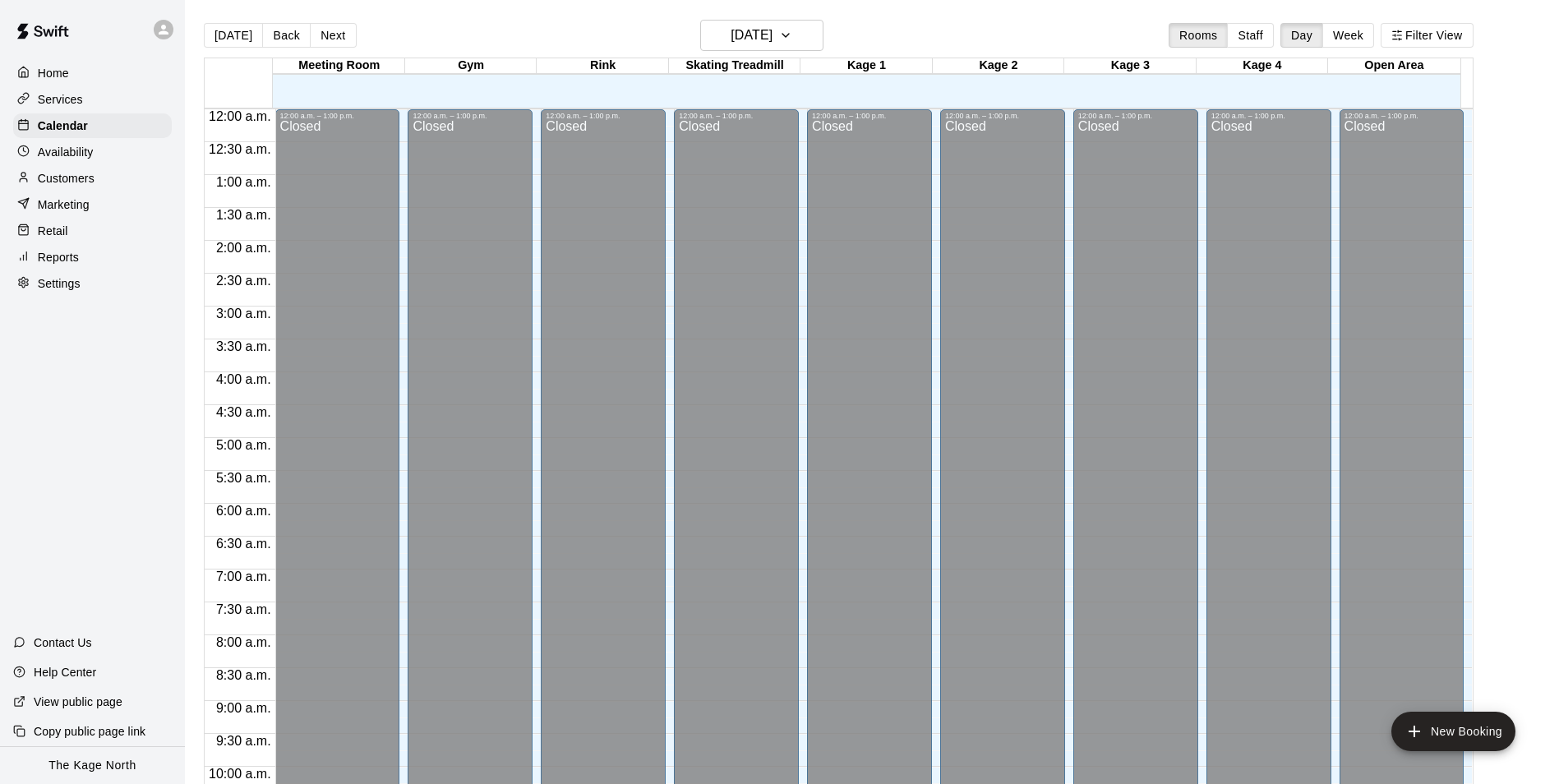
scroll to position [835, 0]
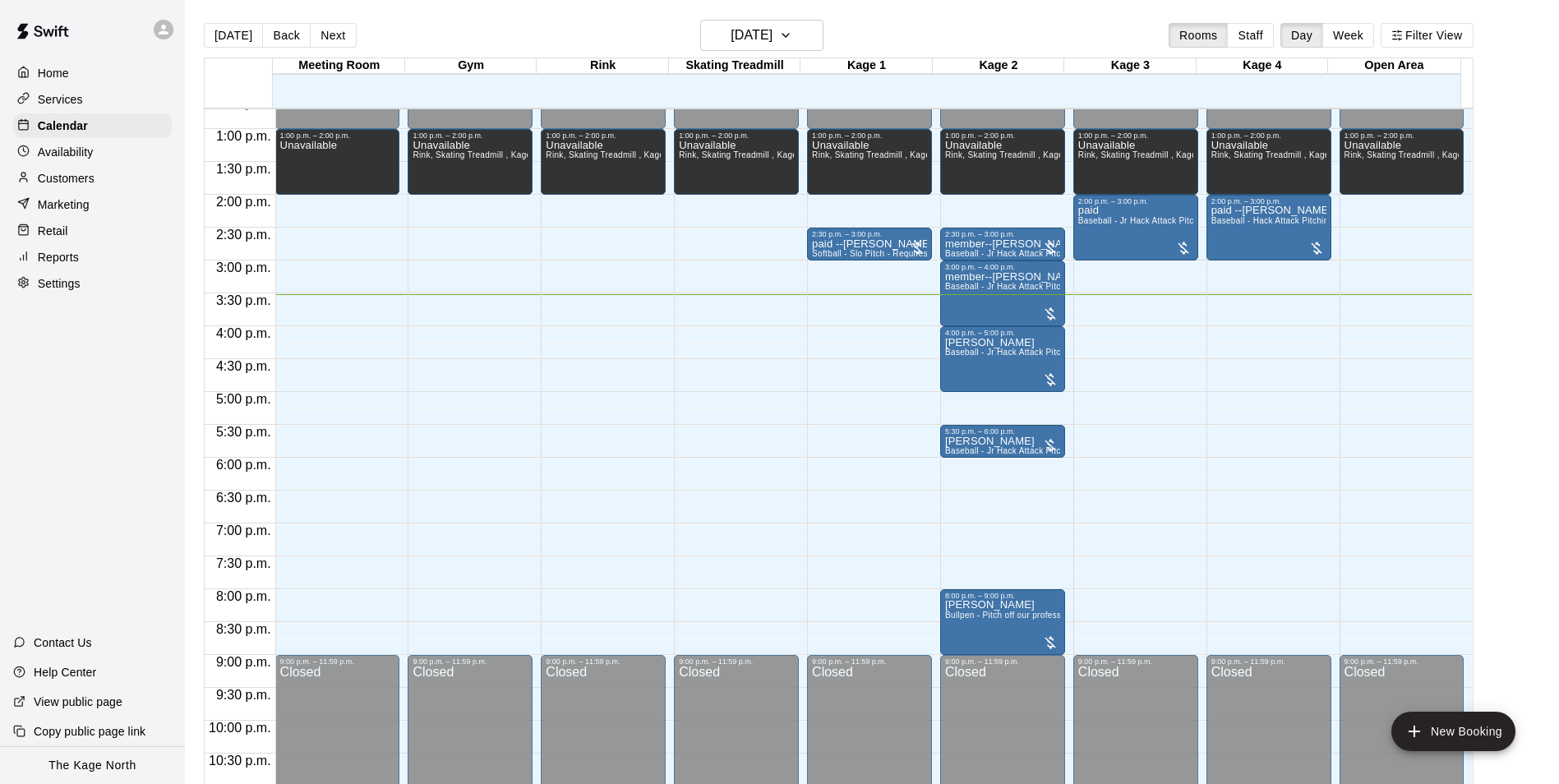
click at [85, 184] on p "Customers" at bounding box center [66, 178] width 57 height 16
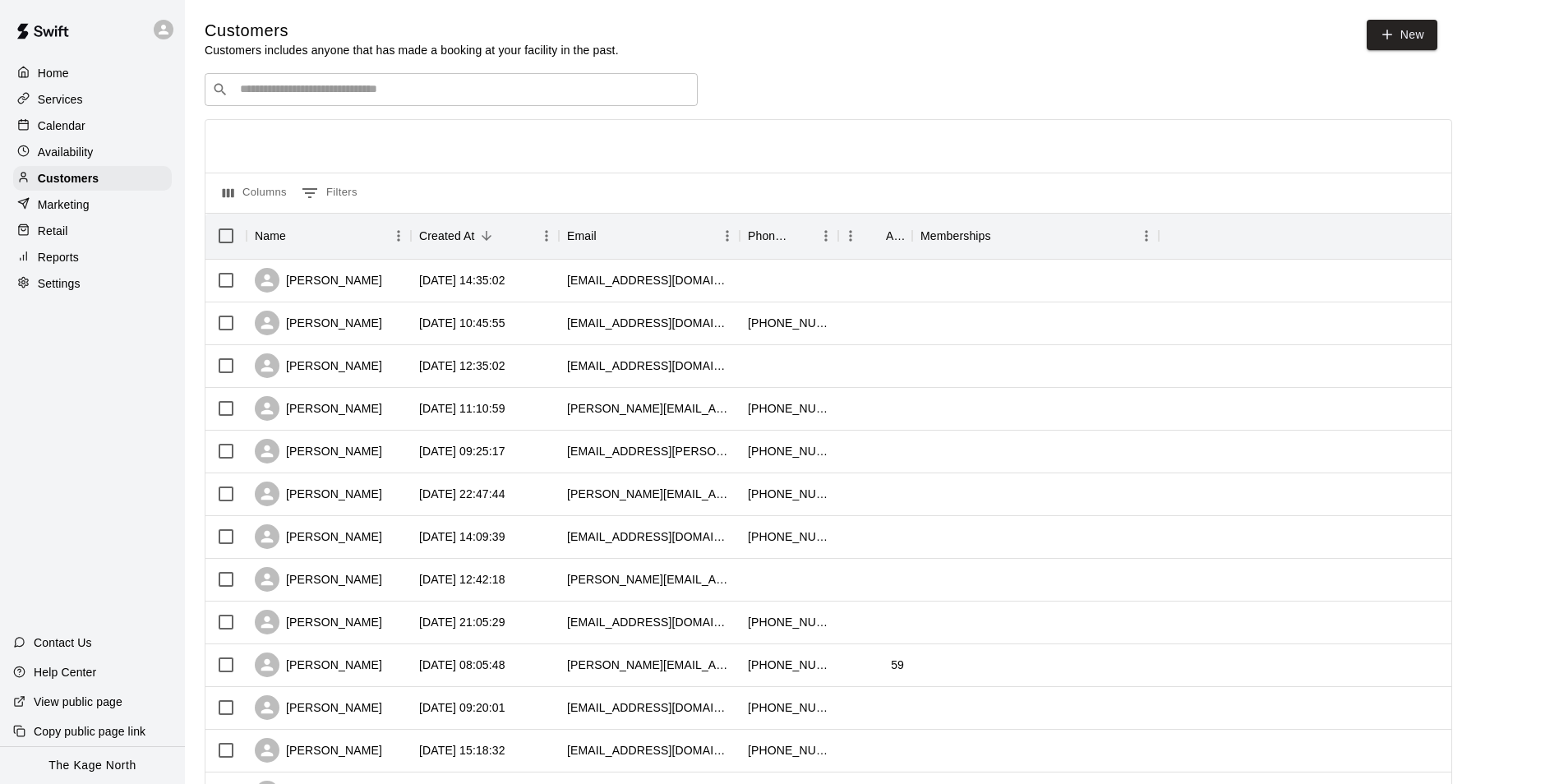
click at [79, 119] on p "Calendar" at bounding box center [62, 125] width 48 height 16
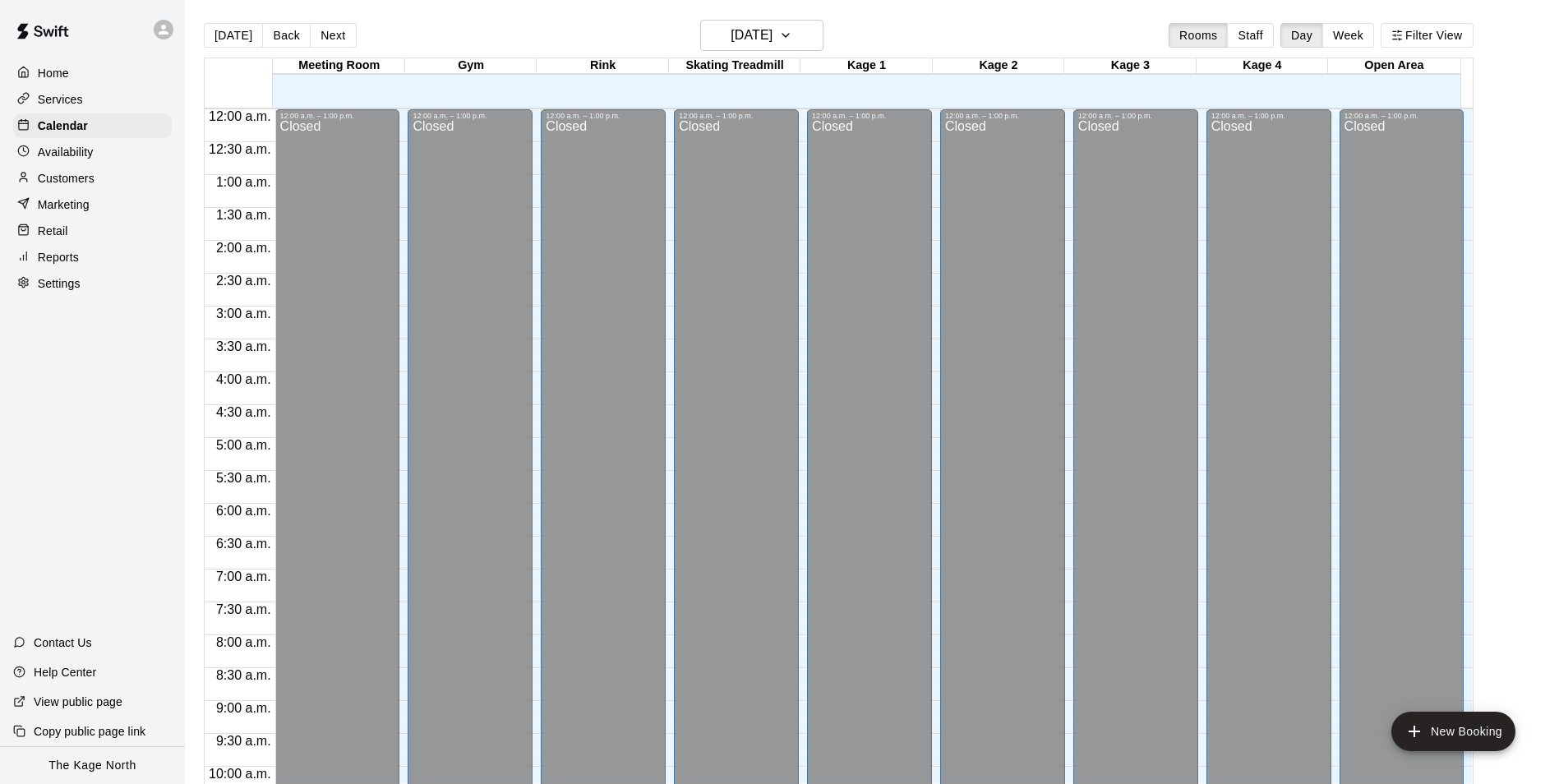
scroll to position [835, 0]
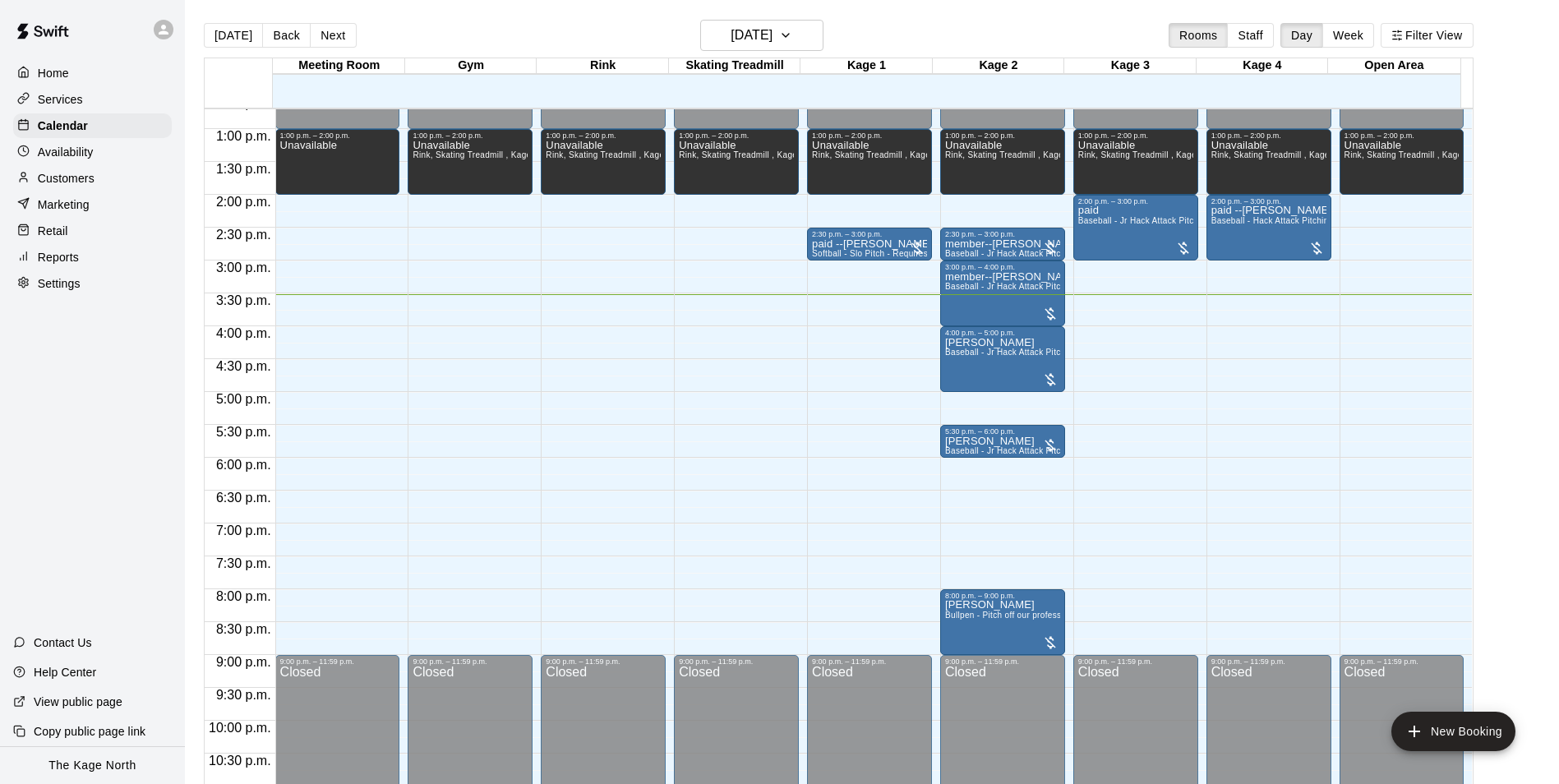
click at [916, 23] on div "[DATE] Back [DATE][DATE] Rooms Staff Day Week Filter View" at bounding box center [839, 39] width 1270 height 38
click at [792, 29] on icon "button" at bounding box center [785, 35] width 13 height 20
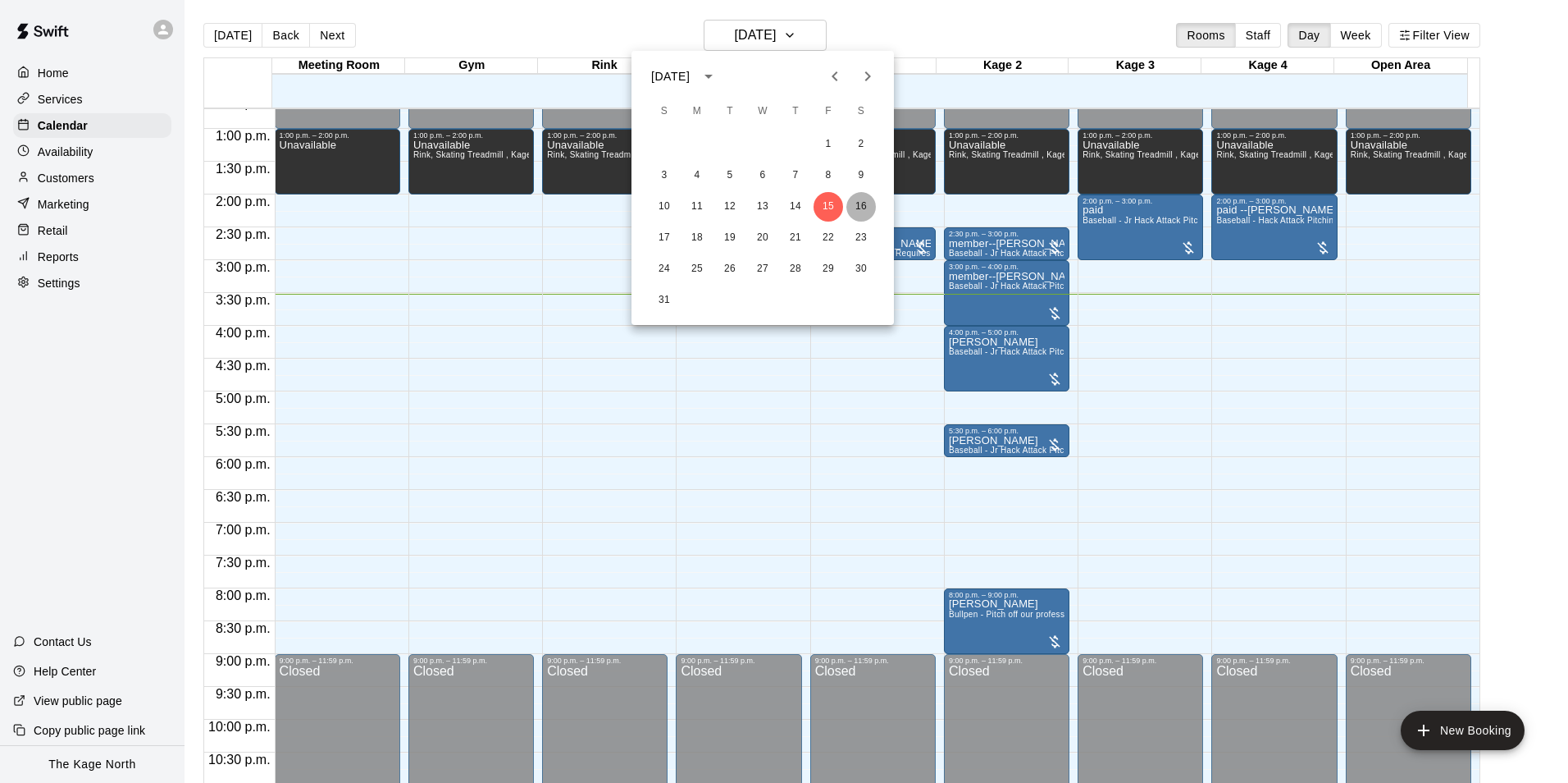
click at [857, 212] on button "16" at bounding box center [861, 206] width 29 height 29
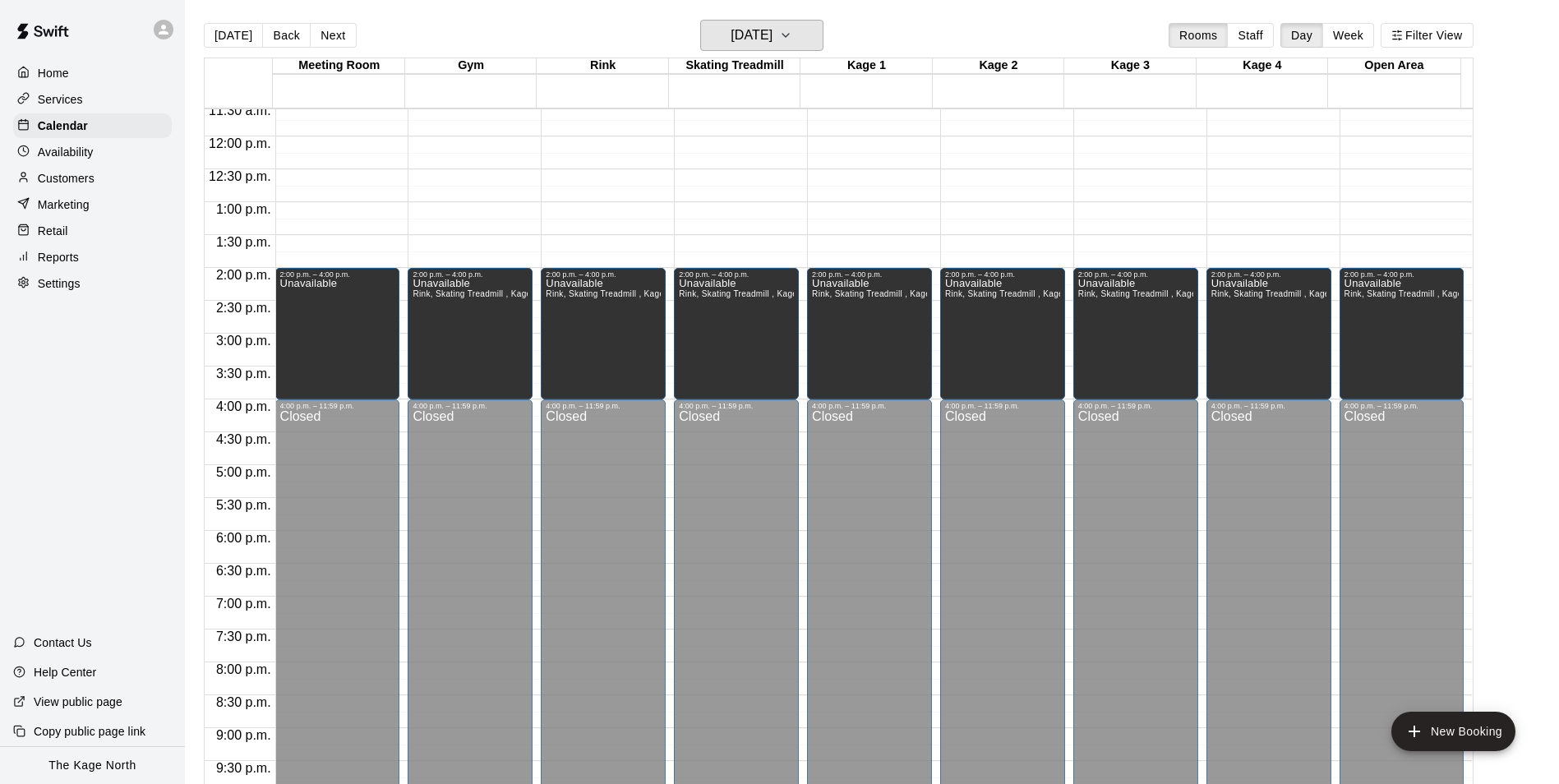
scroll to position [671, 0]
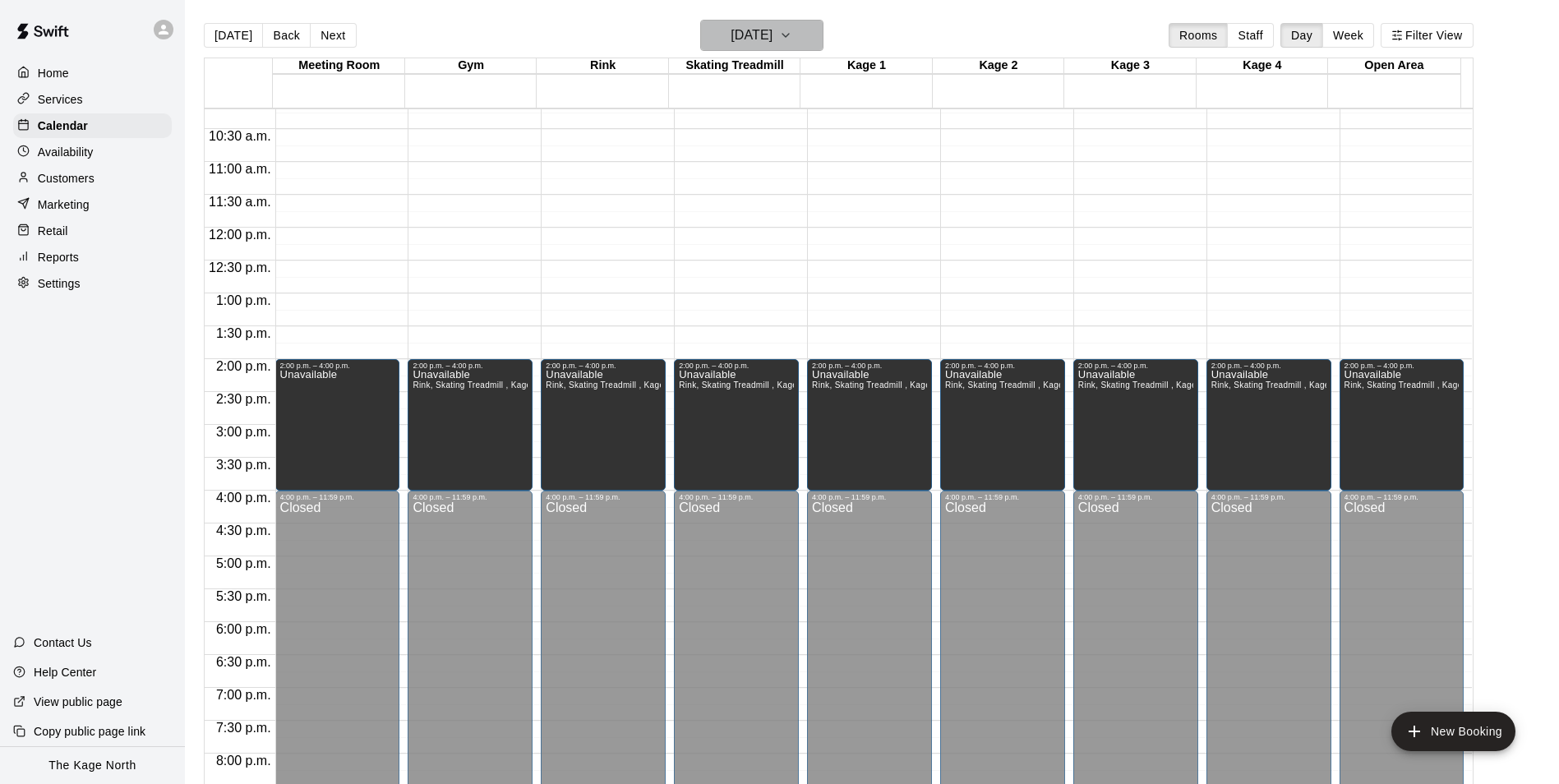
click at [796, 48] on button "[DATE]" at bounding box center [762, 35] width 124 height 31
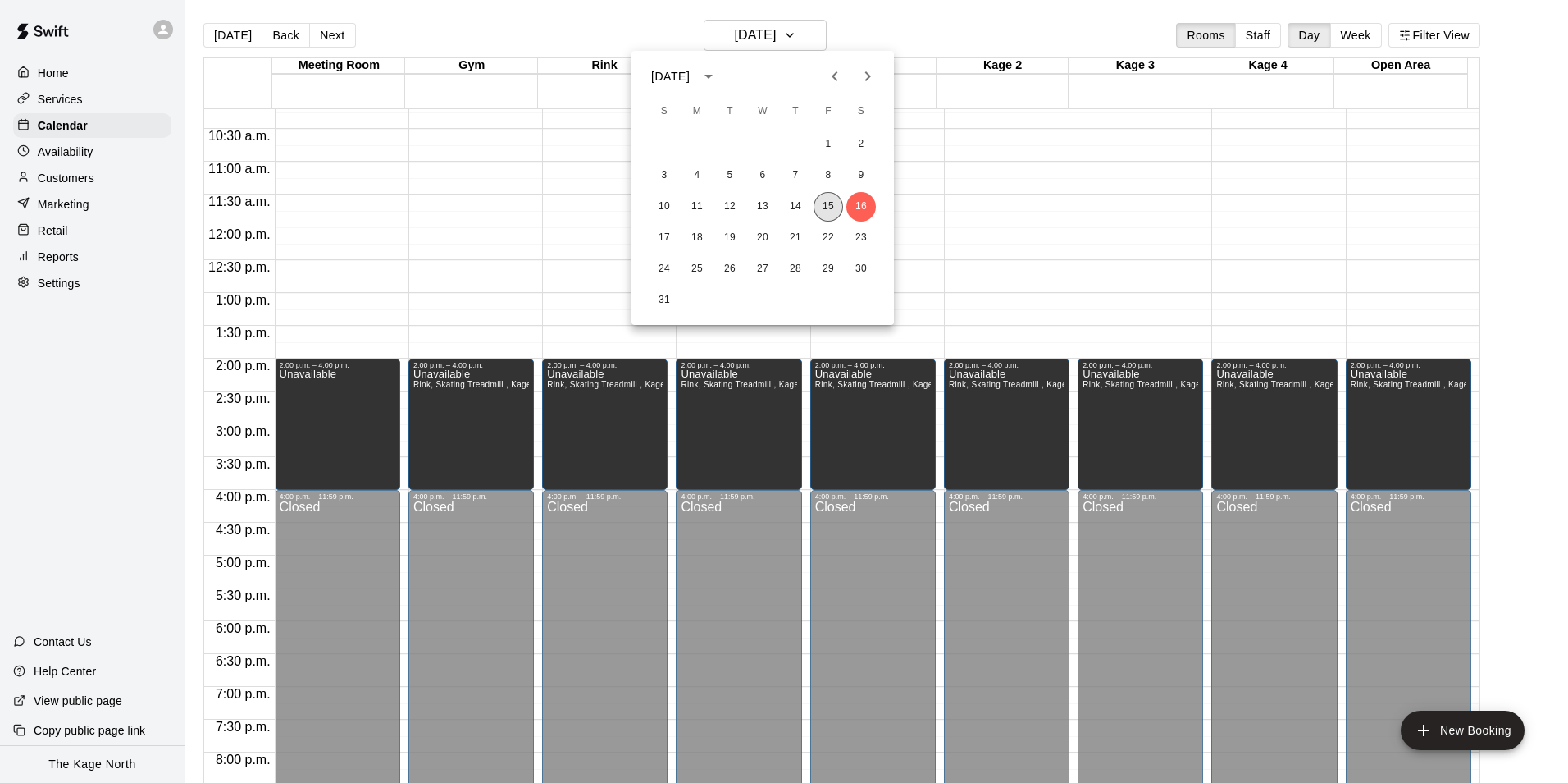
click at [829, 206] on button "15" at bounding box center [828, 206] width 29 height 29
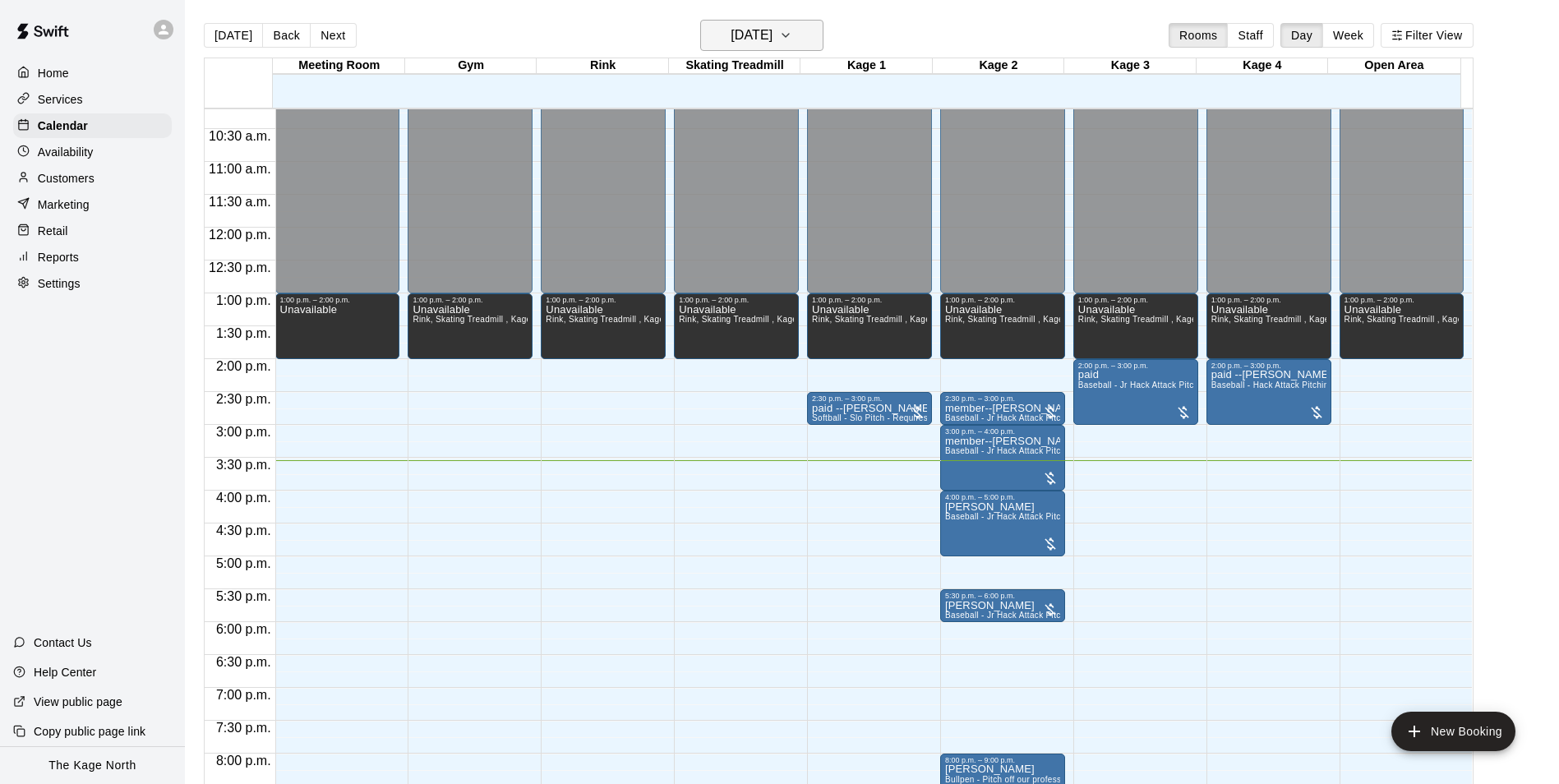
click at [764, 31] on h6 "[DATE]" at bounding box center [751, 35] width 42 height 23
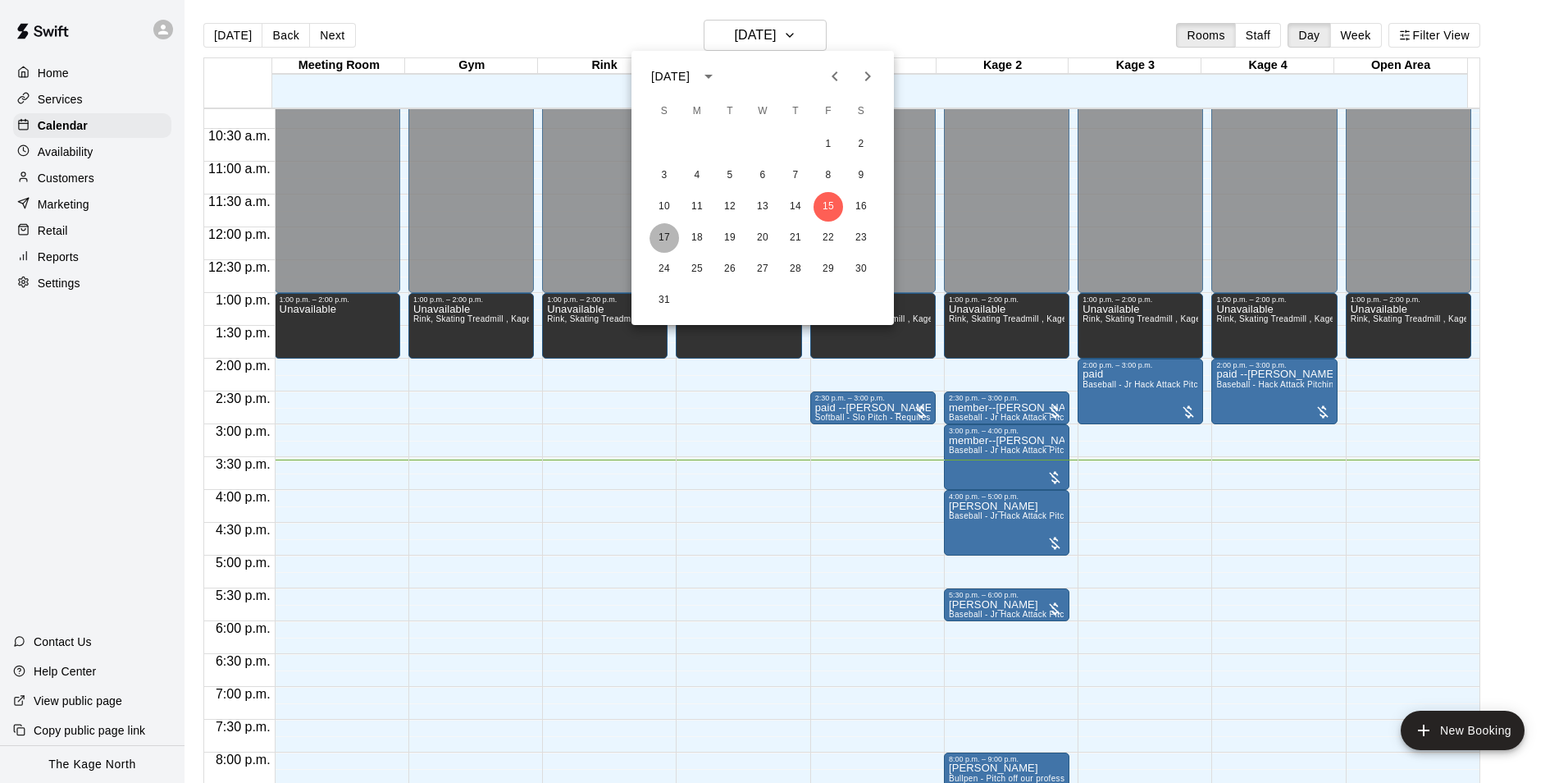
click at [671, 236] on button "17" at bounding box center [665, 238] width 29 height 29
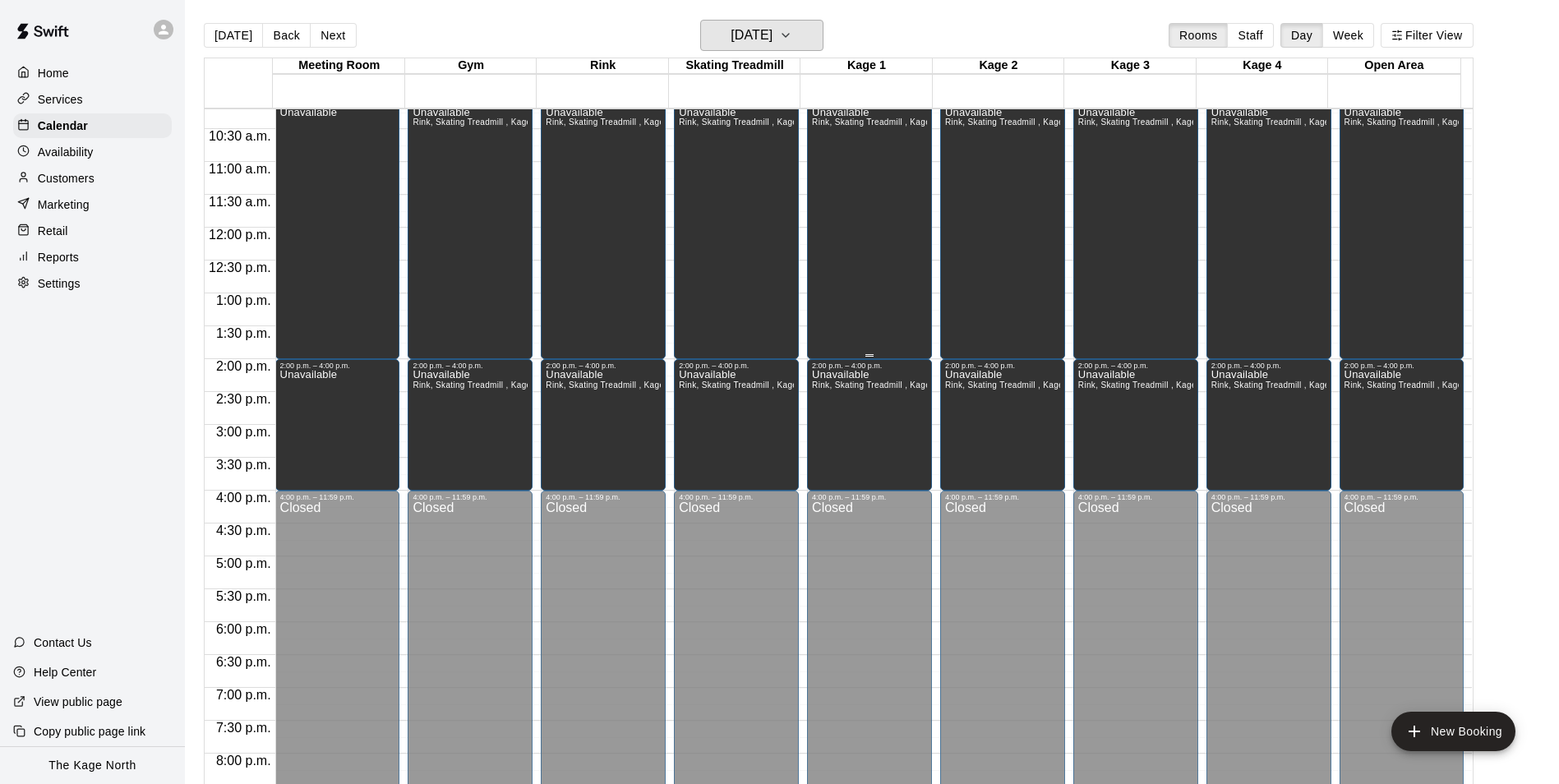
scroll to position [424, 0]
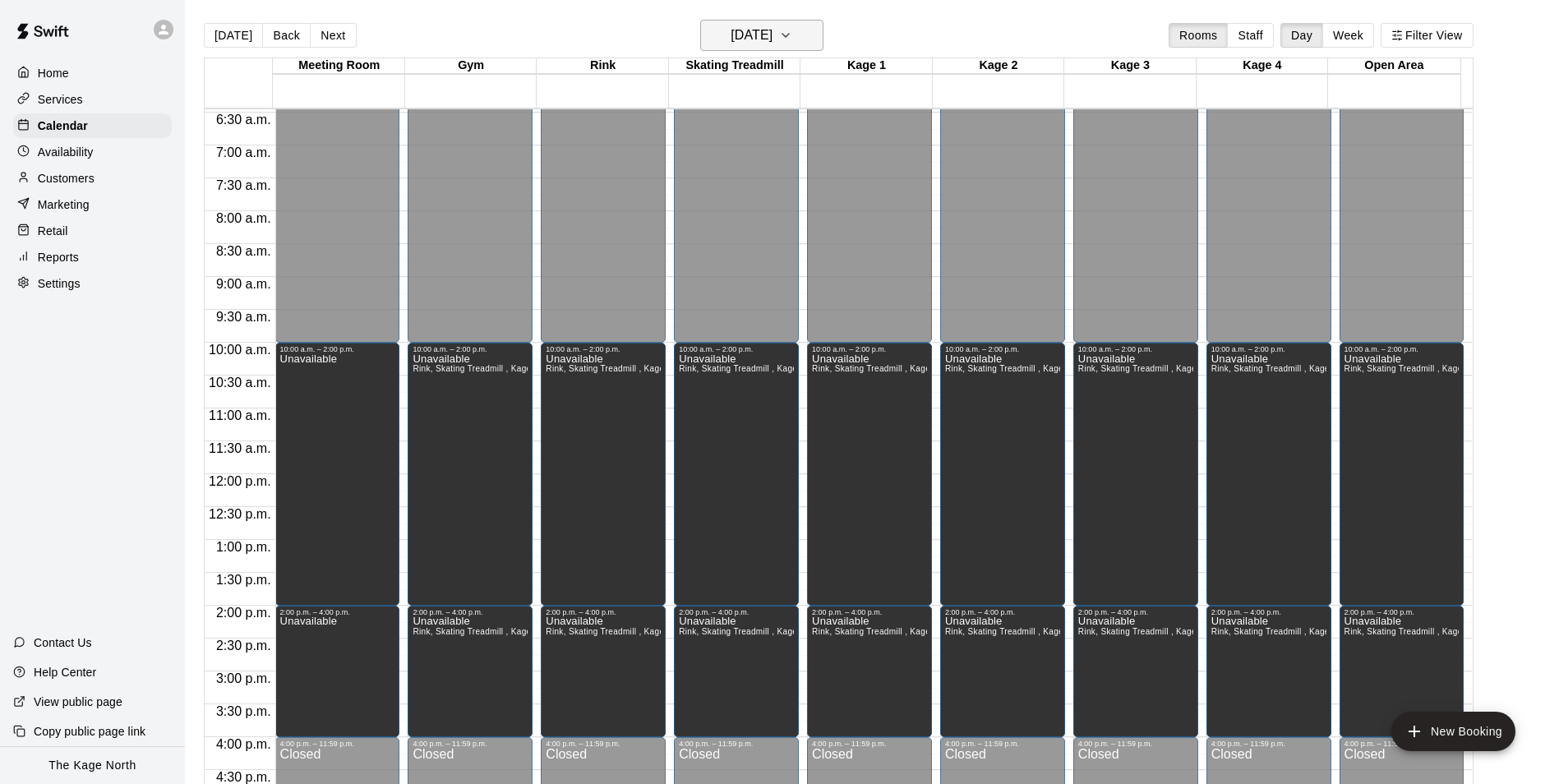
click at [772, 38] on h6 "[DATE]" at bounding box center [751, 35] width 42 height 23
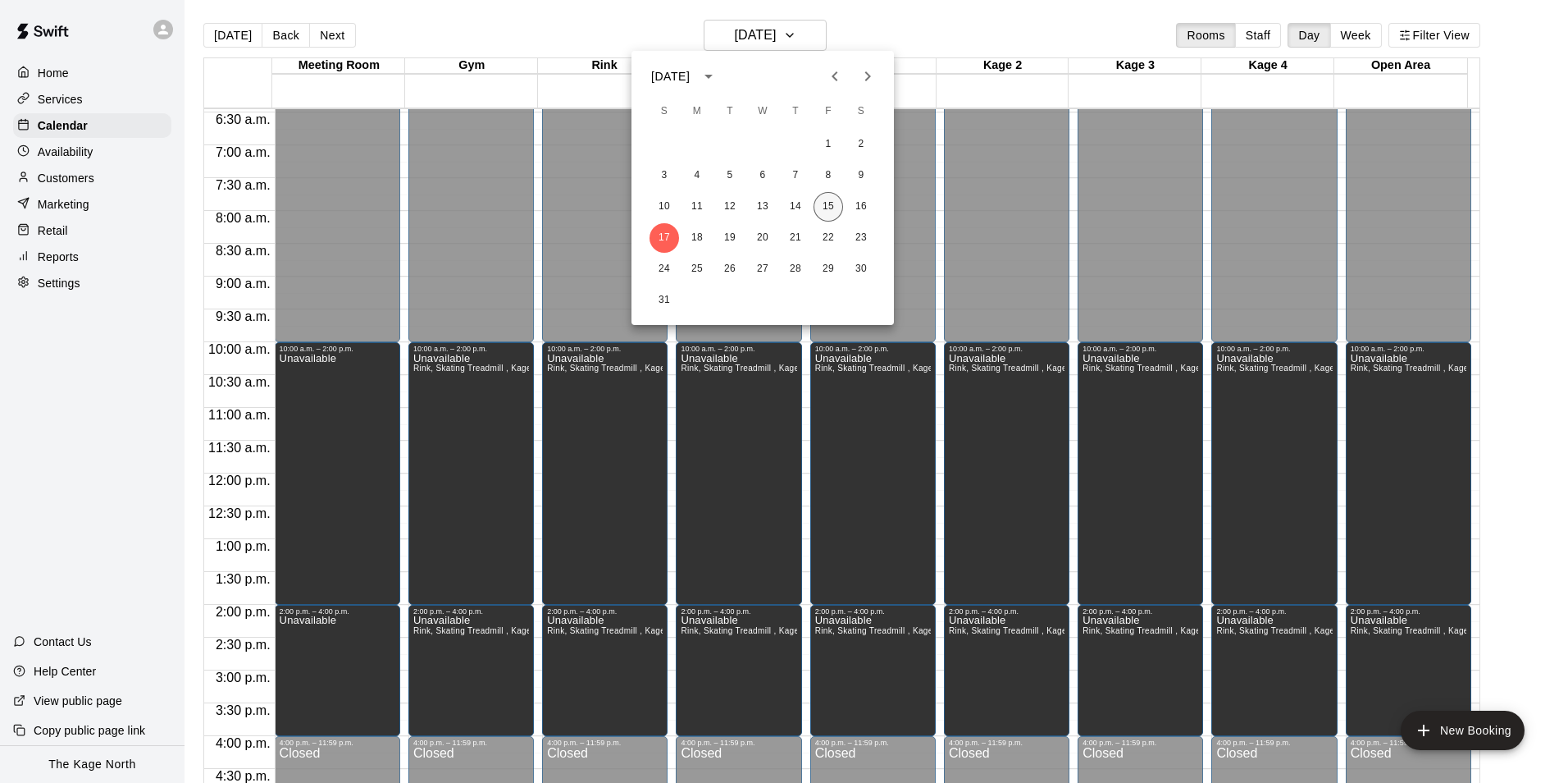
click at [825, 211] on button "15" at bounding box center [828, 206] width 29 height 29
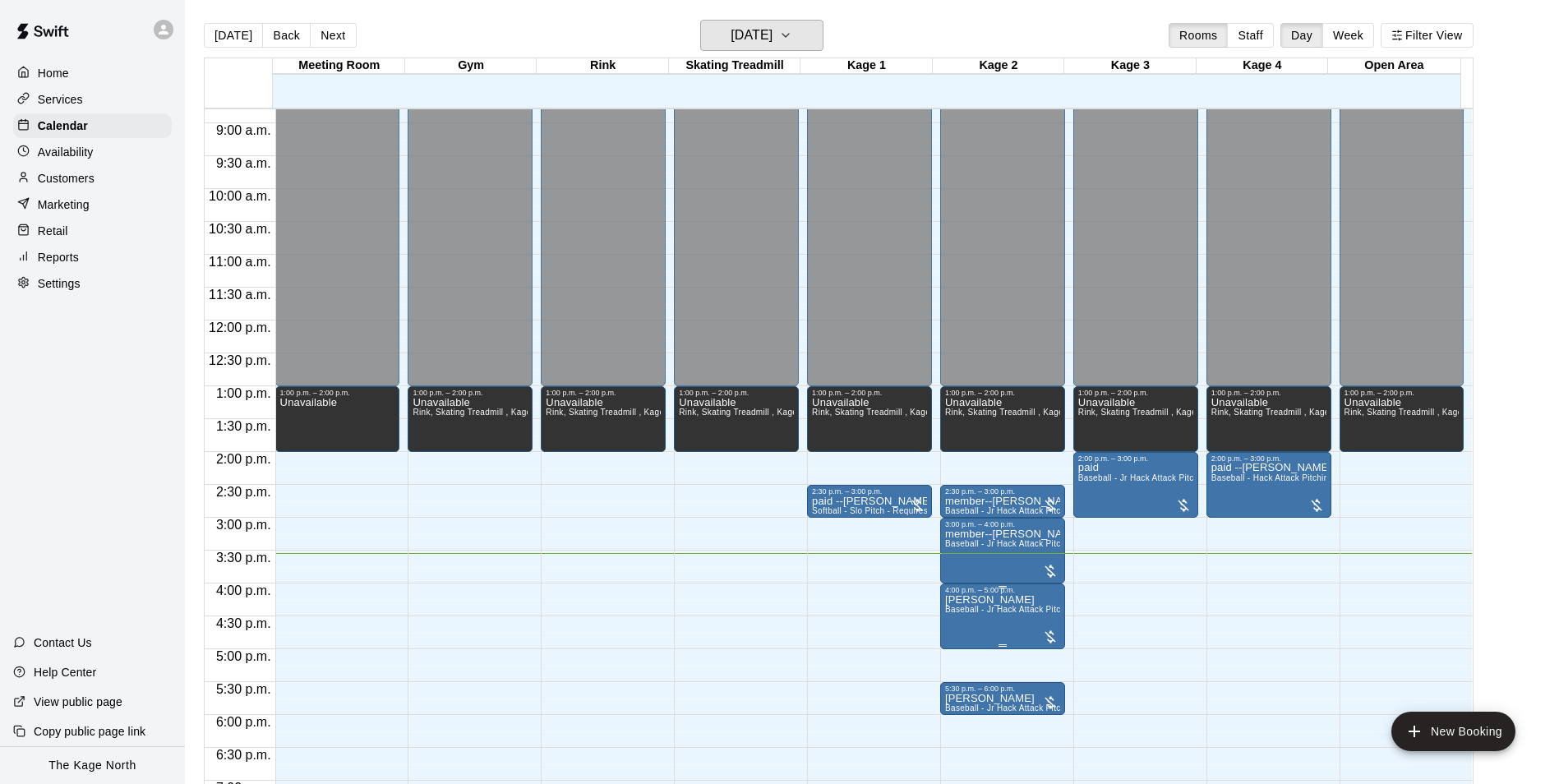
scroll to position [752, 0]
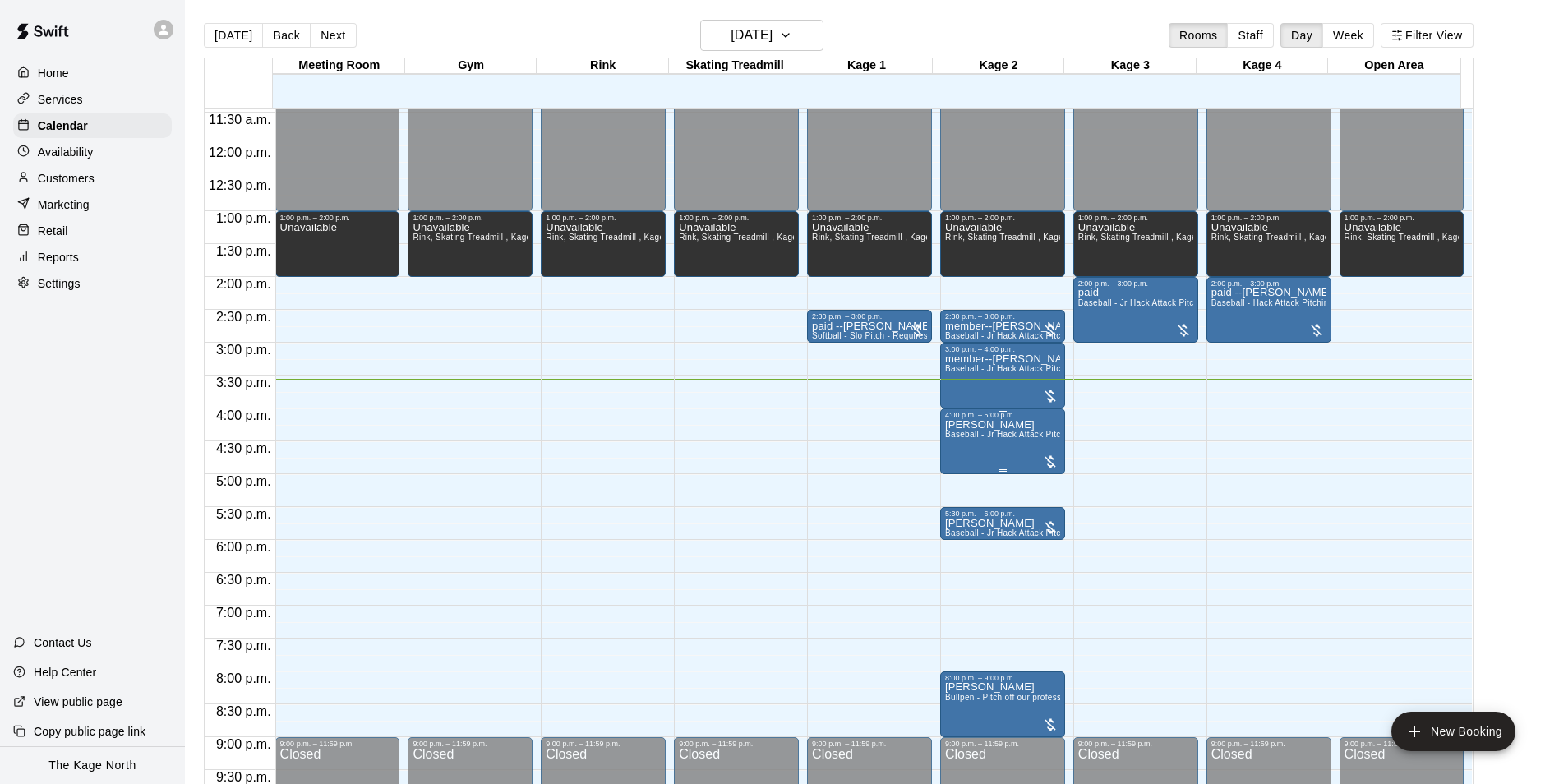
click at [1017, 419] on div "4:00 p.m. – 5:00 p.m." at bounding box center [1002, 415] width 115 height 9
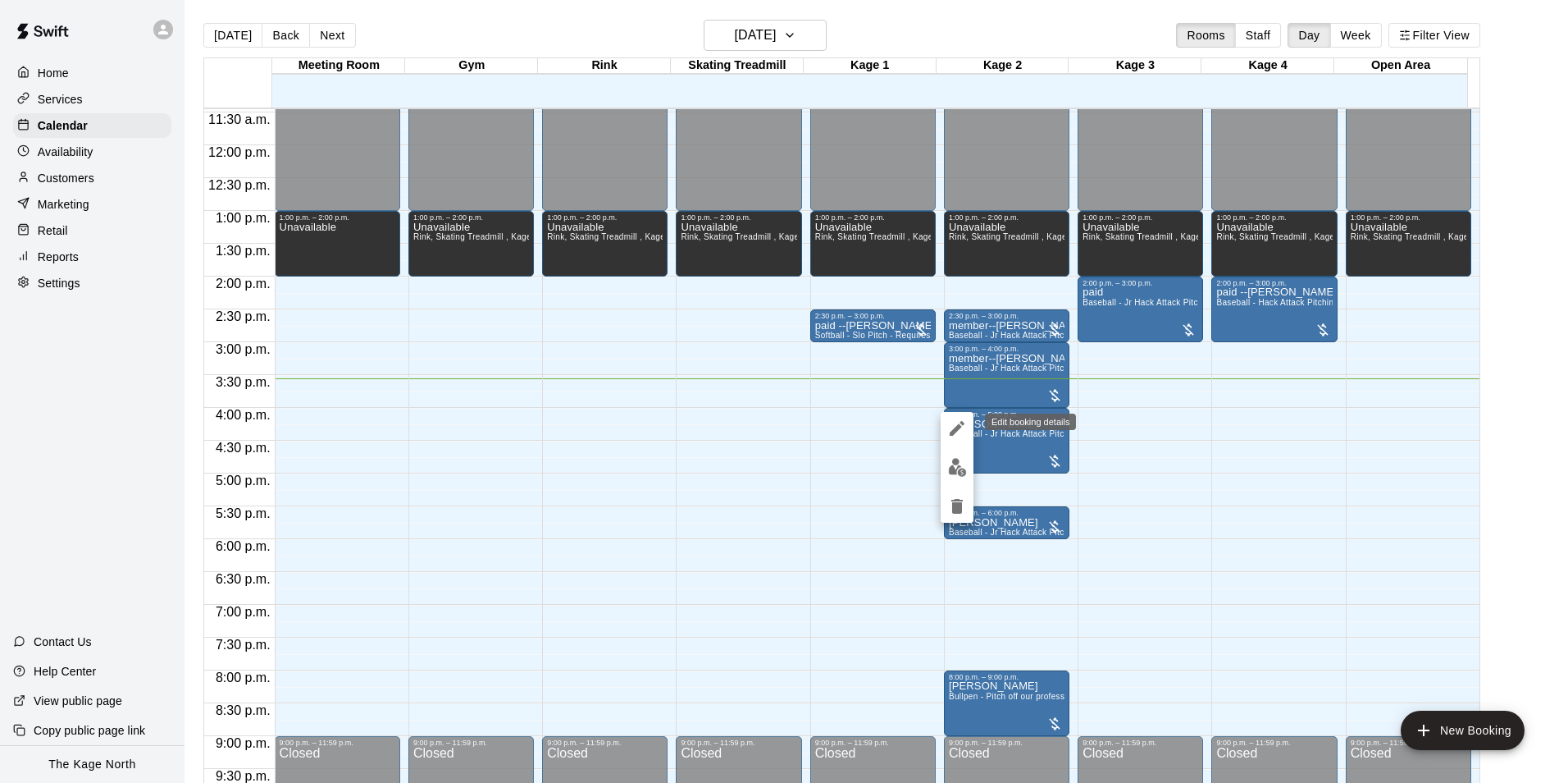
click at [951, 421] on icon "edit" at bounding box center [957, 427] width 20 height 20
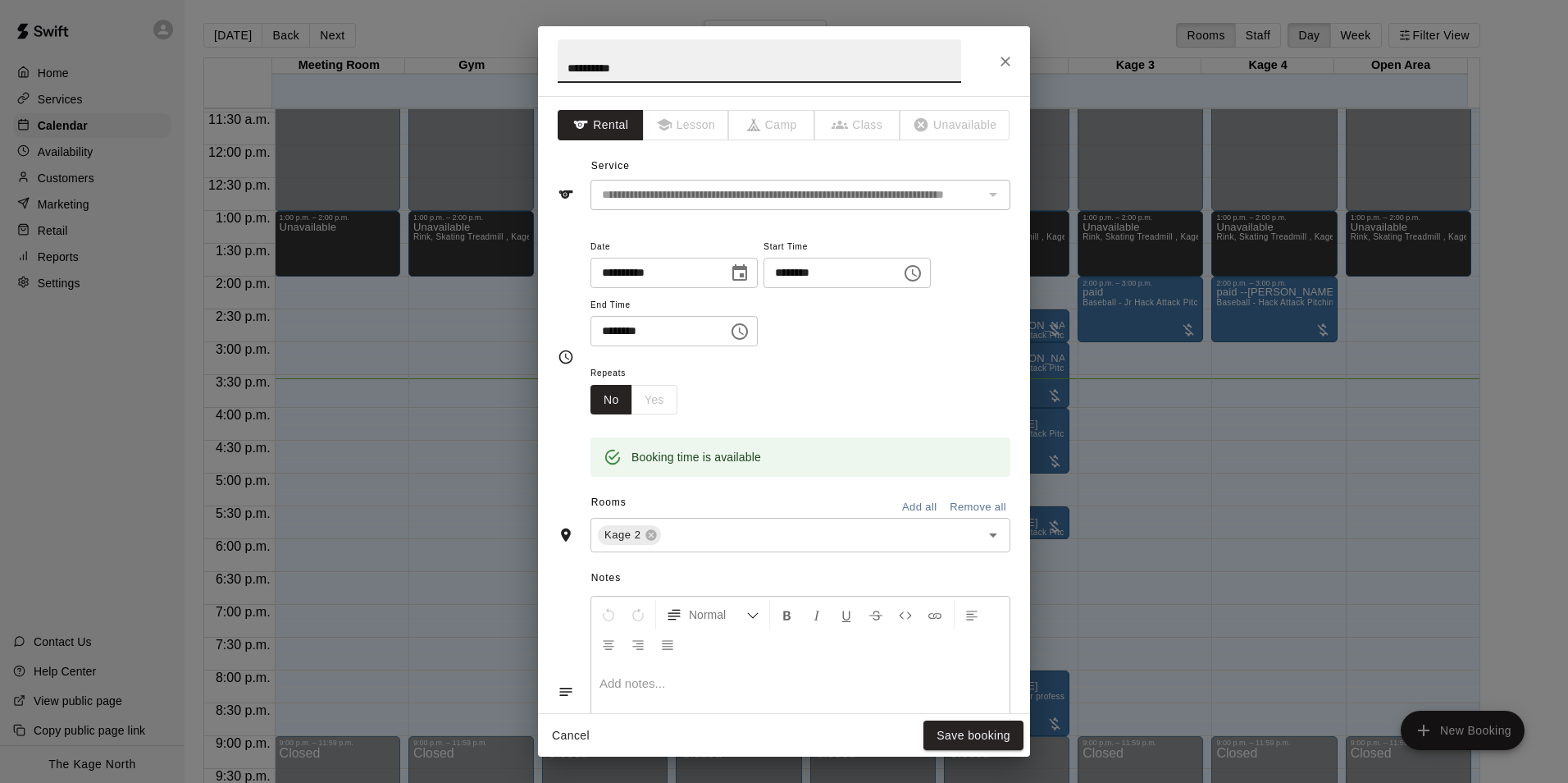
click at [570, 72] on input "**********" at bounding box center [759, 61] width 403 height 44
type input "**********"
click at [971, 738] on button "Save booking" at bounding box center [973, 735] width 100 height 30
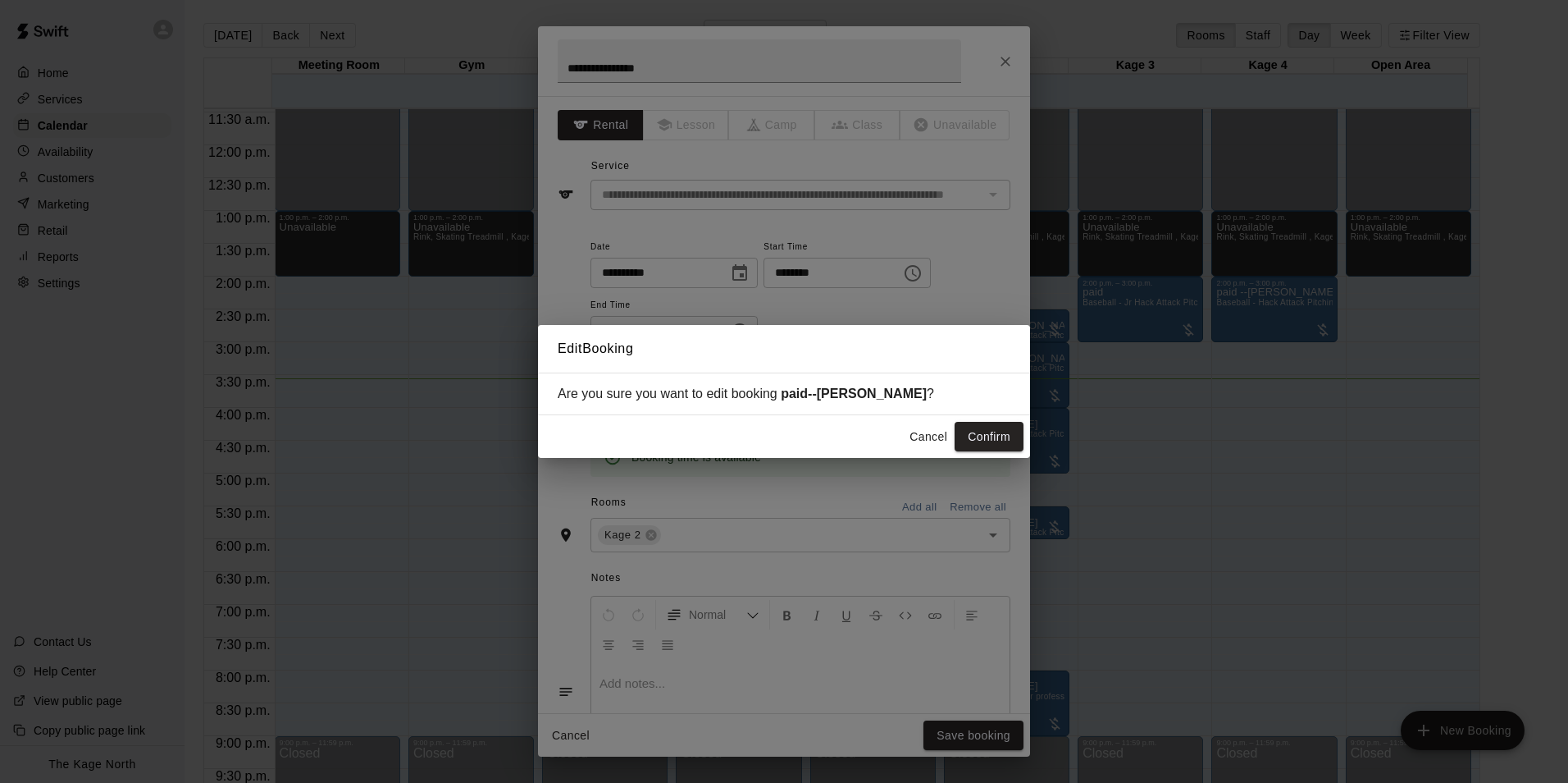
click at [999, 442] on button "Confirm" at bounding box center [989, 436] width 69 height 30
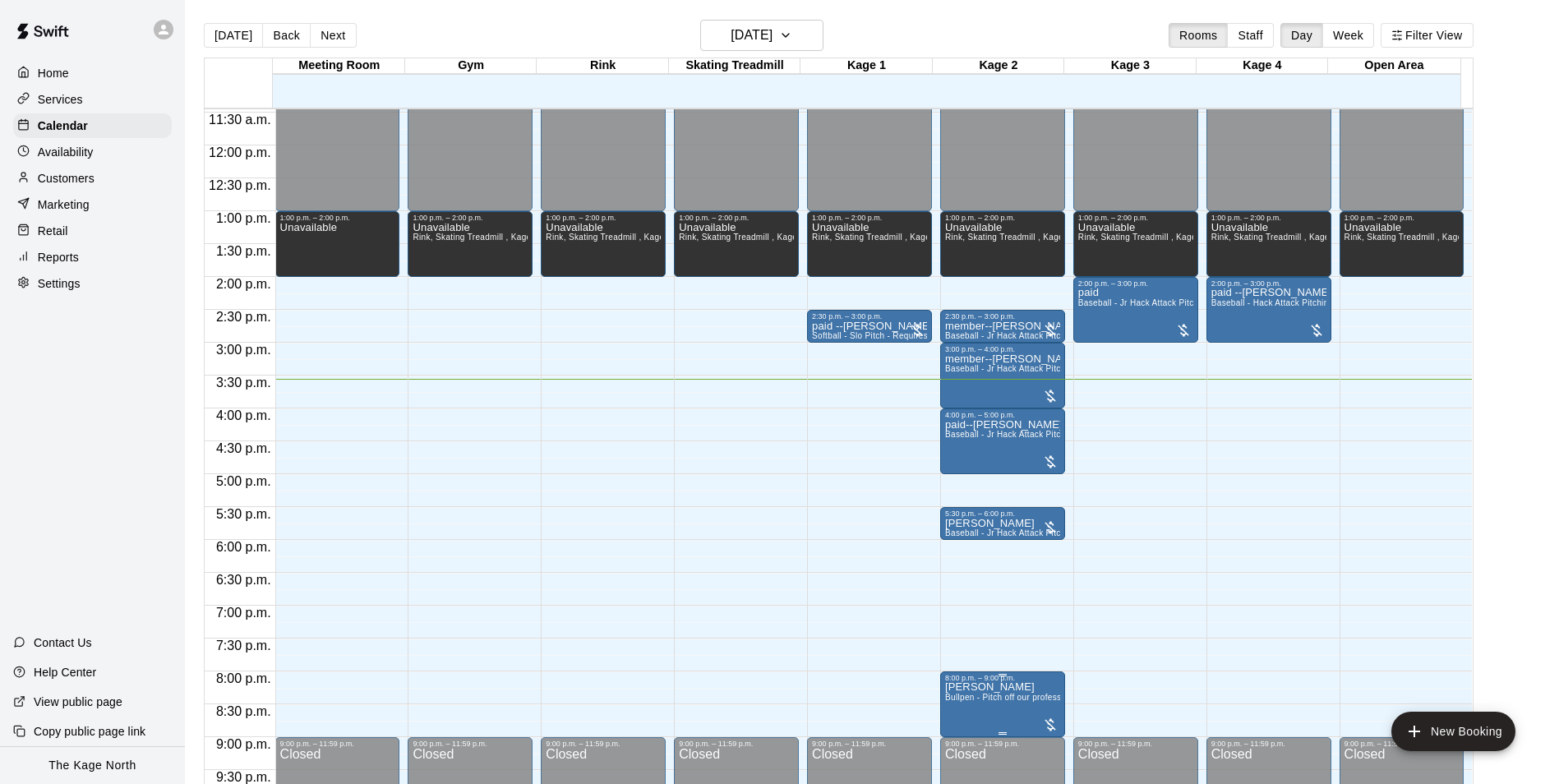
click at [1039, 702] on span "Bullpen - Pitch off our professional turfed mound" at bounding box center [1039, 697] width 189 height 9
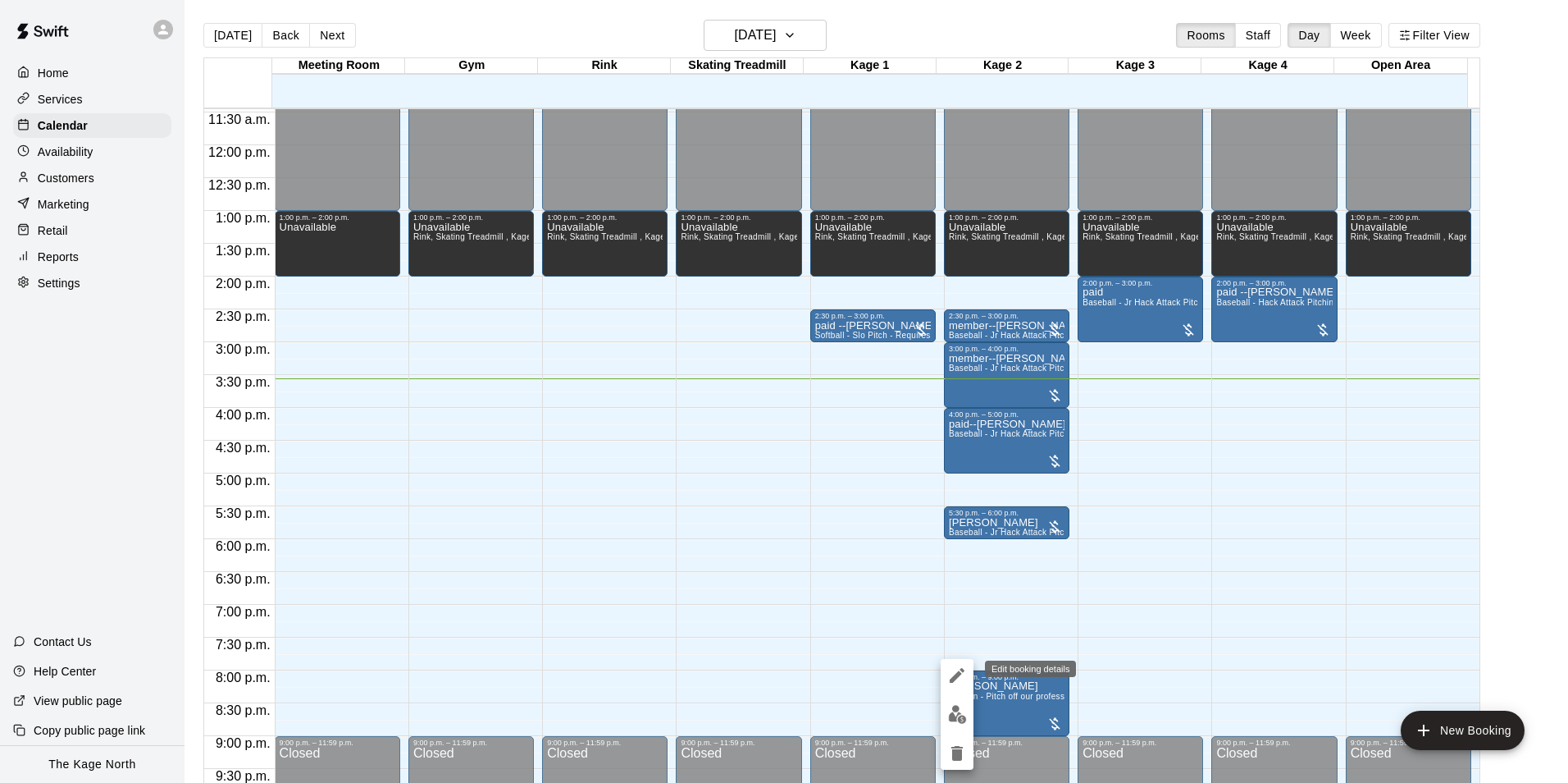
click at [966, 674] on icon "edit" at bounding box center [957, 675] width 20 height 20
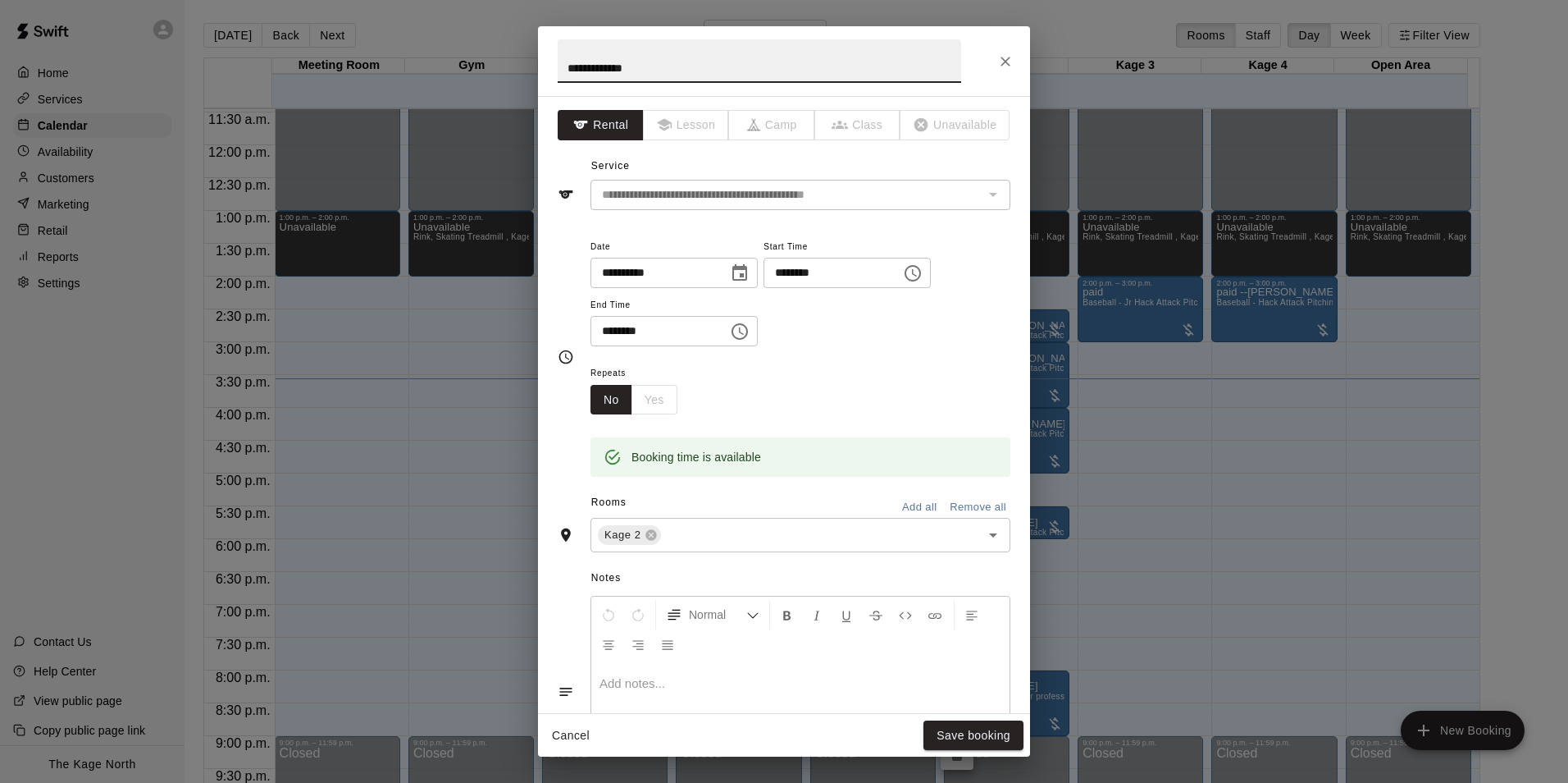
click at [566, 68] on input "**********" at bounding box center [759, 61] width 403 height 44
type input "**********"
click at [982, 738] on button "Save booking" at bounding box center [973, 735] width 100 height 30
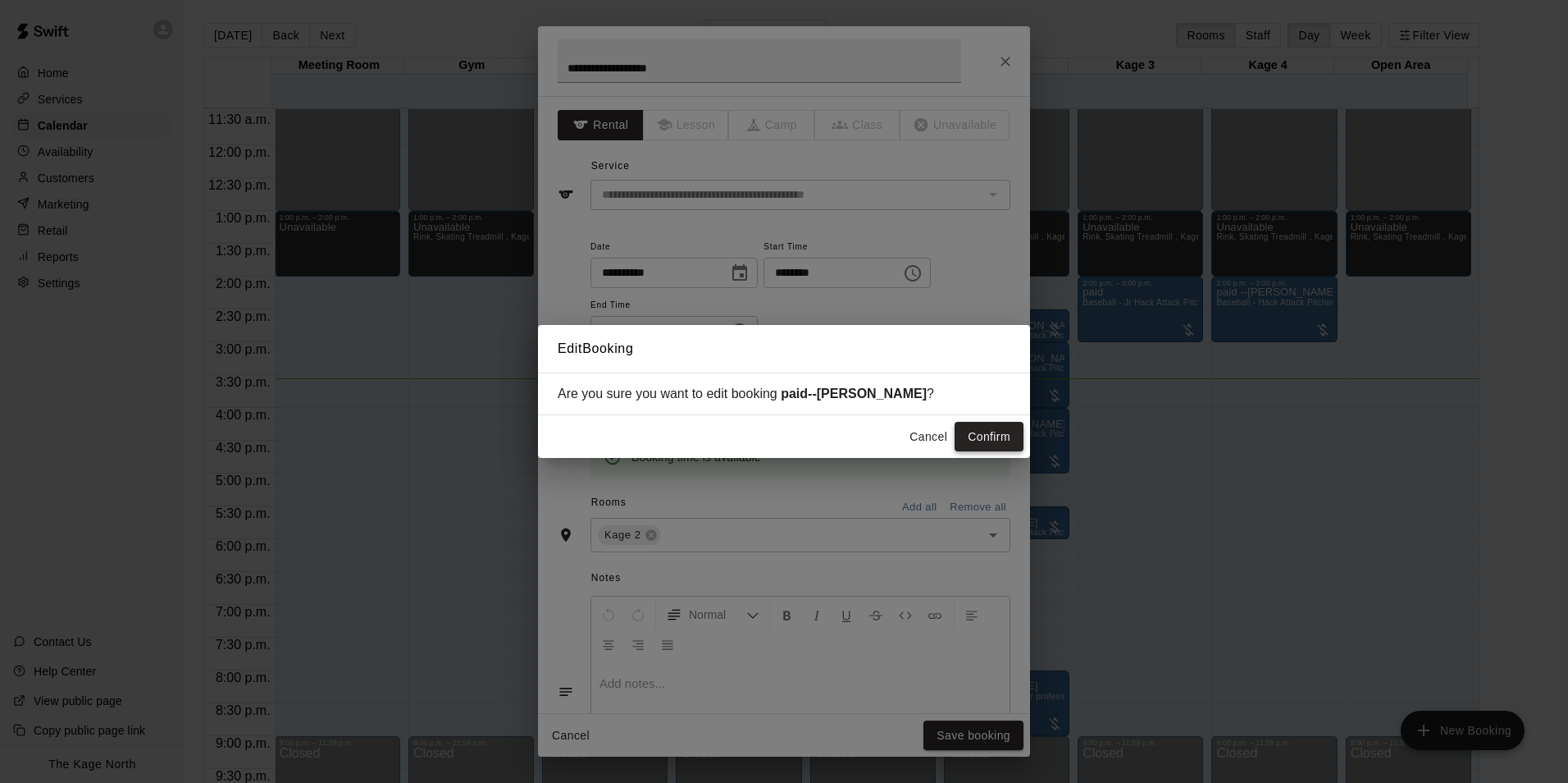
click at [986, 438] on button "Confirm" at bounding box center [989, 436] width 69 height 30
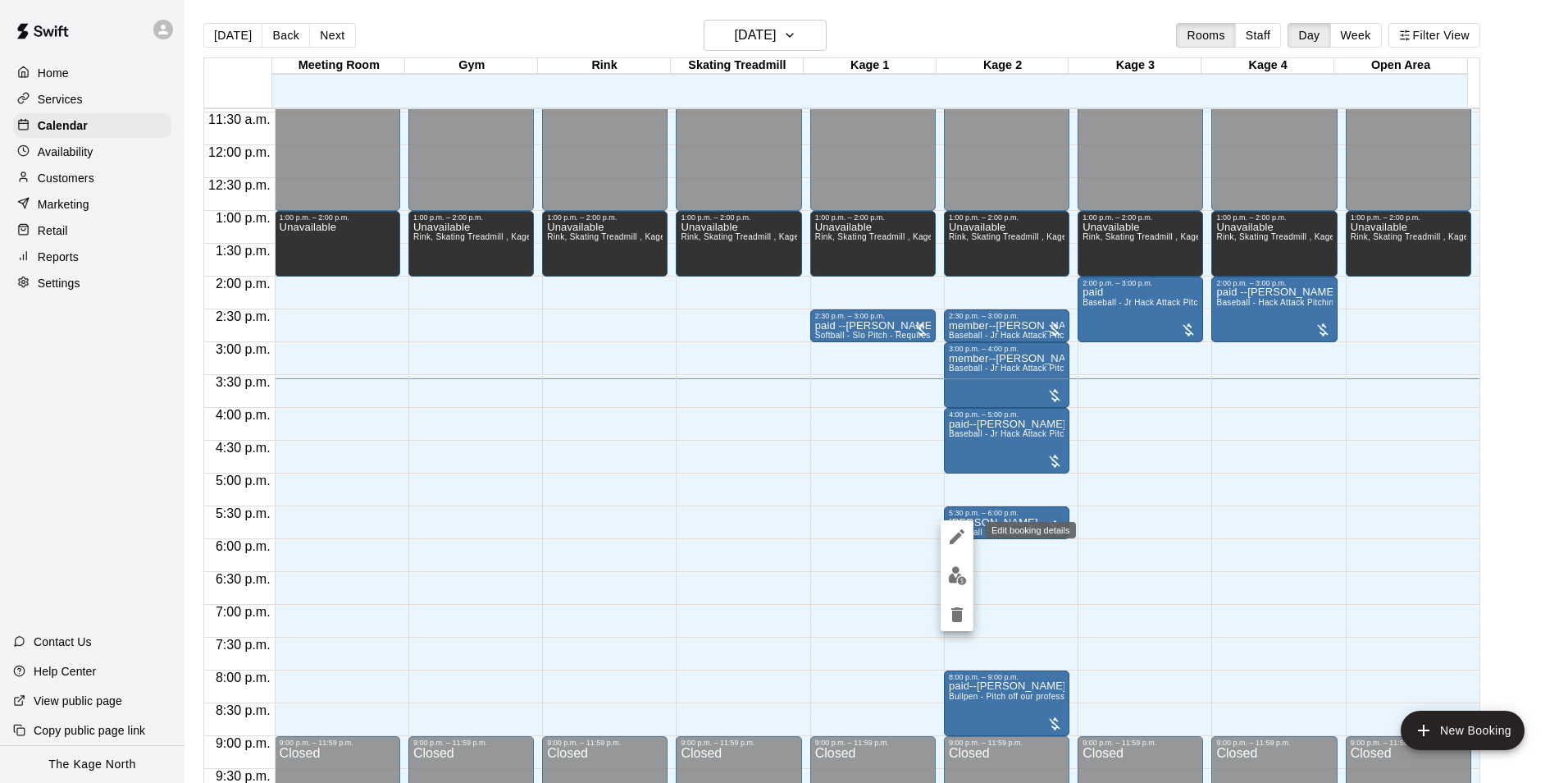
click at [957, 536] on icon "edit" at bounding box center [957, 536] width 15 height 15
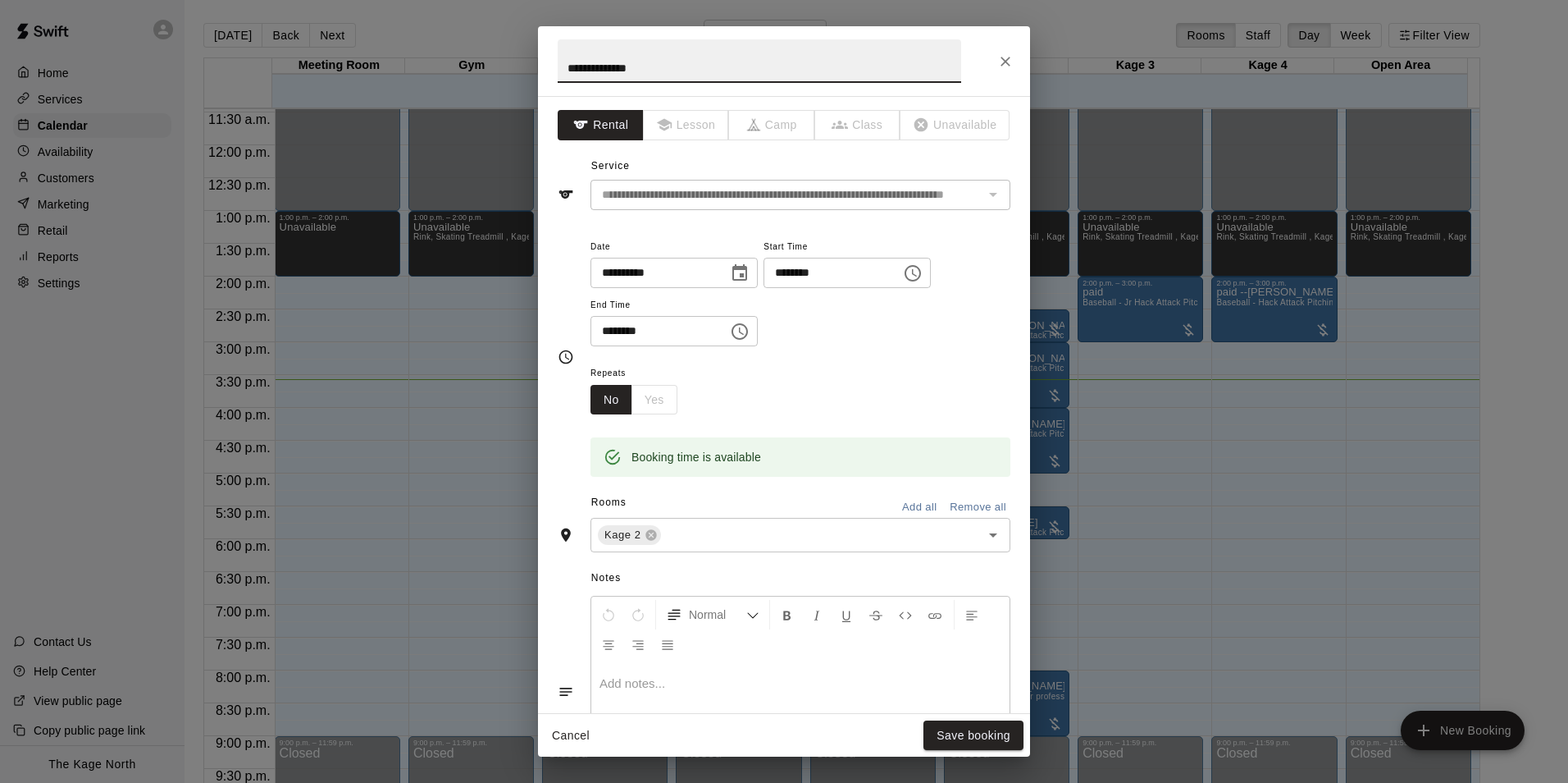
click at [573, 64] on input "**********" at bounding box center [759, 61] width 403 height 44
type input "**********"
click at [988, 730] on button "Save booking" at bounding box center [973, 735] width 100 height 30
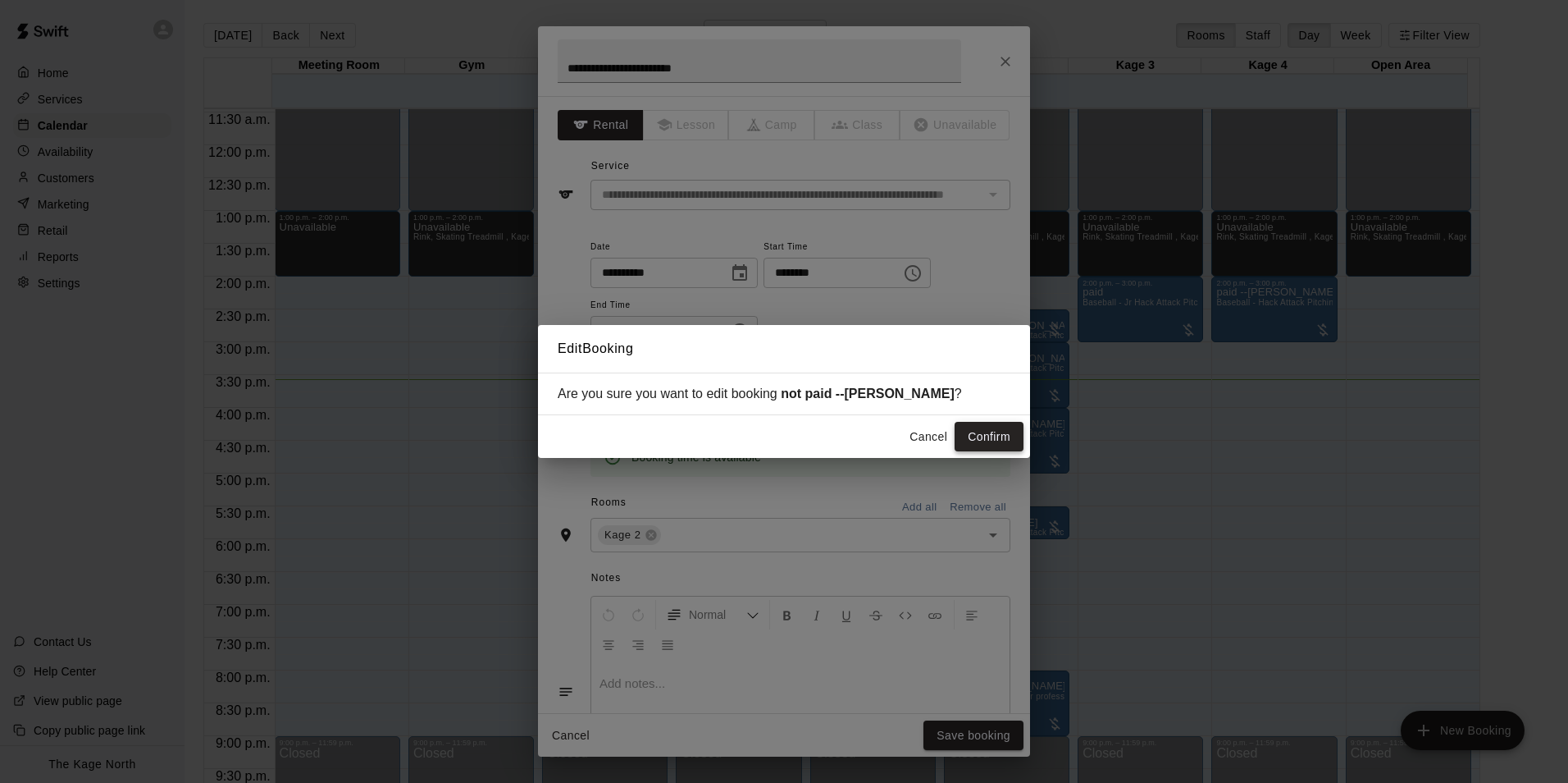
drag, startPoint x: 994, startPoint y: 442, endPoint x: 1140, endPoint y: 493, distance: 154.7
click at [995, 439] on button "Confirm" at bounding box center [989, 436] width 69 height 30
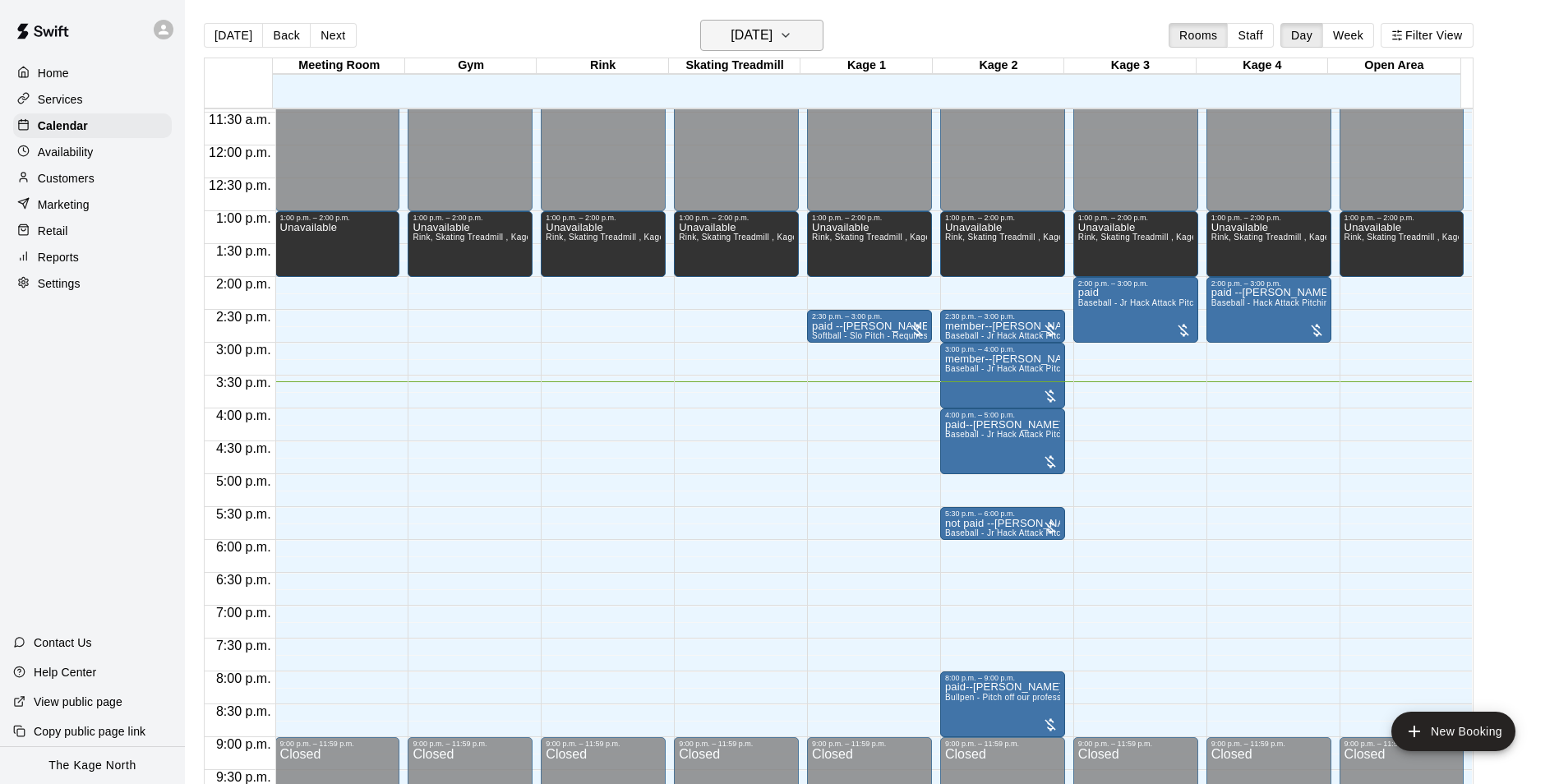
click at [770, 36] on h6 "[DATE]" at bounding box center [751, 35] width 42 height 23
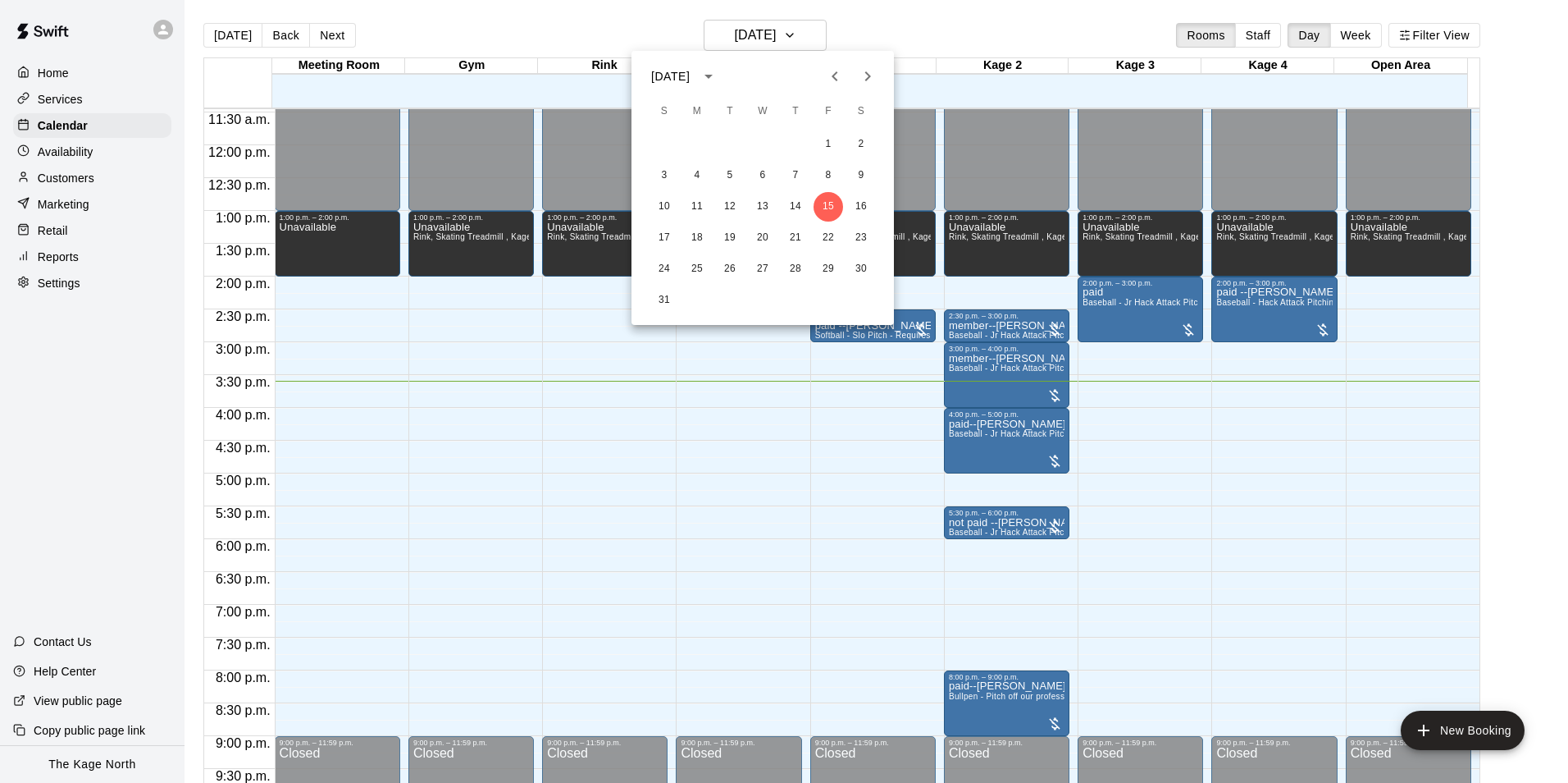
click at [867, 83] on icon "Next month" at bounding box center [867, 76] width 20 height 20
click at [668, 201] on button "14" at bounding box center [665, 206] width 29 height 29
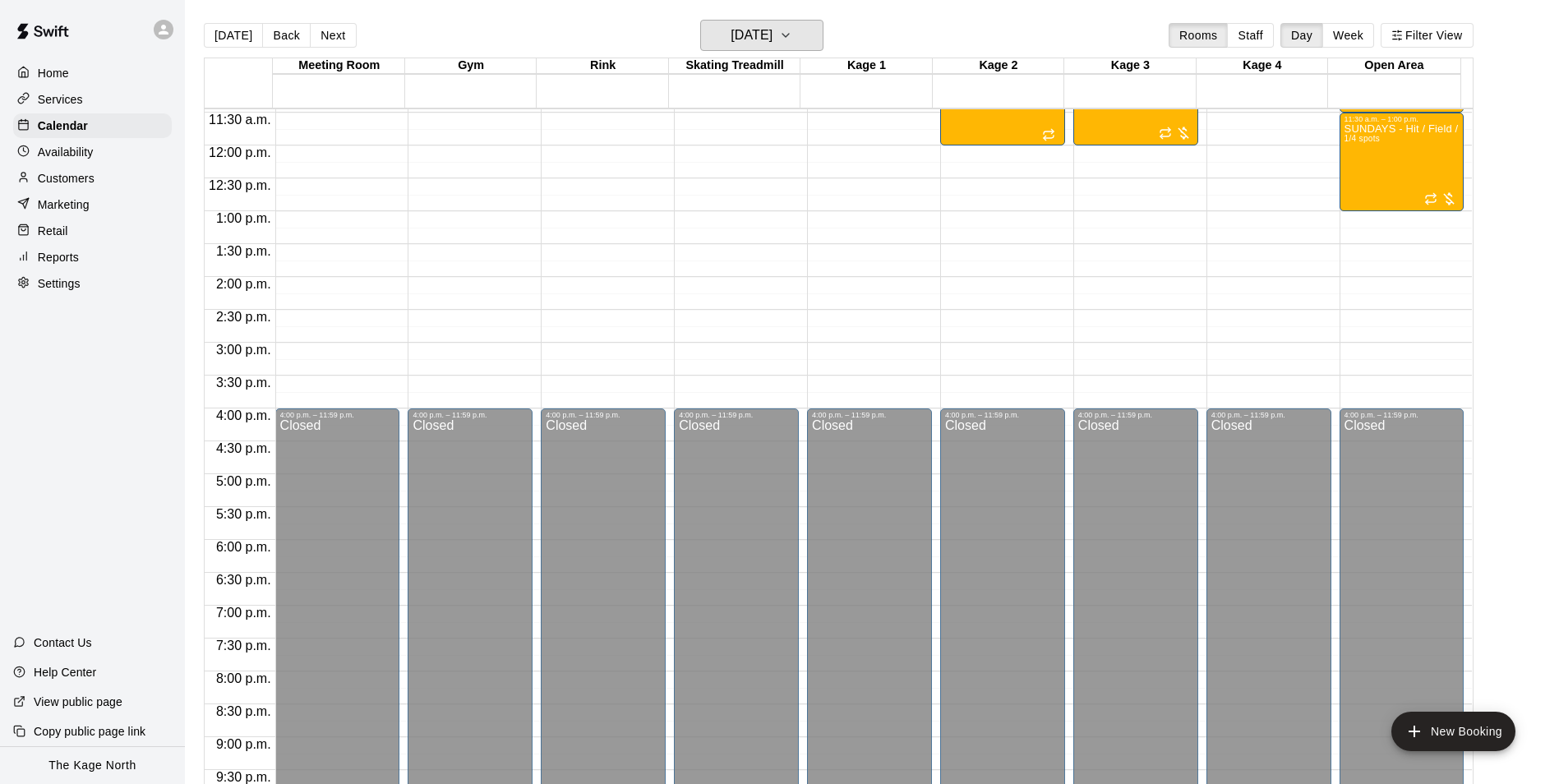
scroll to position [424, 0]
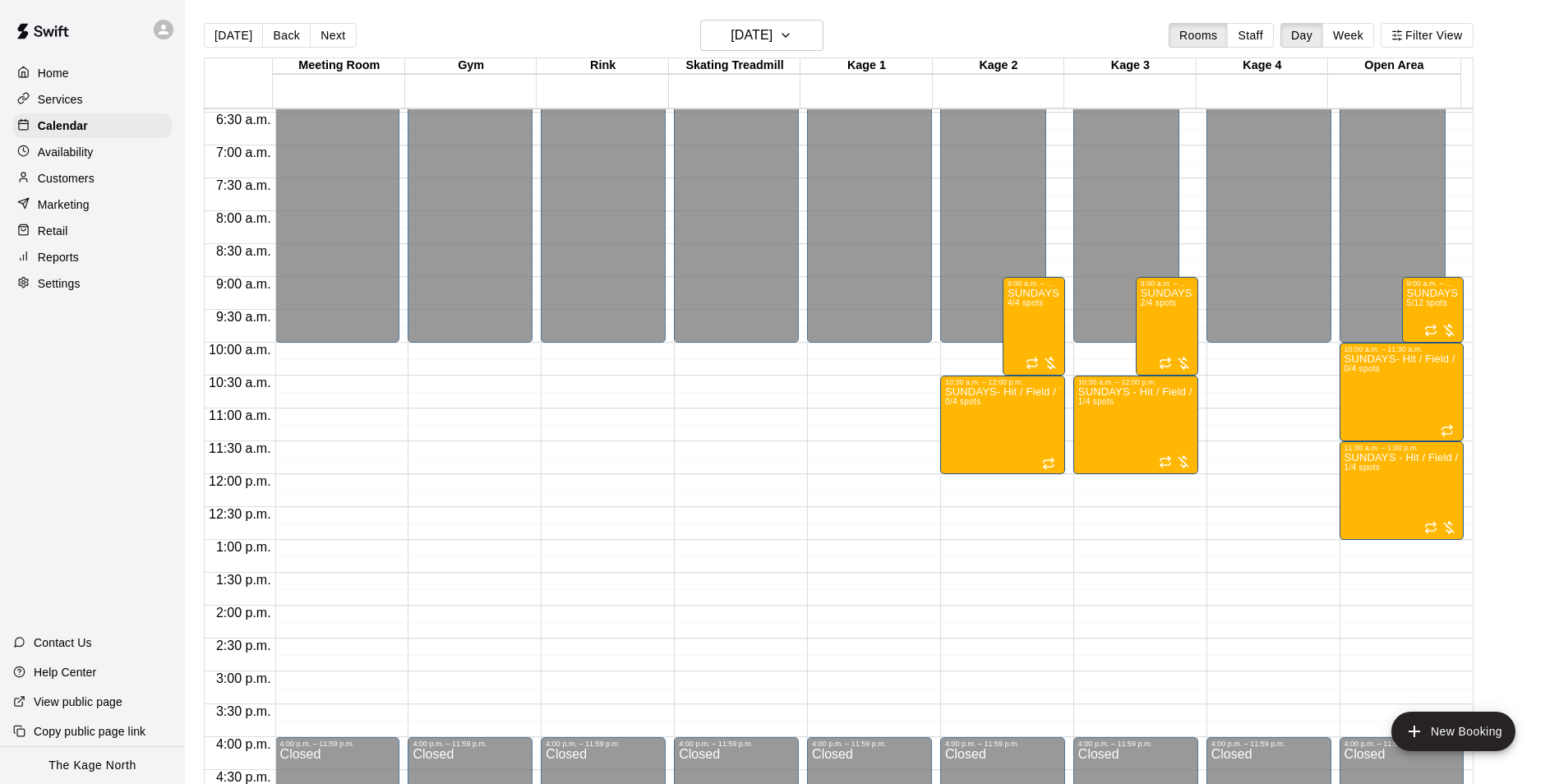
click at [73, 183] on p "Customers" at bounding box center [66, 178] width 57 height 16
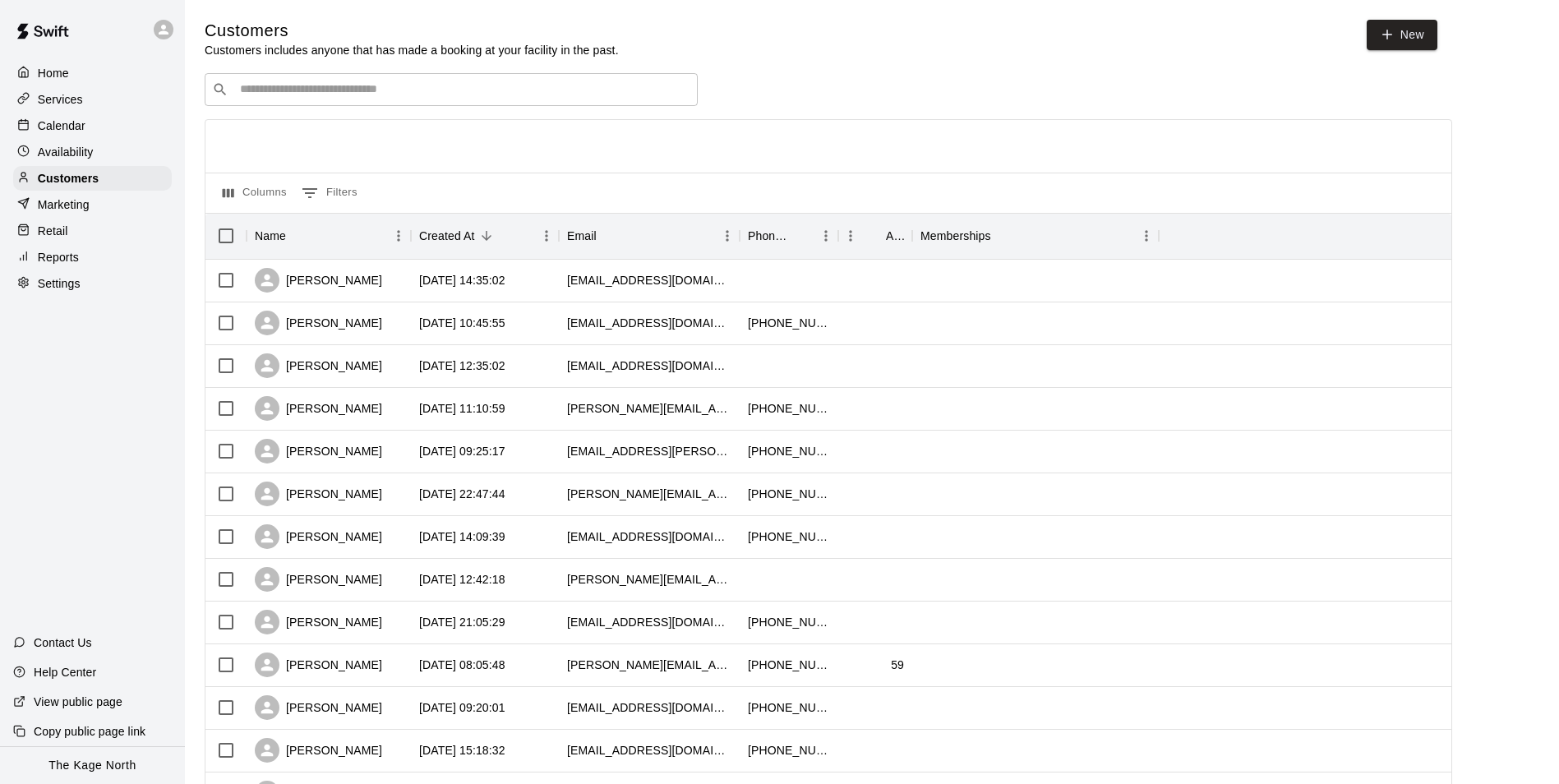
click at [78, 125] on p "Calendar" at bounding box center [62, 125] width 48 height 16
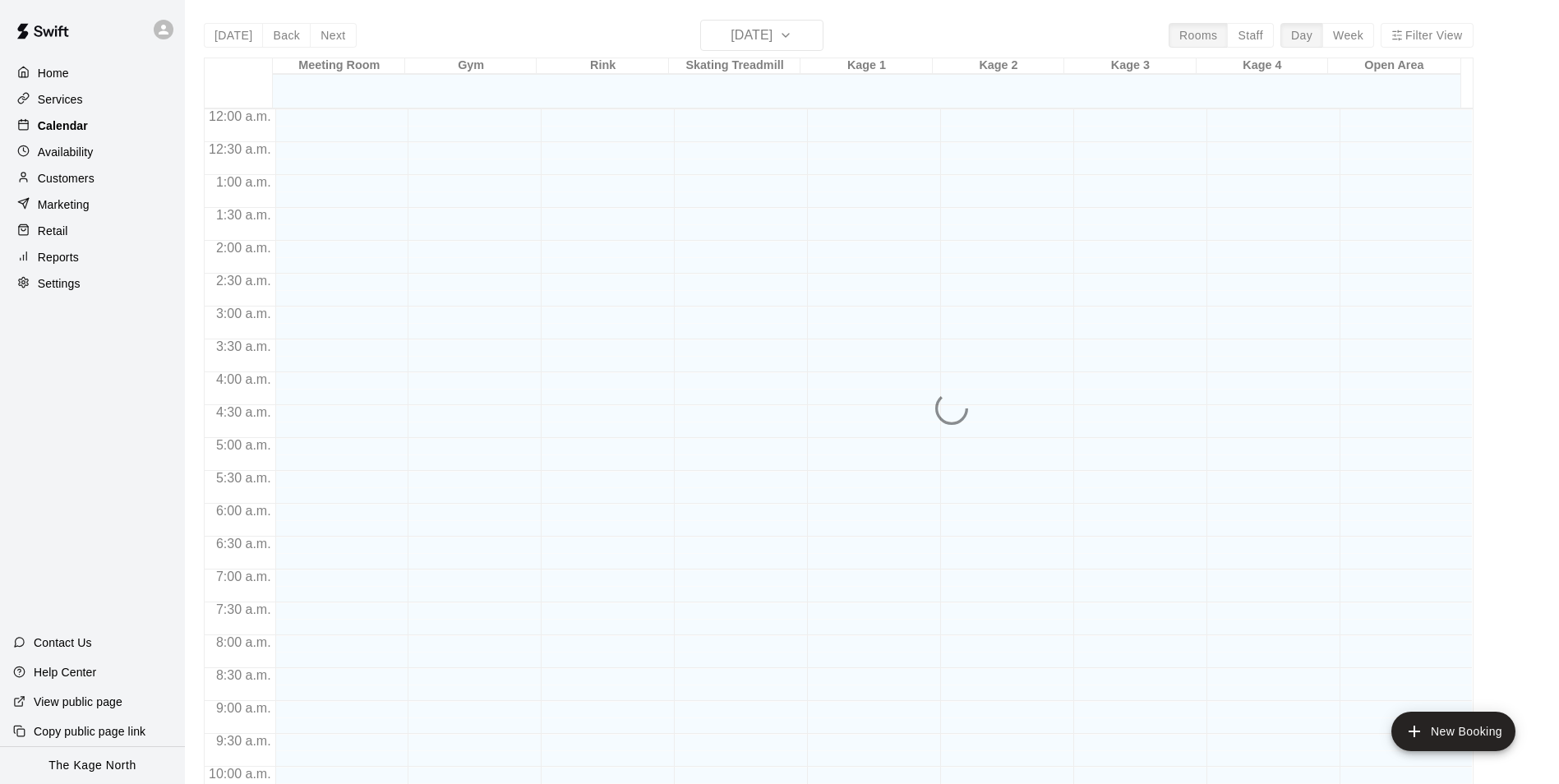
scroll to position [835, 0]
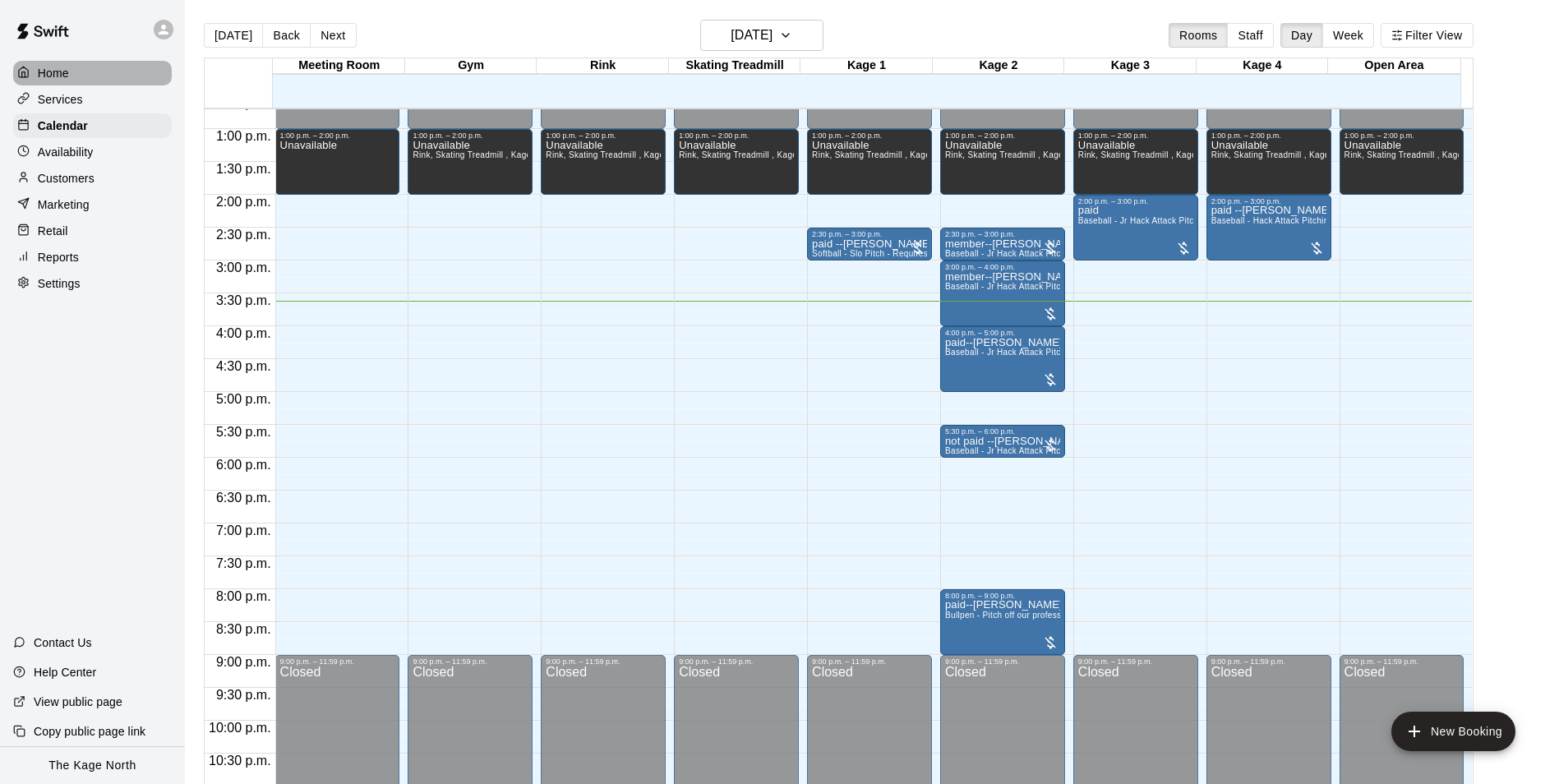
click at [72, 77] on div "Home" at bounding box center [92, 73] width 159 height 25
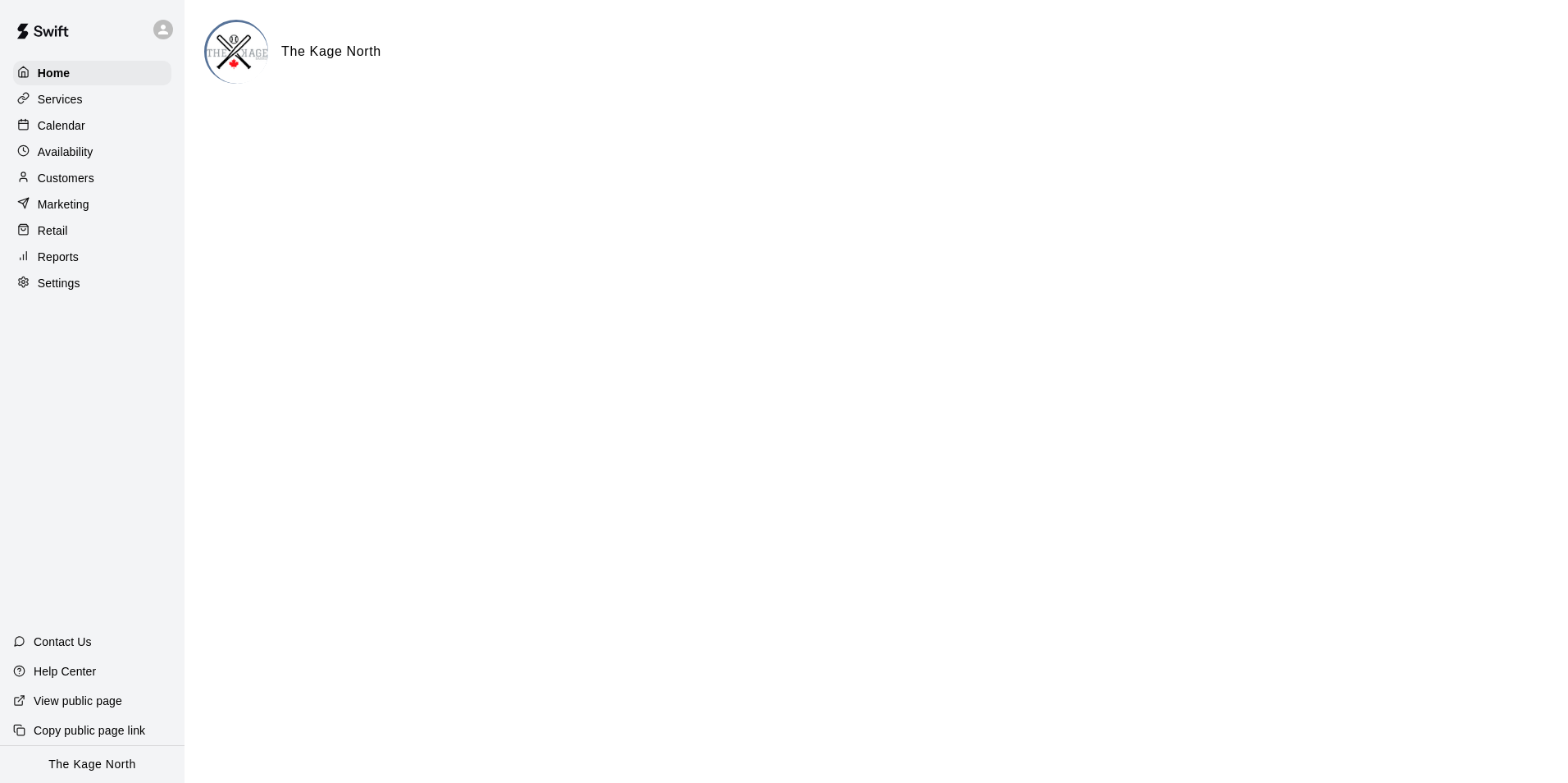
click at [82, 120] on p "Calendar" at bounding box center [62, 125] width 48 height 16
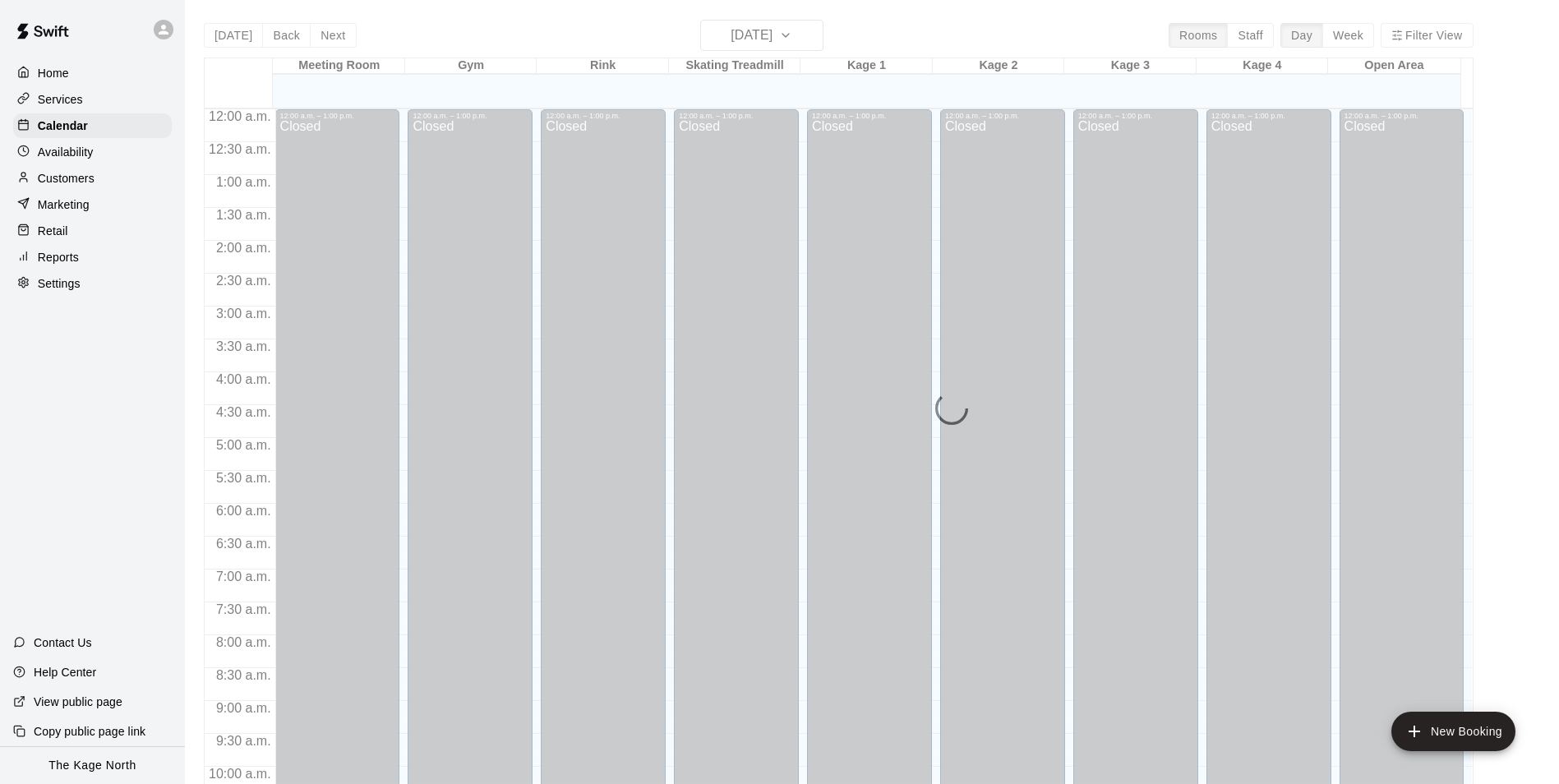
scroll to position [835, 0]
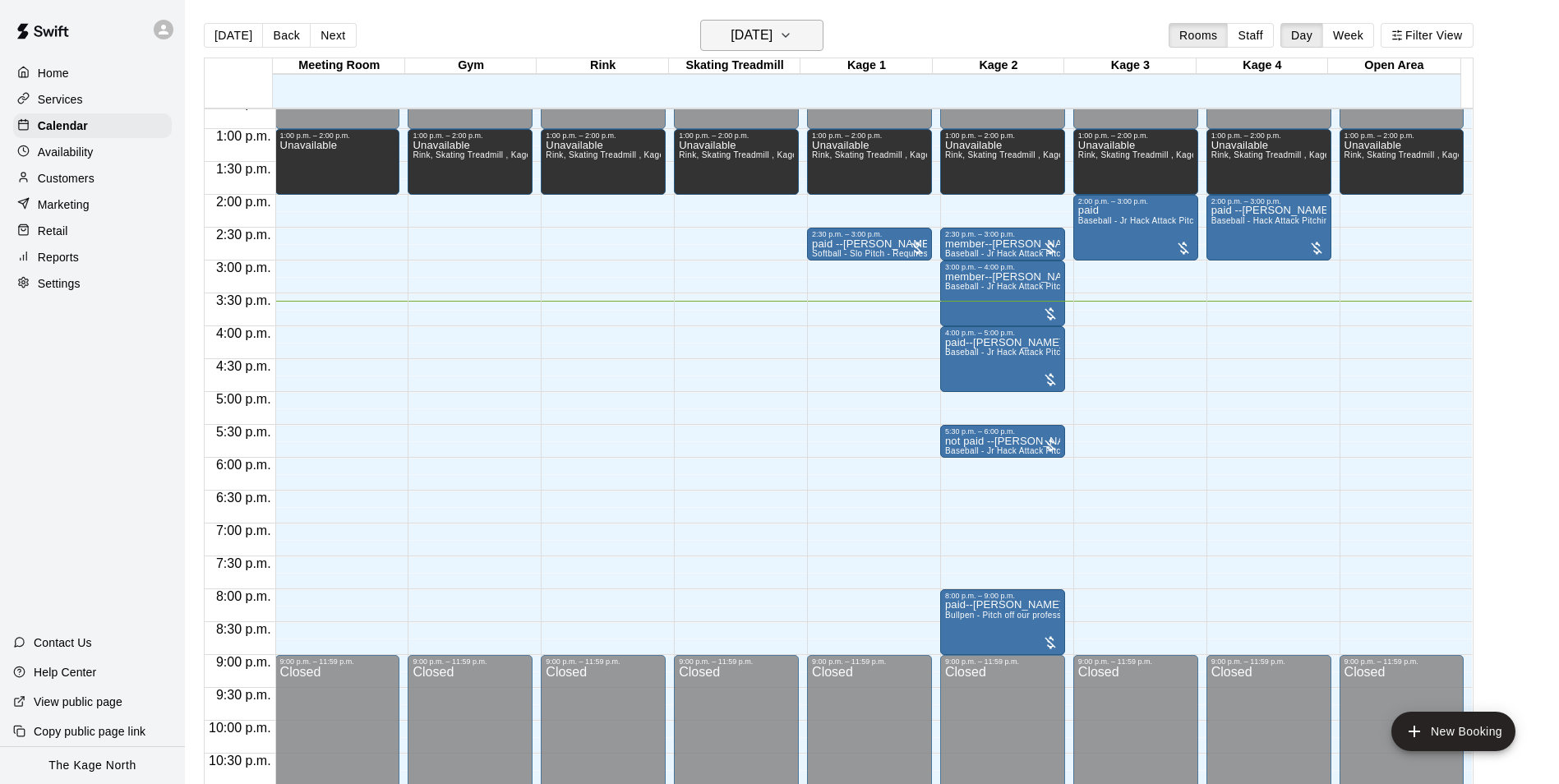
click at [797, 21] on button "[DATE]" at bounding box center [762, 35] width 124 height 31
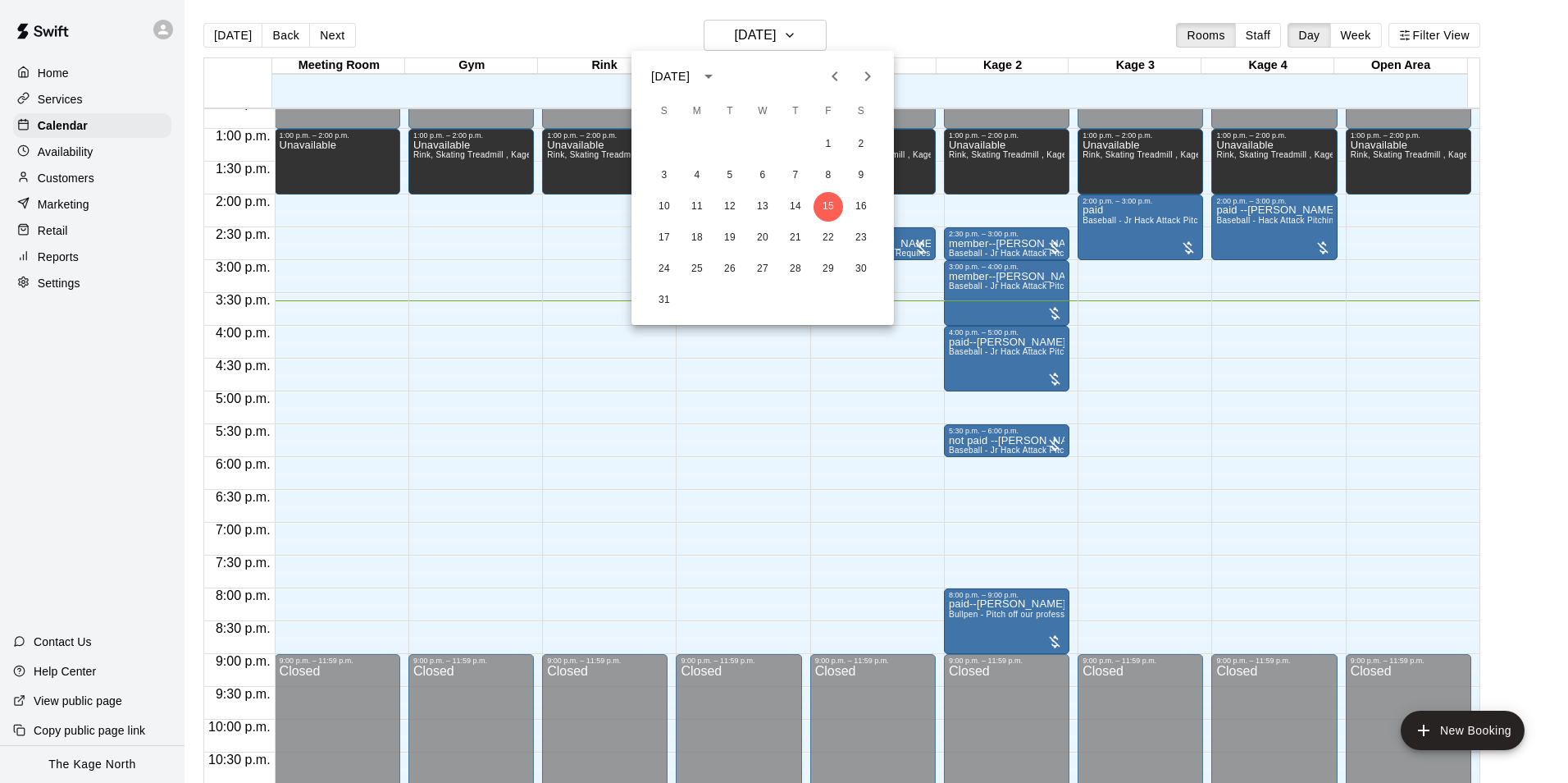
click at [878, 73] on button "Next month" at bounding box center [867, 76] width 33 height 33
click at [841, 79] on icon "Previous month" at bounding box center [834, 76] width 20 height 20
click at [669, 207] on button "14" at bounding box center [665, 206] width 29 height 29
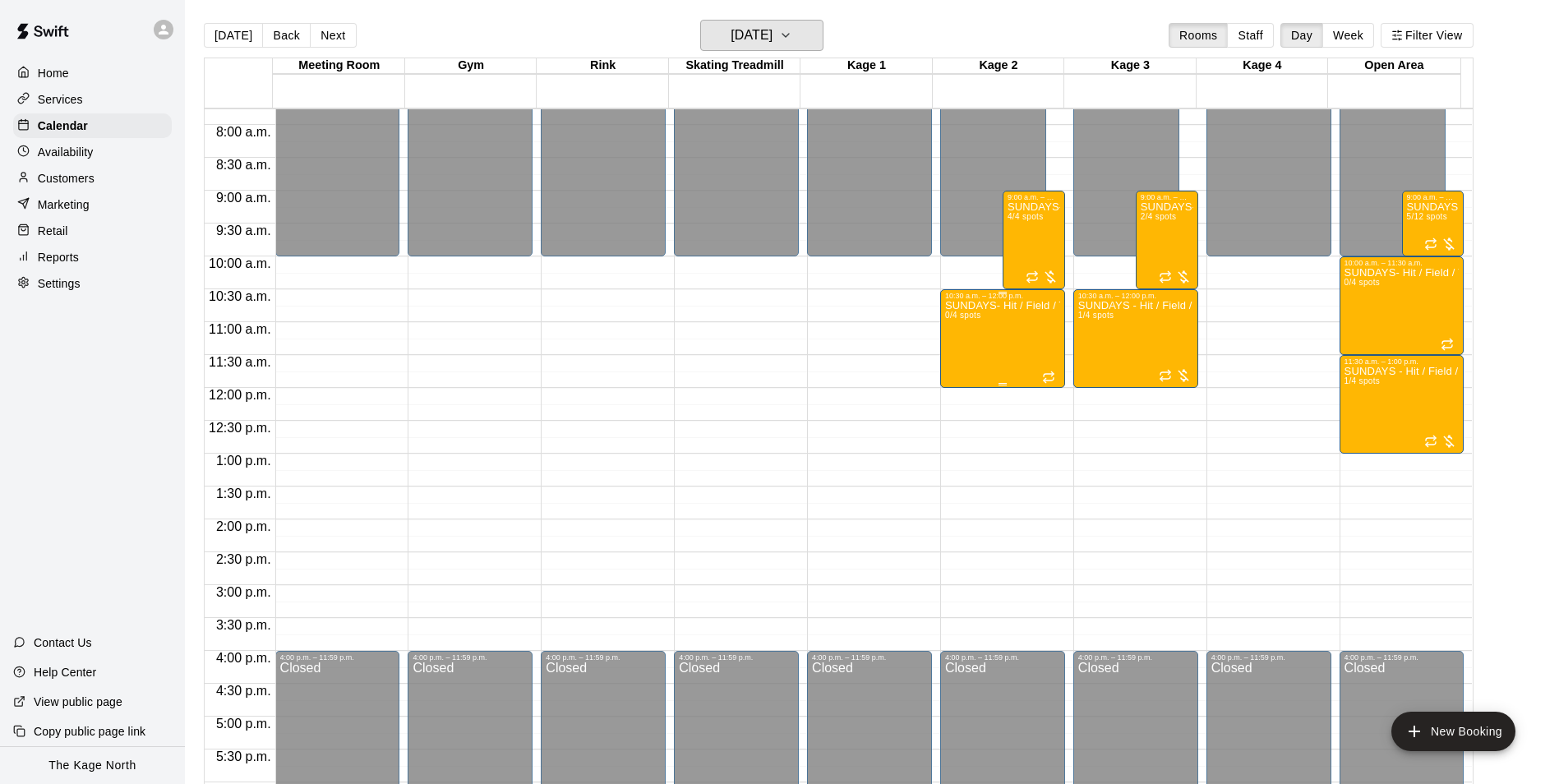
scroll to position [424, 0]
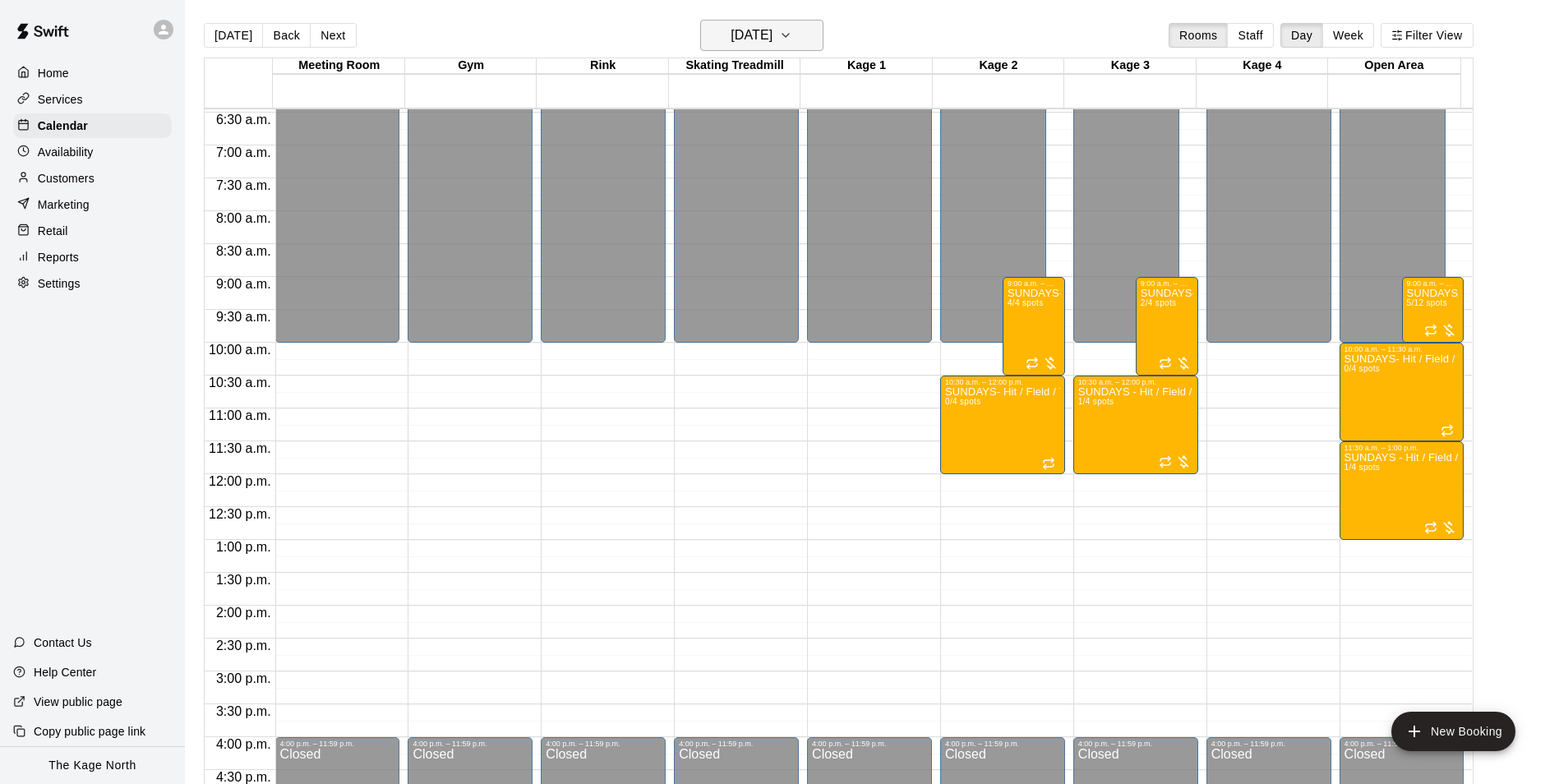
click at [768, 36] on h6 "[DATE]" at bounding box center [751, 35] width 42 height 23
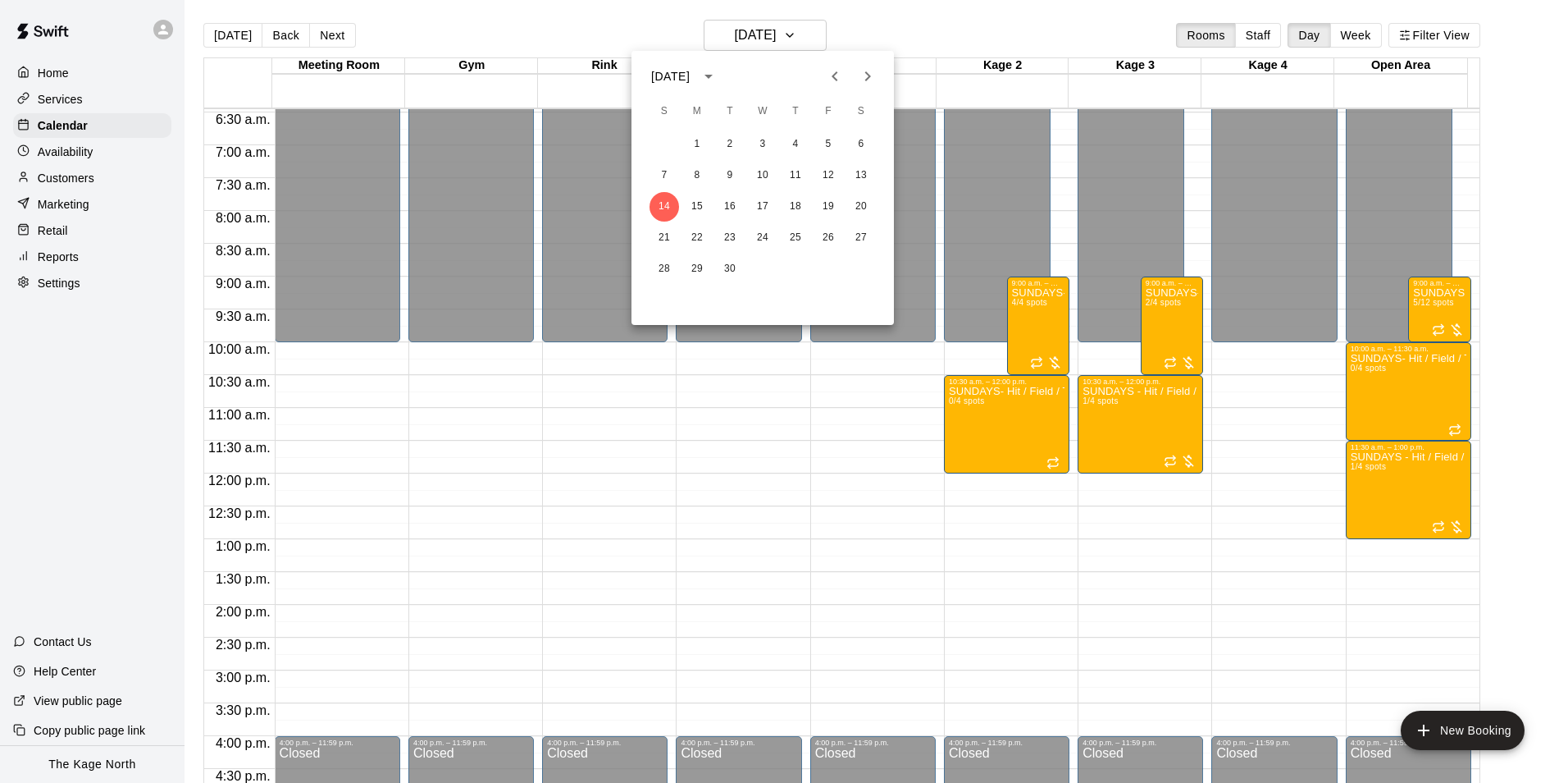
click at [1001, 38] on div at bounding box center [784, 392] width 1568 height 783
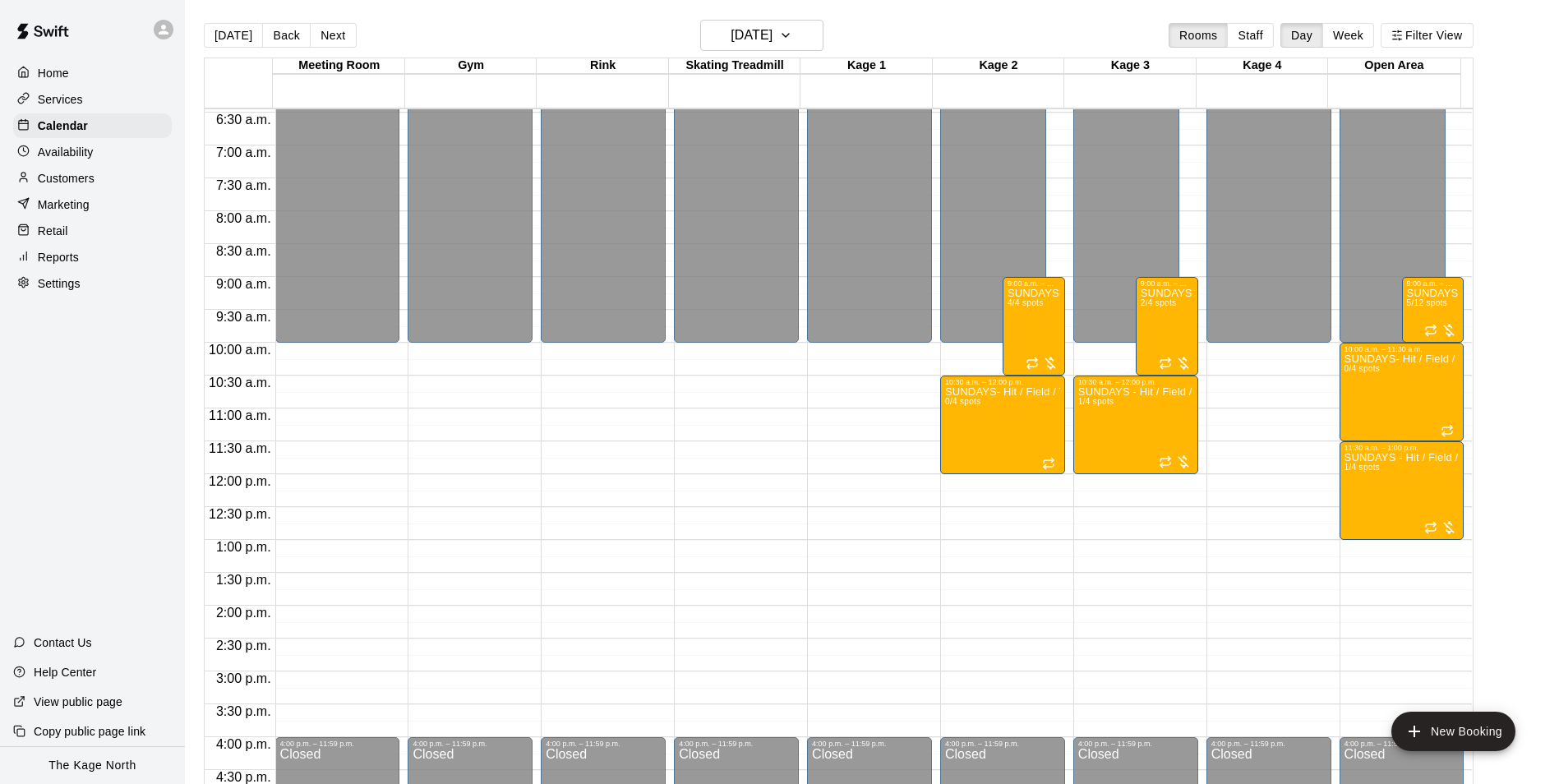
click at [90, 176] on p "Customers" at bounding box center [66, 178] width 57 height 16
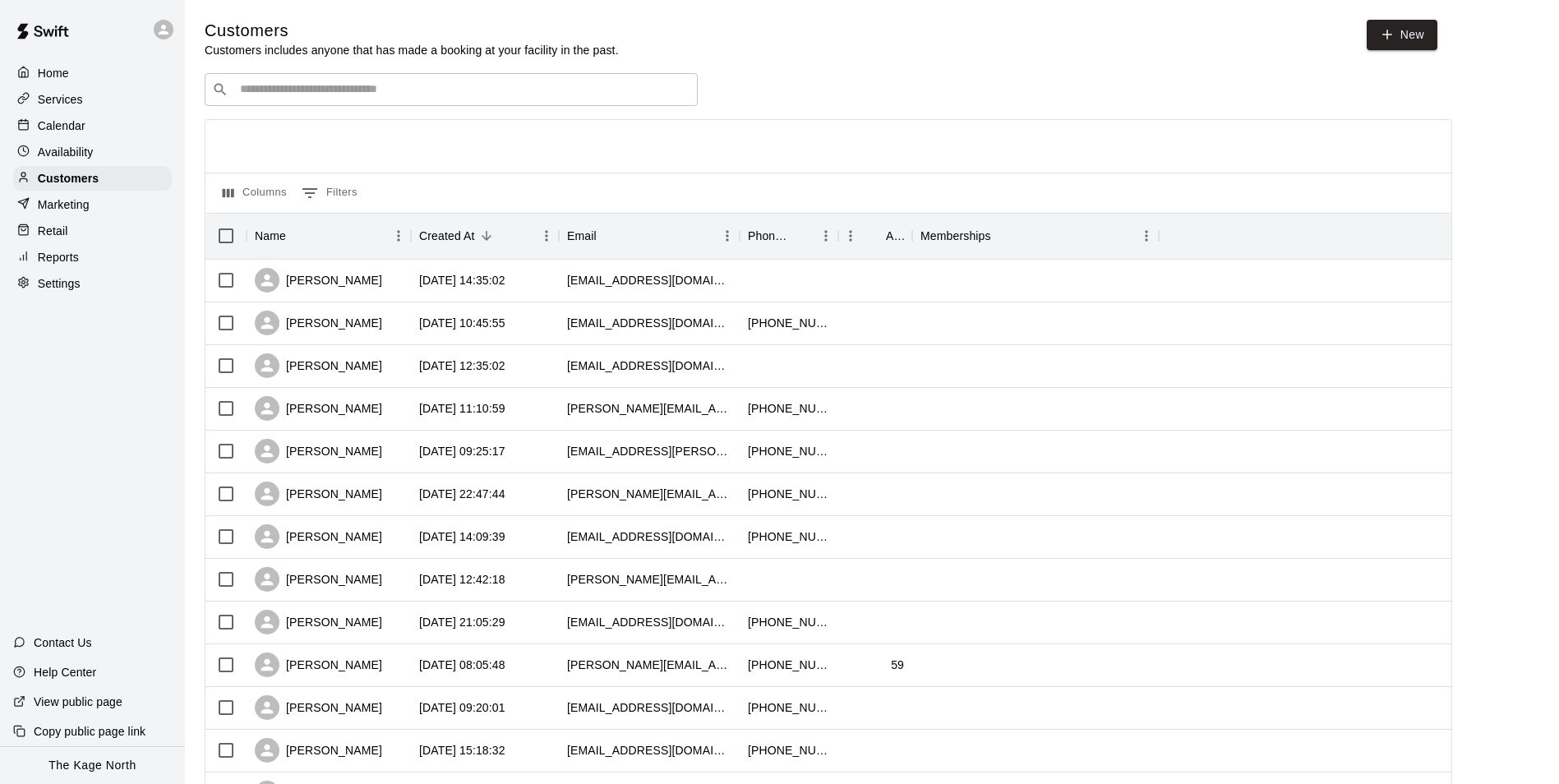
click at [418, 98] on input "Search customers by name or email" at bounding box center [462, 89] width 456 height 16
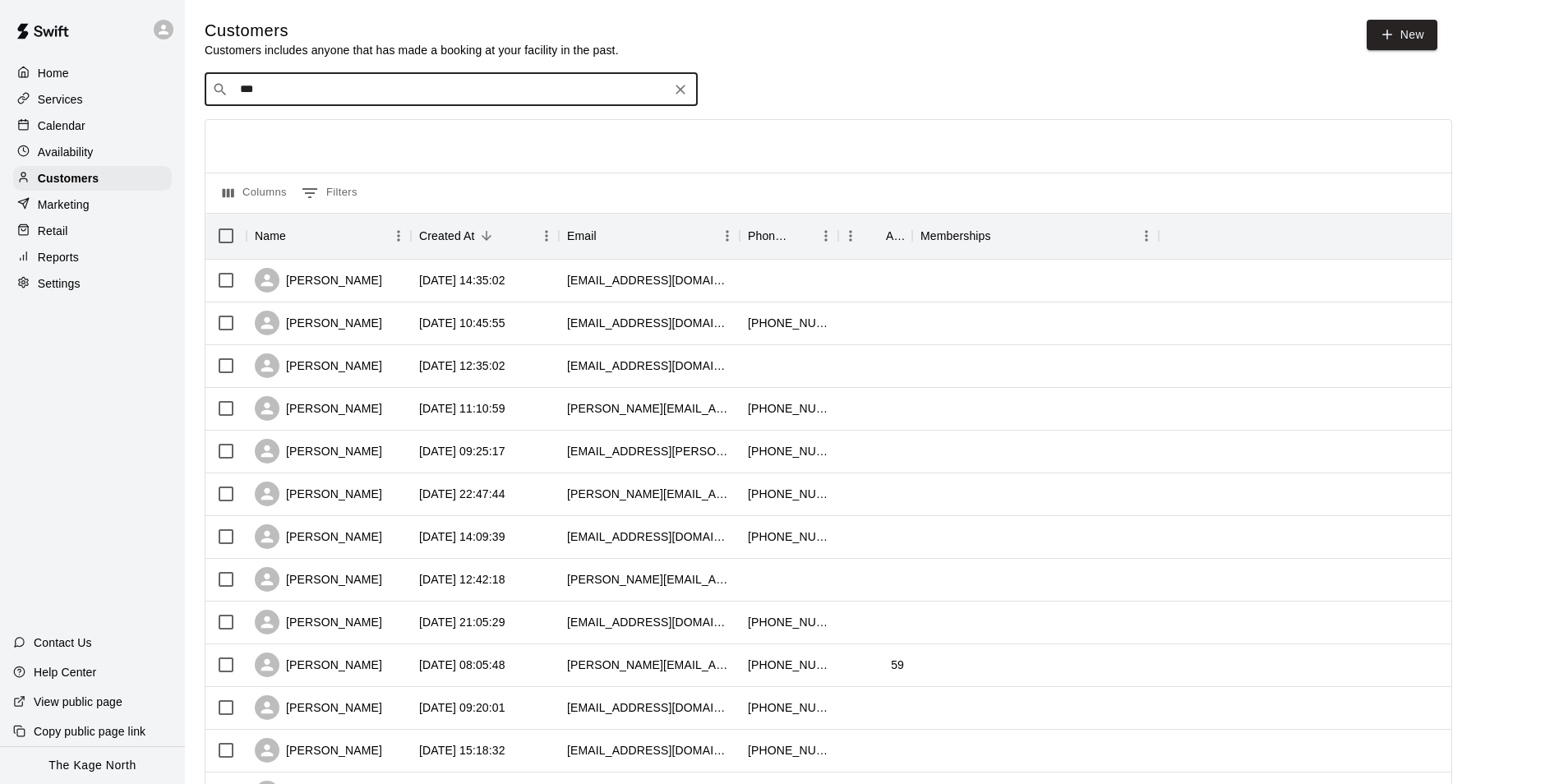
type input "**"
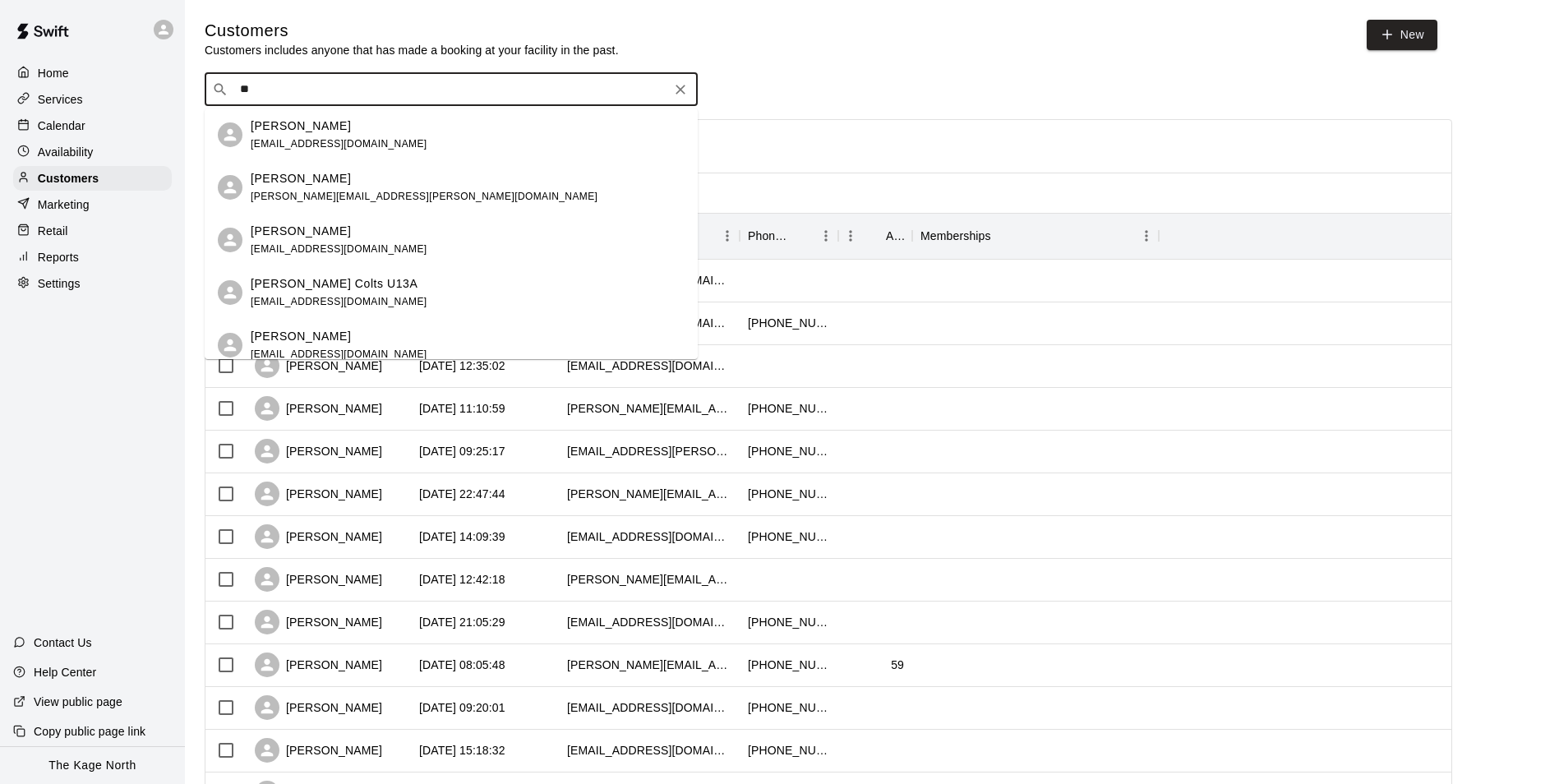
click at [429, 129] on div "[PERSON_NAME] [EMAIL_ADDRESS][DOMAIN_NAME]" at bounding box center [468, 135] width 434 height 35
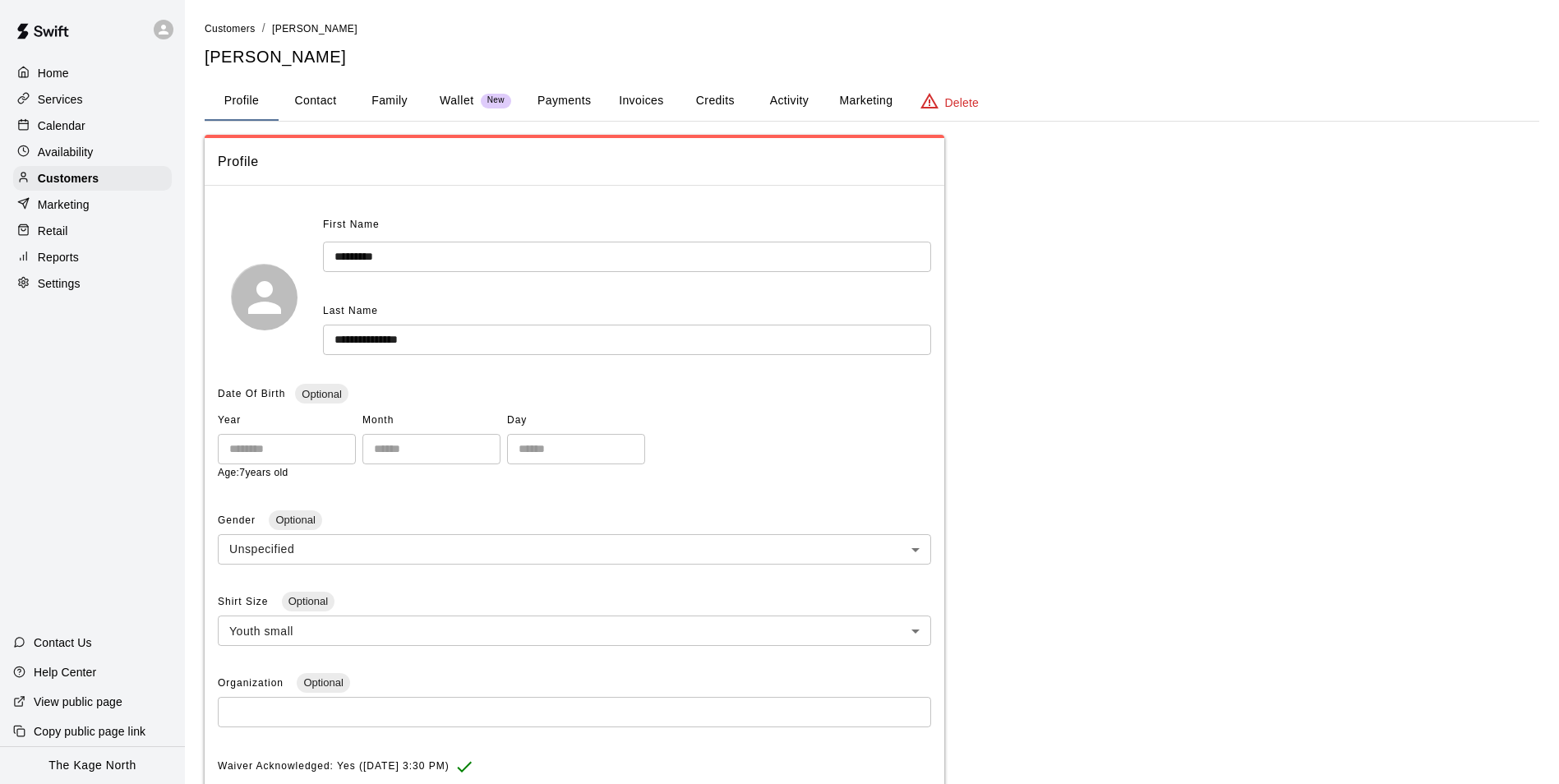
click at [329, 109] on button "Contact" at bounding box center [316, 101] width 74 height 39
select select "**"
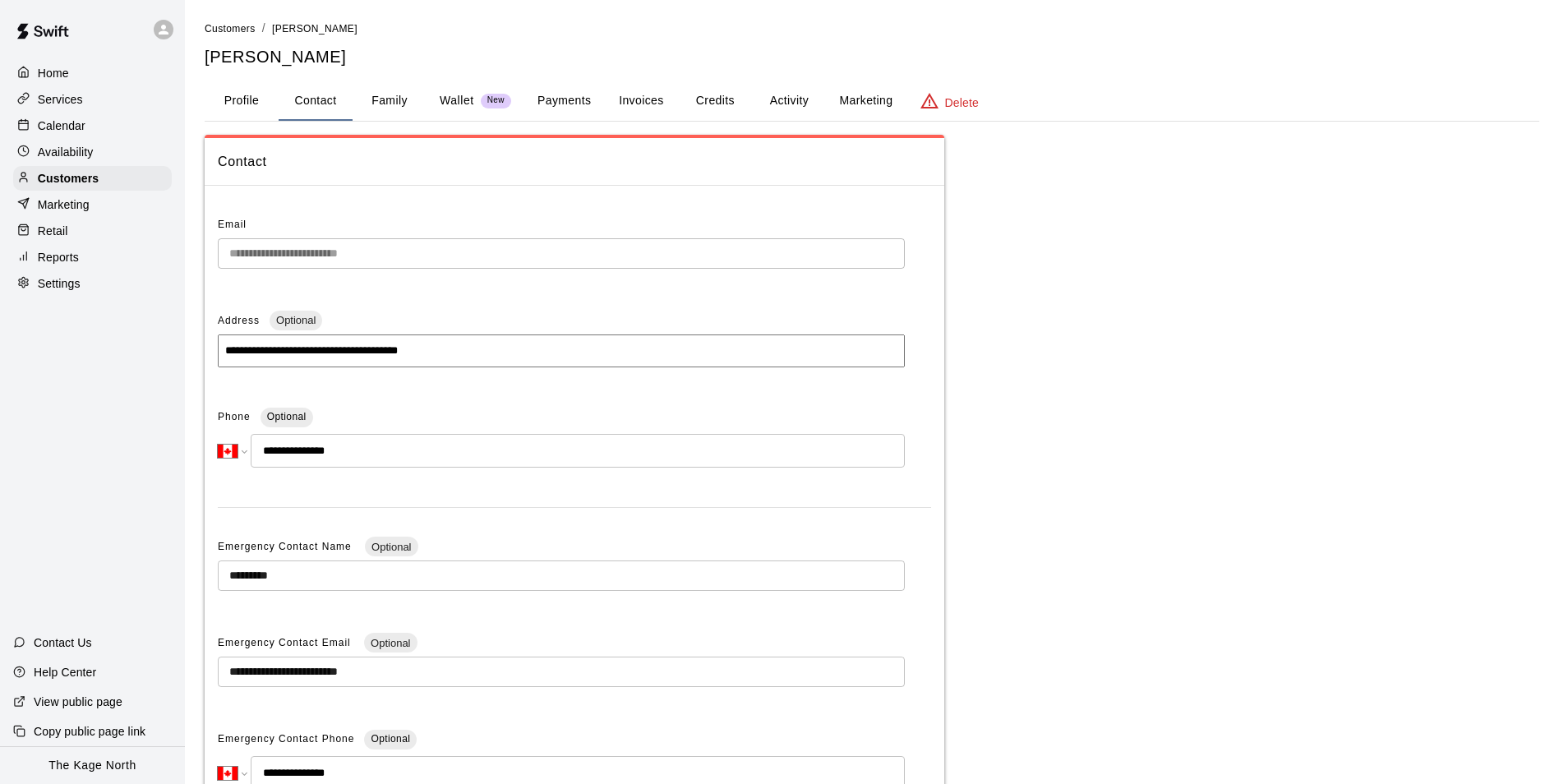
click at [395, 97] on button "Family" at bounding box center [390, 101] width 74 height 39
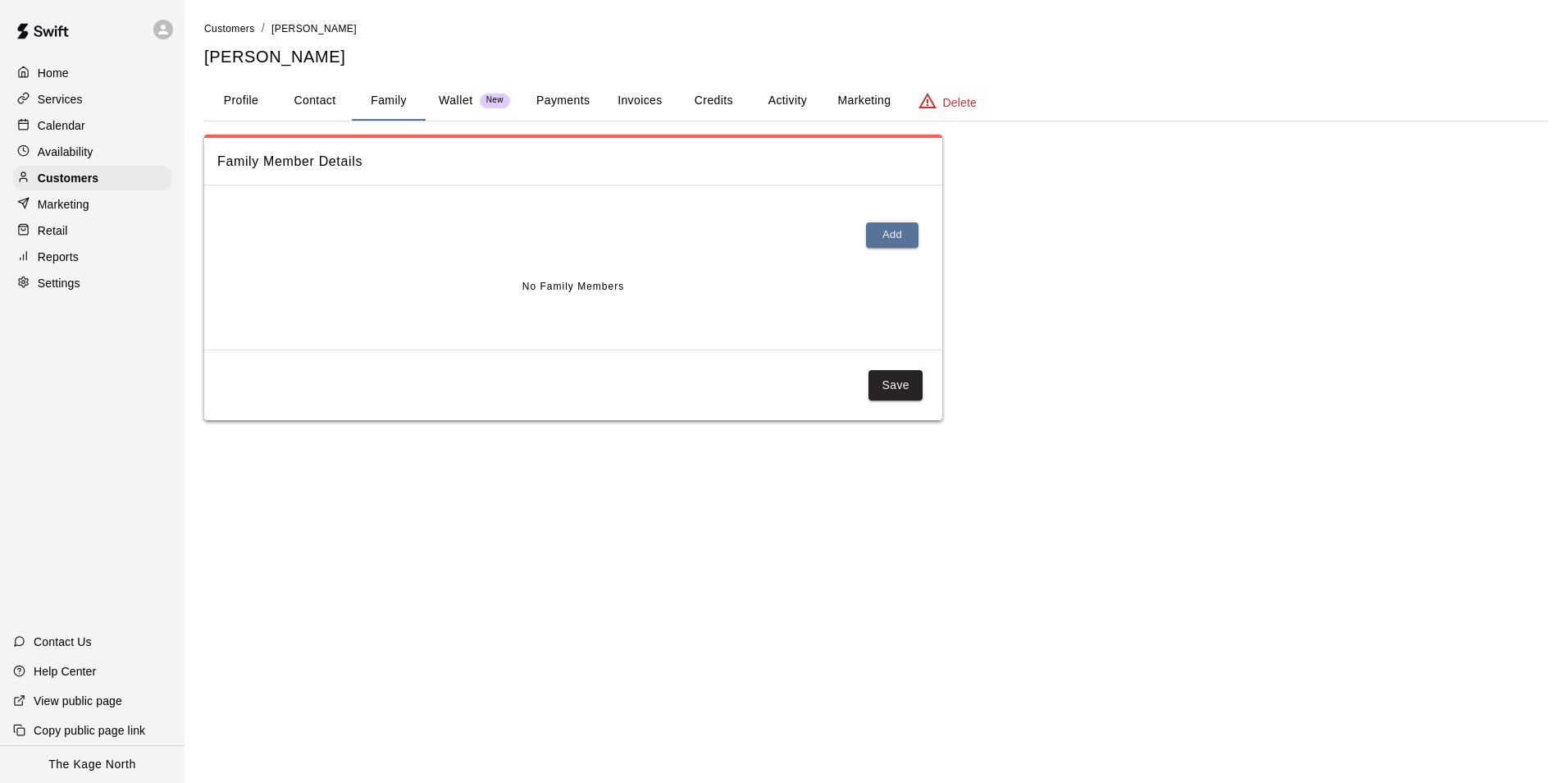
click at [784, 96] on button "Activity" at bounding box center [787, 101] width 74 height 39
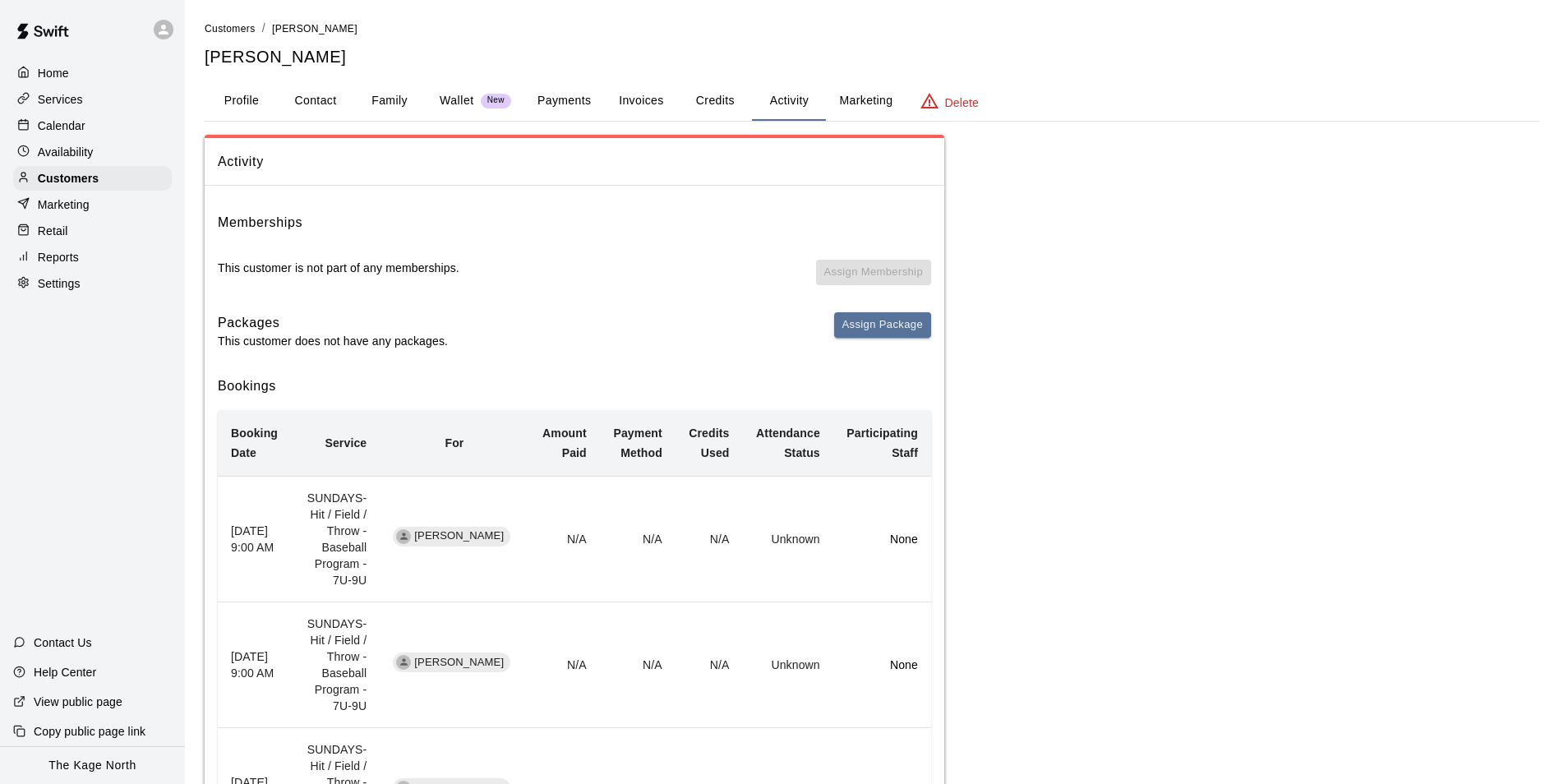
click at [96, 126] on div "Calendar" at bounding box center [92, 125] width 159 height 25
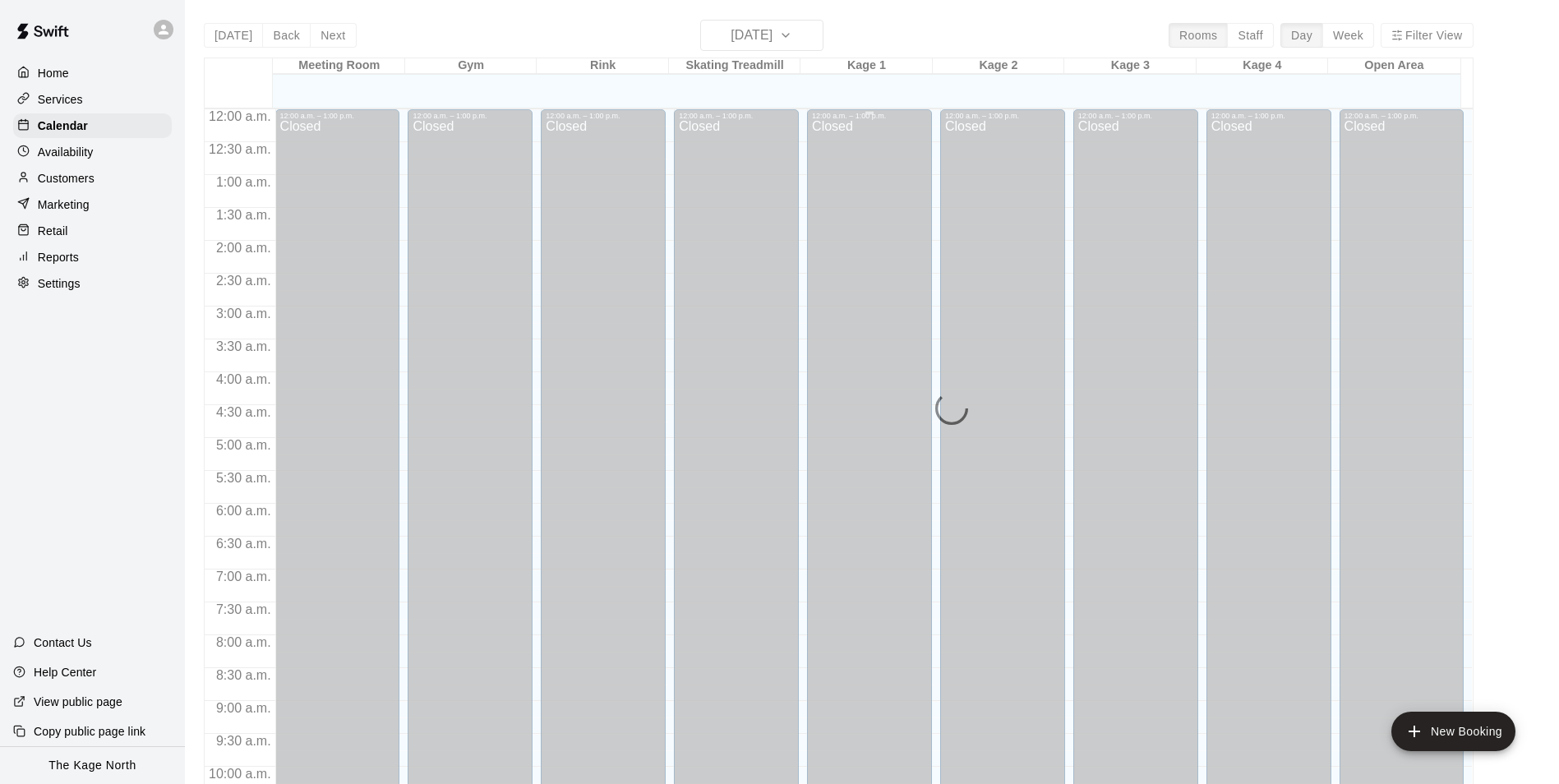
scroll to position [835, 0]
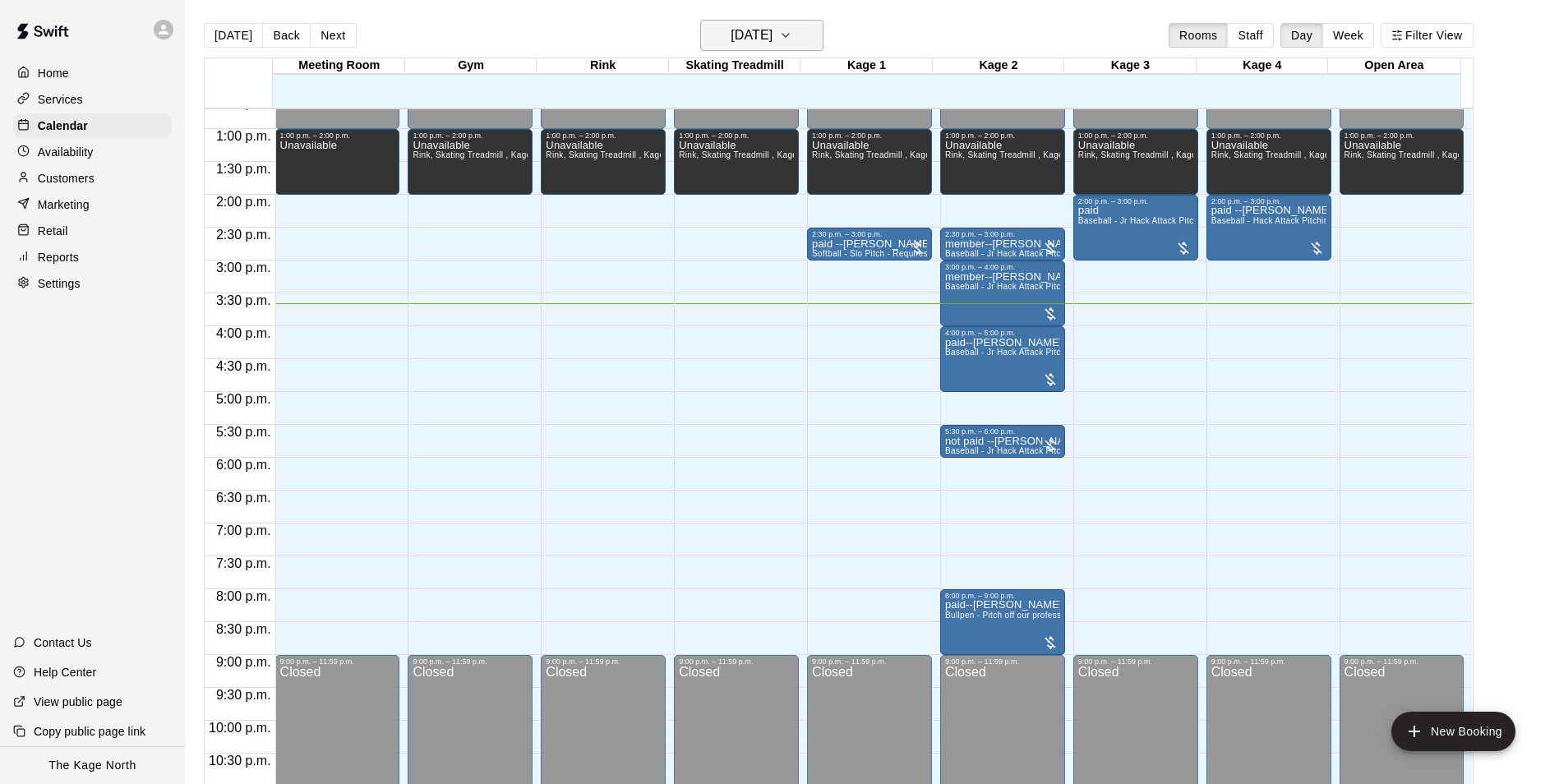
click at [799, 39] on button "[DATE]" at bounding box center [762, 35] width 124 height 31
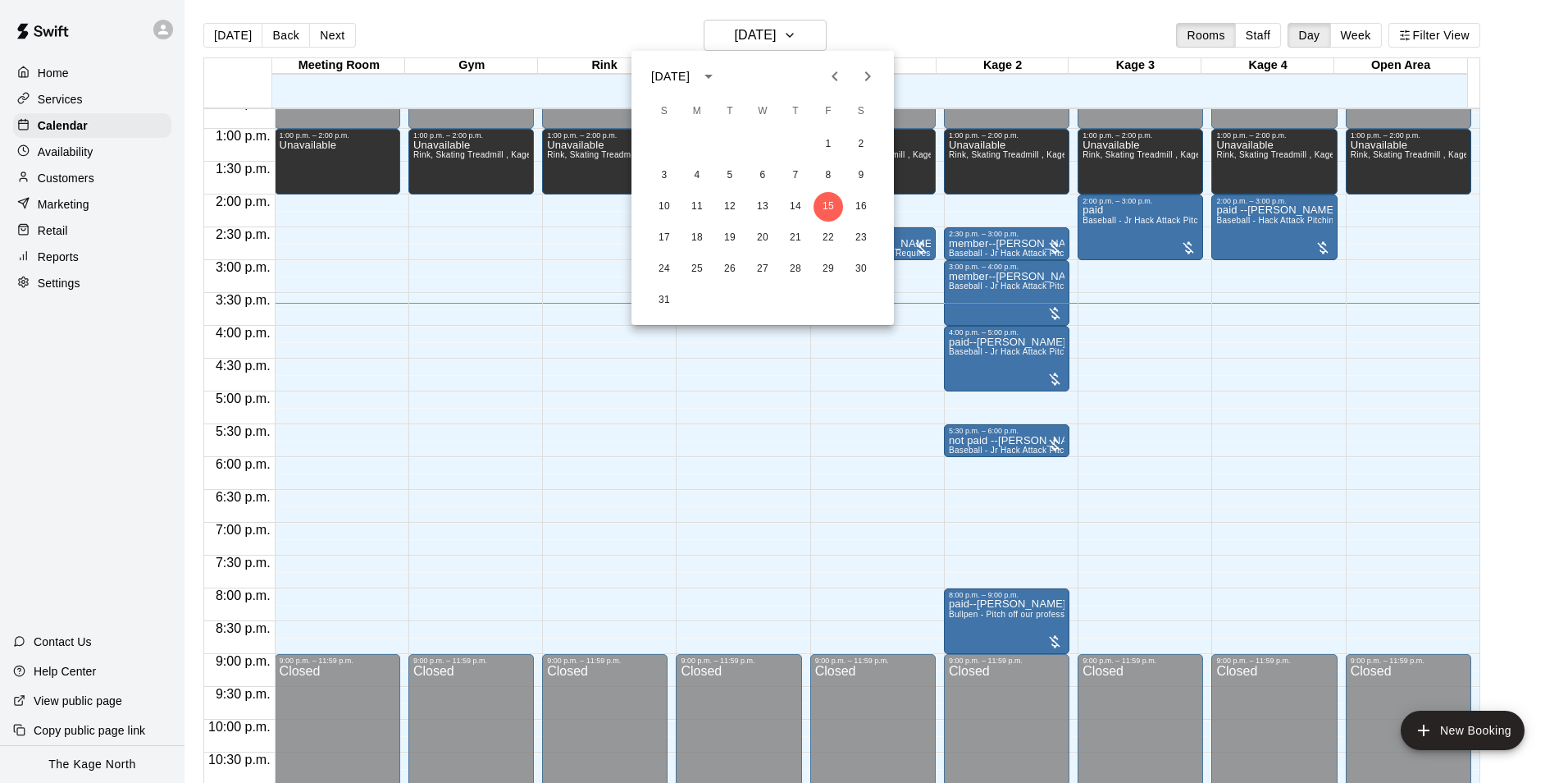
click at [876, 76] on icon "Next month" at bounding box center [867, 76] width 20 height 20
click at [701, 176] on button "8" at bounding box center [697, 176] width 29 height 29
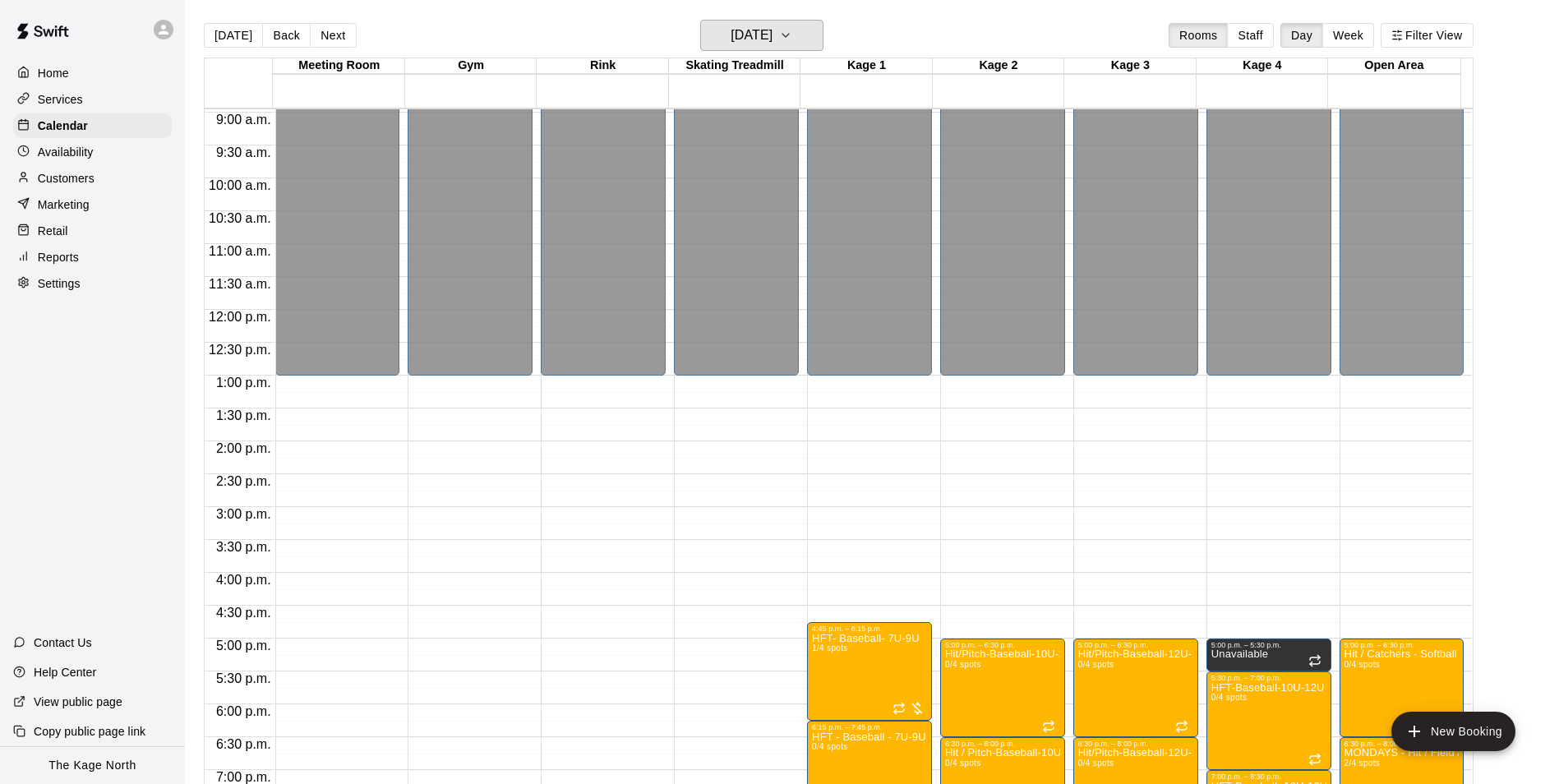
scroll to position [752, 0]
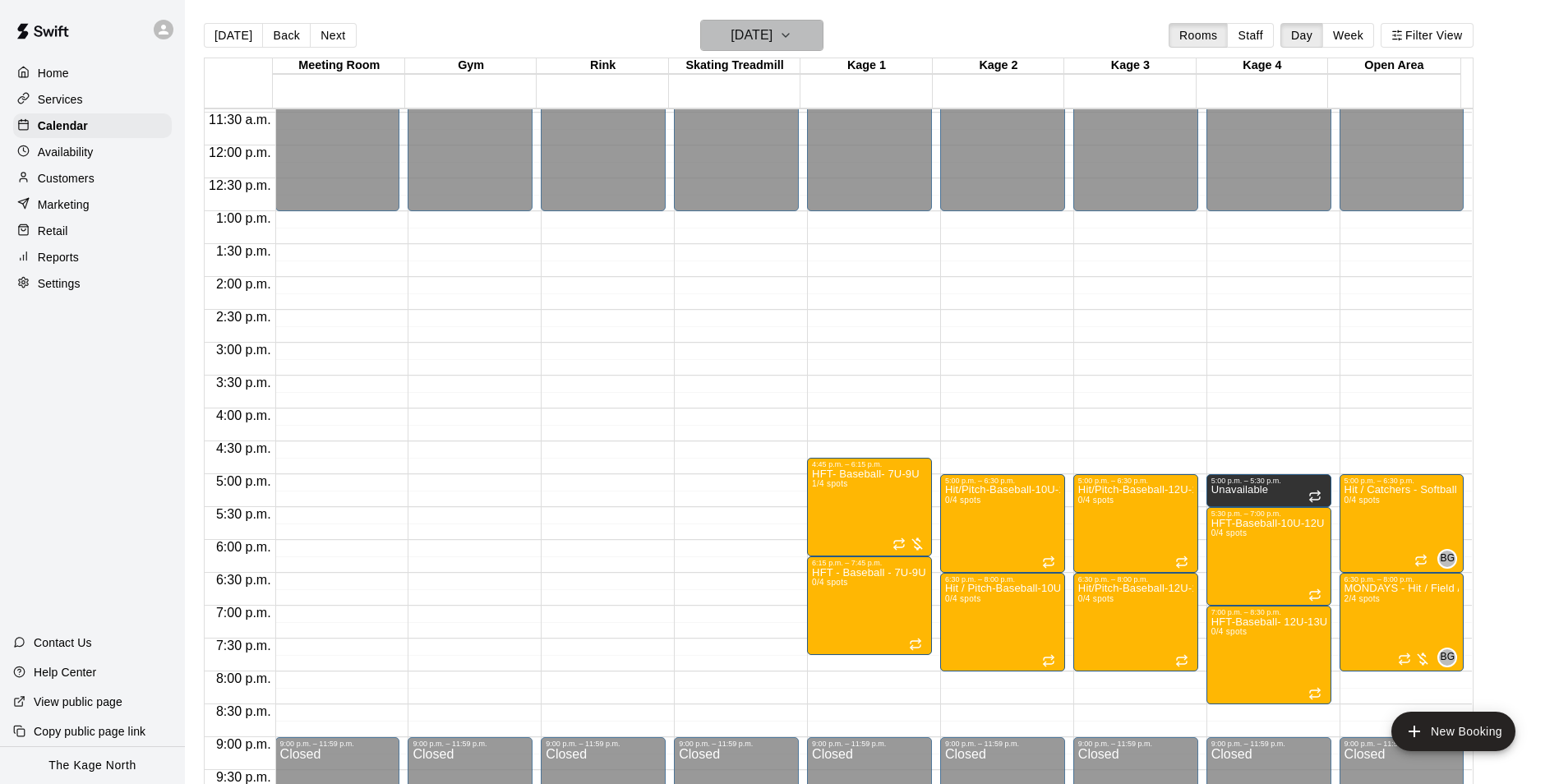
click at [772, 30] on h6 "[DATE]" at bounding box center [751, 35] width 42 height 23
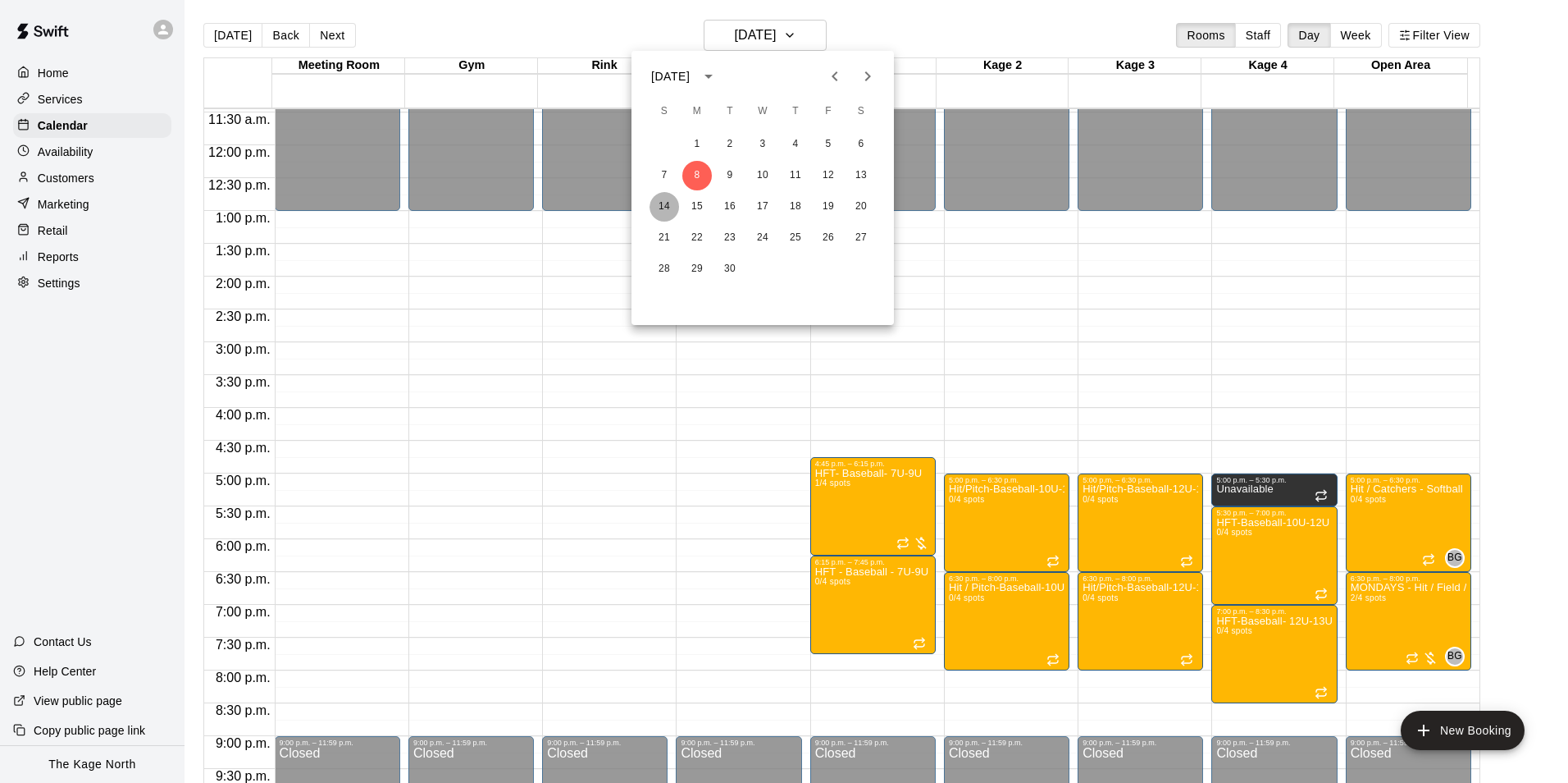
click at [665, 204] on button "14" at bounding box center [665, 206] width 29 height 29
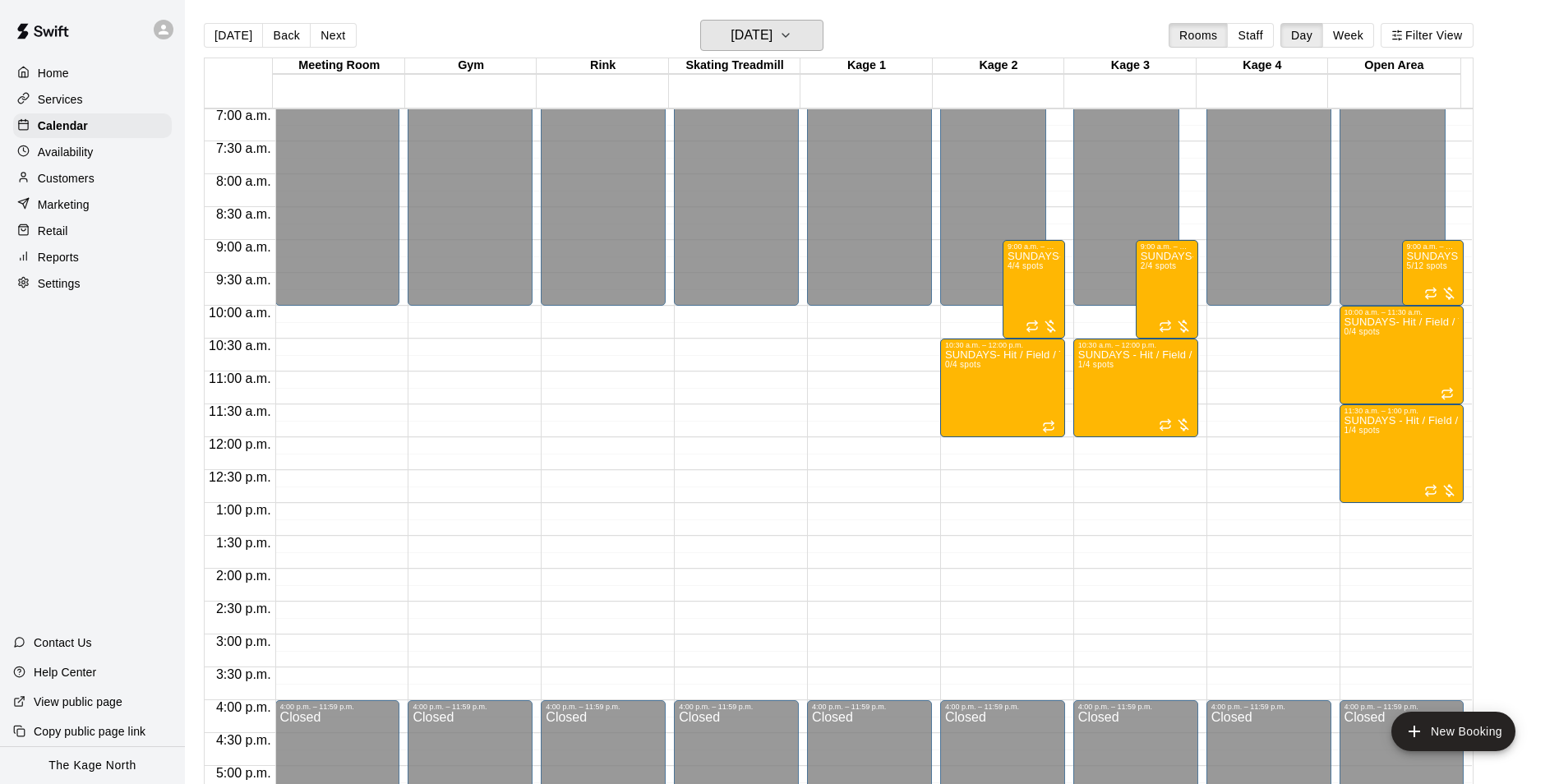
scroll to position [424, 0]
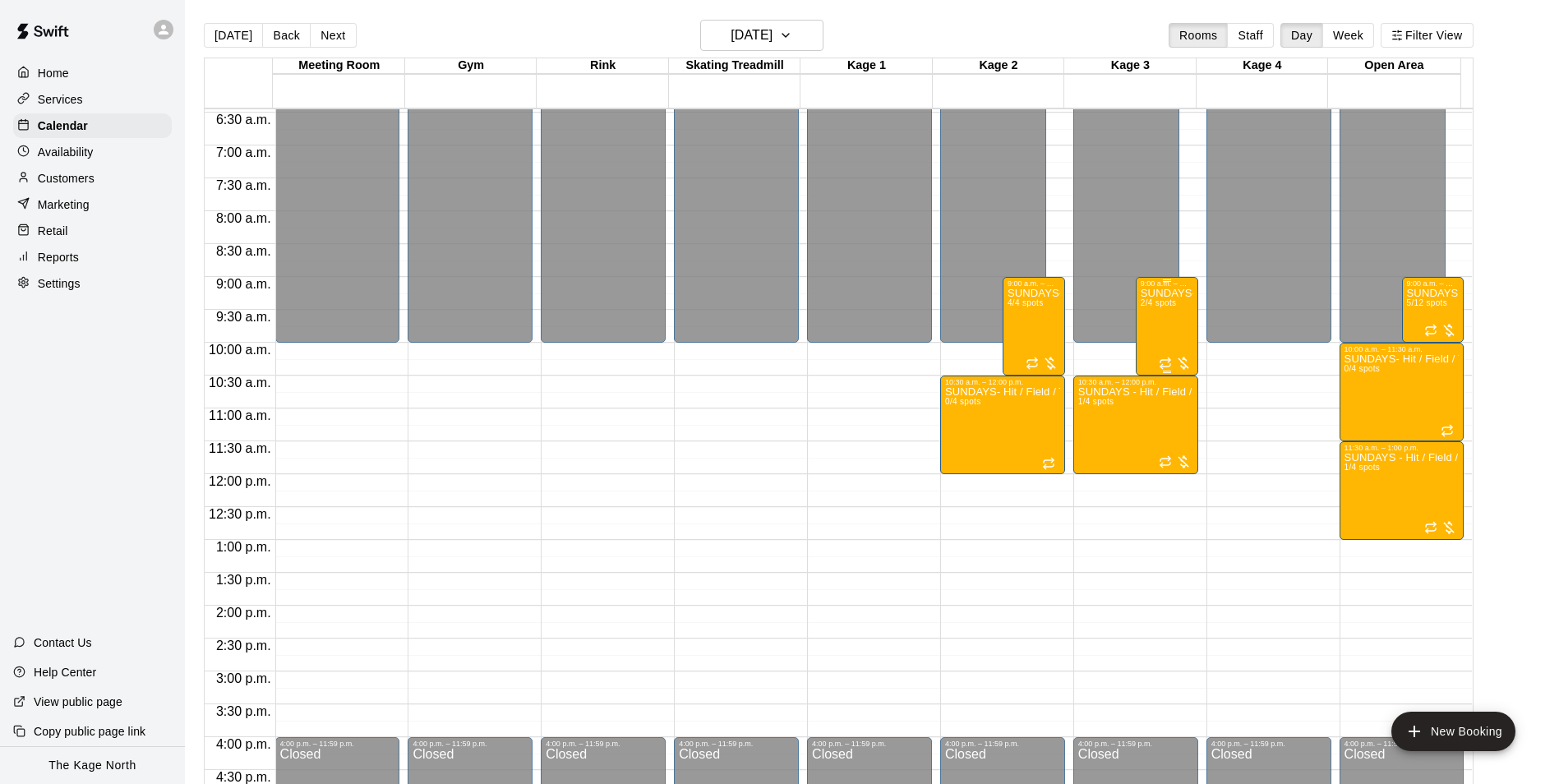
click at [1190, 326] on div "SUNDAYS- Hit / Field / Throw - Baseball Program - 7U-9U 2/4 spots" at bounding box center [1166, 679] width 52 height 784
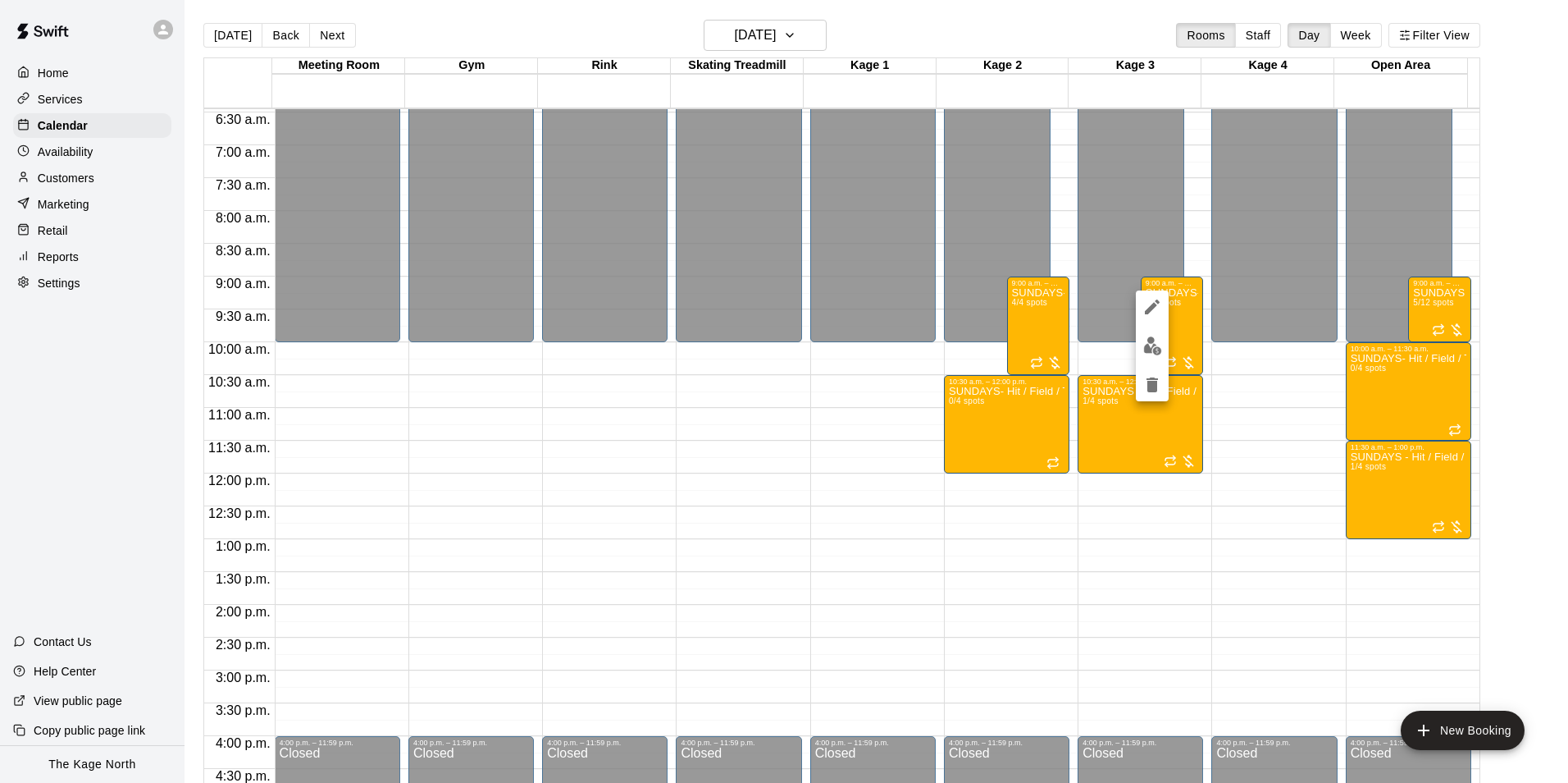
click at [1152, 341] on img "edit" at bounding box center [1153, 346] width 19 height 19
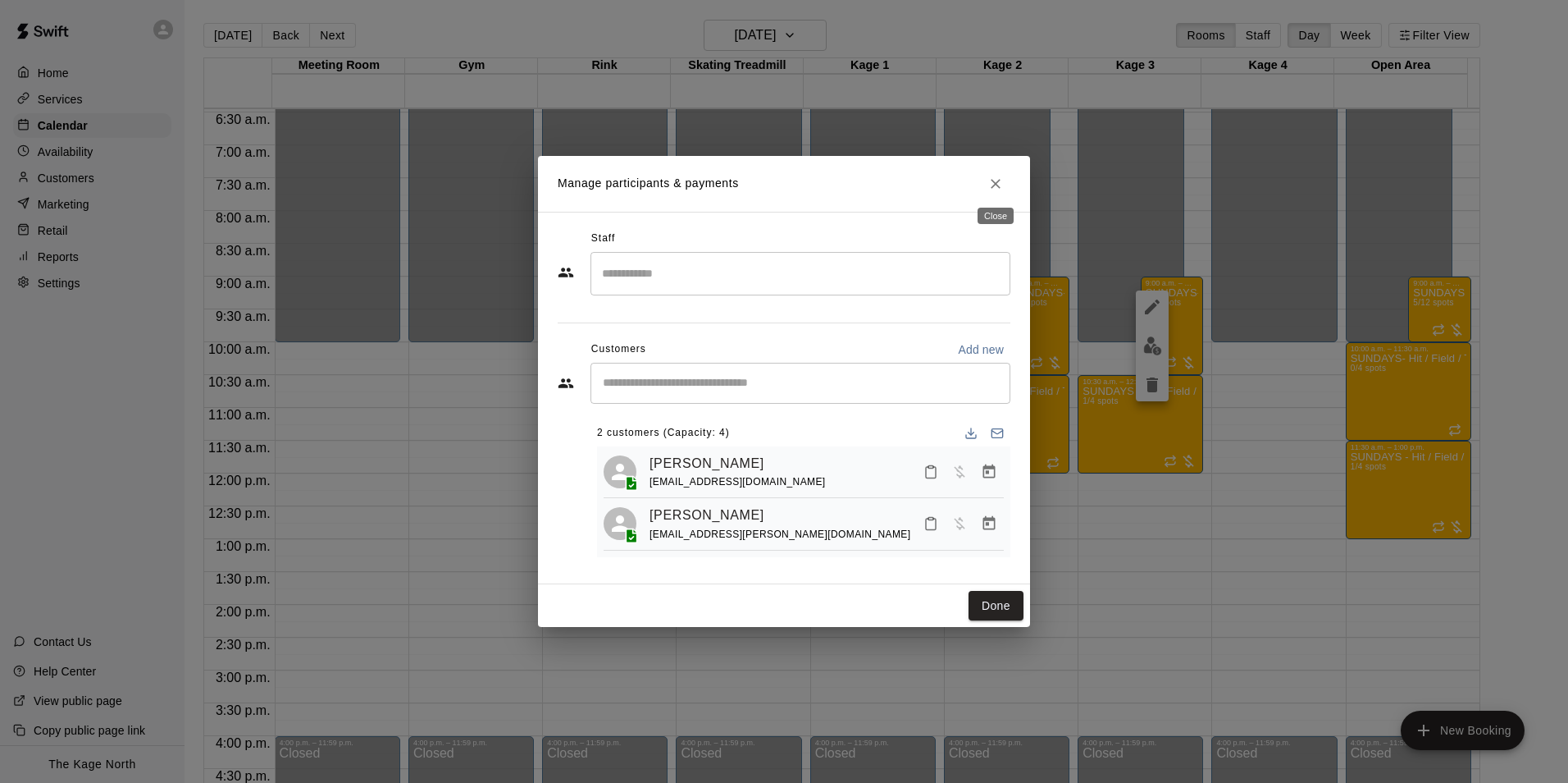
click at [994, 185] on icon "Close" at bounding box center [995, 183] width 16 height 16
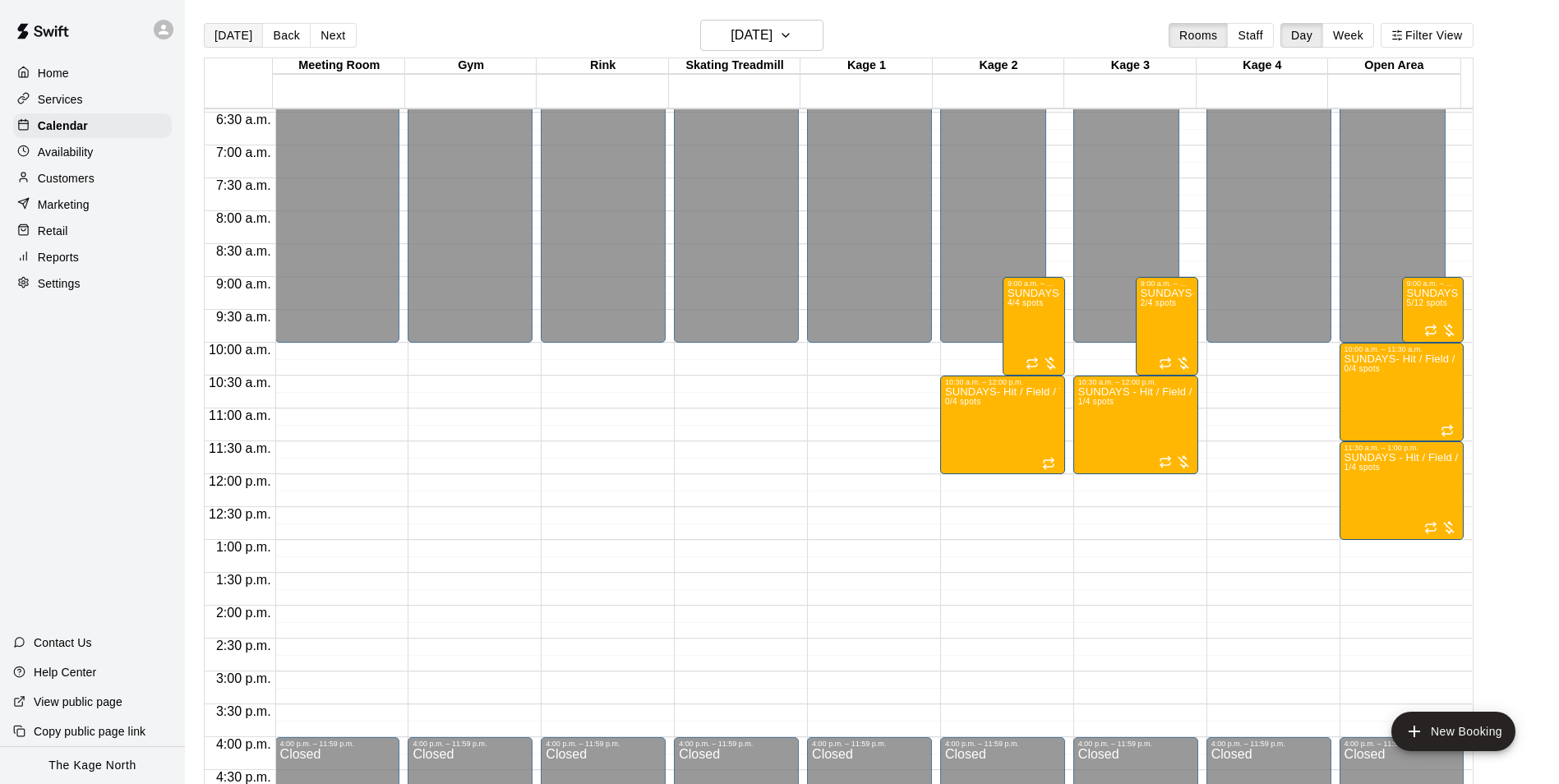
click at [226, 33] on button "[DATE]" at bounding box center [233, 35] width 59 height 25
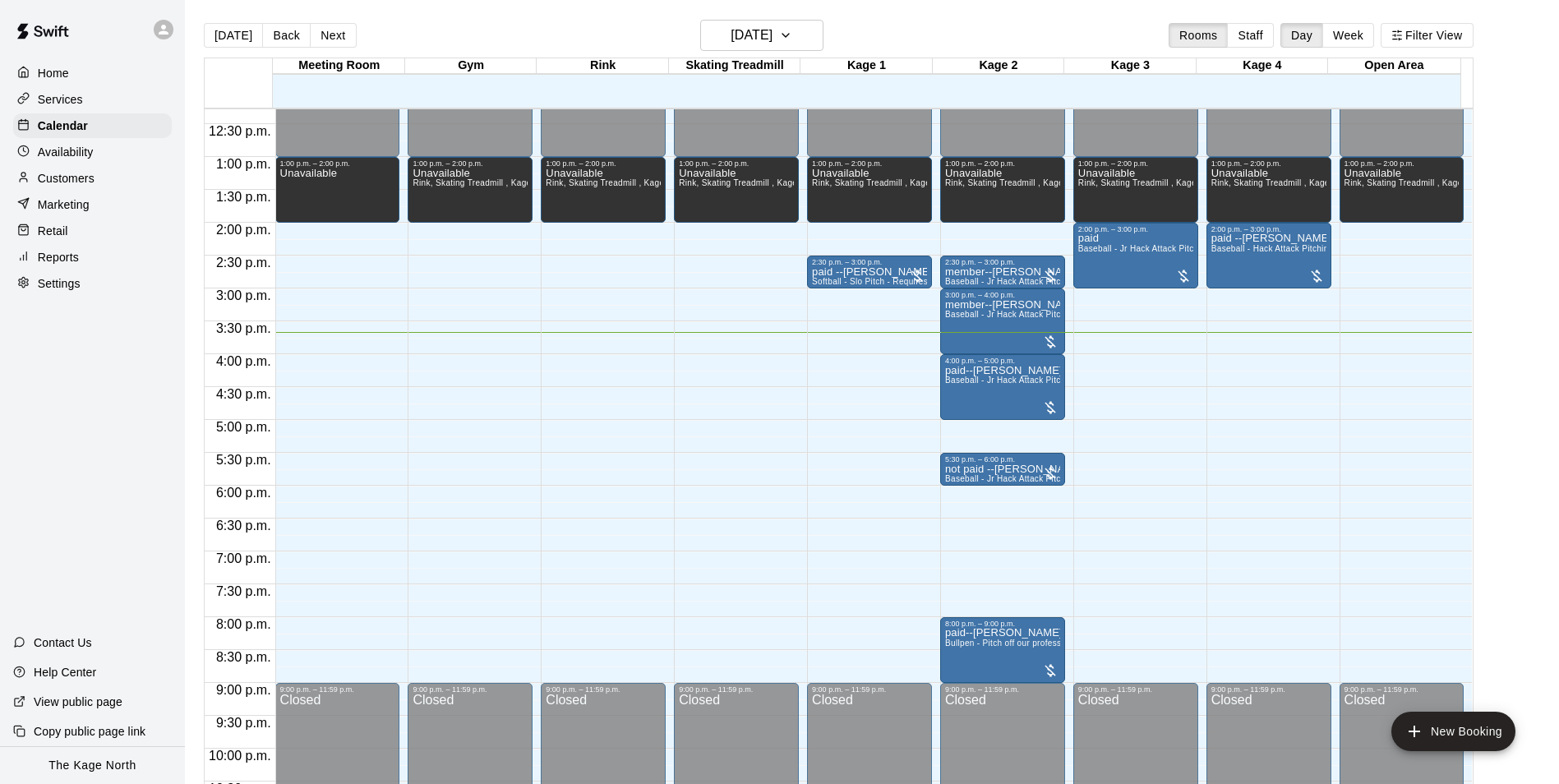
scroll to position [835, 0]
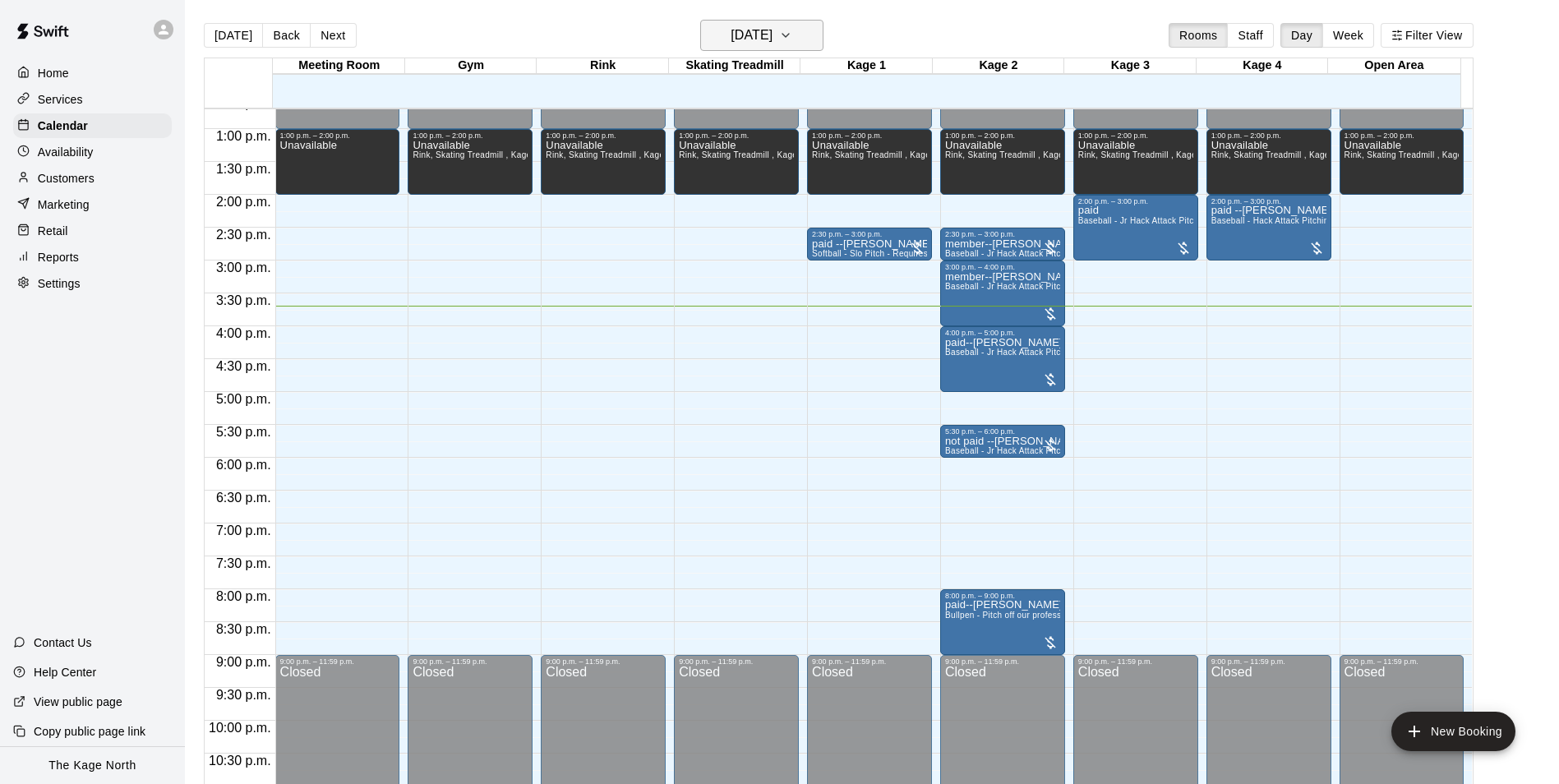
click at [772, 33] on h6 "[DATE]" at bounding box center [751, 35] width 42 height 23
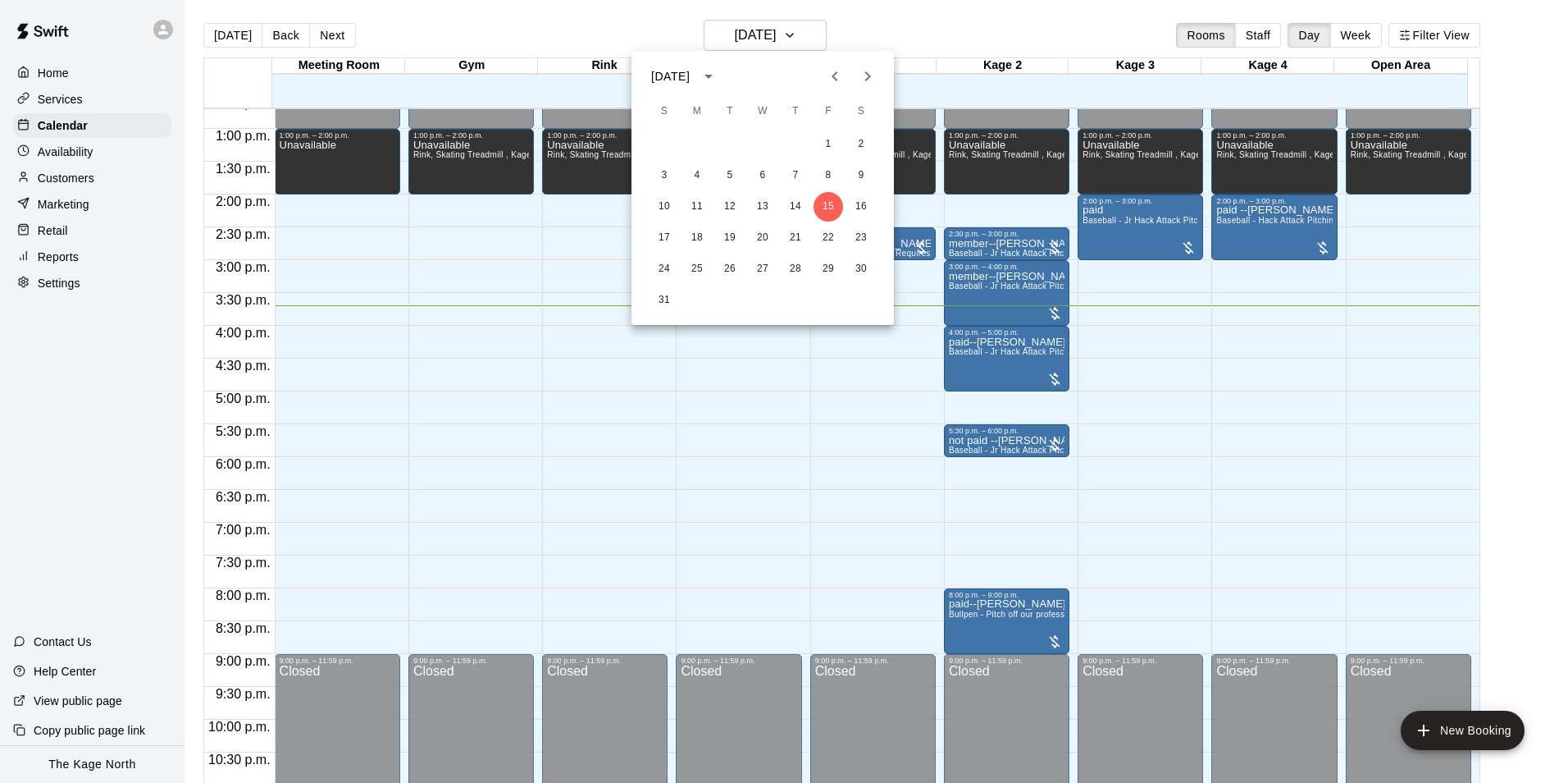
click at [868, 79] on icon "Next month" at bounding box center [867, 75] width 6 height 9
click at [670, 205] on button "14" at bounding box center [665, 206] width 29 height 29
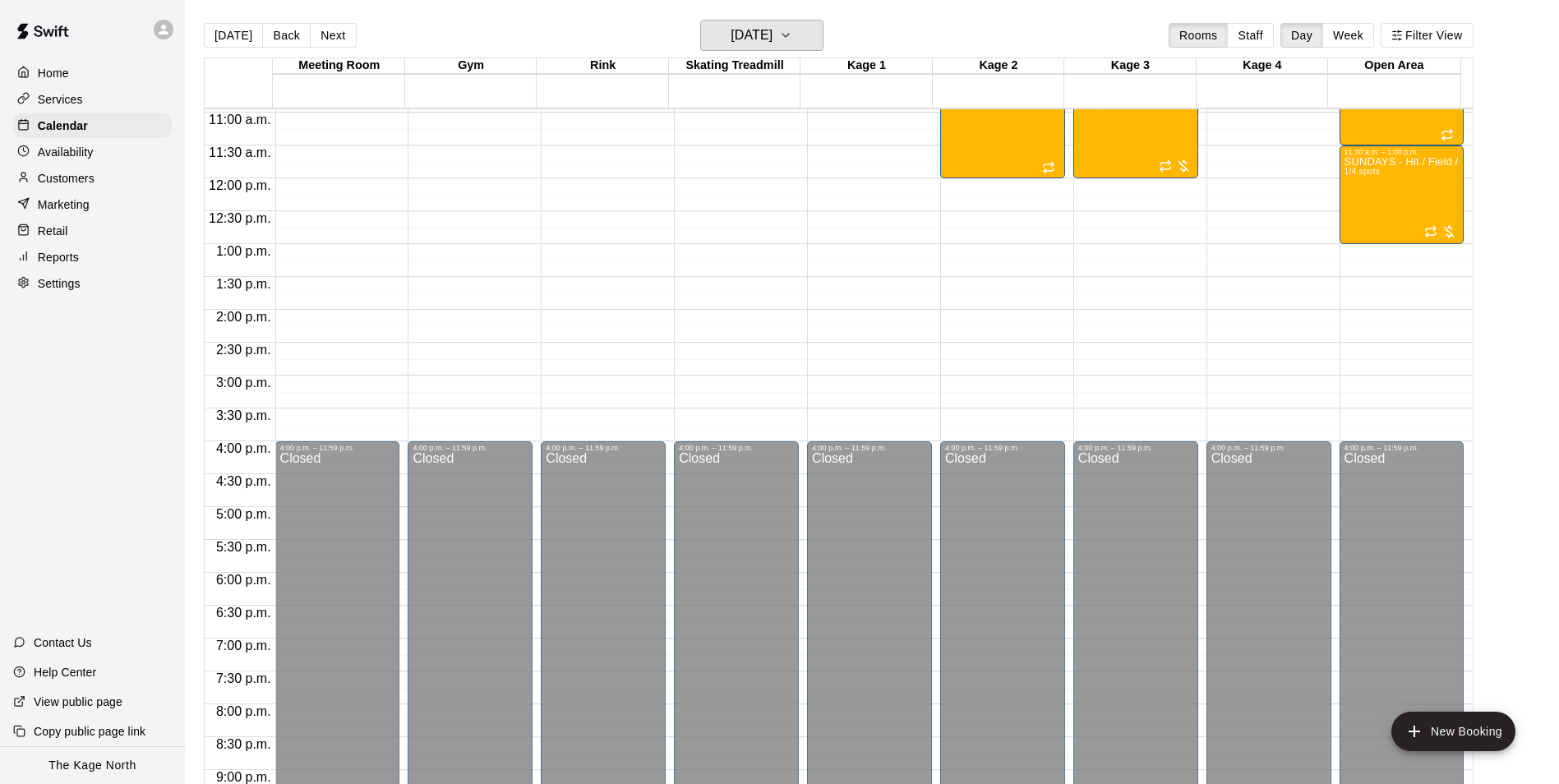
scroll to position [506, 0]
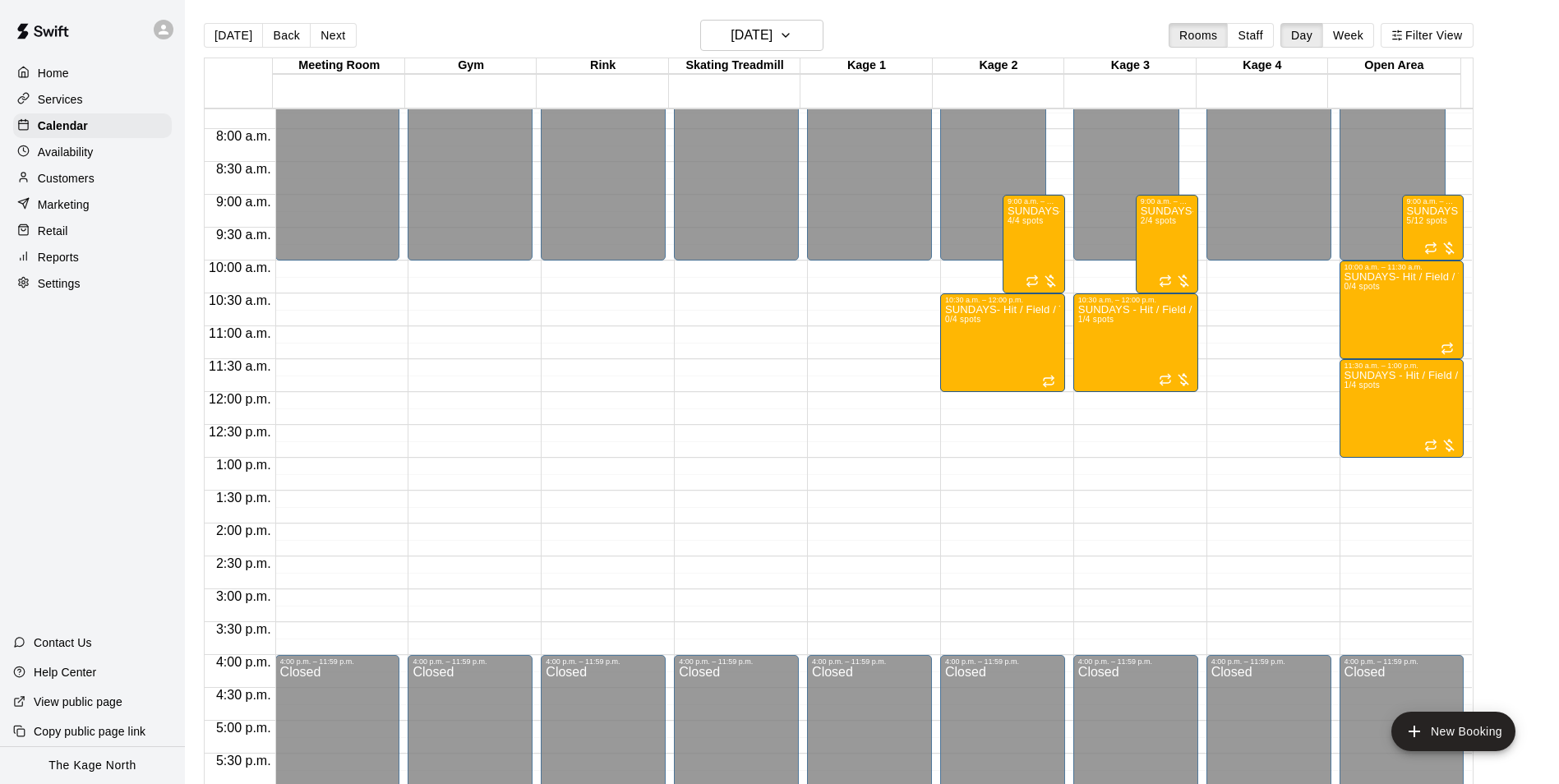
click at [98, 178] on div "Customers" at bounding box center [92, 178] width 159 height 25
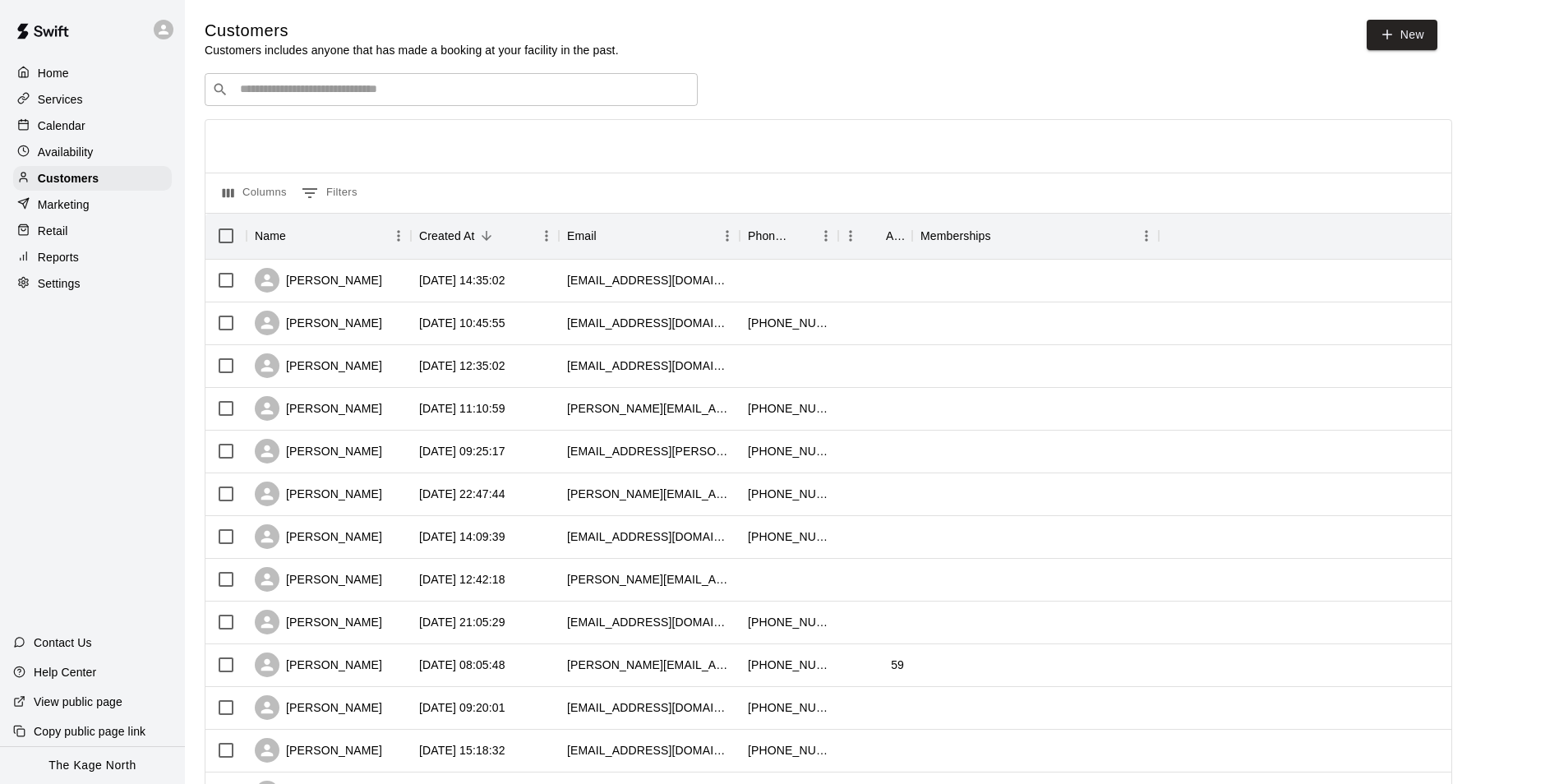
click at [84, 122] on p "Calendar" at bounding box center [62, 125] width 48 height 16
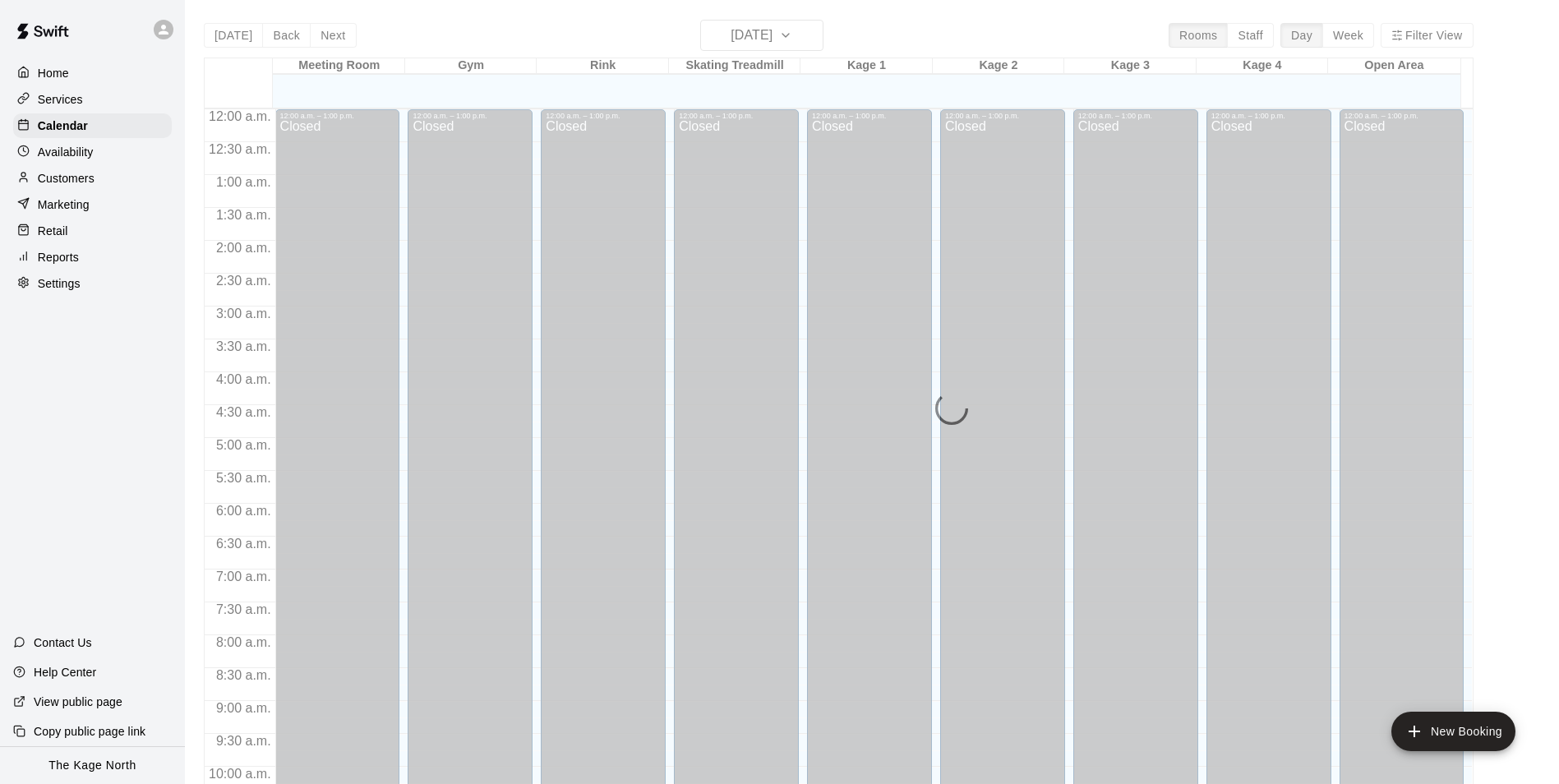
scroll to position [835, 0]
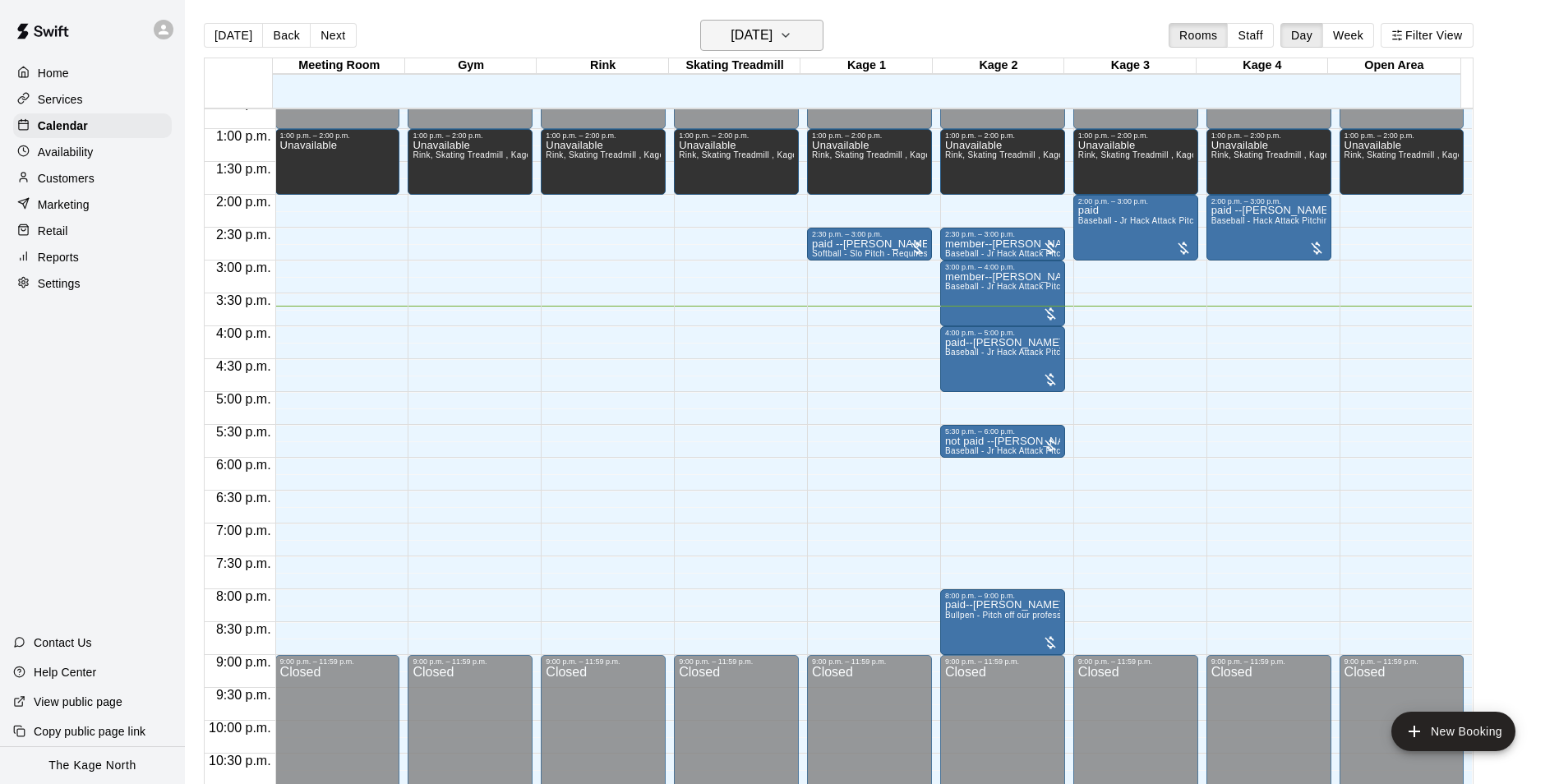
click at [772, 33] on h6 "[DATE]" at bounding box center [751, 35] width 42 height 23
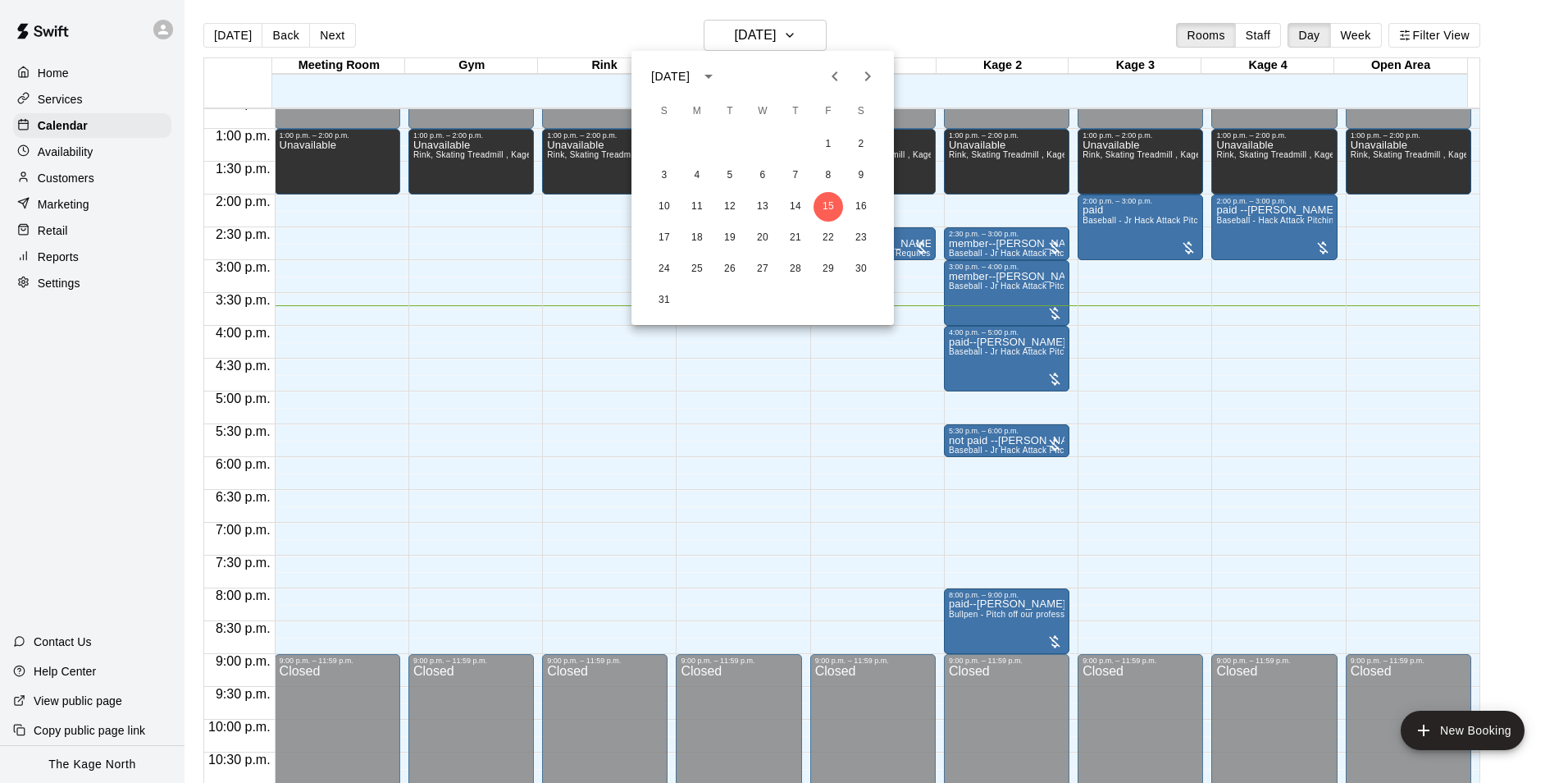
click at [863, 78] on icon "Next month" at bounding box center [867, 76] width 20 height 20
click at [837, 75] on icon "Previous month" at bounding box center [834, 76] width 20 height 20
click at [884, 28] on div at bounding box center [784, 392] width 1568 height 783
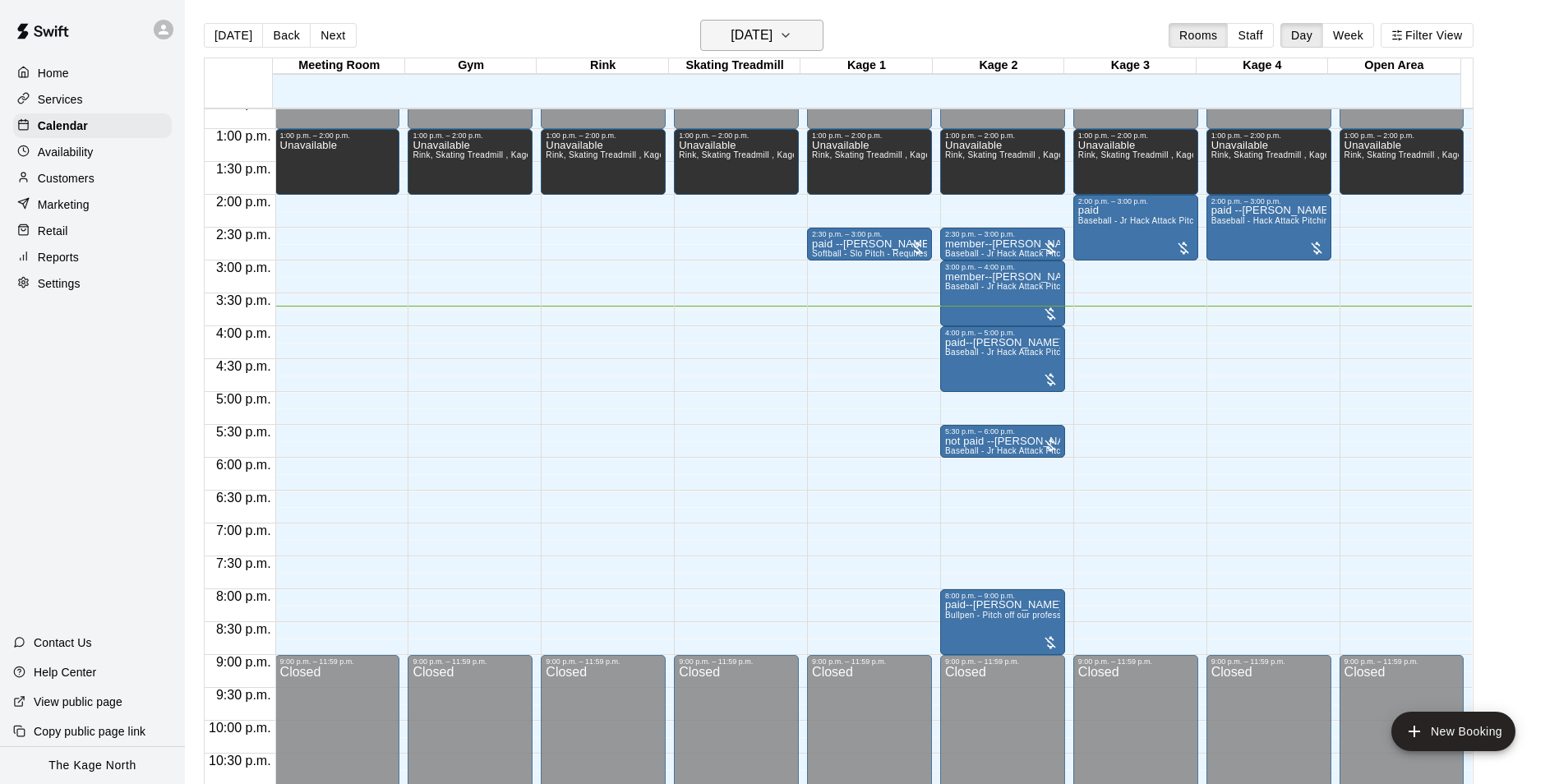
click at [792, 33] on icon "button" at bounding box center [785, 35] width 13 height 20
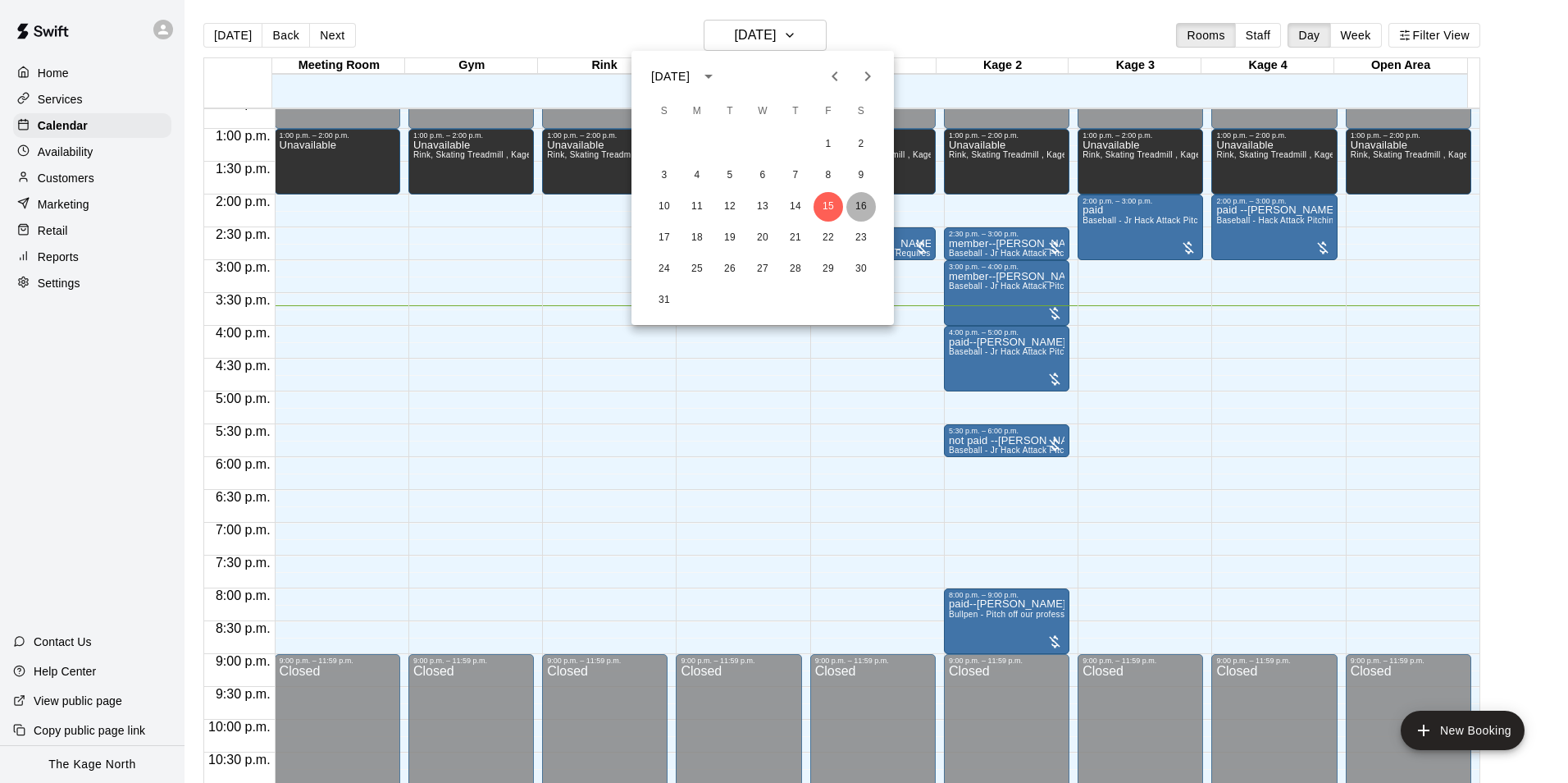
click at [858, 207] on button "16" at bounding box center [861, 206] width 29 height 29
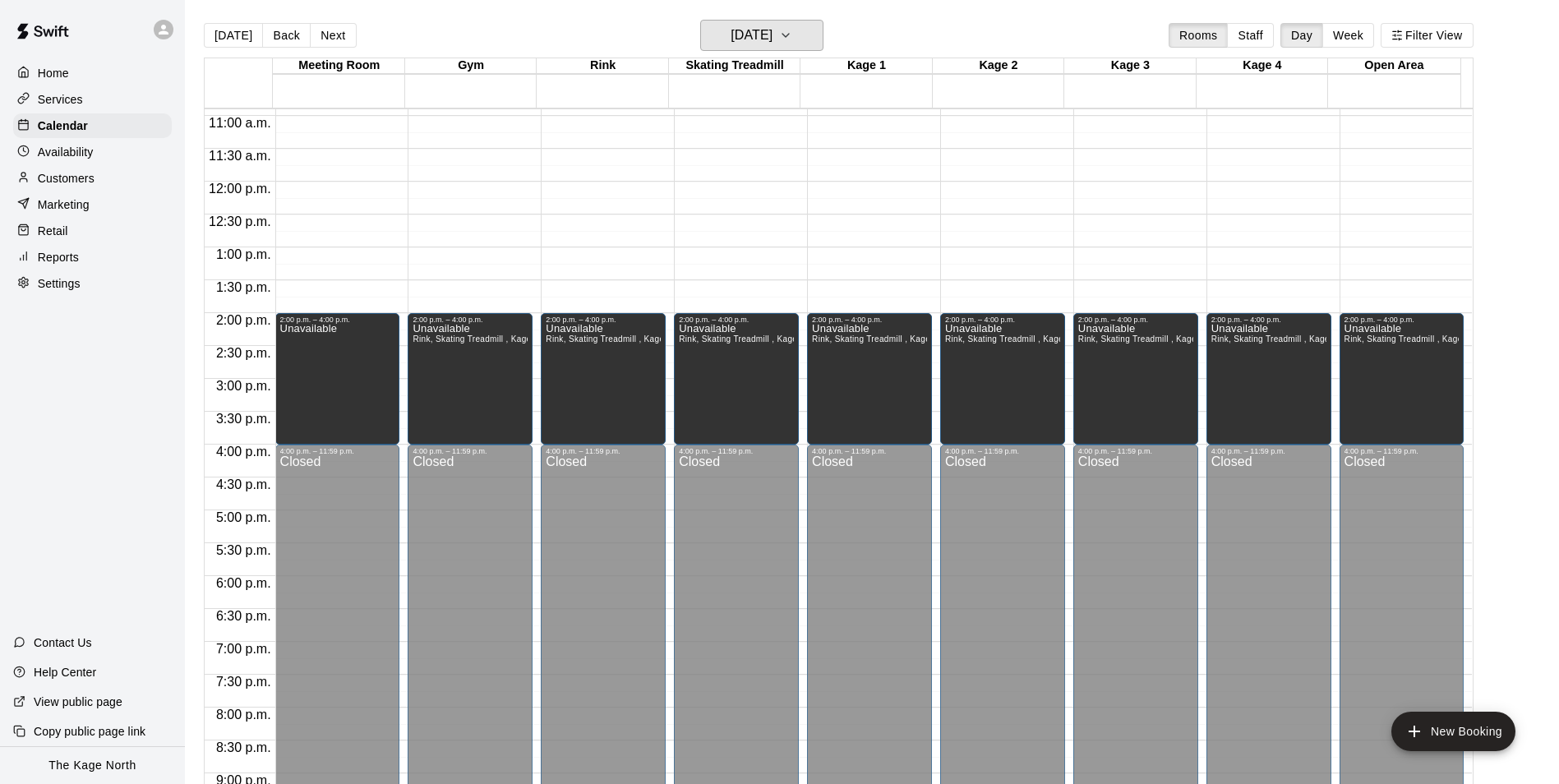
scroll to position [506, 0]
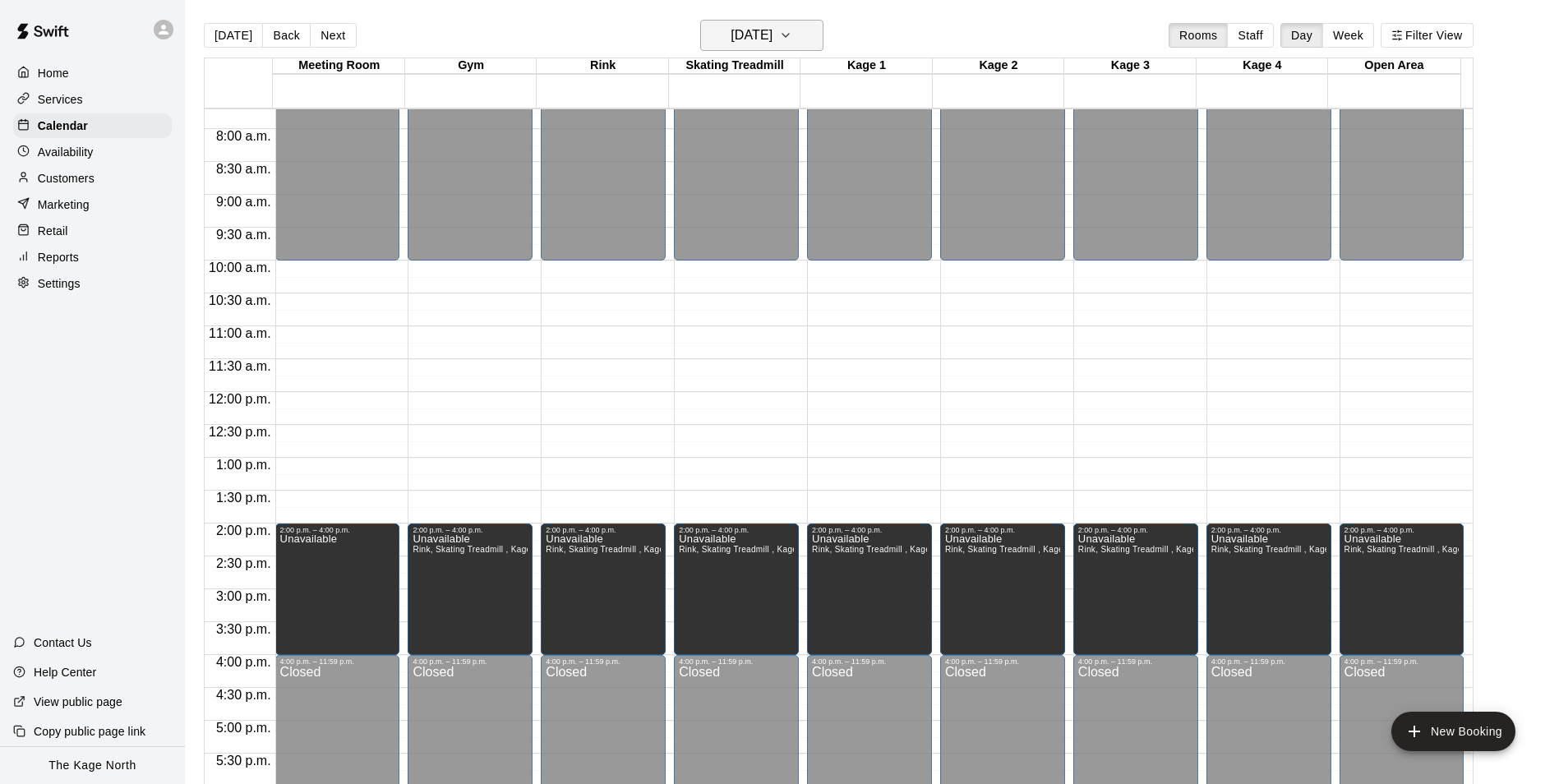
click at [807, 33] on button "[DATE]" at bounding box center [762, 35] width 124 height 31
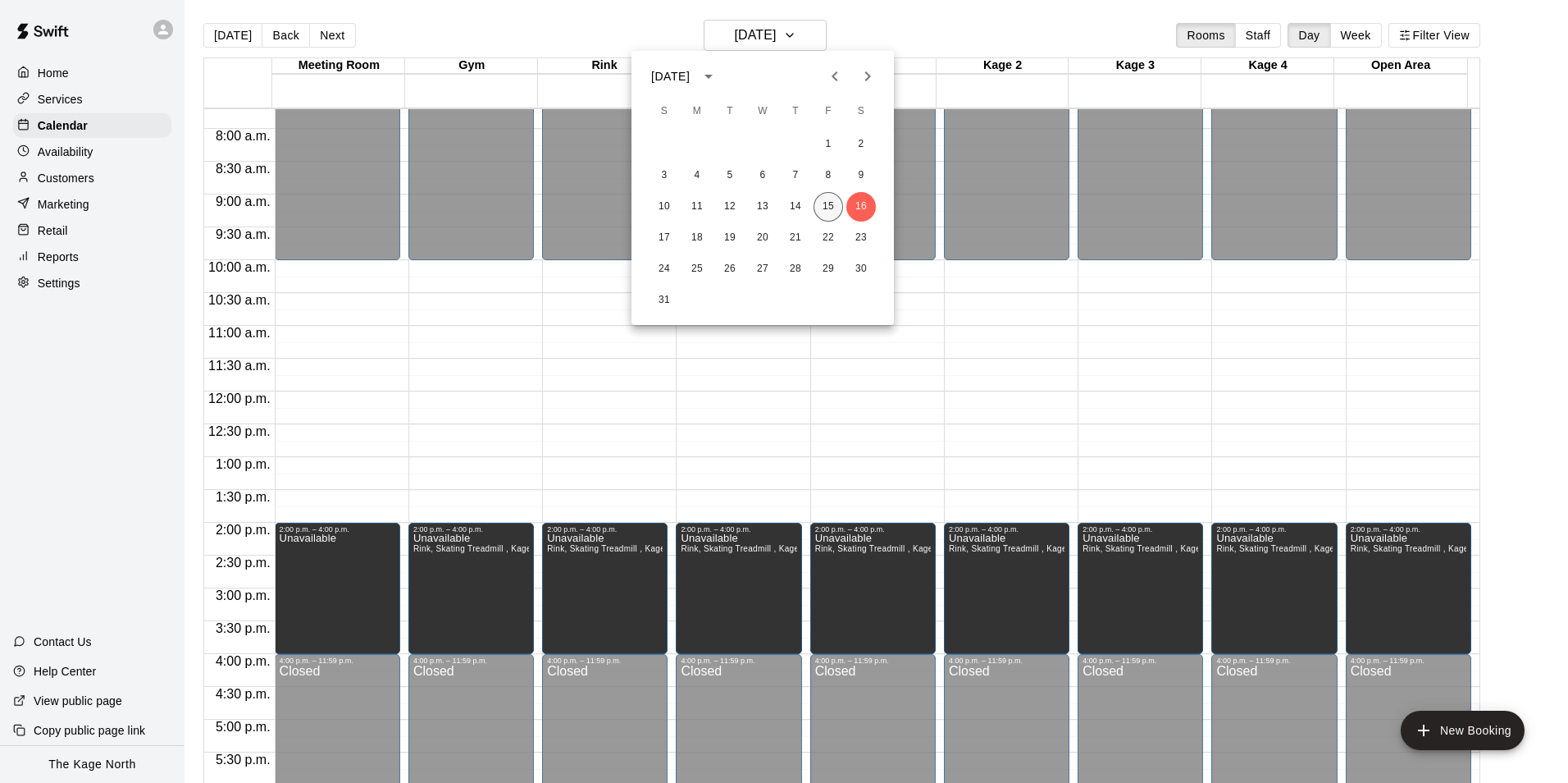
click at [824, 213] on button "15" at bounding box center [828, 206] width 29 height 29
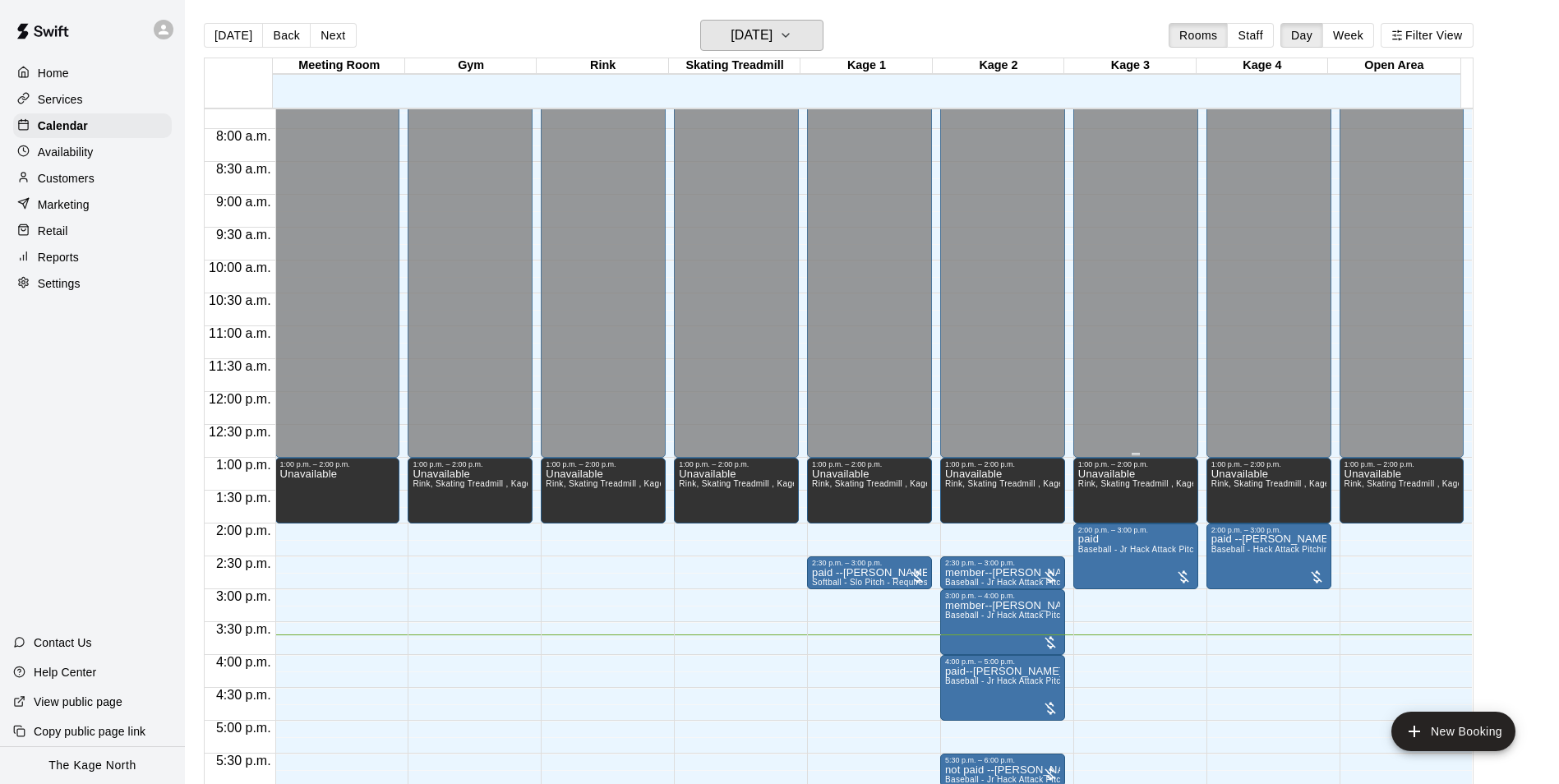
scroll to position [671, 0]
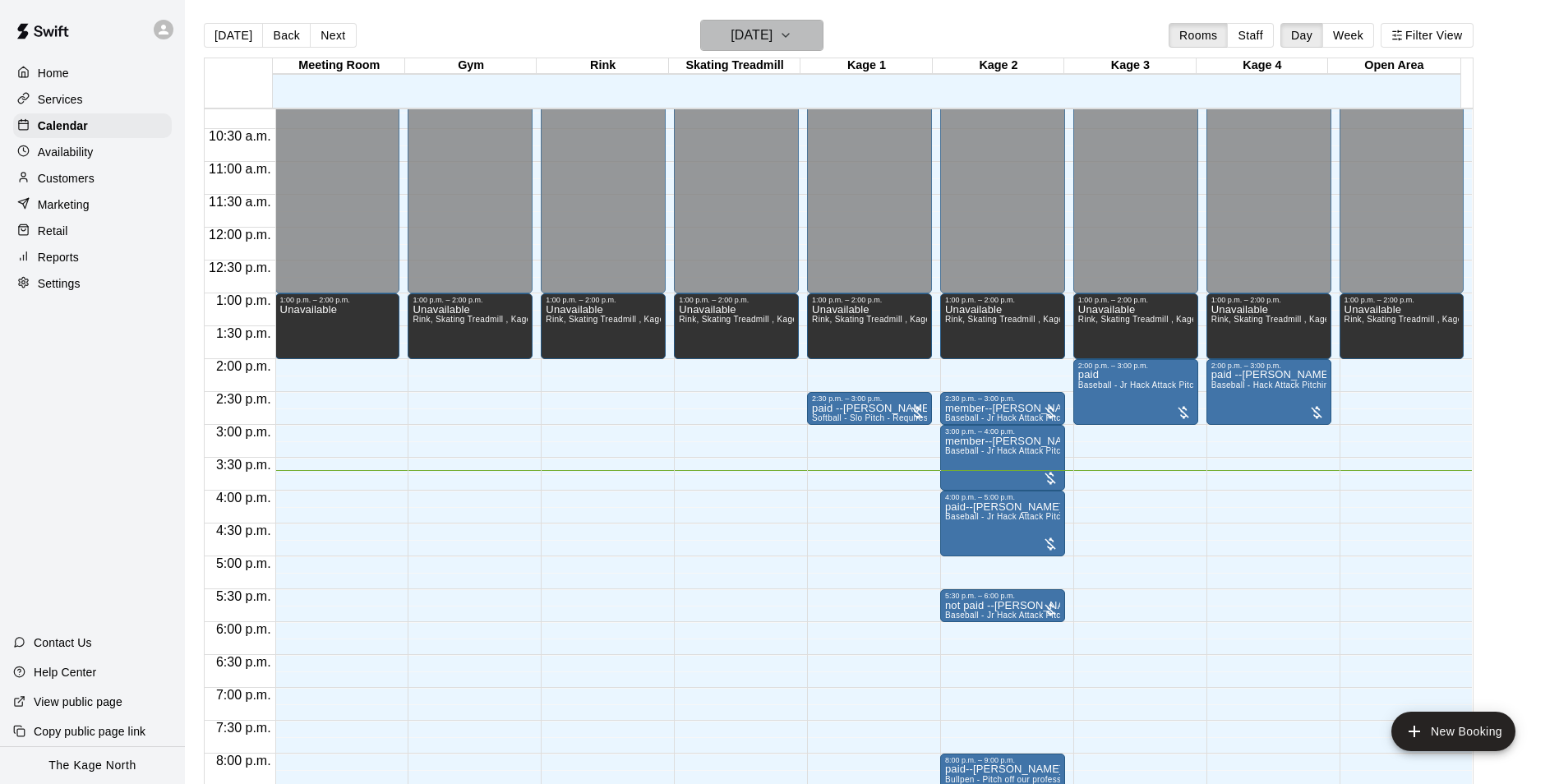
click at [768, 37] on h6 "[DATE]" at bounding box center [751, 35] width 42 height 23
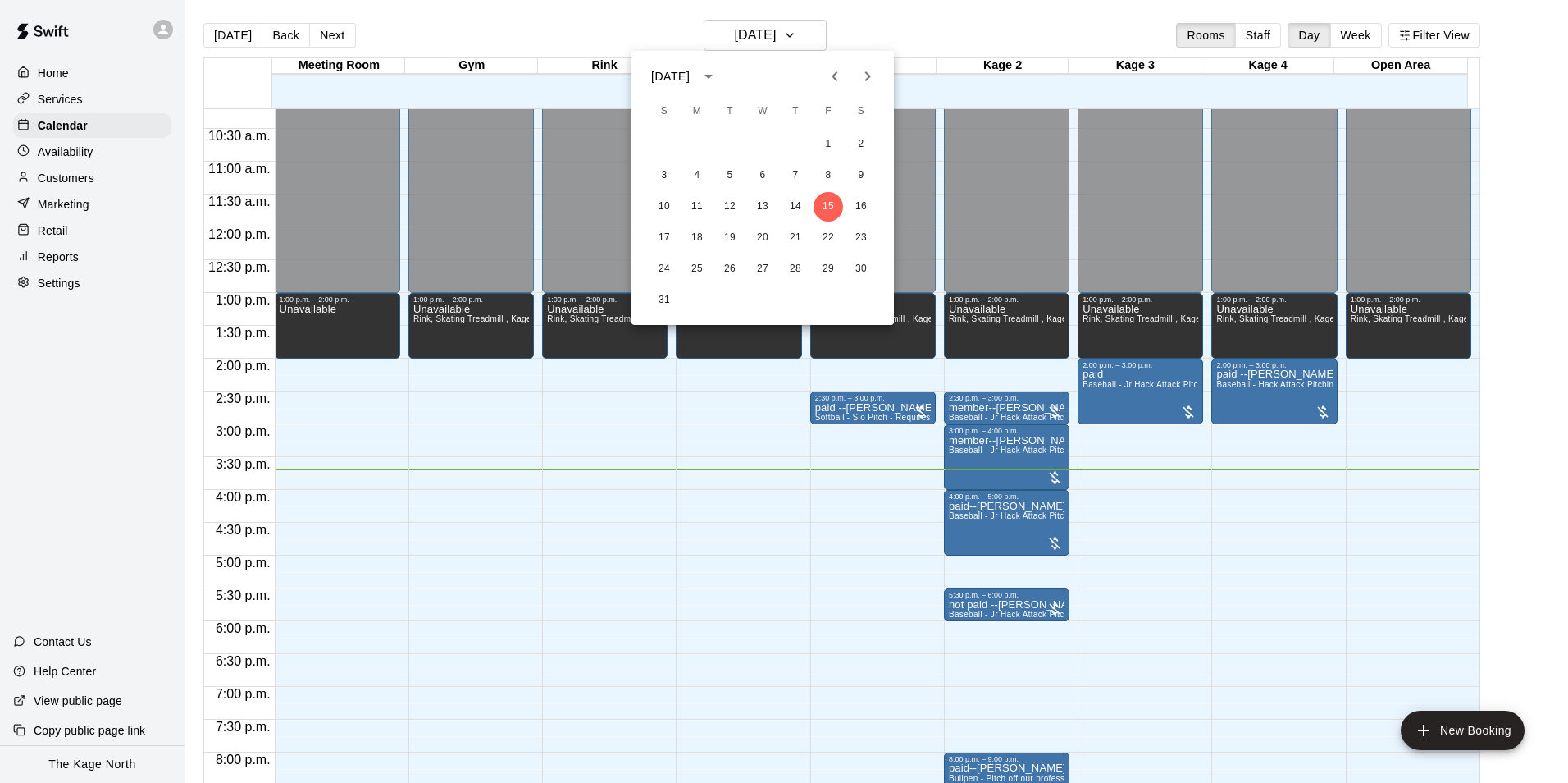
click at [864, 76] on icon "Next month" at bounding box center [867, 76] width 20 height 20
click at [670, 204] on button "14" at bounding box center [665, 206] width 29 height 29
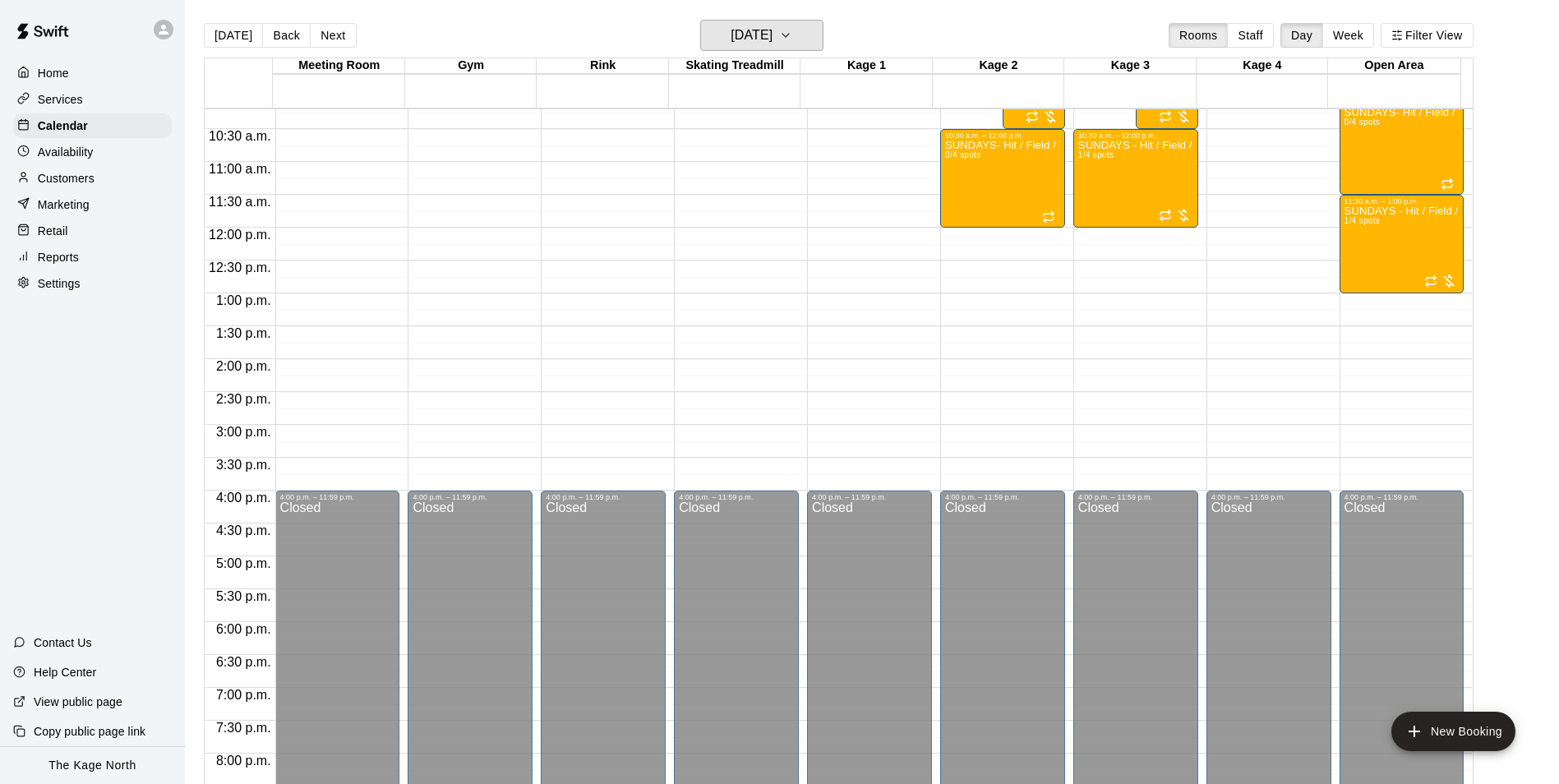
scroll to position [341, 0]
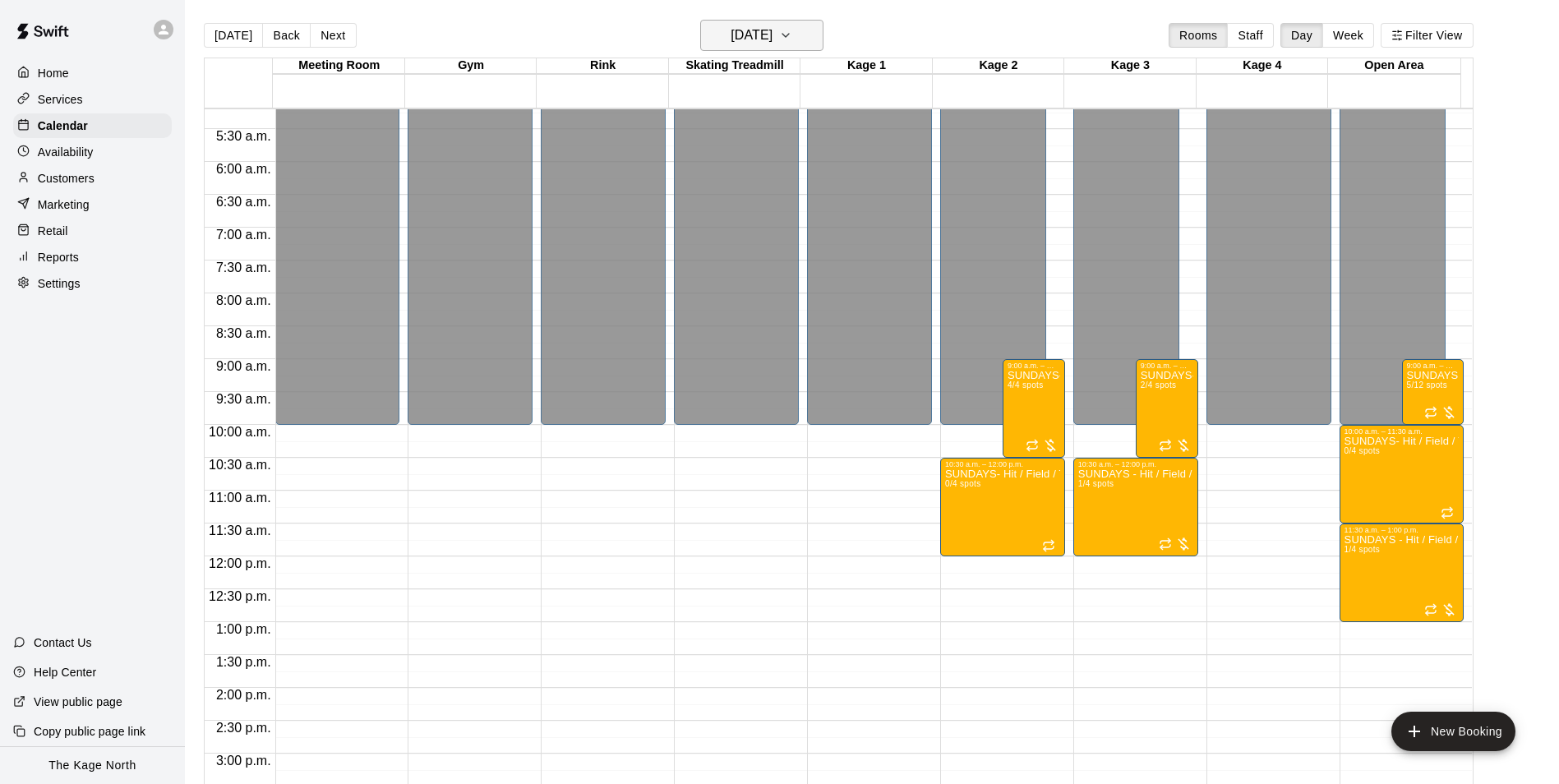
click at [789, 37] on icon "button" at bounding box center [786, 35] width 7 height 3
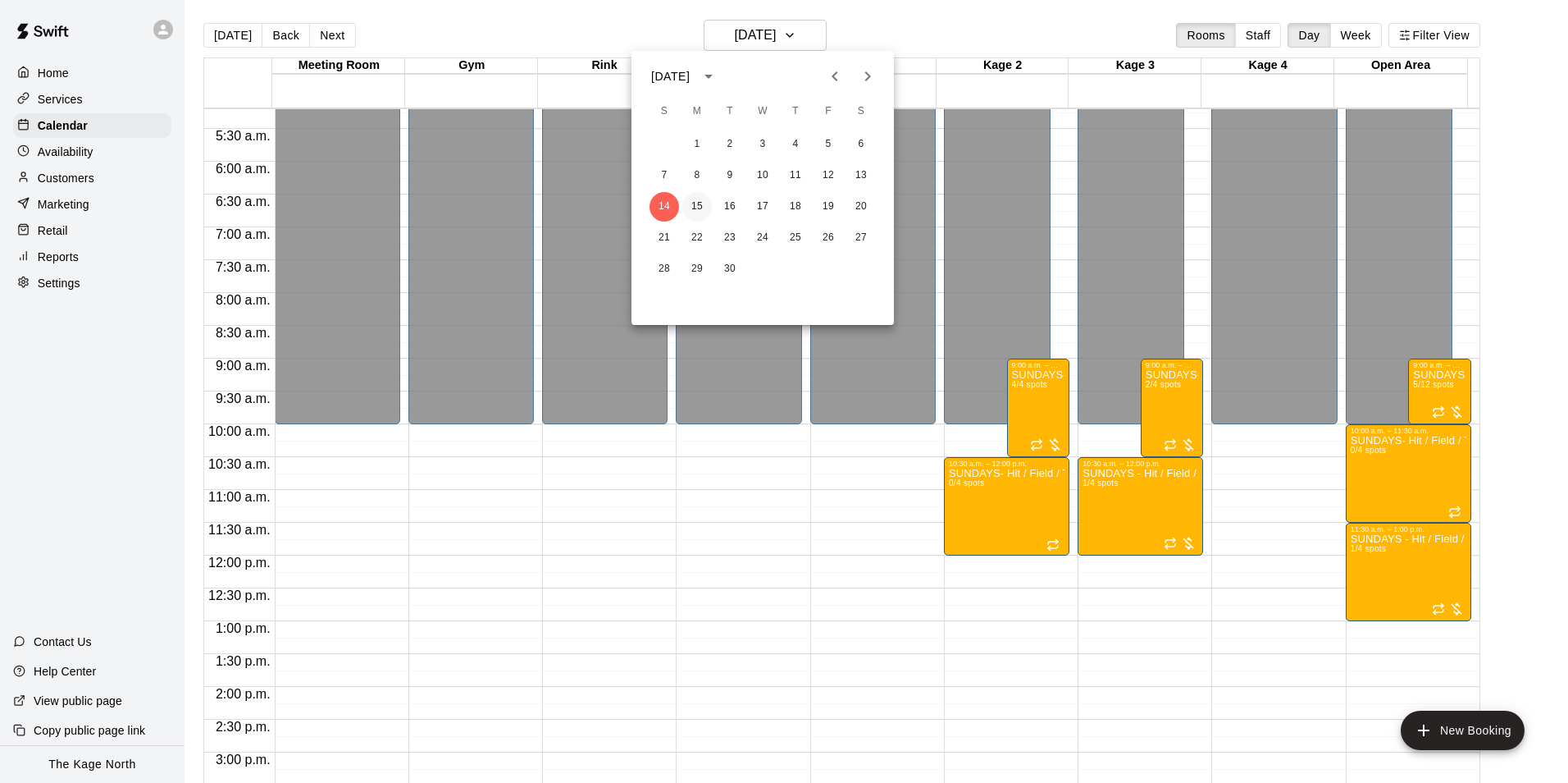
click at [697, 204] on button "15" at bounding box center [697, 206] width 29 height 29
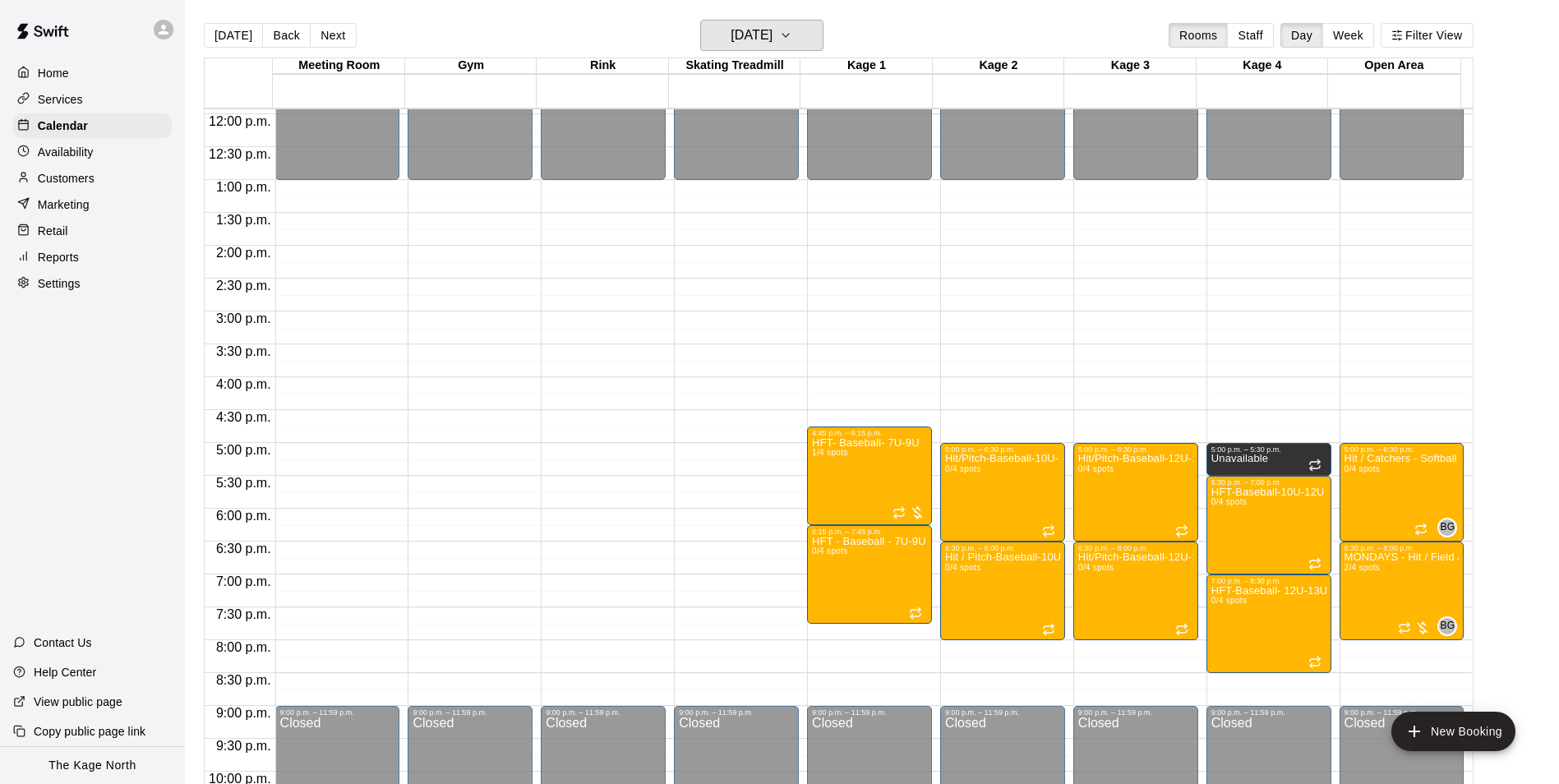
scroll to position [885, 0]
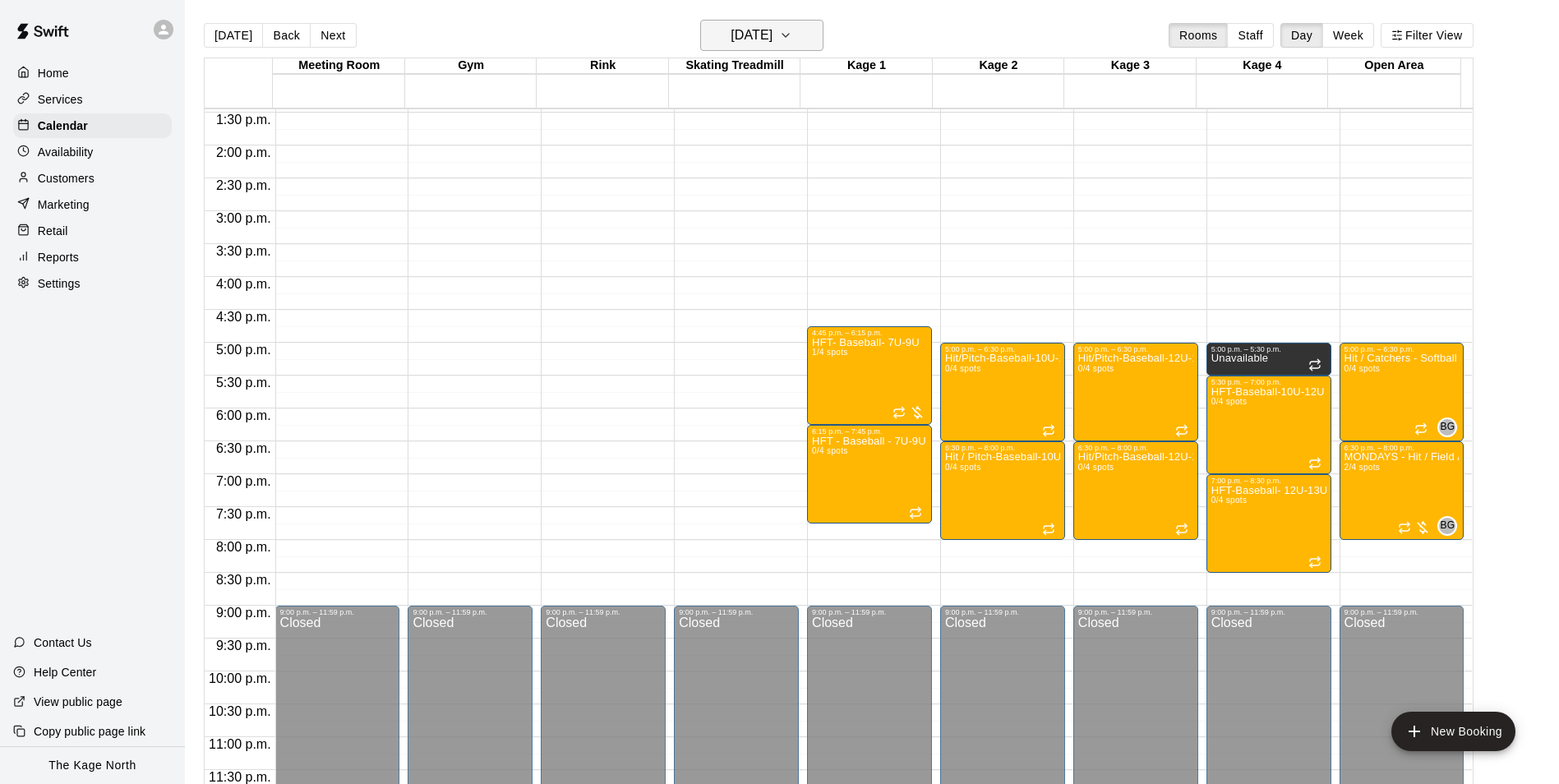
click at [803, 36] on button "[DATE]" at bounding box center [762, 35] width 124 height 31
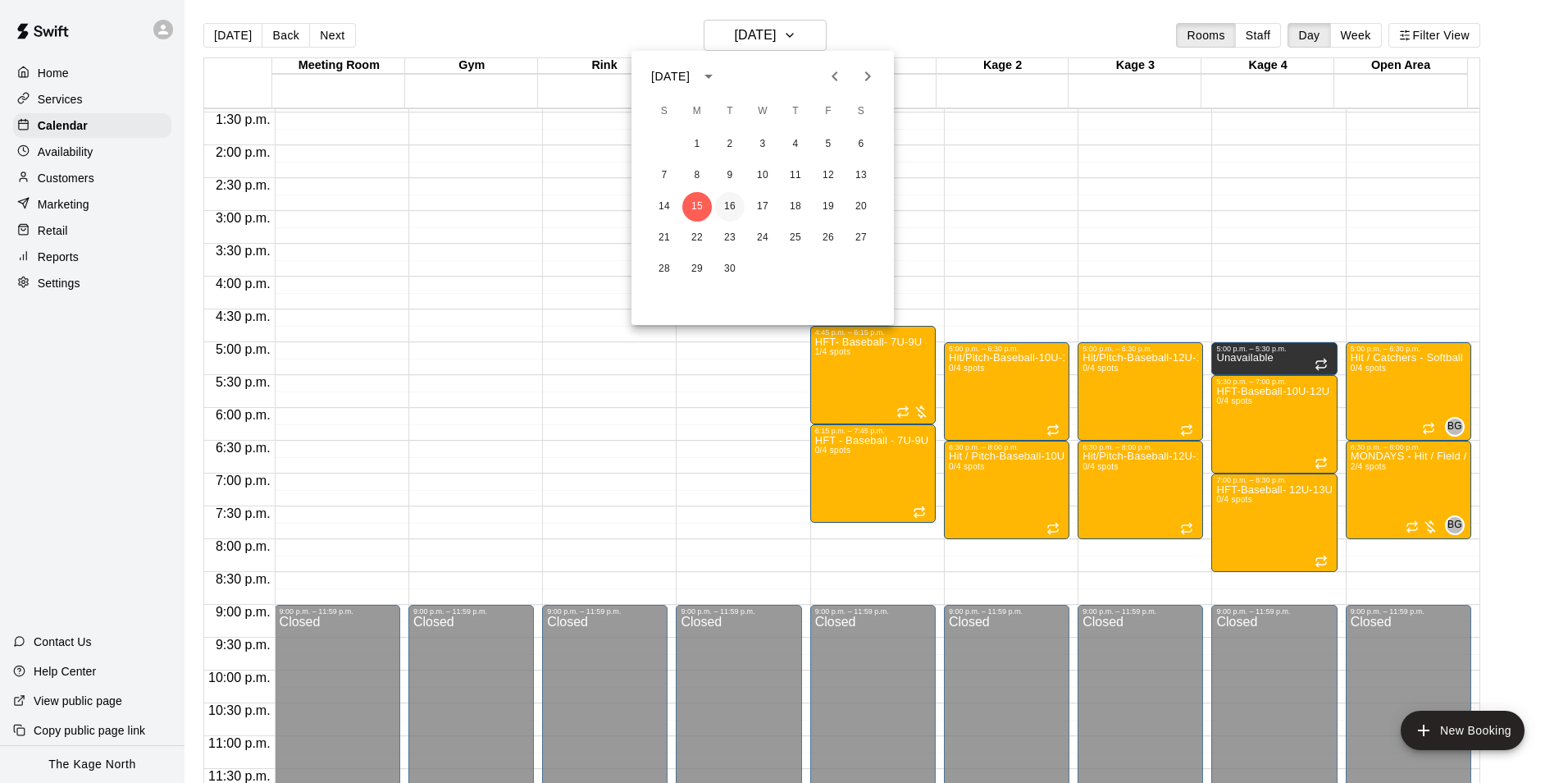
click at [724, 207] on button "16" at bounding box center [730, 206] width 29 height 29
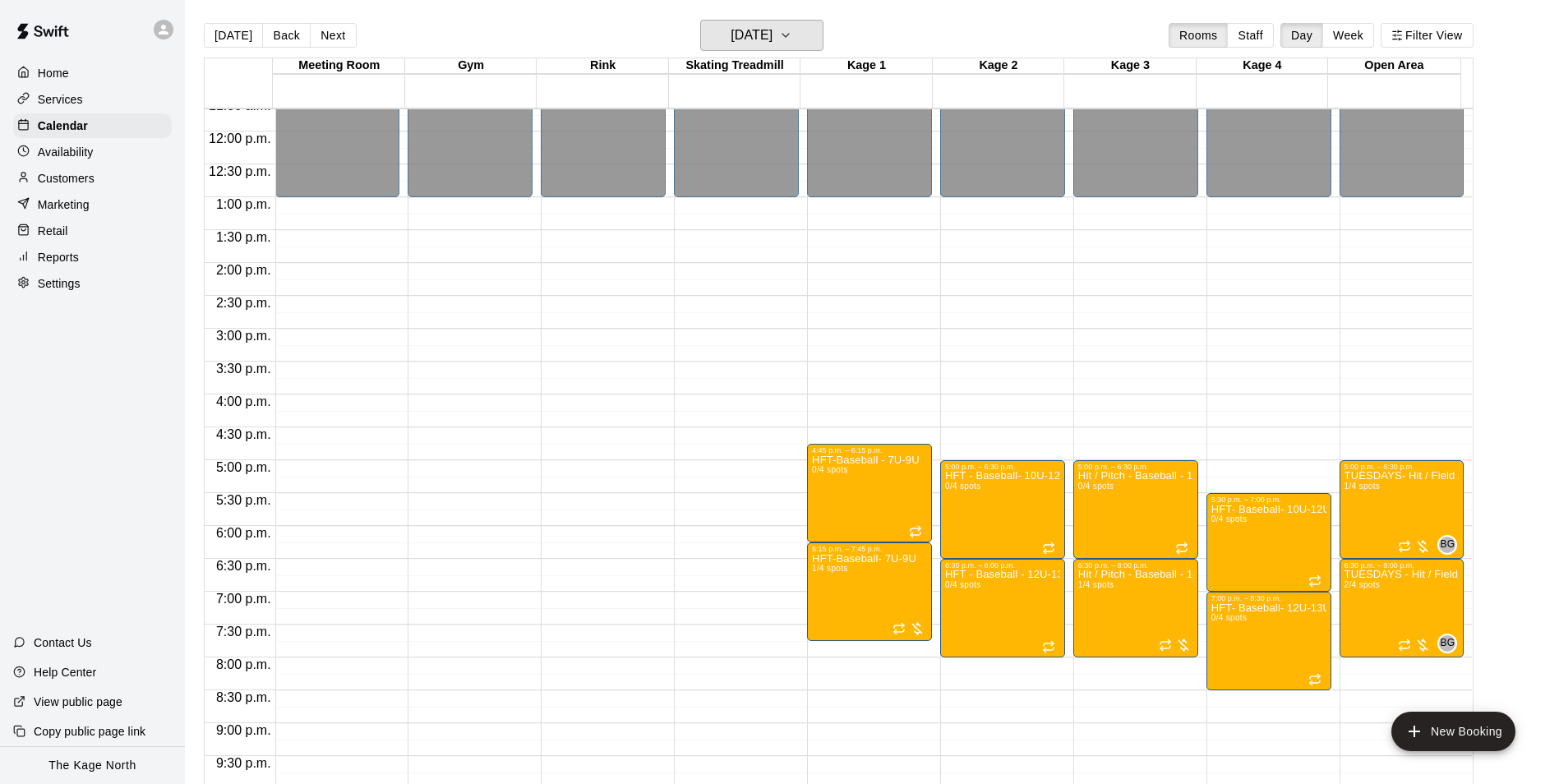
scroll to position [804, 0]
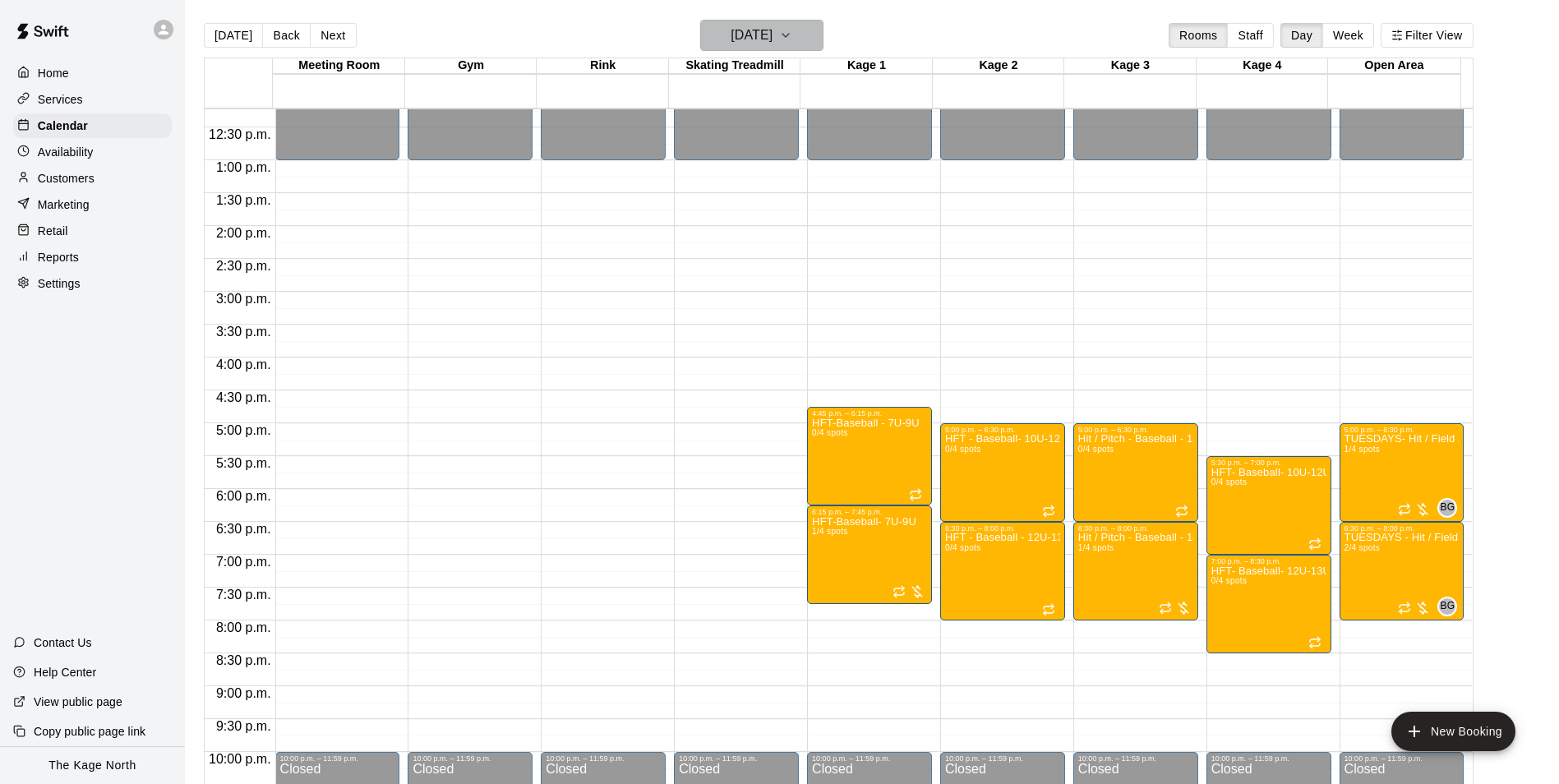
click at [772, 43] on h6 "[DATE]" at bounding box center [751, 35] width 42 height 23
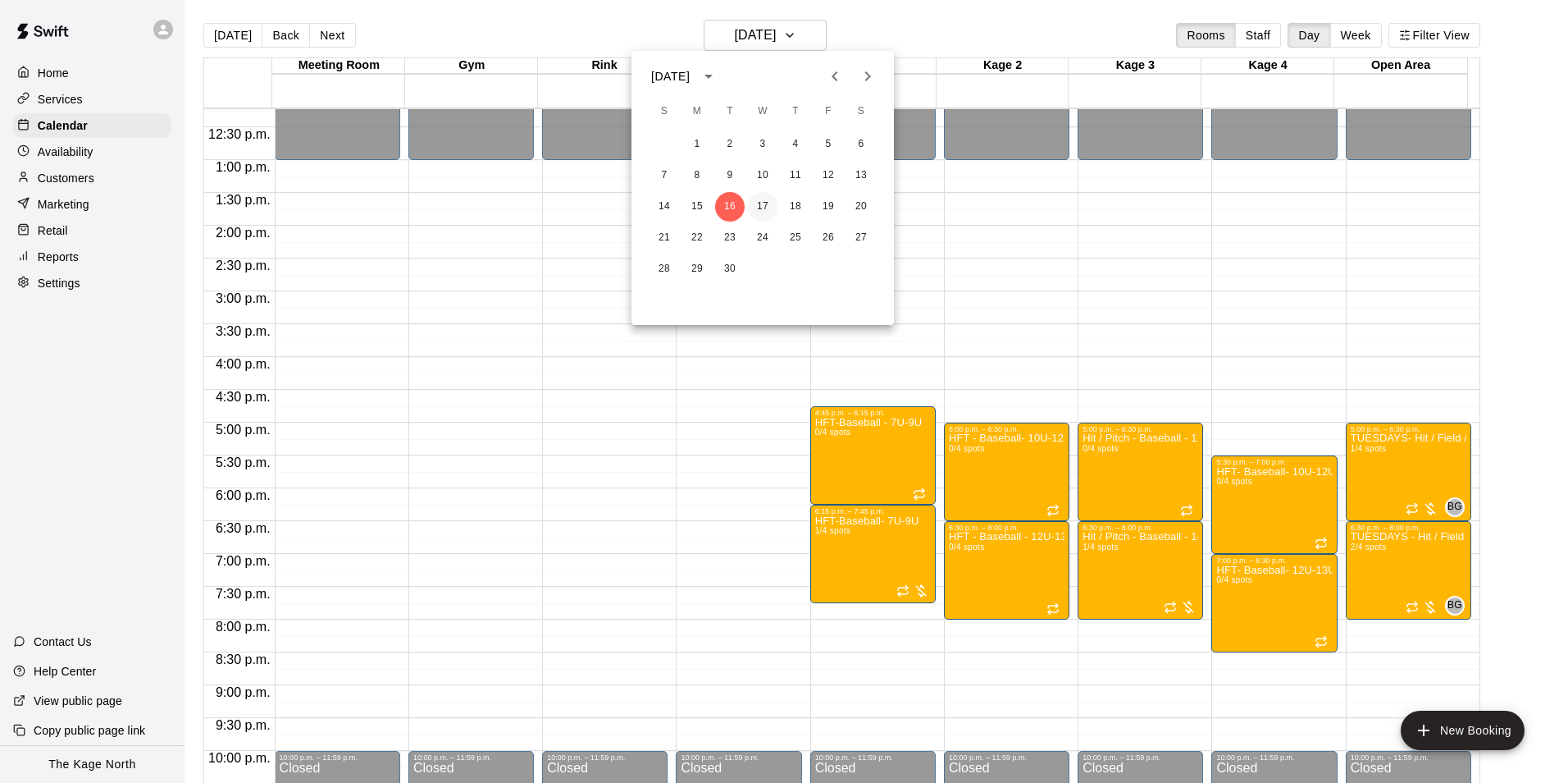
click at [756, 204] on button "17" at bounding box center [762, 206] width 29 height 29
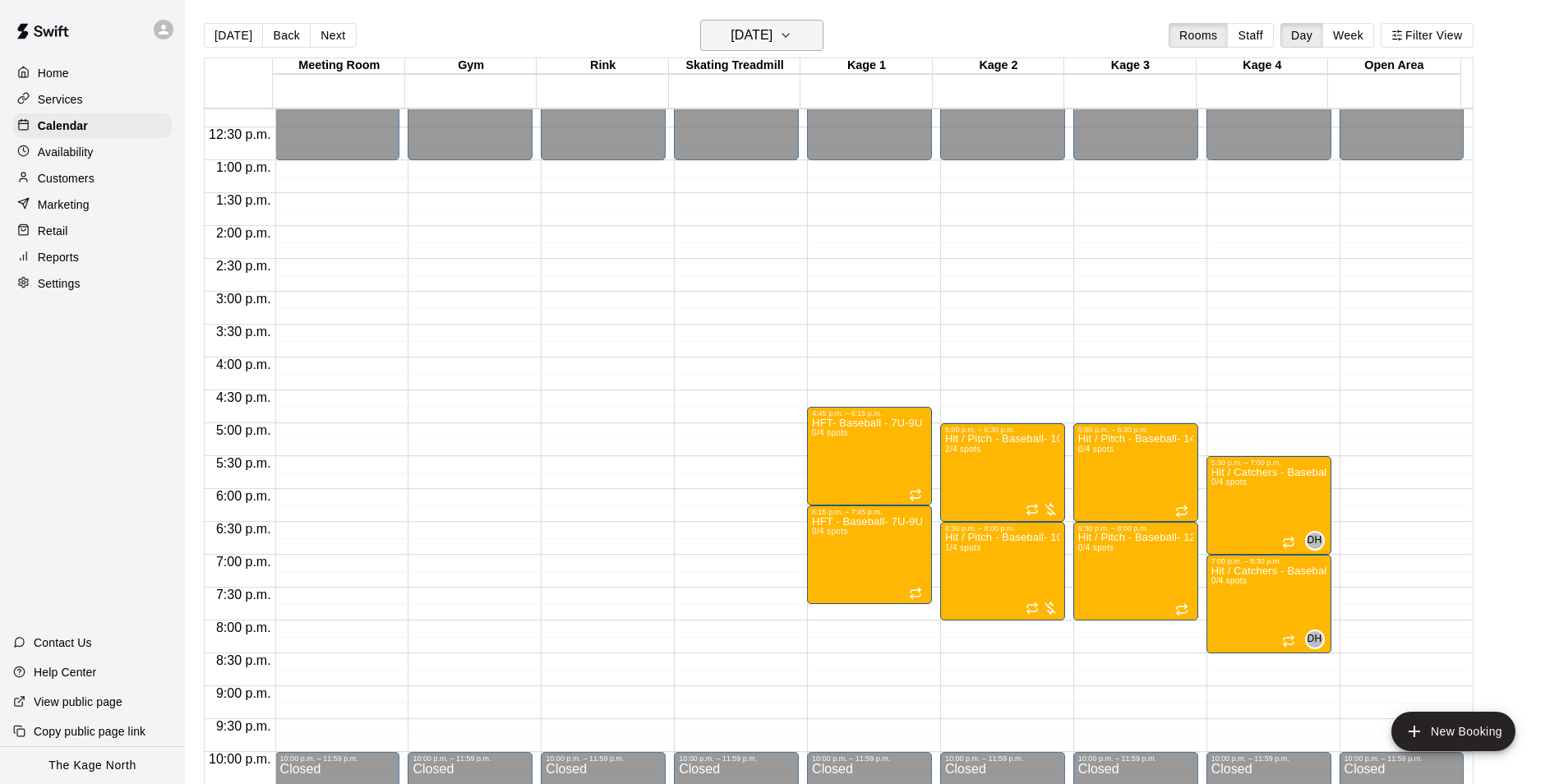
click at [772, 25] on h6 "[DATE]" at bounding box center [751, 35] width 42 height 23
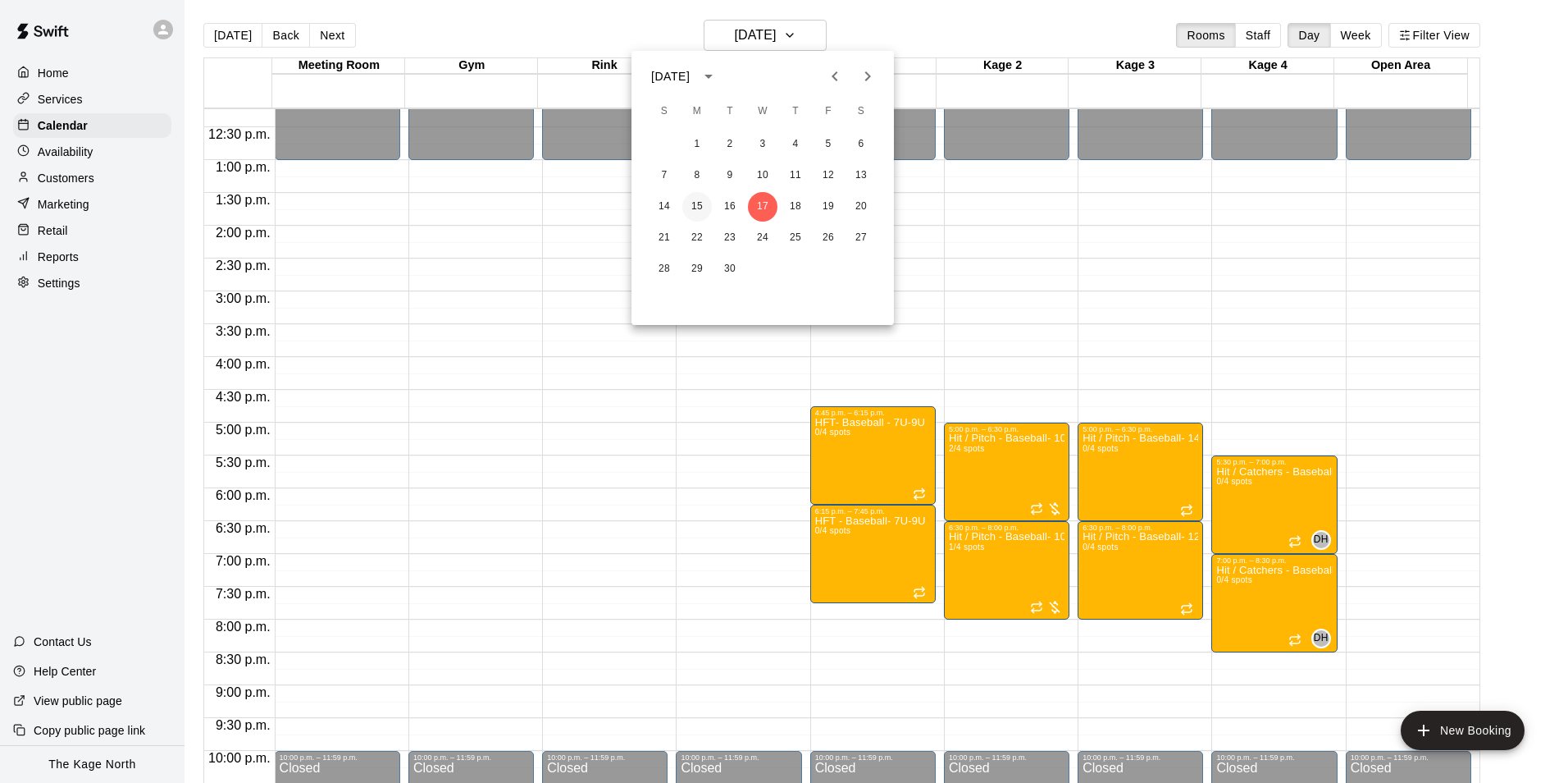
click at [695, 204] on button "15" at bounding box center [697, 206] width 29 height 29
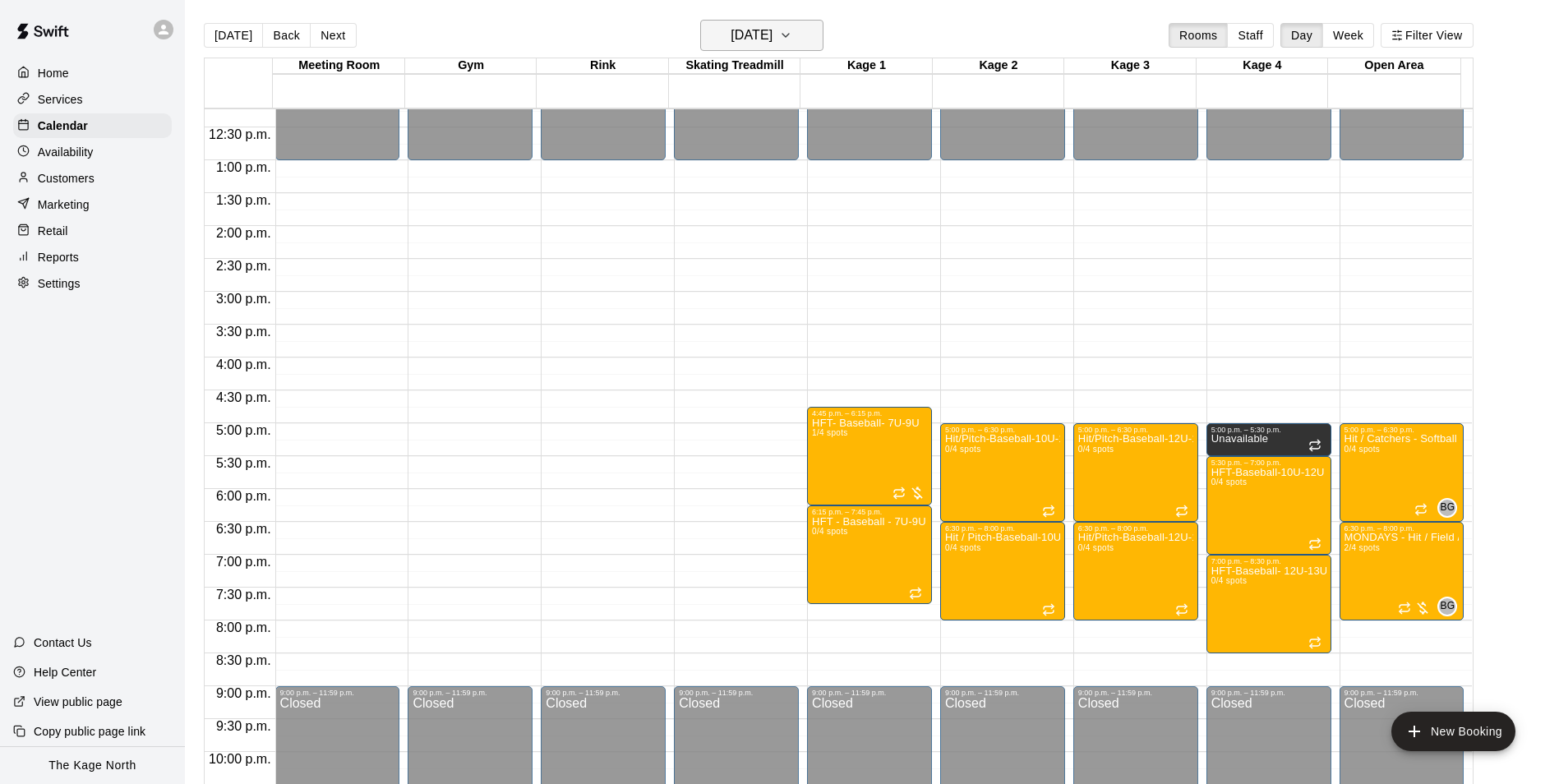
click at [772, 38] on h6 "[DATE]" at bounding box center [751, 35] width 42 height 23
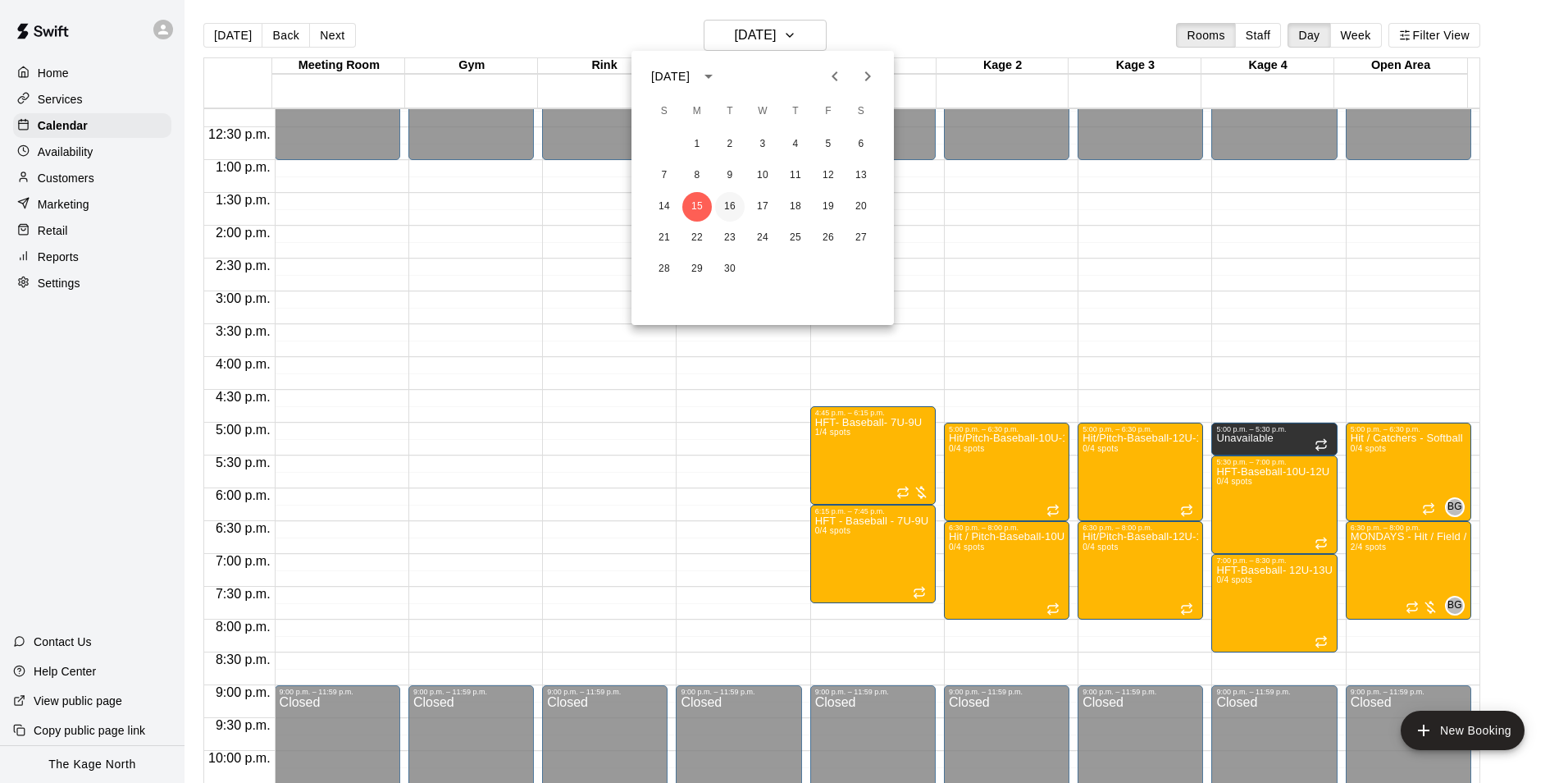
click at [737, 203] on button "16" at bounding box center [730, 206] width 29 height 29
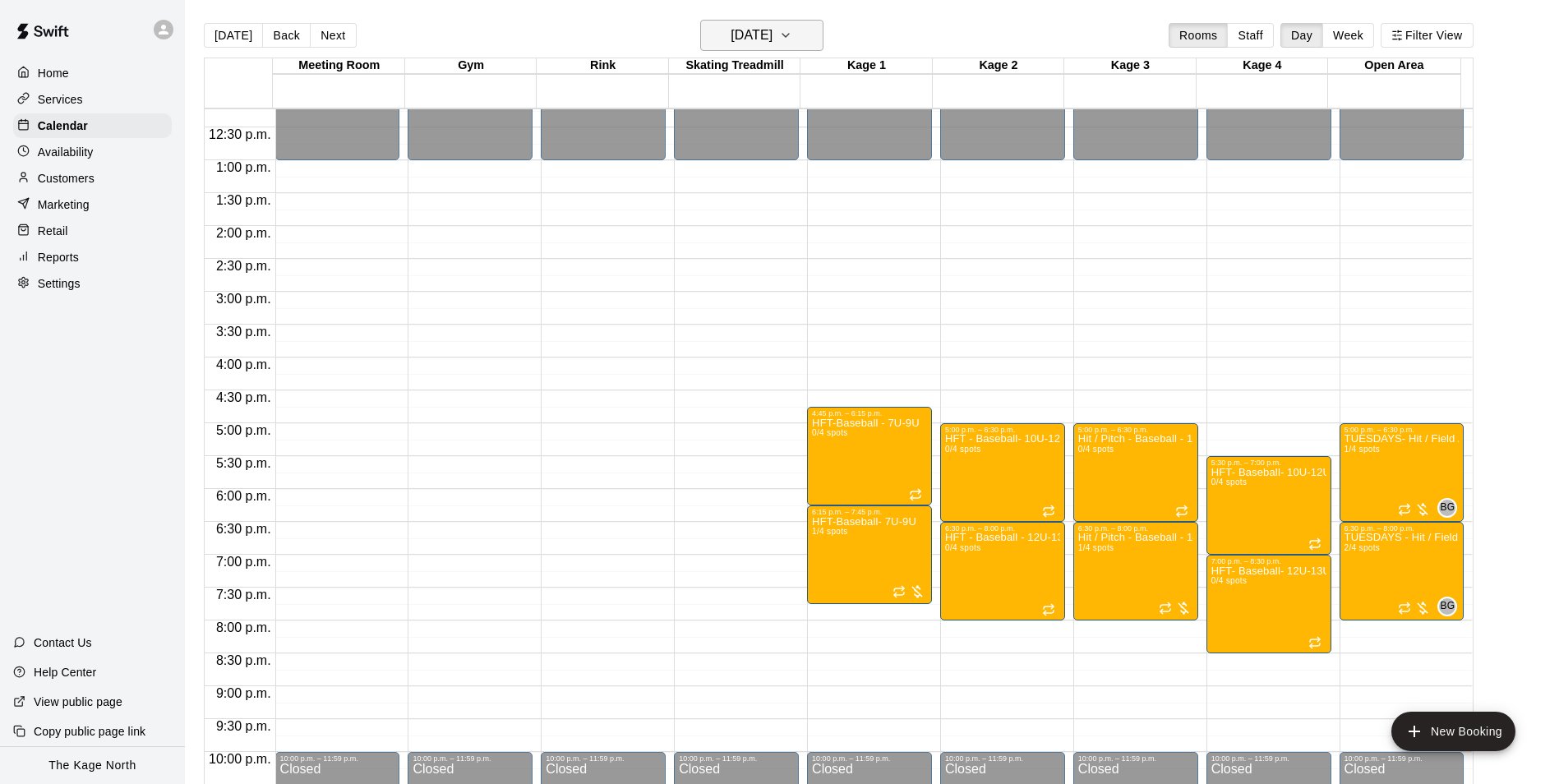
click at [772, 32] on h6 "[DATE]" at bounding box center [751, 35] width 42 height 23
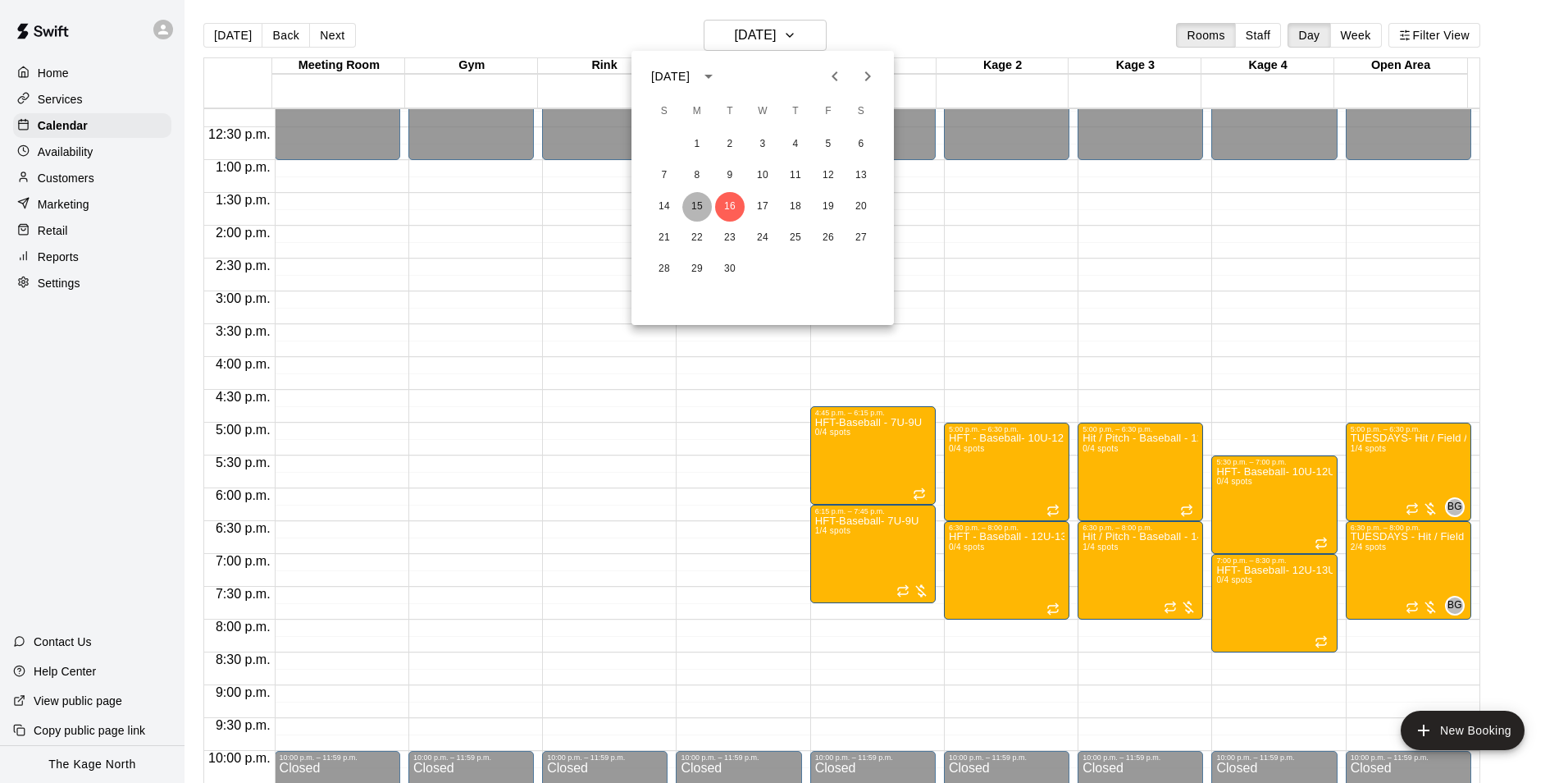
click at [699, 203] on button "15" at bounding box center [697, 206] width 29 height 29
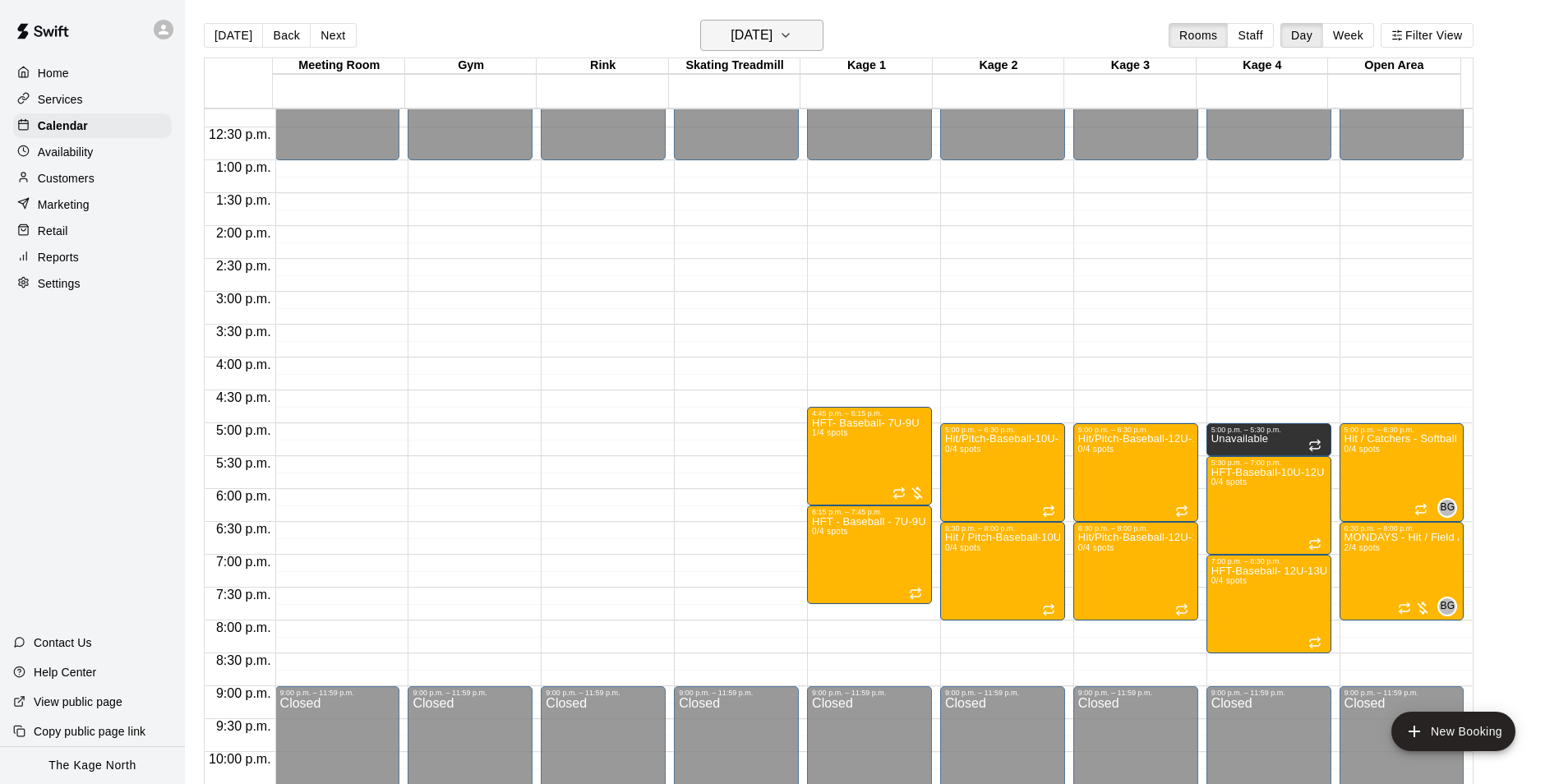
click at [792, 39] on icon "button" at bounding box center [785, 35] width 13 height 20
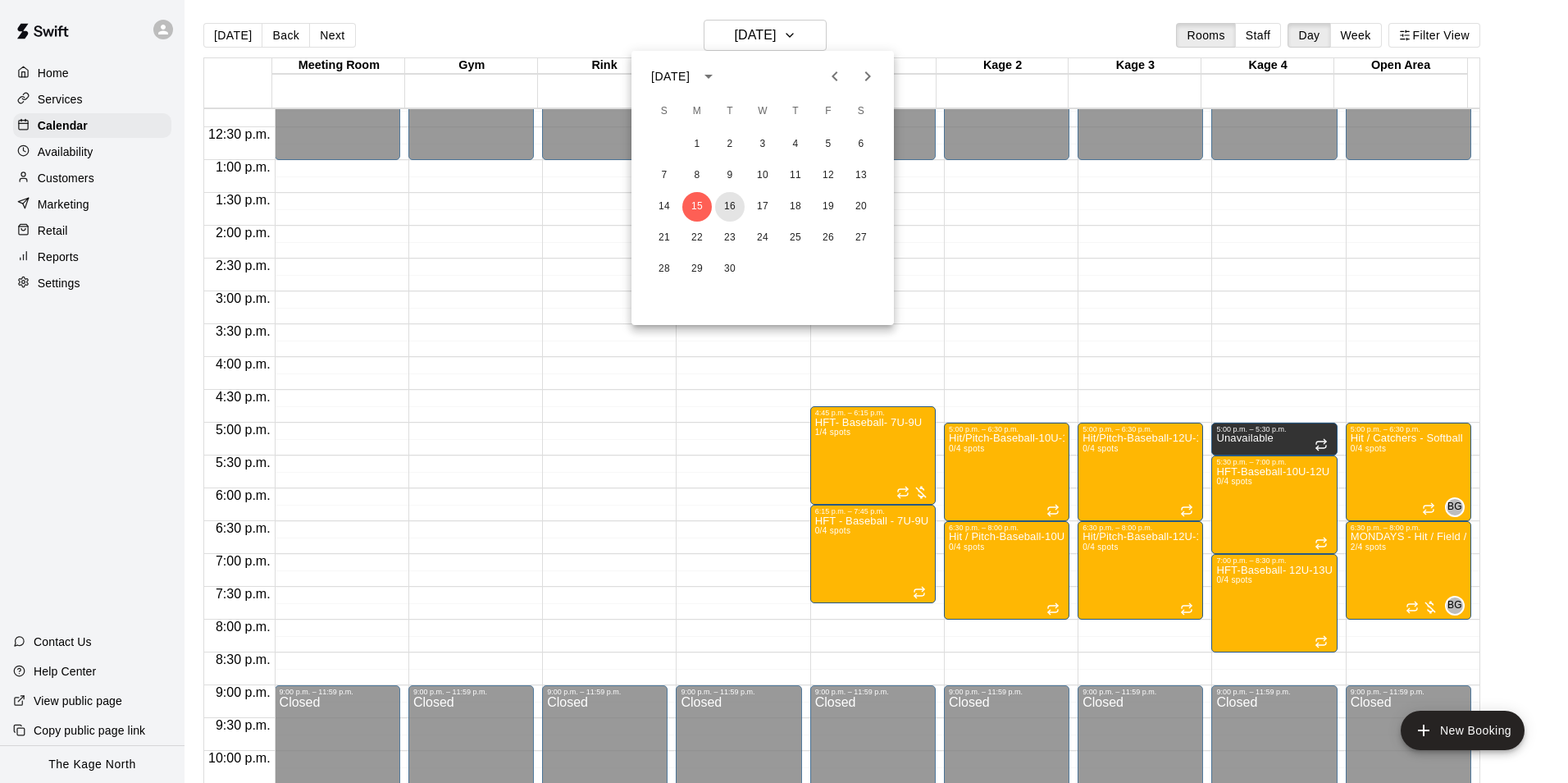
click at [728, 201] on button "16" at bounding box center [730, 206] width 29 height 29
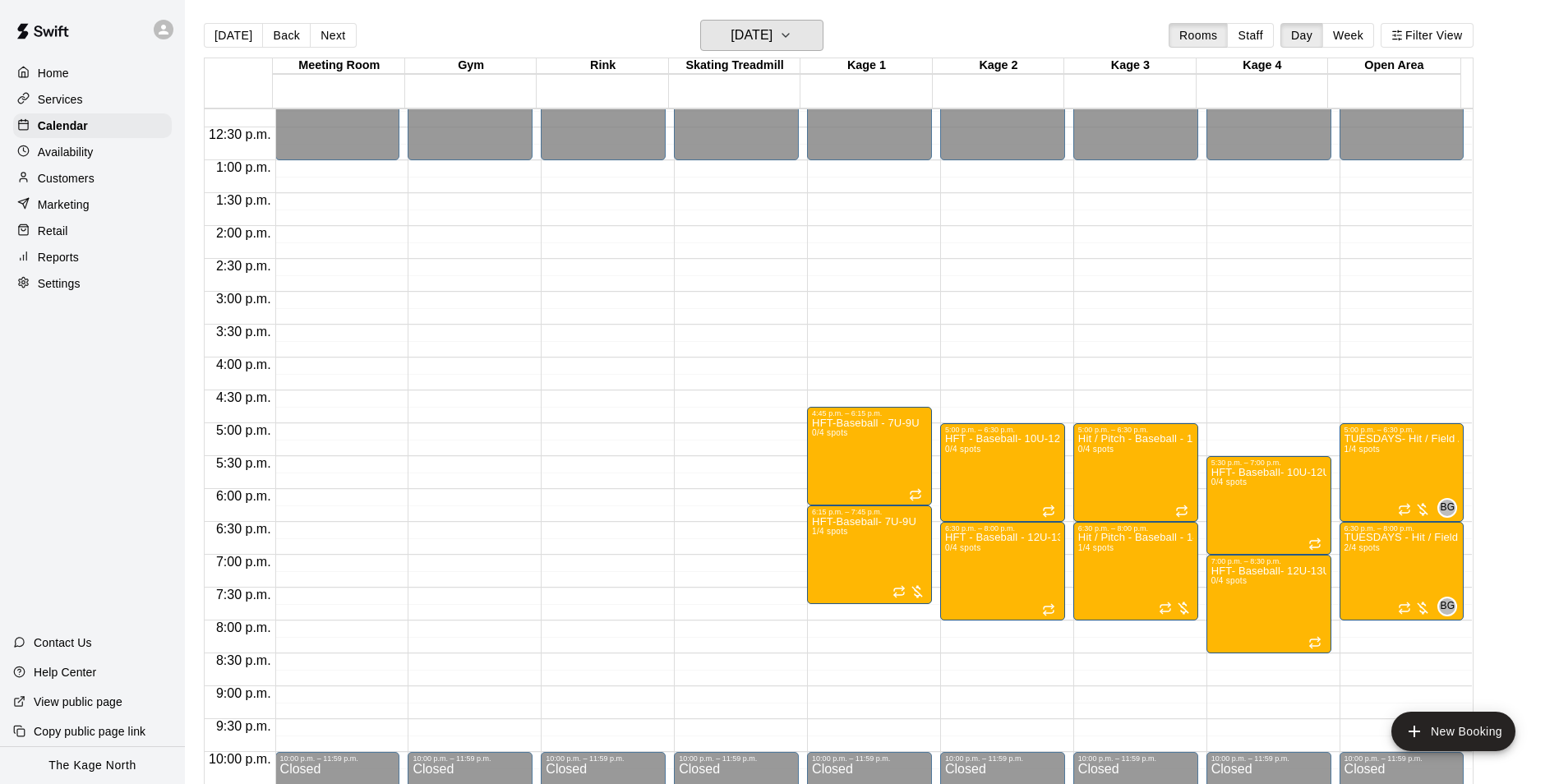
click at [772, 35] on h6 "[DATE]" at bounding box center [751, 35] width 42 height 23
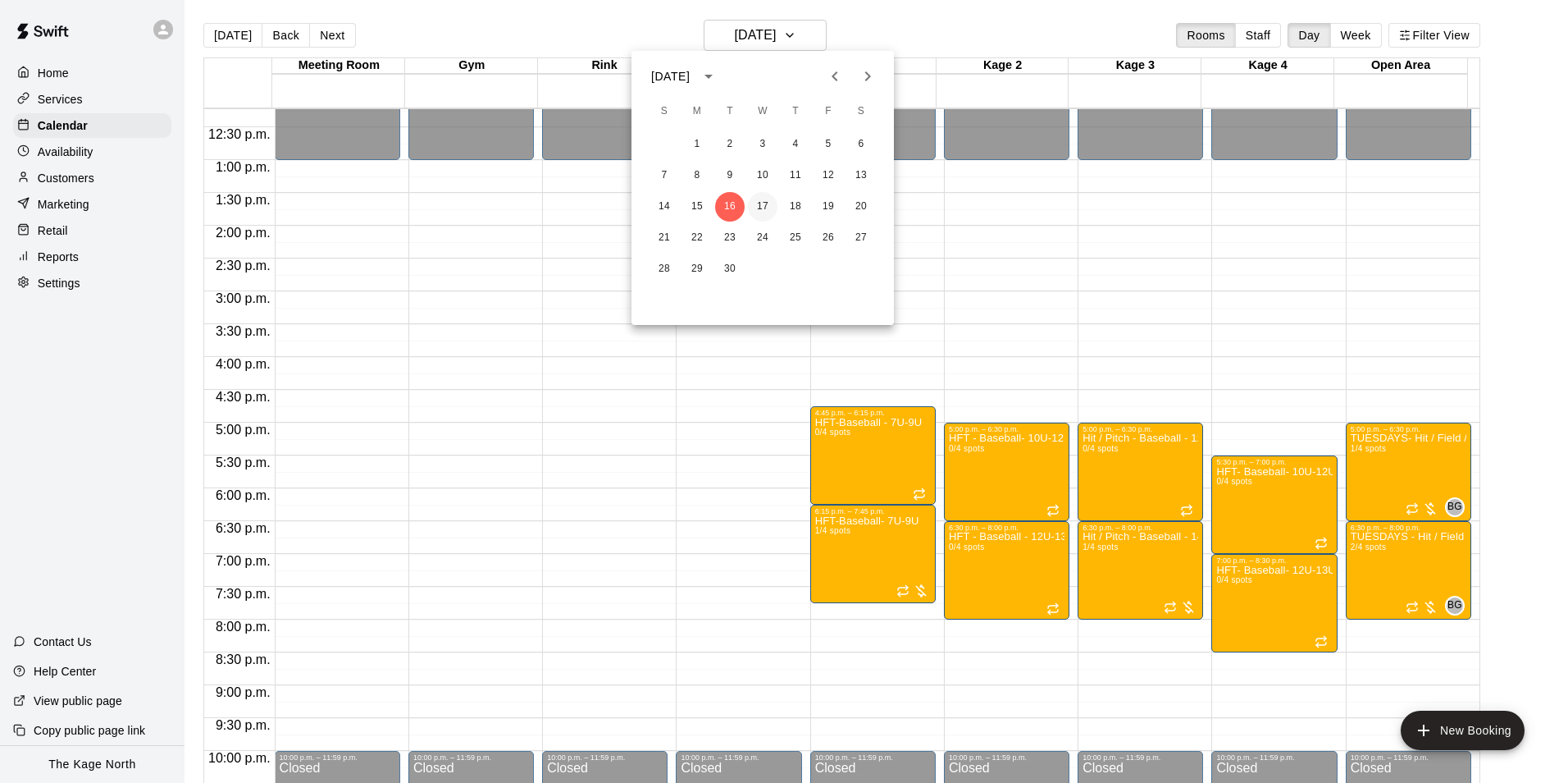
click at [763, 206] on button "17" at bounding box center [762, 206] width 29 height 29
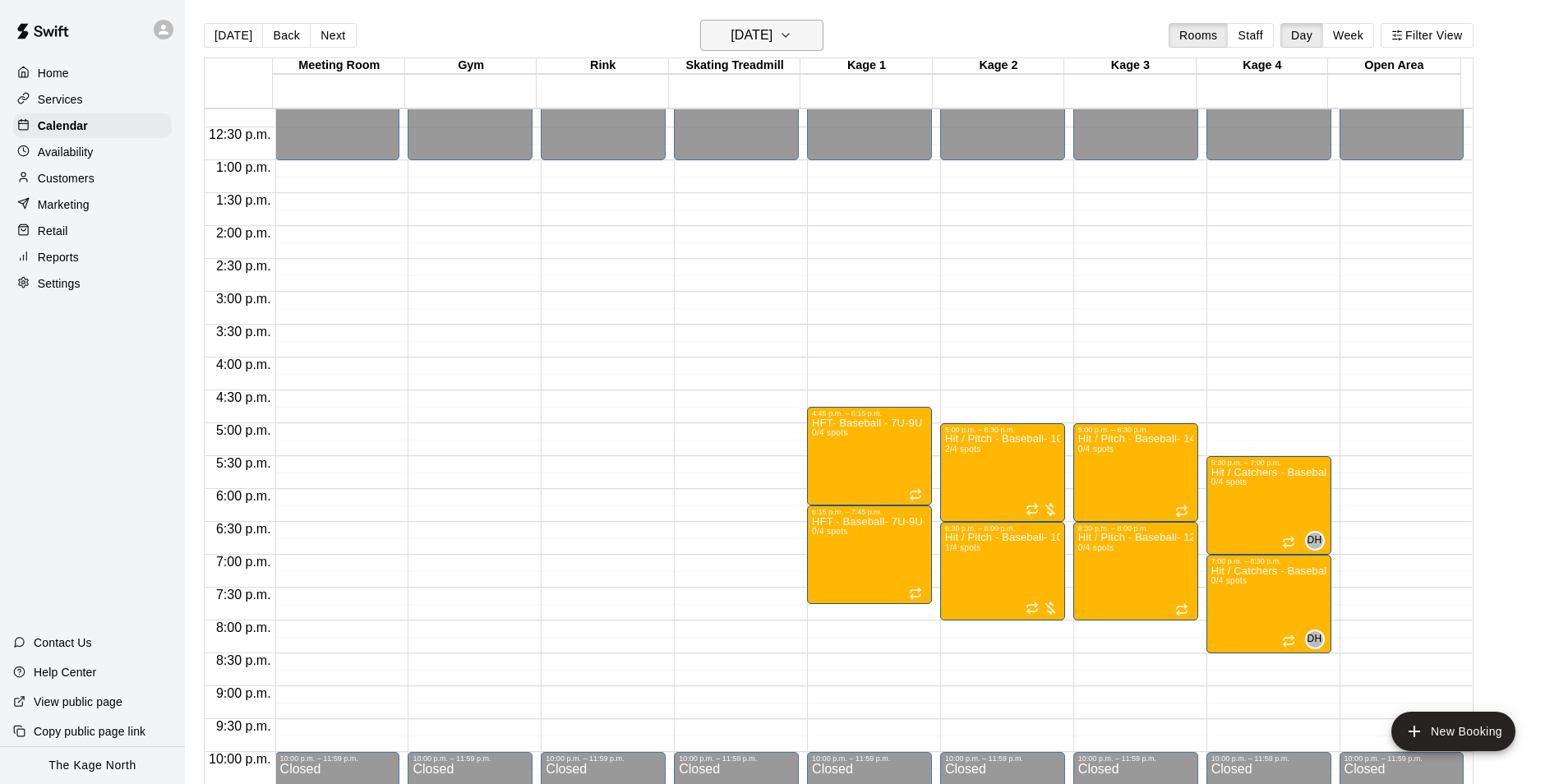
click at [812, 32] on button "[DATE]" at bounding box center [762, 35] width 124 height 31
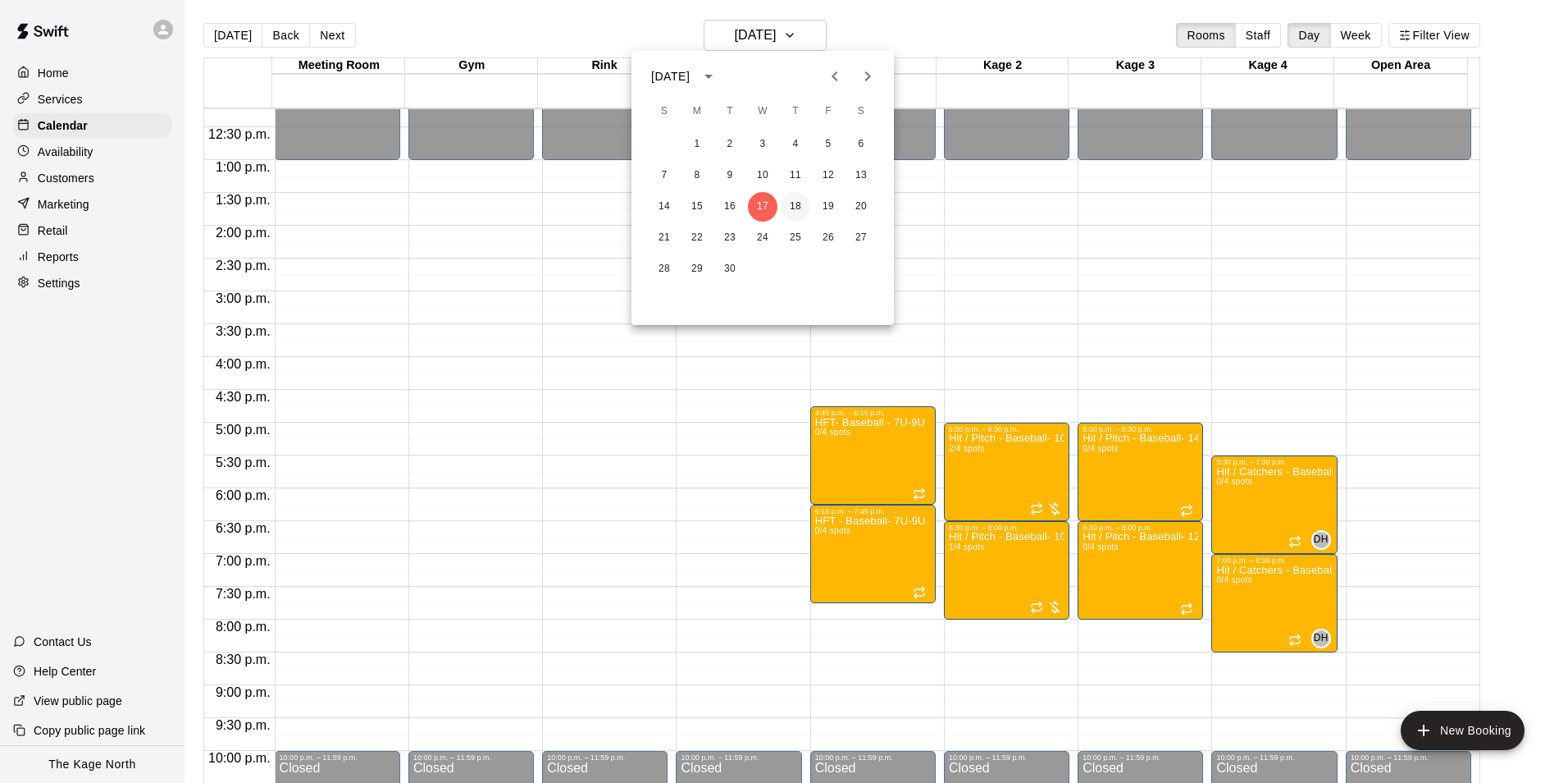
click at [796, 205] on button "18" at bounding box center [796, 206] width 29 height 29
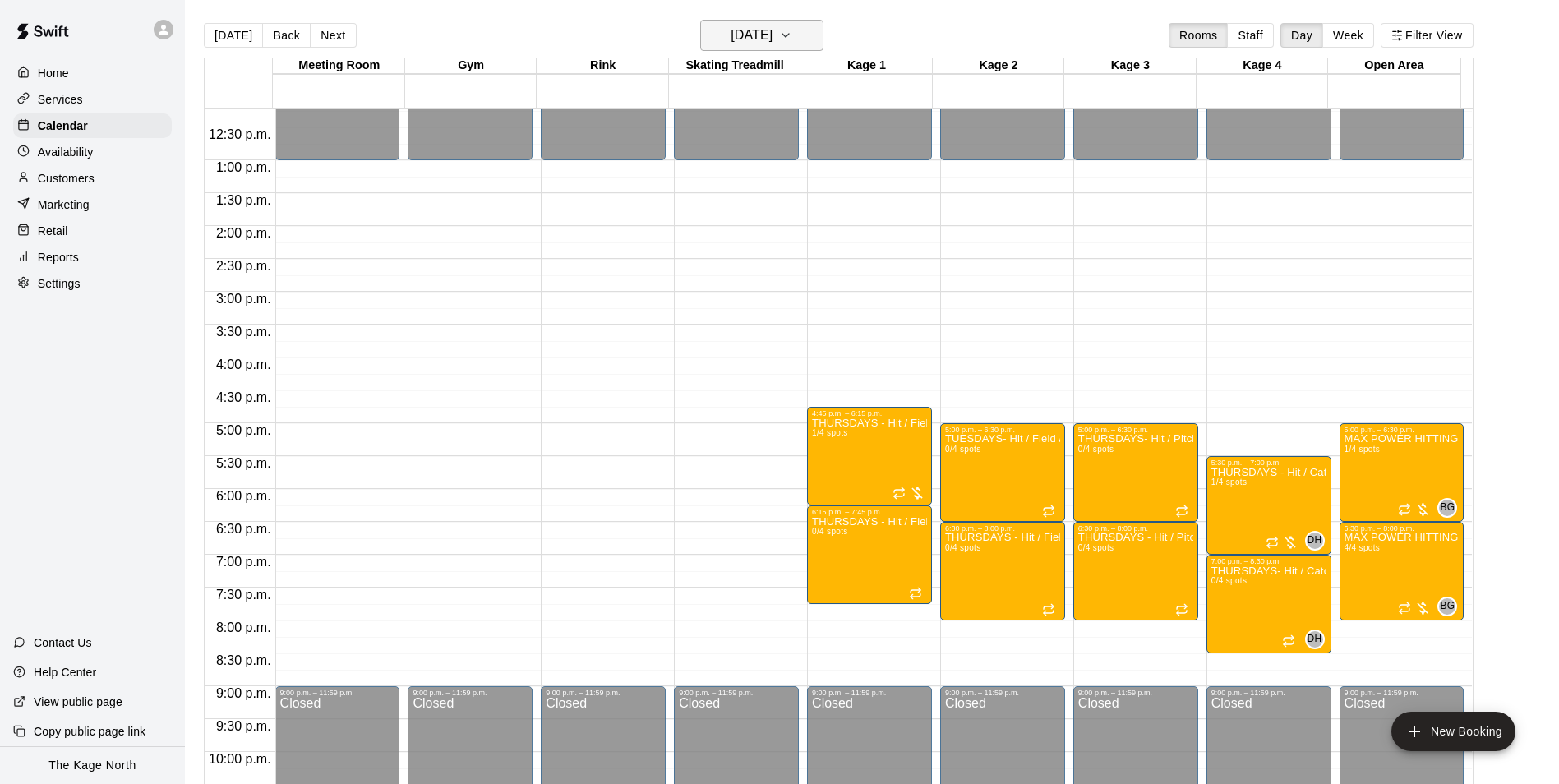
click at [791, 50] on button "[DATE]" at bounding box center [762, 35] width 124 height 31
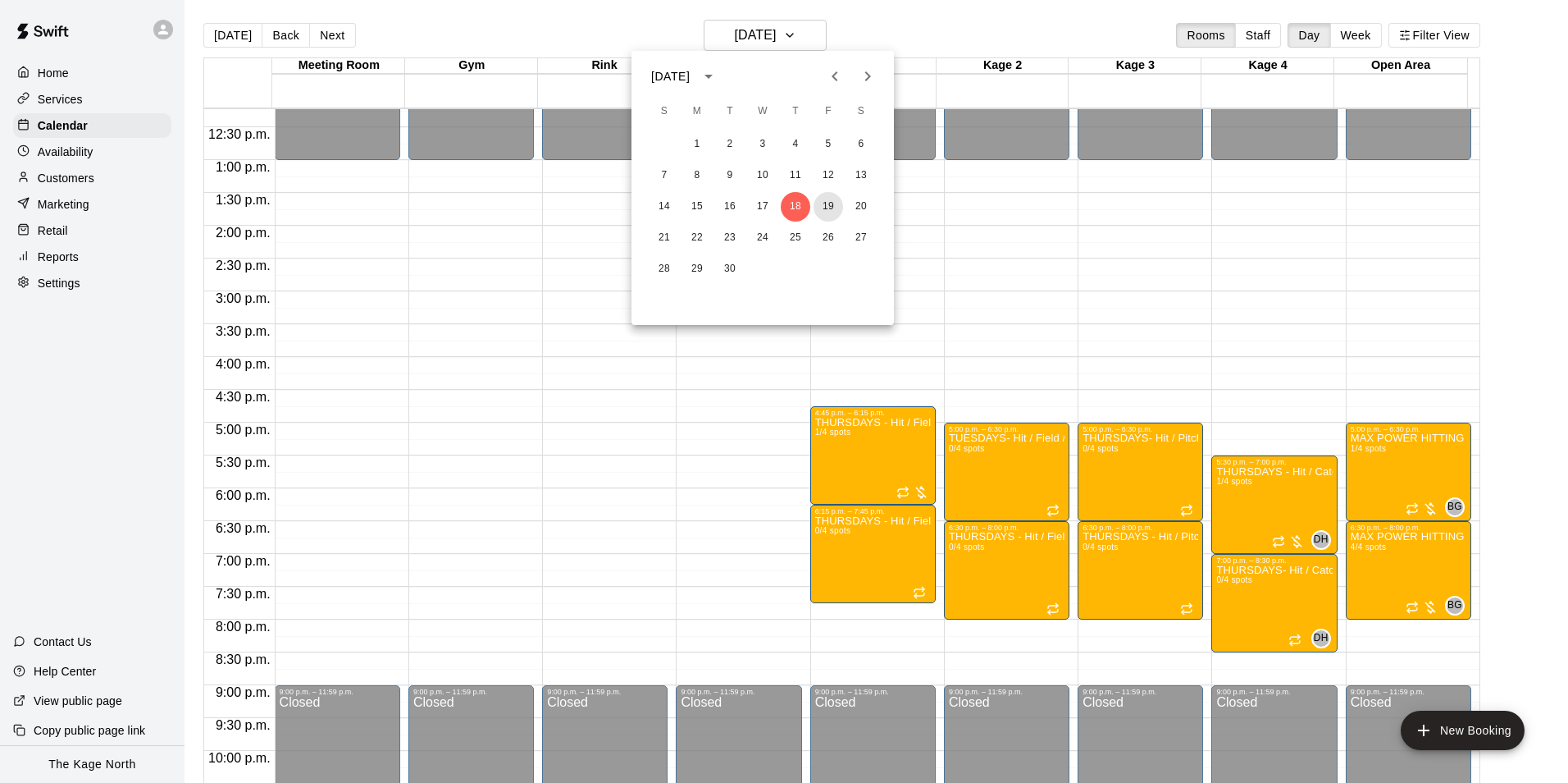
click at [822, 206] on button "19" at bounding box center [828, 206] width 29 height 29
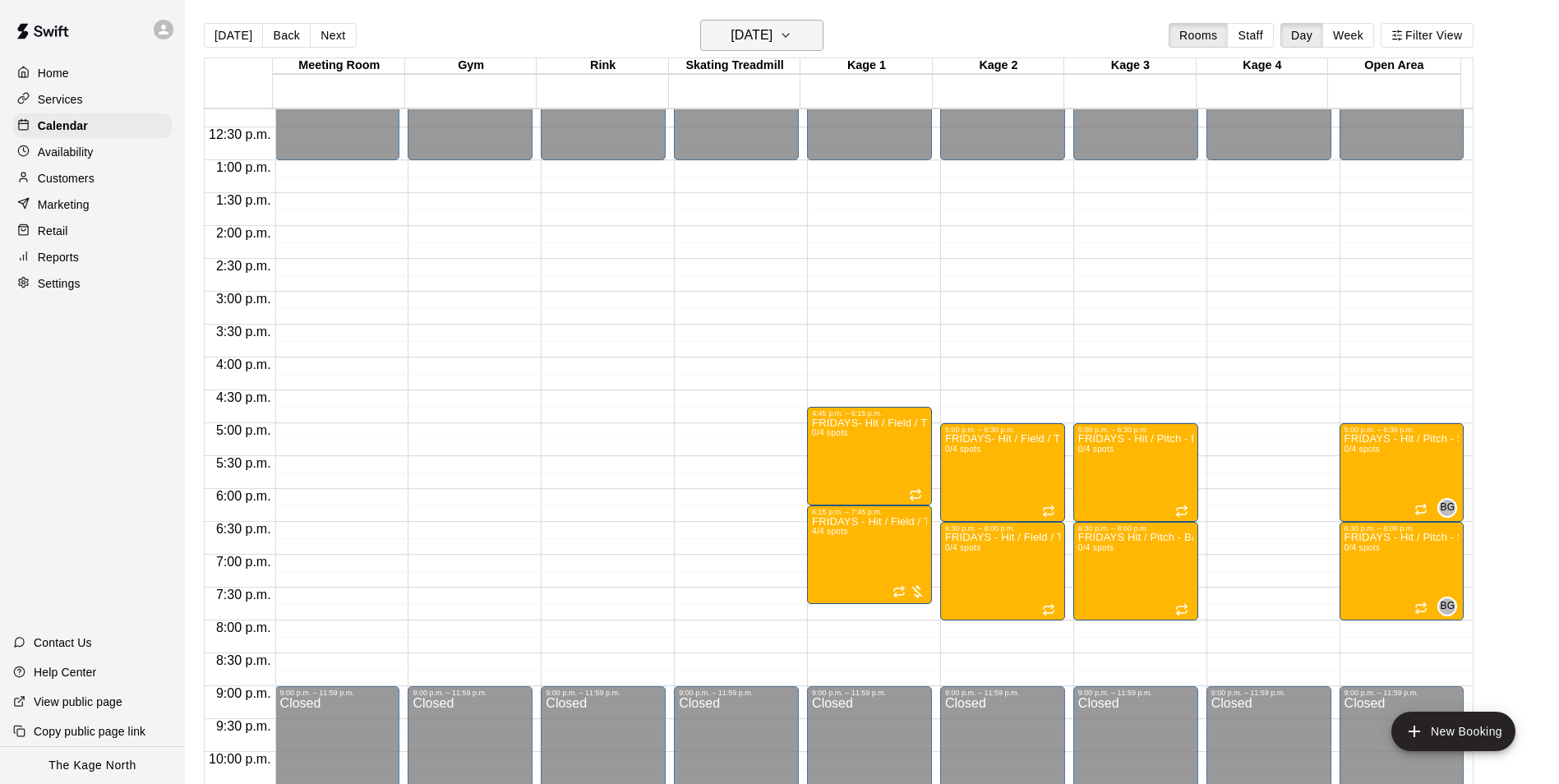
click at [772, 27] on h6 "[DATE]" at bounding box center [751, 35] width 42 height 23
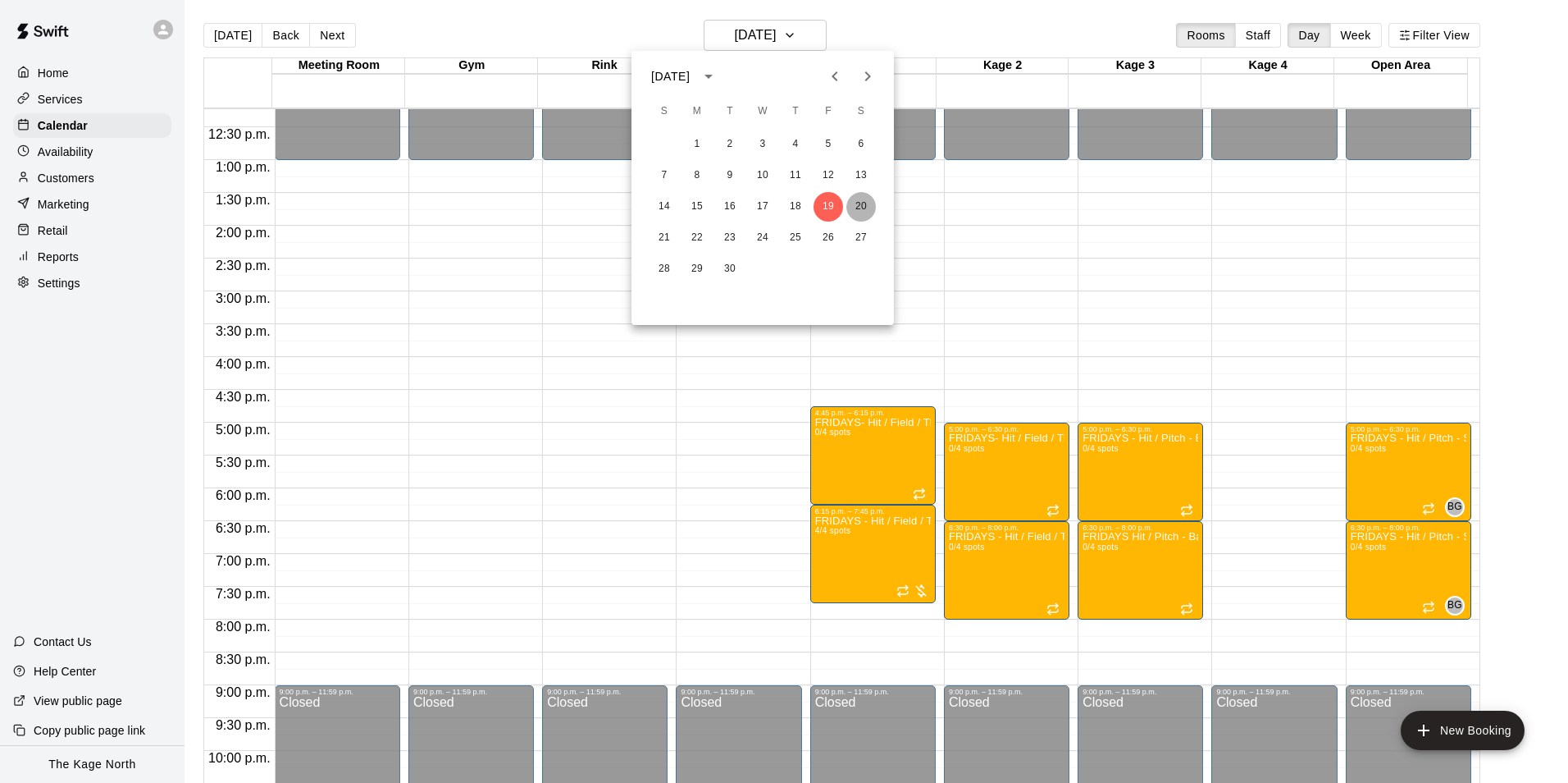
click at [855, 203] on button "20" at bounding box center [861, 206] width 29 height 29
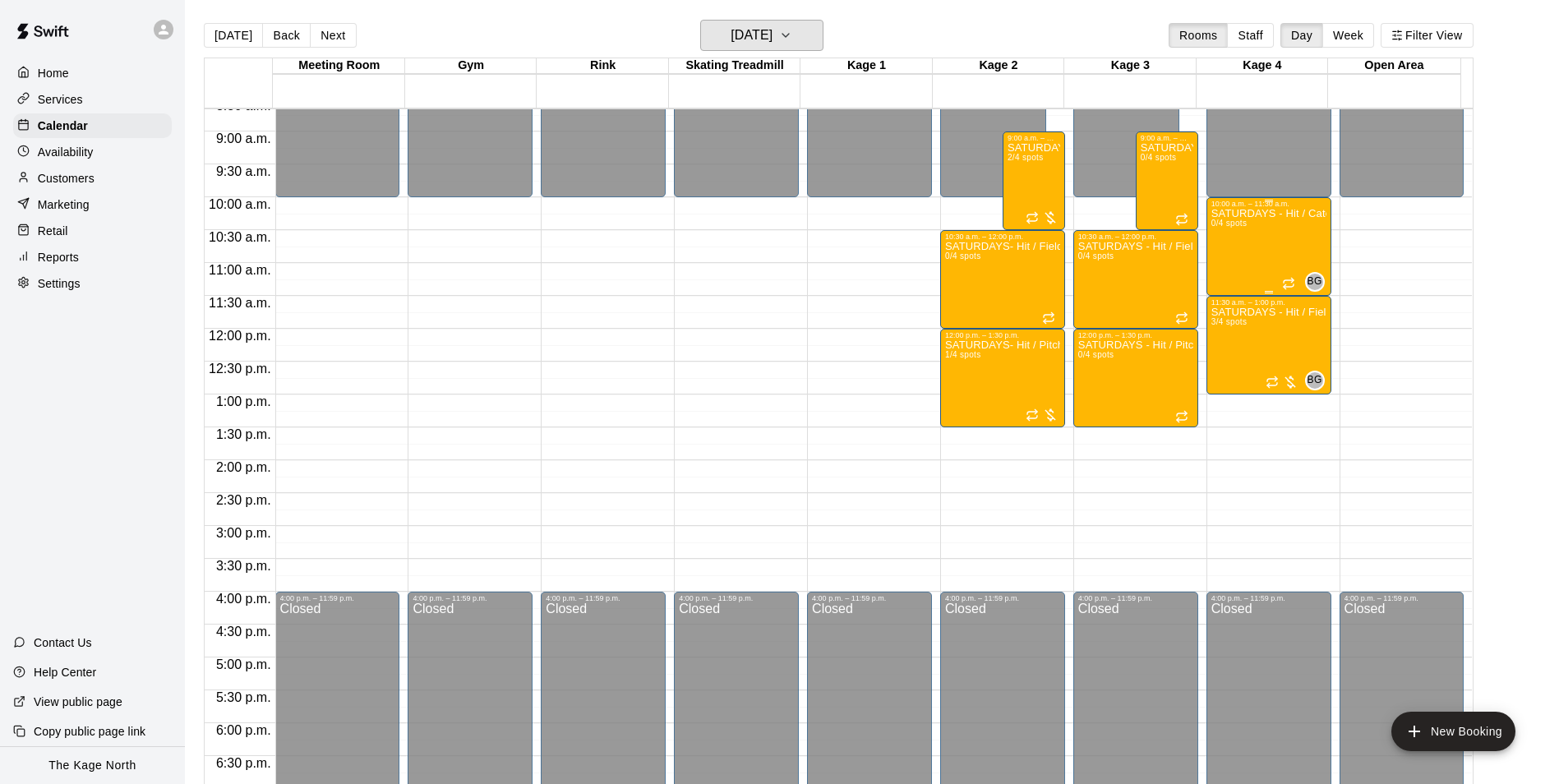
scroll to position [475, 0]
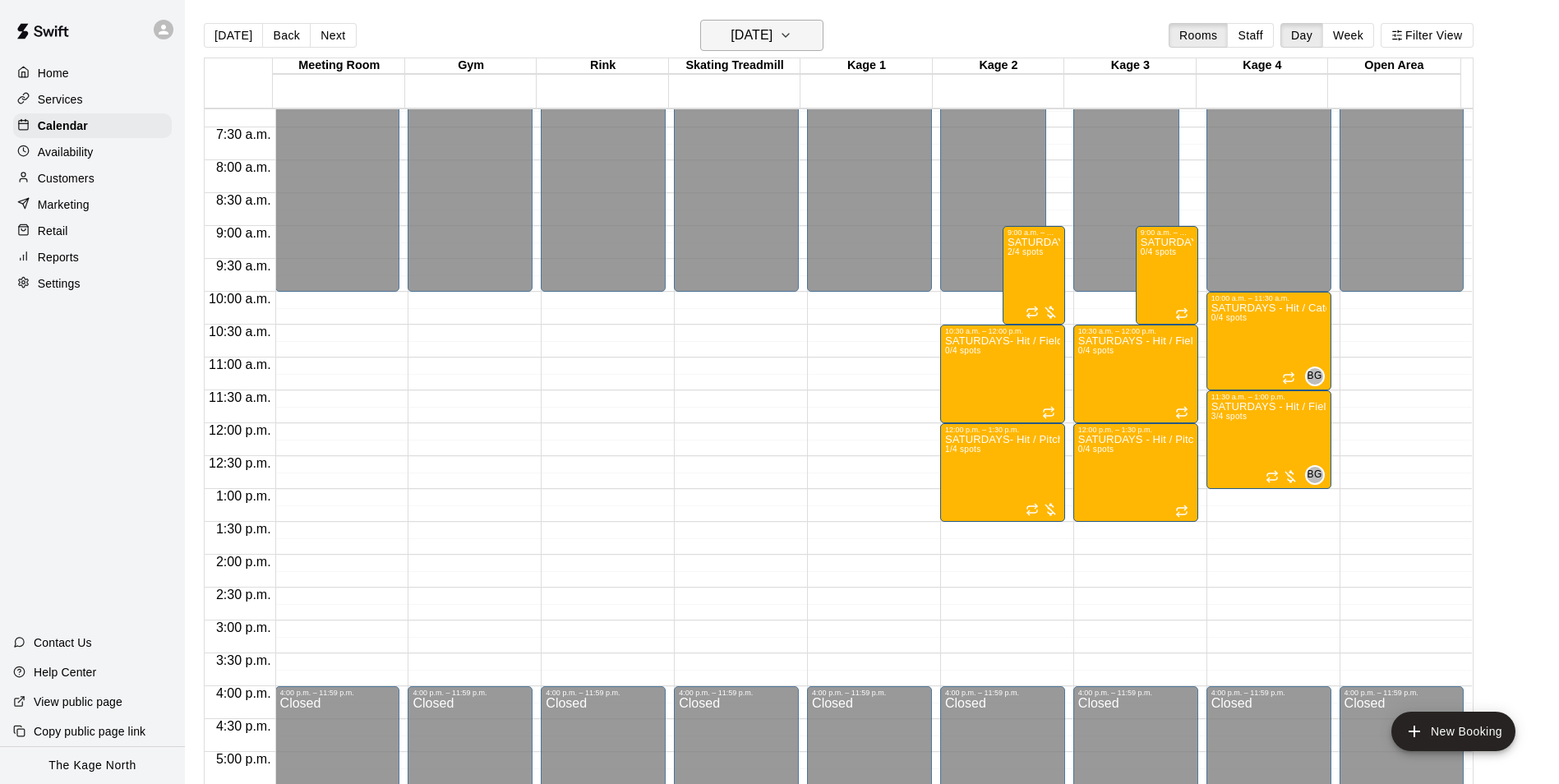
click at [772, 31] on h6 "[DATE]" at bounding box center [751, 35] width 42 height 23
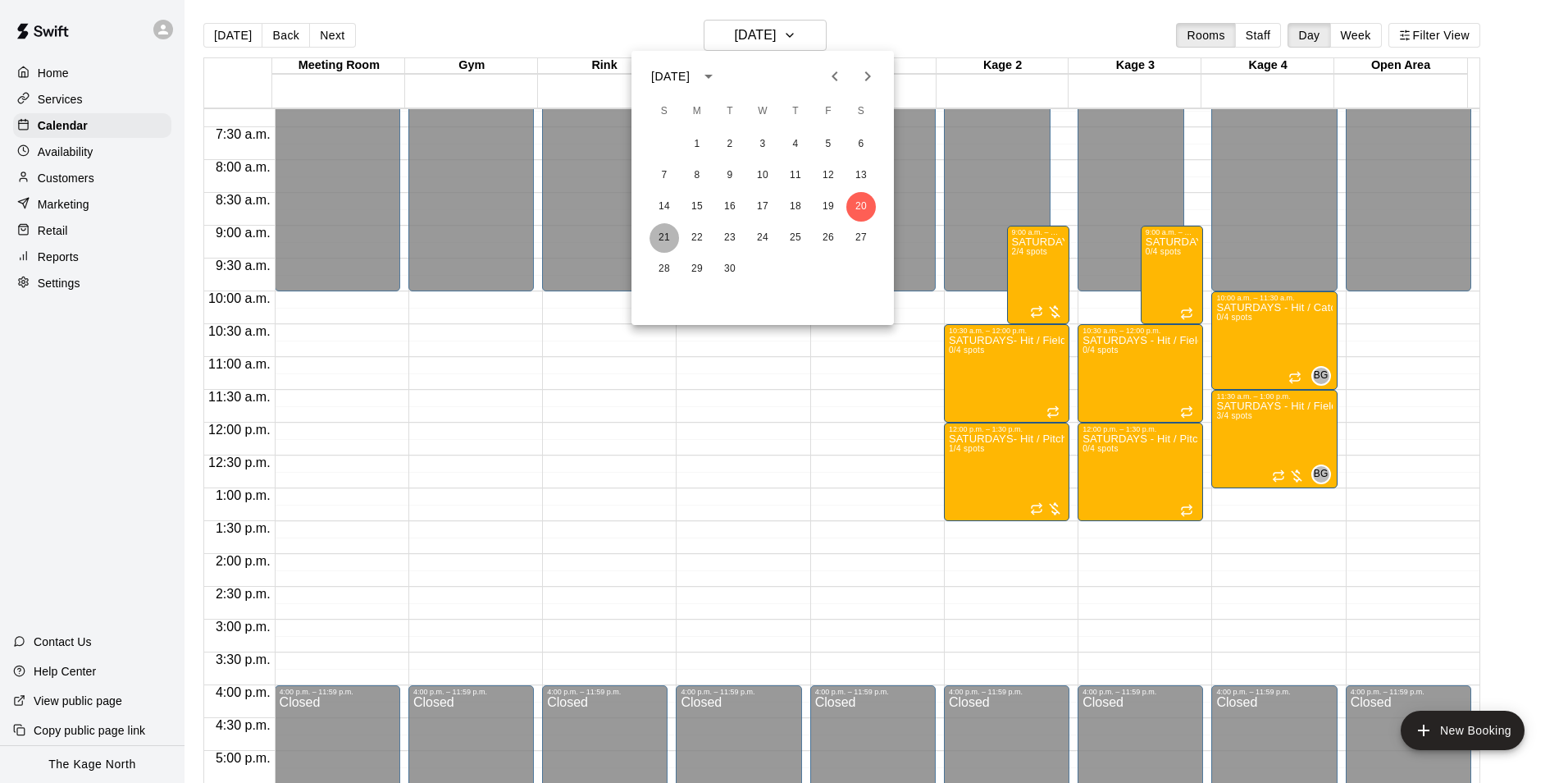
click at [665, 232] on button "21" at bounding box center [665, 238] width 29 height 29
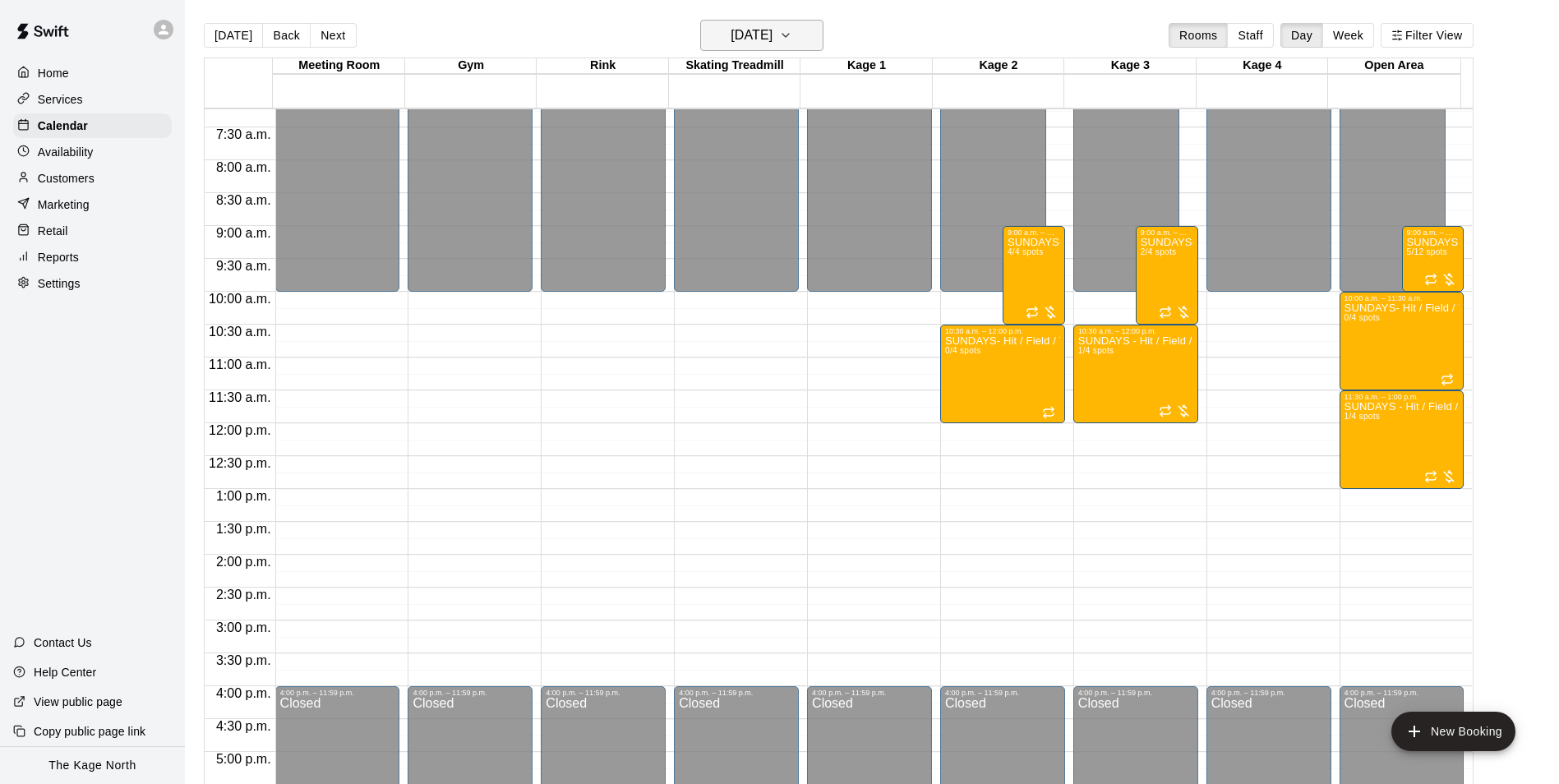
click at [772, 36] on h6 "[DATE]" at bounding box center [751, 35] width 42 height 23
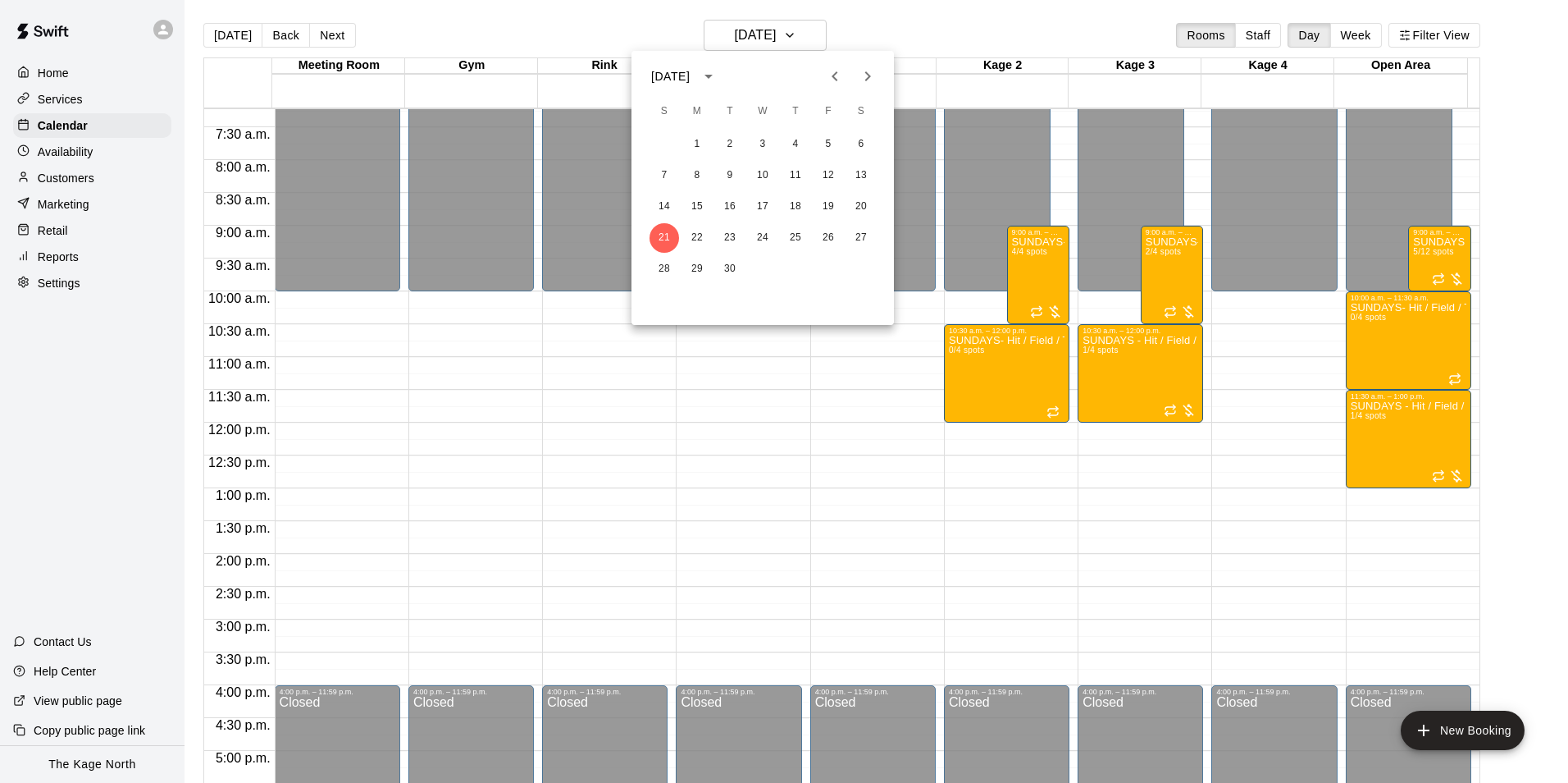
click at [905, 20] on div at bounding box center [784, 392] width 1568 height 783
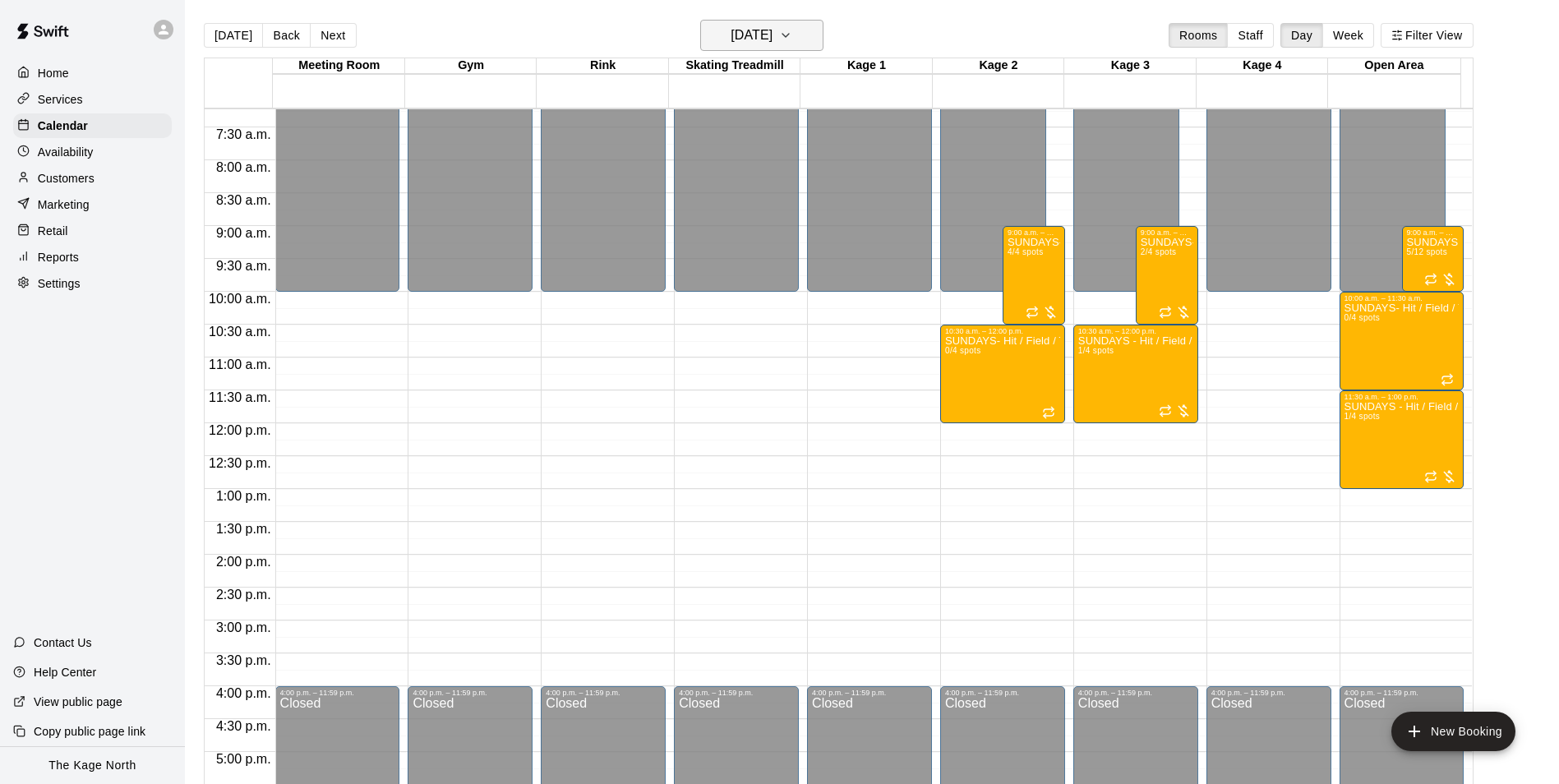
click at [821, 34] on button "[DATE]" at bounding box center [762, 35] width 124 height 31
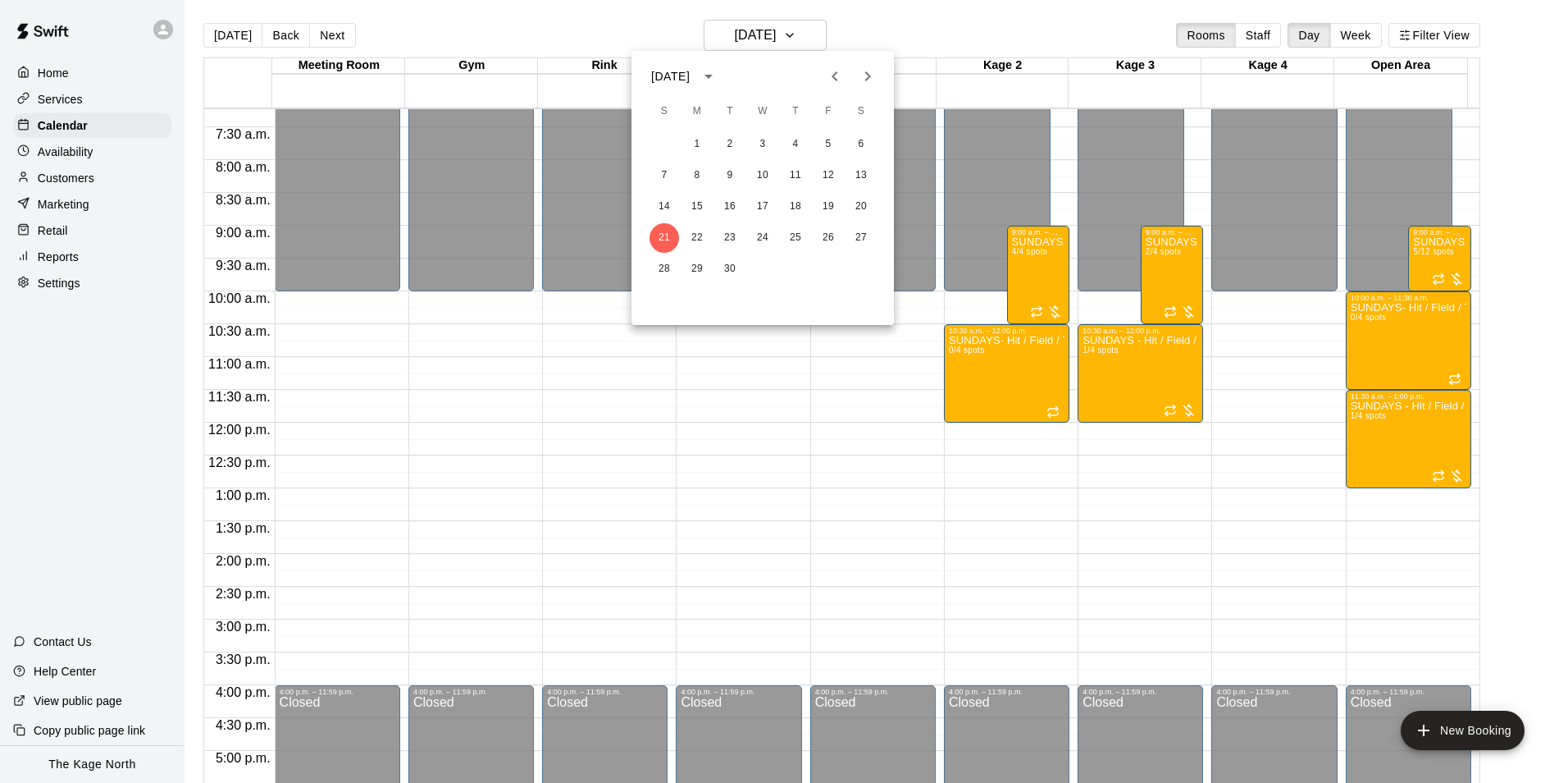
click at [901, 27] on div at bounding box center [784, 392] width 1568 height 783
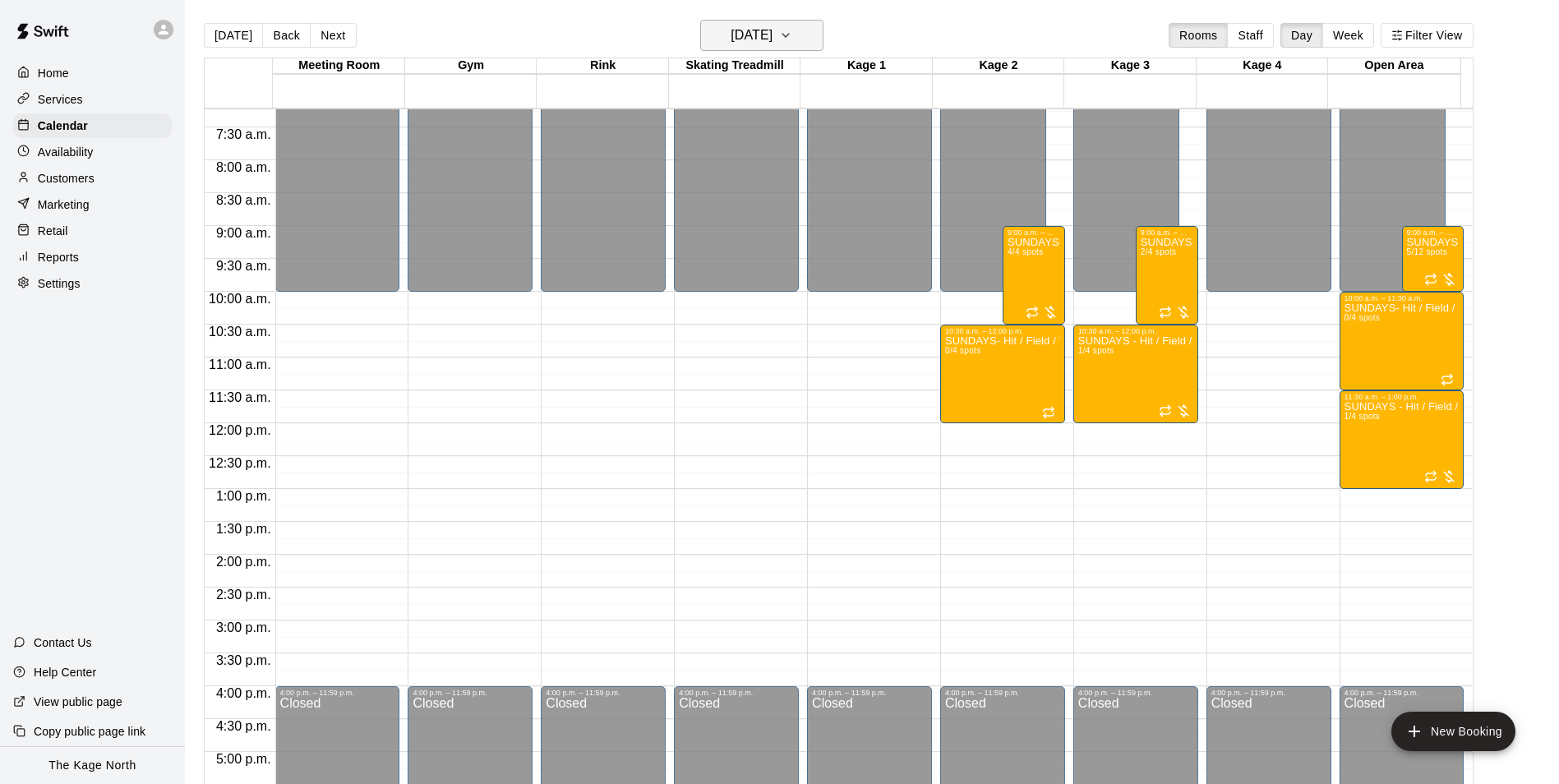
click at [803, 40] on button "[DATE]" at bounding box center [762, 35] width 124 height 31
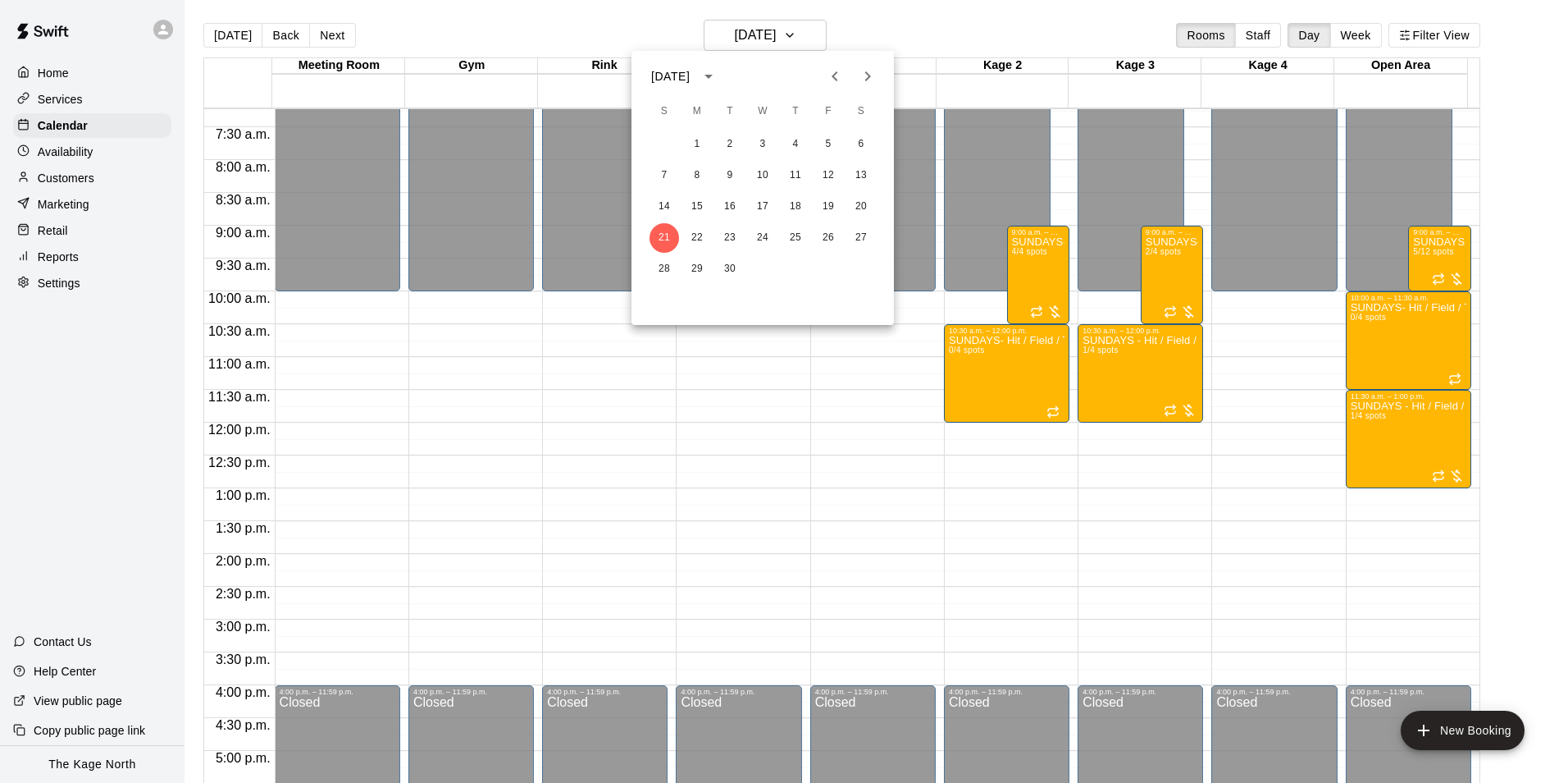
click at [904, 20] on div at bounding box center [784, 392] width 1568 height 783
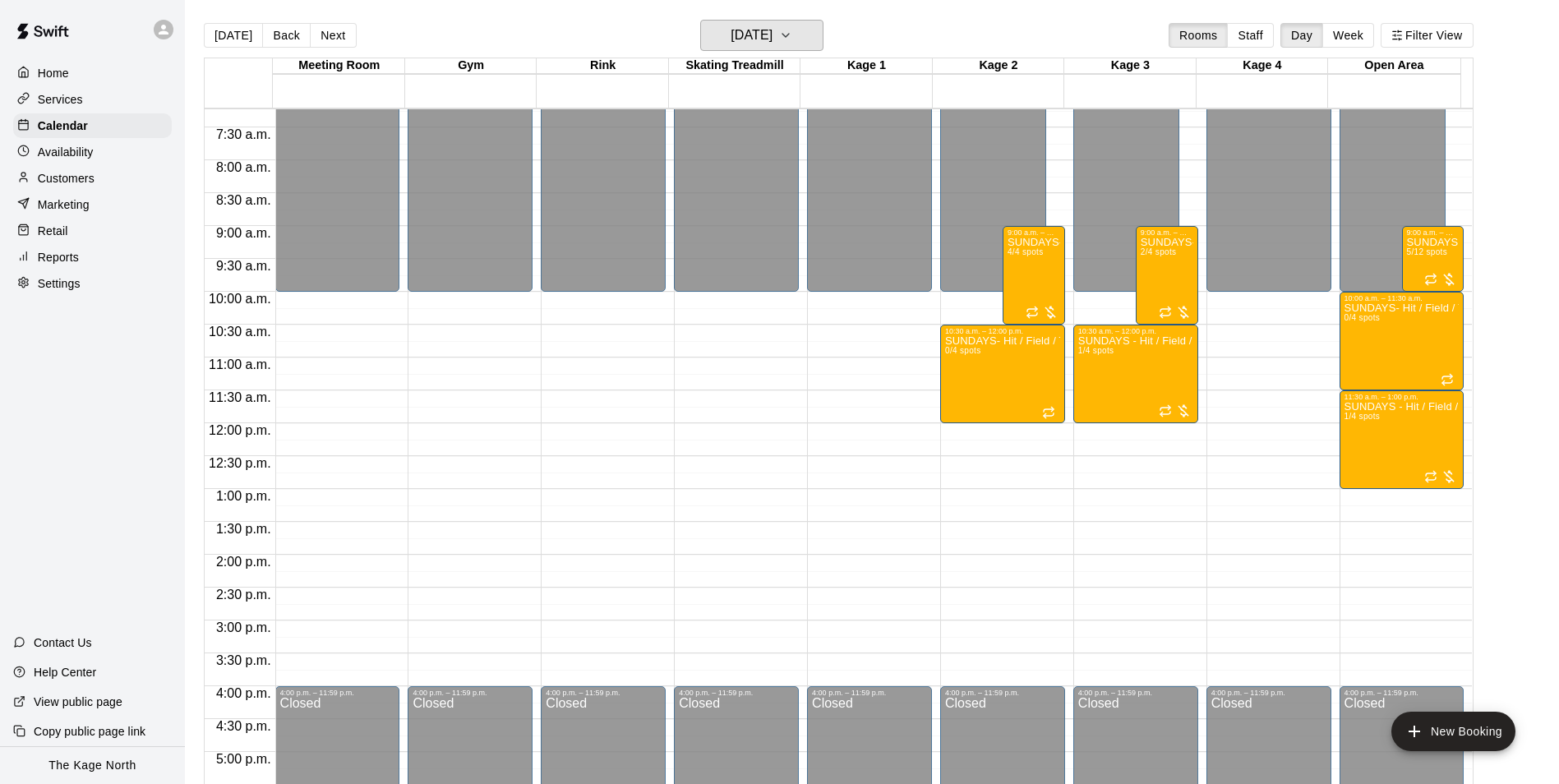
click at [792, 32] on icon "button" at bounding box center [785, 35] width 13 height 20
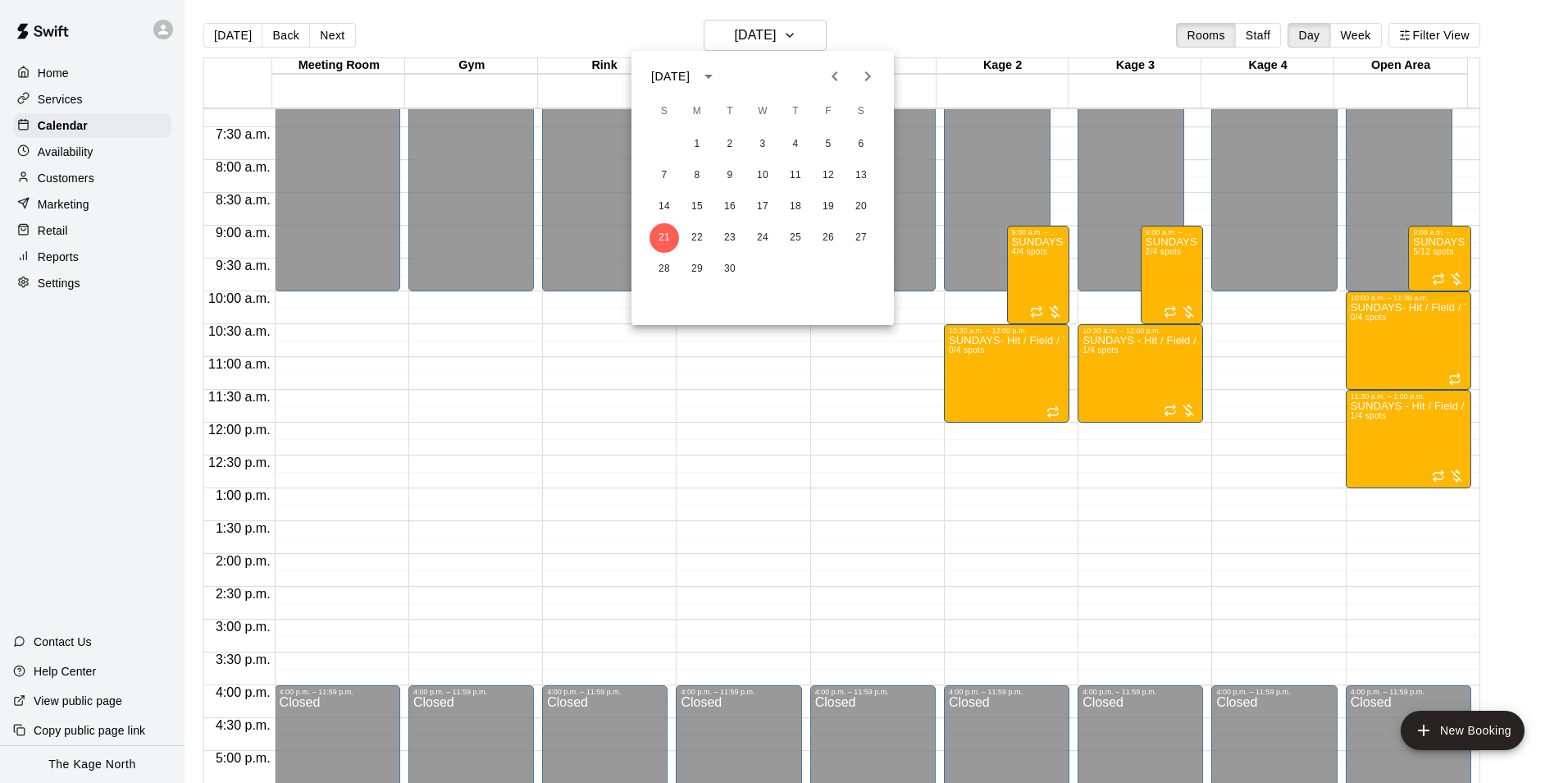
click at [863, 76] on icon "Next month" at bounding box center [867, 76] width 20 height 20
click at [695, 173] on button "6" at bounding box center [697, 176] width 29 height 29
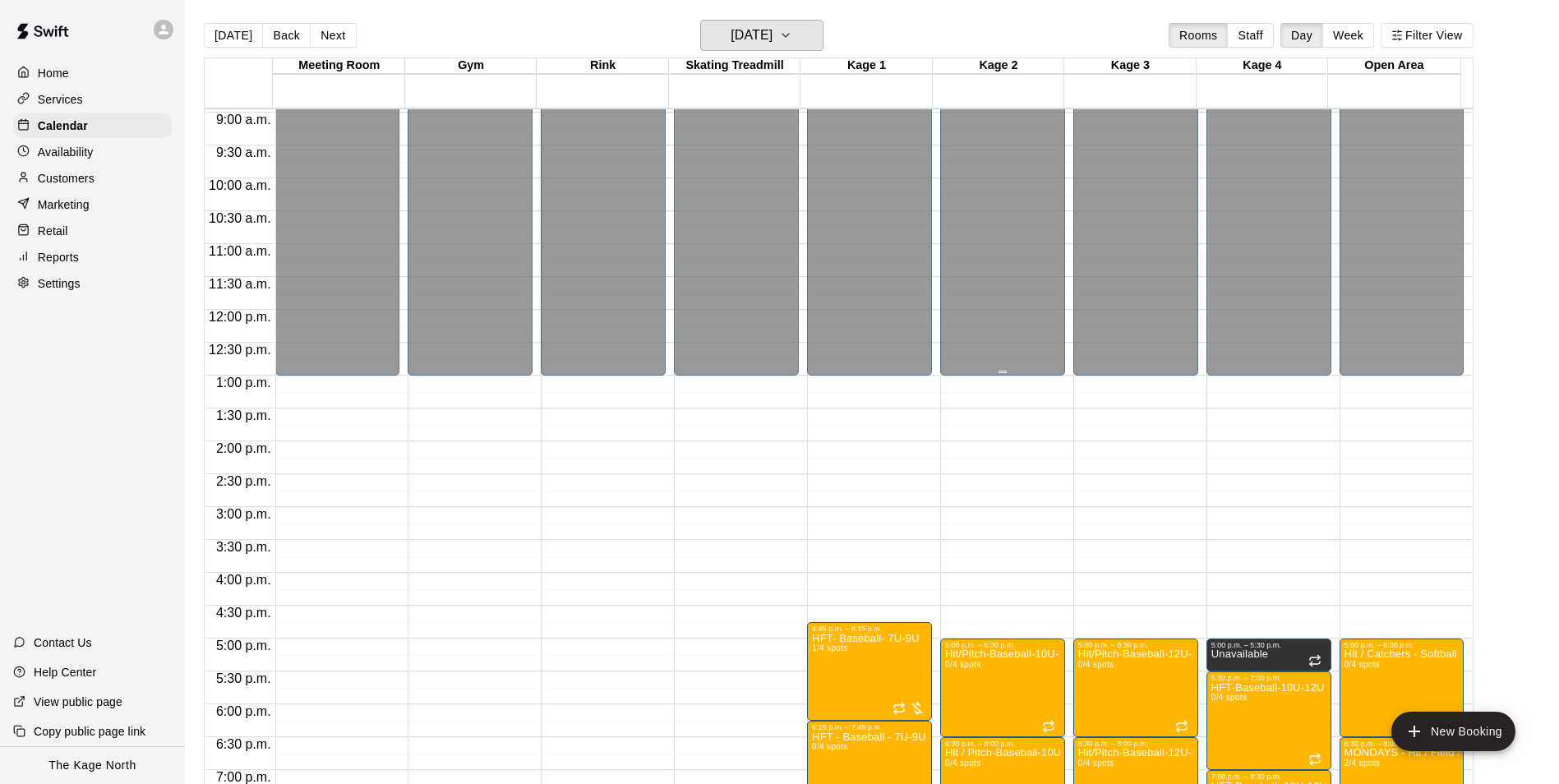
scroll to position [804, 0]
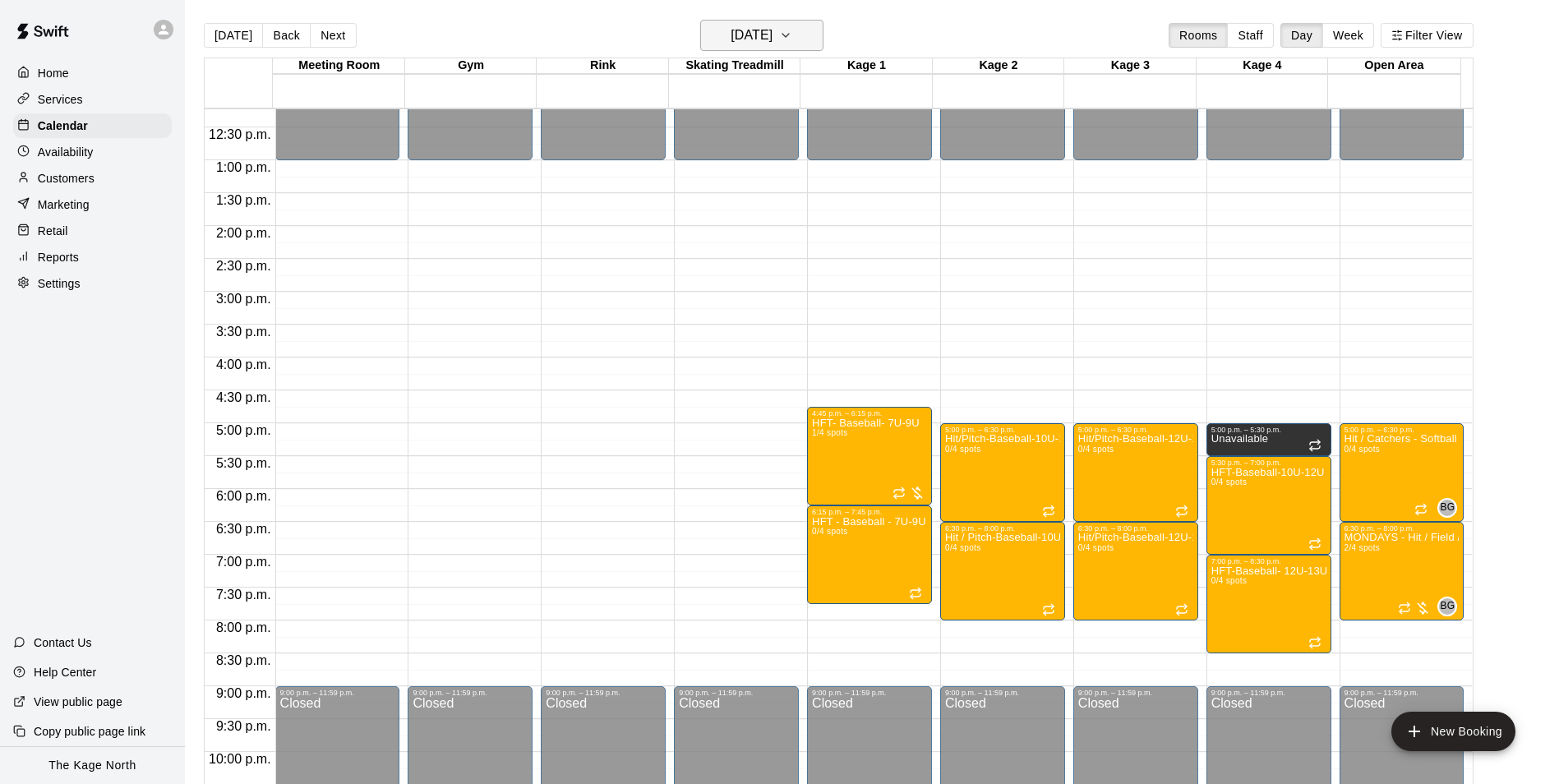
click at [801, 36] on button "[DATE]" at bounding box center [762, 35] width 124 height 31
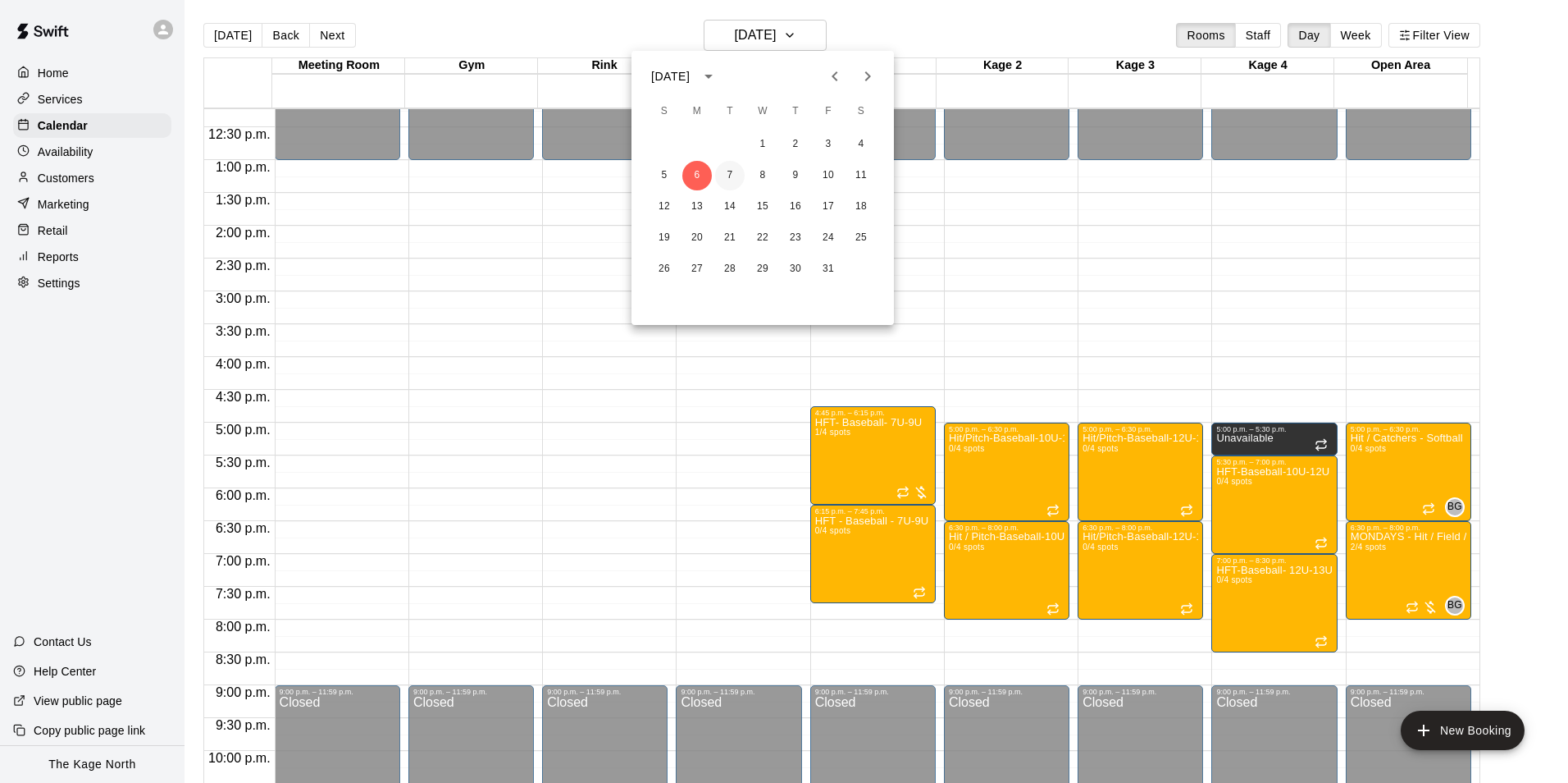
click at [730, 172] on button "7" at bounding box center [730, 176] width 29 height 29
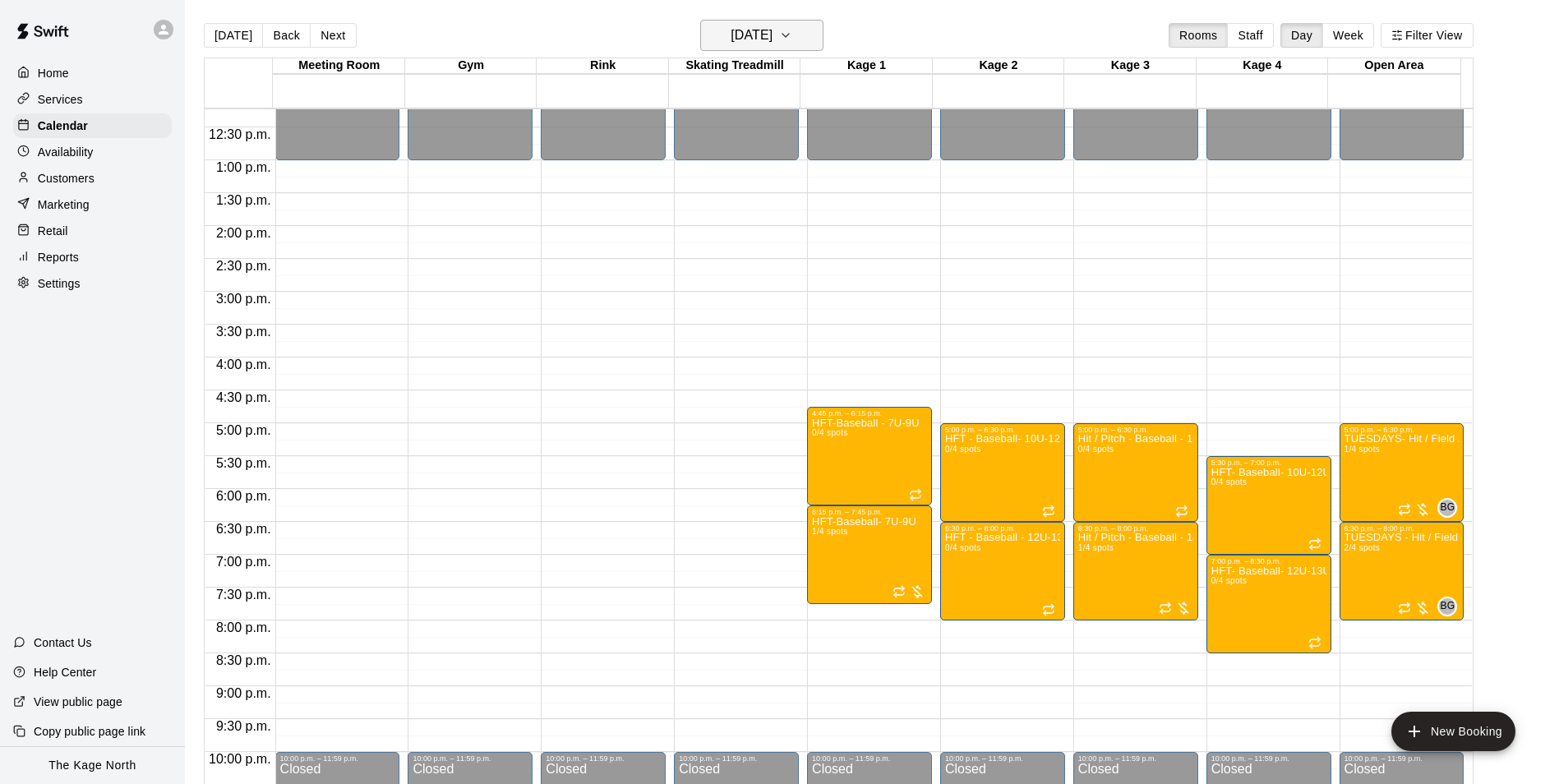
click at [772, 36] on h6 "[DATE]" at bounding box center [751, 35] width 42 height 23
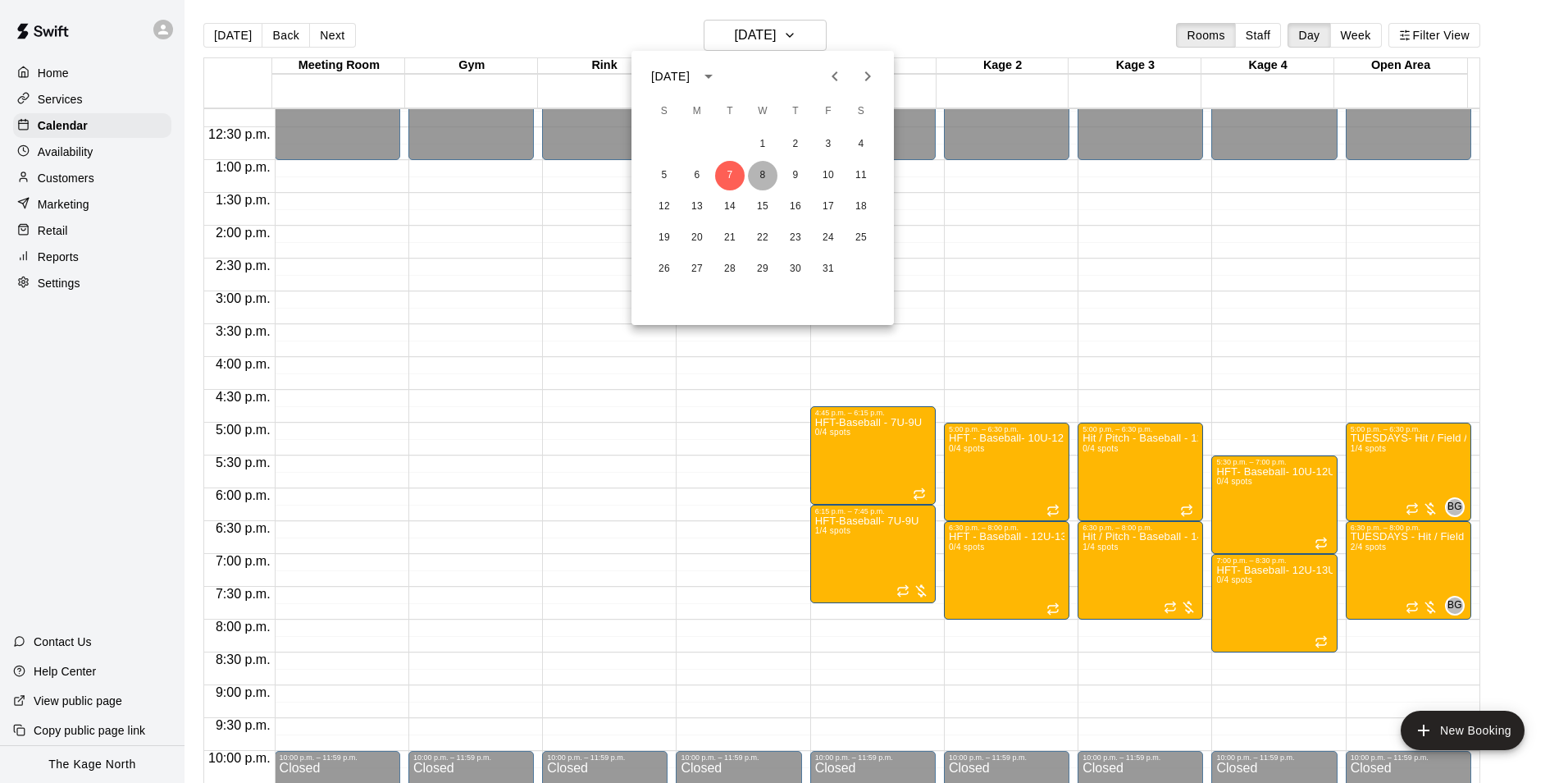
click at [757, 180] on button "8" at bounding box center [762, 176] width 29 height 29
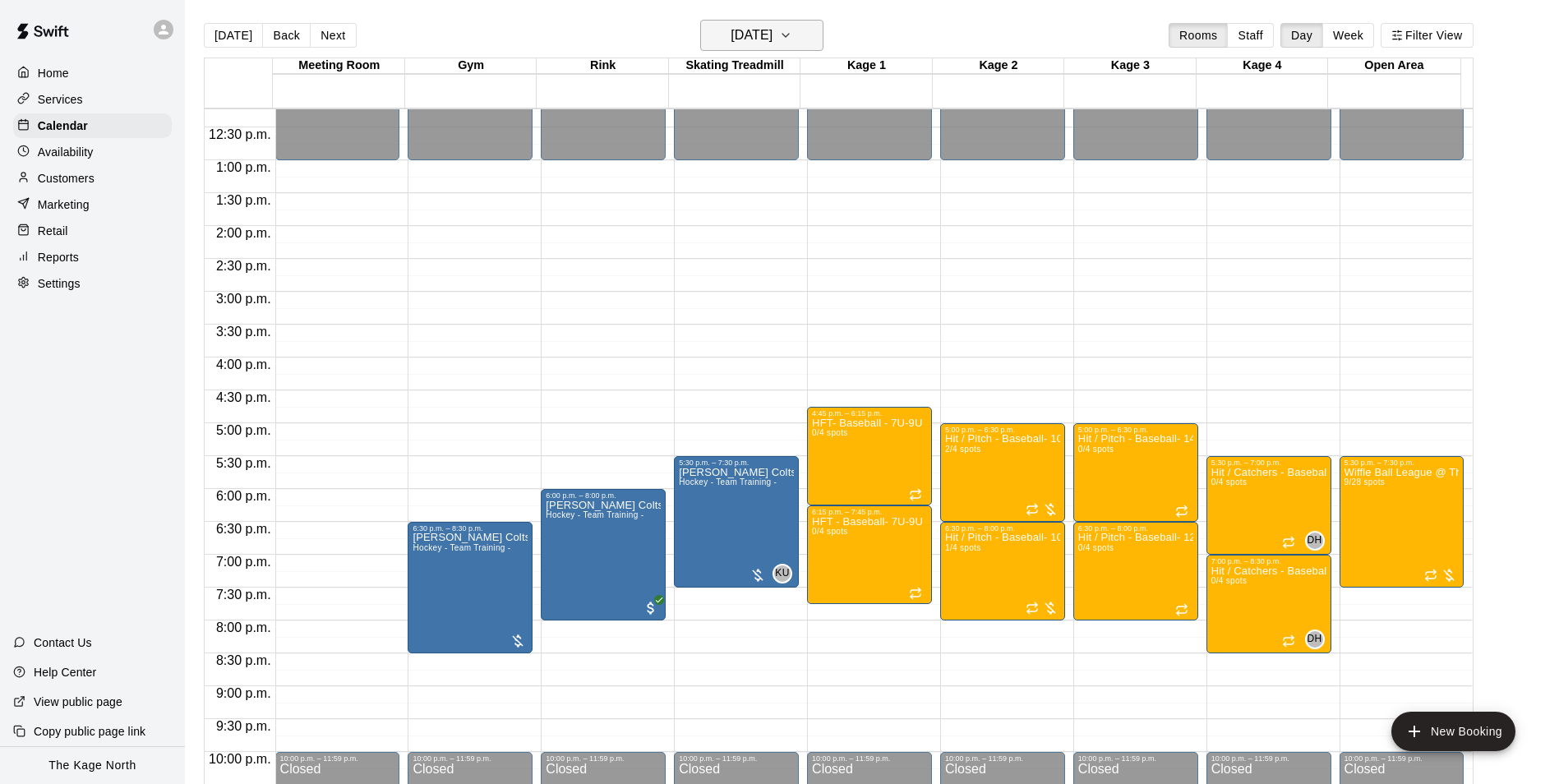
click at [772, 33] on h6 "[DATE]" at bounding box center [751, 35] width 42 height 23
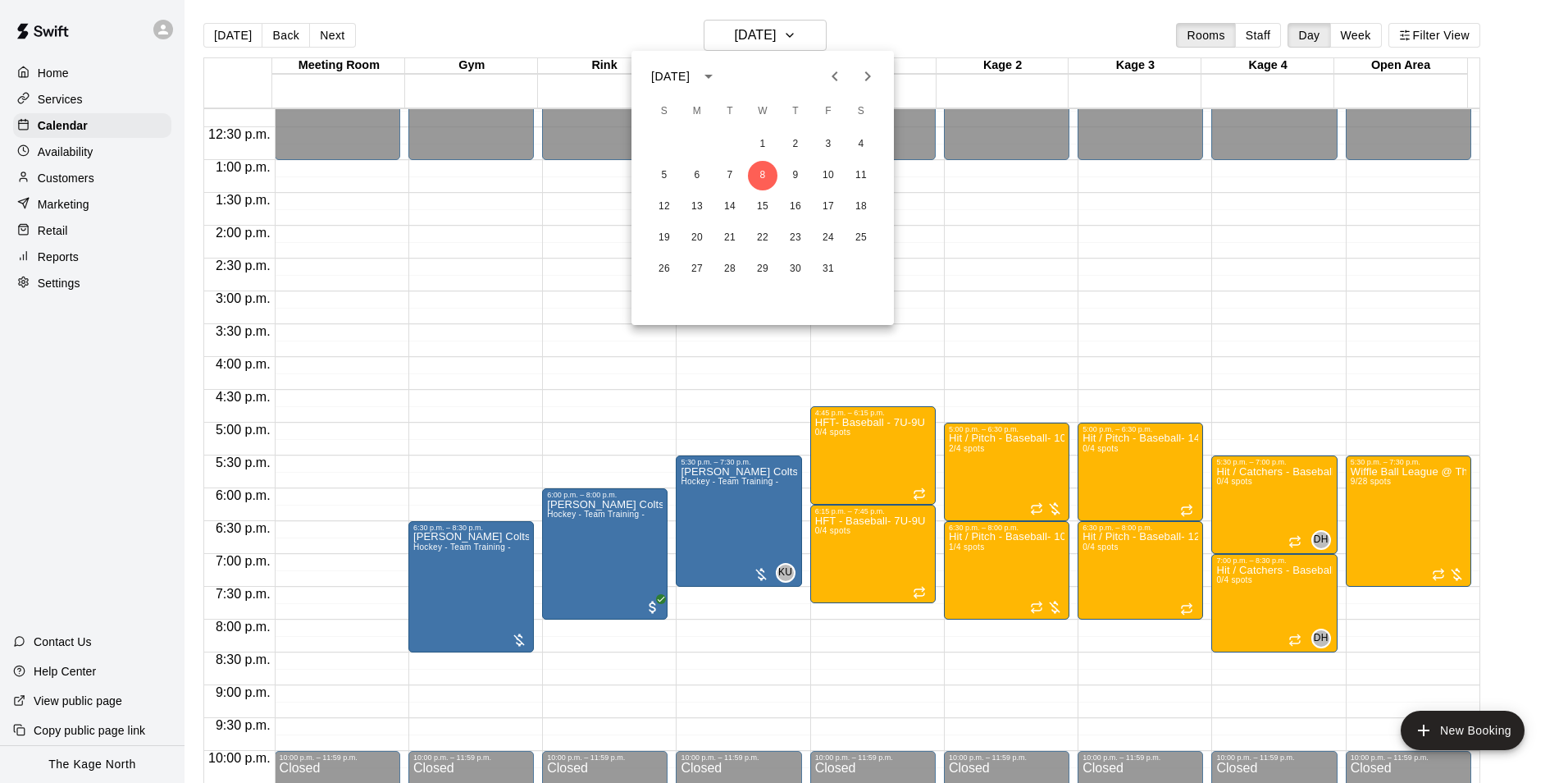
click at [893, 16] on div at bounding box center [784, 392] width 1568 height 783
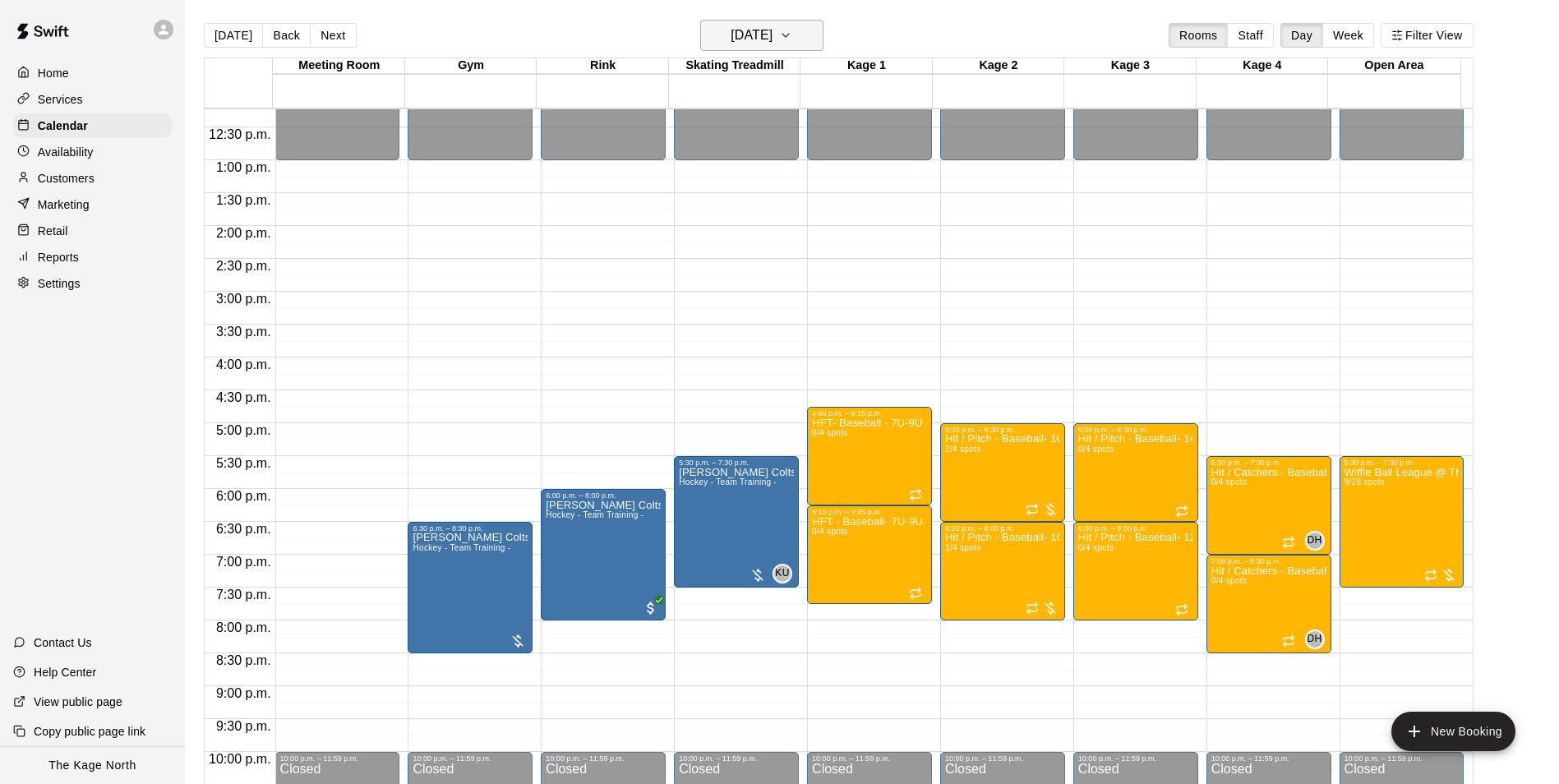
click at [772, 33] on h6 "[DATE]" at bounding box center [751, 35] width 42 height 23
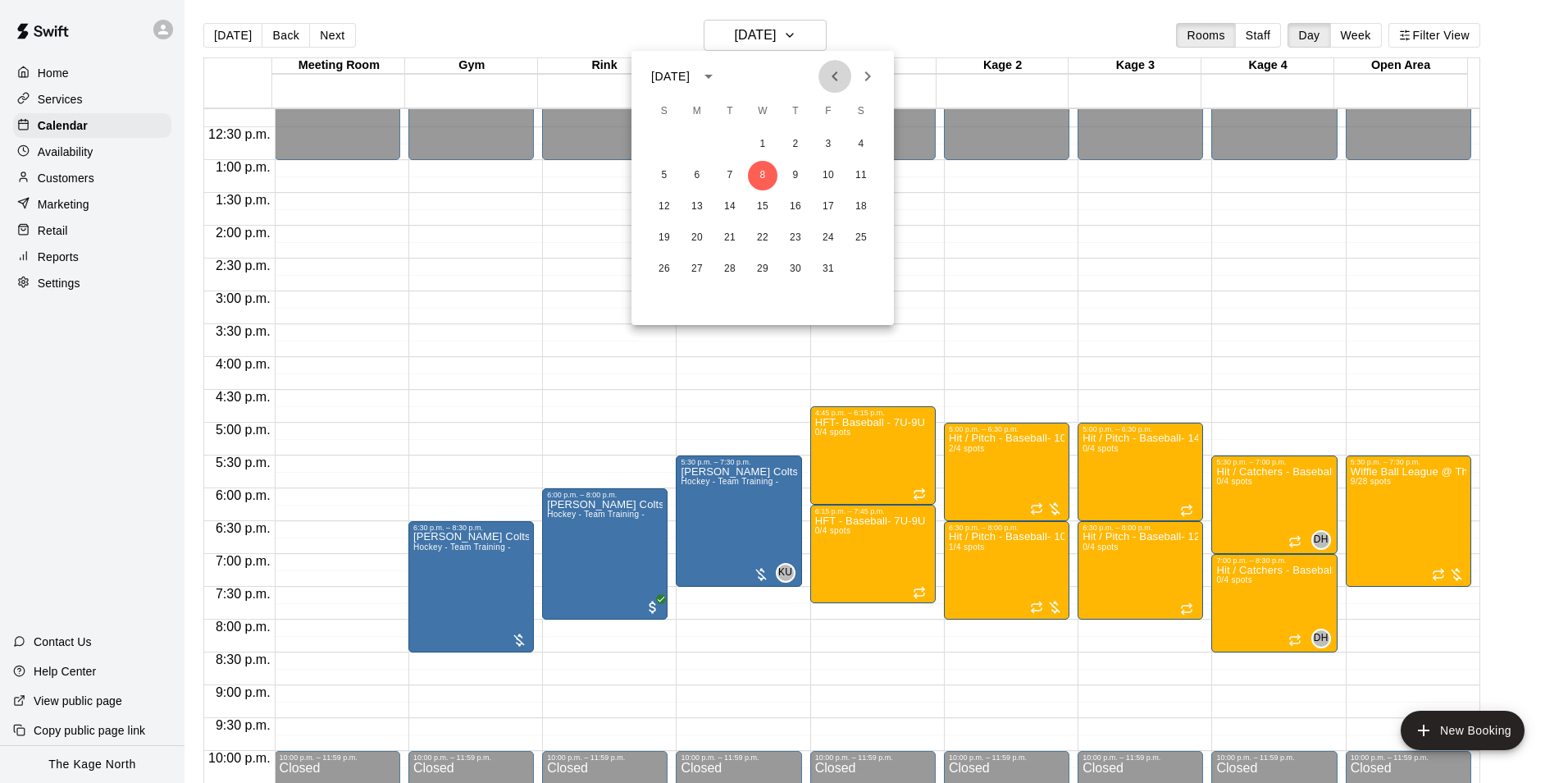
click at [838, 79] on icon "Previous month" at bounding box center [834, 76] width 20 height 20
click at [838, 81] on icon "Previous month" at bounding box center [834, 76] width 20 height 20
click at [822, 198] on button "15" at bounding box center [828, 206] width 29 height 29
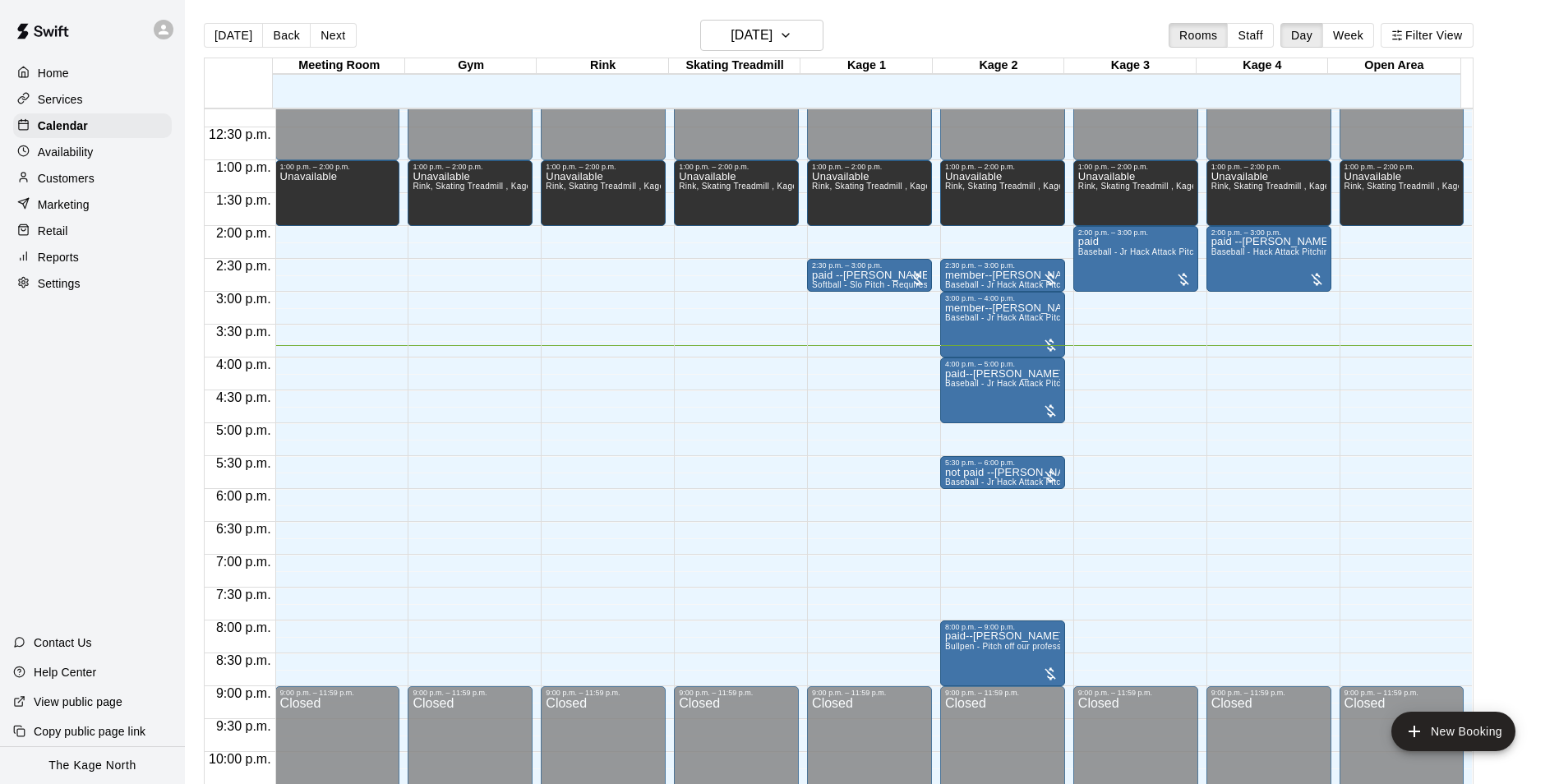
click at [83, 171] on div "Customers" at bounding box center [92, 178] width 159 height 25
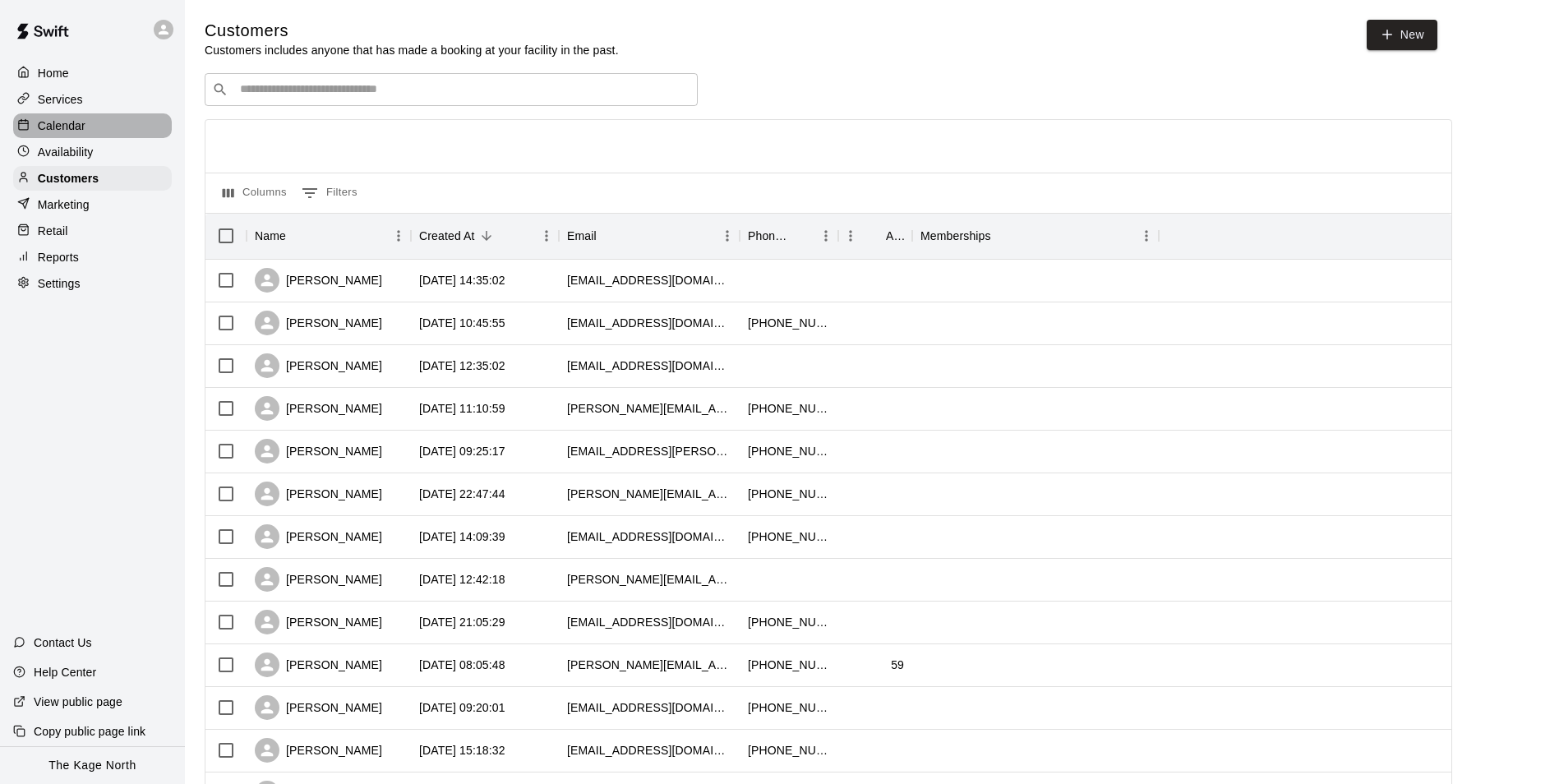
click at [80, 129] on p "Calendar" at bounding box center [62, 125] width 48 height 16
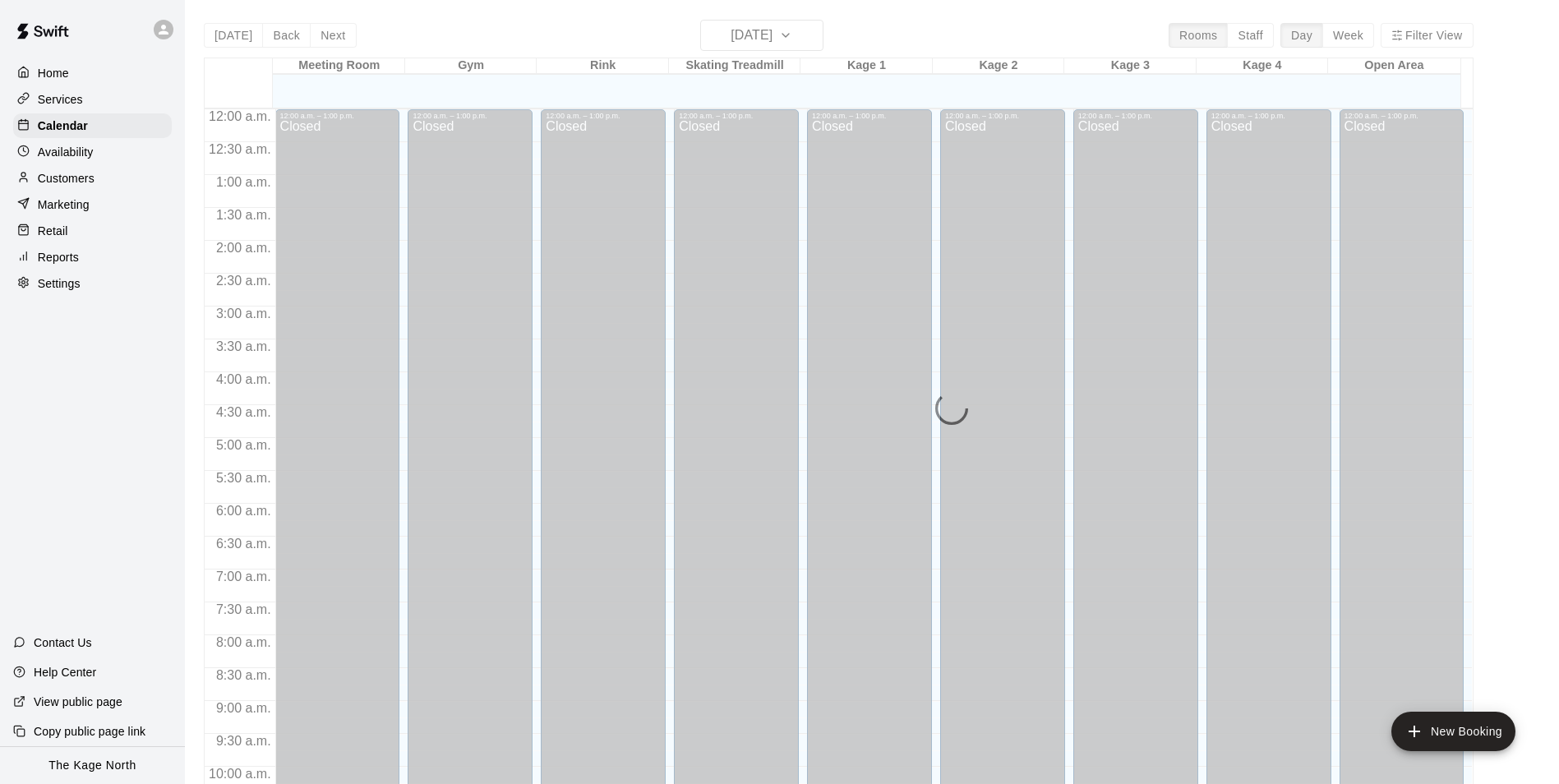
scroll to position [835, 0]
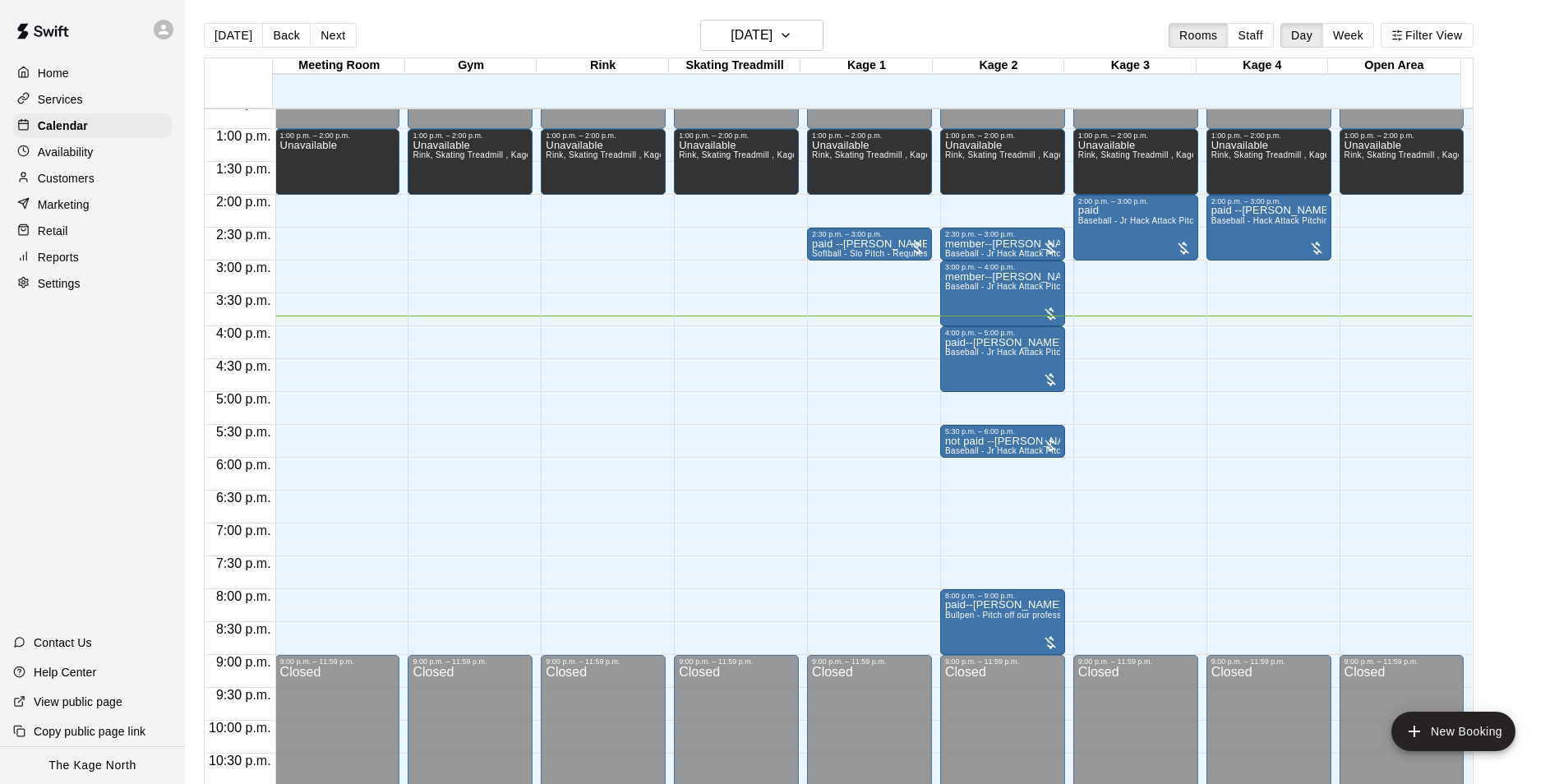
click at [984, 484] on div "12:00 a.m. – 1:00 p.m. Closed 1:00 p.m. – 2:00 p.m. Unavailable Rink, Skating T…" at bounding box center [1003, 63] width 125 height 1577
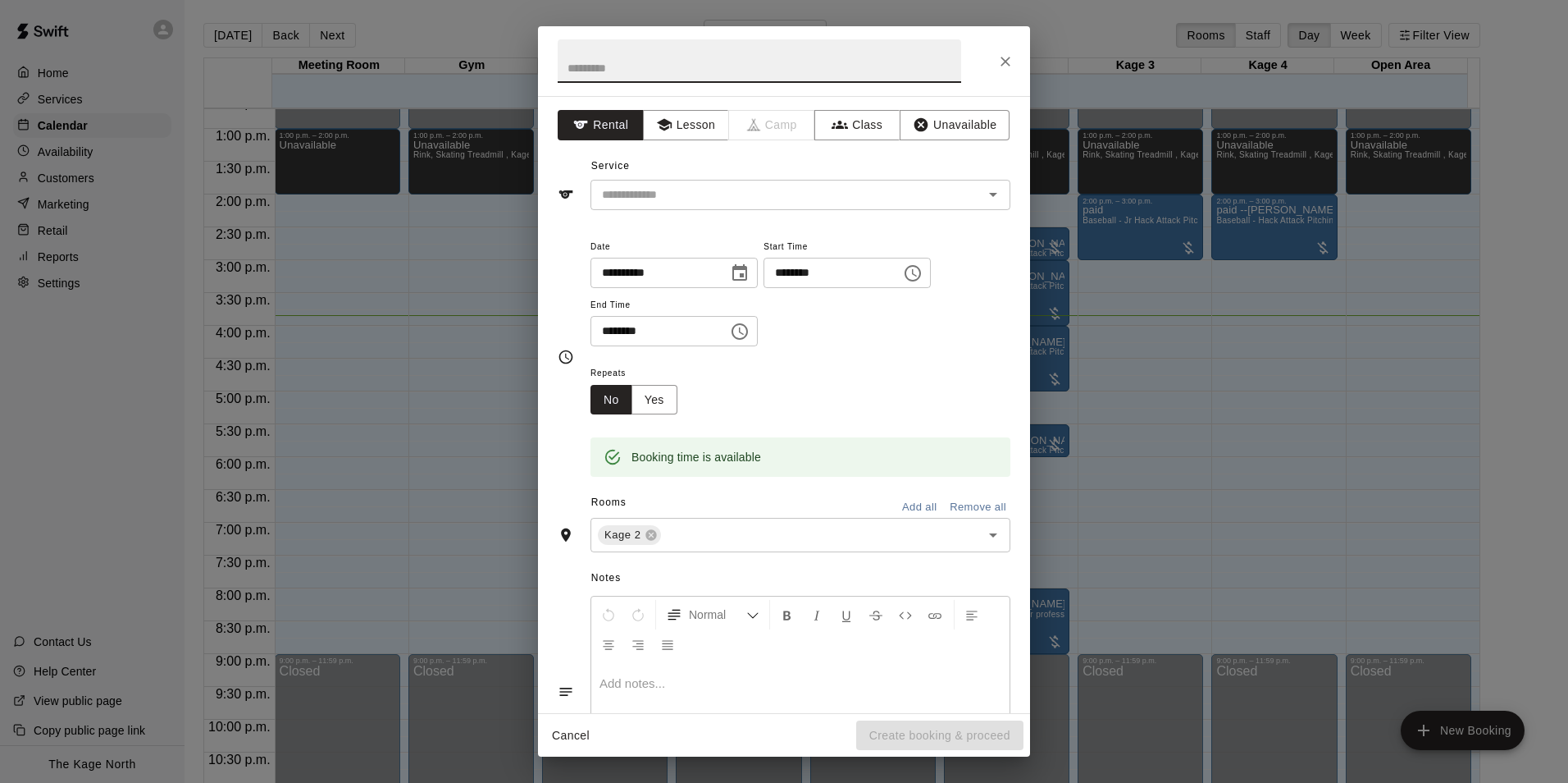
click at [1006, 51] on button "Close" at bounding box center [1005, 62] width 29 height 29
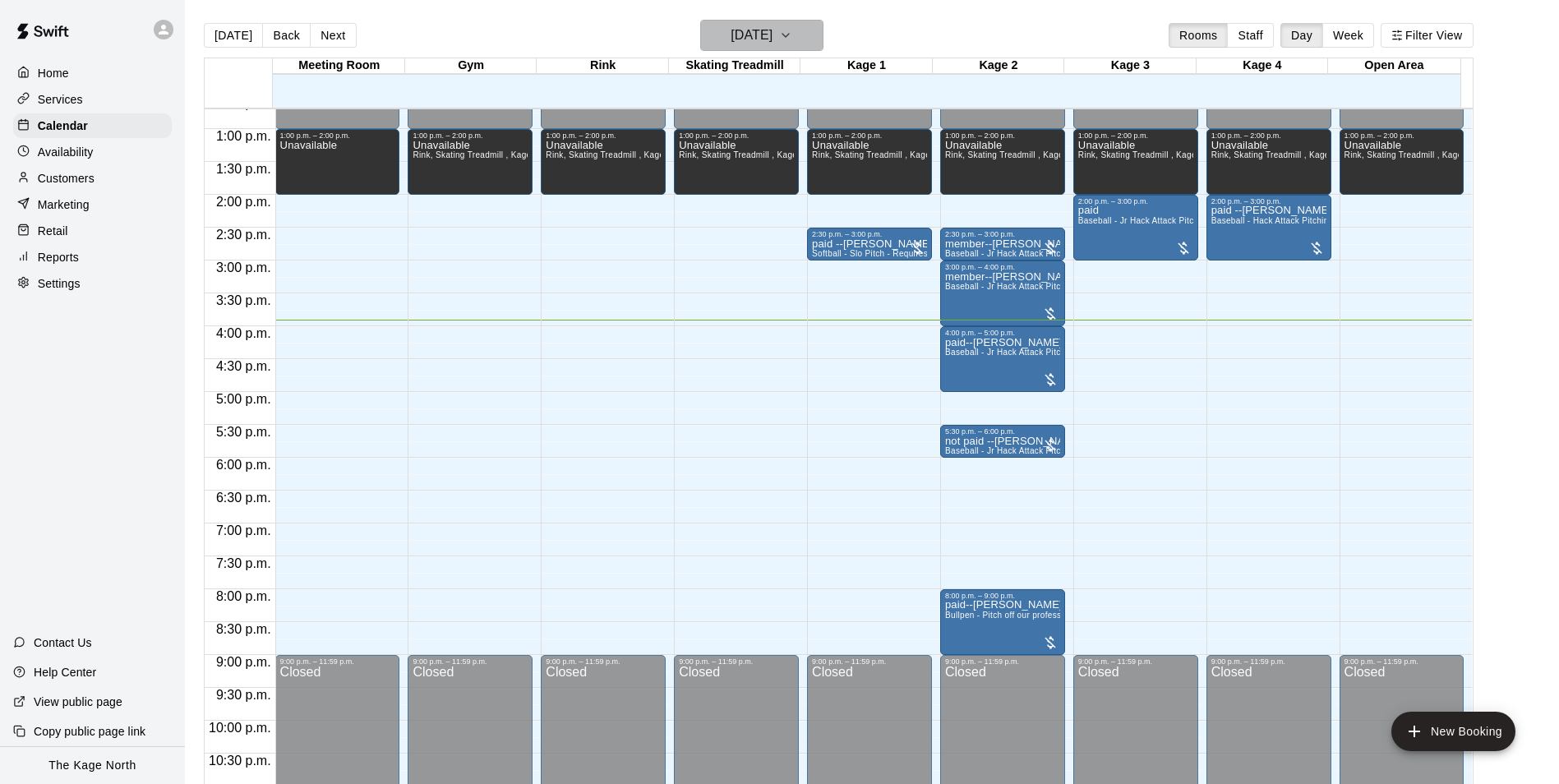
click at [766, 34] on h6 "[DATE]" at bounding box center [751, 35] width 42 height 23
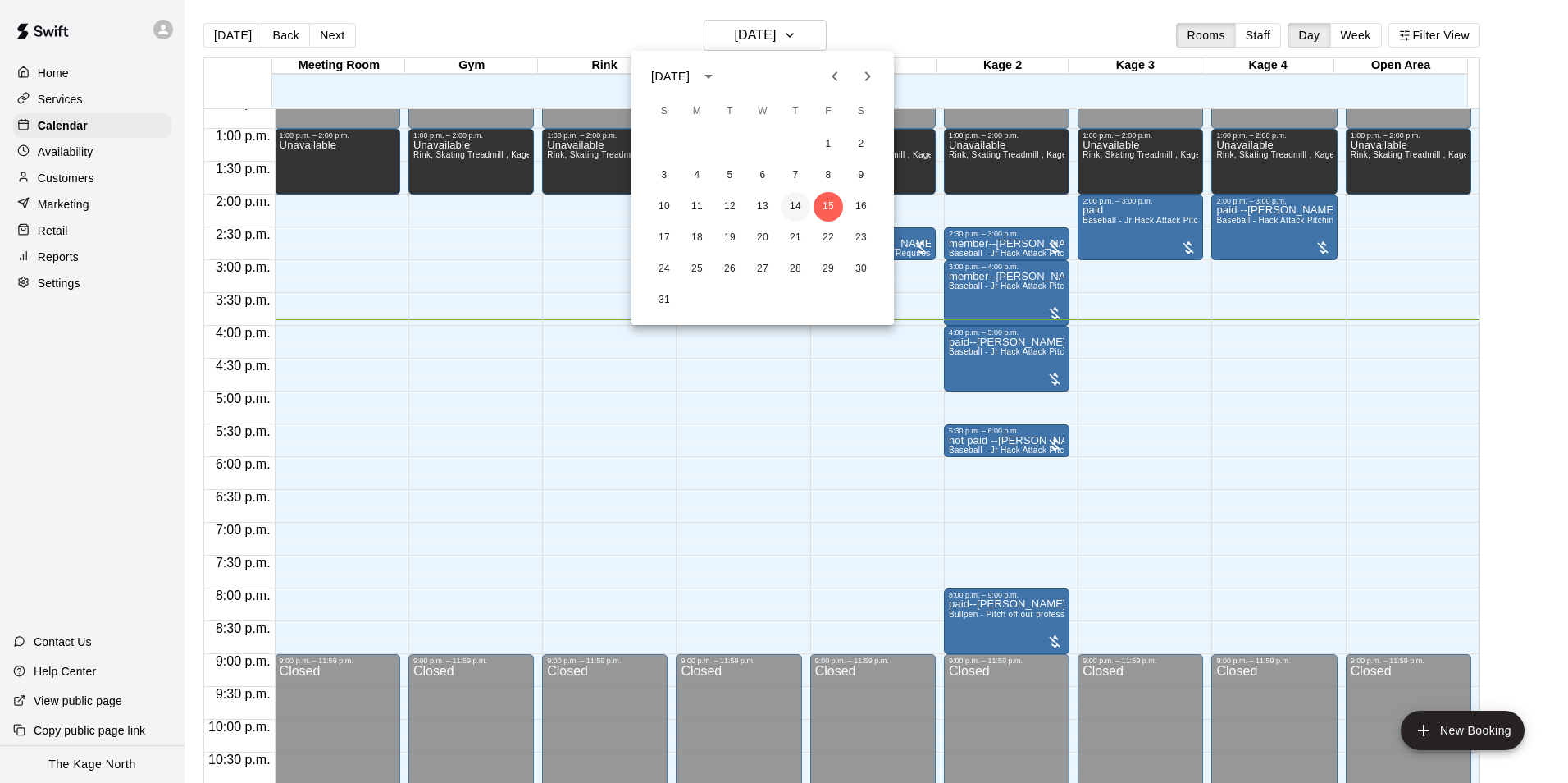
click at [789, 209] on button "14" at bounding box center [796, 206] width 29 height 29
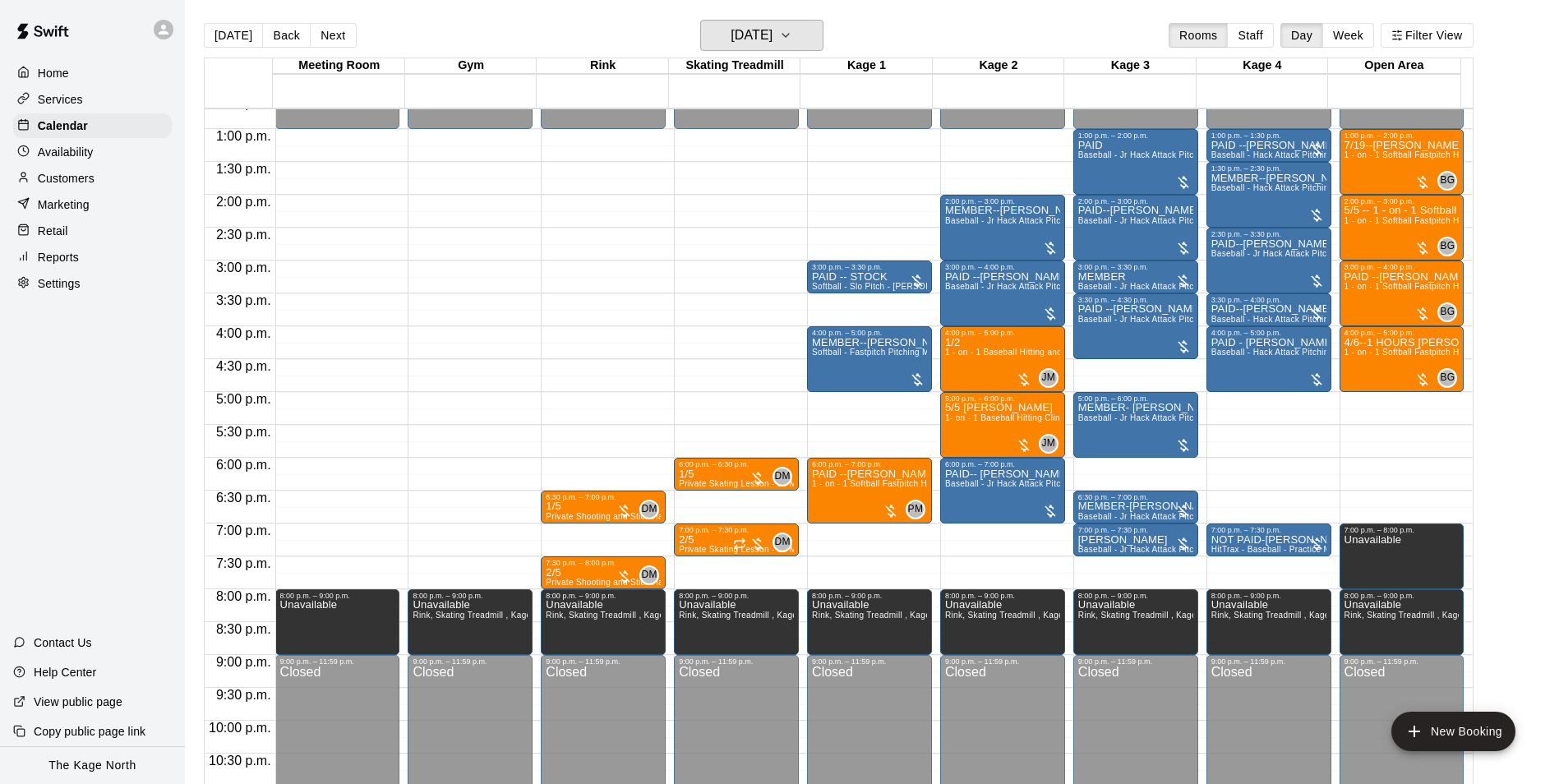
click at [772, 29] on h6 "[DATE]" at bounding box center [751, 35] width 42 height 23
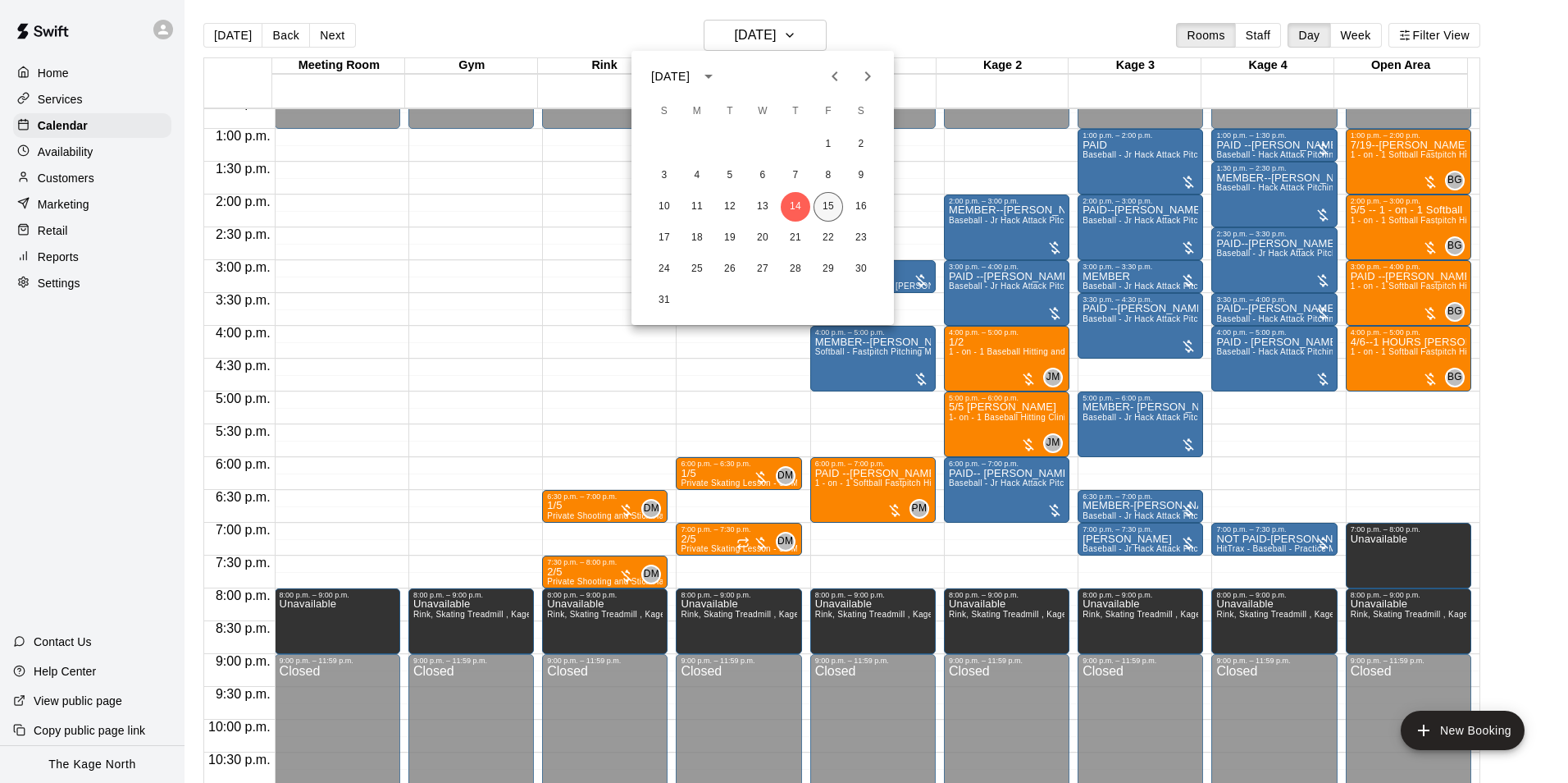
click at [829, 207] on button "15" at bounding box center [828, 206] width 29 height 29
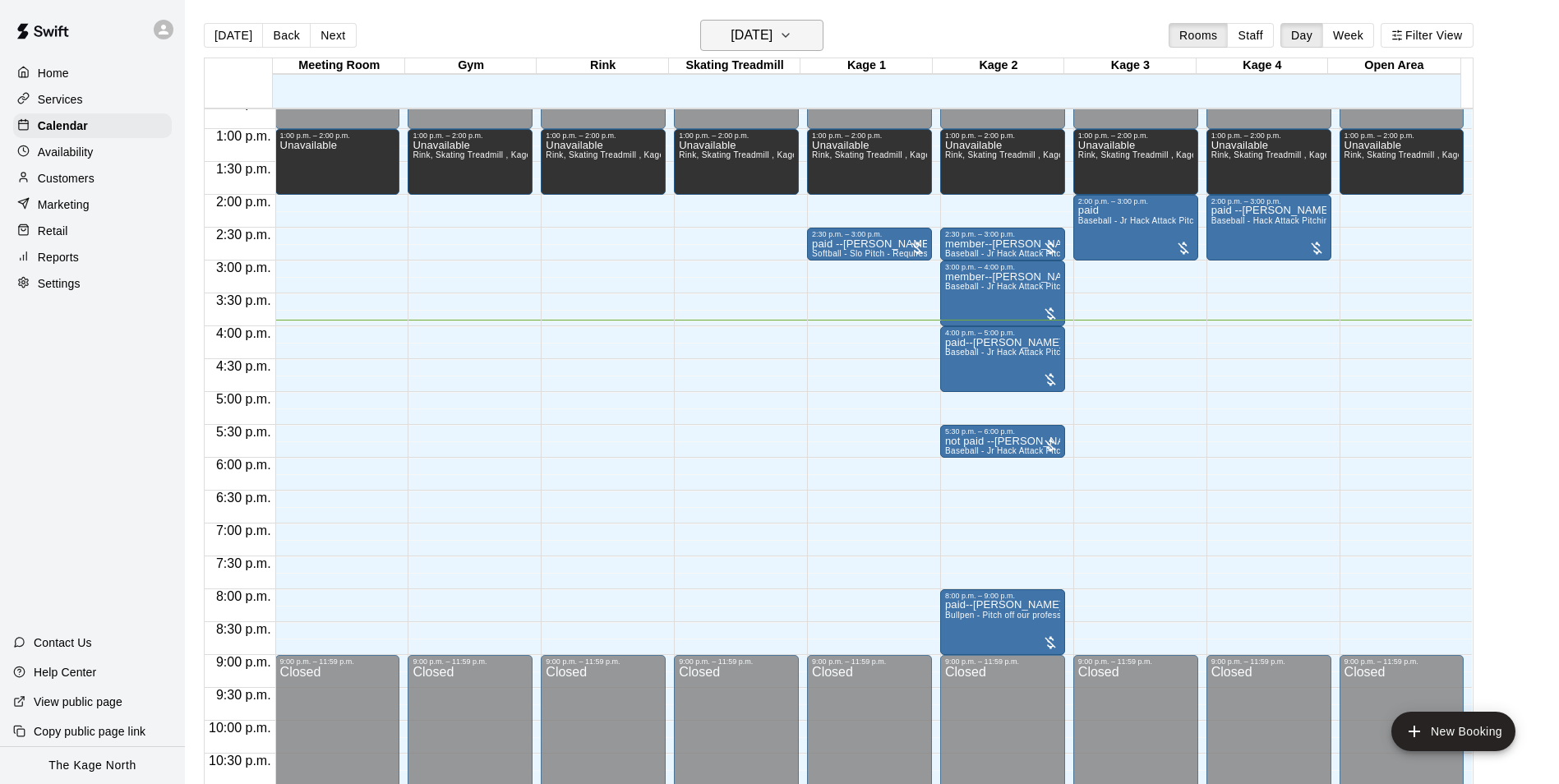
click at [792, 41] on icon "button" at bounding box center [785, 35] width 13 height 20
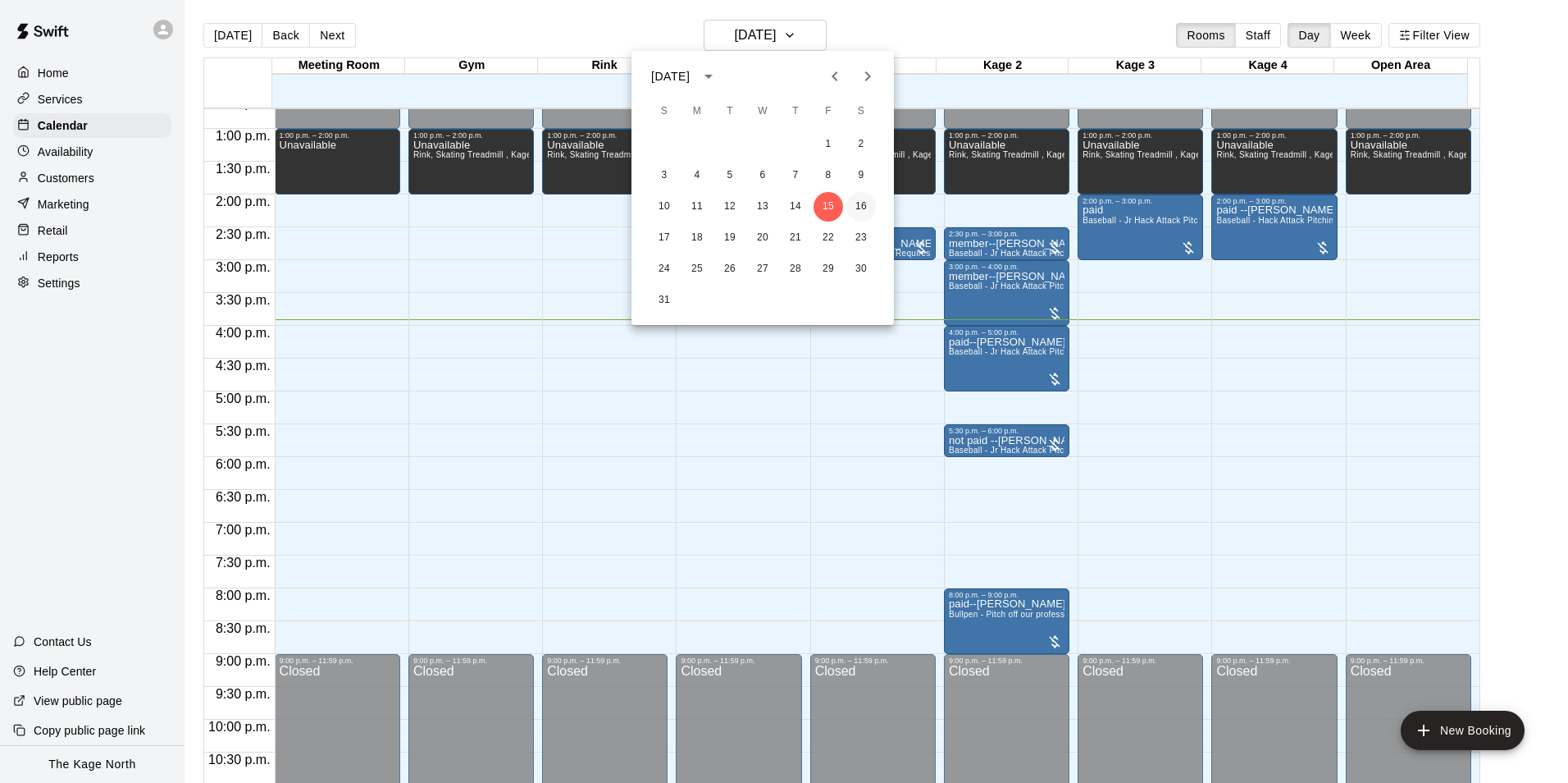
click at [862, 209] on button "16" at bounding box center [861, 206] width 29 height 29
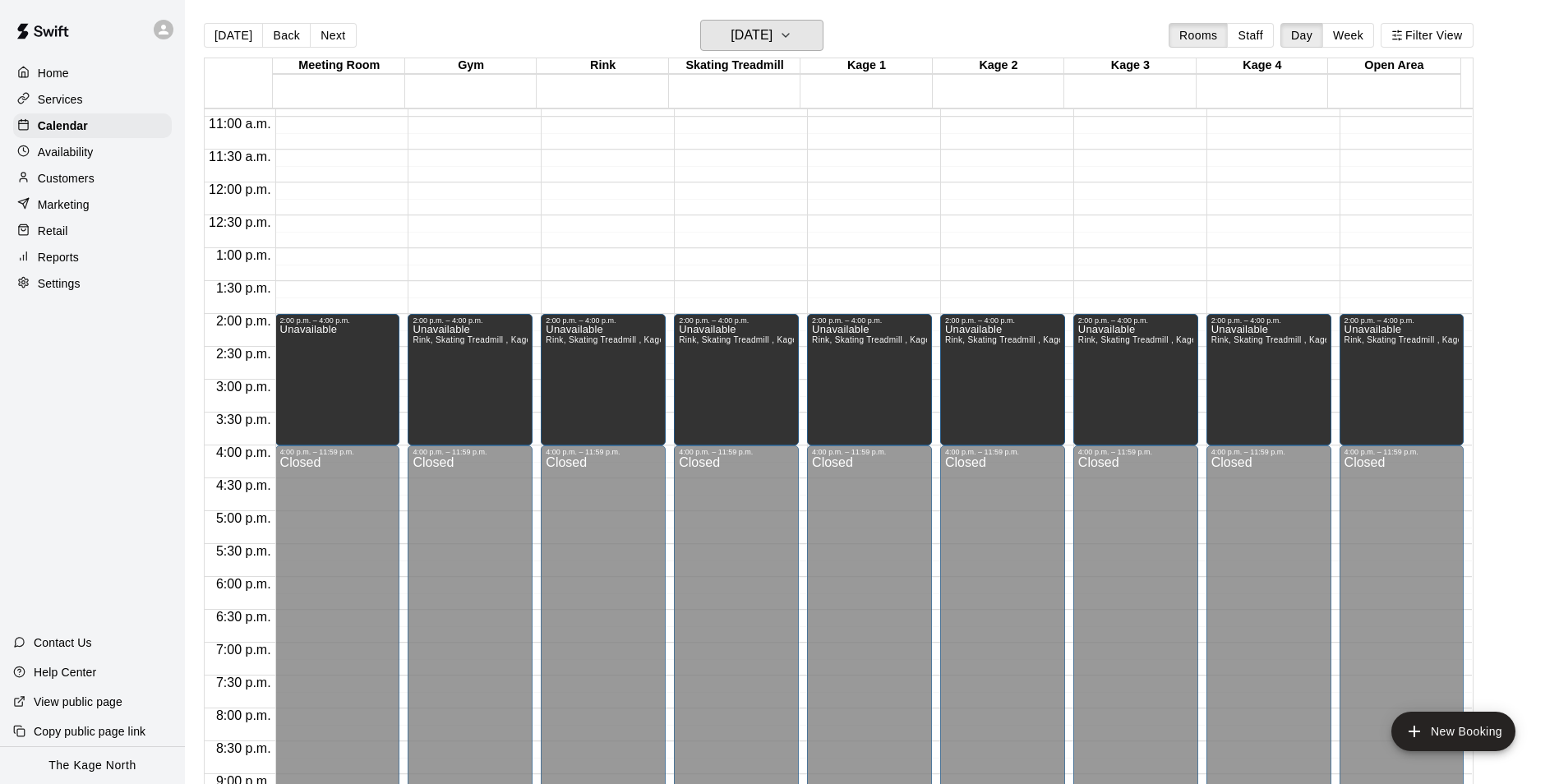
scroll to position [588, 0]
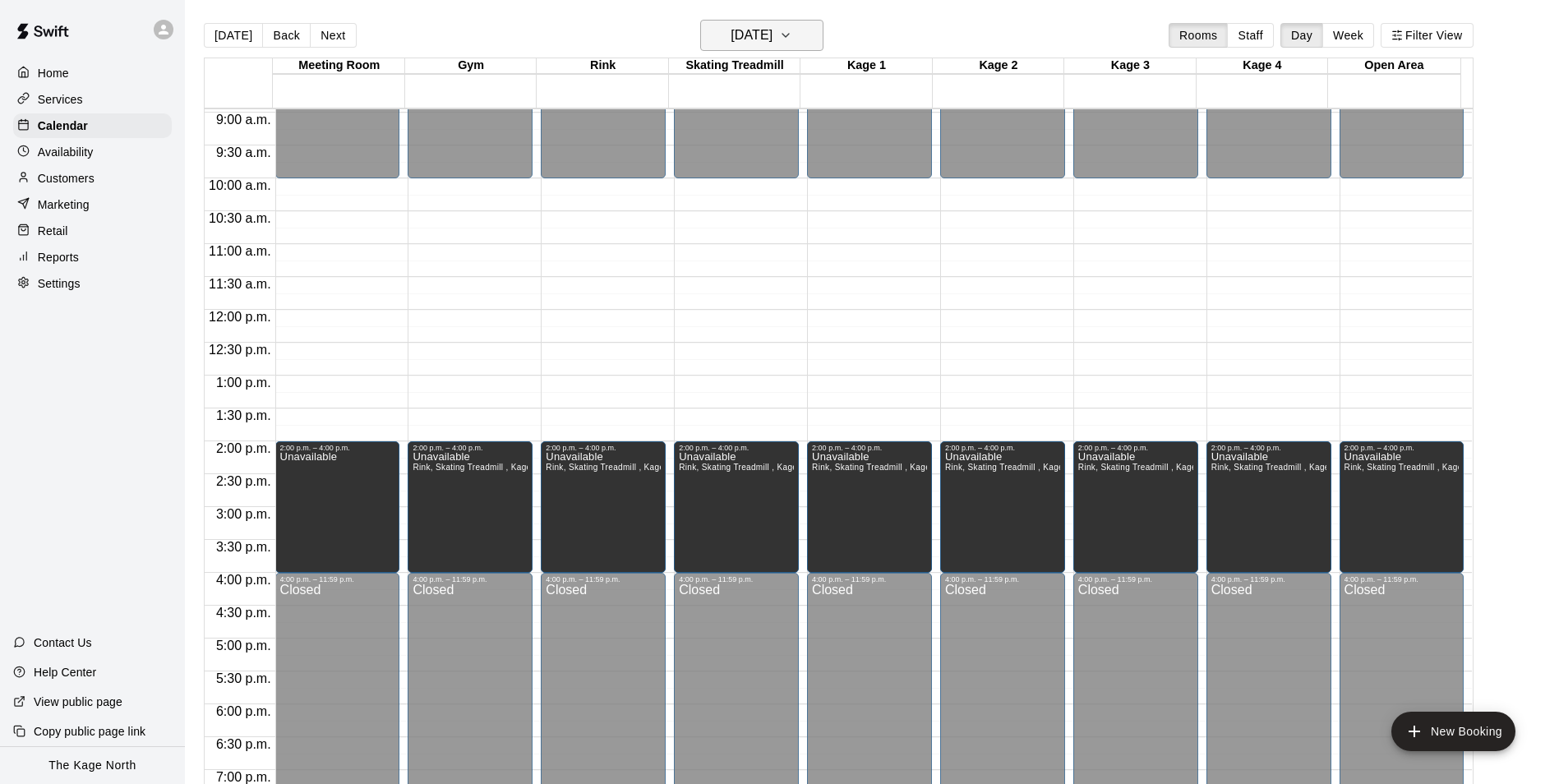
click at [792, 45] on icon "button" at bounding box center [785, 35] width 13 height 20
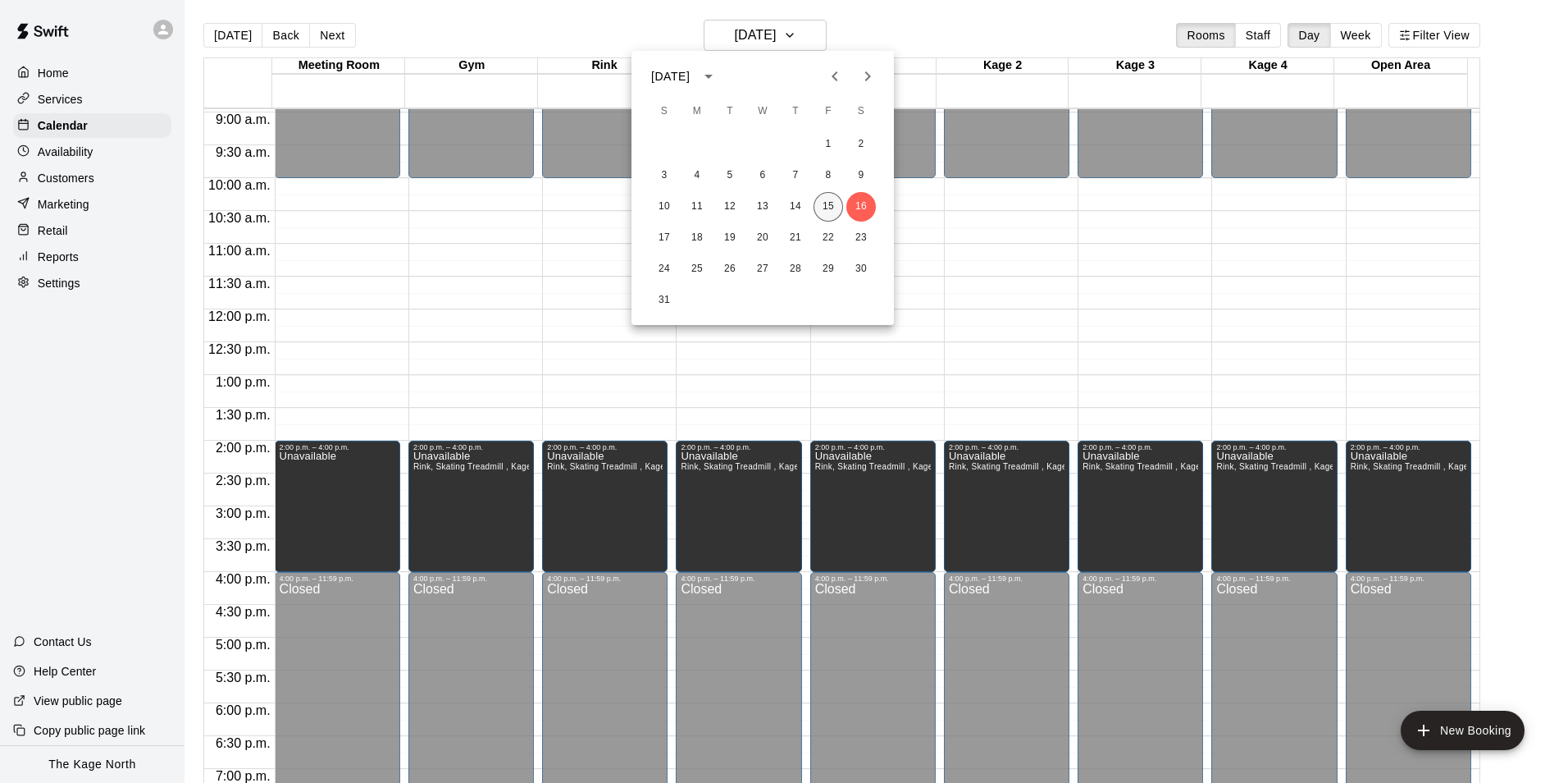
click at [828, 200] on button "15" at bounding box center [828, 206] width 29 height 29
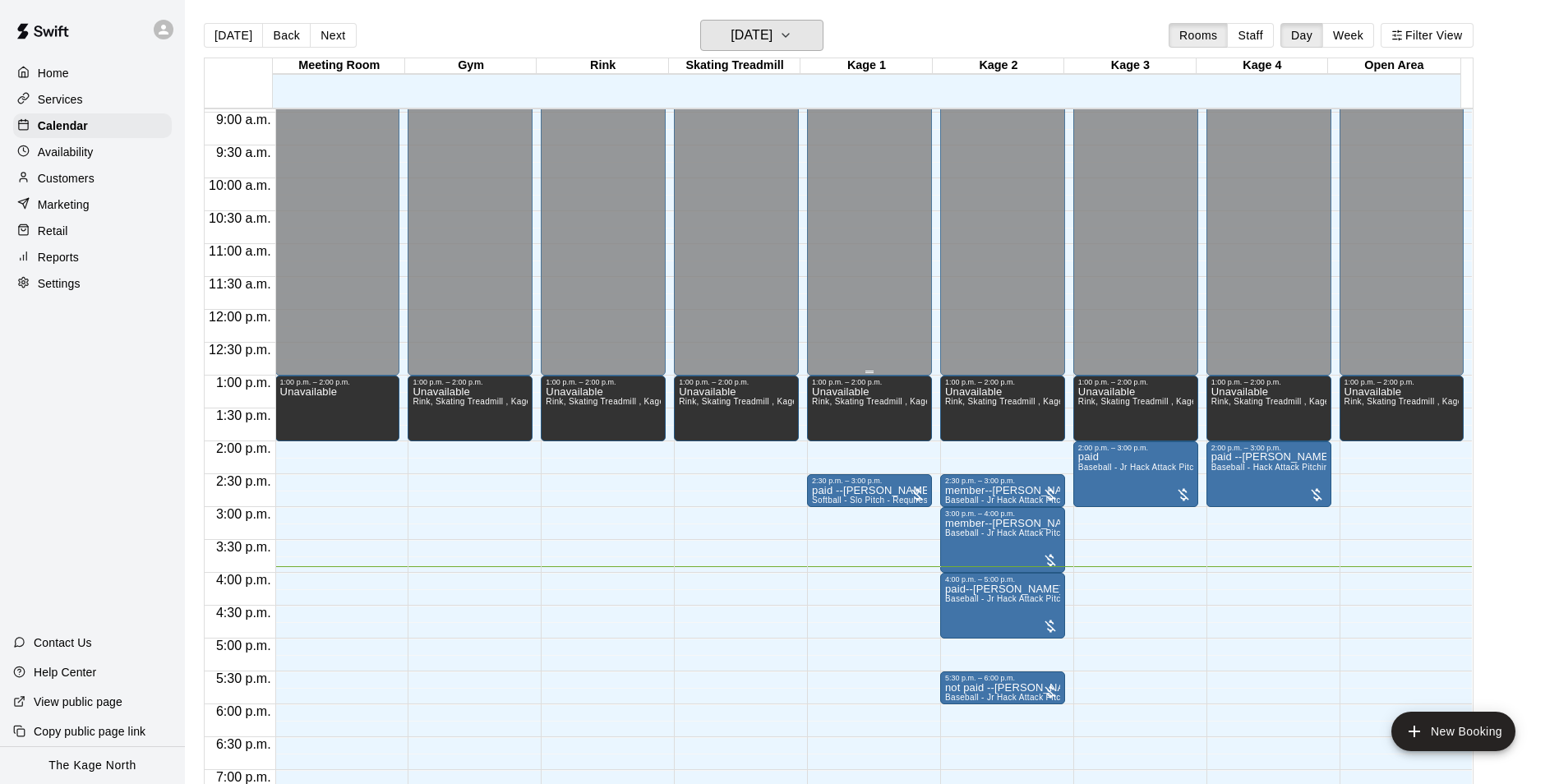
scroll to position [835, 0]
